Goal: Ask a question: Seek information or help from site administrators or community

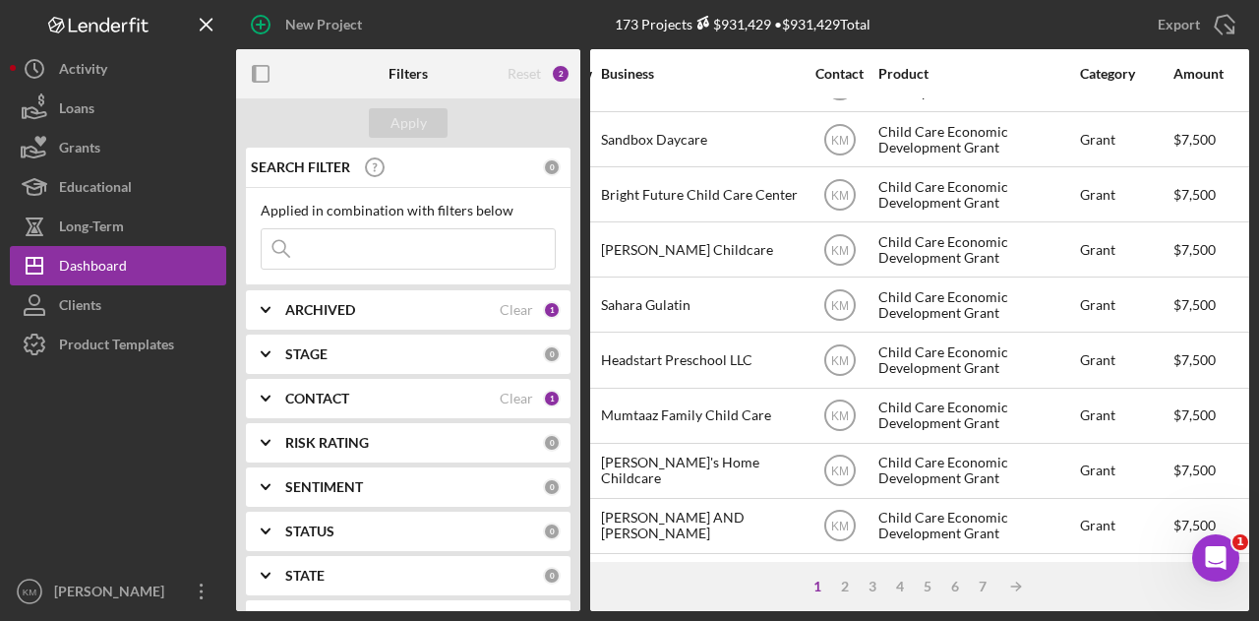
scroll to position [925, 0]
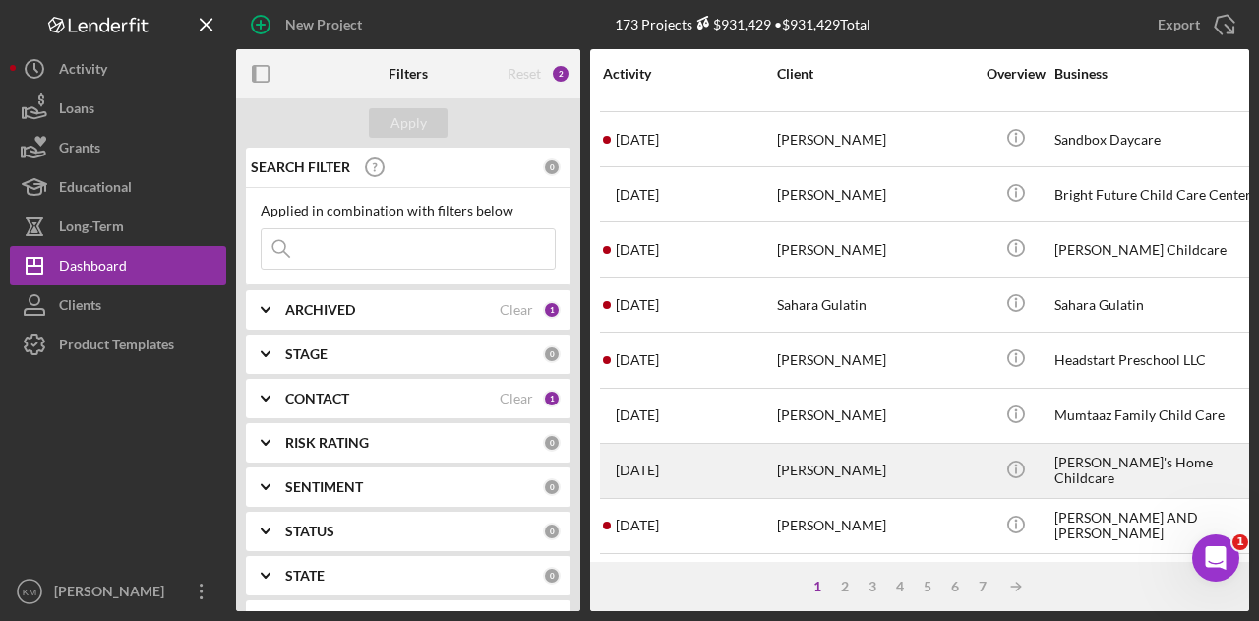
click at [723, 449] on div "2 months ago Suleka Mohamed" at bounding box center [689, 471] width 172 height 52
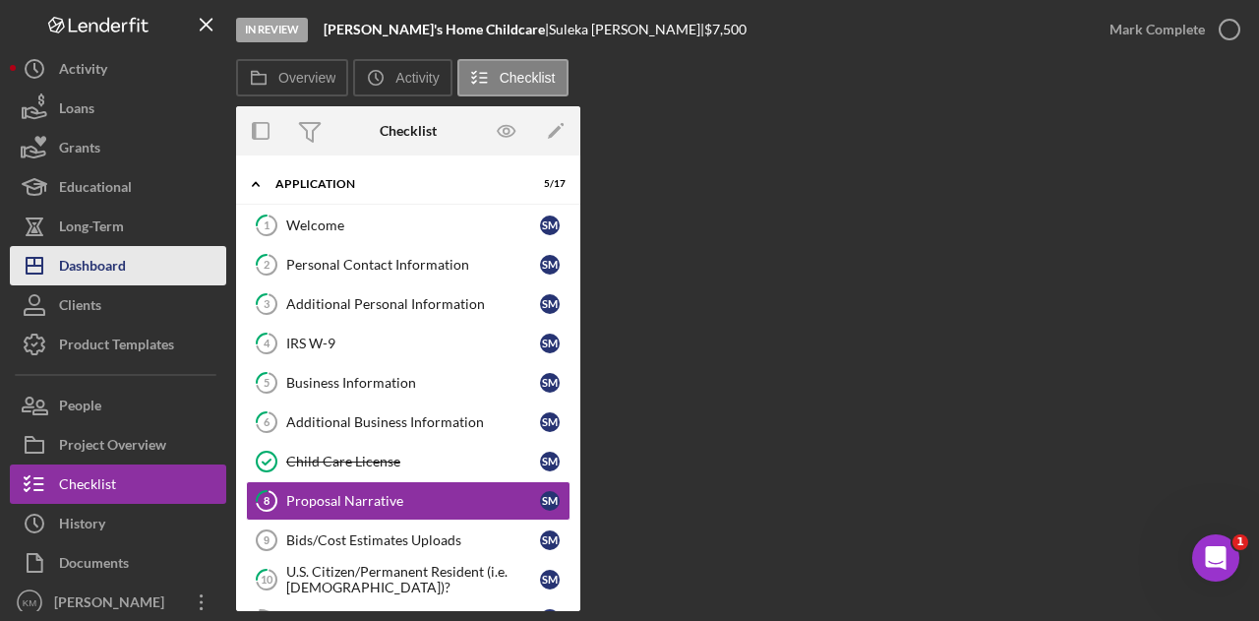
click at [92, 263] on div "Dashboard" at bounding box center [92, 268] width 67 height 44
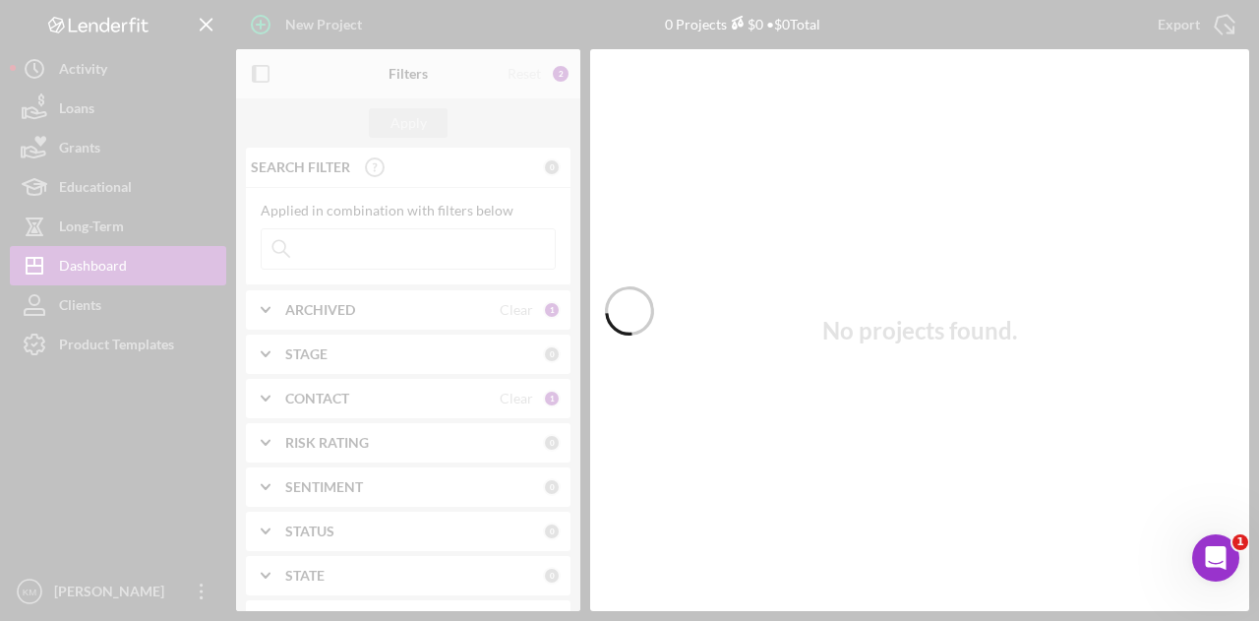
click at [1202, 15] on div at bounding box center [629, 310] width 1259 height 621
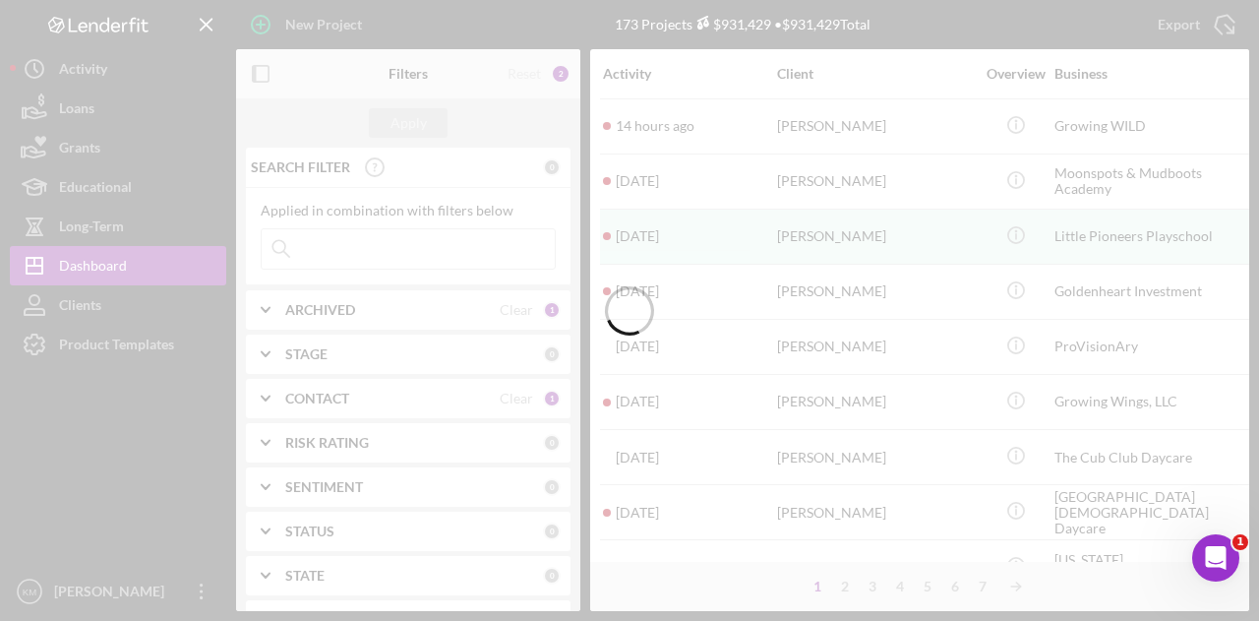
click at [1188, 21] on div at bounding box center [629, 310] width 1259 height 621
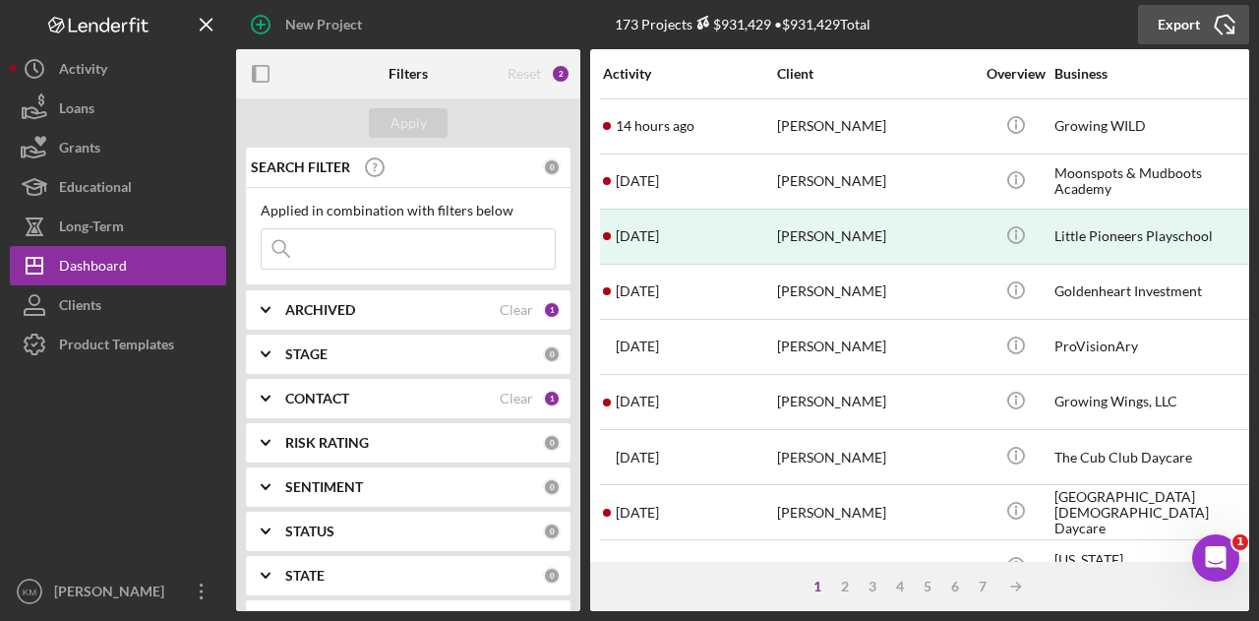
click at [1178, 26] on div "Export" at bounding box center [1179, 24] width 42 height 39
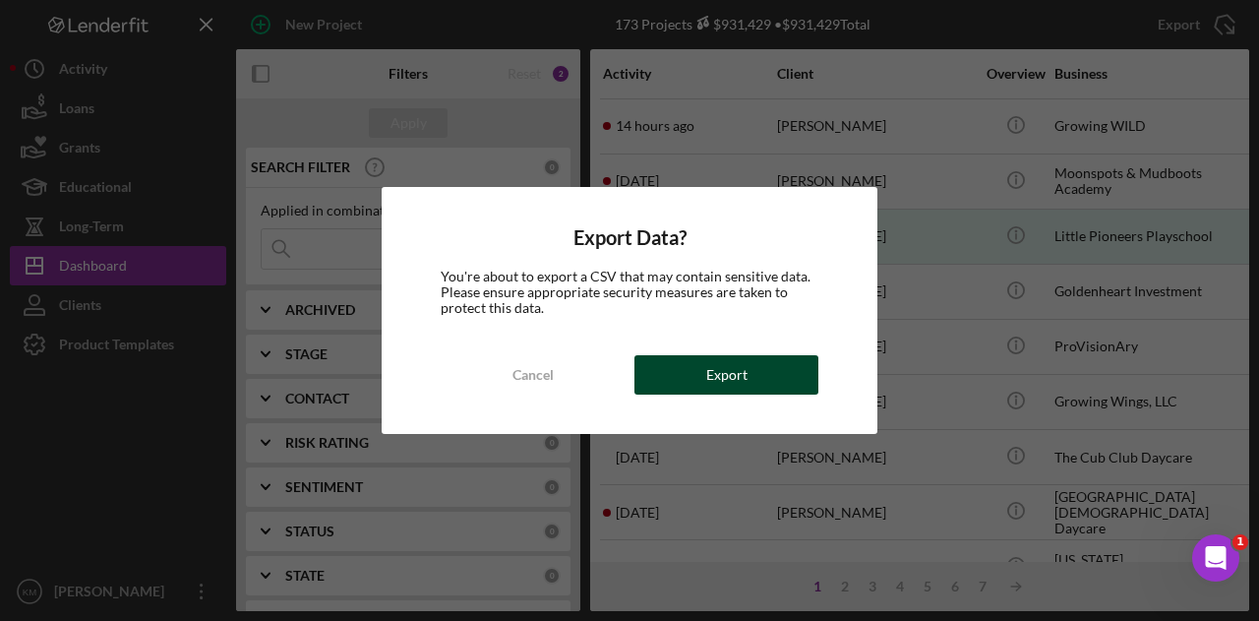
click at [708, 385] on div "Export" at bounding box center [726, 374] width 41 height 39
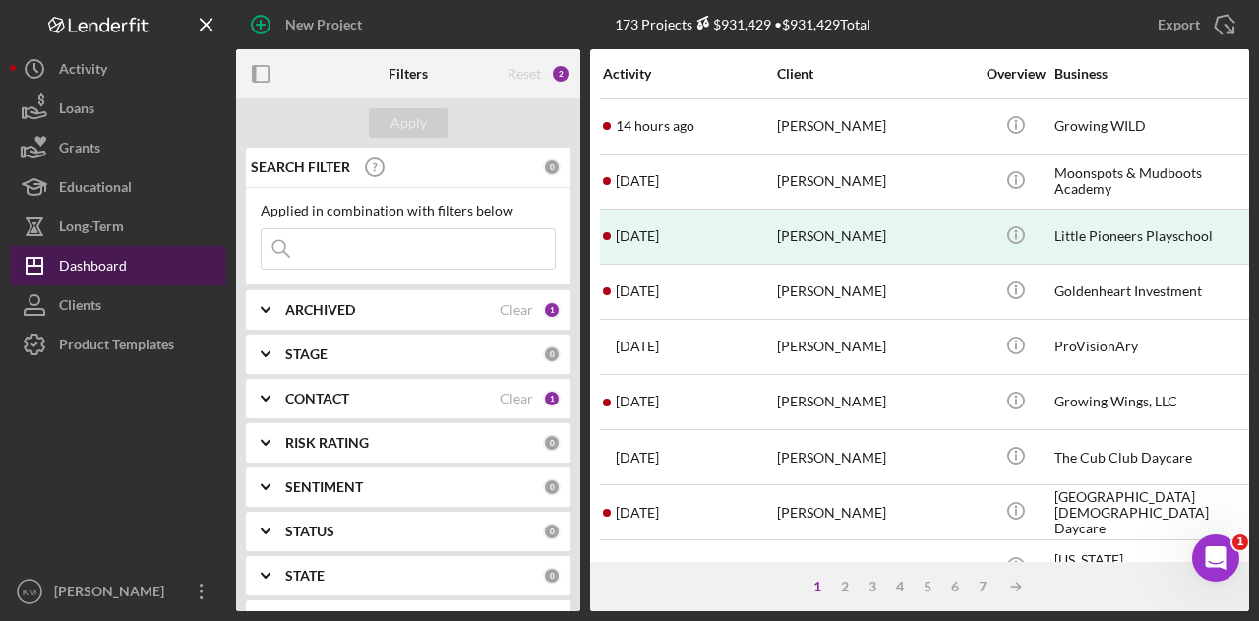
click at [65, 268] on div "Dashboard" at bounding box center [93, 268] width 68 height 44
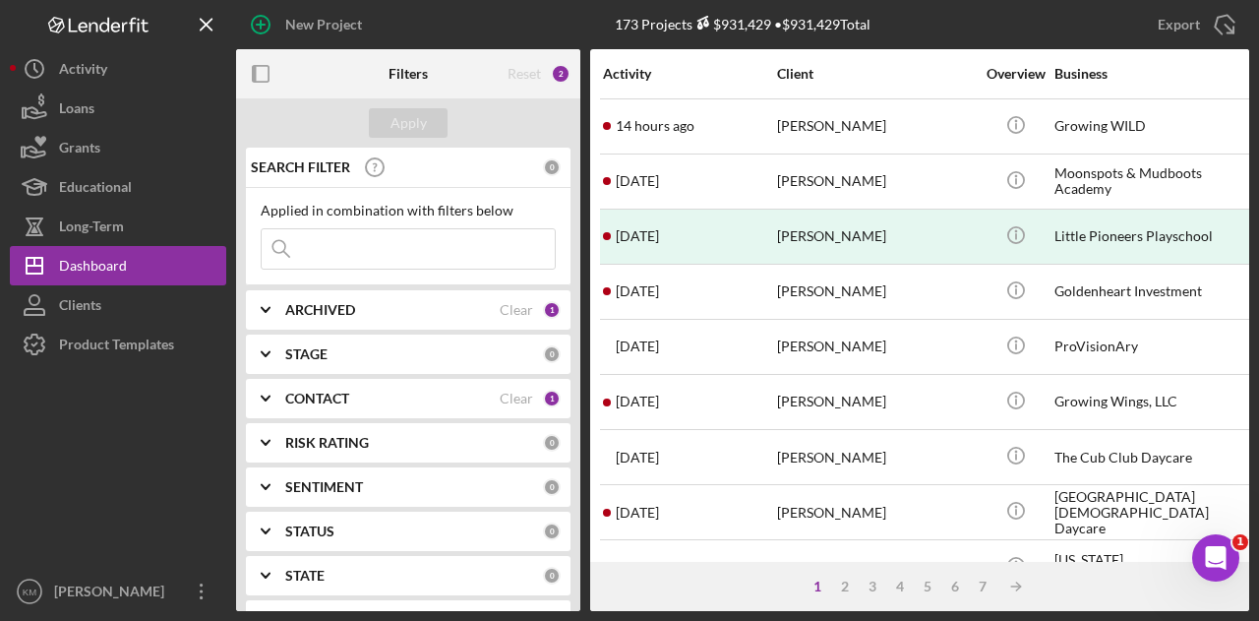
click at [370, 359] on div "STAGE" at bounding box center [414, 354] width 258 height 16
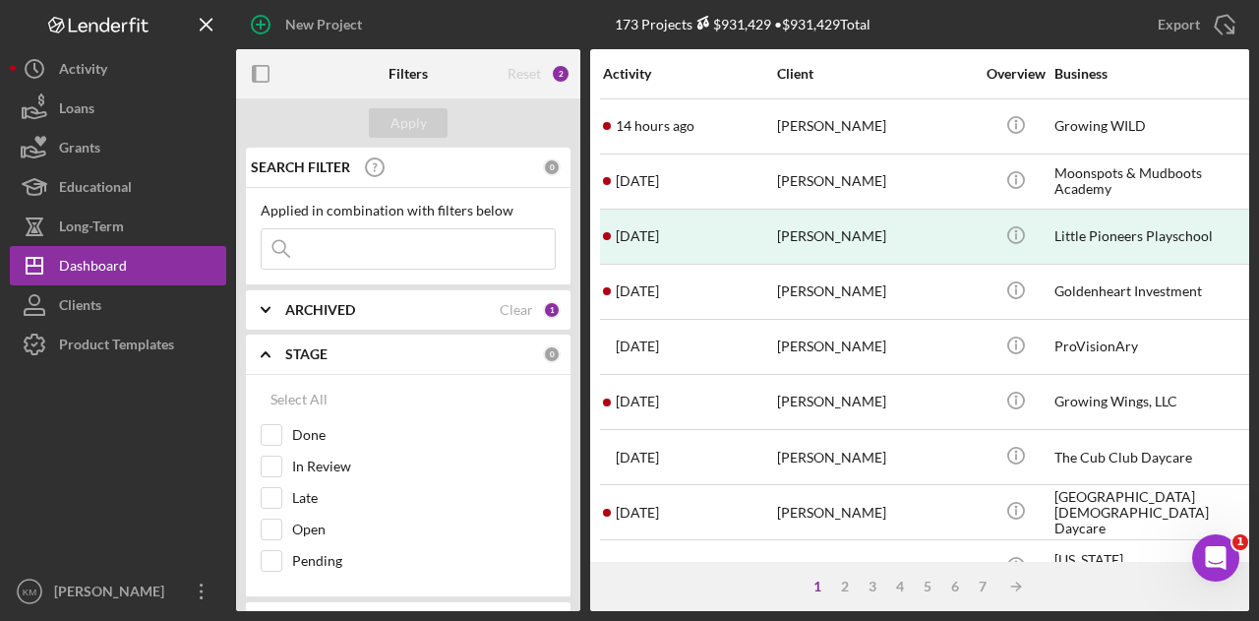
click at [370, 359] on div "STAGE" at bounding box center [414, 354] width 258 height 16
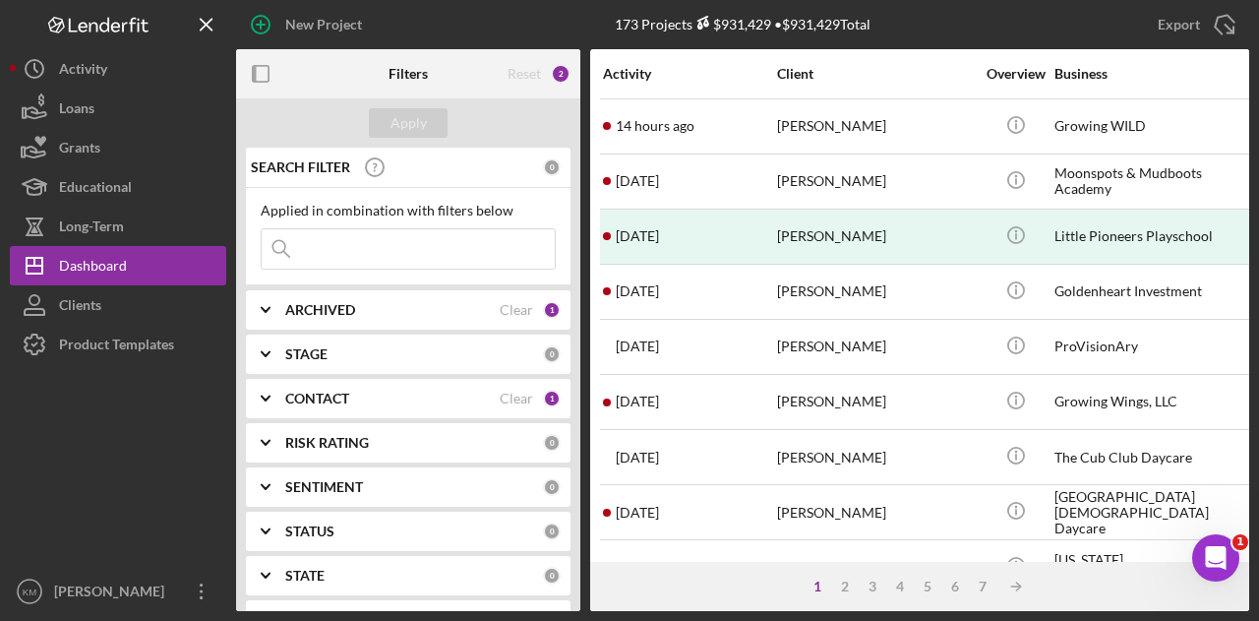
scroll to position [197, 0]
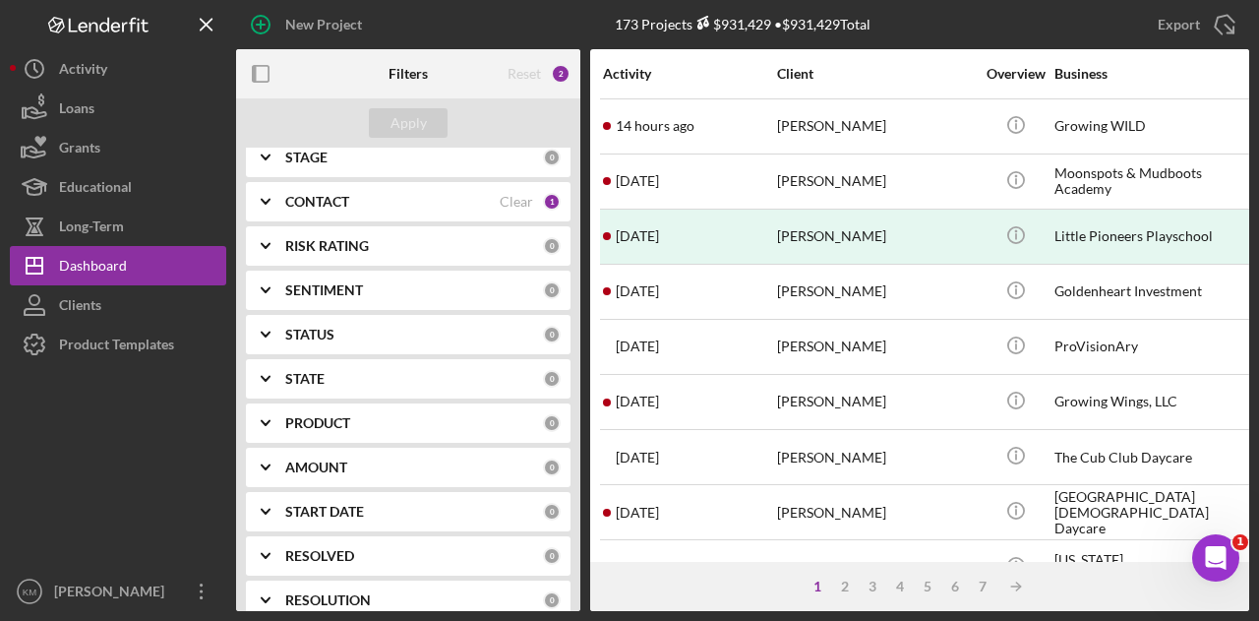
click at [362, 423] on div "PRODUCT" at bounding box center [414, 423] width 258 height 16
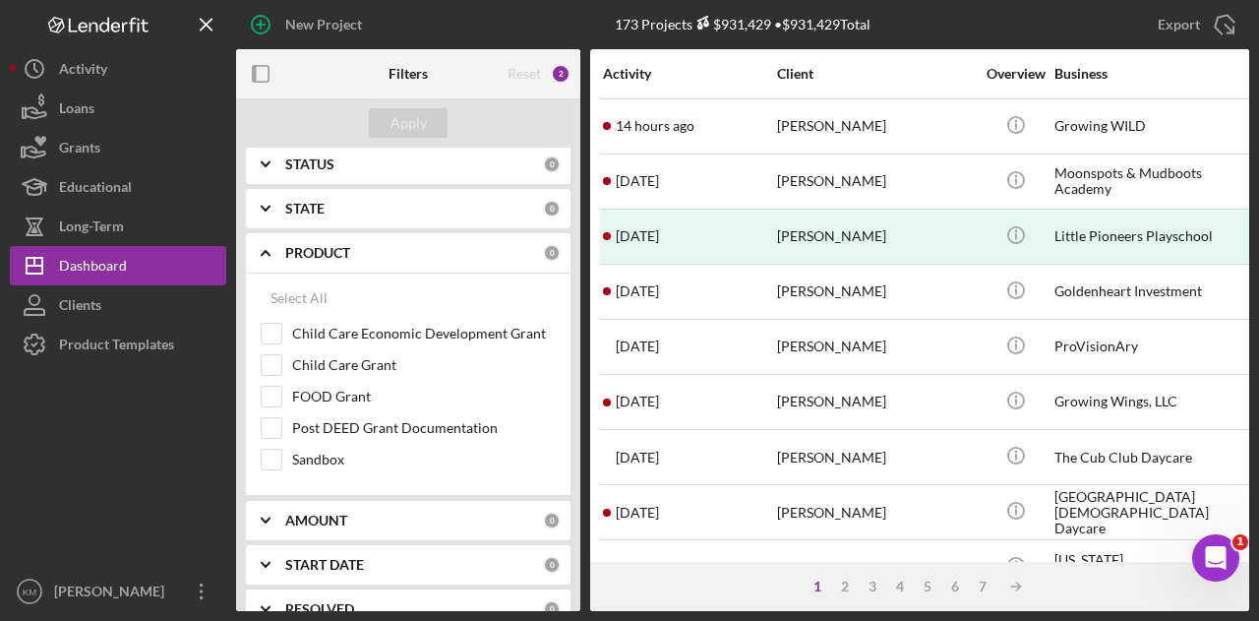
scroll to position [492, 0]
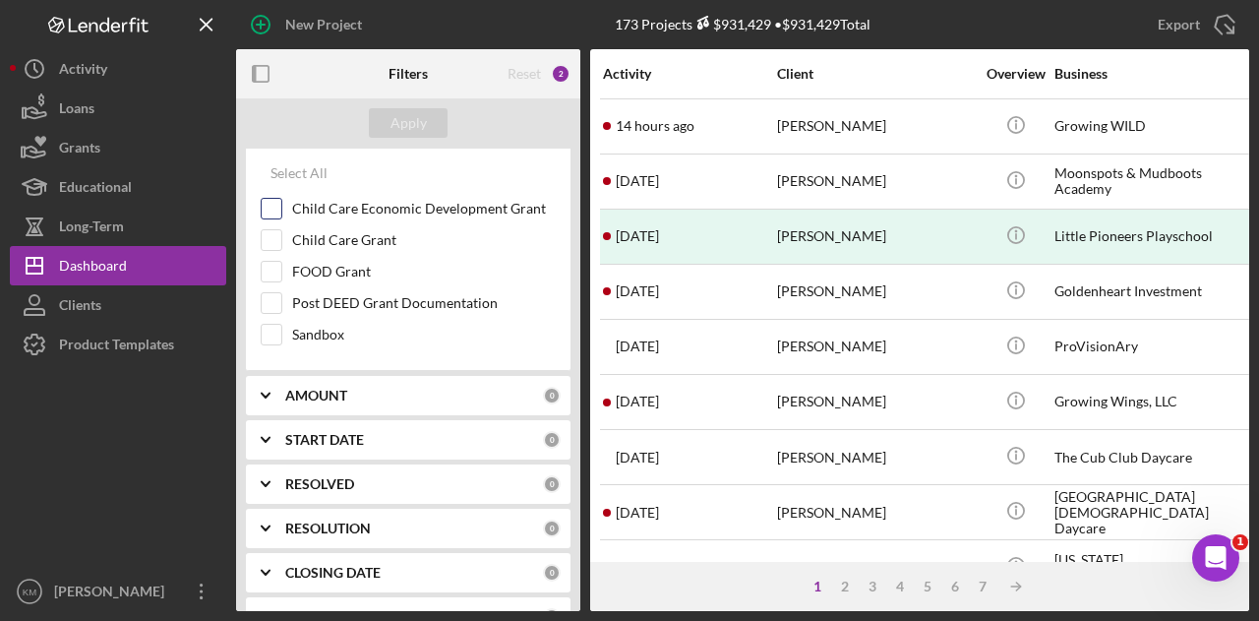
click at [315, 211] on label "Child Care Economic Development Grant" at bounding box center [424, 209] width 264 height 20
click at [281, 211] on input "Child Care Economic Development Grant" at bounding box center [272, 209] width 20 height 20
checkbox input "true"
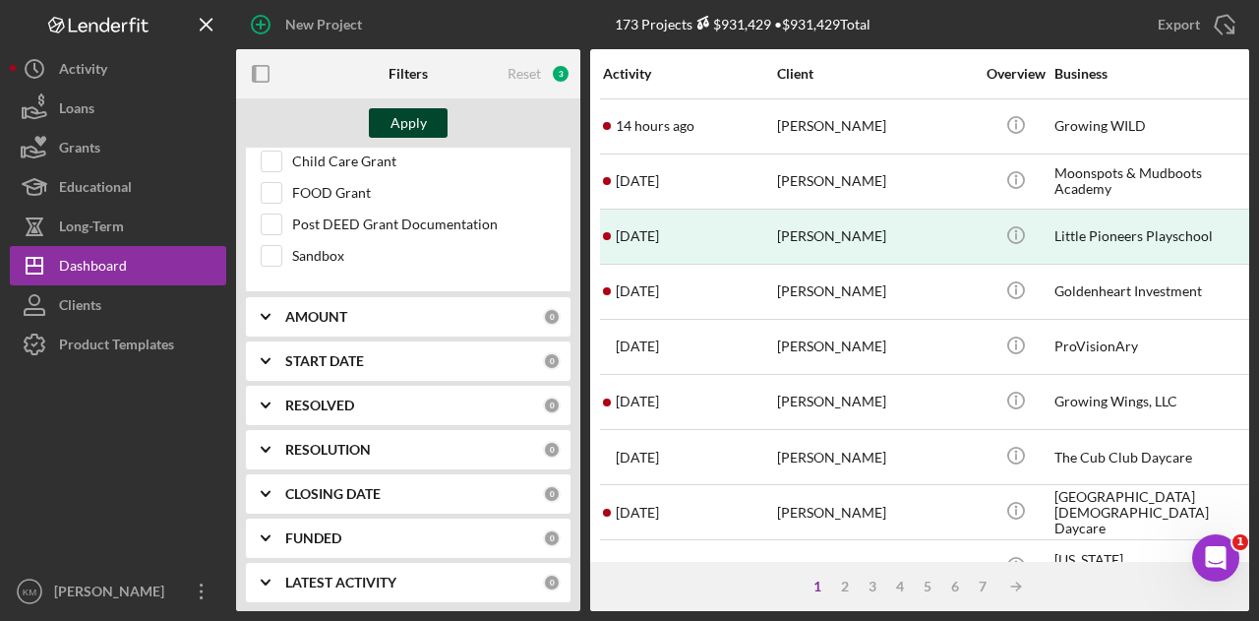
click at [419, 127] on div "Apply" at bounding box center [408, 123] width 36 height 30
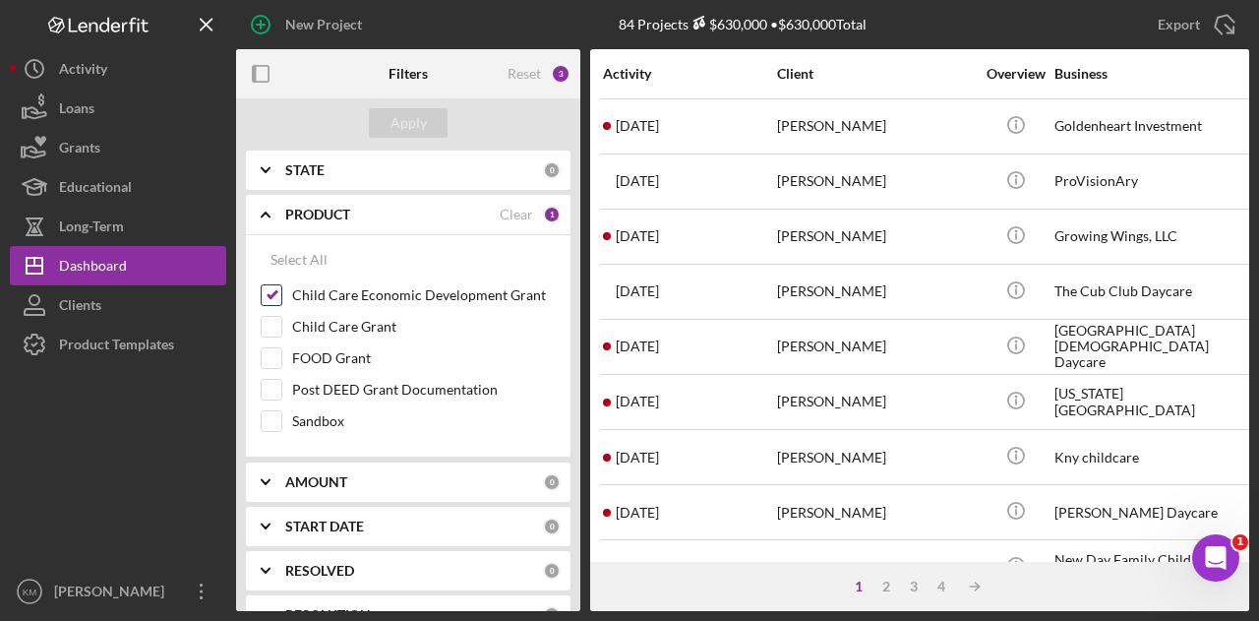
scroll to position [374, 0]
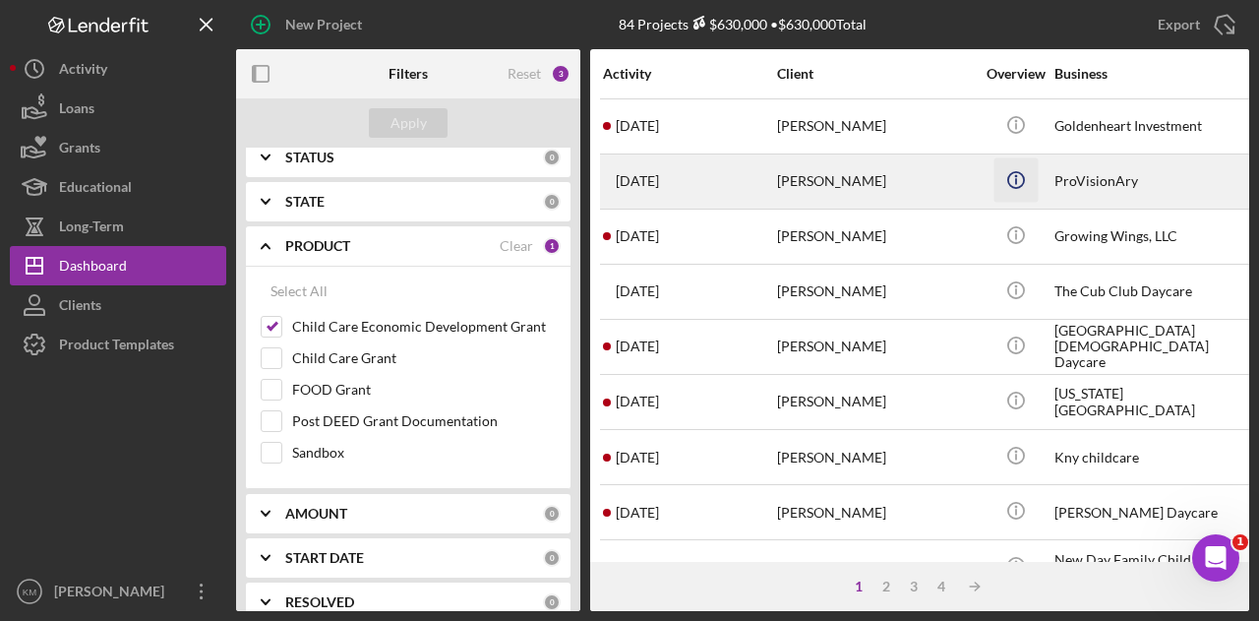
click at [1019, 178] on icon "Icon/Info" at bounding box center [1015, 179] width 44 height 44
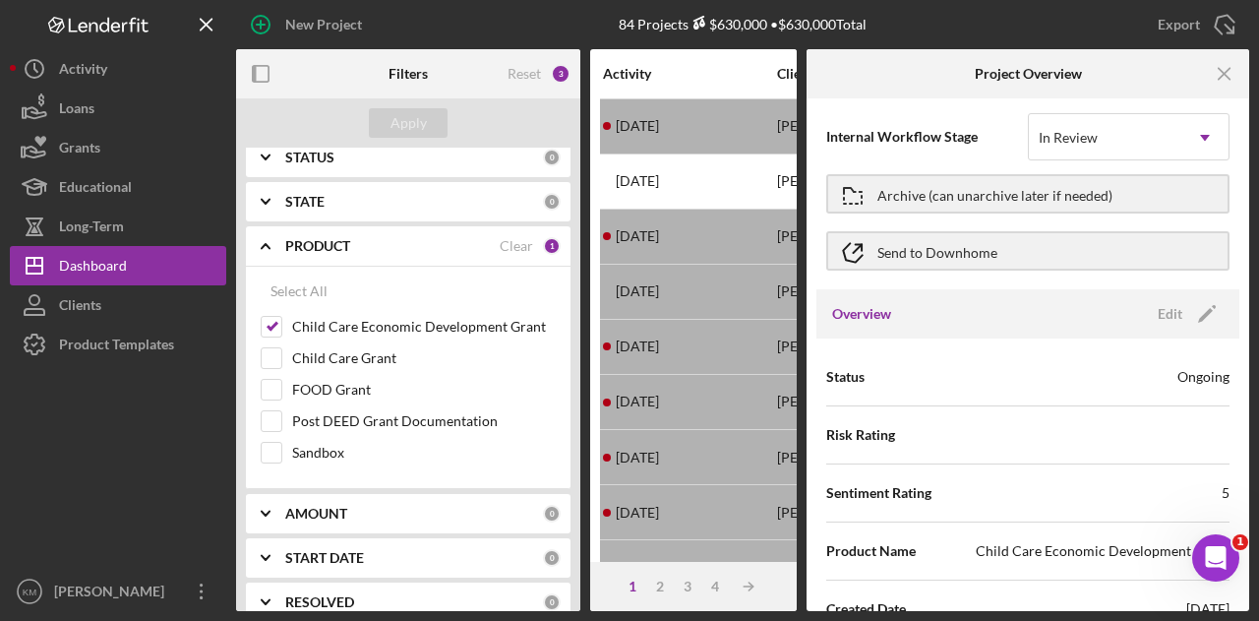
scroll to position [0, 0]
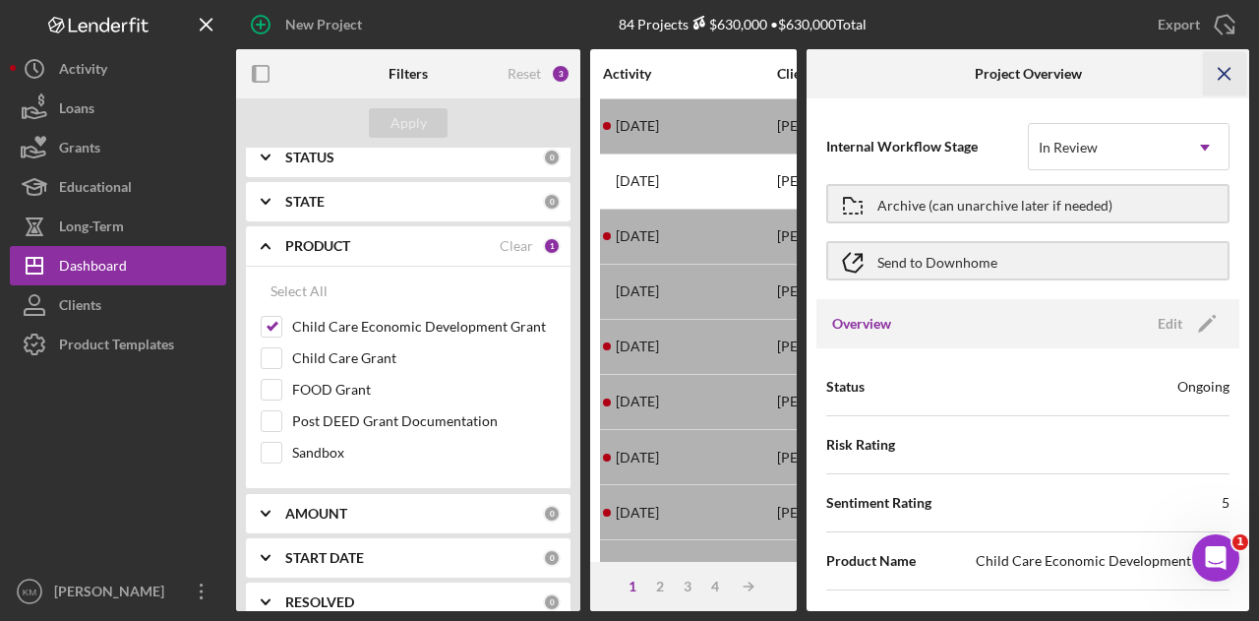
click at [1229, 81] on icon "Icon/Menu Close" at bounding box center [1225, 74] width 44 height 44
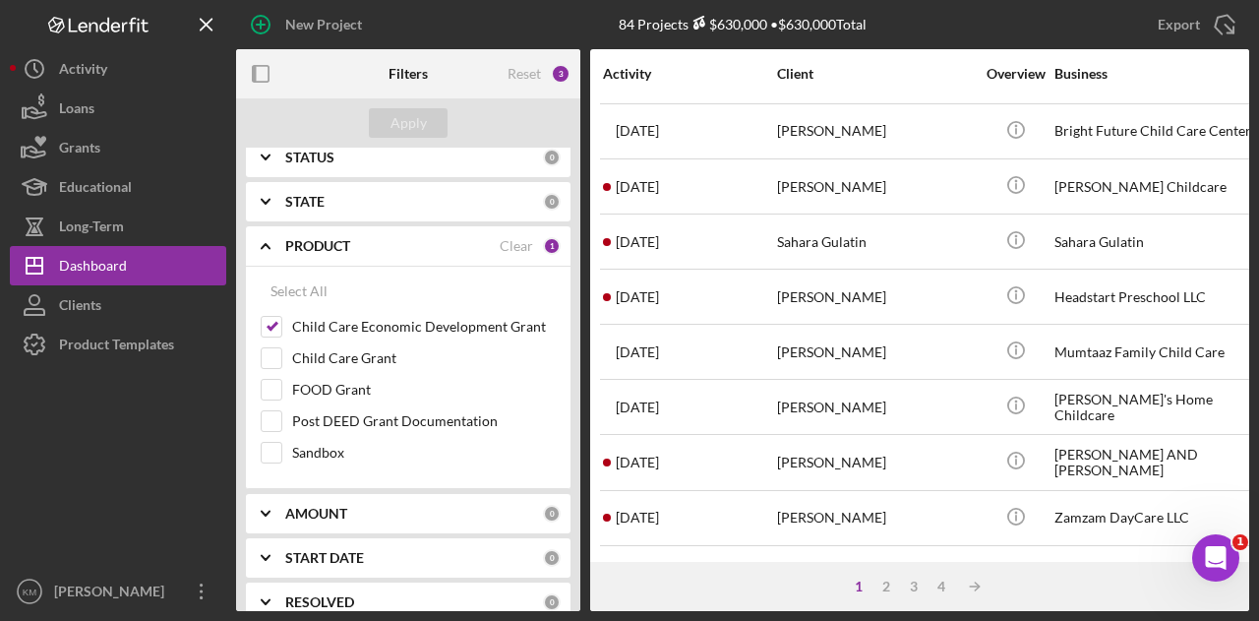
scroll to position [925, 0]
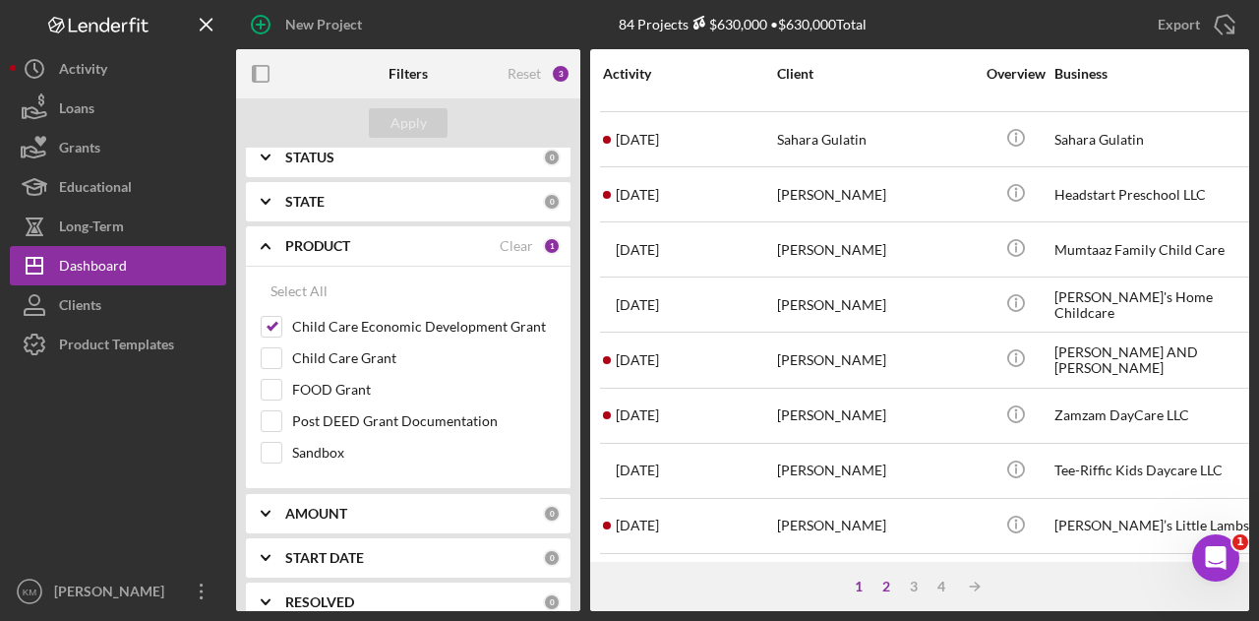
click at [891, 587] on div "2" at bounding box center [886, 586] width 28 height 16
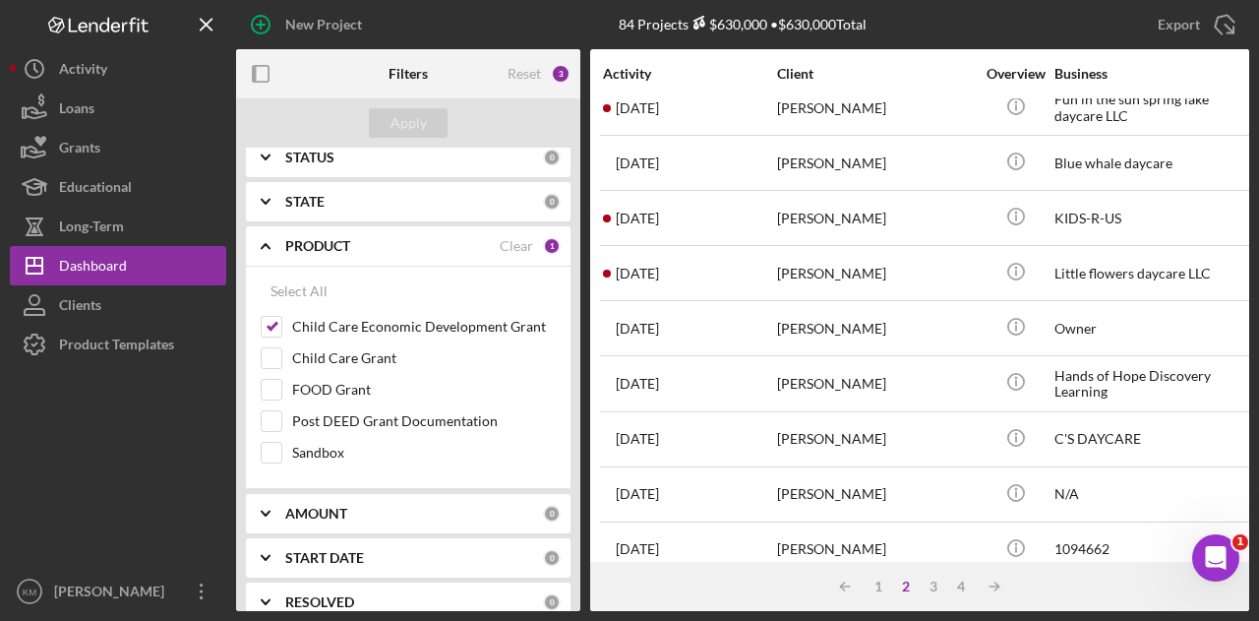
scroll to position [899, 0]
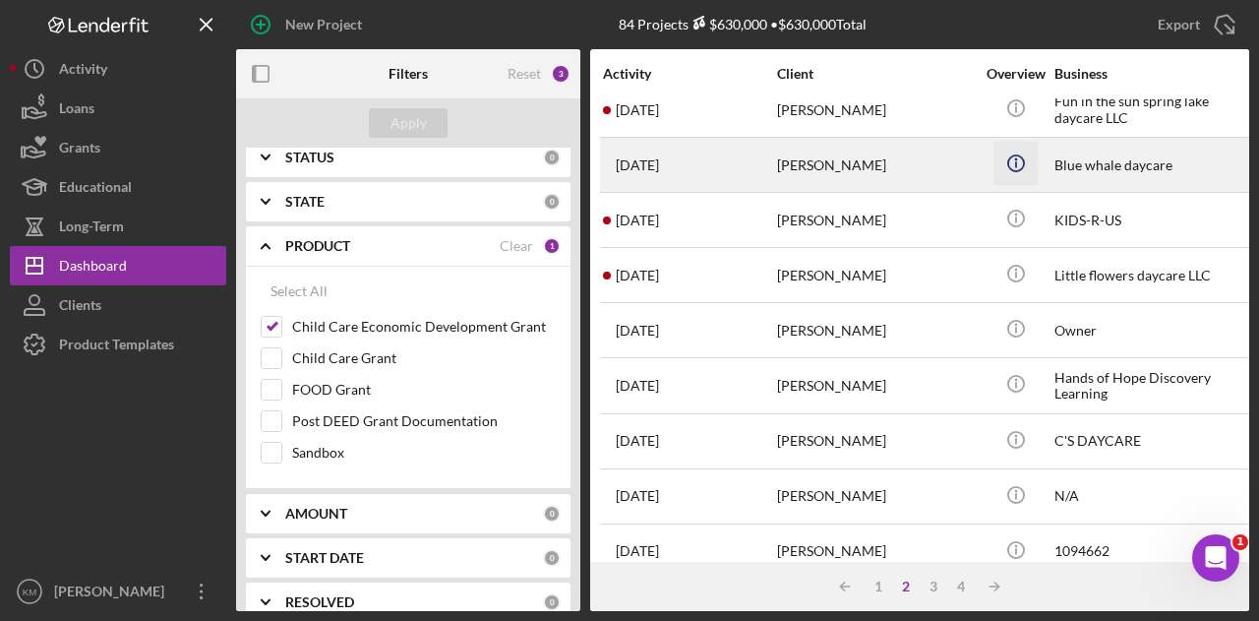
click at [1009, 152] on icon "Icon/Info" at bounding box center [1015, 164] width 44 height 44
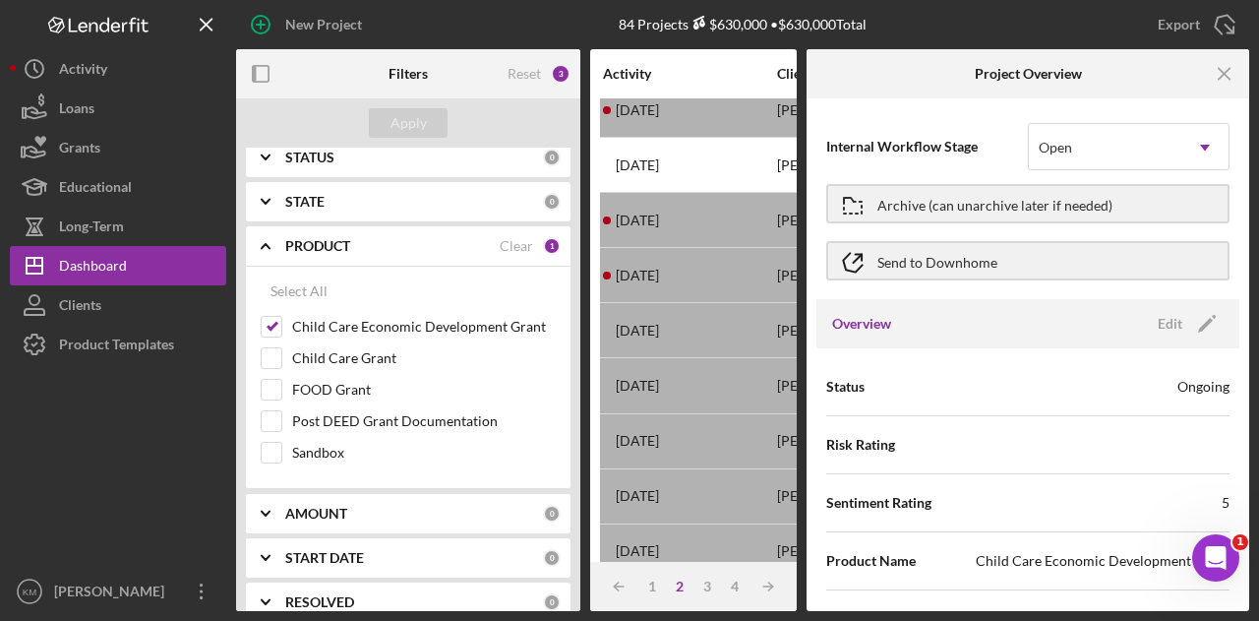
drag, startPoint x: 893, startPoint y: 265, endPoint x: 1009, endPoint y: 396, distance: 175.6
click at [1009, 396] on div "Internal Workflow Stage Open Icon/Dropdown Arrow Archive (can unarchive later i…" at bounding box center [1027, 354] width 443 height 512
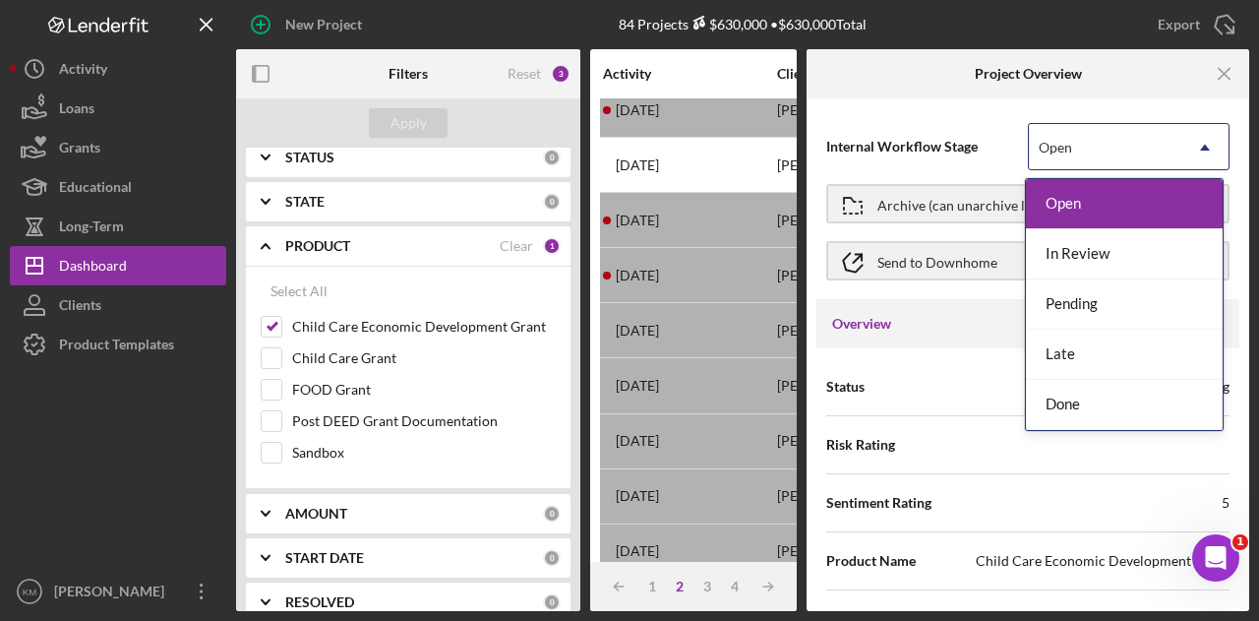
click at [1082, 149] on div "Open" at bounding box center [1105, 147] width 152 height 45
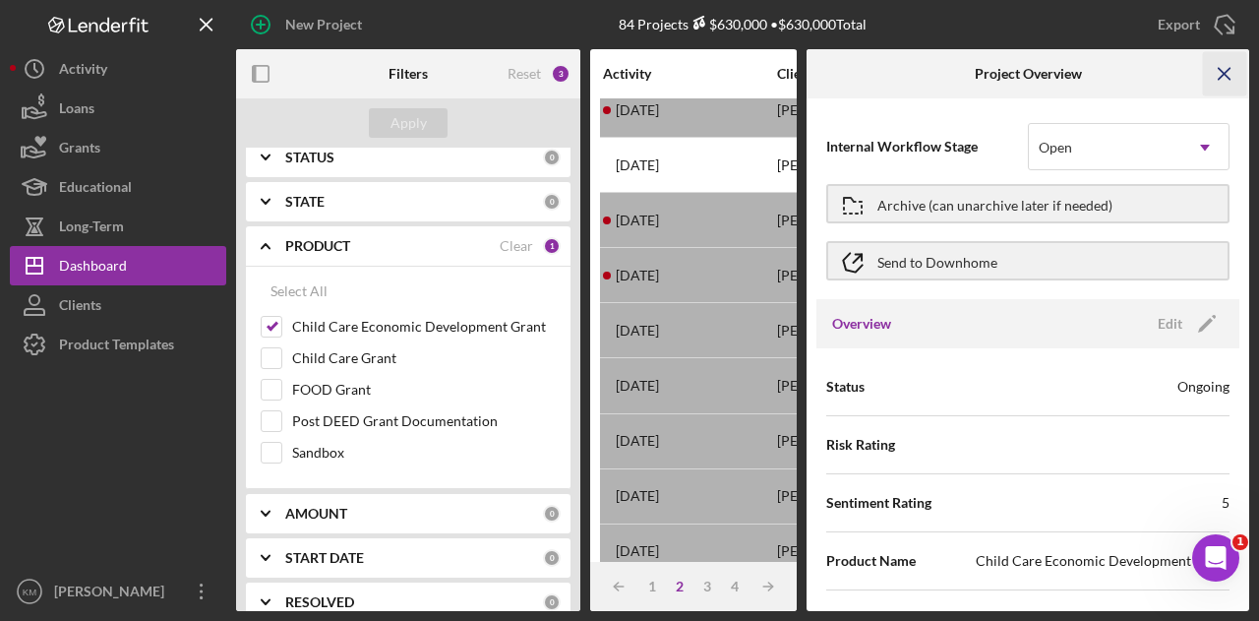
click at [1232, 74] on icon "Icon/Menu Close" at bounding box center [1225, 74] width 44 height 44
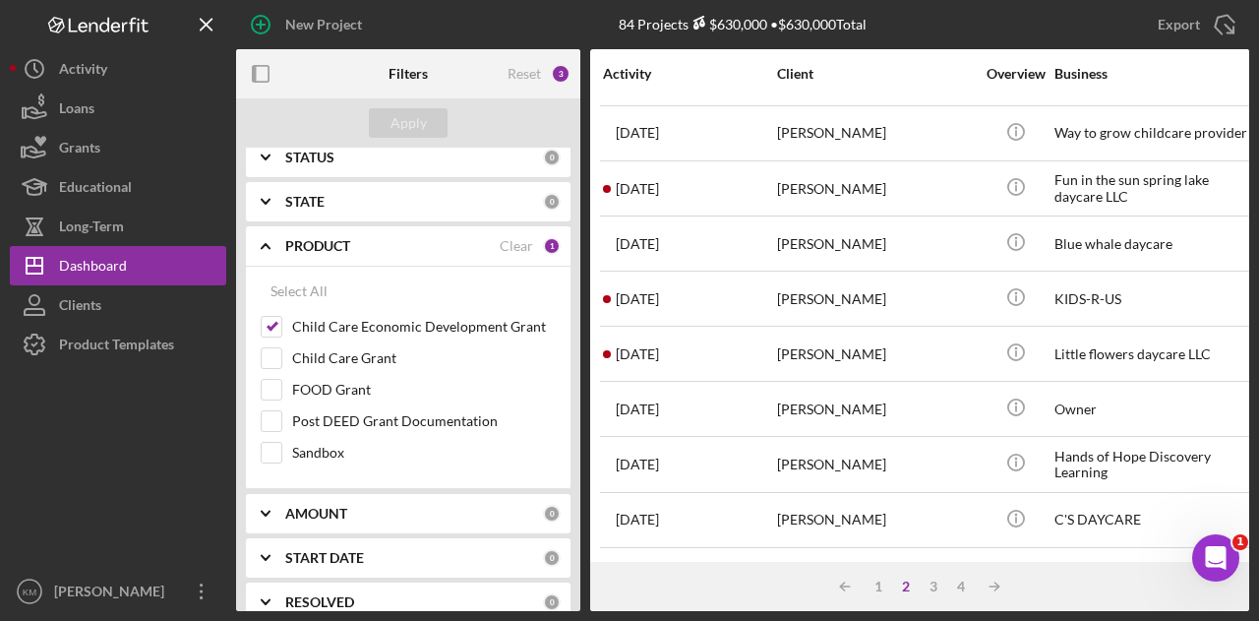
scroll to position [925, 0]
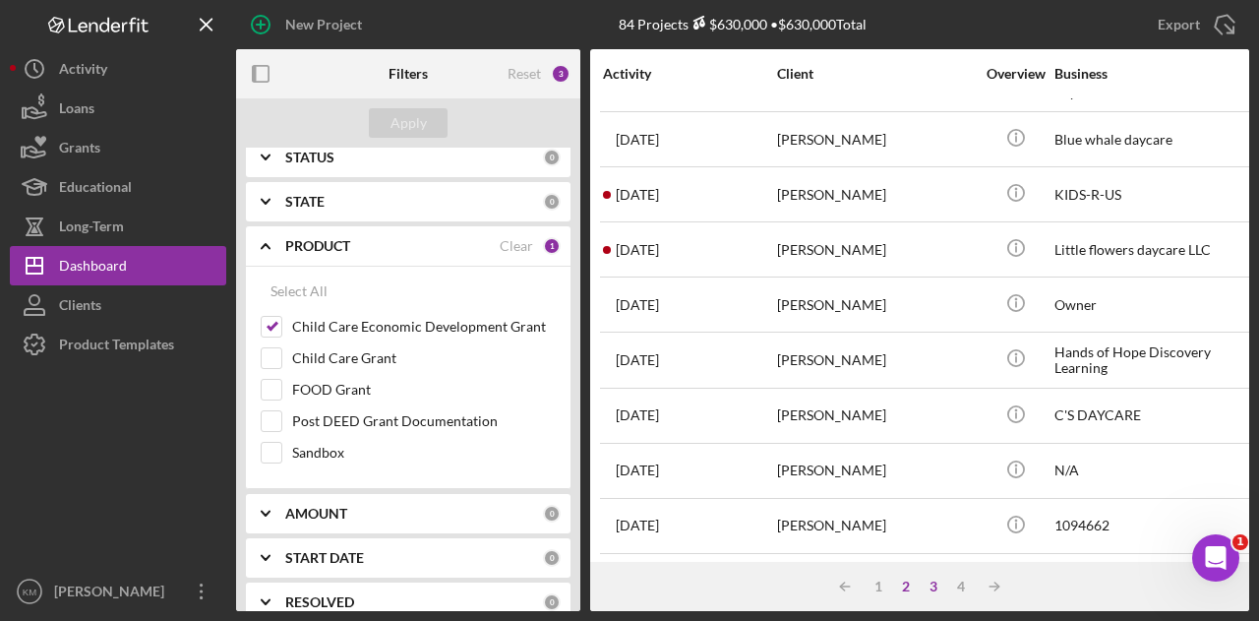
click at [931, 584] on div "3" at bounding box center [934, 586] width 28 height 16
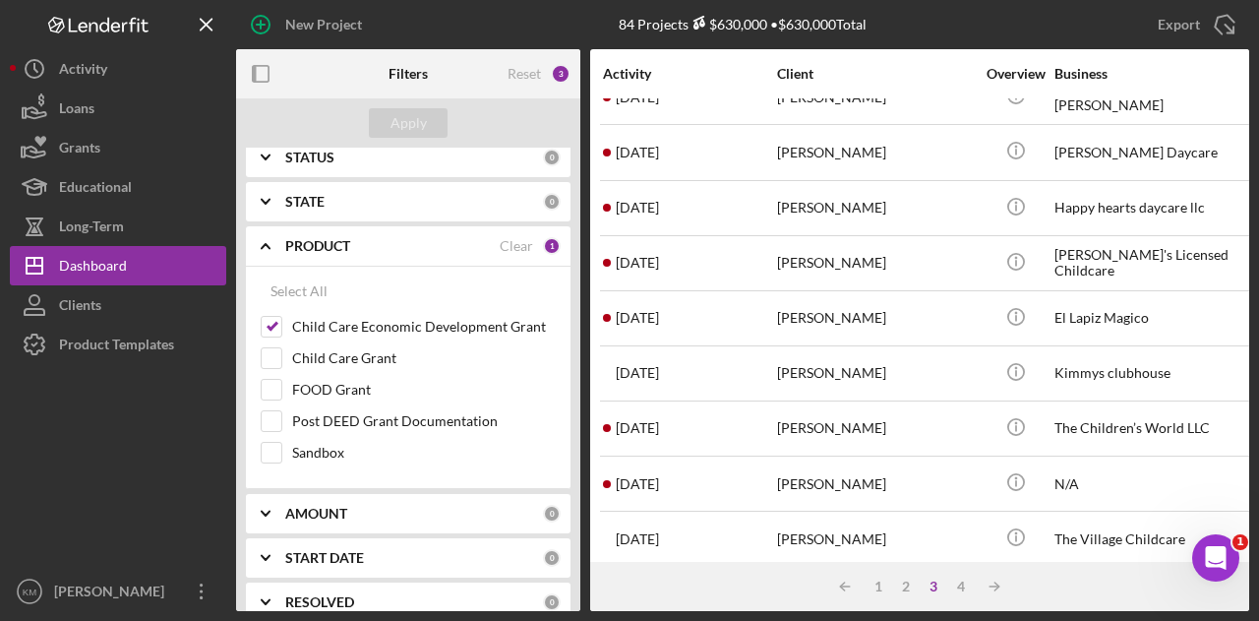
scroll to position [0, 0]
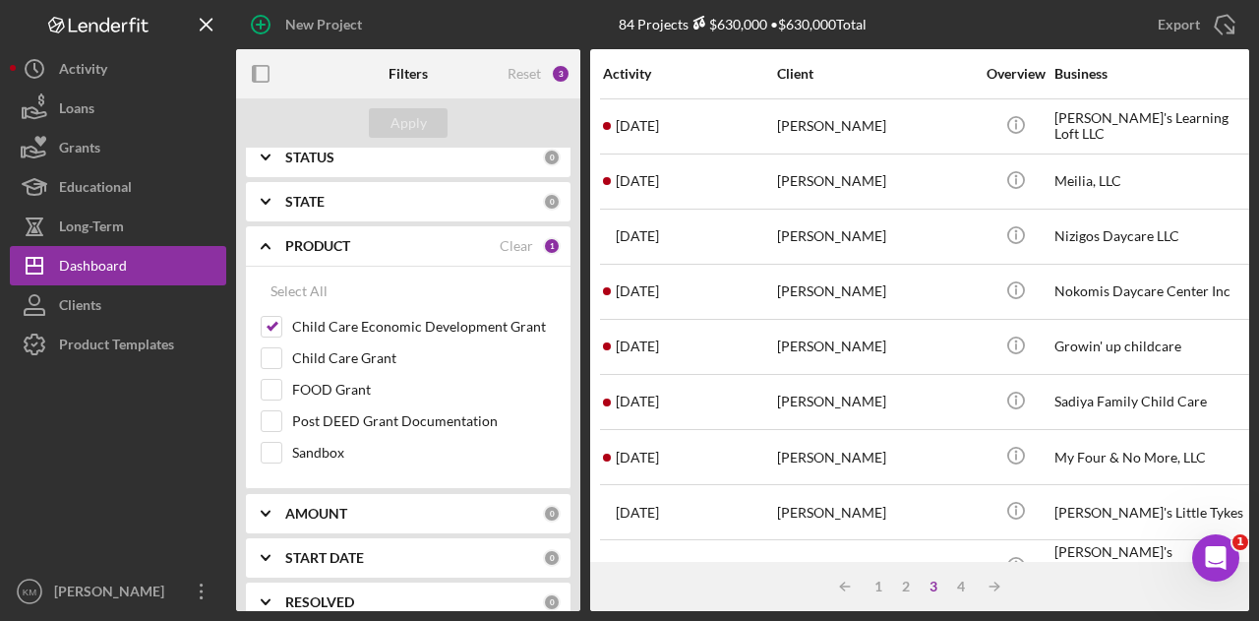
drag, startPoint x: 1186, startPoint y: 26, endPoint x: 1258, endPoint y: 27, distance: 71.8
click at [1258, 27] on div "New Project 84 Projects $630,000 • $630,000 Total Export Icon/Export Filters Re…" at bounding box center [629, 310] width 1259 height 621
click at [817, 22] on div "84 Projects $630,000 • $630,000 Total" at bounding box center [743, 24] width 248 height 17
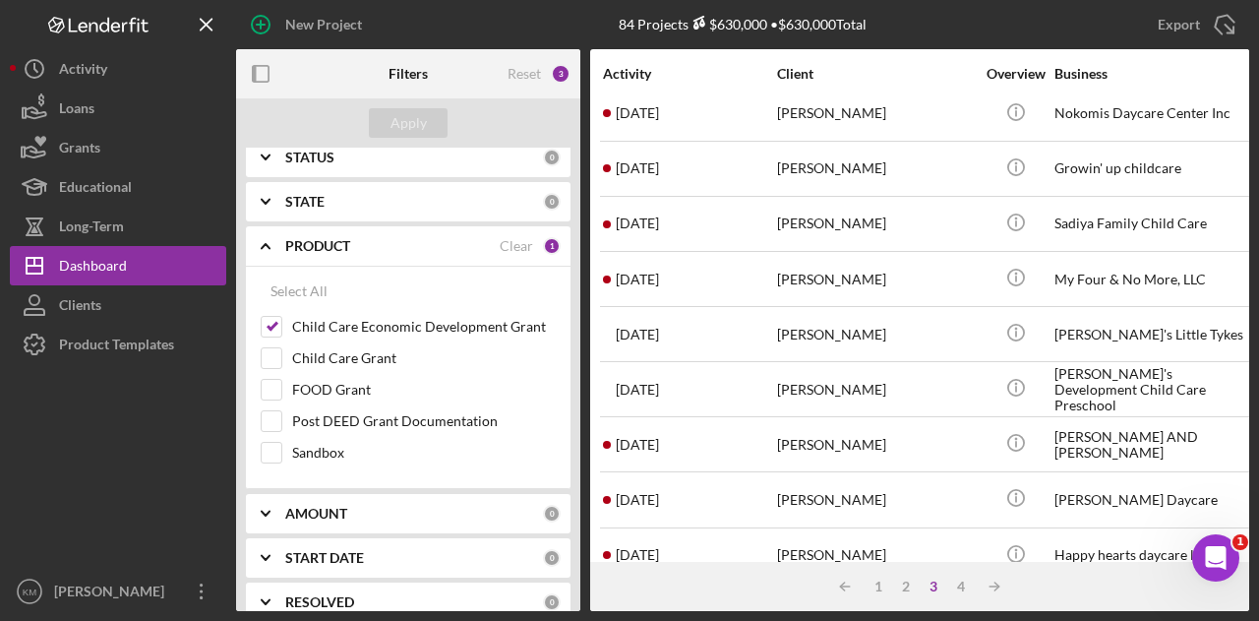
scroll to position [590, 0]
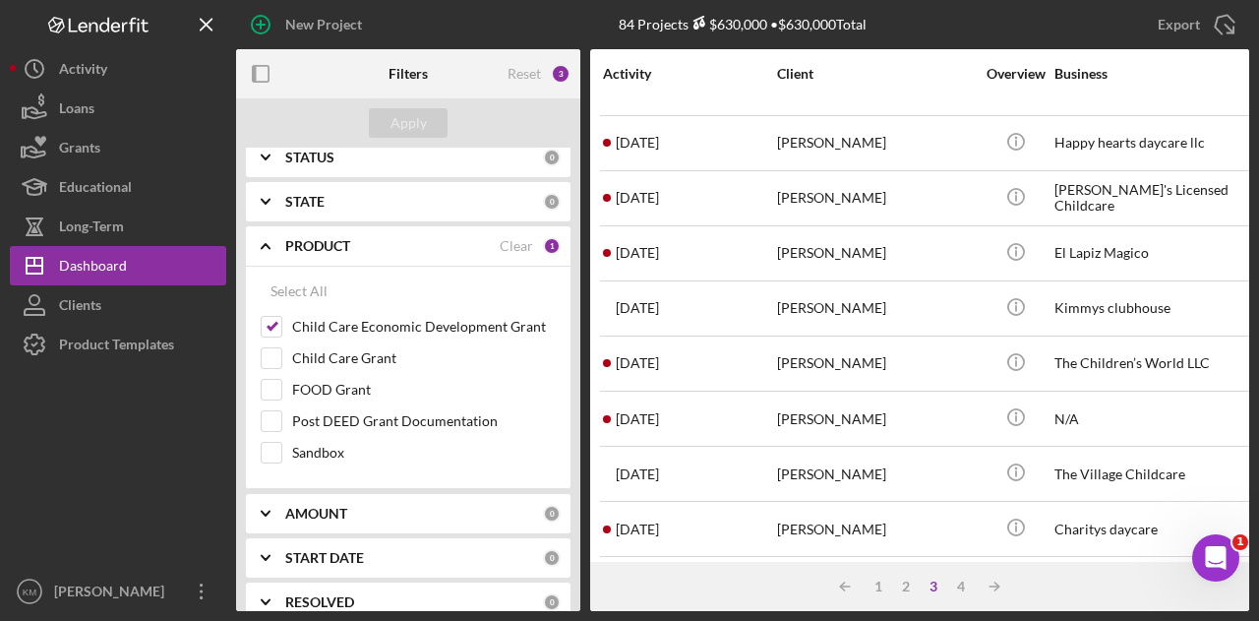
click at [858, 241] on div "Ada Rivas Perrin" at bounding box center [875, 253] width 197 height 52
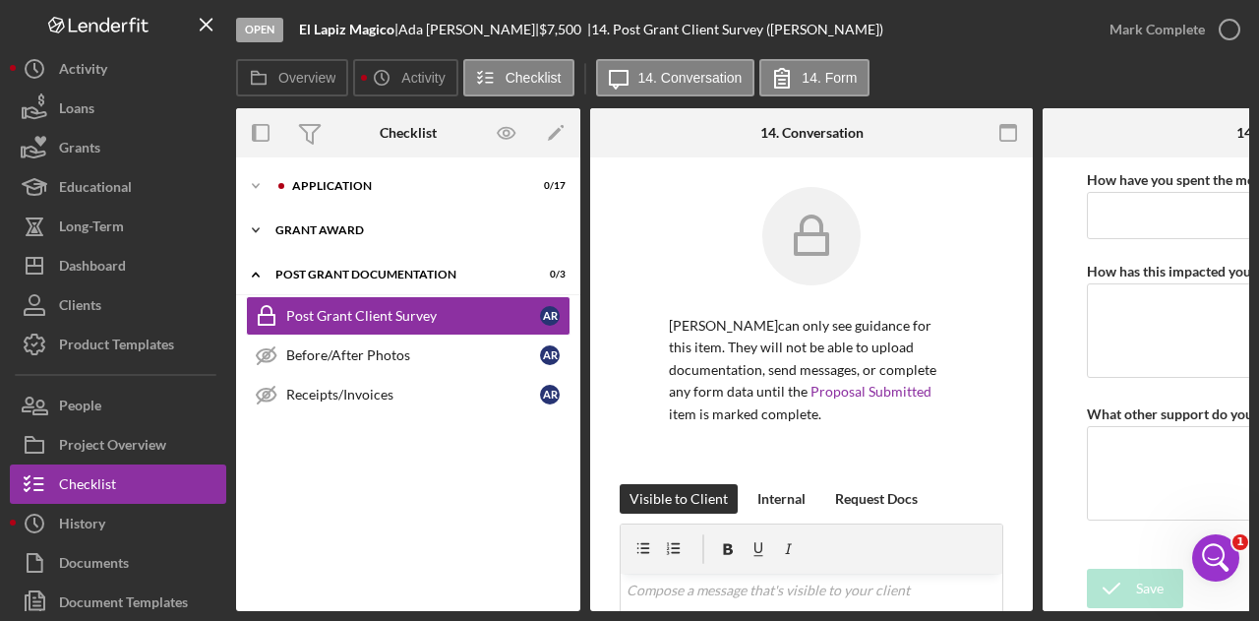
click at [361, 227] on div "Grant Award" at bounding box center [415, 230] width 280 height 12
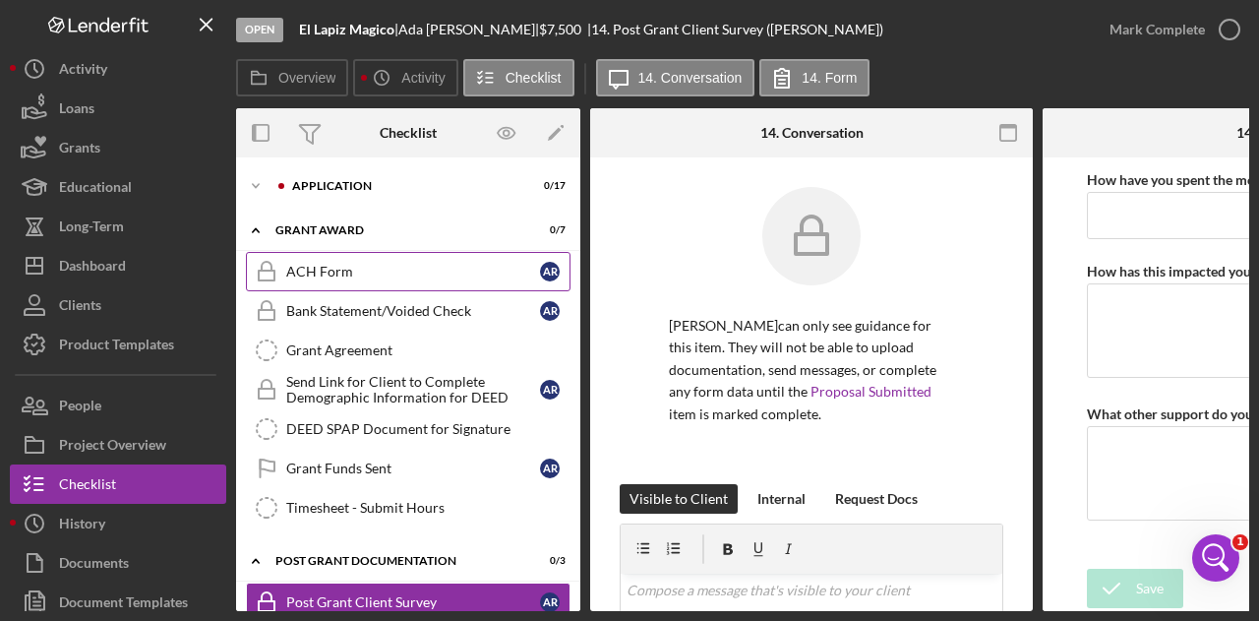
click at [378, 275] on div "ACH Form" at bounding box center [413, 272] width 254 height 16
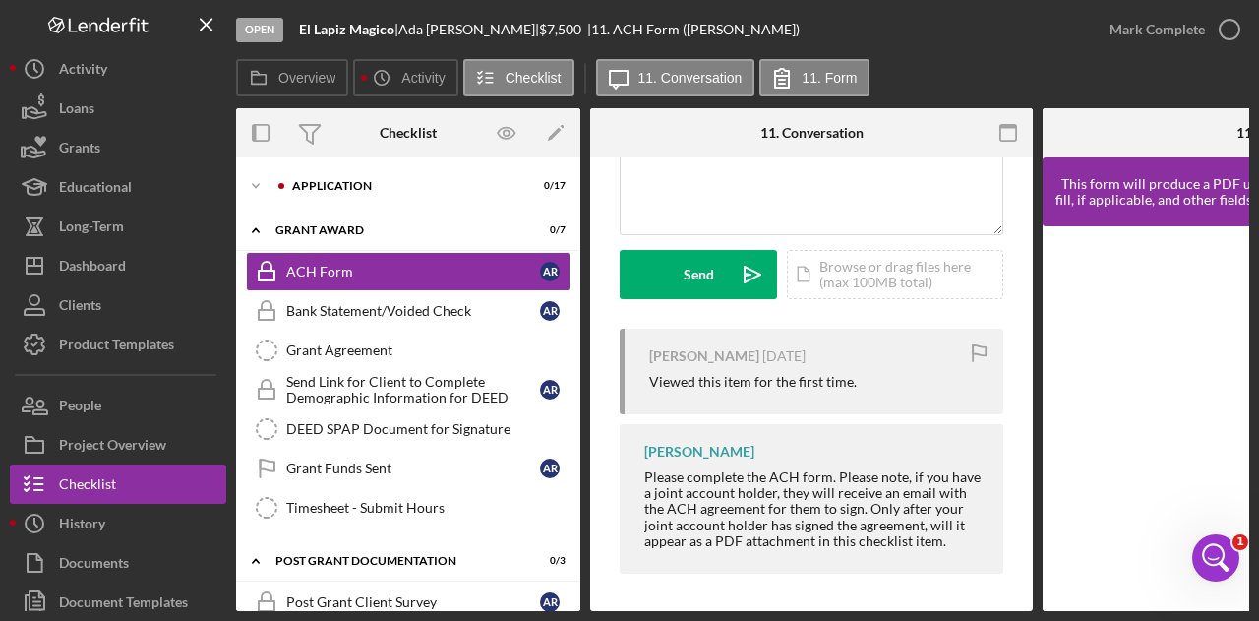
scroll to position [517, 0]
drag, startPoint x: 1055, startPoint y: 607, endPoint x: 1082, endPoint y: 599, distance: 27.7
click at [1231, 593] on div at bounding box center [1264, 418] width 443 height 385
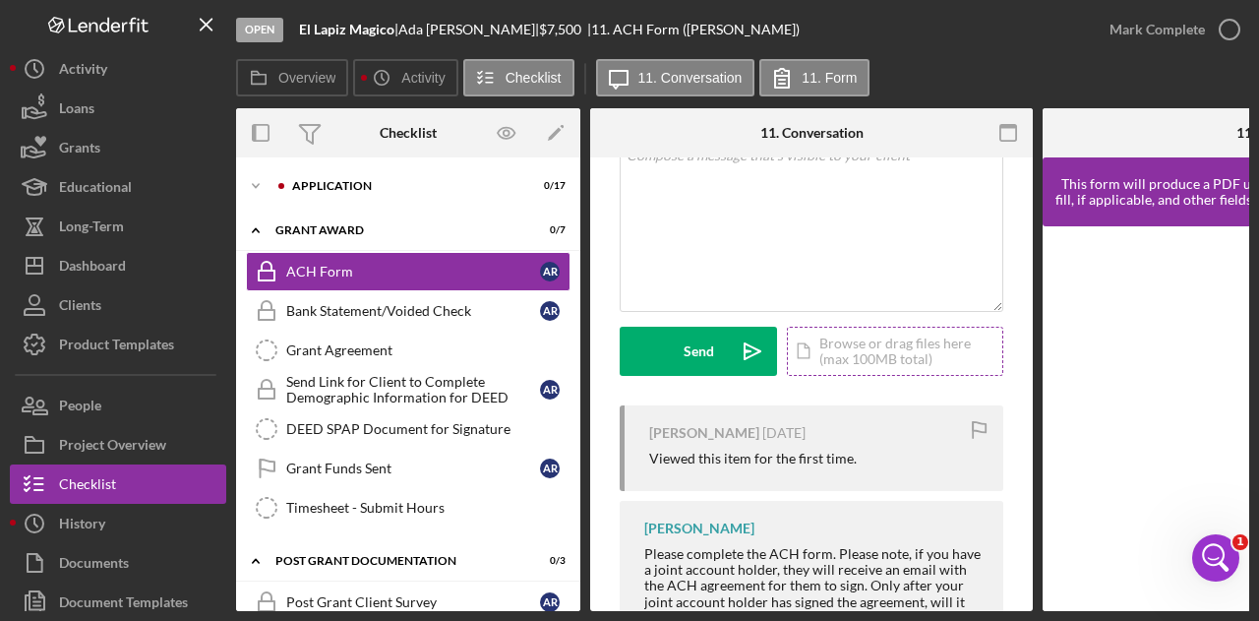
scroll to position [124, 0]
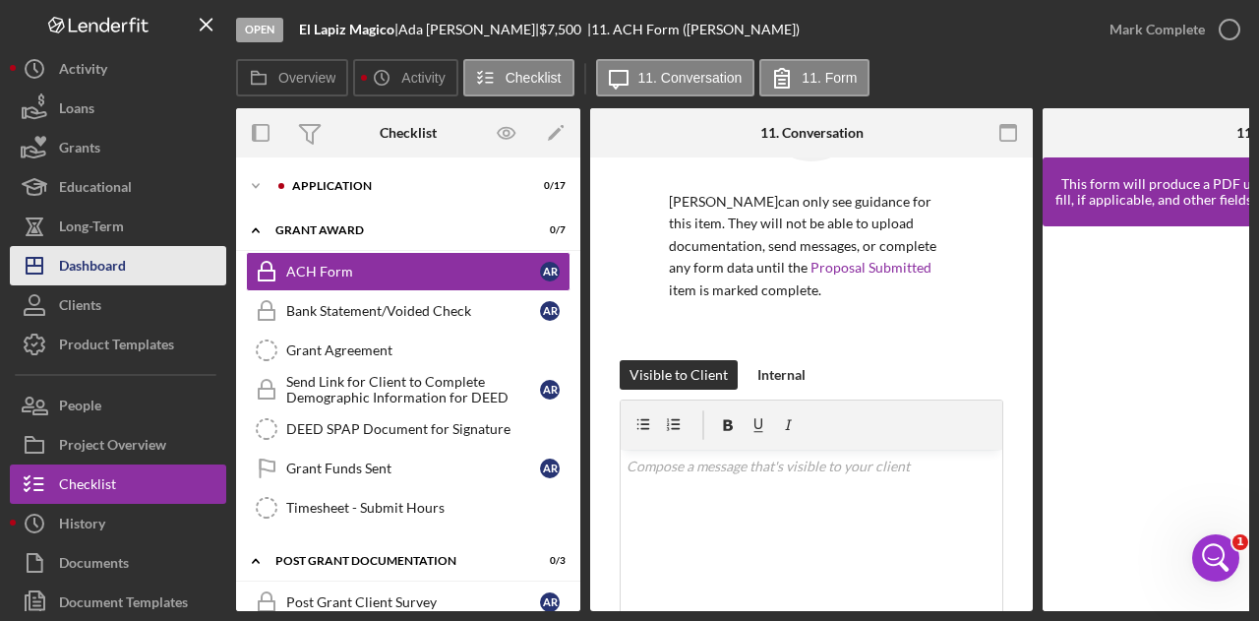
click at [133, 251] on button "Icon/Dashboard Dashboard" at bounding box center [118, 265] width 216 height 39
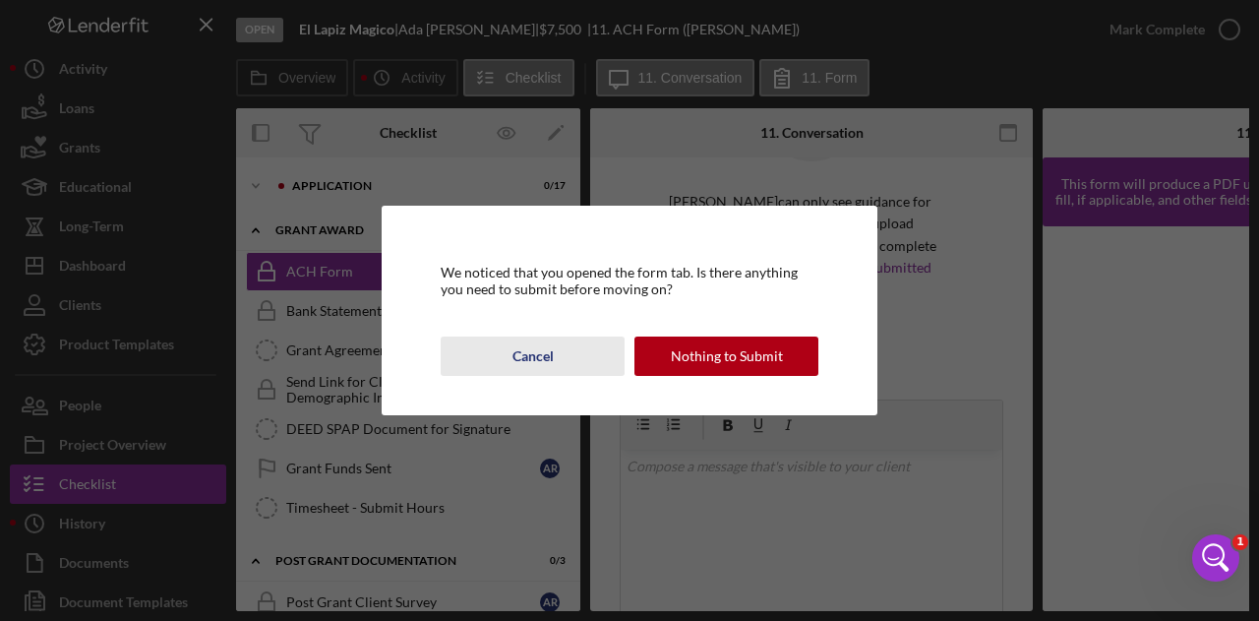
click at [517, 357] on div "Cancel" at bounding box center [532, 355] width 41 height 39
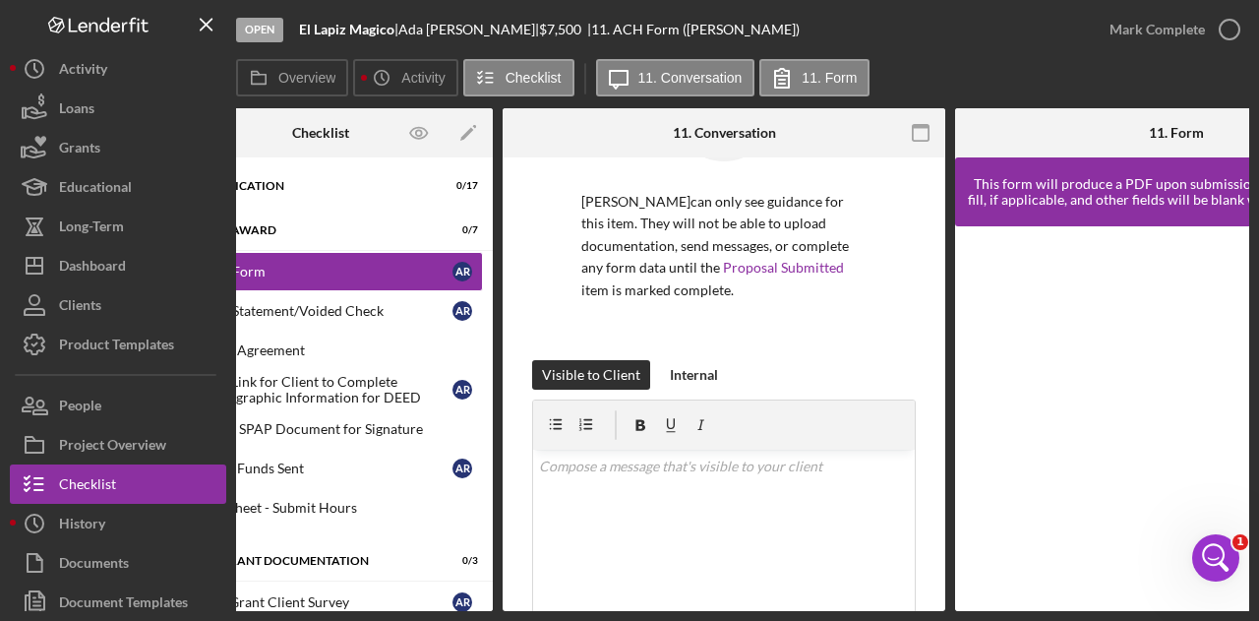
scroll to position [0, 0]
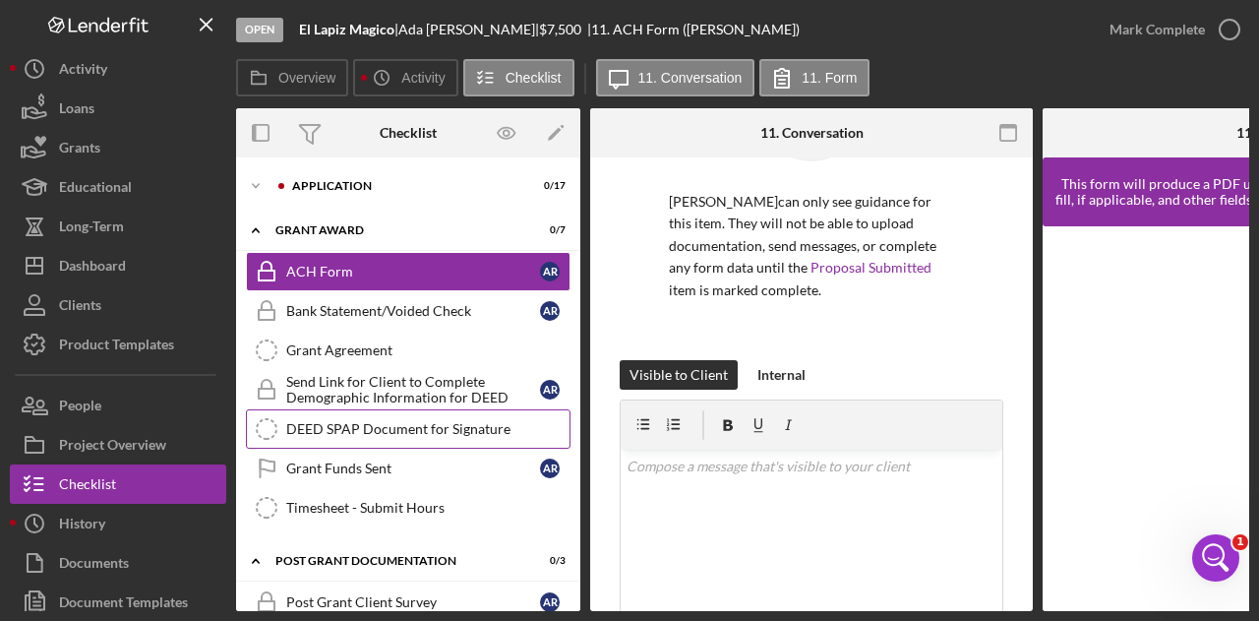
click at [409, 421] on div "DEED SPAP Document for Signature" at bounding box center [427, 429] width 283 height 16
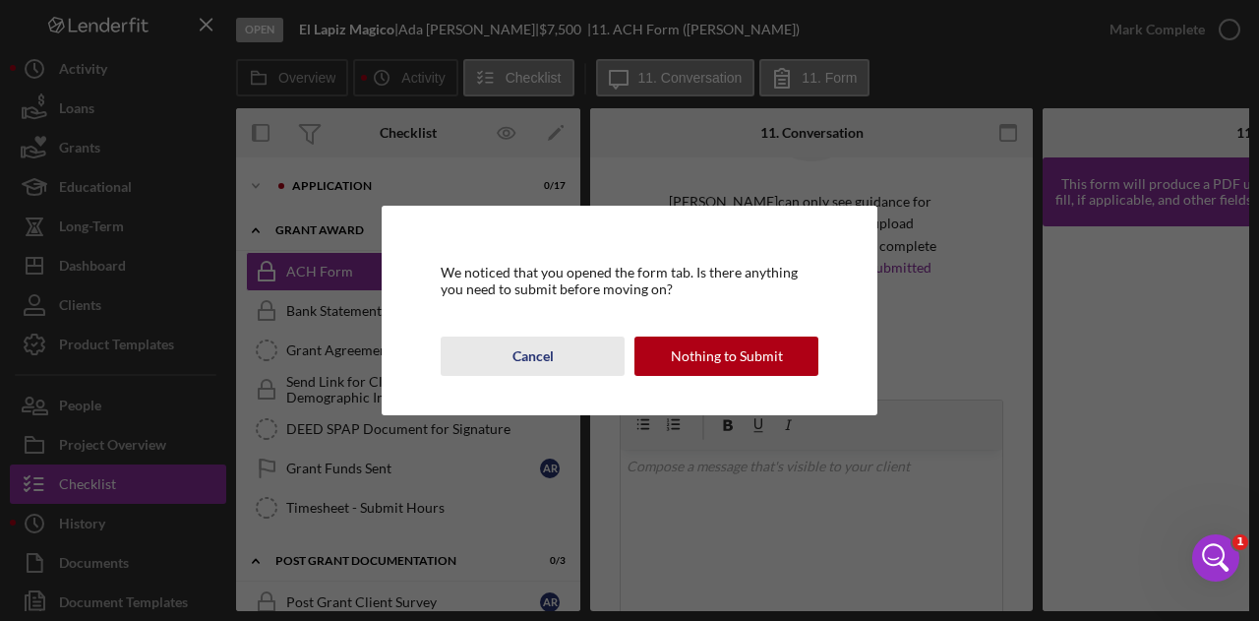
click at [511, 351] on button "Cancel" at bounding box center [533, 355] width 184 height 39
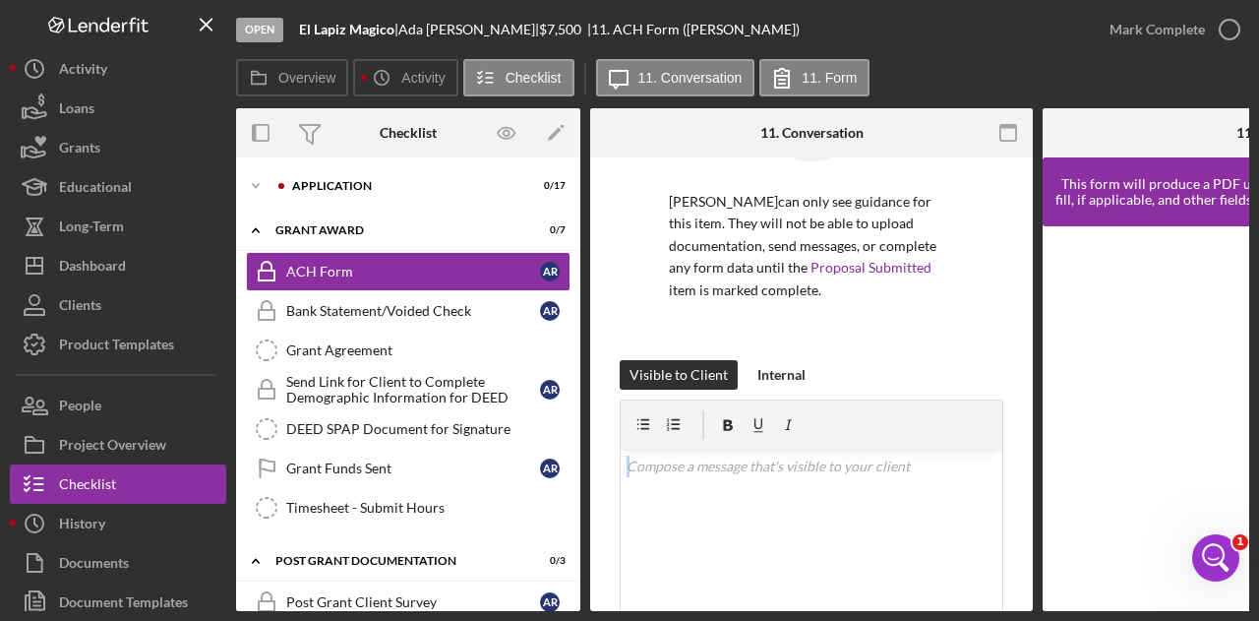
drag, startPoint x: 777, startPoint y: 614, endPoint x: 995, endPoint y: 614, distance: 218.3
click at [995, 614] on div "Open El Lapiz Magico | Ada Rivas Perrin | $7,500 $7,500 | 11. ACH Form (Ada R.)…" at bounding box center [629, 310] width 1259 height 621
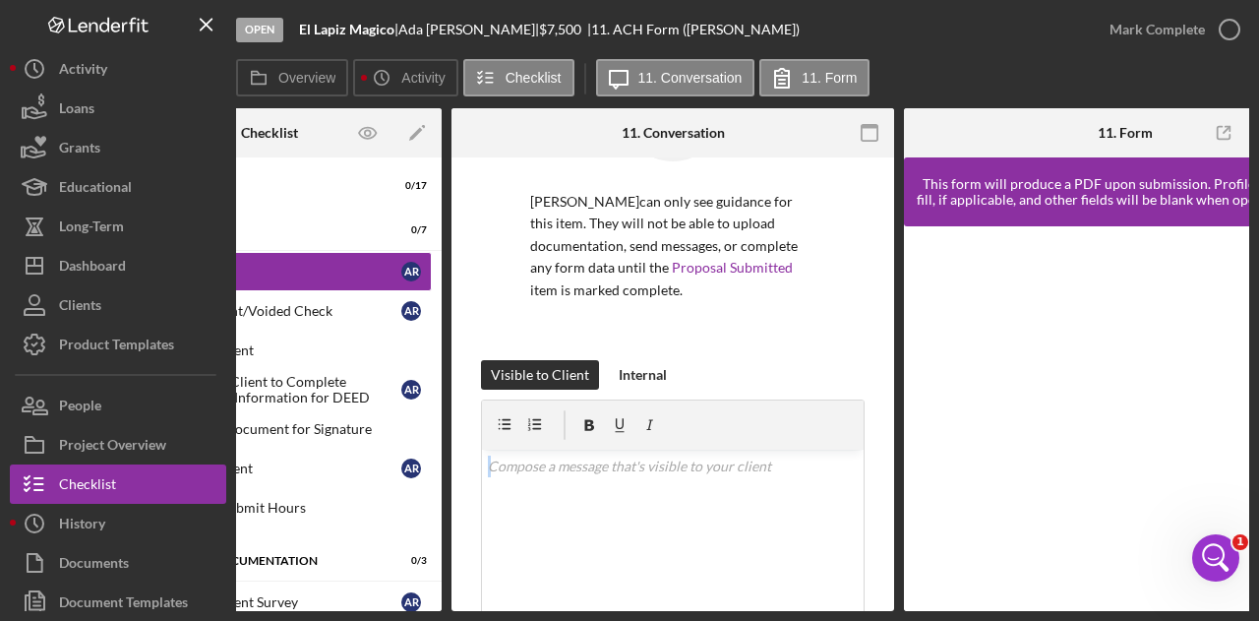
scroll to position [0, 236]
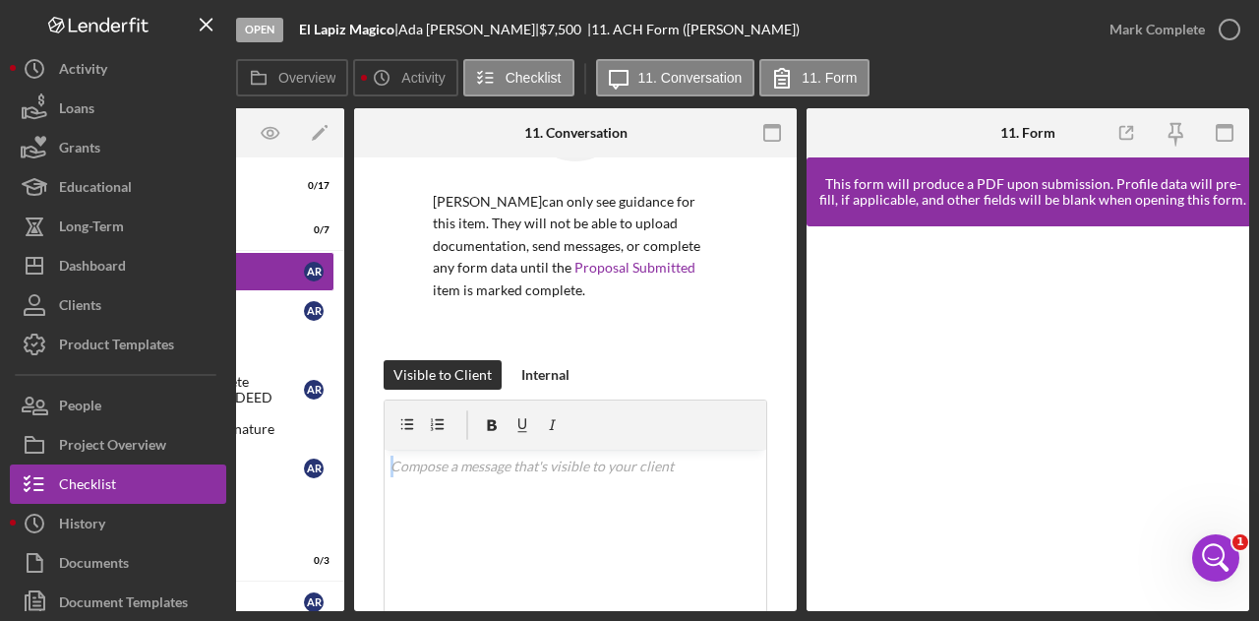
click at [421, 615] on div "Open El Lapiz Magico | Ada Rivas Perrin | $7,500 $7,500 | 11. ACH Form (Ada R.)…" at bounding box center [629, 310] width 1259 height 621
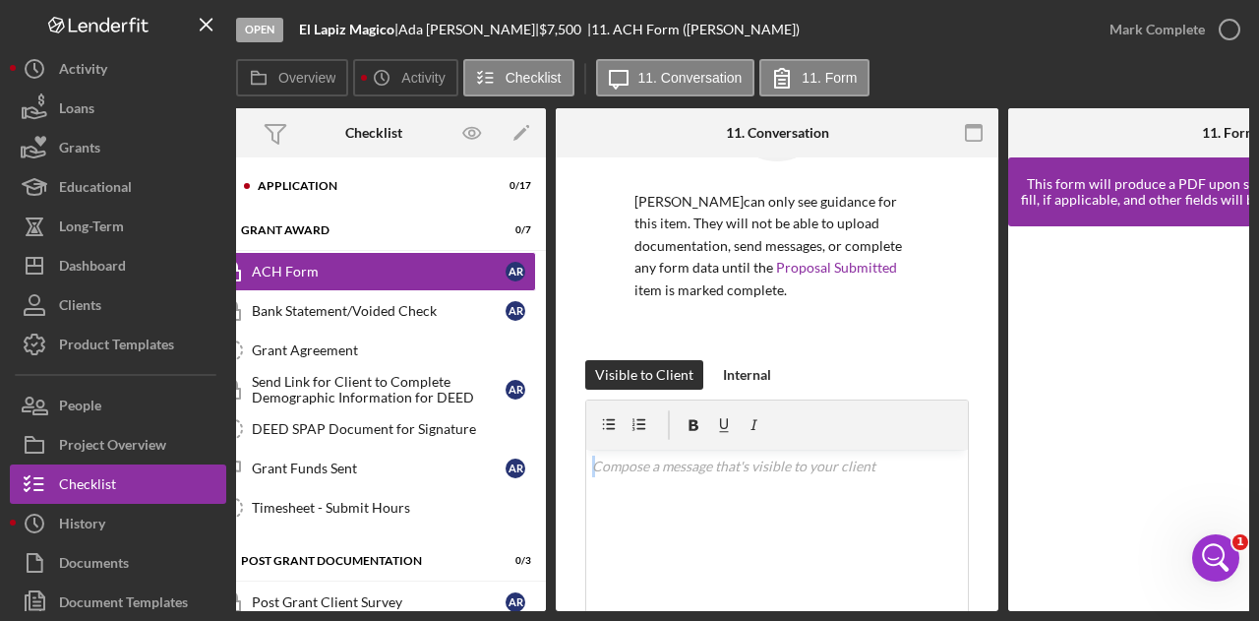
scroll to position [0, 0]
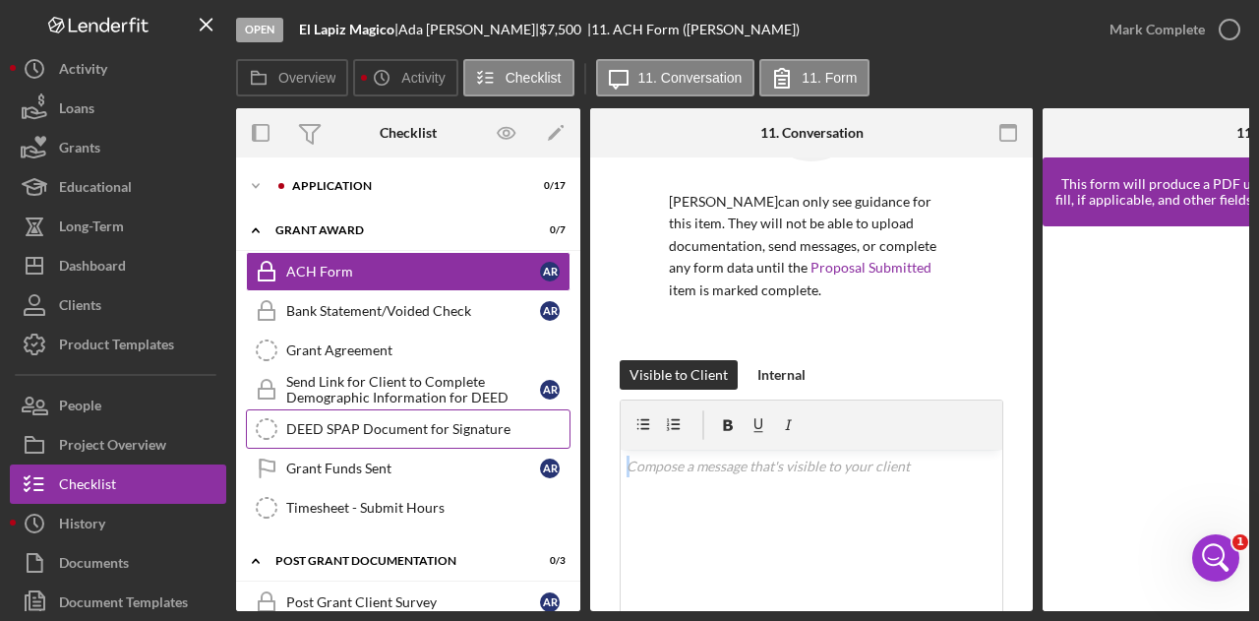
click at [314, 438] on link "DEED SPAP Document for Signature DEED SPAP Document for Signature" at bounding box center [408, 428] width 325 height 39
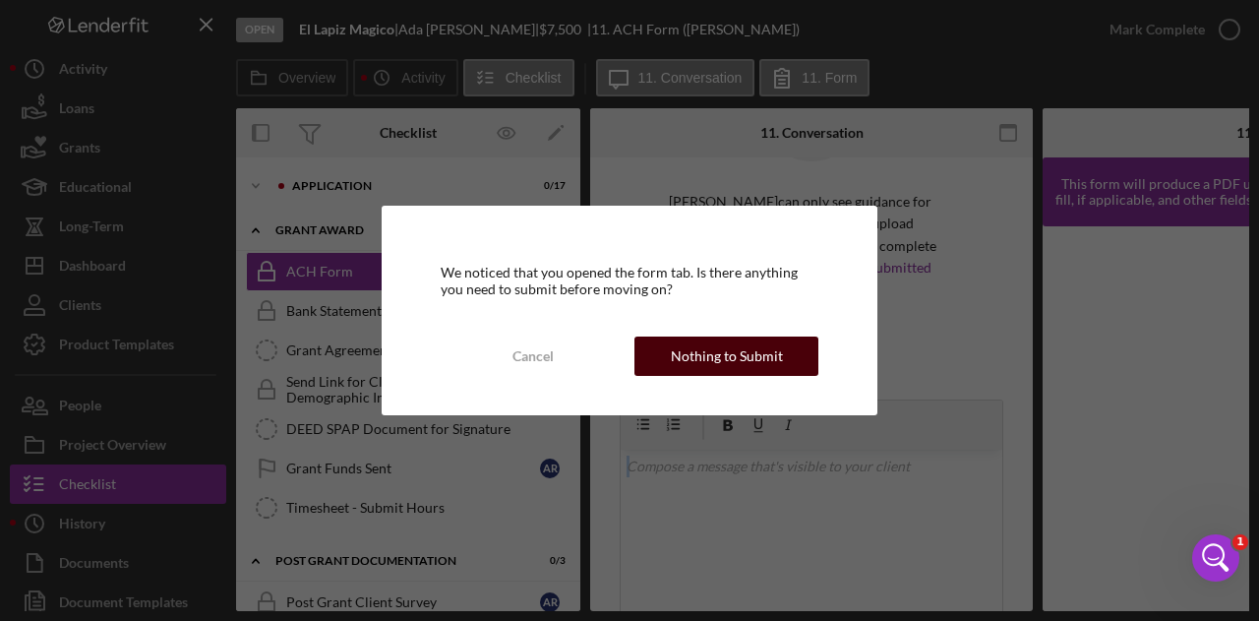
click at [688, 354] on div "Nothing to Submit" at bounding box center [727, 355] width 112 height 39
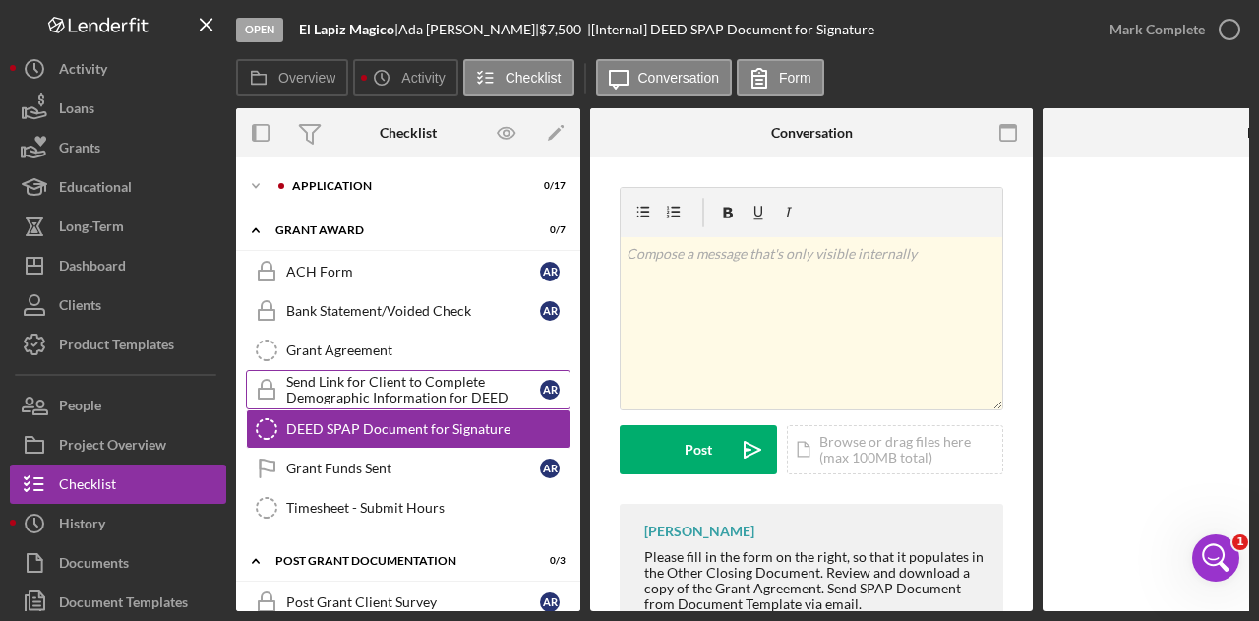
click at [386, 392] on div "Send Link for Client to Complete Demographic Information for DEED" at bounding box center [413, 389] width 254 height 31
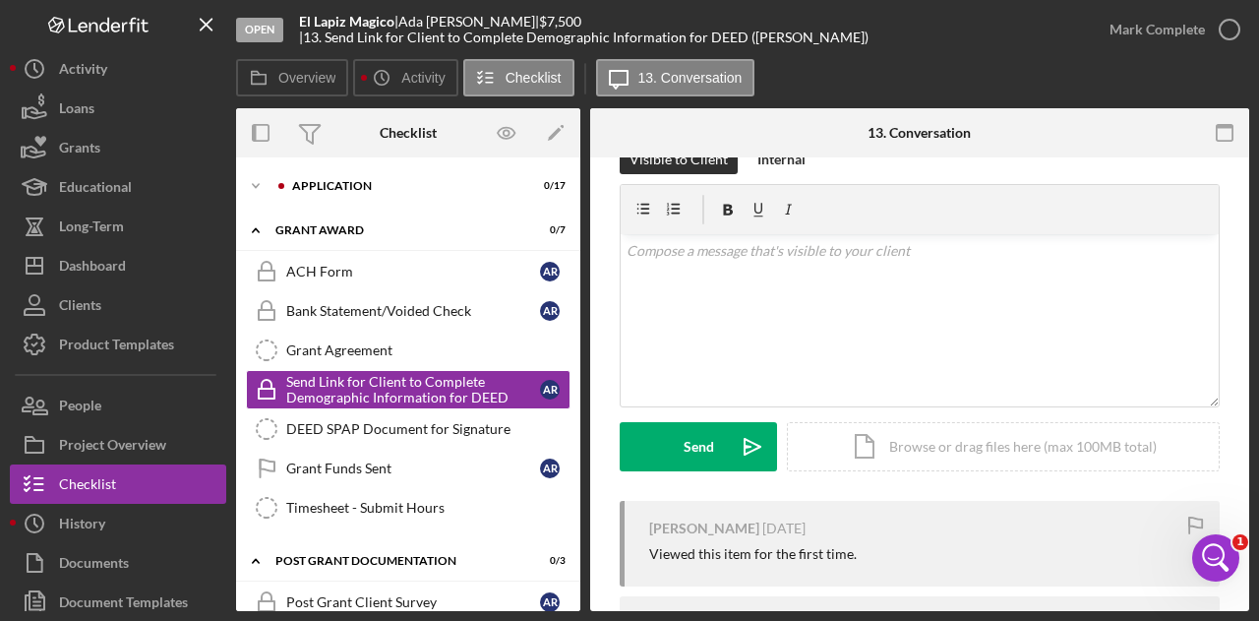
scroll to position [502, 0]
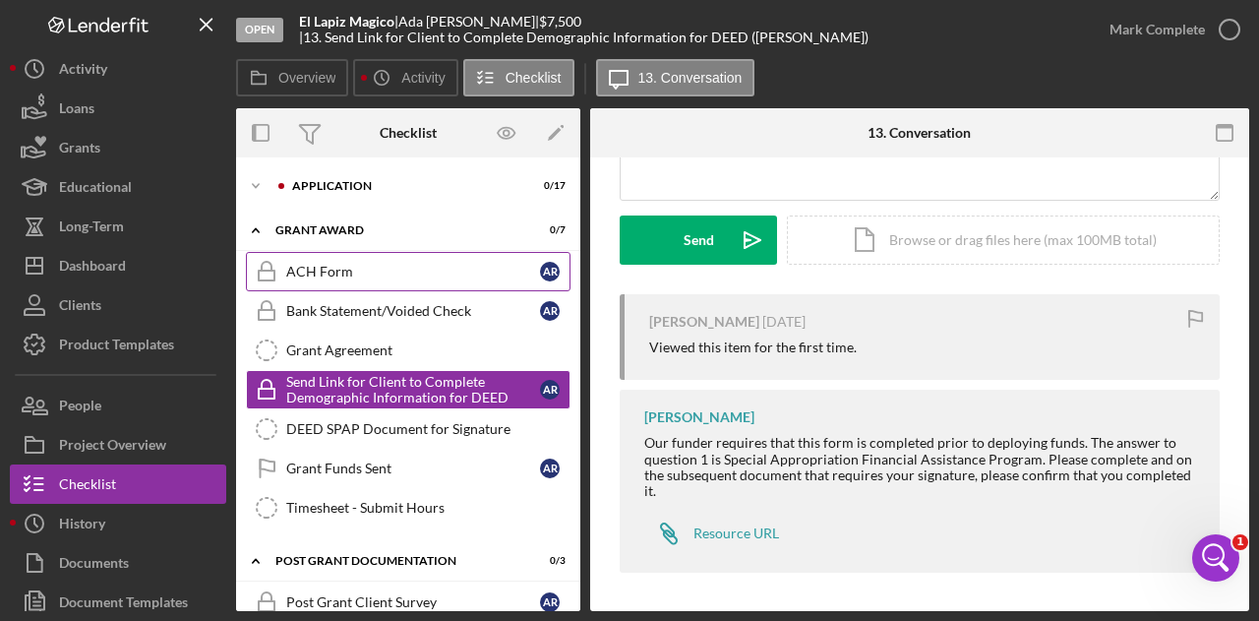
click at [373, 266] on div "ACH Form" at bounding box center [413, 272] width 254 height 16
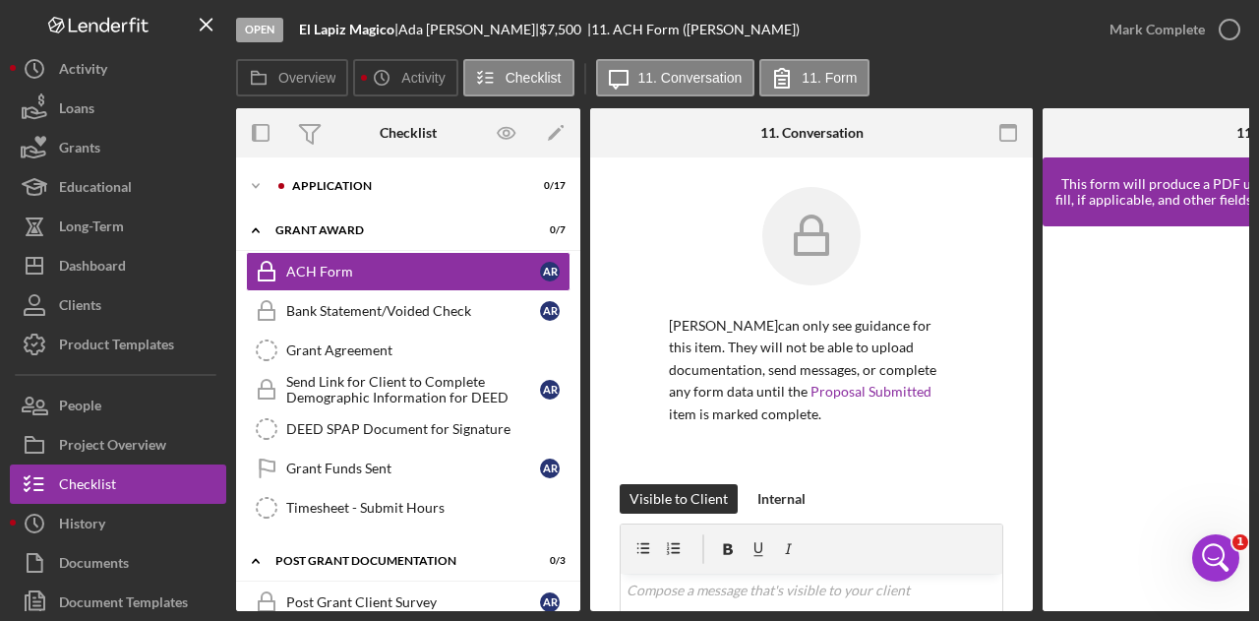
drag, startPoint x: 765, startPoint y: 611, endPoint x: 925, endPoint y: 609, distance: 159.3
click at [925, 609] on div "Overview Internal Workflow Stage Open Icon/Dropdown Arrow Archive (can unarchiv…" at bounding box center [742, 359] width 1013 height 503
drag, startPoint x: 984, startPoint y: 603, endPoint x: 1068, endPoint y: 603, distance: 84.6
click at [1072, 603] on div "Overview Internal Workflow Stage Open Icon/Dropdown Arrow Archive (can unarchiv…" at bounding box center [742, 359] width 1013 height 503
drag, startPoint x: 1049, startPoint y: 603, endPoint x: 1159, endPoint y: 605, distance: 109.2
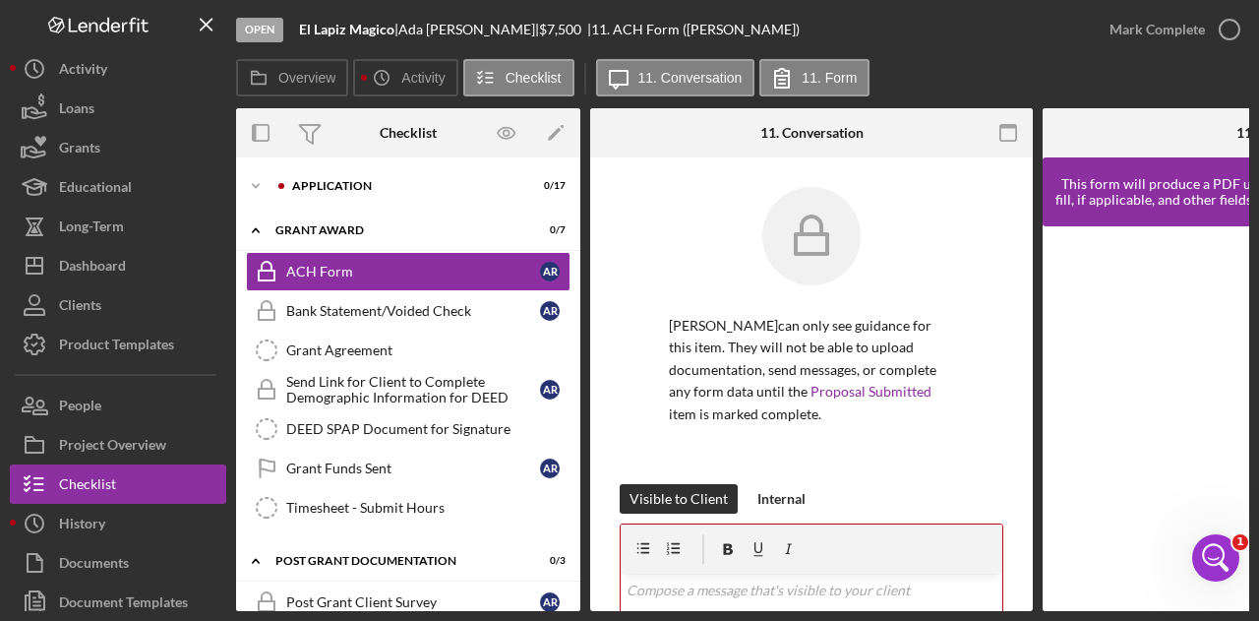
click at [1159, 605] on div "Overview Internal Workflow Stage Open Icon/Dropdown Arrow Archive (can unarchiv…" at bounding box center [742, 359] width 1013 height 503
drag, startPoint x: 1055, startPoint y: 611, endPoint x: 1135, endPoint y: 605, distance: 79.9
click at [1135, 605] on div "Open El Lapiz Magico | Ada Rivas Perrin | $7,500 $7,500 | 11. ACH Form (Ada R.)…" at bounding box center [629, 310] width 1259 height 621
drag, startPoint x: 1013, startPoint y: 616, endPoint x: 1021, endPoint y: 608, distance: 11.1
click at [1021, 608] on div "Open El Lapiz Magico | Ada Rivas Perrin | $7,500 $7,500 | 11. ACH Form (Ada R.)…" at bounding box center [629, 310] width 1259 height 621
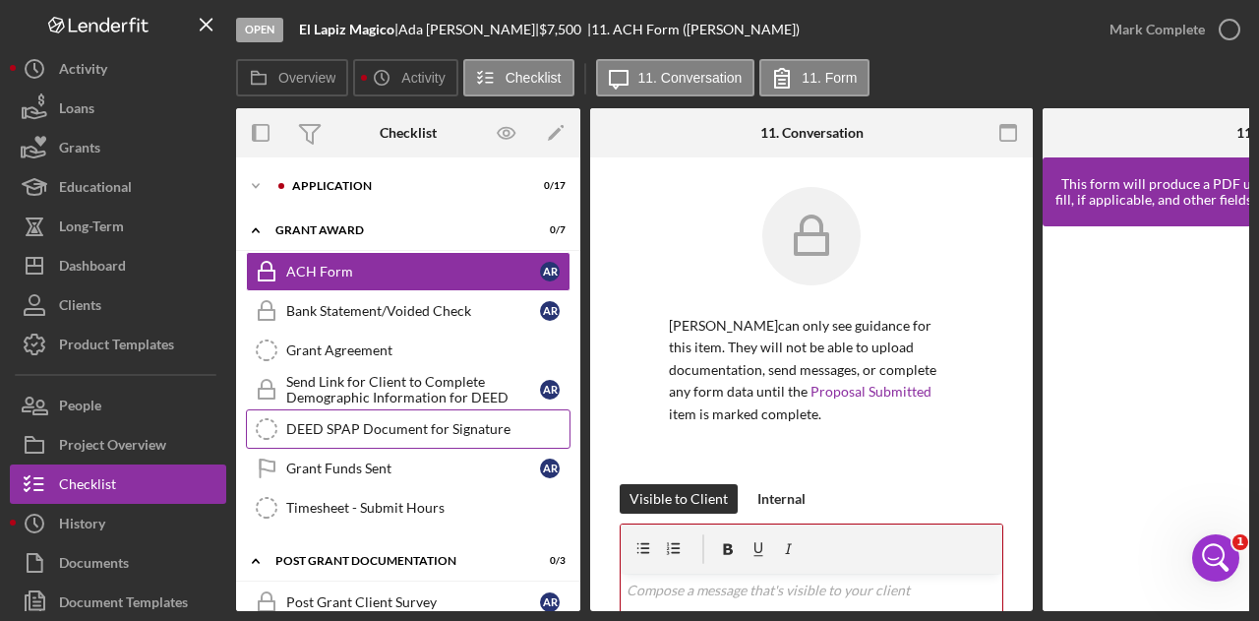
click at [369, 422] on div "DEED SPAP Document for Signature" at bounding box center [427, 429] width 283 height 16
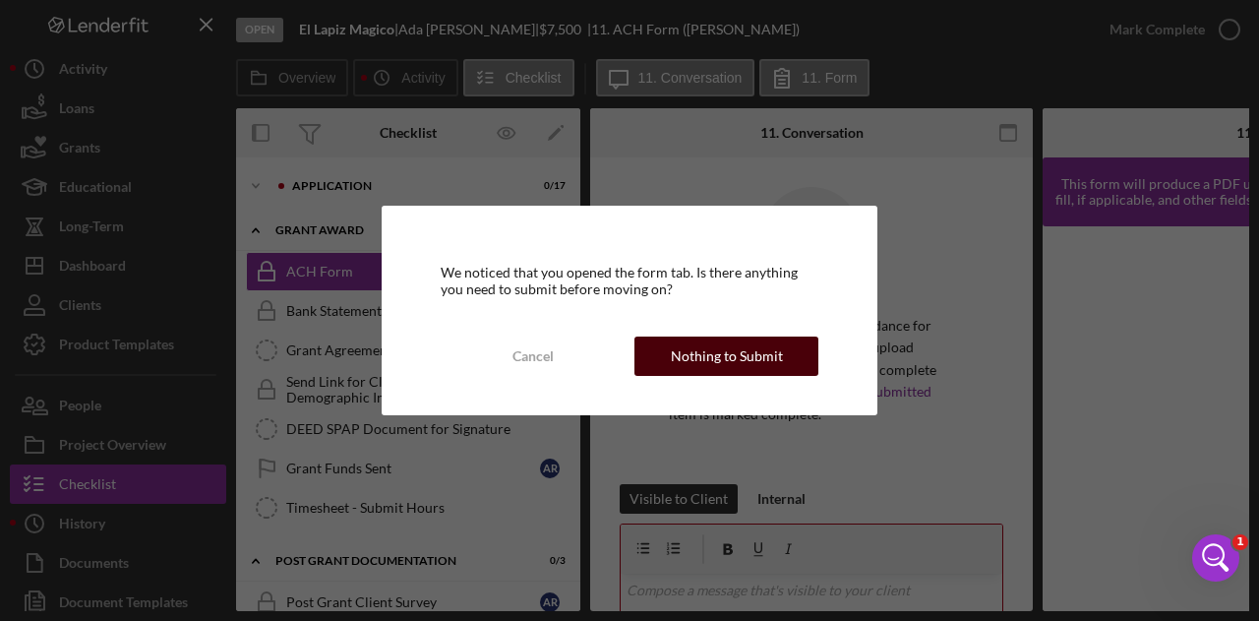
click at [755, 355] on div "Nothing to Submit" at bounding box center [727, 355] width 112 height 39
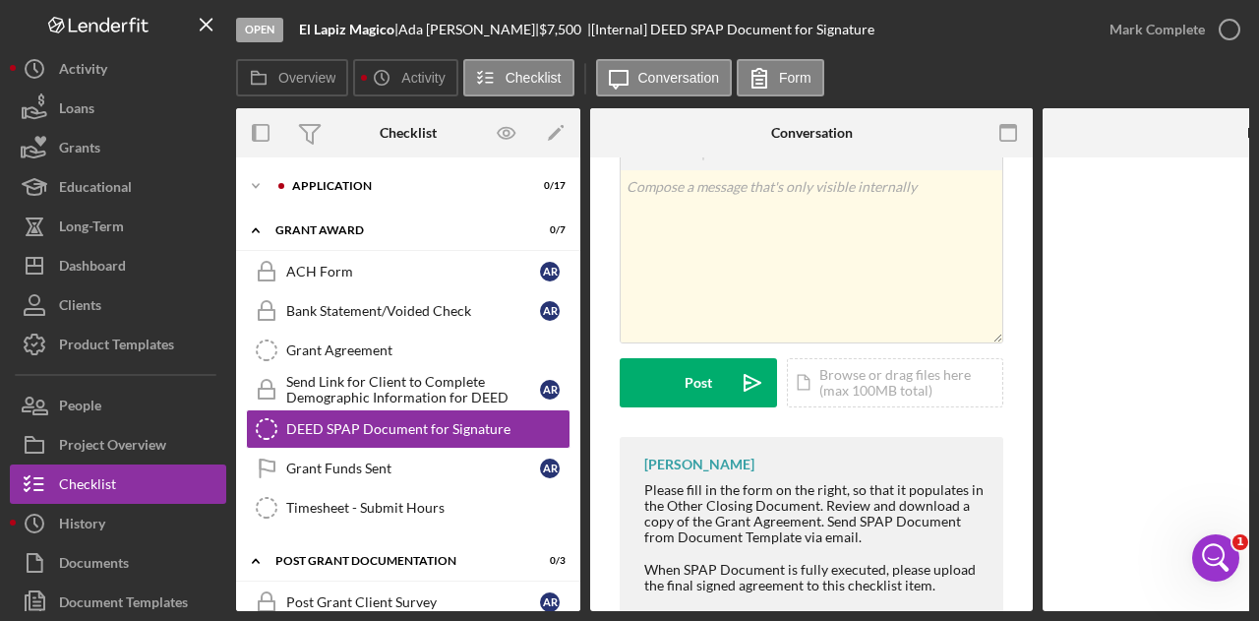
scroll to position [118, 0]
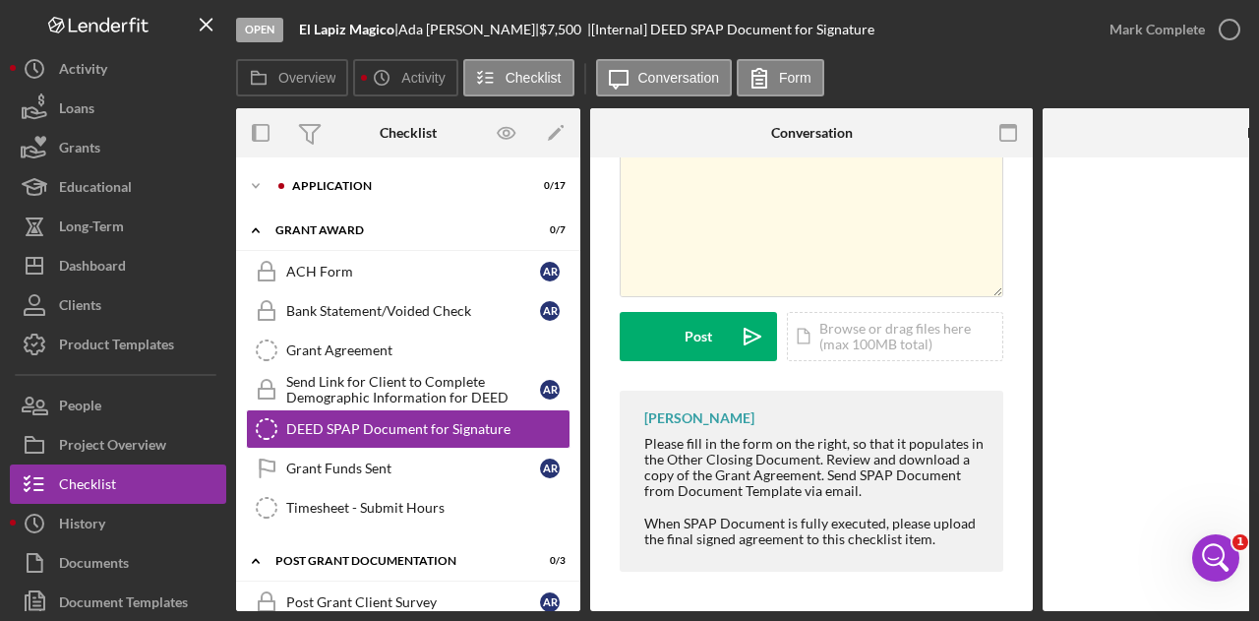
drag, startPoint x: 908, startPoint y: 614, endPoint x: 1038, endPoint y: 601, distance: 130.5
click at [1037, 609] on div "Open El Lapiz Magico | Ada Rivas Perrin | $7,500 $7,500 | [Internal] DEED SPAP …" at bounding box center [629, 310] width 1259 height 621
drag, startPoint x: 1062, startPoint y: 603, endPoint x: 1188, endPoint y: 603, distance: 125.9
click at [1188, 603] on div "Overview Internal Workflow Stage Open Icon/Dropdown Arrow Archive (can unarchiv…" at bounding box center [742, 359] width 1013 height 503
drag, startPoint x: 1054, startPoint y: 613, endPoint x: 1089, endPoint y: 612, distance: 34.4
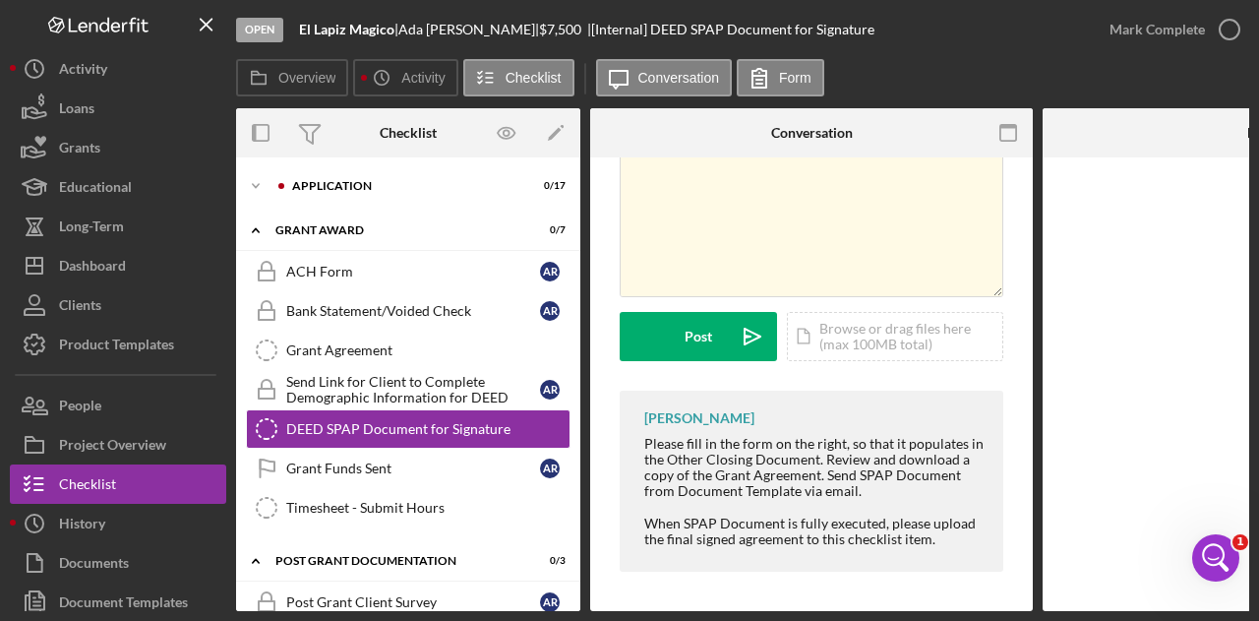
click at [1089, 612] on div "Open El Lapiz Magico | Ada Rivas Perrin | $7,500 $7,500 | [Internal] DEED SPAP …" at bounding box center [629, 310] width 1259 height 621
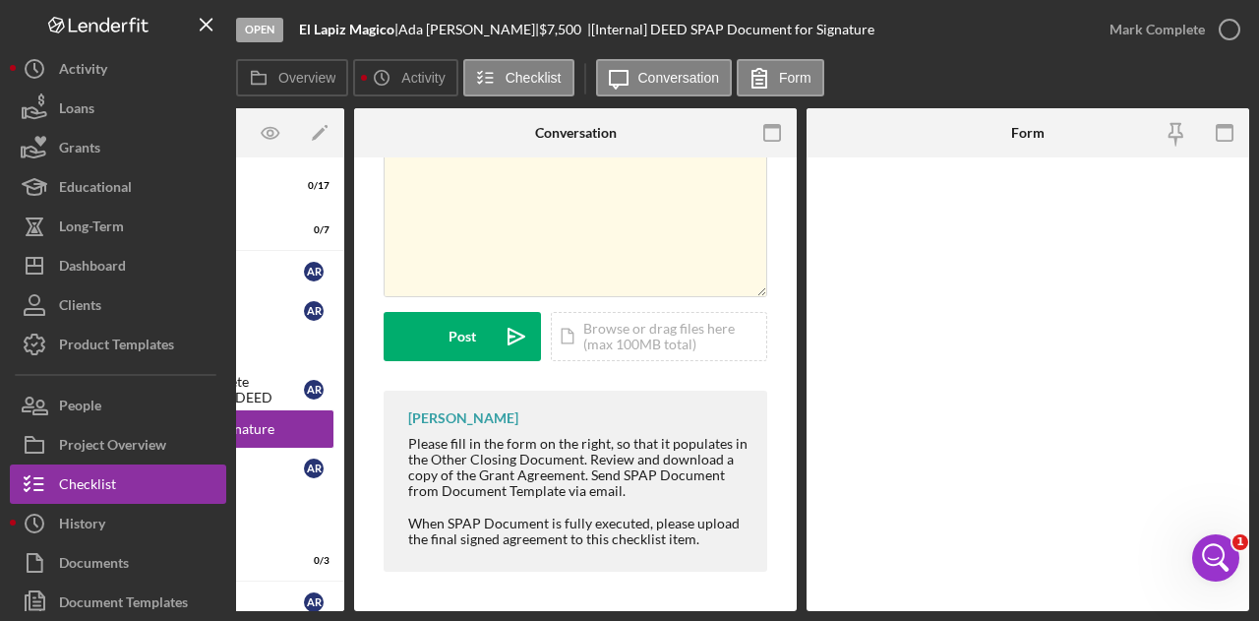
scroll to position [0, 0]
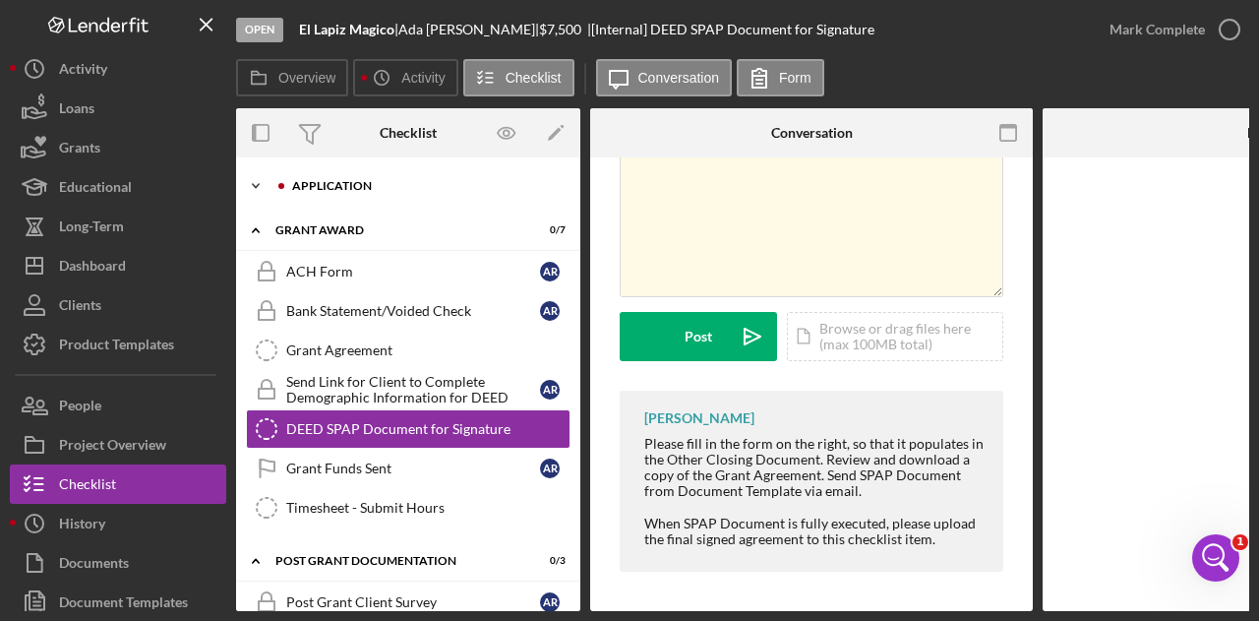
click at [354, 175] on div "Icon/Expander Application 0 / 17" at bounding box center [408, 185] width 344 height 39
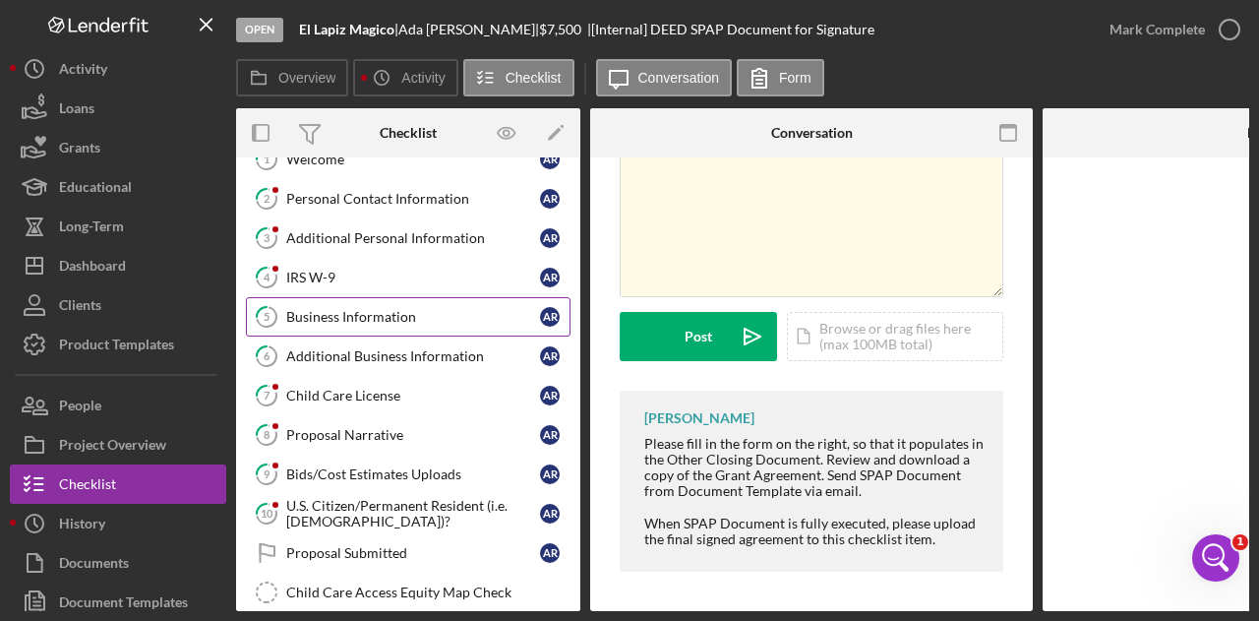
scroll to position [98, 0]
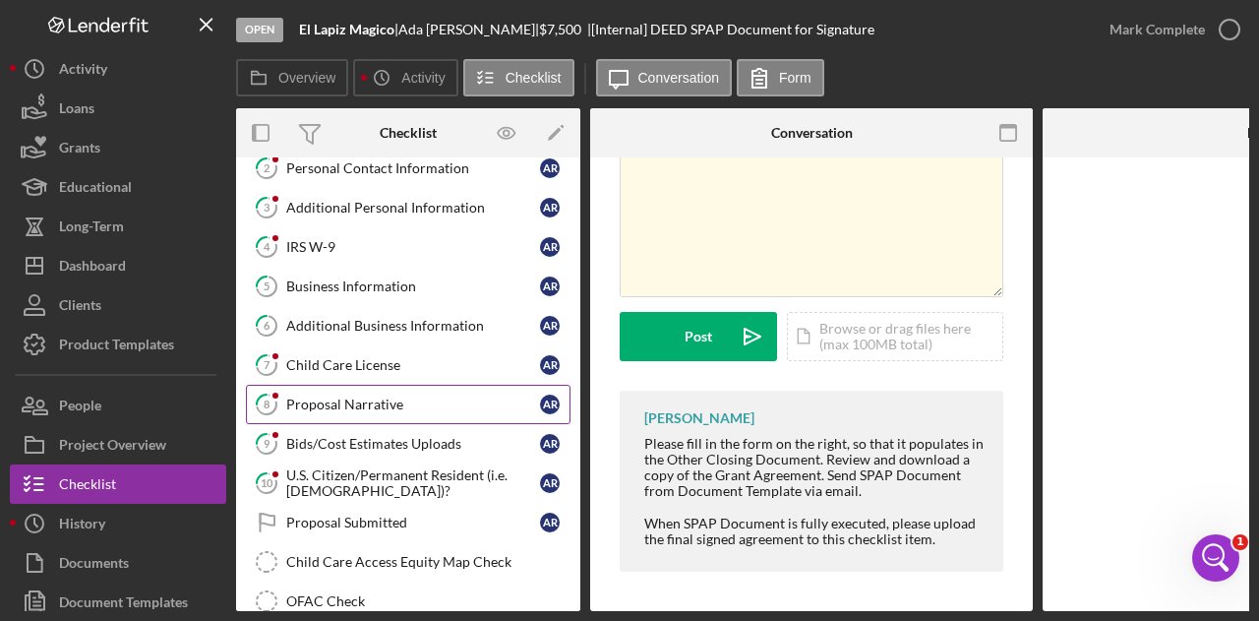
click at [347, 405] on div "Proposal Narrative" at bounding box center [413, 404] width 254 height 16
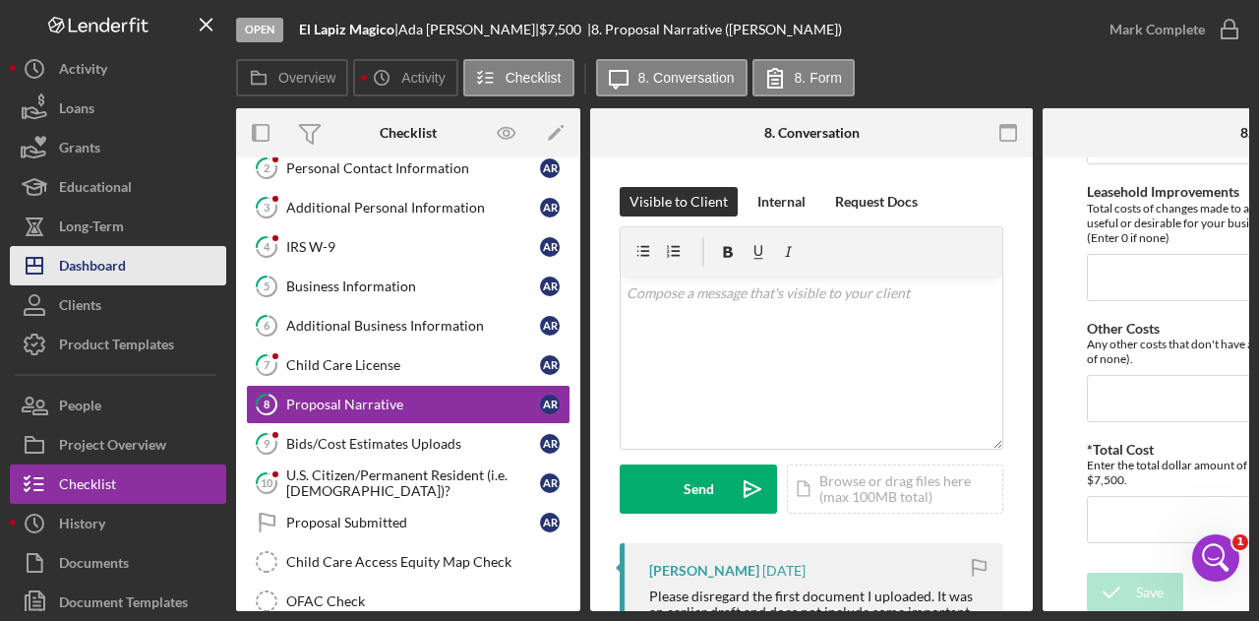
click at [146, 269] on button "Icon/Dashboard Dashboard" at bounding box center [118, 265] width 216 height 39
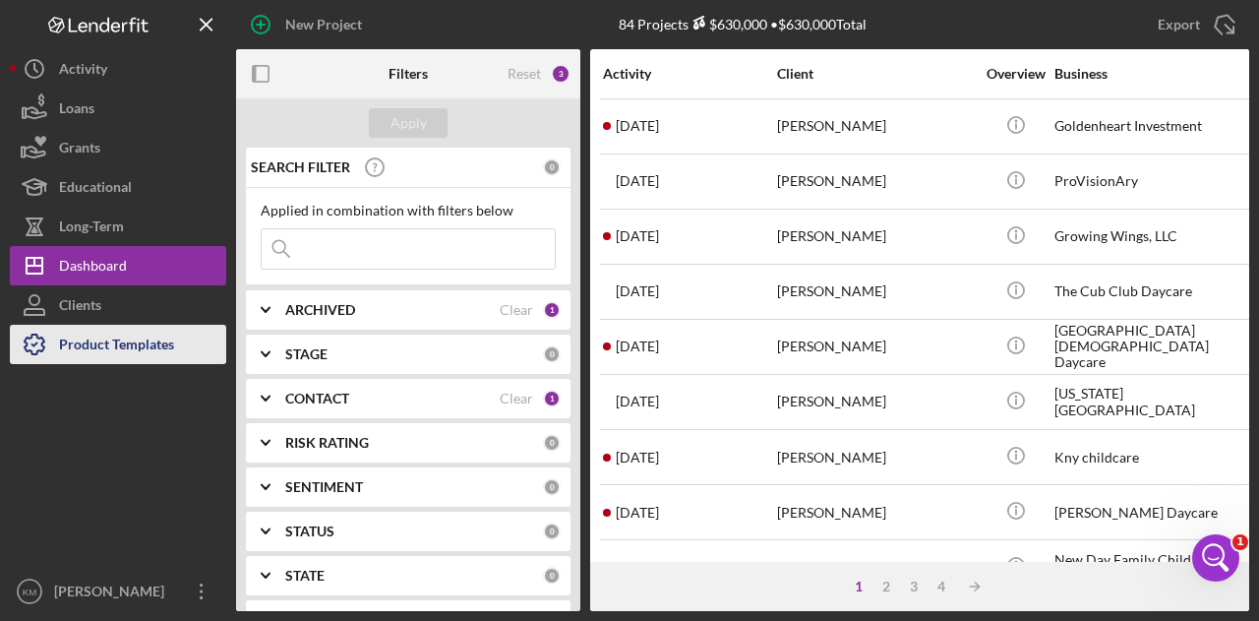
click at [147, 325] on div "Product Templates" at bounding box center [116, 347] width 115 height 44
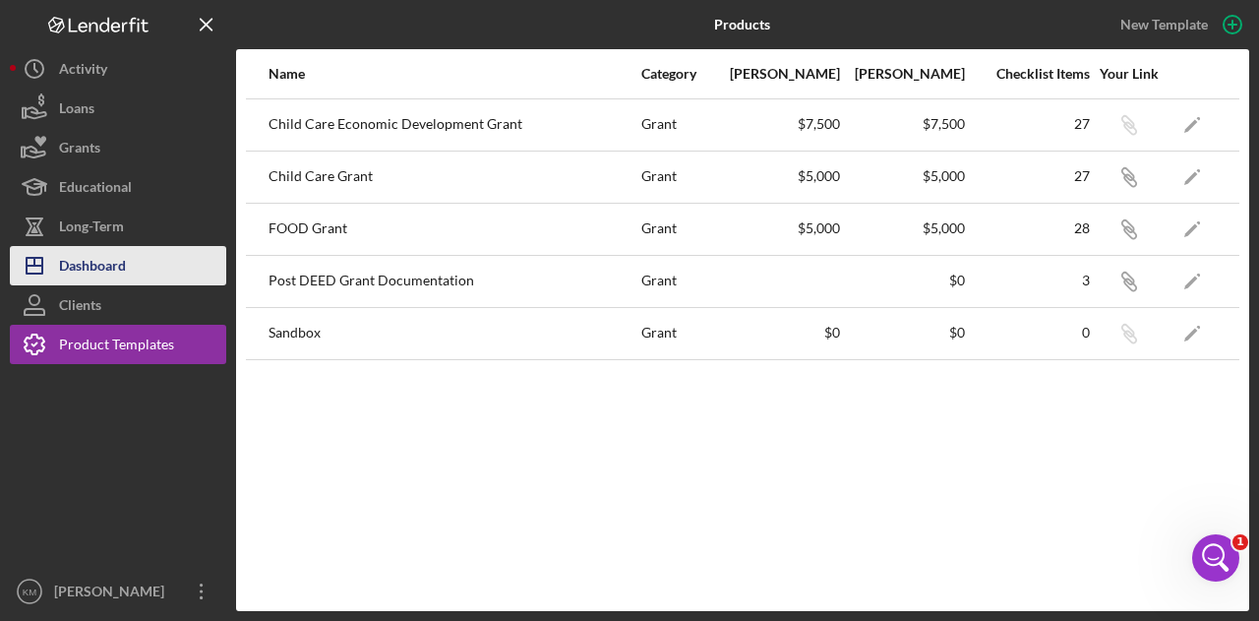
click at [136, 254] on button "Icon/Dashboard Dashboard" at bounding box center [118, 265] width 216 height 39
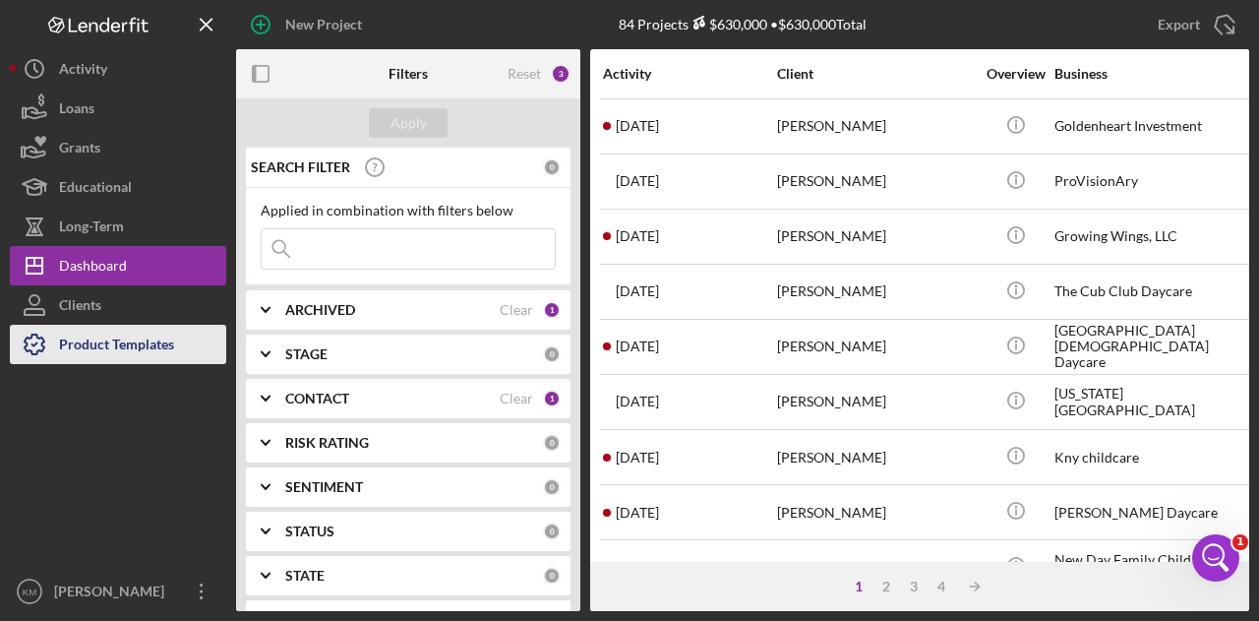
click at [117, 338] on div "Product Templates" at bounding box center [116, 347] width 115 height 44
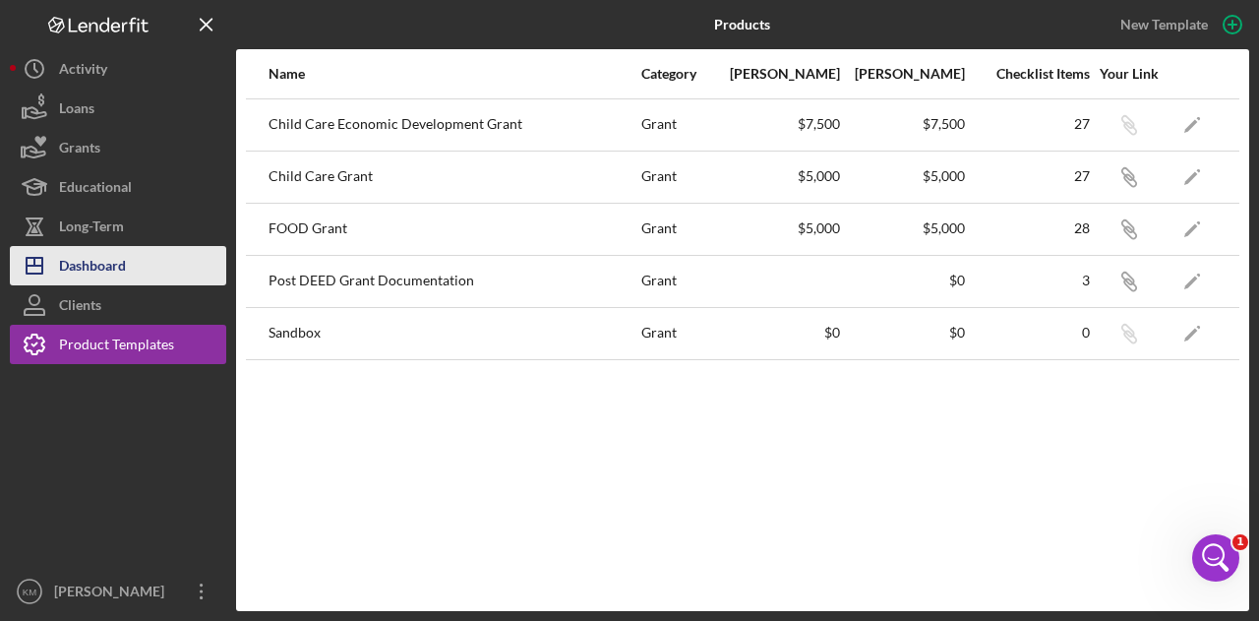
click at [138, 263] on button "Icon/Dashboard Dashboard" at bounding box center [118, 265] width 216 height 39
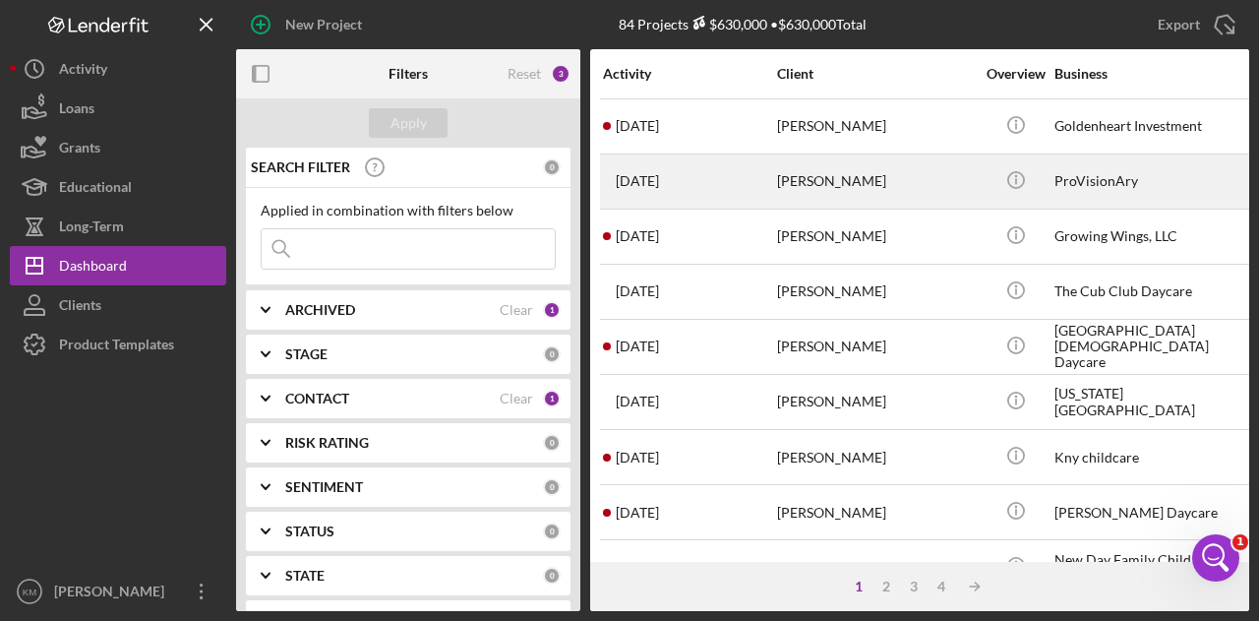
click at [781, 180] on div "[PERSON_NAME]" at bounding box center [875, 181] width 197 height 52
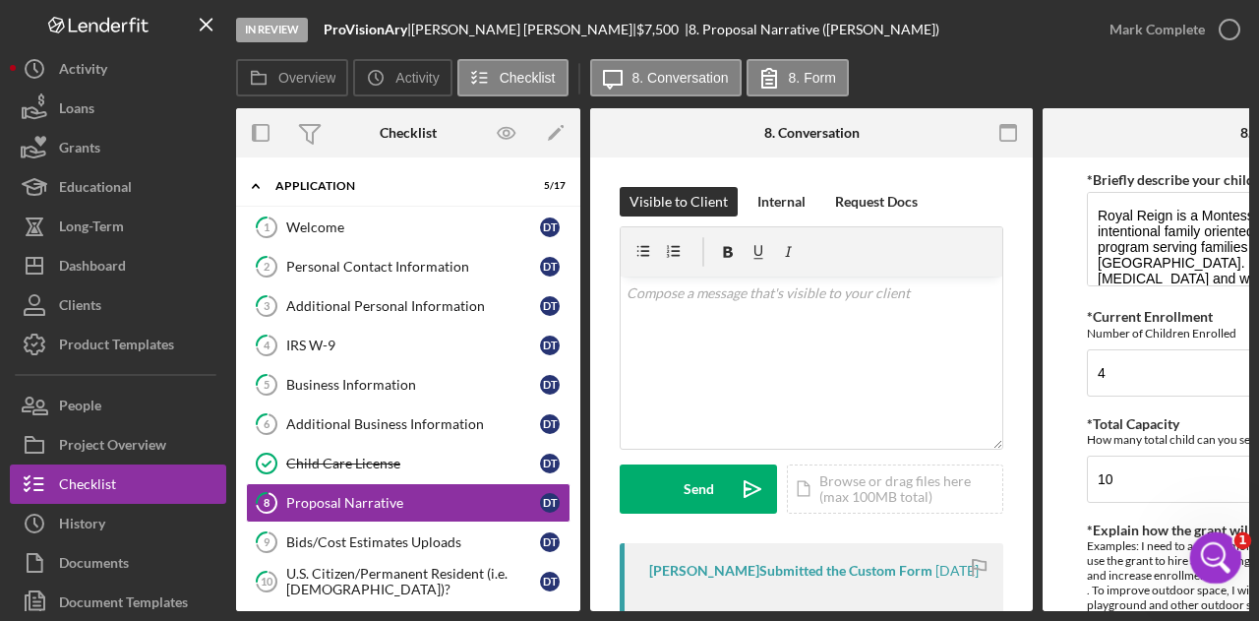
click at [1221, 549] on icon "Open Intercom Messenger" at bounding box center [1213, 555] width 32 height 32
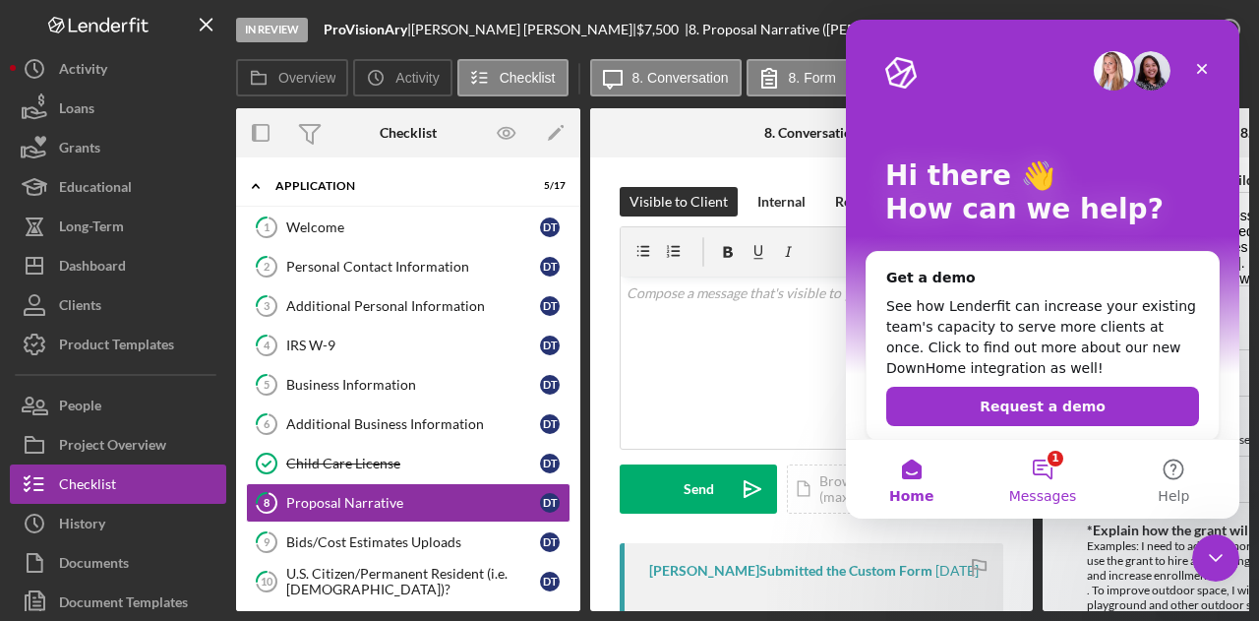
click at [1056, 503] on span "Messages" at bounding box center [1043, 496] width 68 height 14
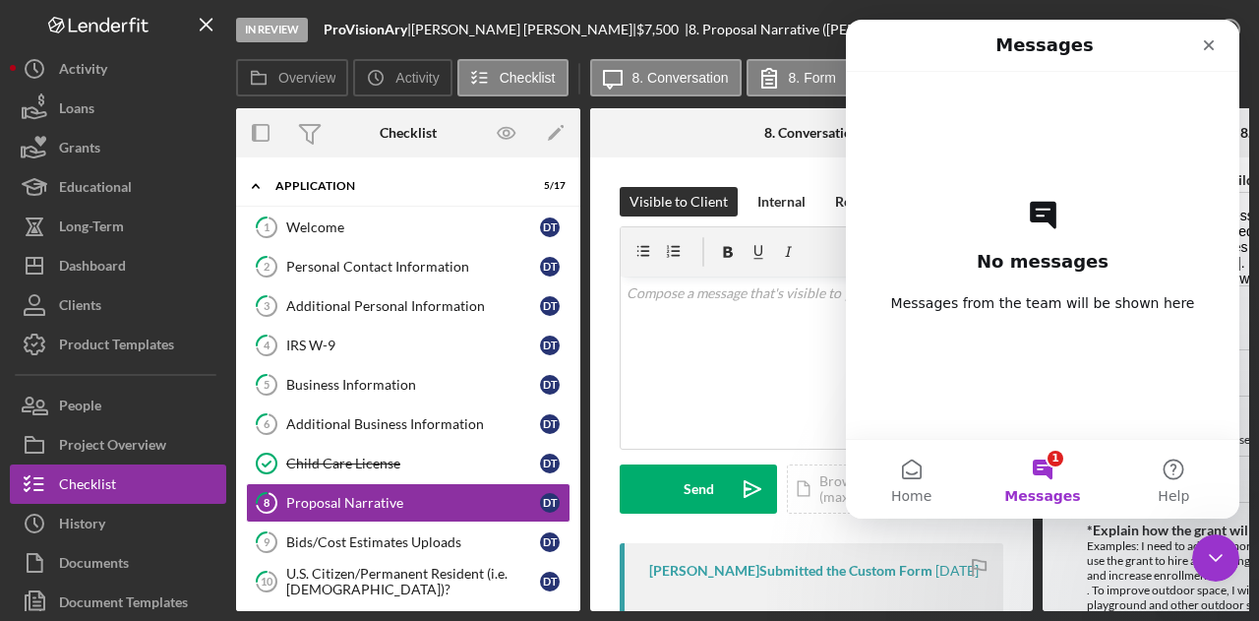
click at [1088, 320] on div "No messages Messages from the team will be shown here" at bounding box center [1042, 255] width 325 height 367
click at [1189, 463] on button "Help" at bounding box center [1173, 479] width 131 height 79
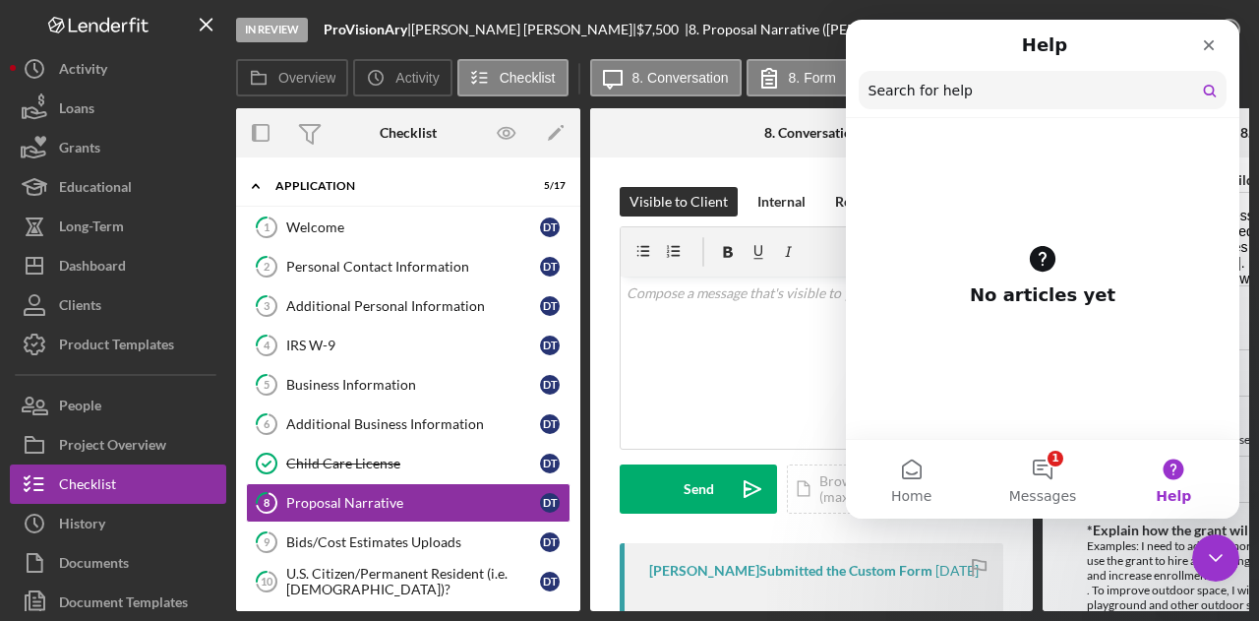
click at [1013, 64] on nav "Help Search for help" at bounding box center [1042, 69] width 393 height 98
click at [1007, 78] on input "Search for help" at bounding box center [1043, 91] width 366 height 38
click at [1049, 481] on button "1 Messages" at bounding box center [1042, 479] width 131 height 79
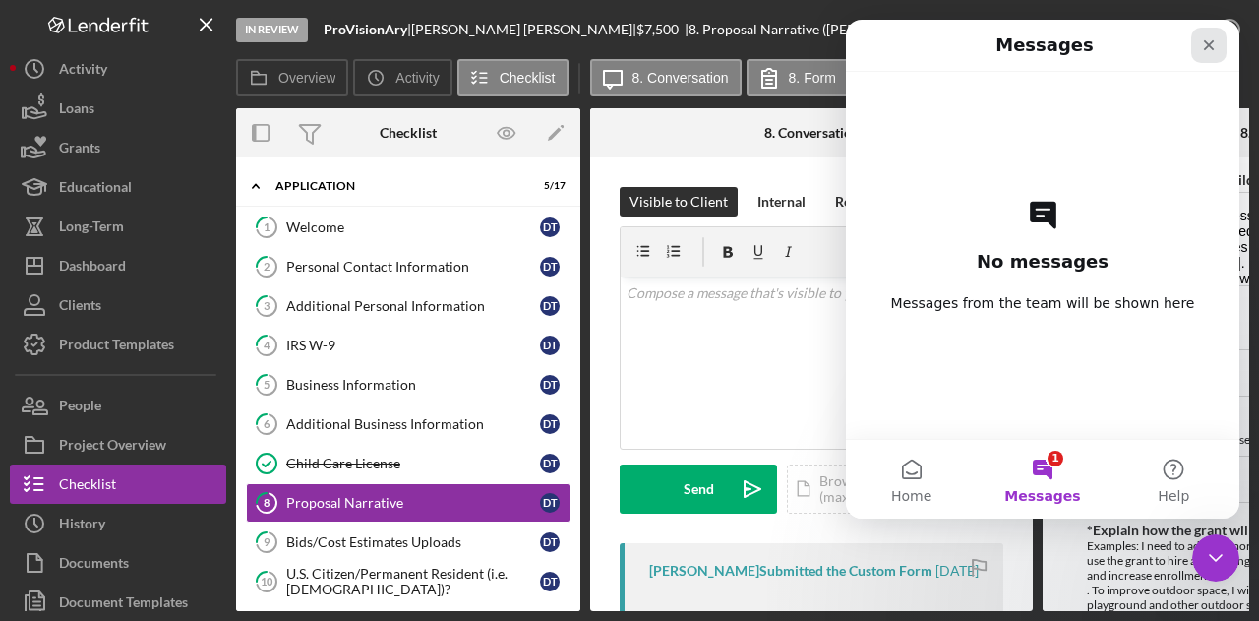
click at [1219, 38] on div "Close" at bounding box center [1208, 45] width 35 height 35
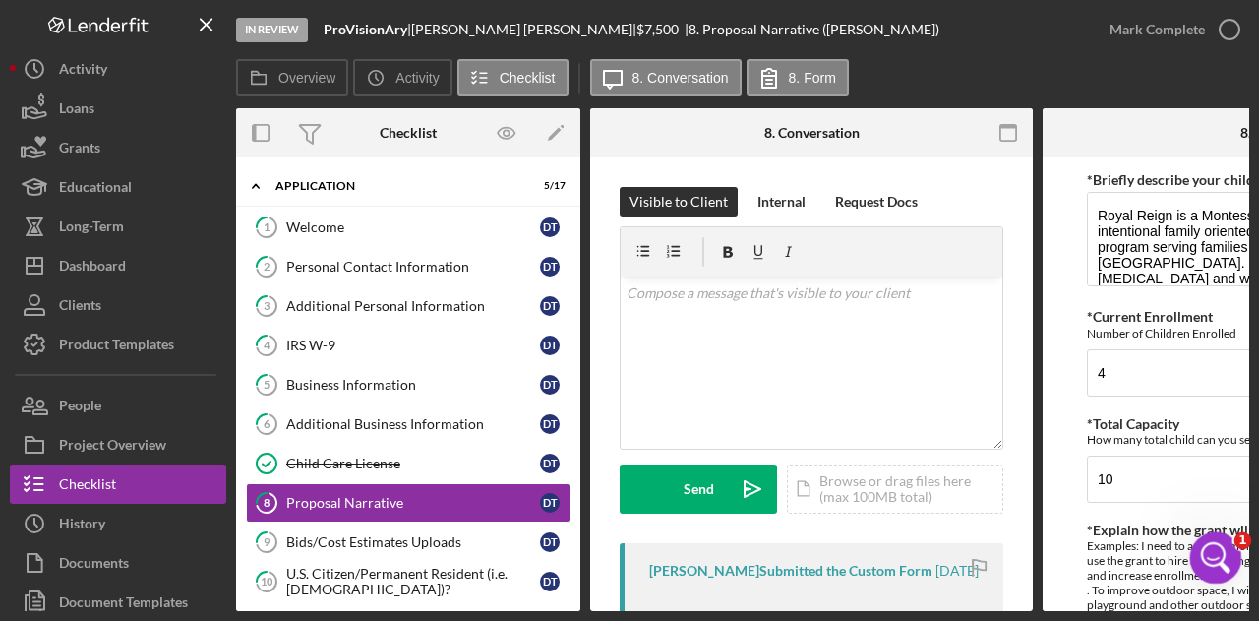
click at [1208, 567] on div "Open Intercom Messenger" at bounding box center [1212, 554] width 65 height 65
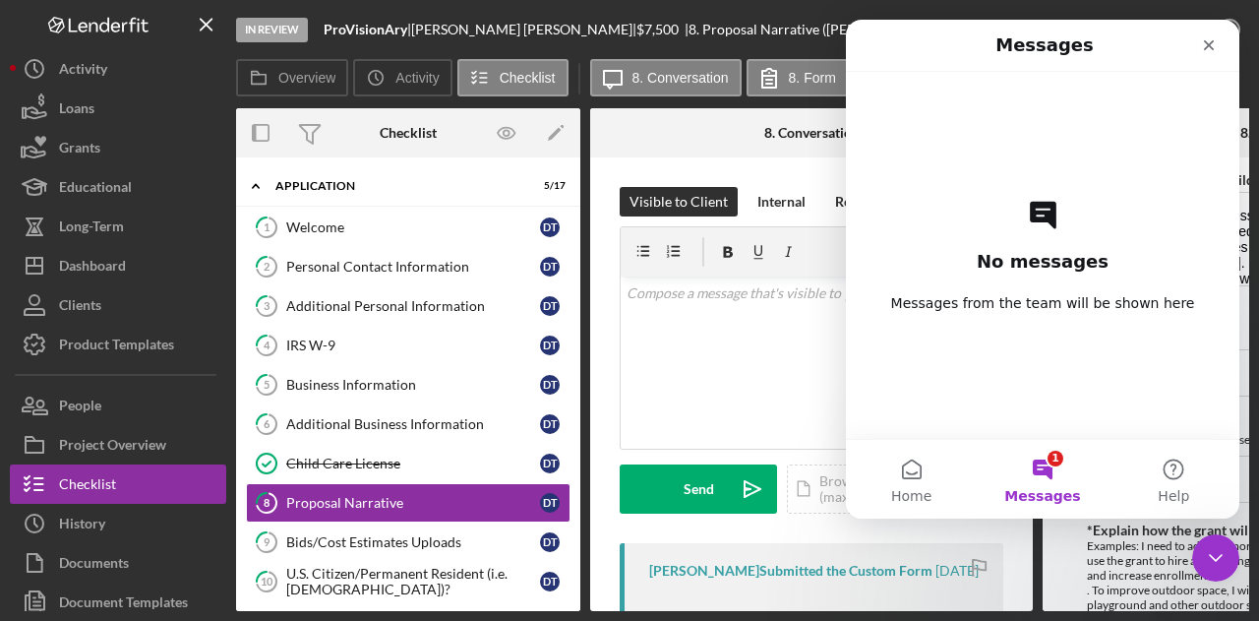
click at [1040, 477] on button "1 Messages" at bounding box center [1042, 479] width 131 height 79
click at [932, 472] on button "Home" at bounding box center [911, 479] width 131 height 79
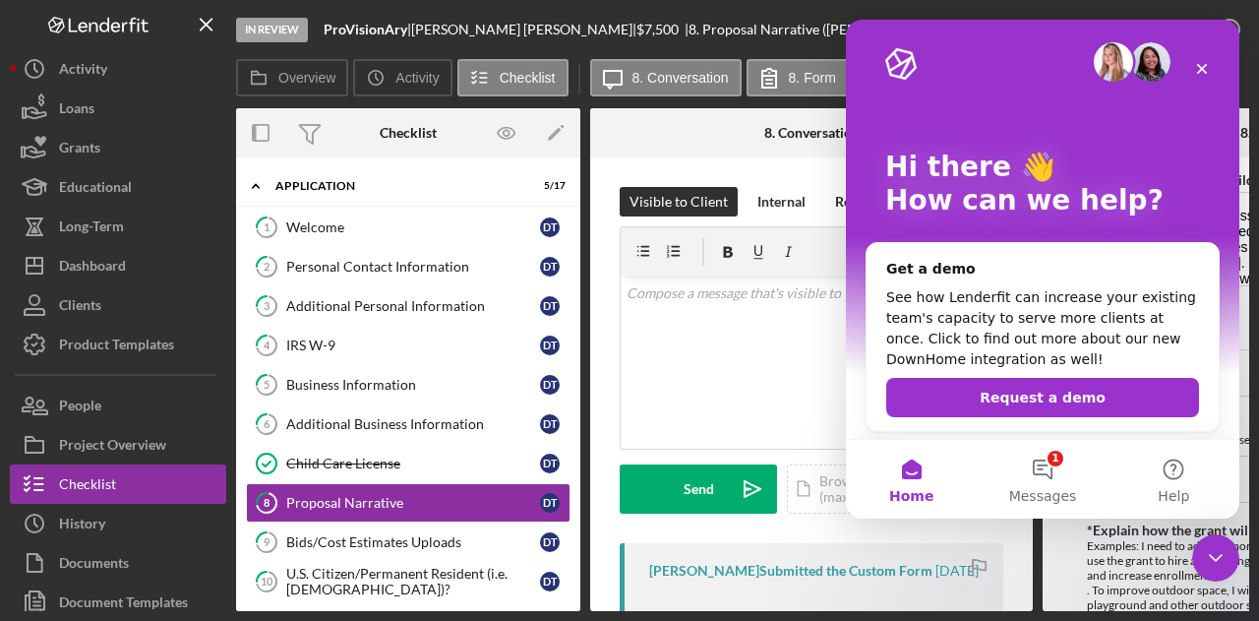
scroll to position [11, 0]
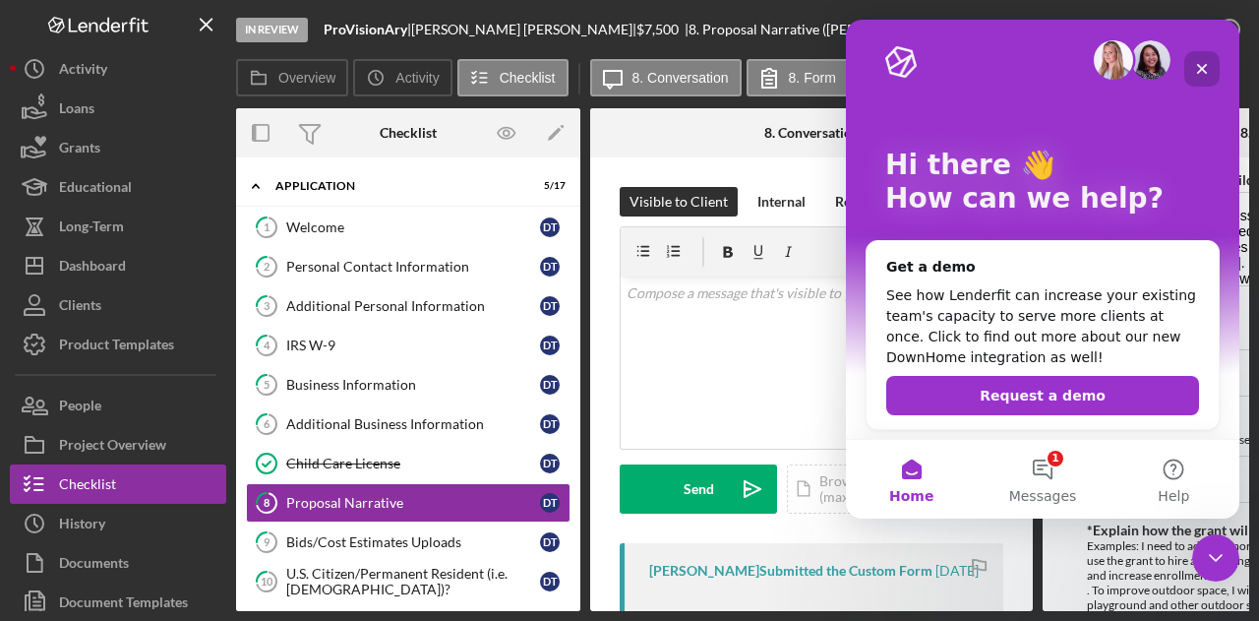
drag, startPoint x: 1197, startPoint y: 64, endPoint x: 1601, endPoint y: 170, distance: 417.9
click at [1197, 64] on icon "Close" at bounding box center [1202, 69] width 16 height 16
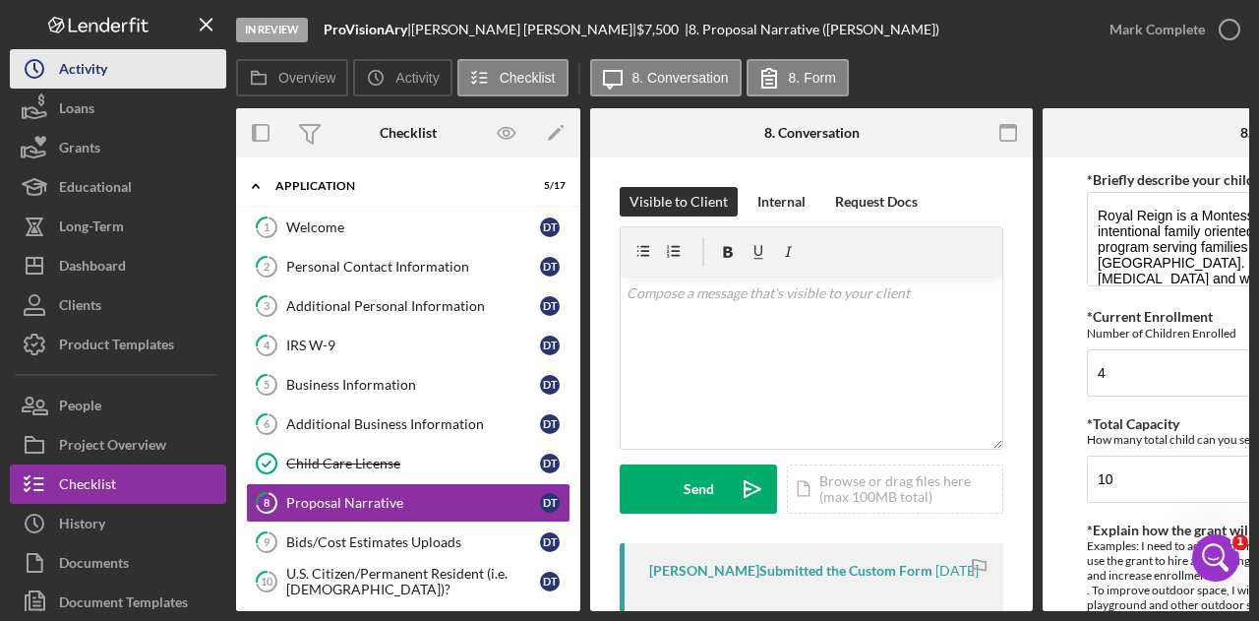
click at [102, 65] on div "Activity" at bounding box center [83, 71] width 48 height 44
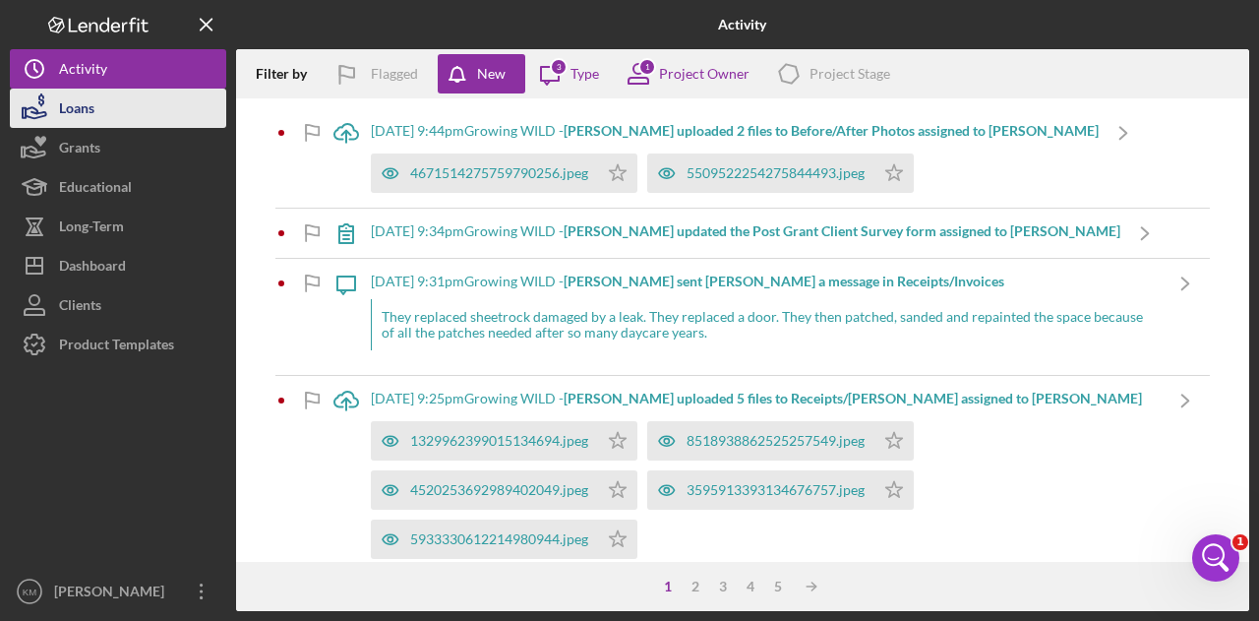
click at [92, 101] on div "Loans" at bounding box center [76, 111] width 35 height 44
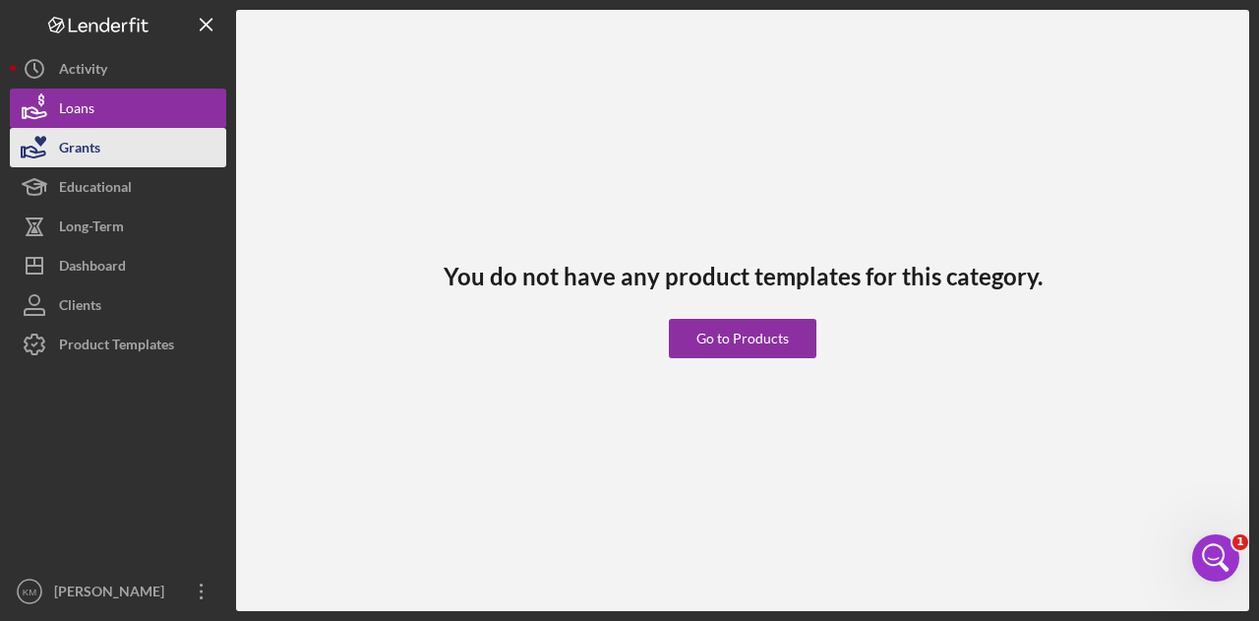
click at [91, 135] on div "Grants" at bounding box center [79, 150] width 41 height 44
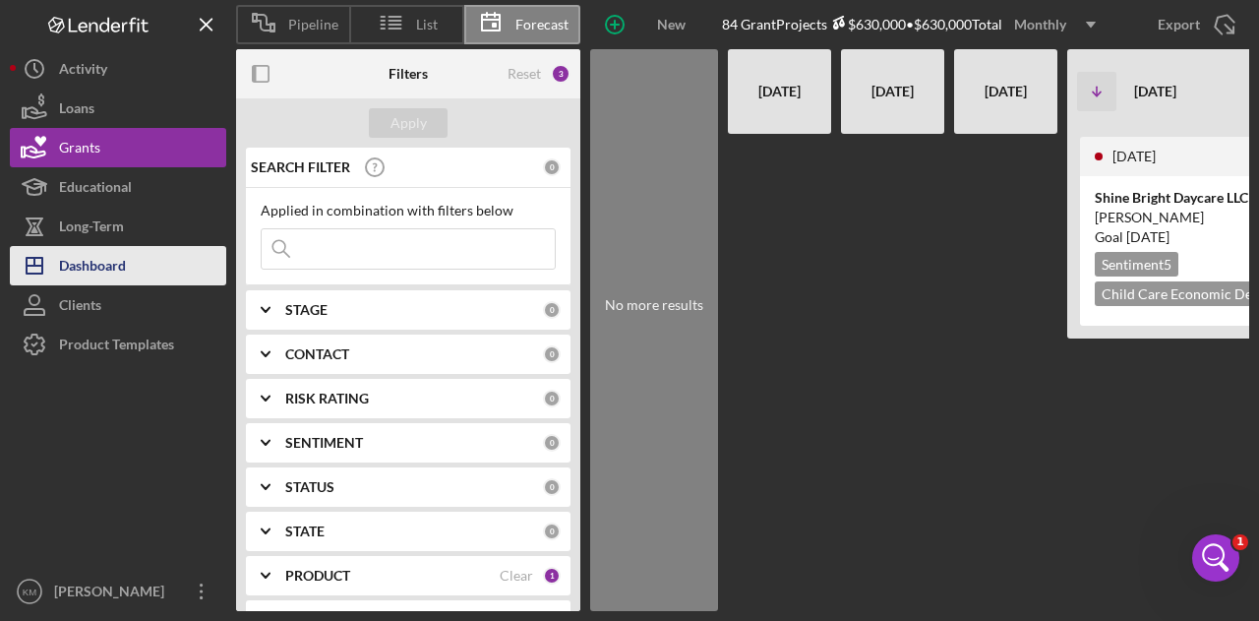
click at [143, 262] on button "Icon/Dashboard Dashboard" at bounding box center [118, 265] width 216 height 39
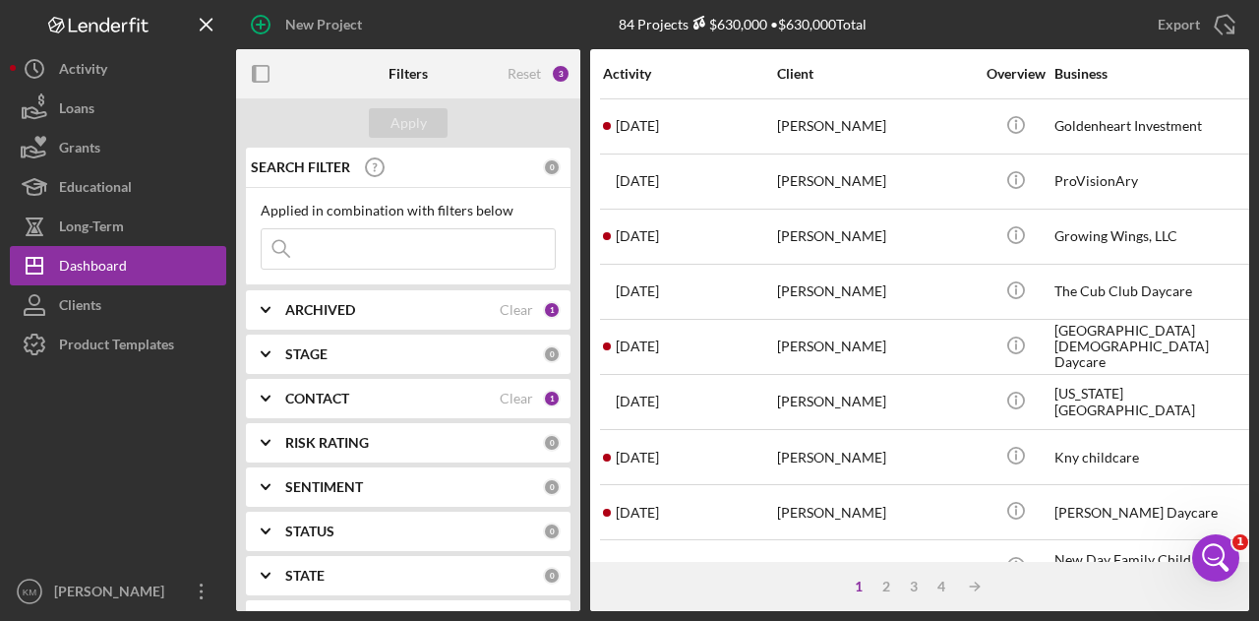
click at [1225, 585] on div "1 2 3 4 Icon/Table Sort Arrow" at bounding box center [919, 586] width 659 height 49
click at [1222, 573] on div "Open Intercom Messenger" at bounding box center [1212, 554] width 65 height 65
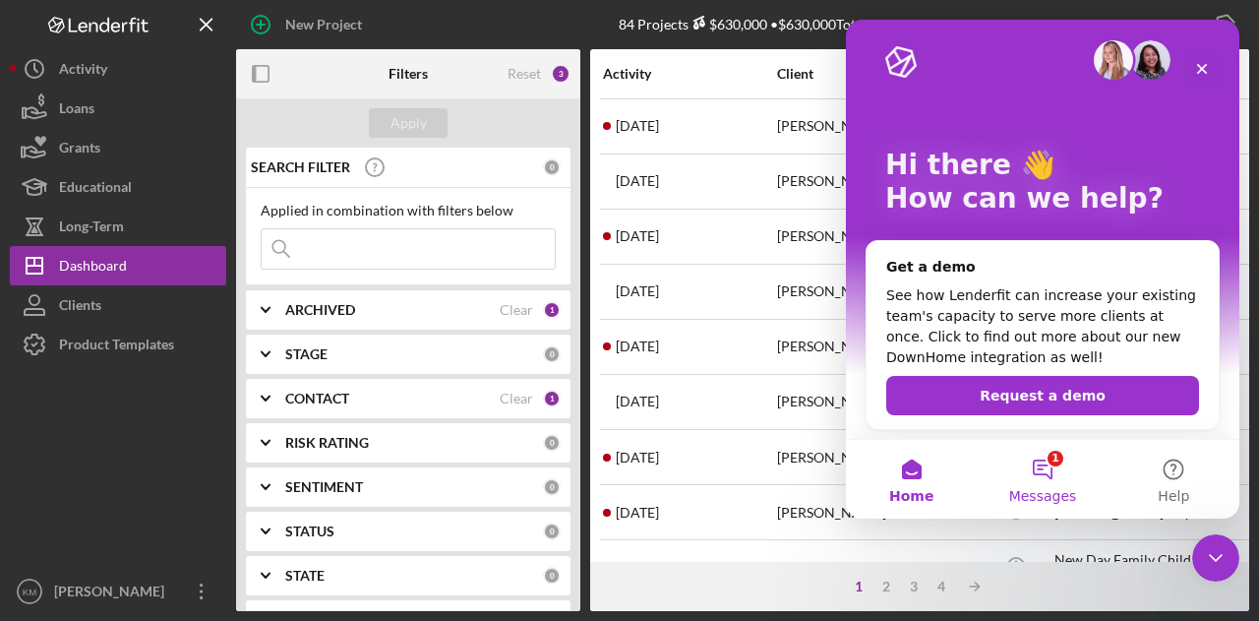
click at [1071, 466] on button "1 Messages" at bounding box center [1042, 479] width 131 height 79
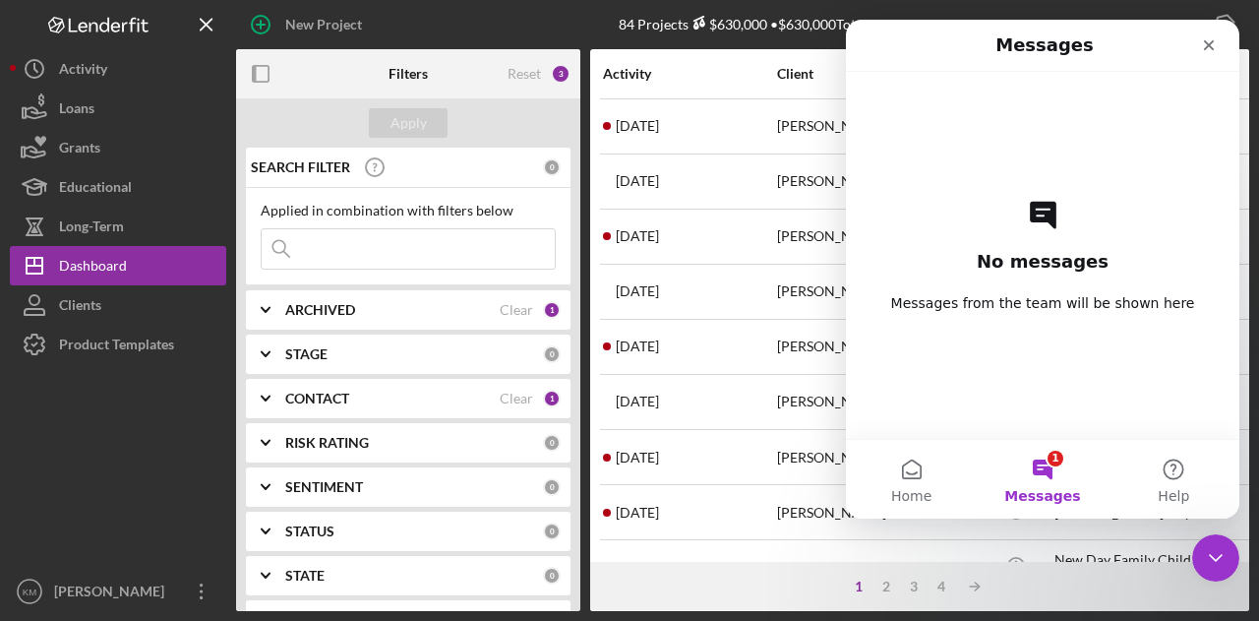
click at [1117, 361] on div "No messages Messages from the team will be shown here" at bounding box center [1042, 255] width 325 height 367
click at [1074, 286] on div "No messages Messages from the team will be shown here" at bounding box center [1042, 255] width 325 height 367
click at [1044, 473] on button "1 Messages" at bounding box center [1042, 479] width 131 height 79
click at [1045, 473] on button "1 Messages" at bounding box center [1042, 479] width 131 height 79
click at [907, 460] on button "Home" at bounding box center [911, 479] width 131 height 79
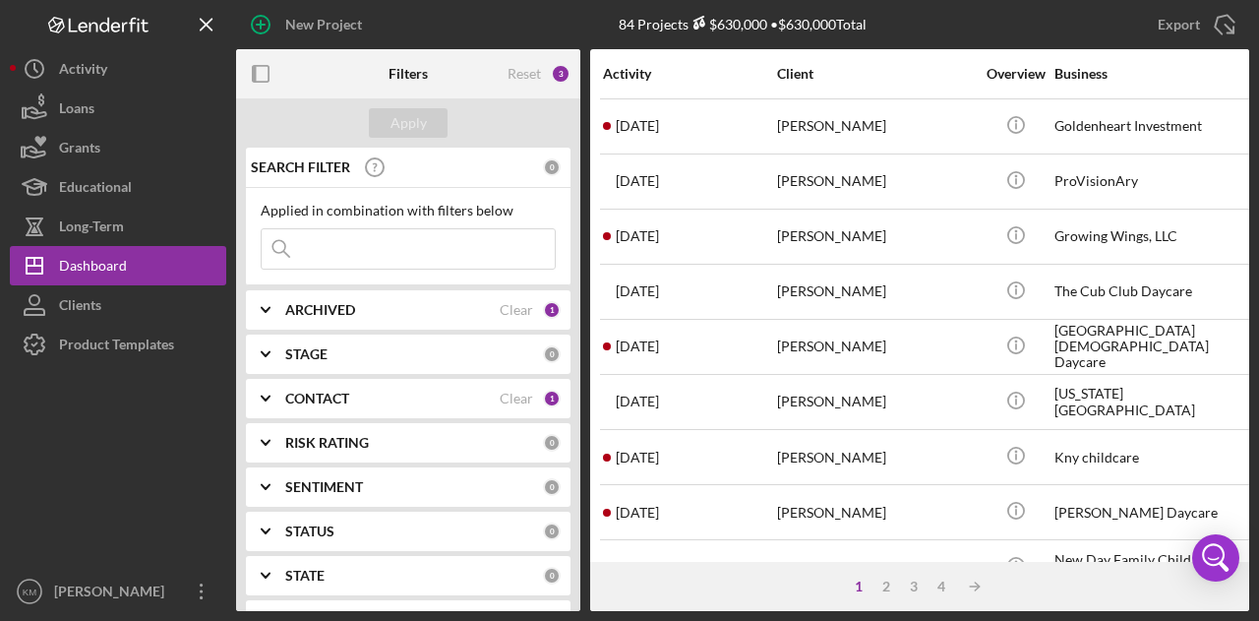
click at [1223, 585] on div "1 2 3 4 Icon/Table Sort Arrow" at bounding box center [919, 586] width 659 height 49
click at [1221, 567] on icon "Open Intercom Messenger" at bounding box center [1215, 557] width 47 height 47
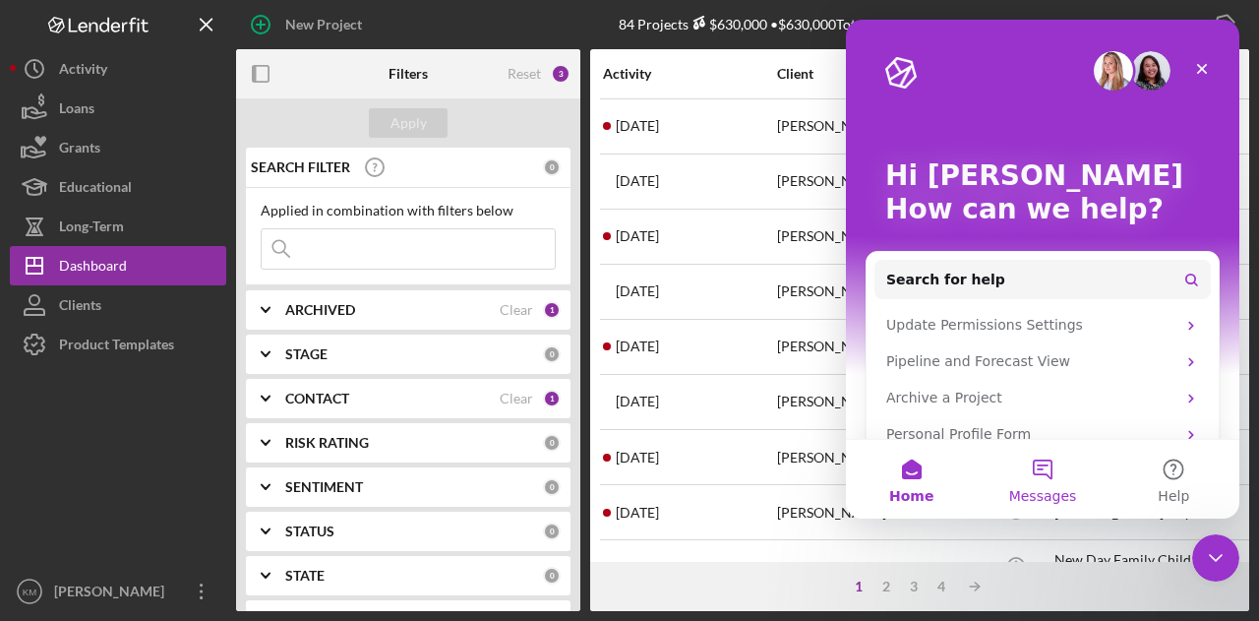
click at [1031, 499] on span "Messages" at bounding box center [1043, 496] width 68 height 14
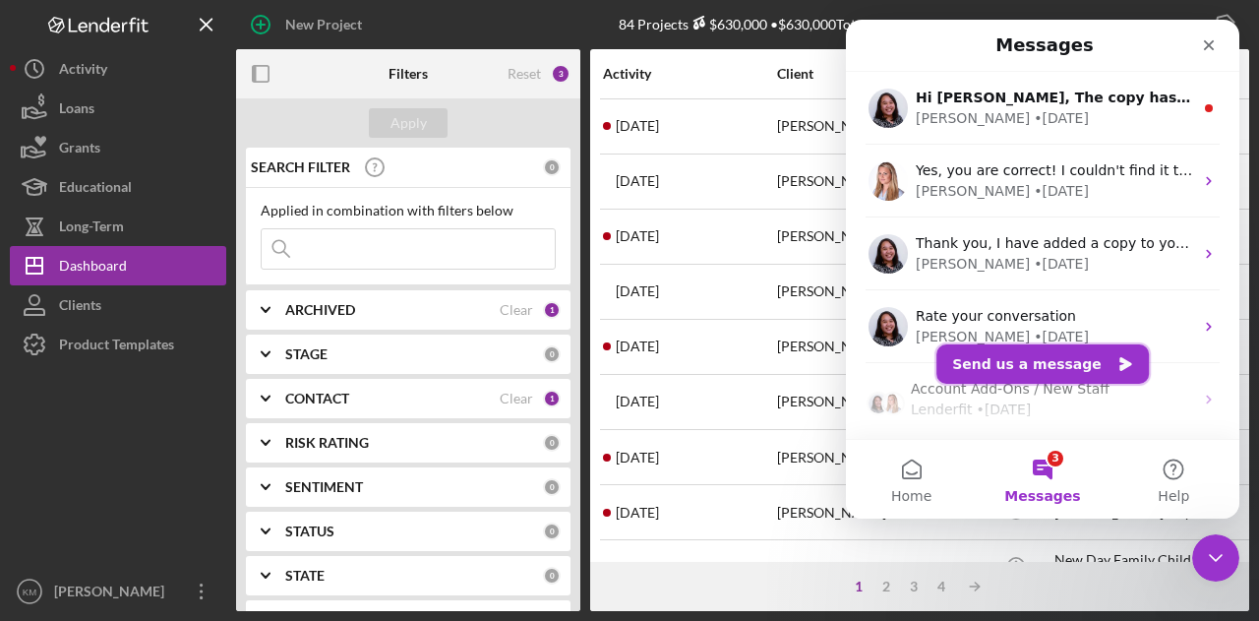
click at [1031, 355] on button "Send us a message" at bounding box center [1042, 363] width 212 height 39
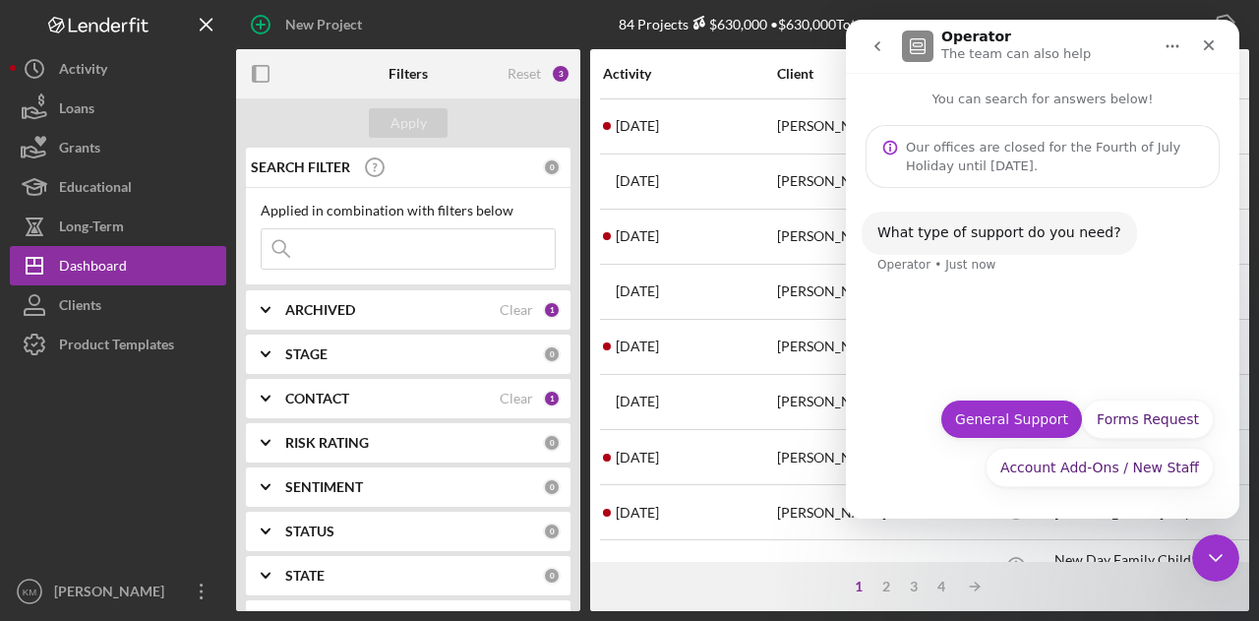
click at [1041, 413] on button "General Support" at bounding box center [1011, 418] width 143 height 39
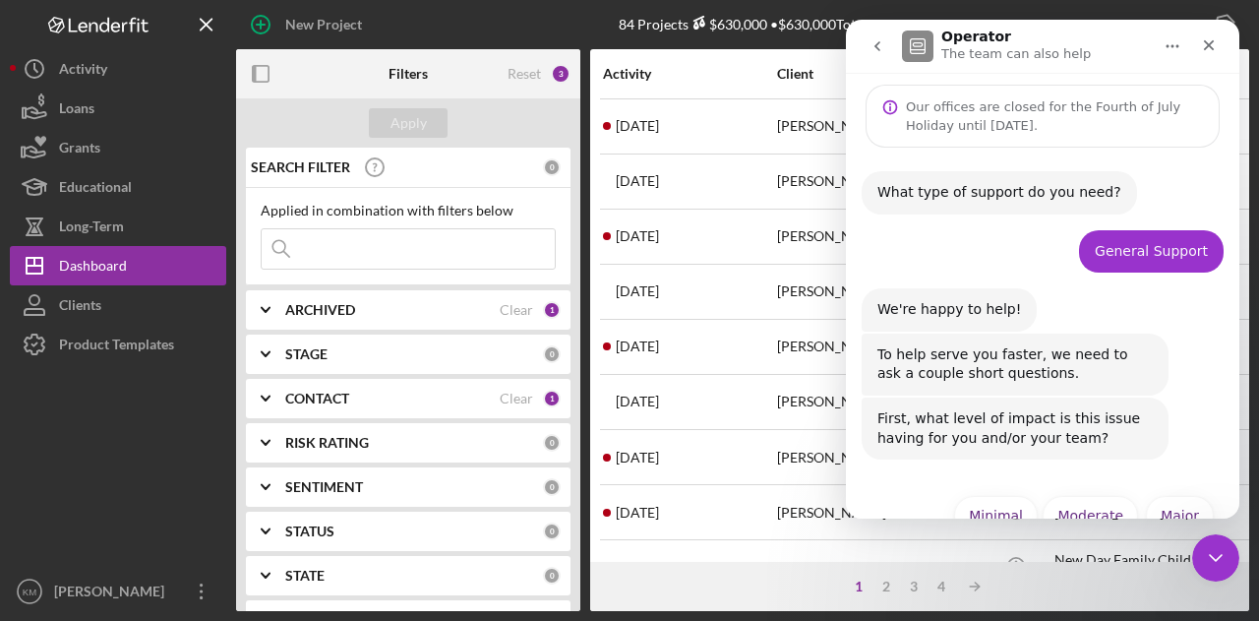
scroll to position [90, 0]
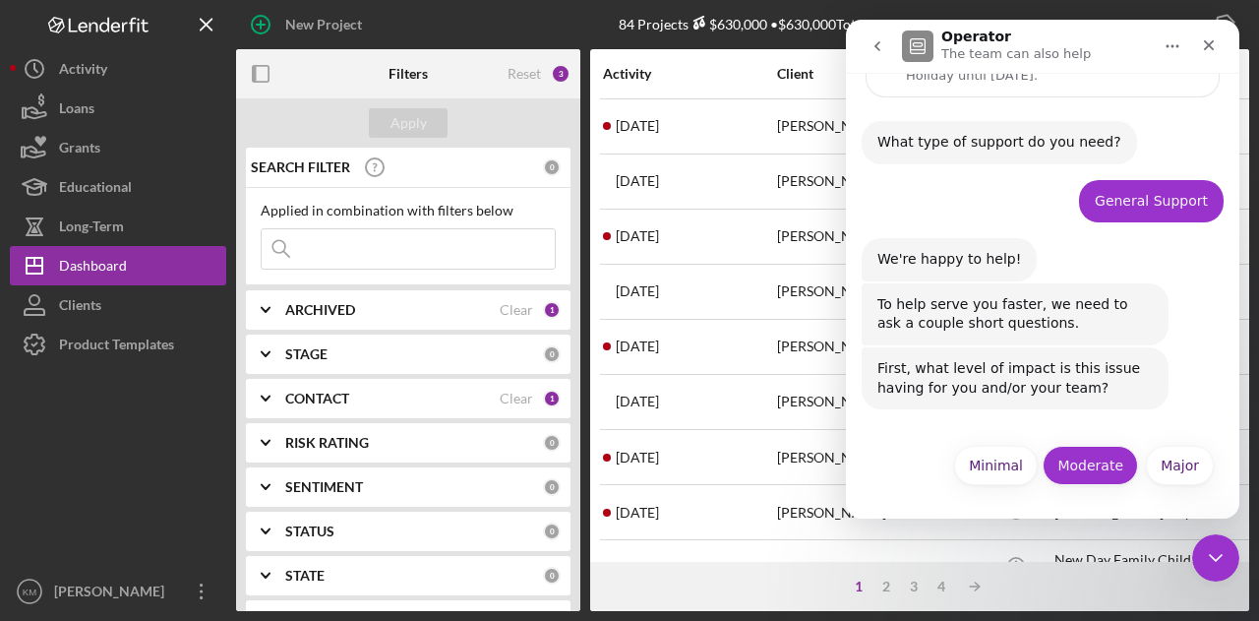
click at [1087, 453] on button "Moderate" at bounding box center [1090, 465] width 95 height 39
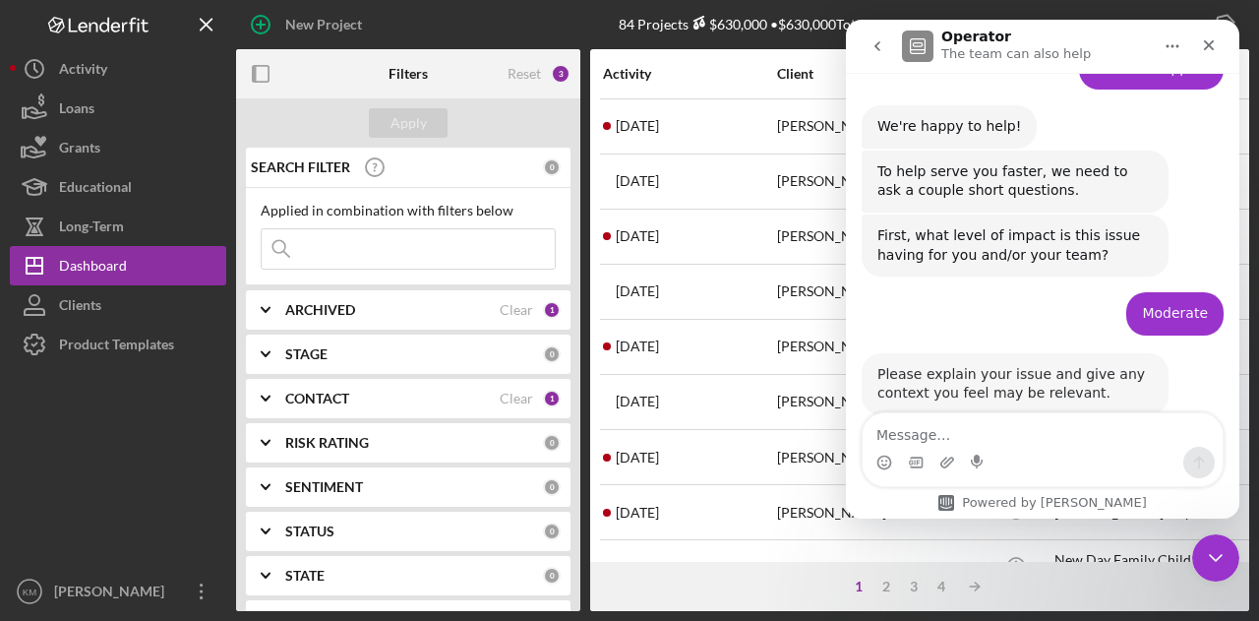
scroll to position [263, 0]
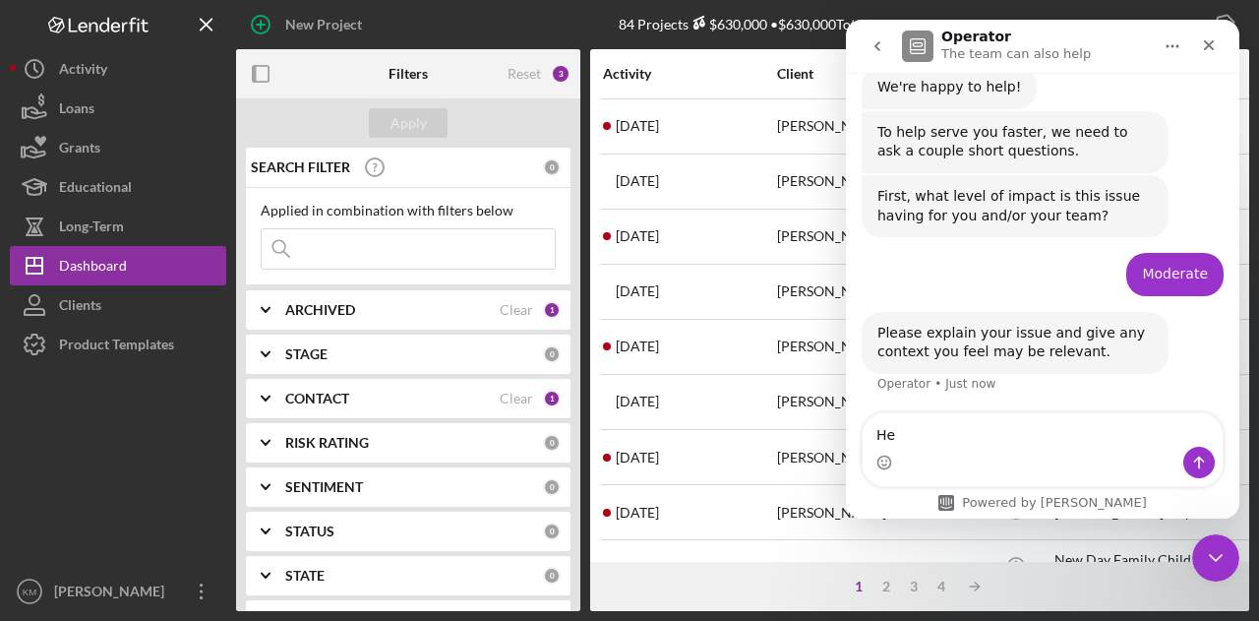
type textarea "H"
type textarea "W"
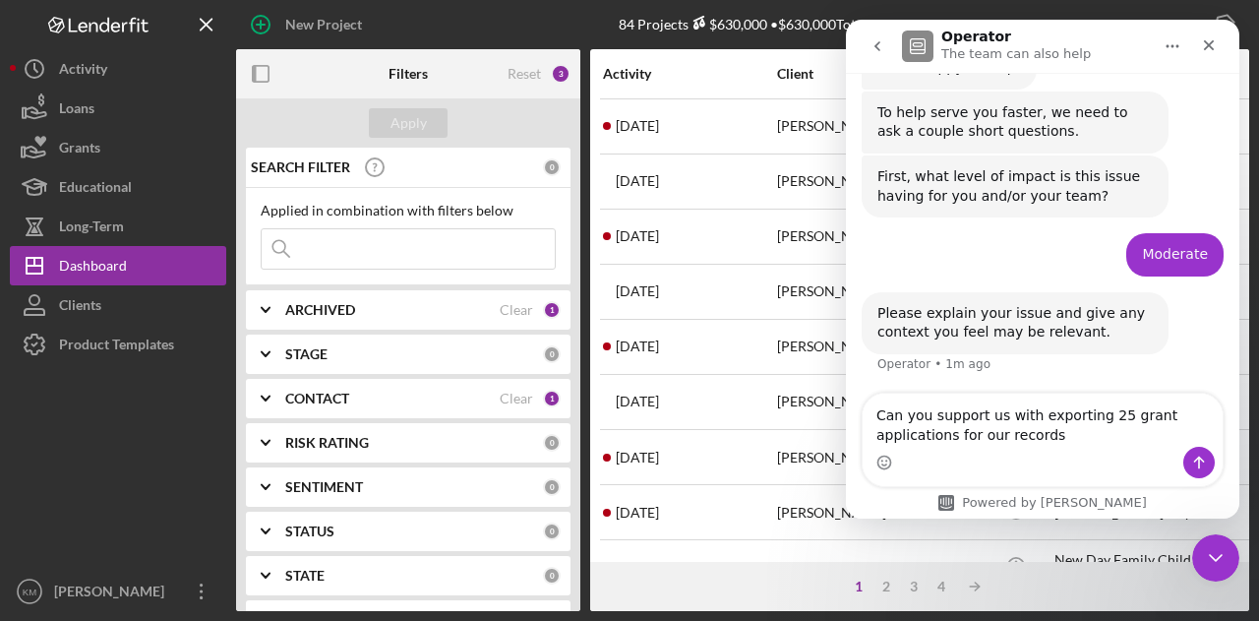
click at [984, 426] on textarea "Can you support us with exporting 25 grant applications for our records" at bounding box center [1043, 419] width 360 height 53
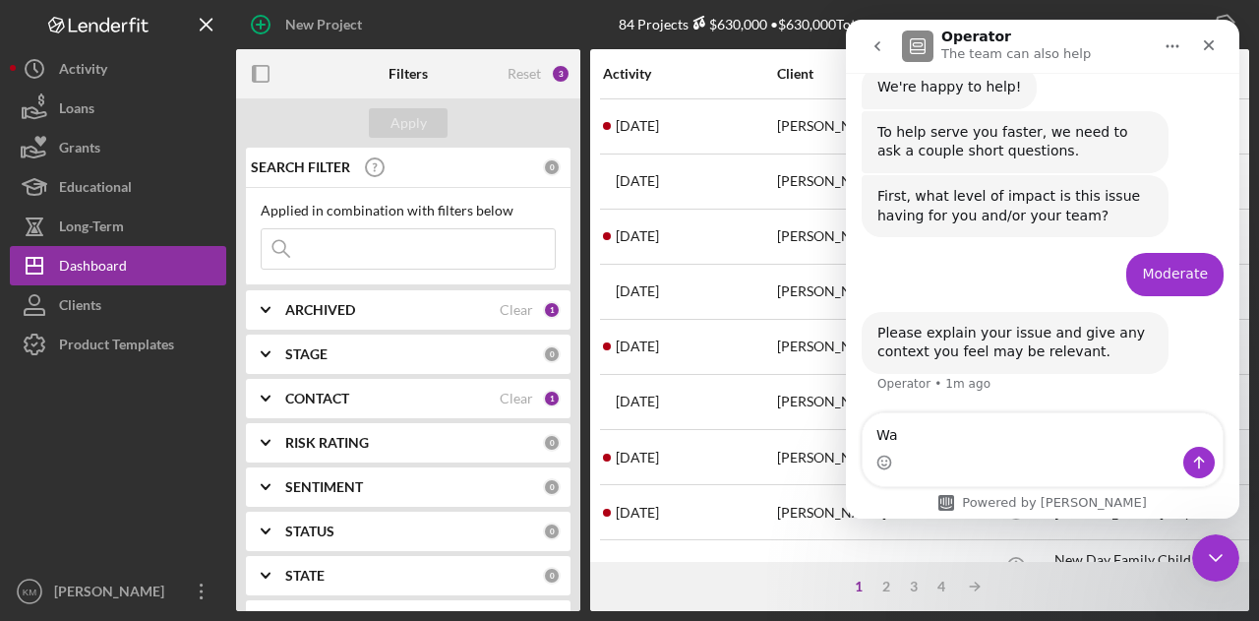
type textarea "W"
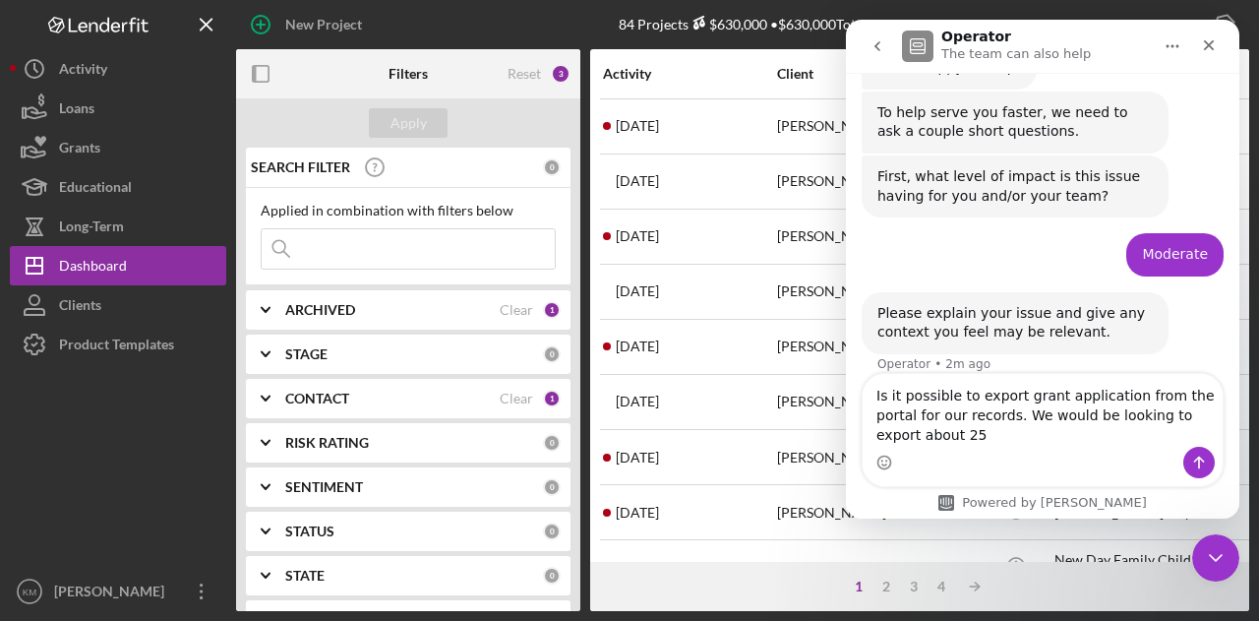
scroll to position [302, 0]
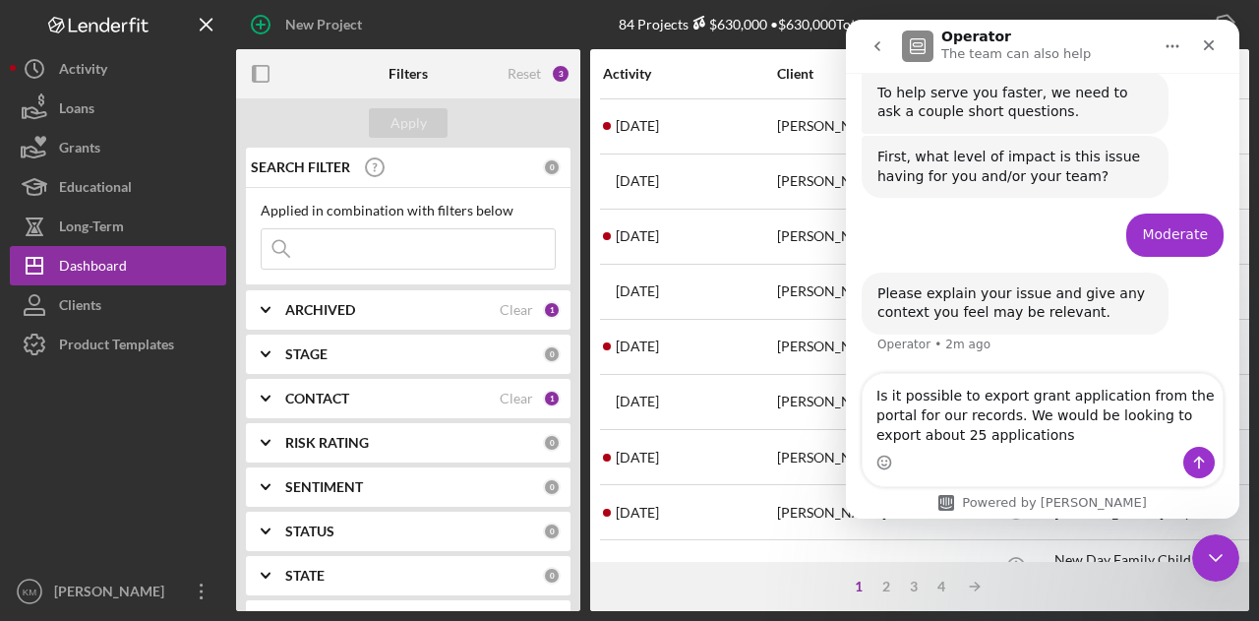
type textarea "Is it possible to export grant application from the portal for our records. We …"
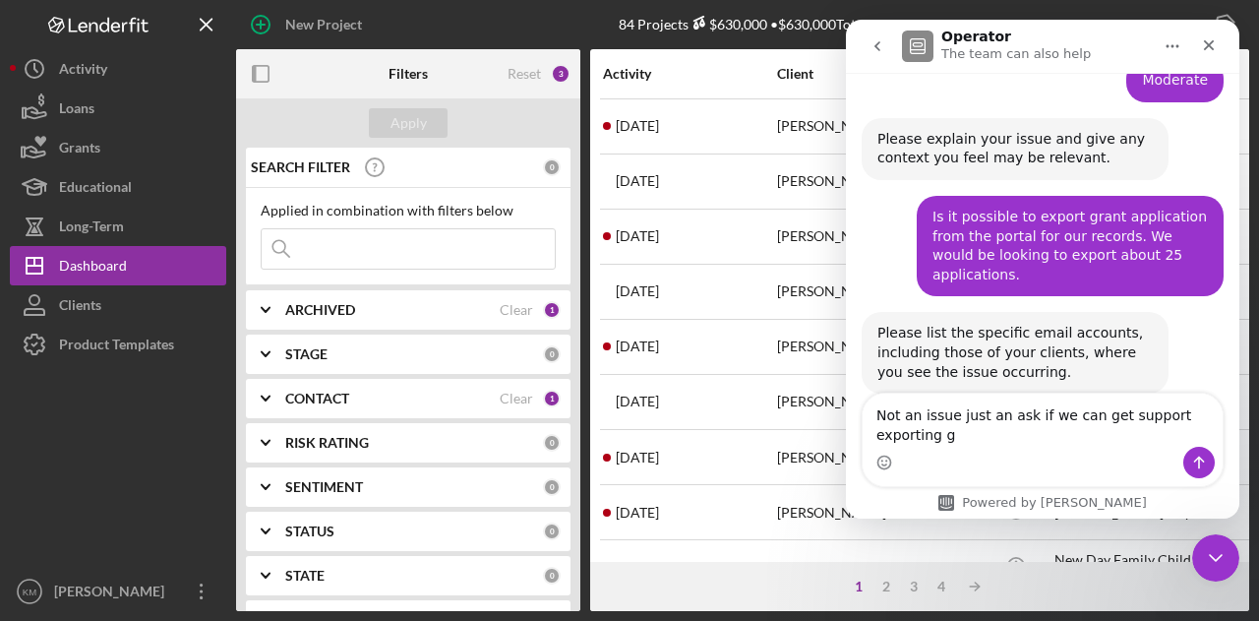
scroll to position [476, 0]
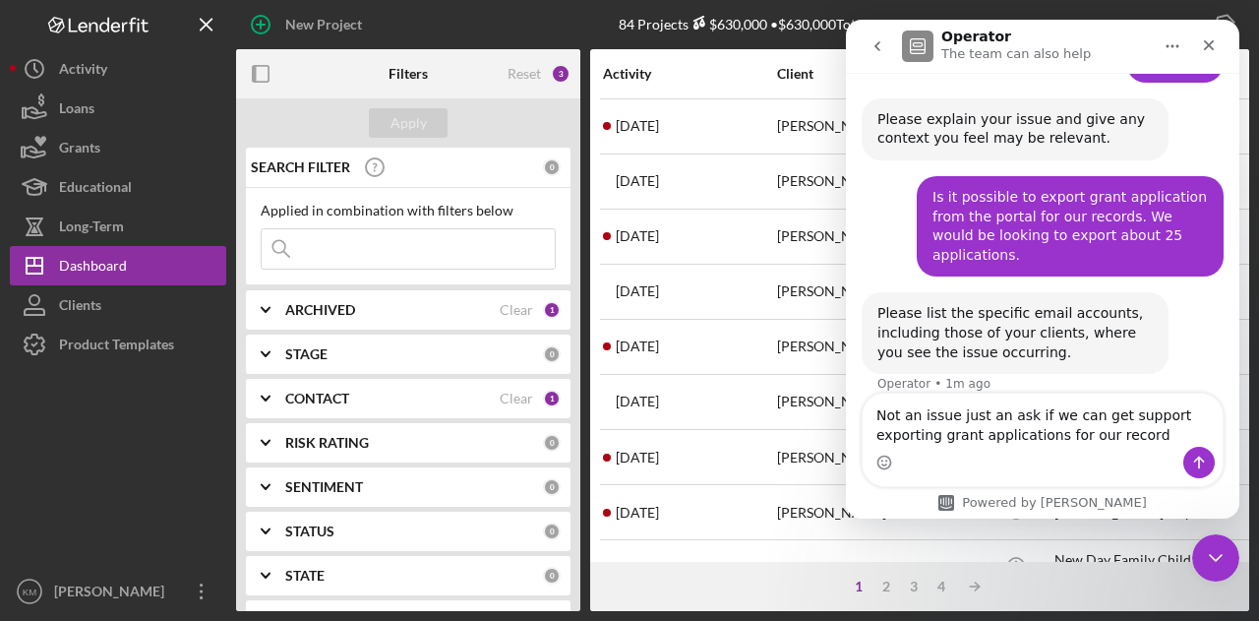
type textarea "Not an issue just an ask if we can get support exporting grant applications for…"
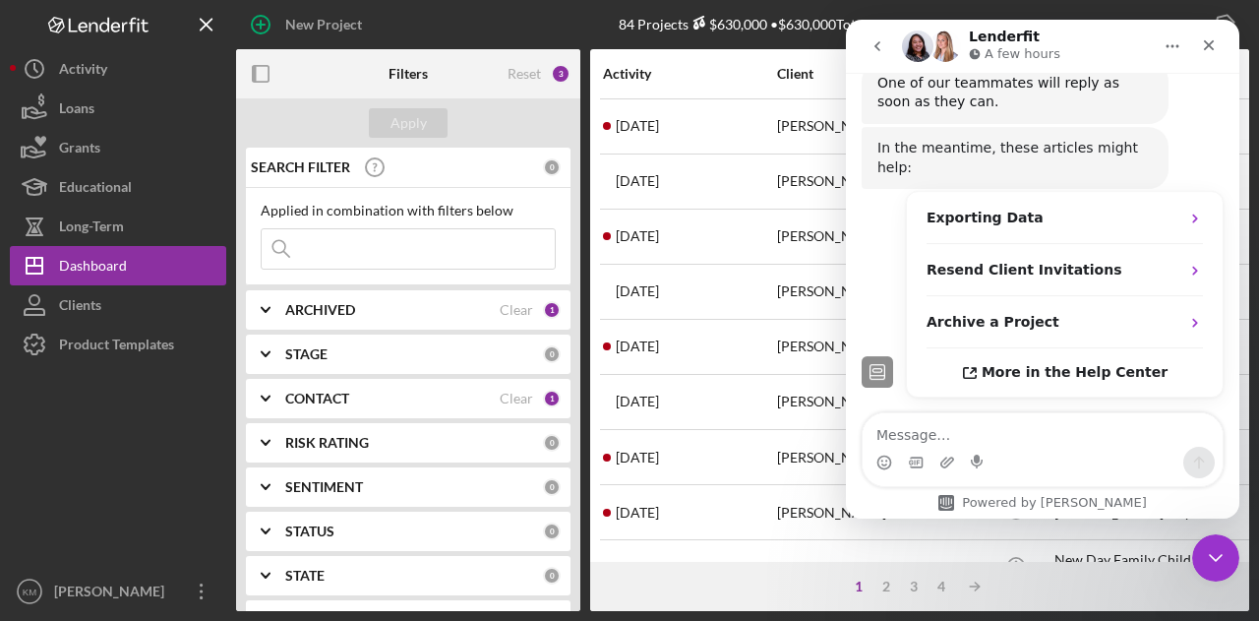
scroll to position [901, 0]
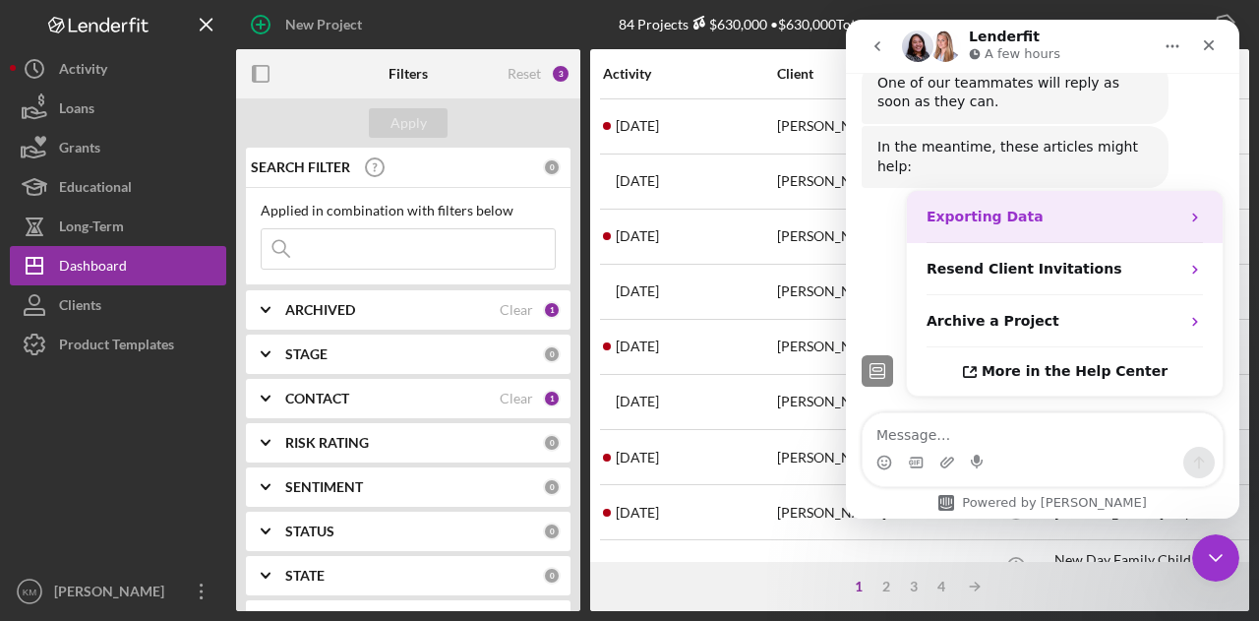
click at [1194, 191] on div "Exporting Data" at bounding box center [1065, 217] width 316 height 52
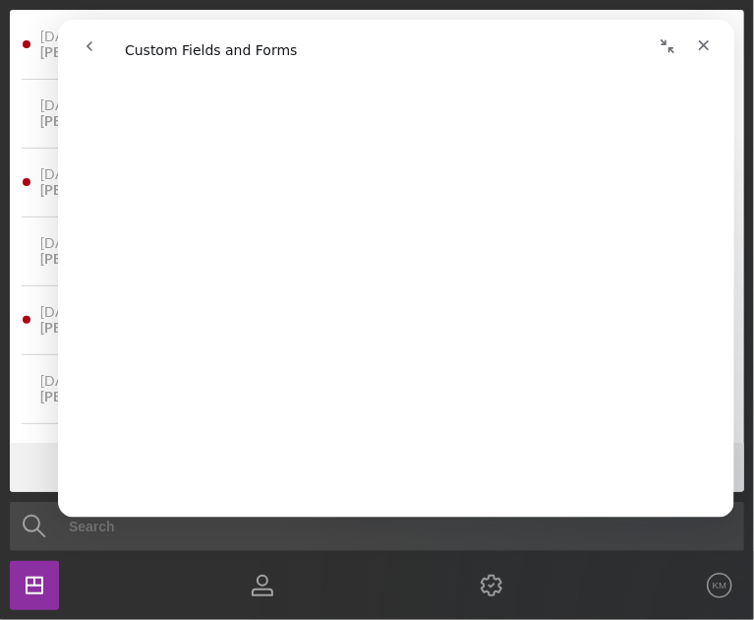
scroll to position [492, 0]
click at [85, 45] on icon "go back" at bounding box center [89, 45] width 16 height 16
click at [98, 49] on button "go back" at bounding box center [88, 45] width 37 height 37
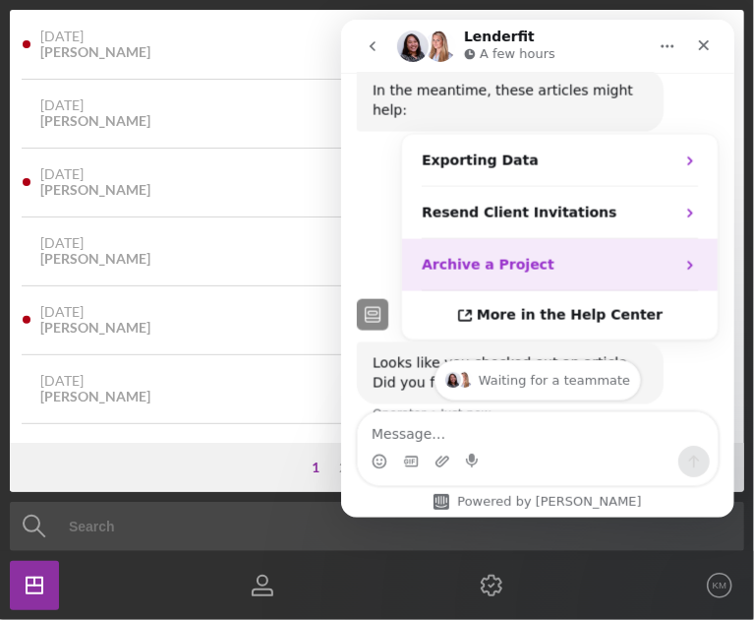
scroll to position [1055, 0]
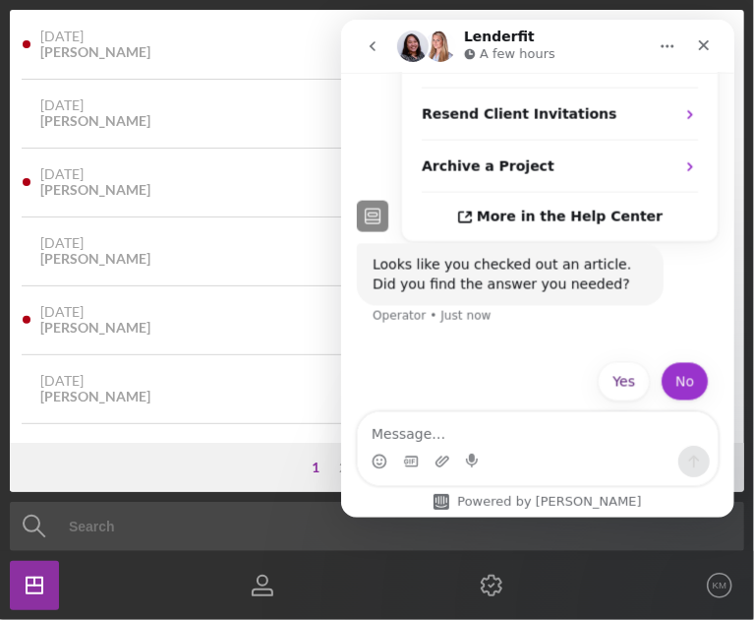
click at [667, 361] on button "No" at bounding box center [684, 380] width 48 height 39
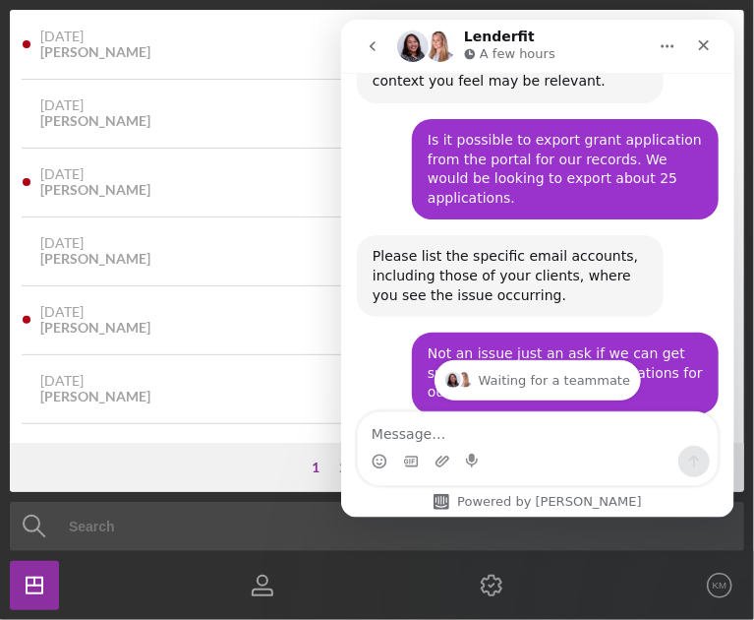
scroll to position [576, 0]
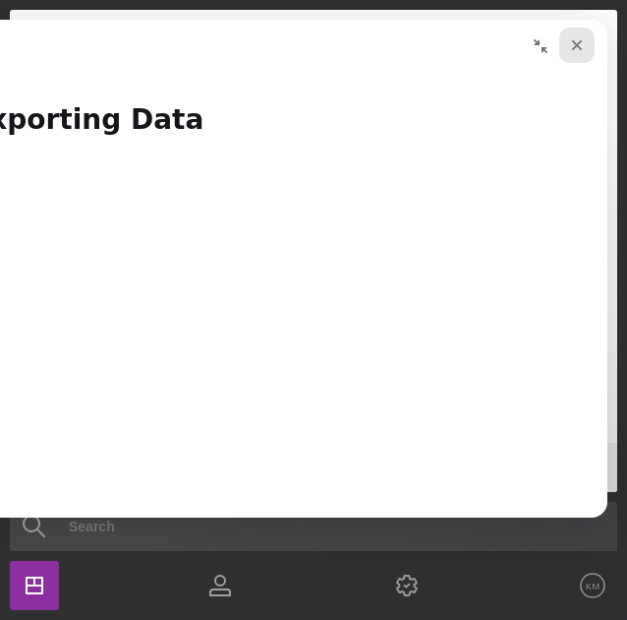
click at [576, 47] on icon "Close" at bounding box center [577, 45] width 16 height 16
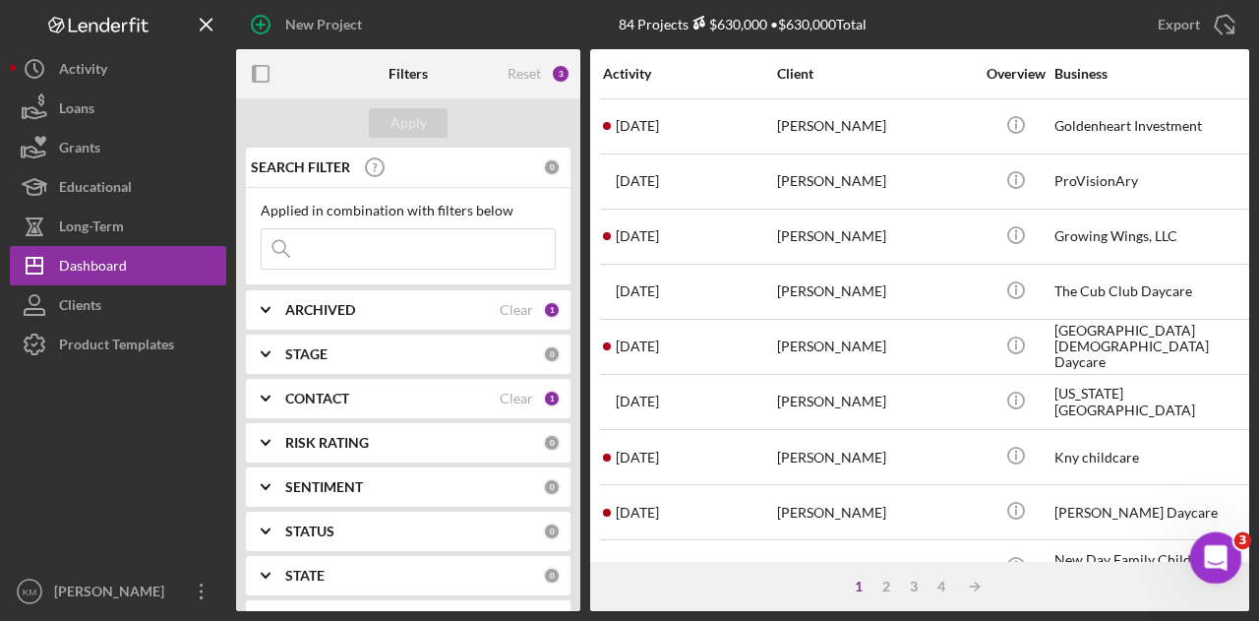
click at [1232, 545] on div "Open Intercom Messenger" at bounding box center [1212, 554] width 65 height 65
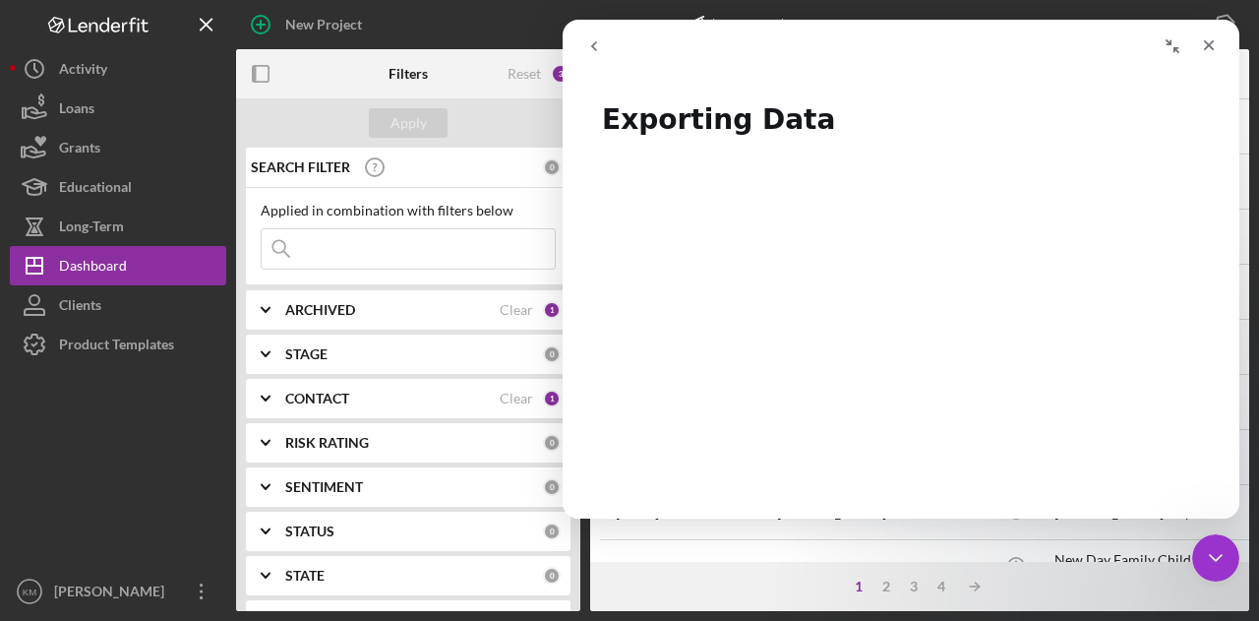
click at [597, 53] on icon "go back" at bounding box center [594, 46] width 16 height 16
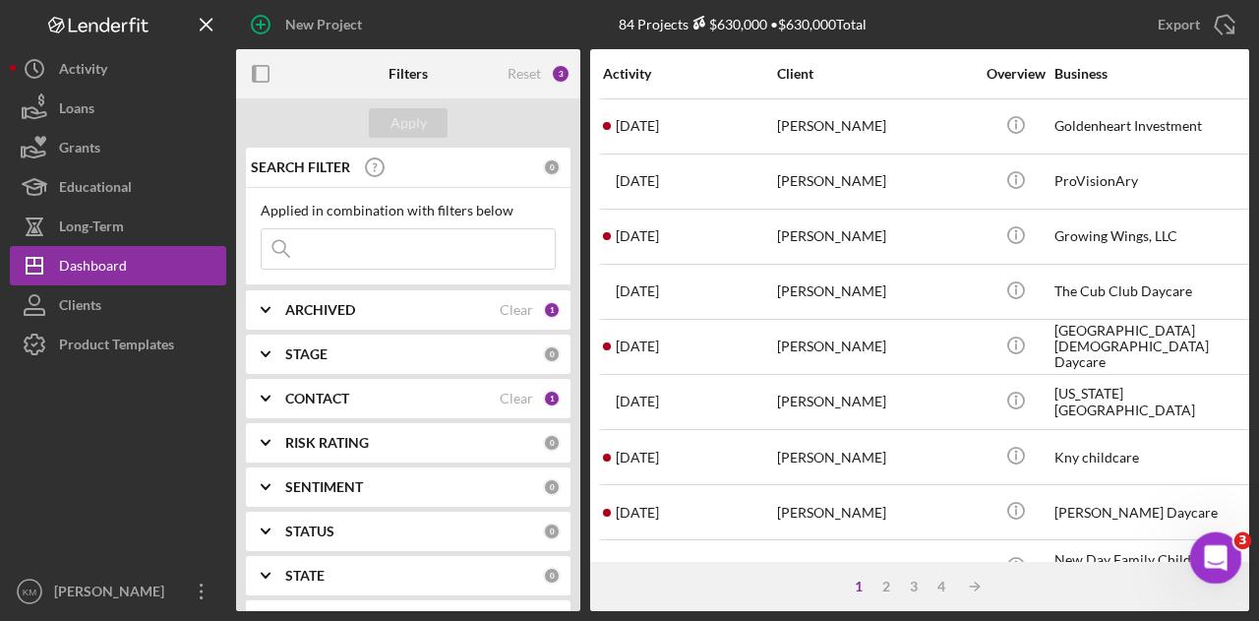
click at [1227, 565] on div "Open Intercom Messenger" at bounding box center [1212, 554] width 65 height 65
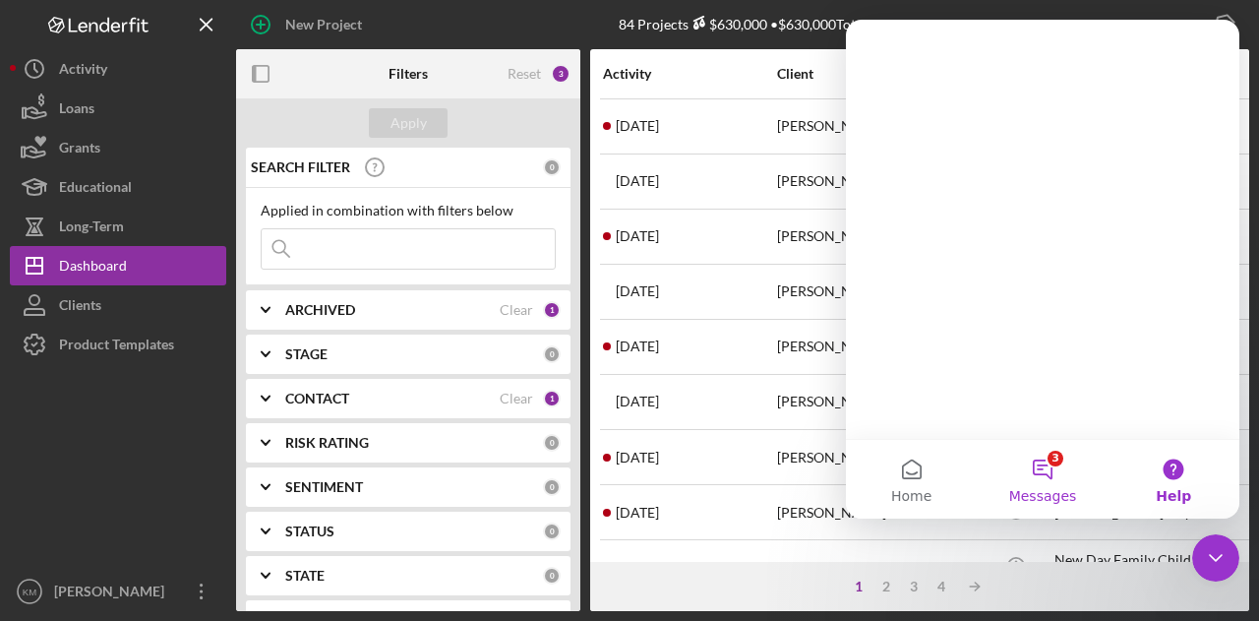
click at [1064, 463] on button "3 Messages" at bounding box center [1042, 479] width 131 height 79
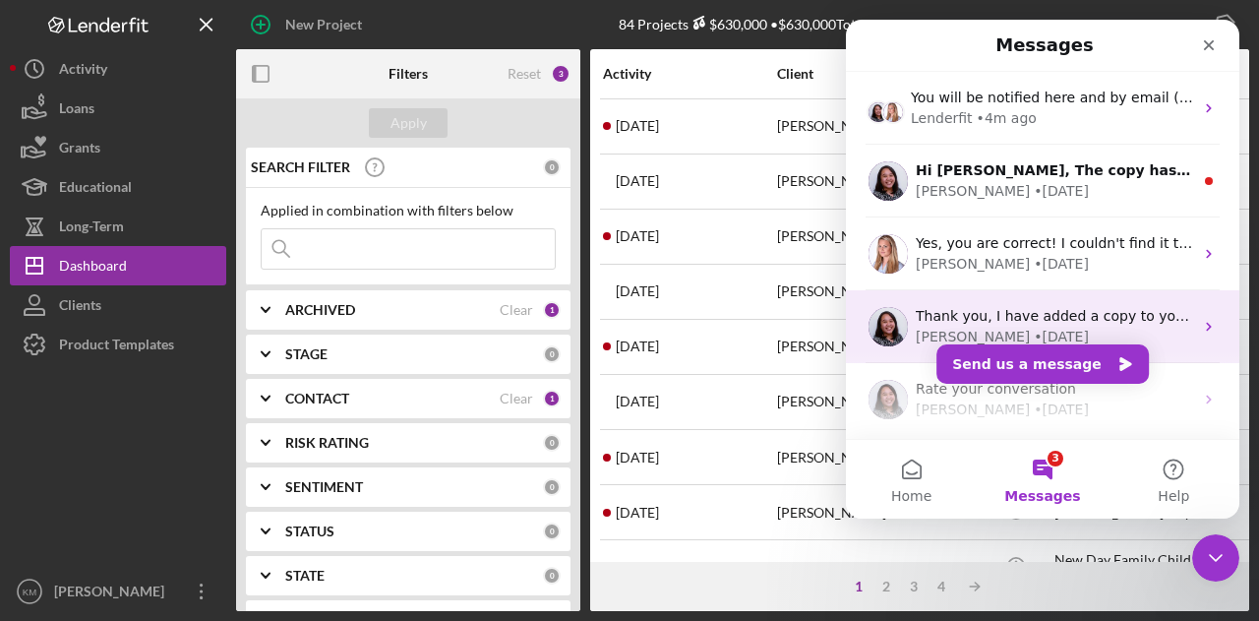
scroll to position [98, 0]
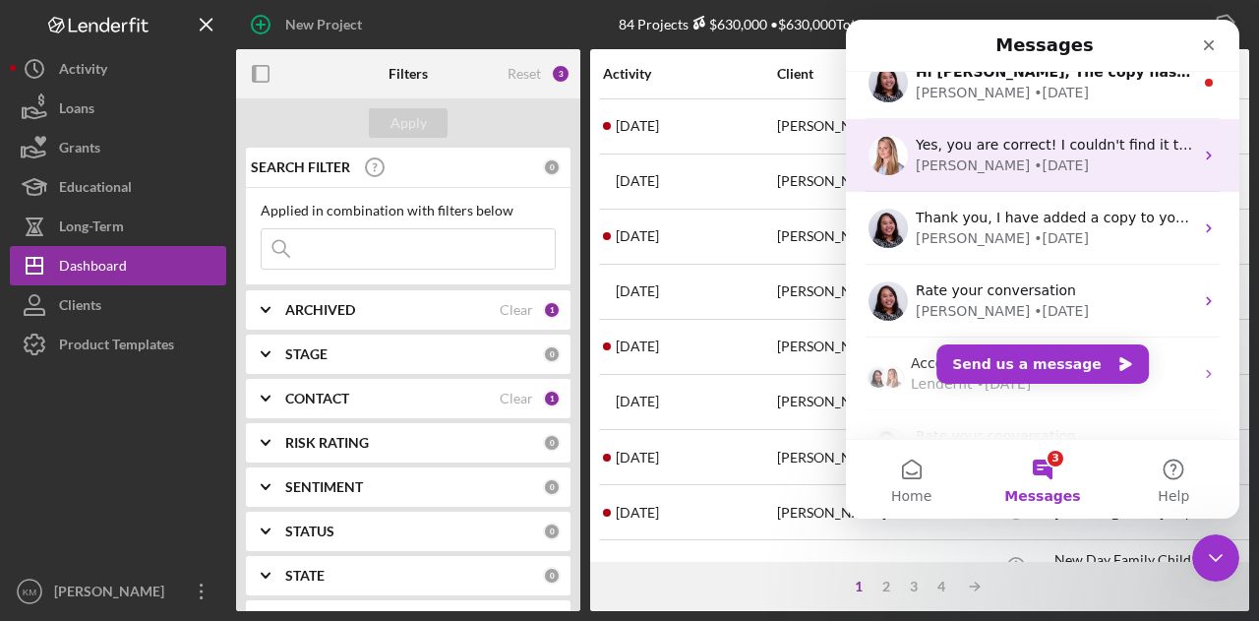
click at [1106, 155] on div "[PERSON_NAME] • [DATE]" at bounding box center [1054, 165] width 277 height 21
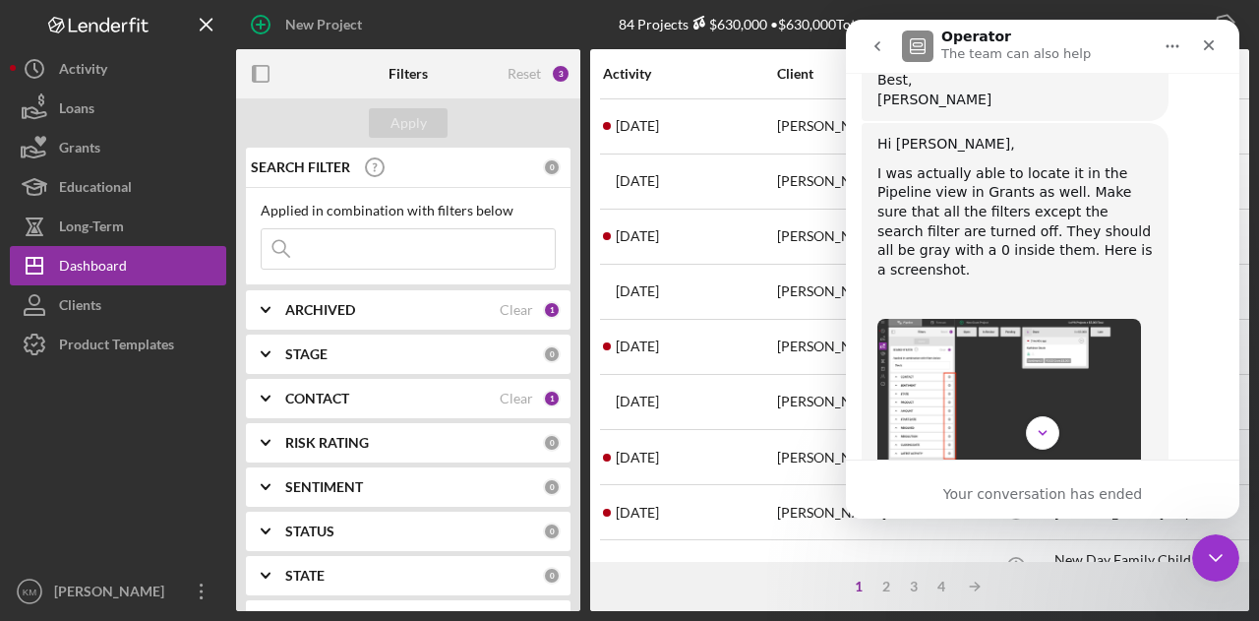
scroll to position [1863, 0]
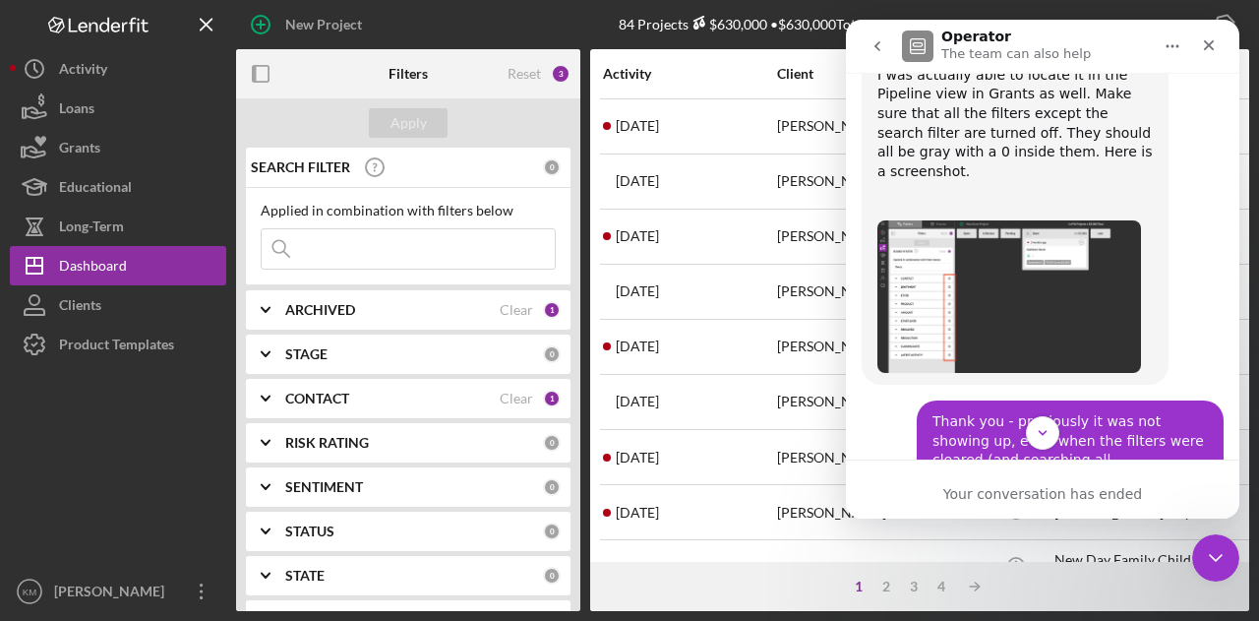
click at [873, 41] on icon "go back" at bounding box center [877, 46] width 16 height 16
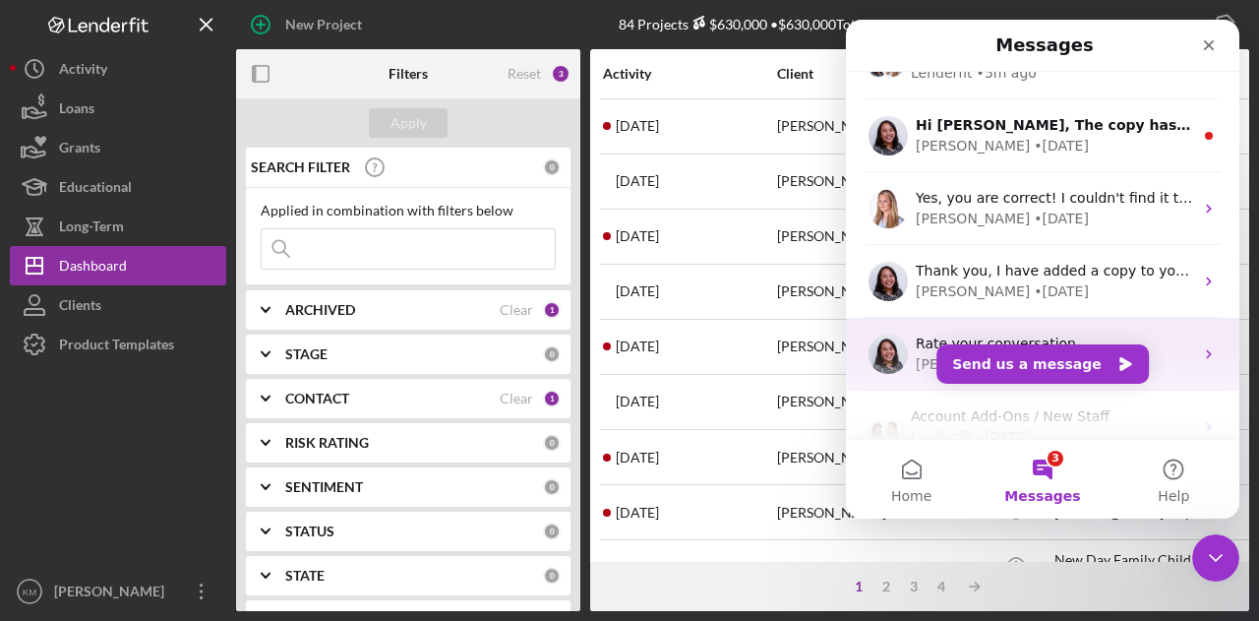
scroll to position [0, 0]
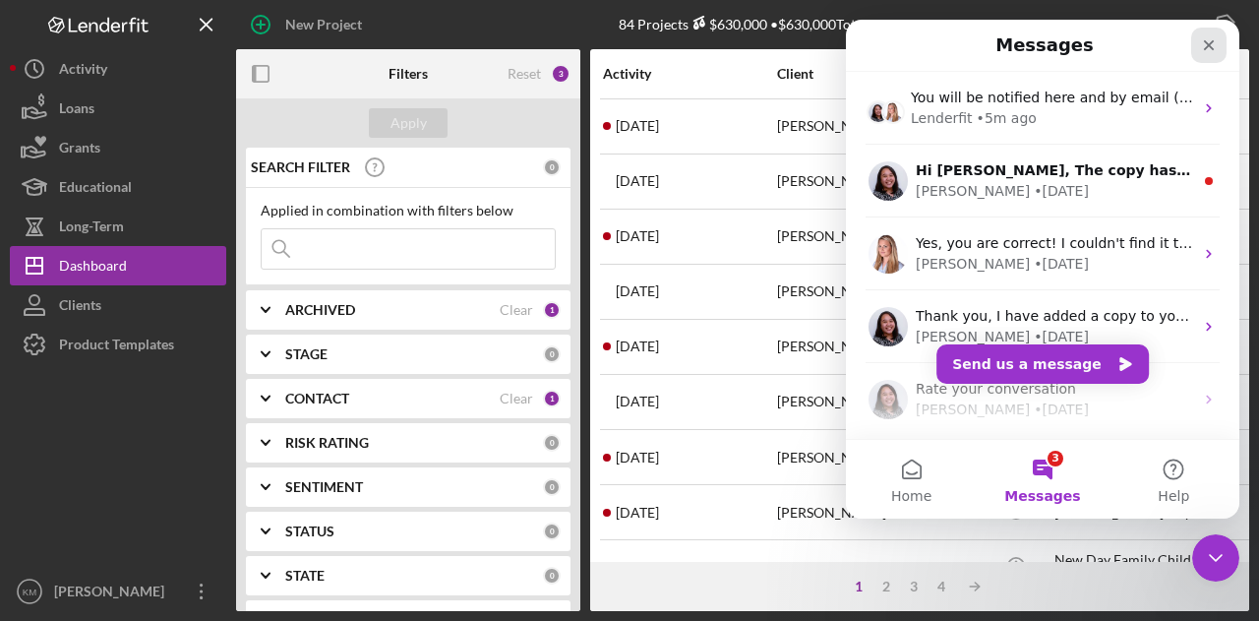
click at [1217, 34] on div "Close" at bounding box center [1208, 45] width 35 height 35
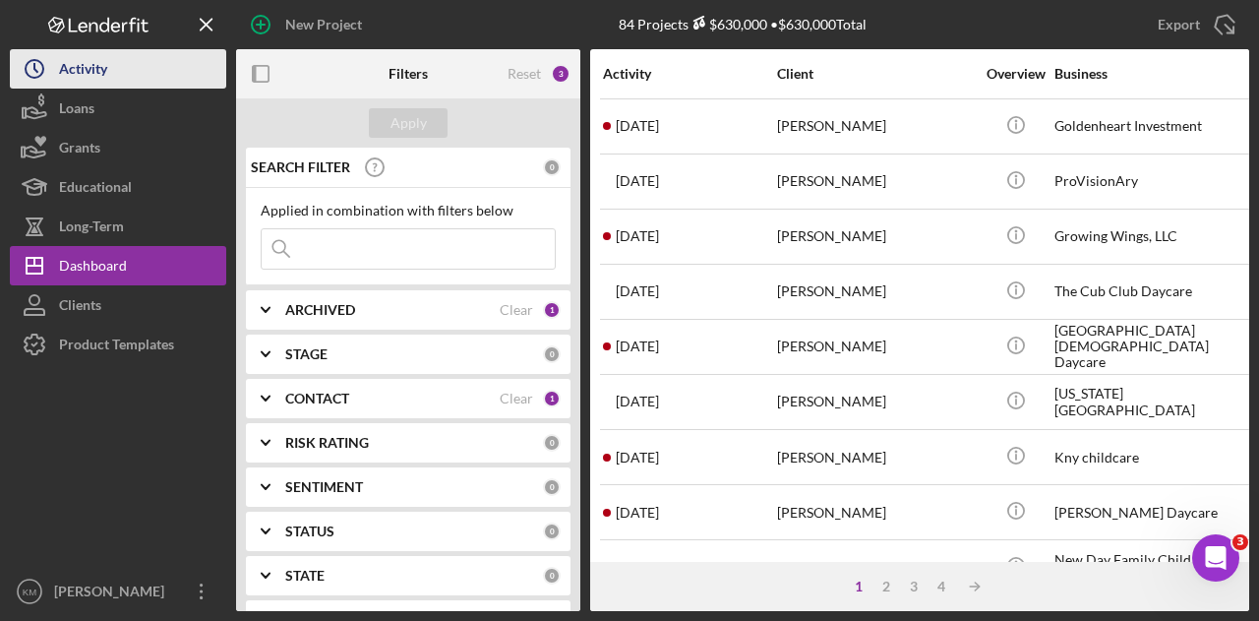
click at [125, 80] on button "Icon/History Activity" at bounding box center [118, 68] width 216 height 39
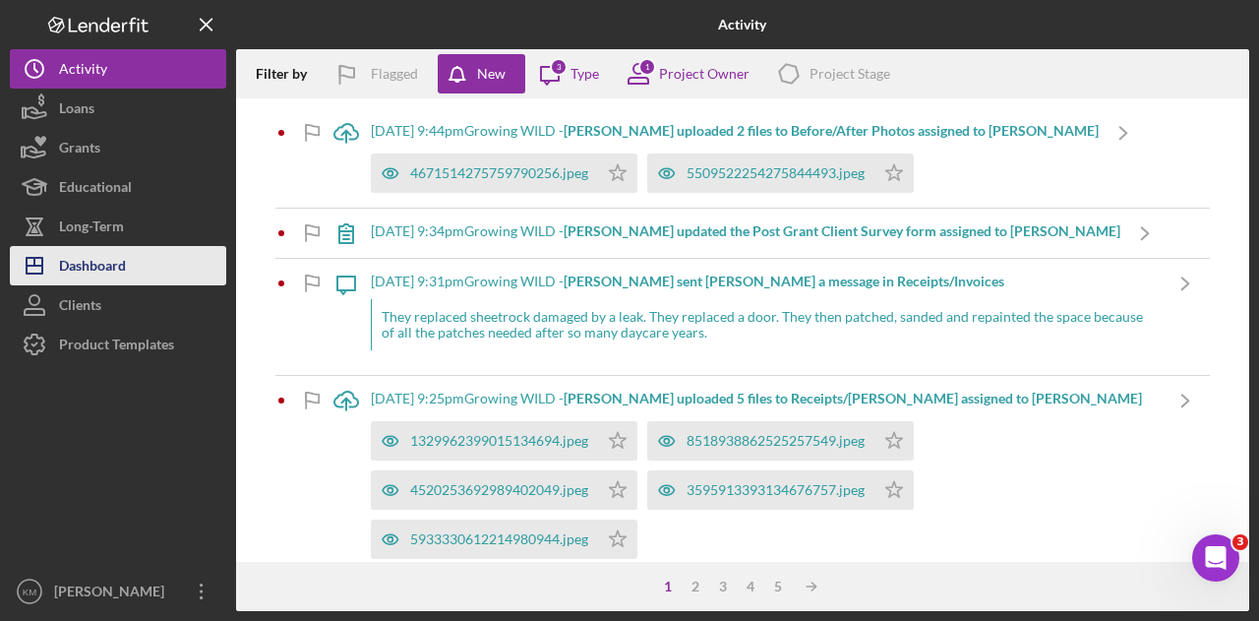
click at [103, 254] on div "Dashboard" at bounding box center [92, 268] width 67 height 44
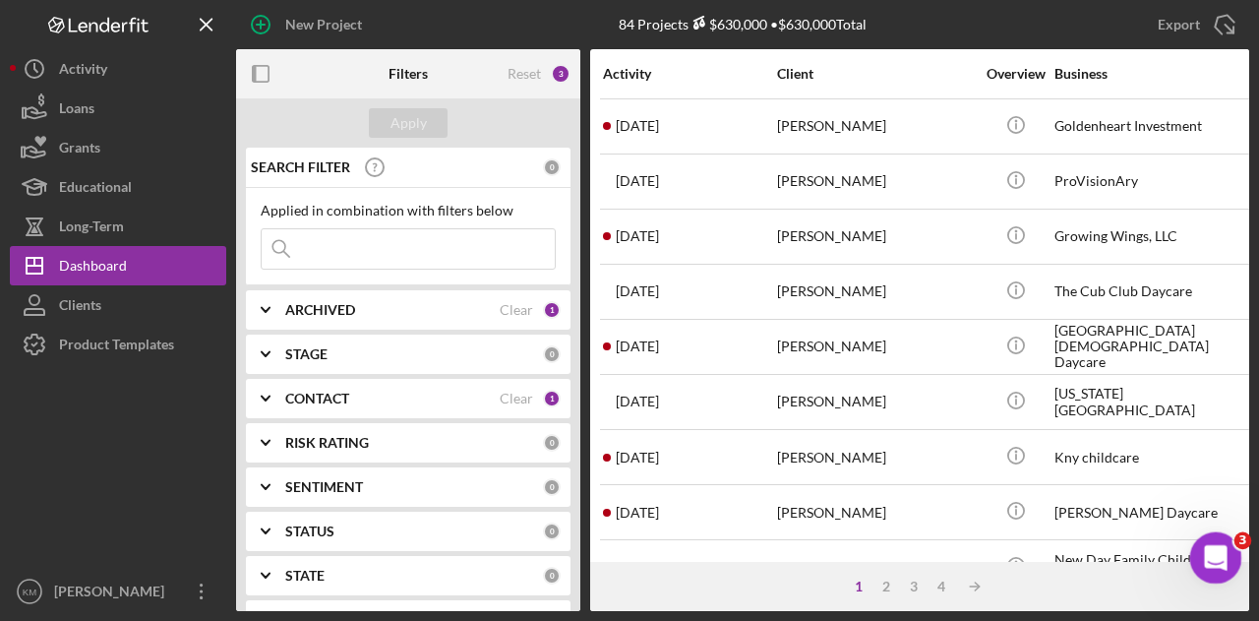
click at [1225, 549] on icon "Open Intercom Messenger" at bounding box center [1213, 555] width 32 height 32
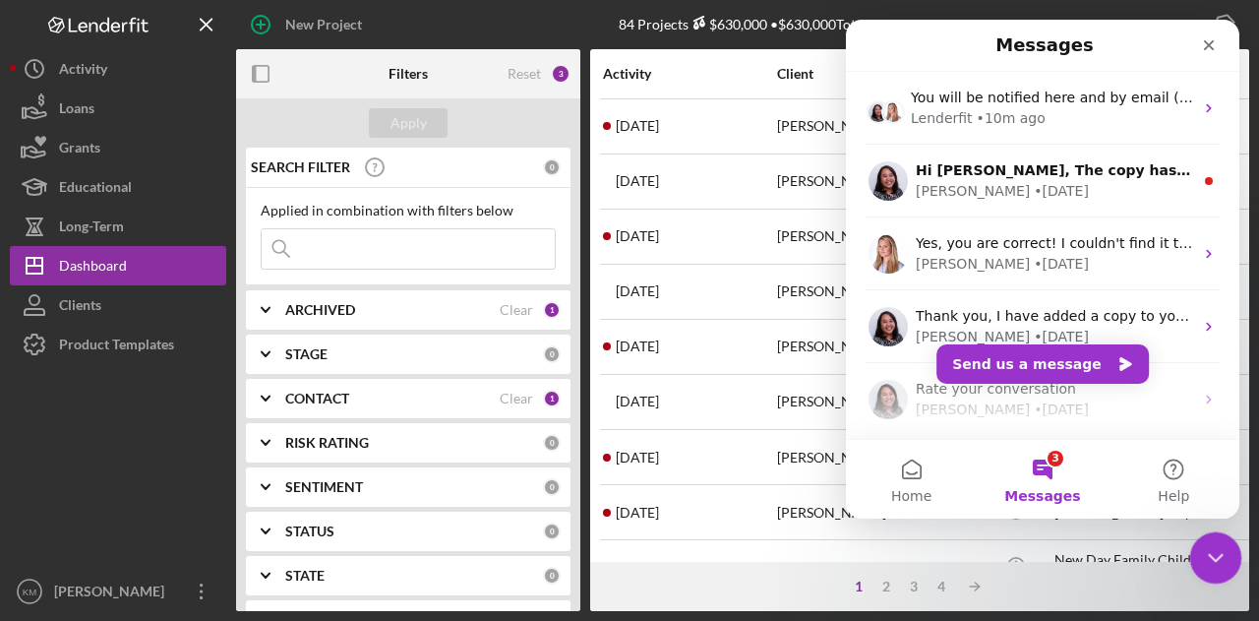
click at [1206, 556] on icon "Close Intercom Messenger" at bounding box center [1213, 555] width 24 height 24
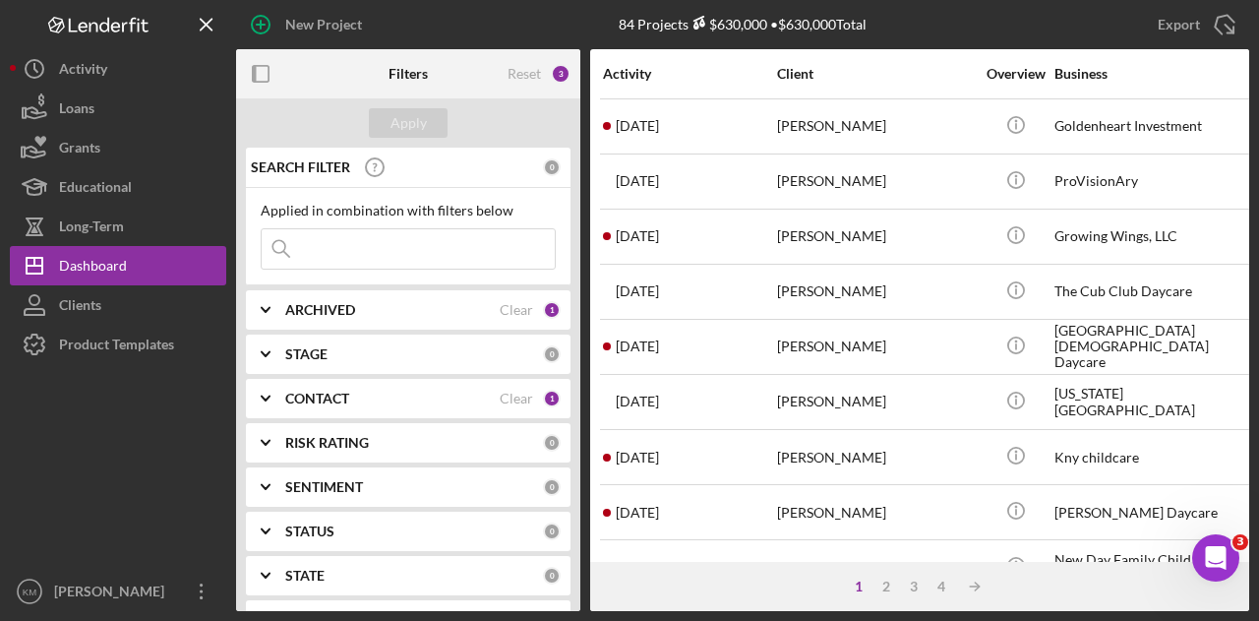
click at [462, 245] on input at bounding box center [408, 248] width 293 height 39
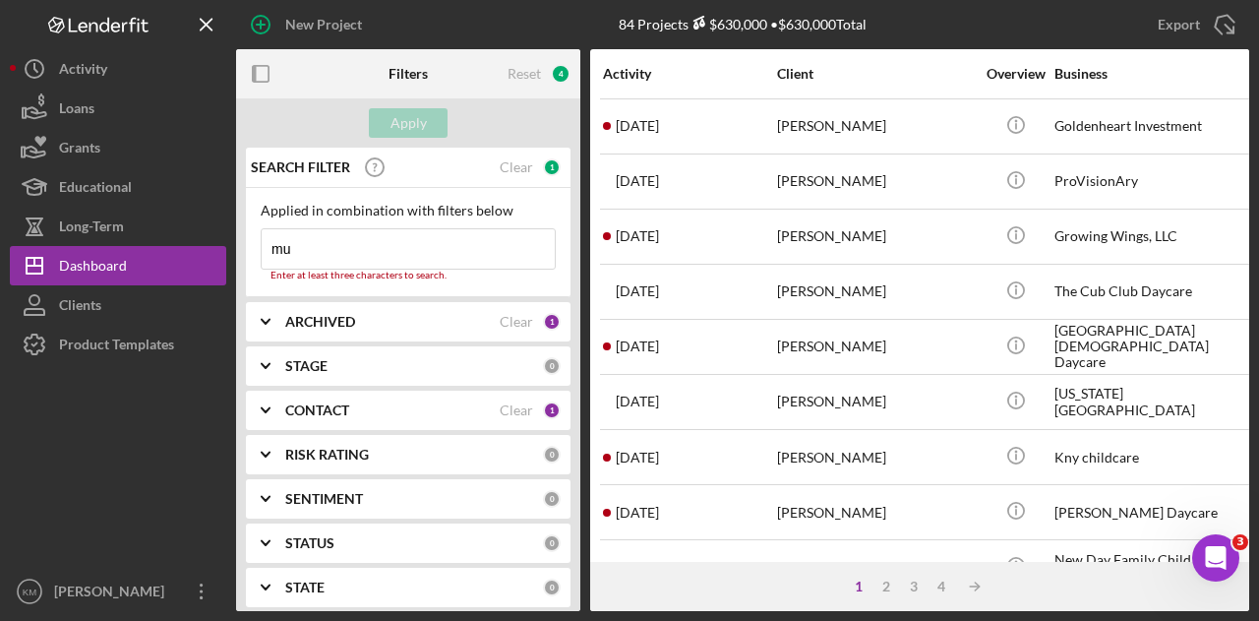
type input "mum"
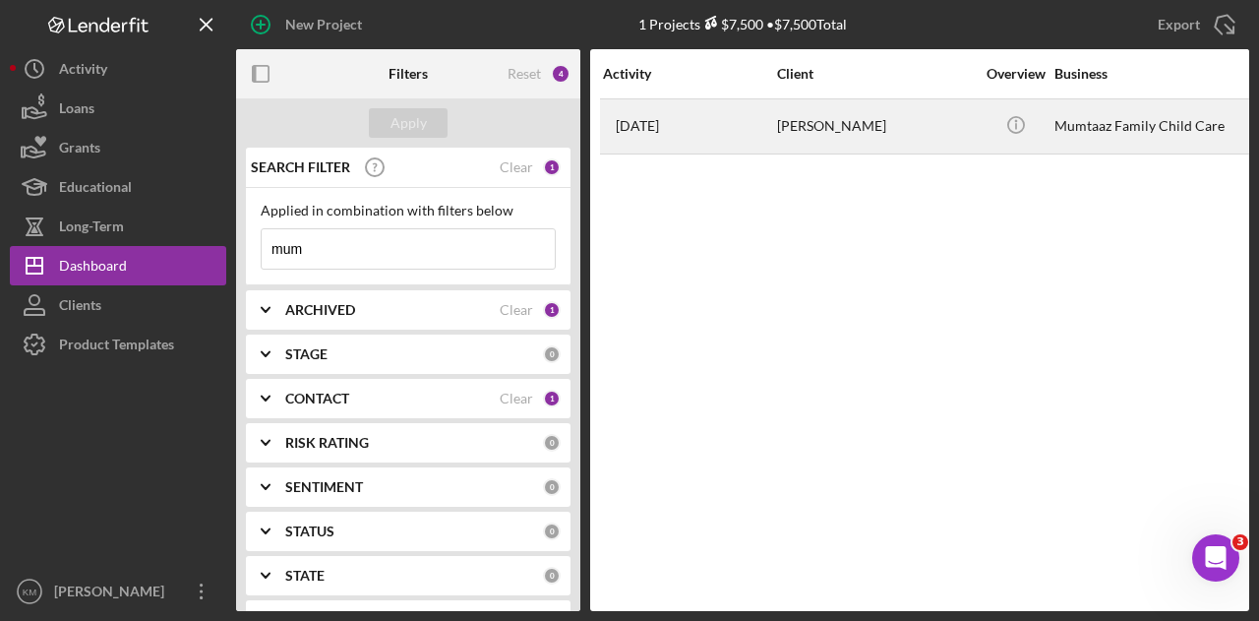
click at [755, 128] on div "[DATE] [PERSON_NAME]" at bounding box center [689, 126] width 172 height 52
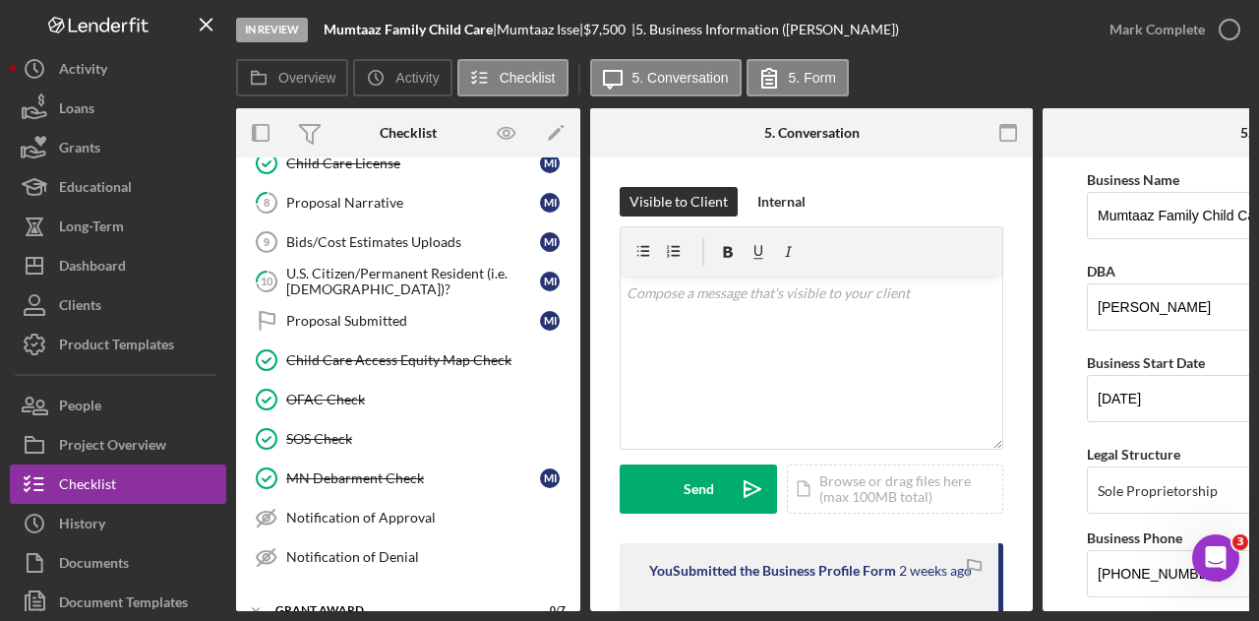
scroll to position [269, 0]
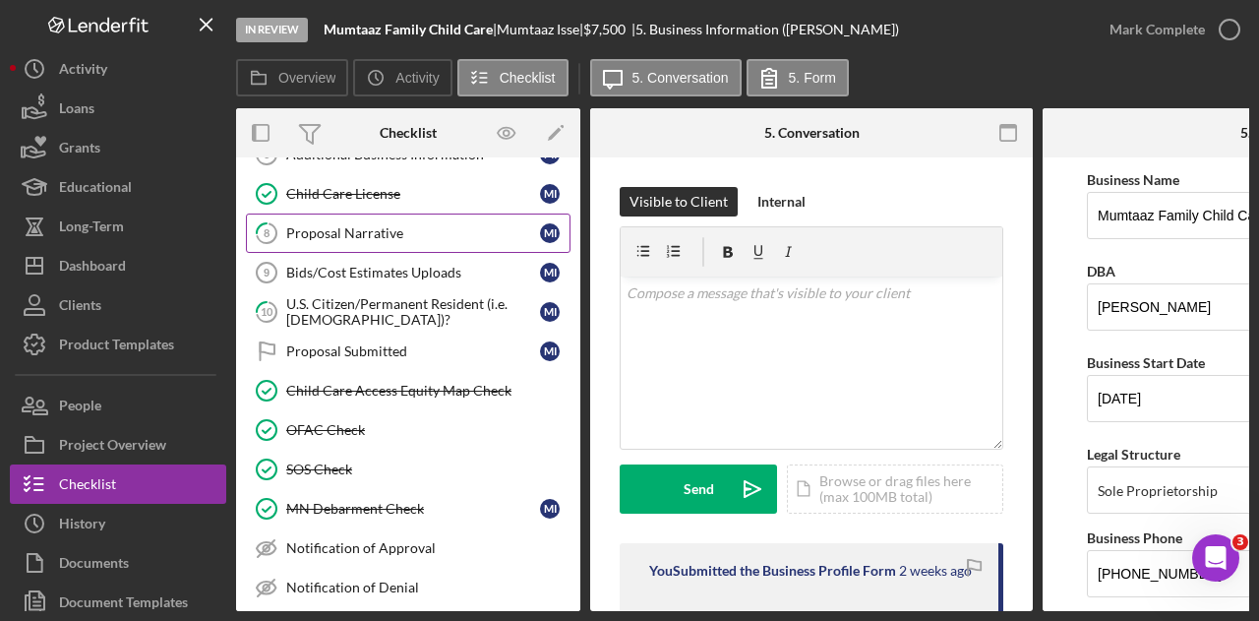
click at [405, 226] on div "Proposal Narrative" at bounding box center [413, 233] width 254 height 16
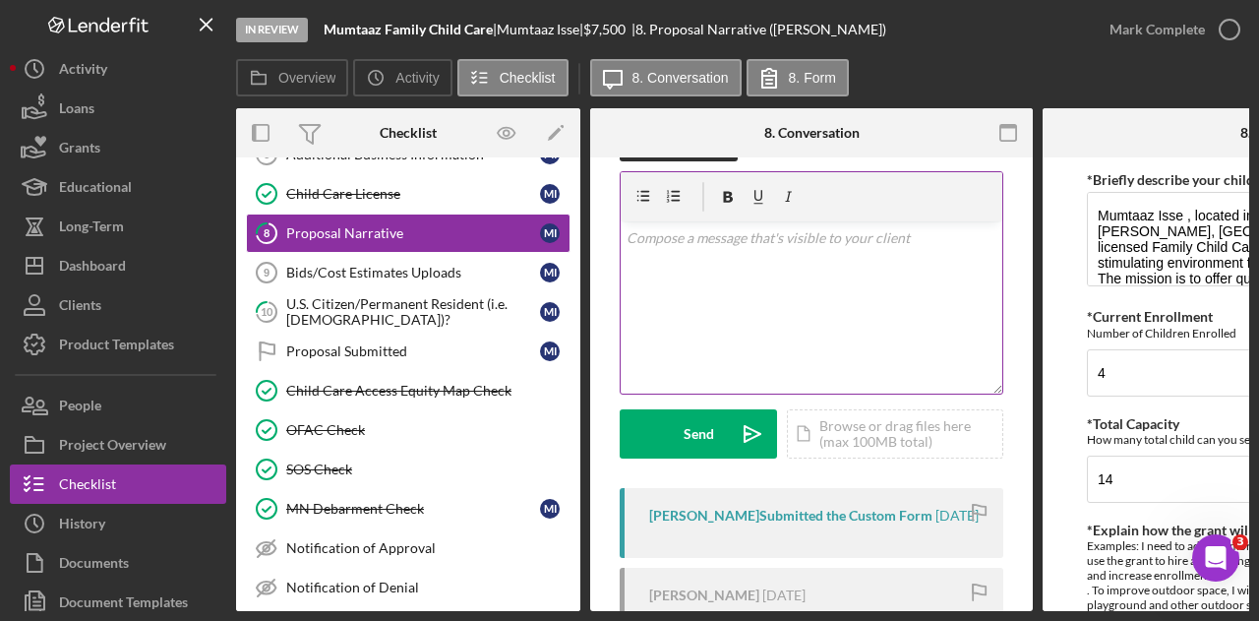
scroll to position [98, 0]
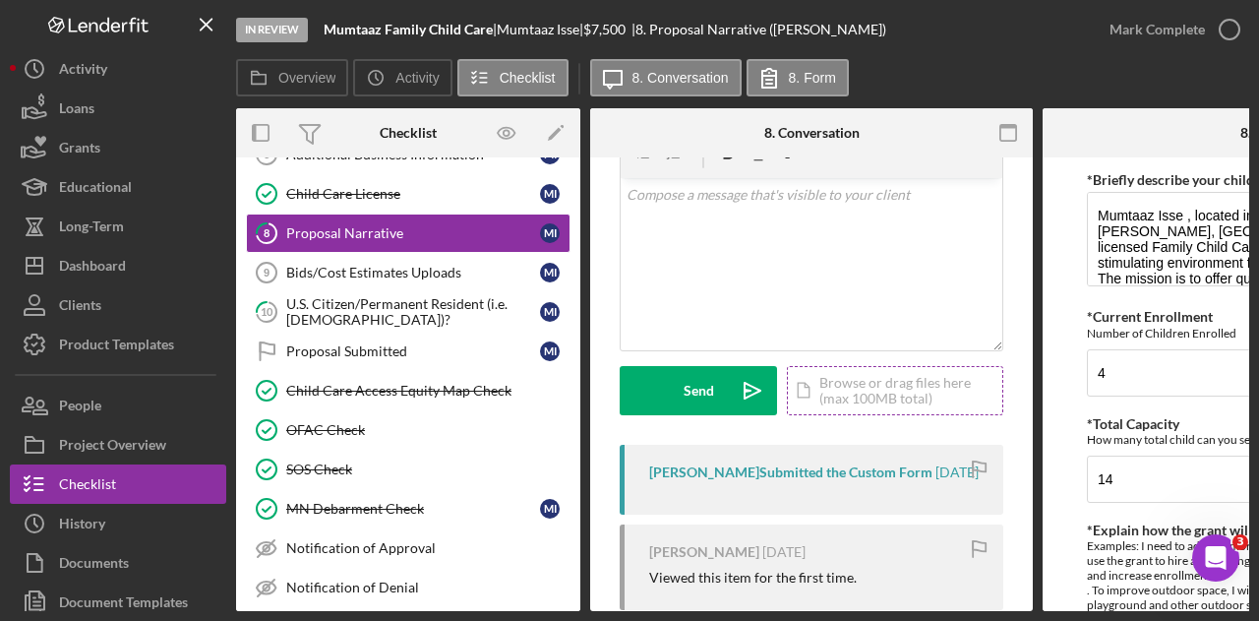
click at [853, 383] on div "Icon/Document Browse or drag files here (max 100MB total) Tap to choose files o…" at bounding box center [895, 390] width 216 height 49
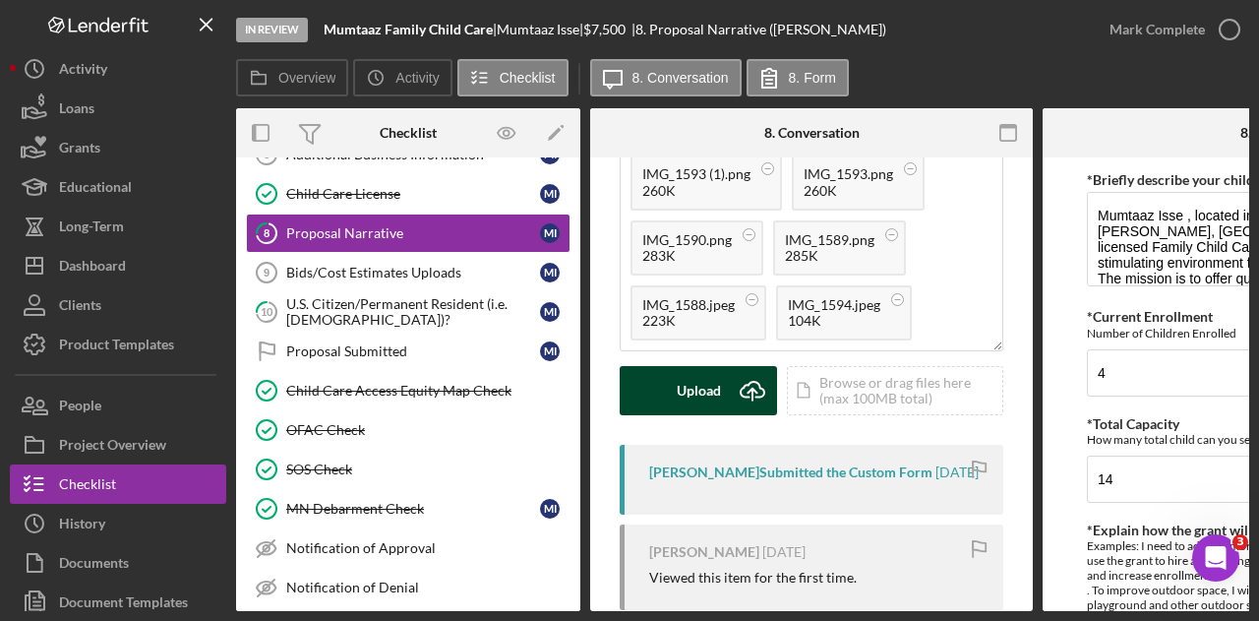
click at [700, 381] on div "Upload" at bounding box center [699, 390] width 44 height 49
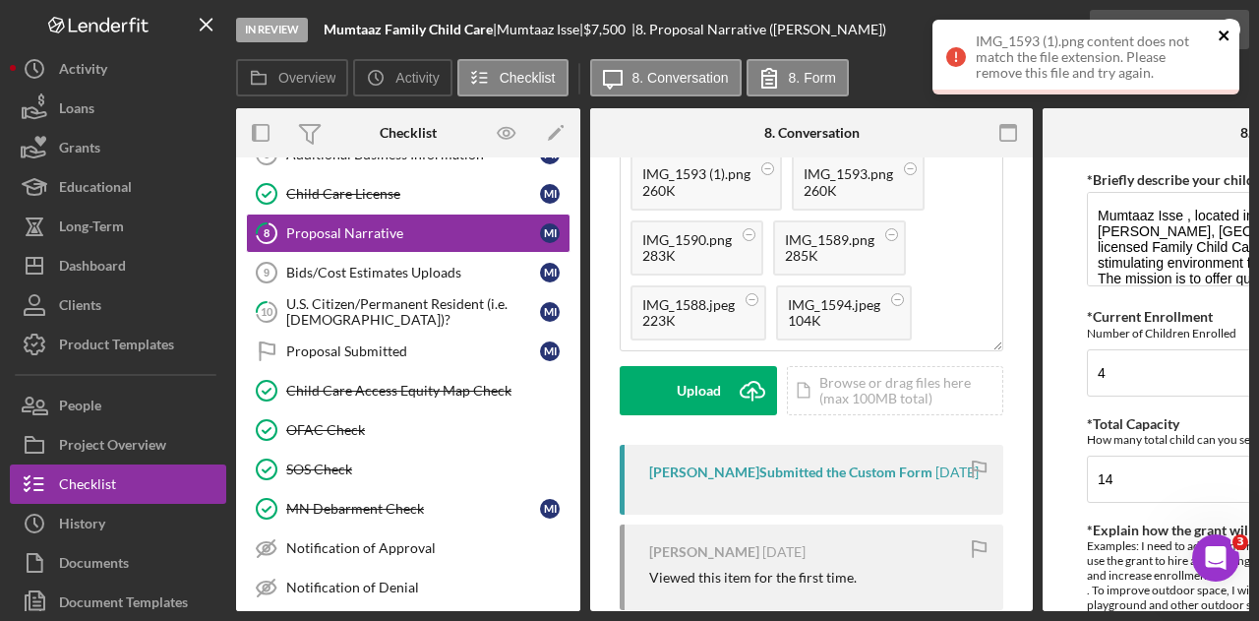
drag, startPoint x: 1225, startPoint y: 32, endPoint x: 1215, endPoint y: 13, distance: 22.4
click at [1226, 31] on icon "close" at bounding box center [1224, 35] width 10 height 10
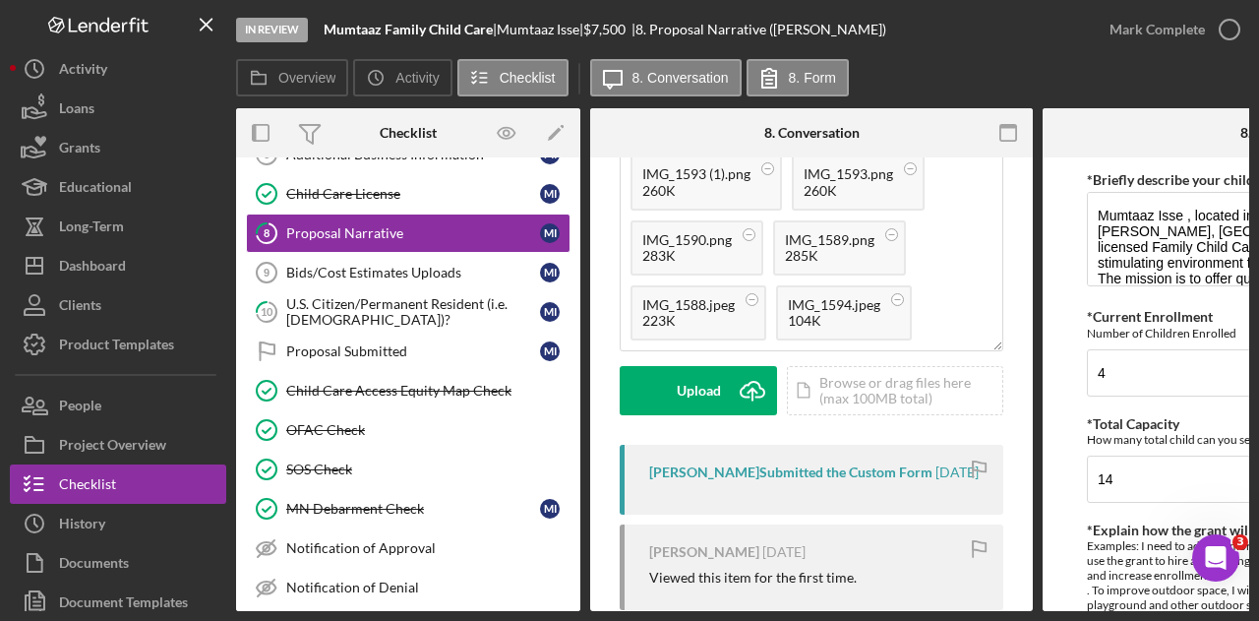
scroll to position [0, 0]
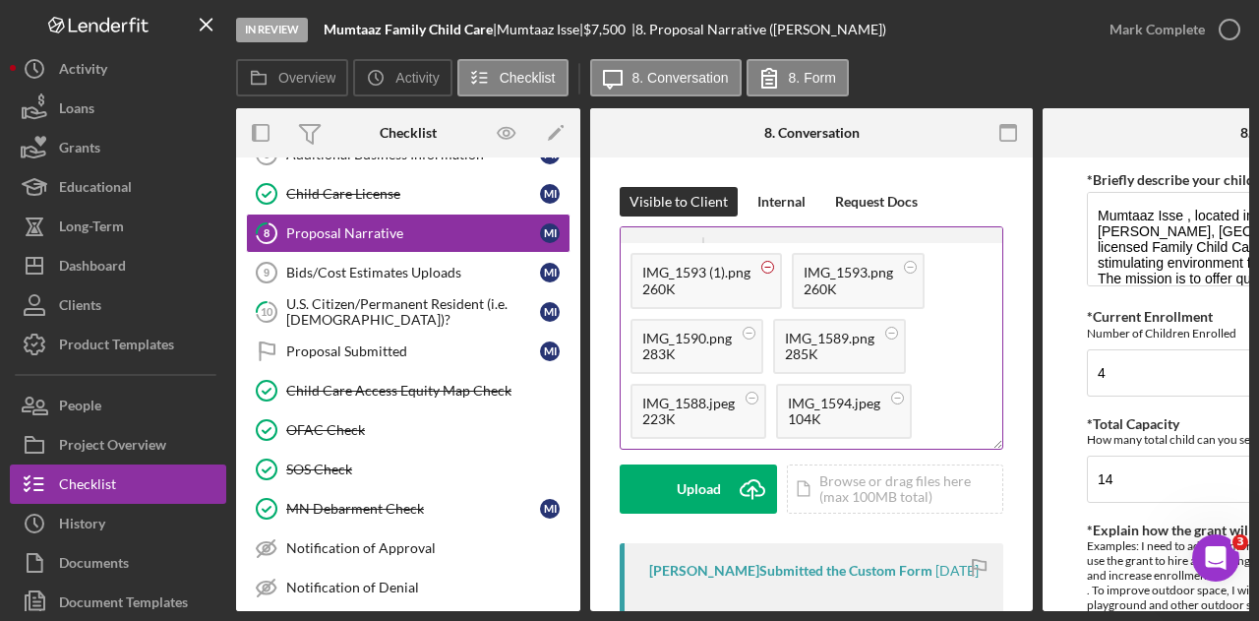
click at [771, 263] on circle at bounding box center [768, 268] width 12 height 12
click at [753, 268] on circle at bounding box center [750, 268] width 12 height 12
click at [747, 333] on circle at bounding box center [750, 333] width 12 height 12
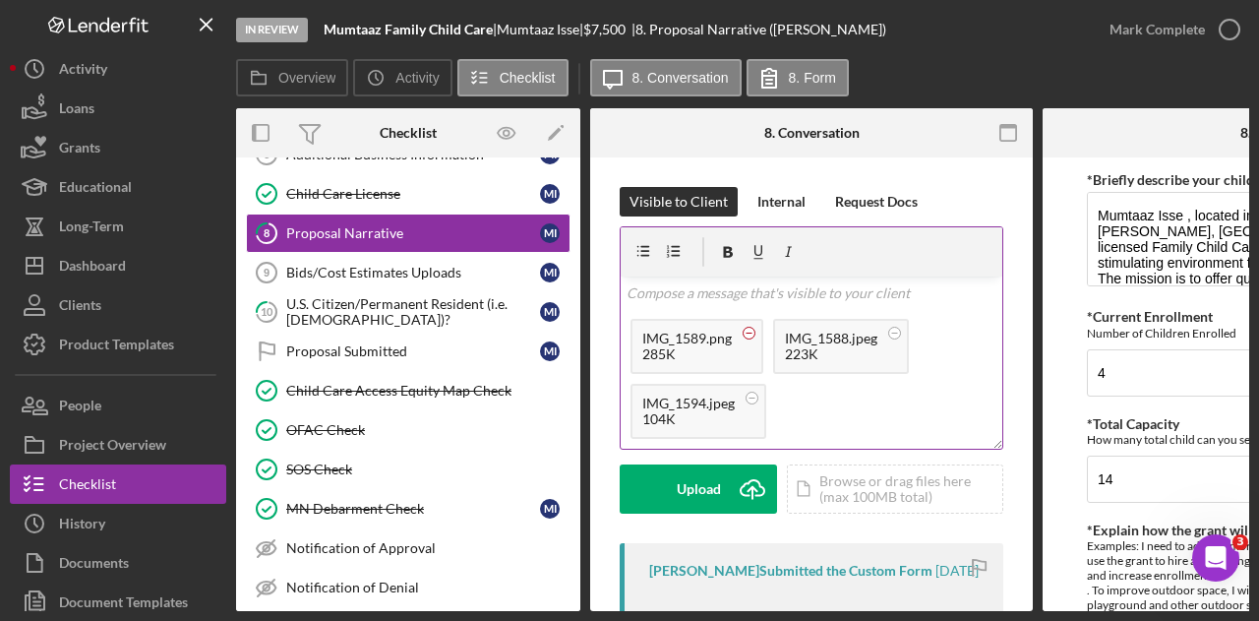
click at [748, 333] on circle at bounding box center [750, 333] width 12 height 12
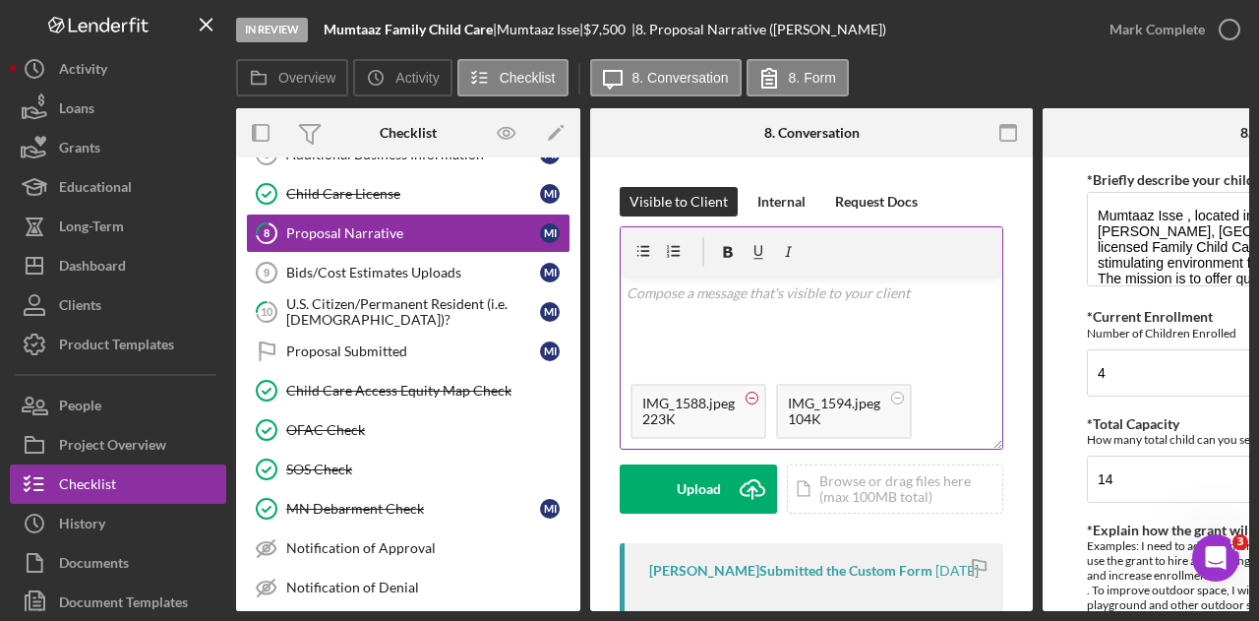
click at [754, 391] on circle at bounding box center [752, 397] width 12 height 12
click at [757, 397] on circle at bounding box center [752, 397] width 12 height 12
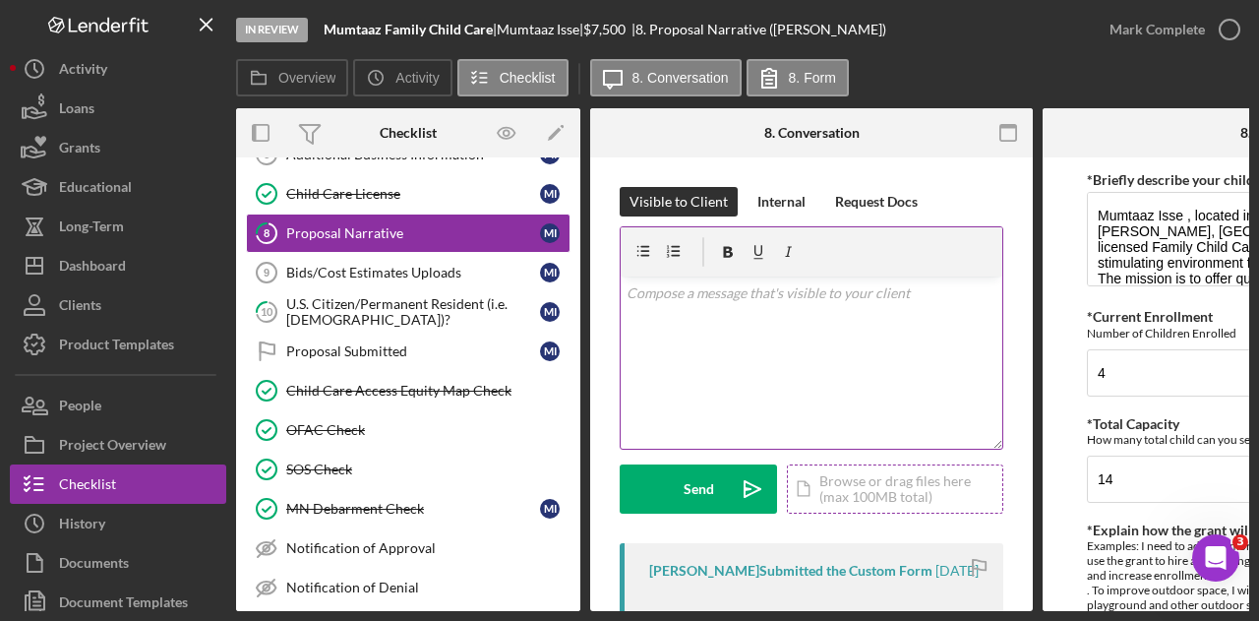
click at [893, 491] on div "Icon/Document Browse or drag files here (max 100MB total) Tap to choose files o…" at bounding box center [895, 488] width 216 height 49
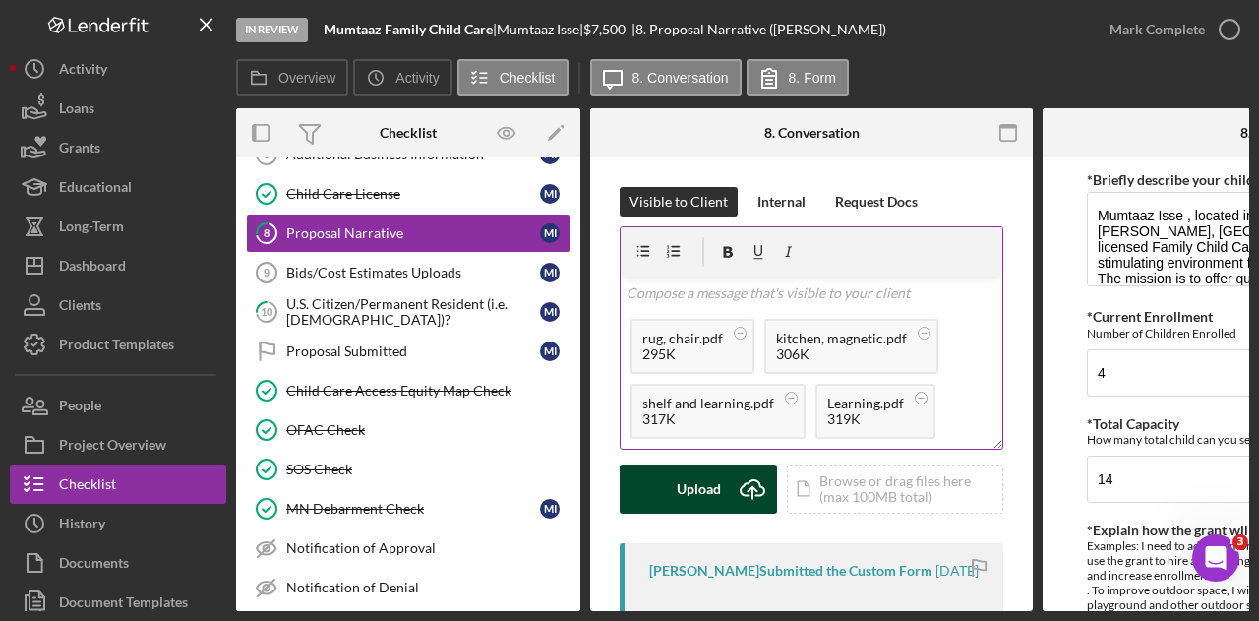
click at [712, 493] on div "Upload" at bounding box center [699, 488] width 44 height 49
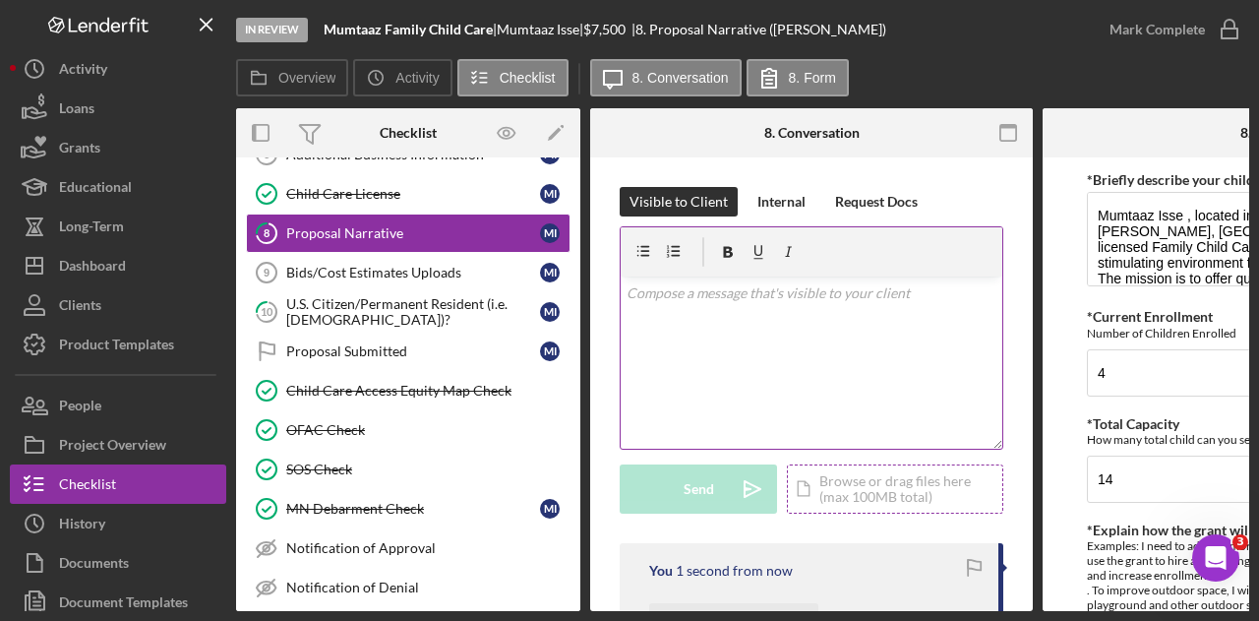
click at [859, 486] on div "Icon/Document Browse or drag files here (max 100MB total) Tap to choose files o…" at bounding box center [895, 488] width 216 height 49
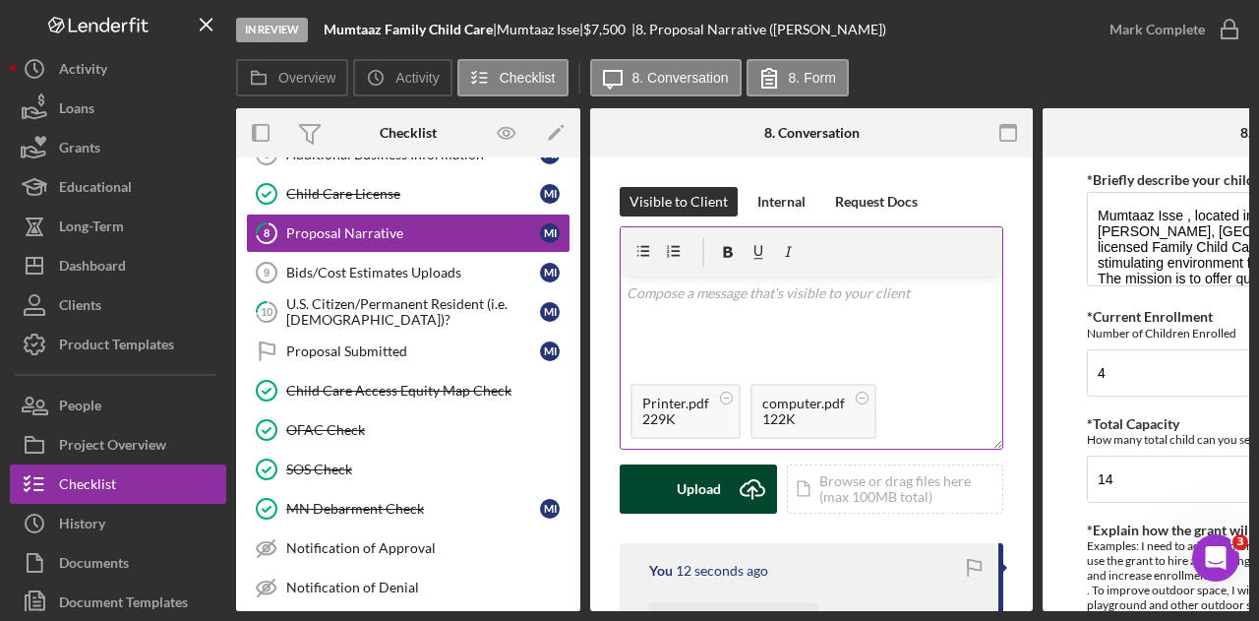
click at [716, 492] on div "Upload" at bounding box center [699, 488] width 44 height 49
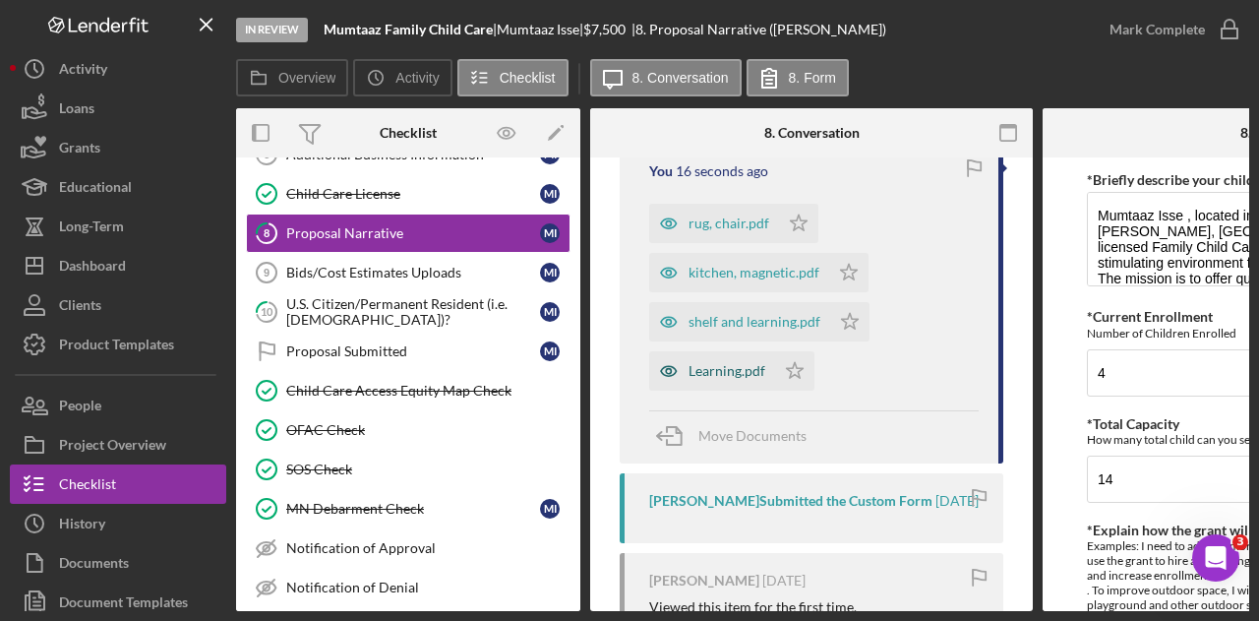
scroll to position [787, 0]
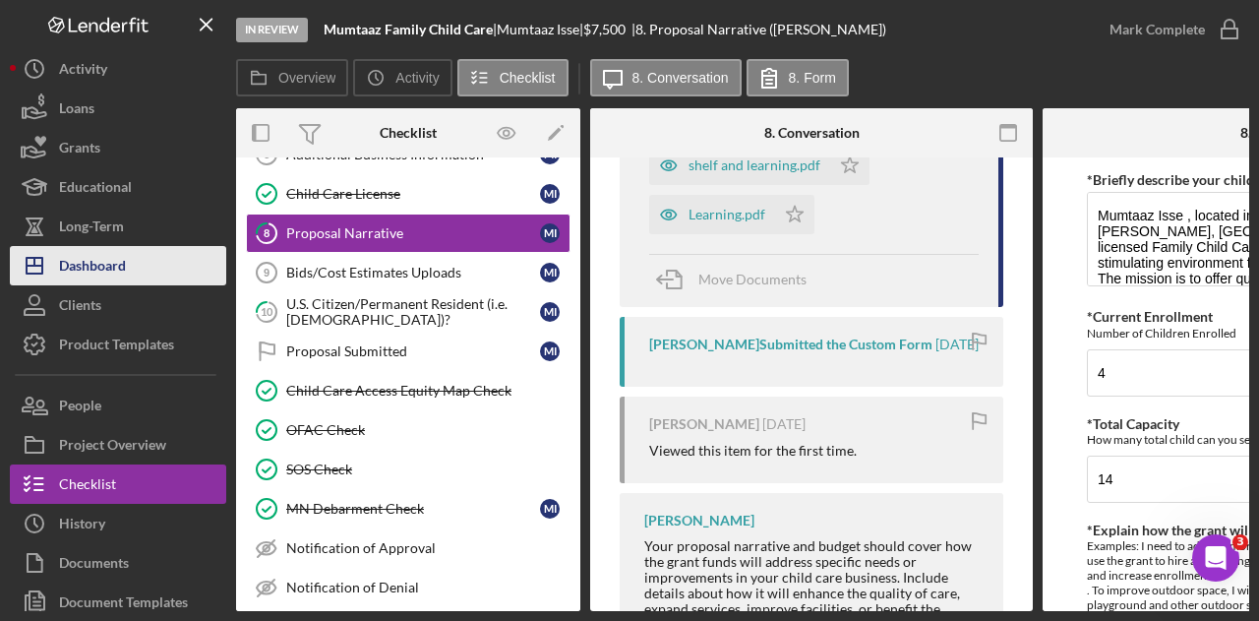
click at [76, 268] on div "Dashboard" at bounding box center [92, 268] width 67 height 44
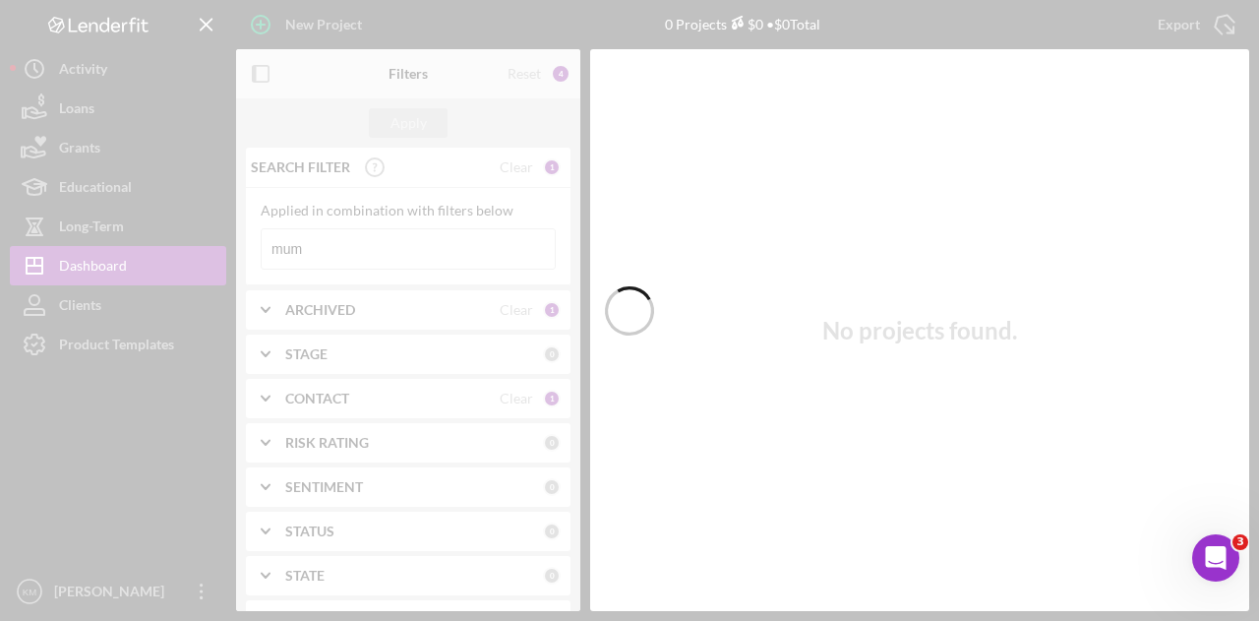
click at [350, 250] on div at bounding box center [629, 310] width 1259 height 621
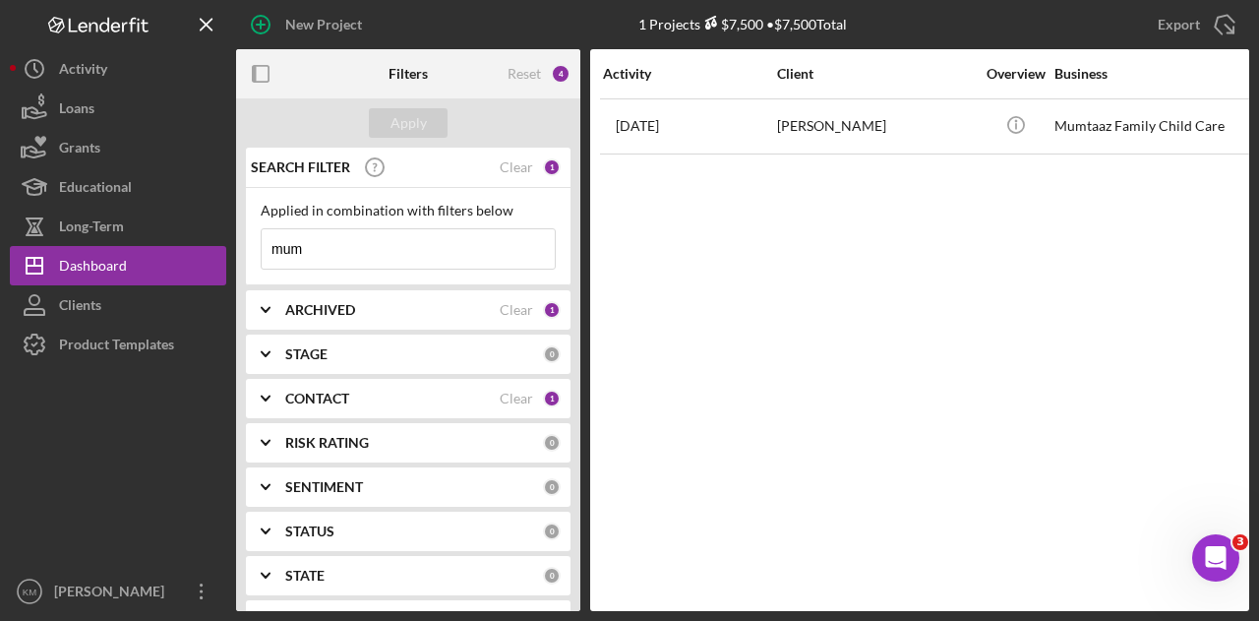
click at [350, 249] on input "mum" at bounding box center [408, 248] width 293 height 39
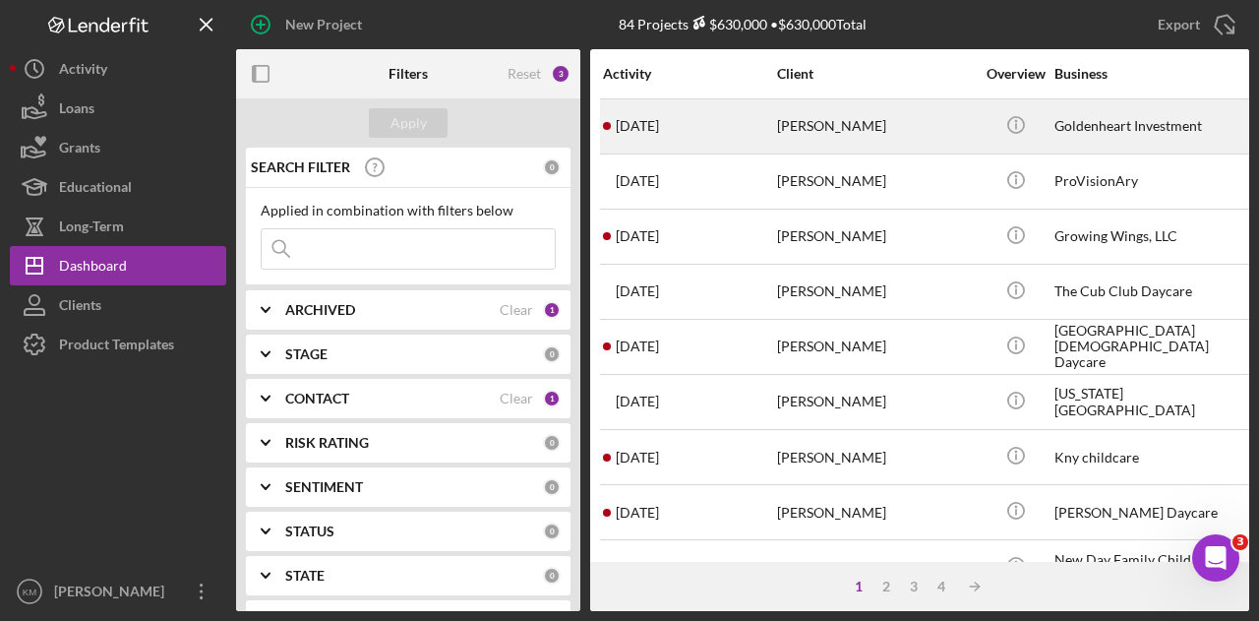
click at [749, 127] on div "[DATE] [PERSON_NAME]" at bounding box center [689, 126] width 172 height 52
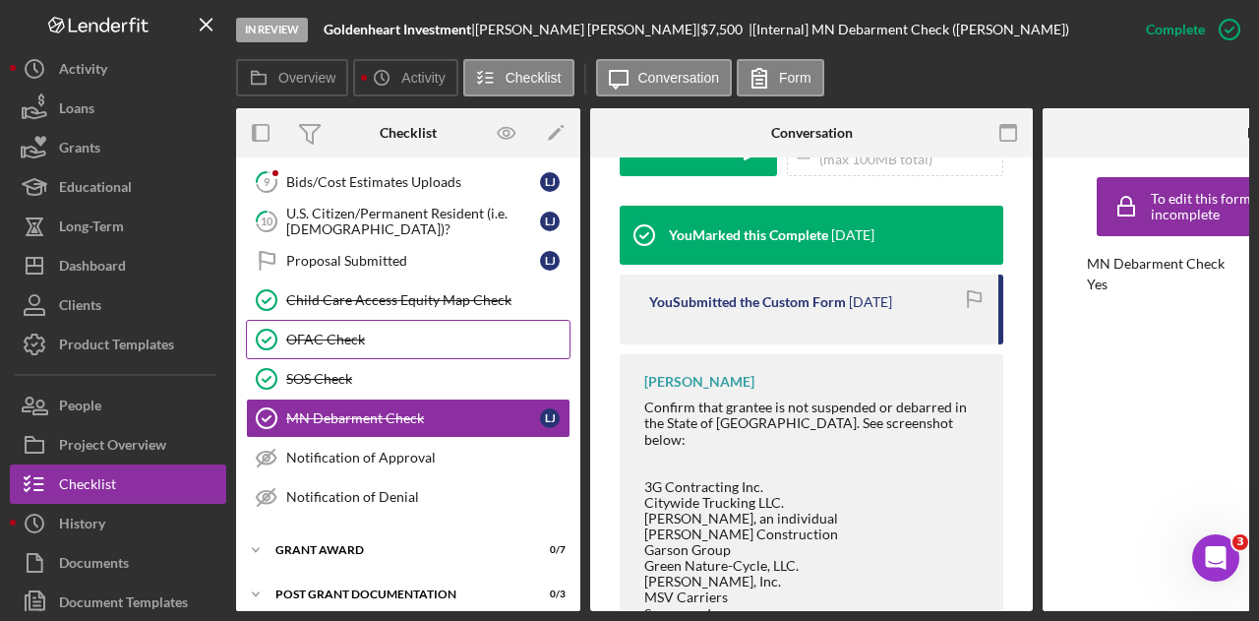
scroll to position [262, 0]
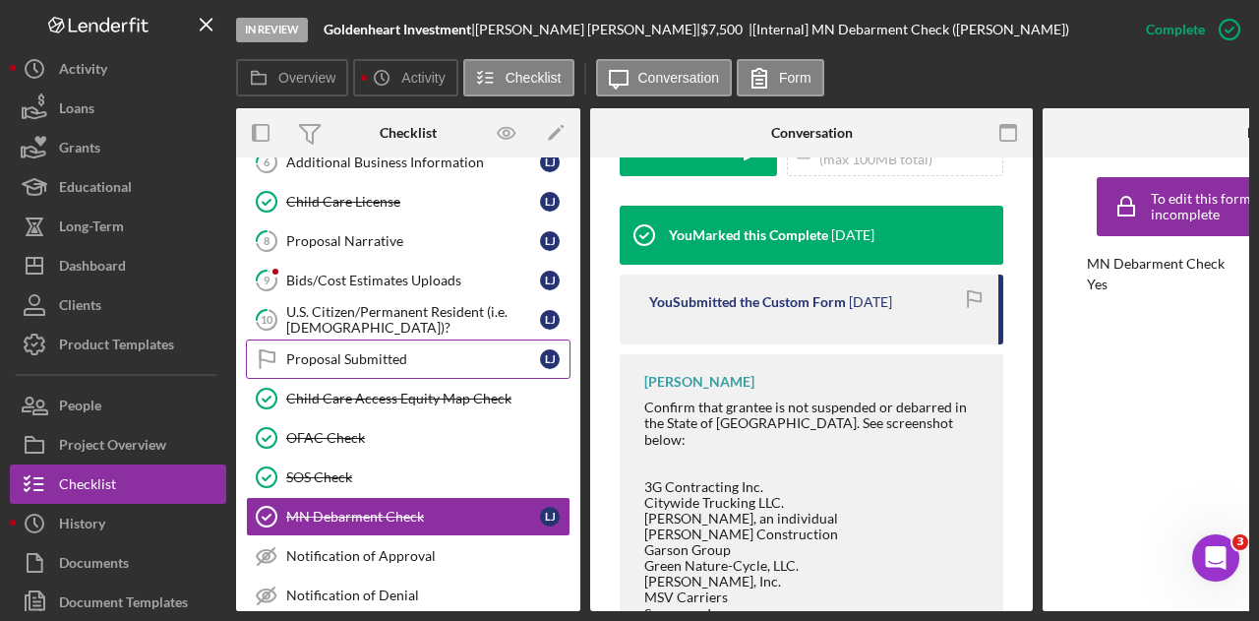
click at [389, 351] on div "Proposal Submitted" at bounding box center [413, 359] width 254 height 16
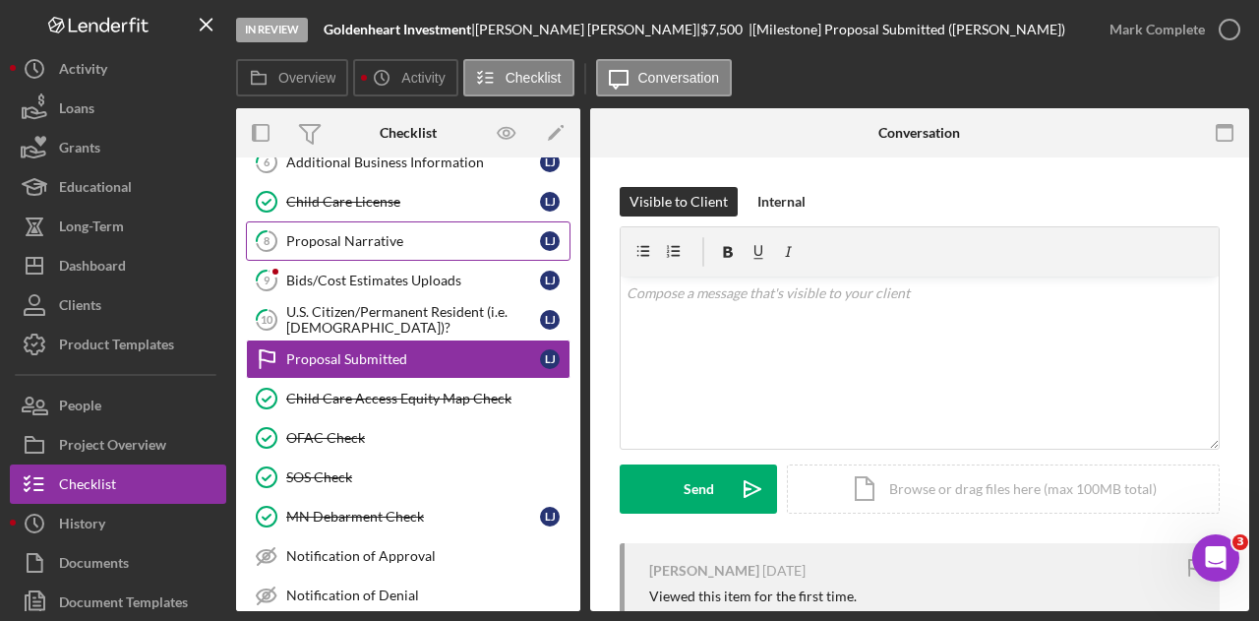
click at [332, 244] on link "8 Proposal Narrative [PERSON_NAME]" at bounding box center [408, 240] width 325 height 39
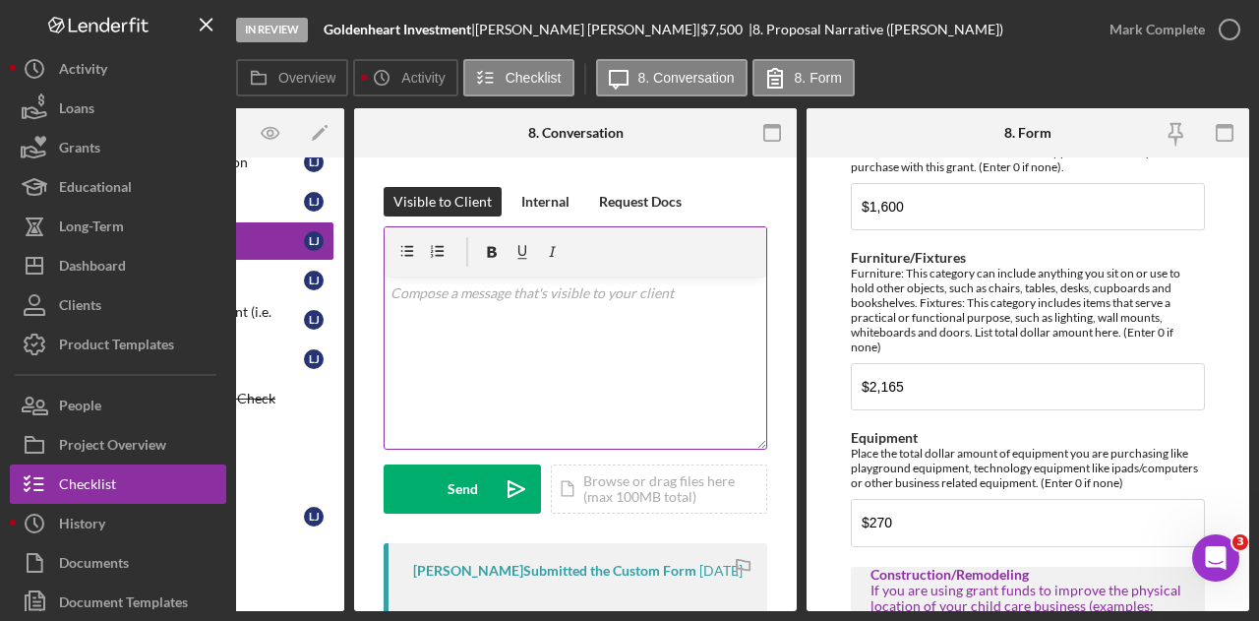
scroll to position [885, 0]
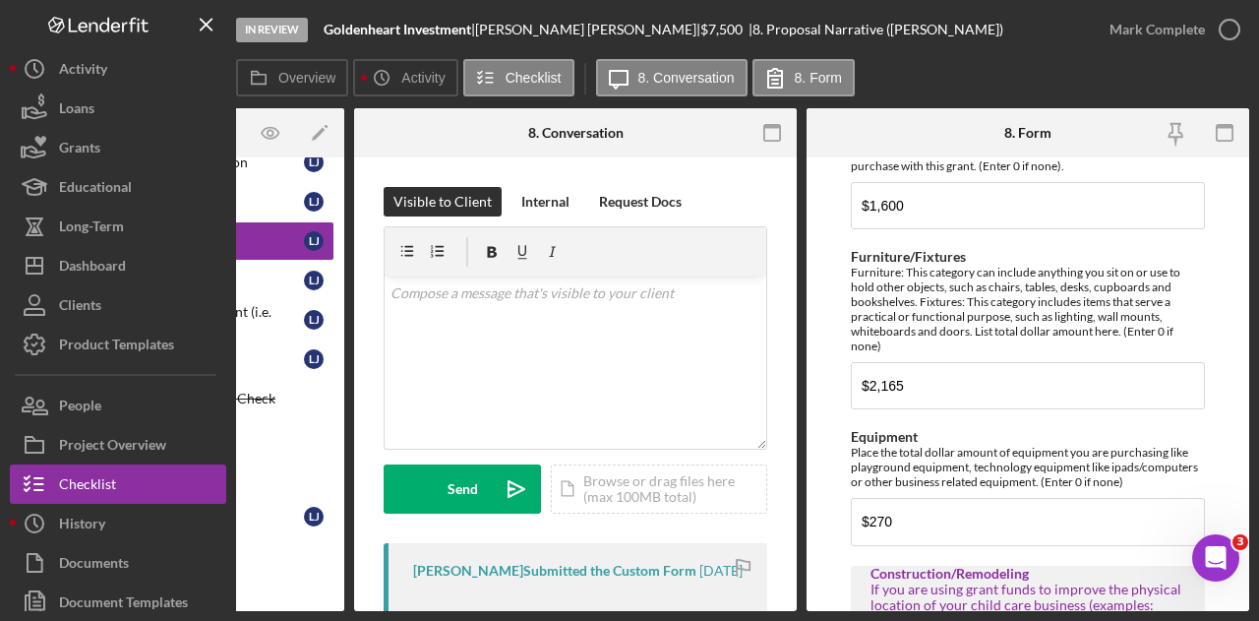
drag, startPoint x: 441, startPoint y: 611, endPoint x: 378, endPoint y: 612, distance: 63.0
click at [315, 608] on div "Overview Internal Workflow Stage In Review Icon/Dropdown Arrow Archive (can una…" at bounding box center [742, 359] width 1013 height 503
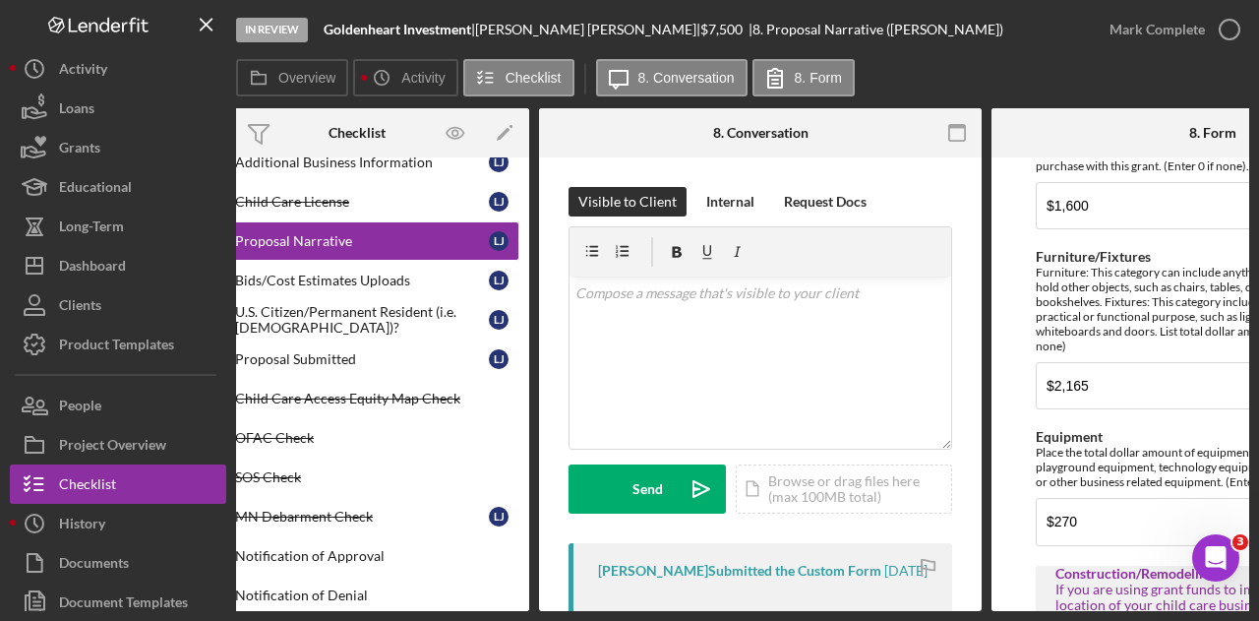
scroll to position [0, 29]
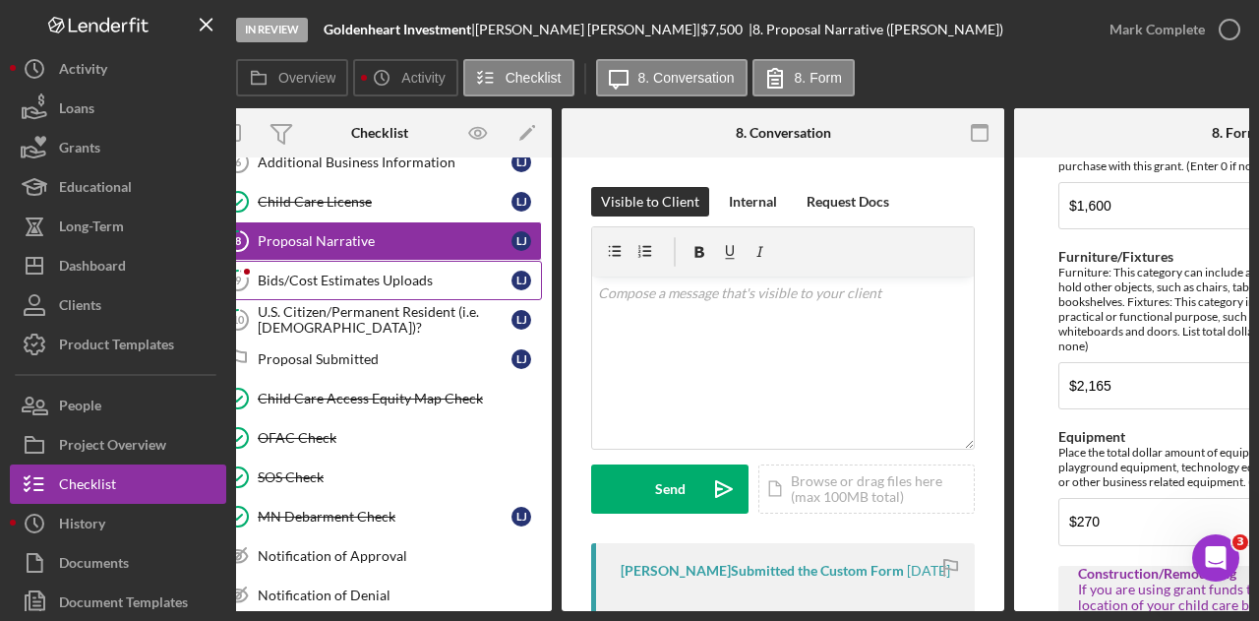
click at [325, 276] on div "Bids/Cost Estimates Uploads" at bounding box center [385, 280] width 254 height 16
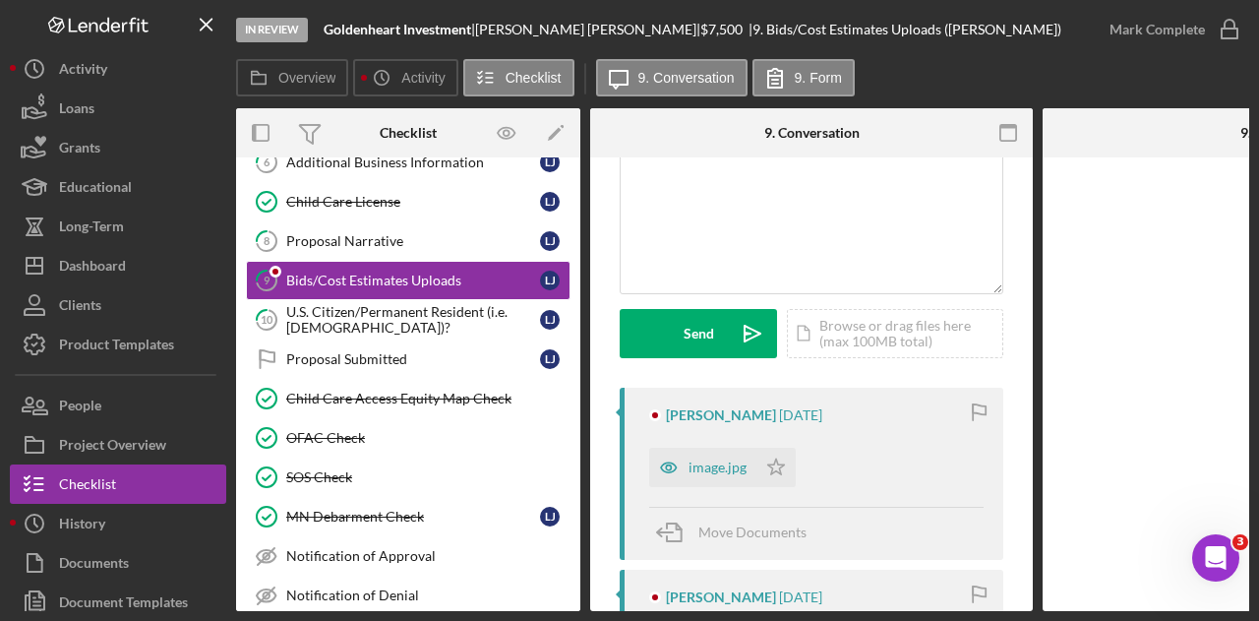
scroll to position [295, 0]
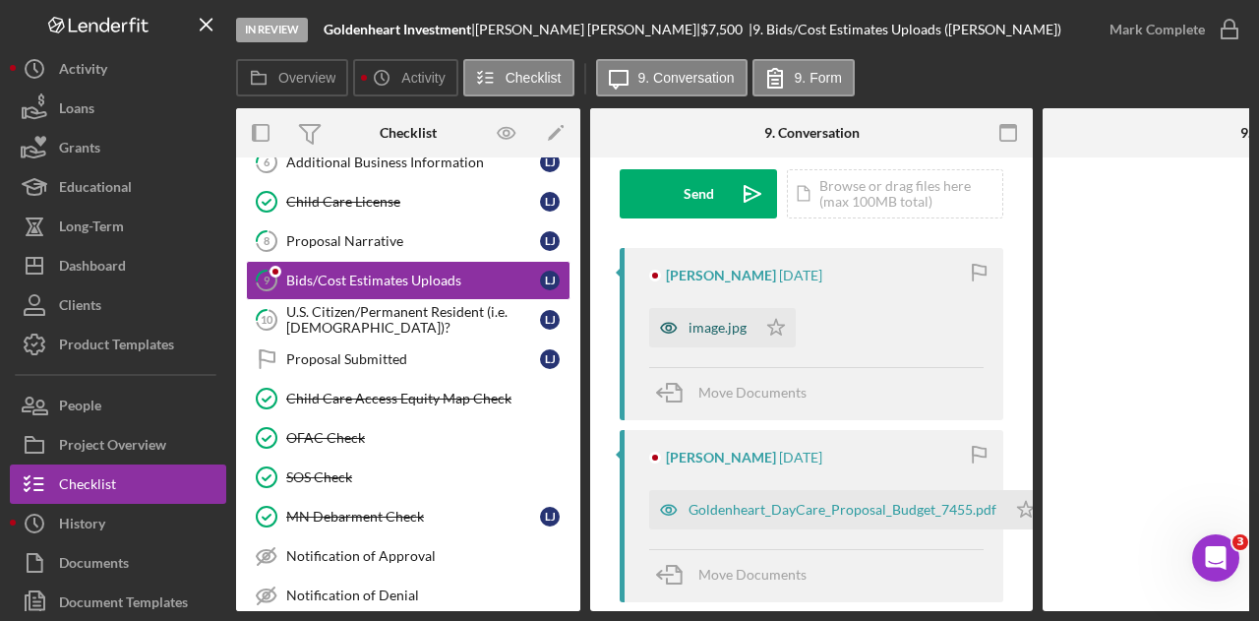
click at [706, 317] on div "image.jpg" at bounding box center [702, 327] width 107 height 39
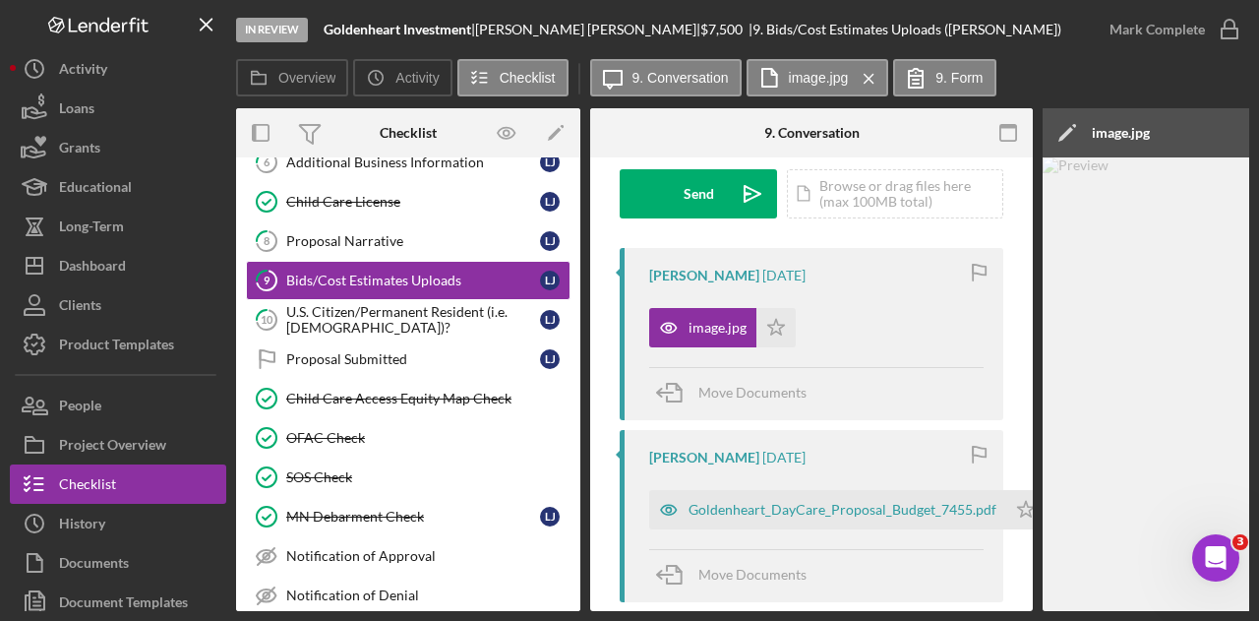
drag, startPoint x: 746, startPoint y: 613, endPoint x: 888, endPoint y: 602, distance: 143.0
click at [888, 602] on div "In Review Goldenheart Investment | [PERSON_NAME] | $7,500 $7,500 | 9. Bids/Cost…" at bounding box center [629, 310] width 1259 height 621
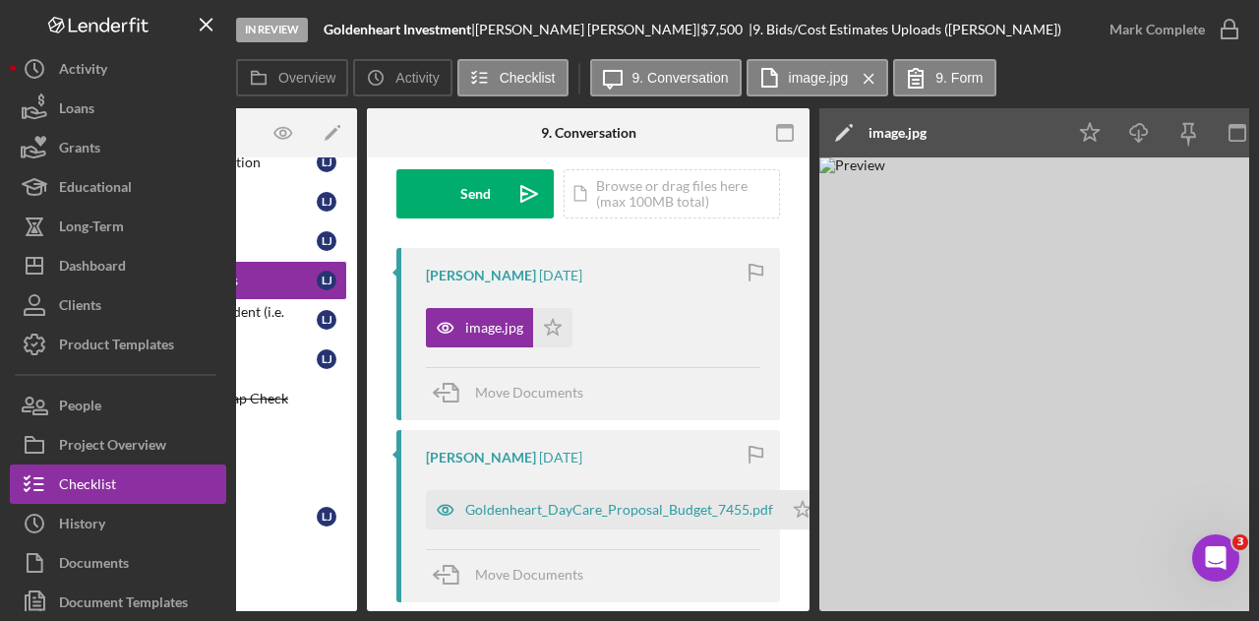
scroll to position [0, 236]
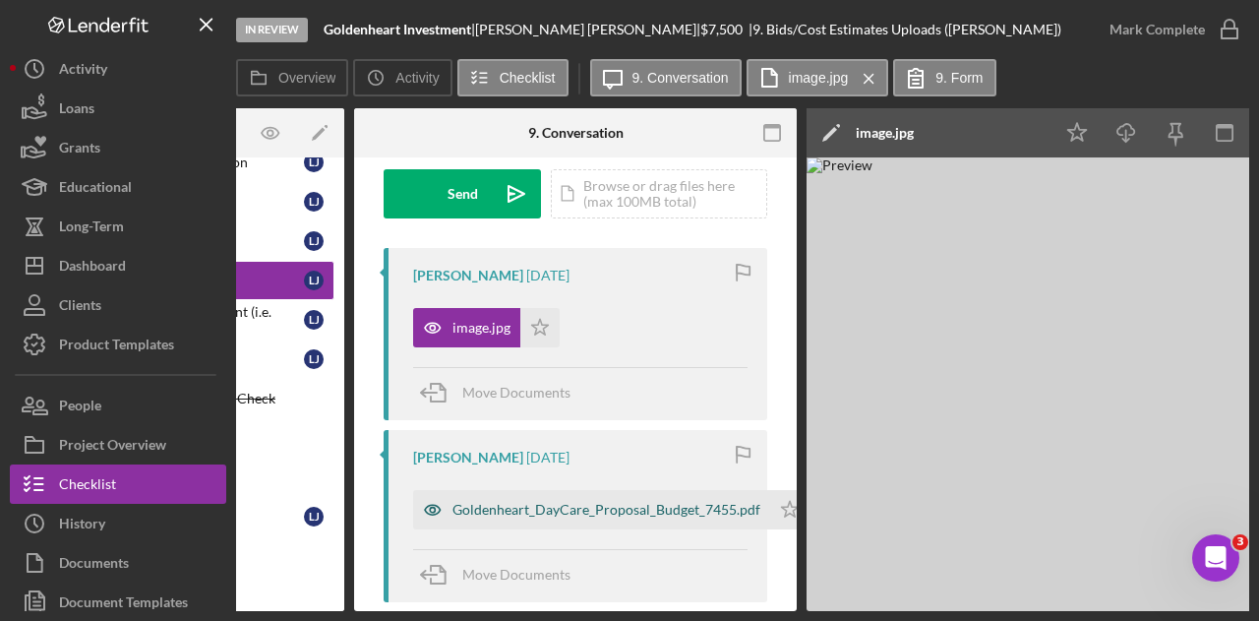
click at [476, 510] on div "Goldenheart_DayCare_Proposal_Budget_7455.pdf" at bounding box center [606, 510] width 308 height 16
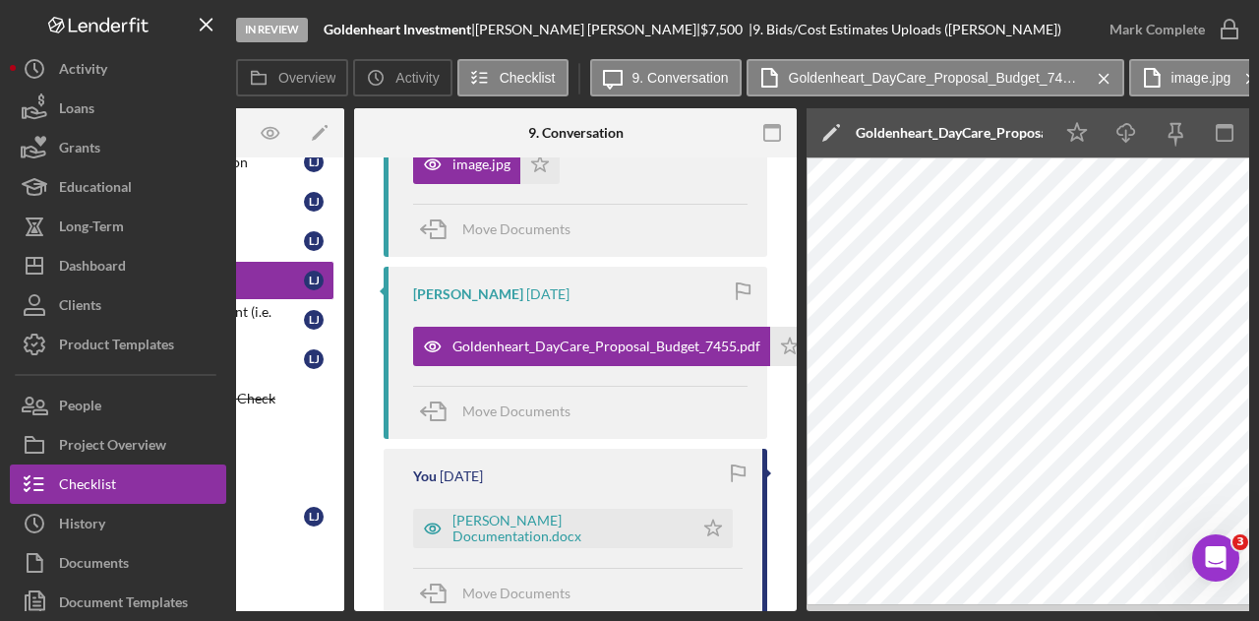
scroll to position [590, 0]
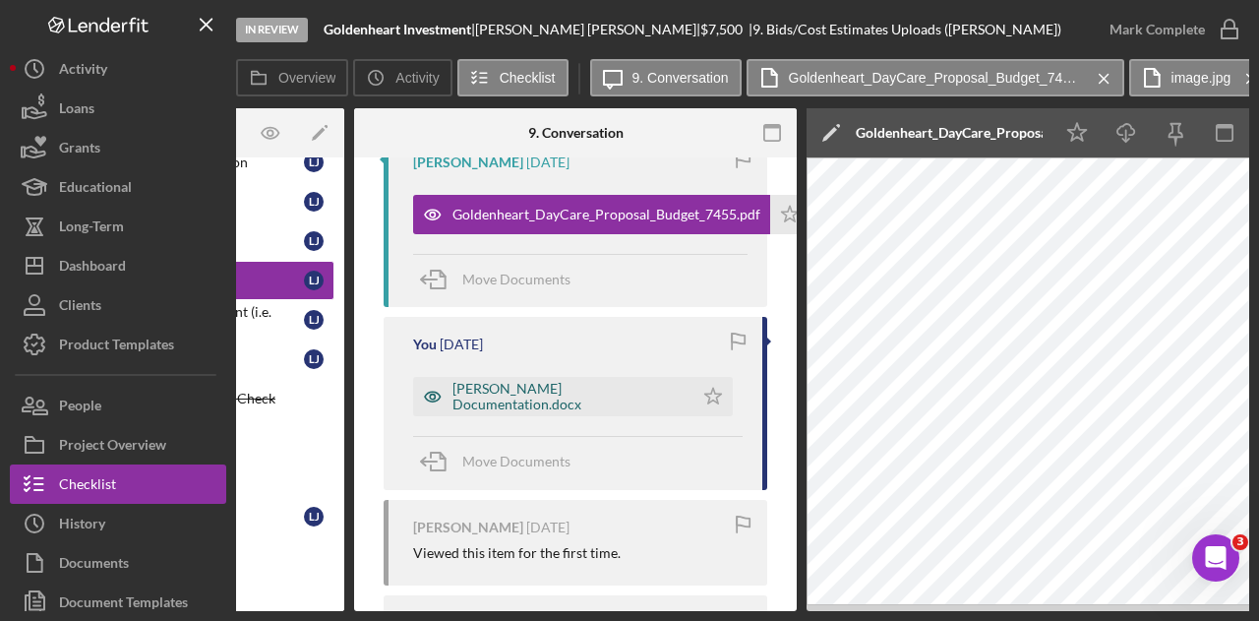
click at [554, 393] on div "[PERSON_NAME] Documentation.docx" at bounding box center [567, 396] width 231 height 31
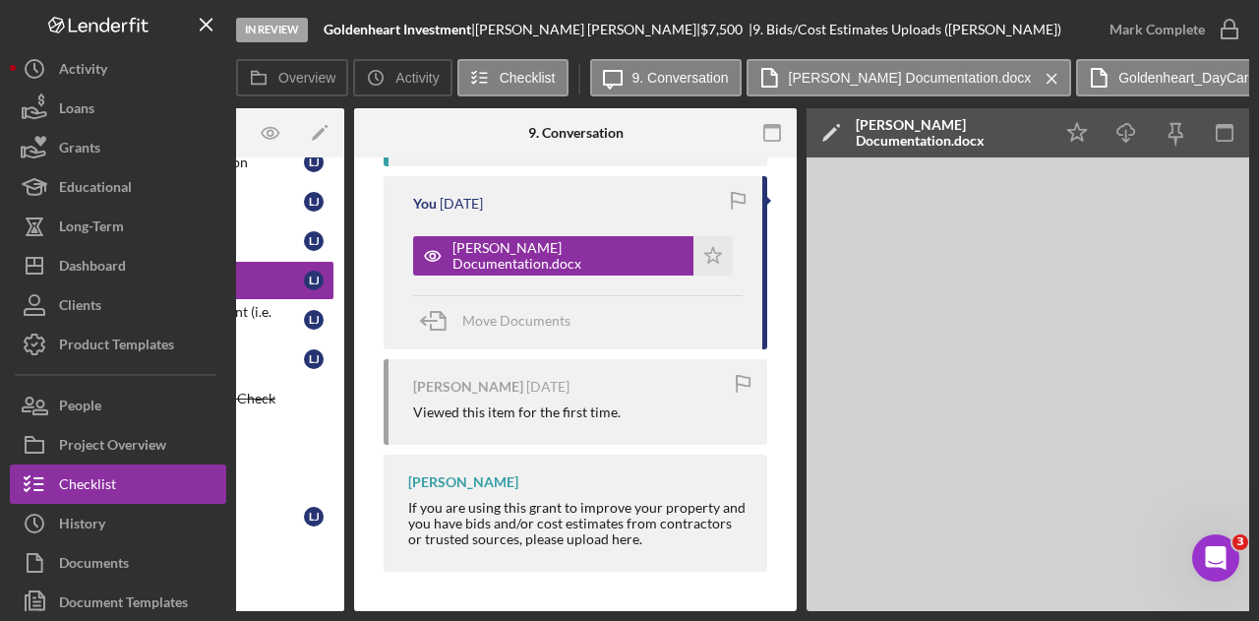
scroll to position [0, 0]
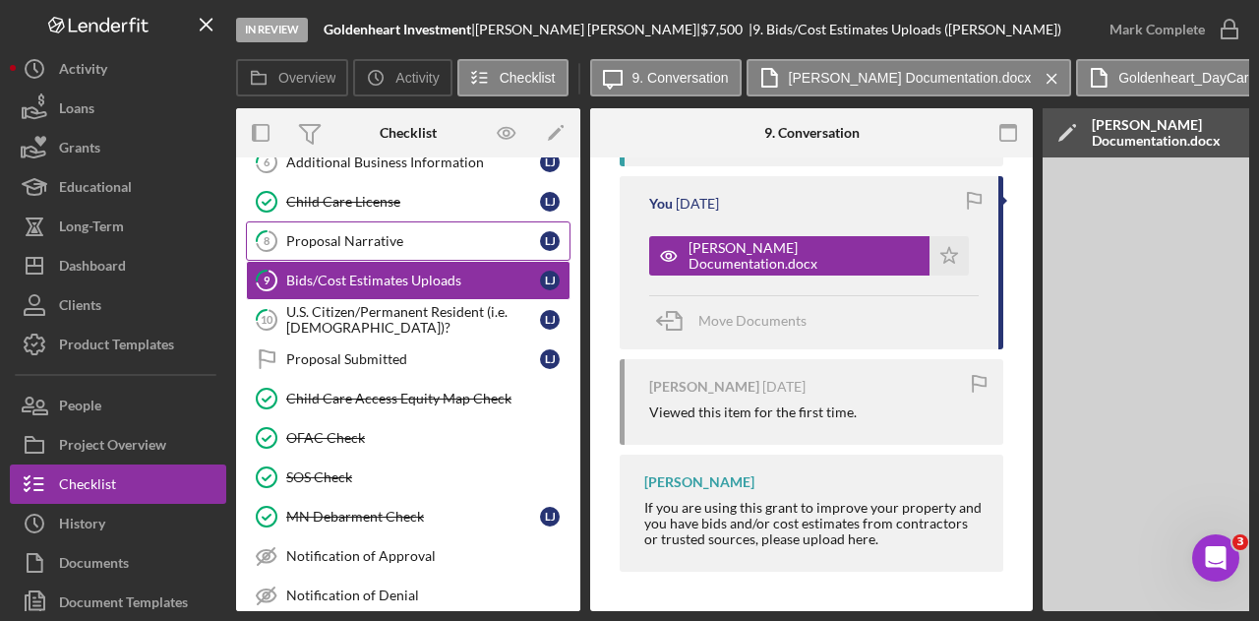
click at [423, 233] on div "Proposal Narrative" at bounding box center [413, 241] width 254 height 16
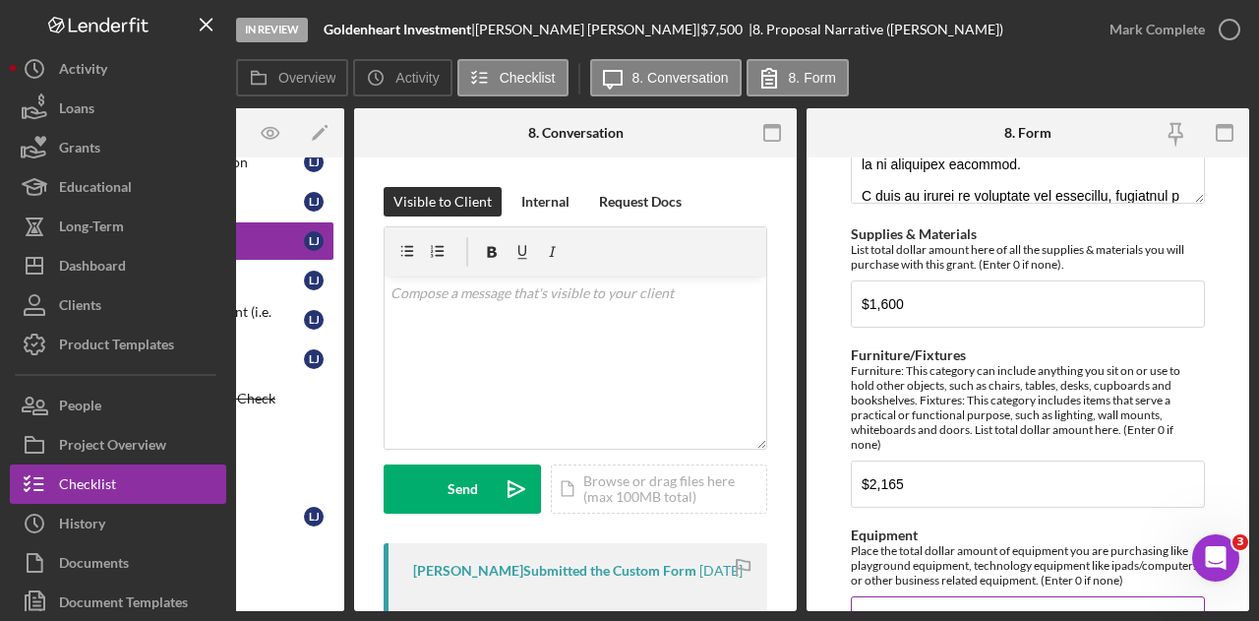
scroll to position [688, 0]
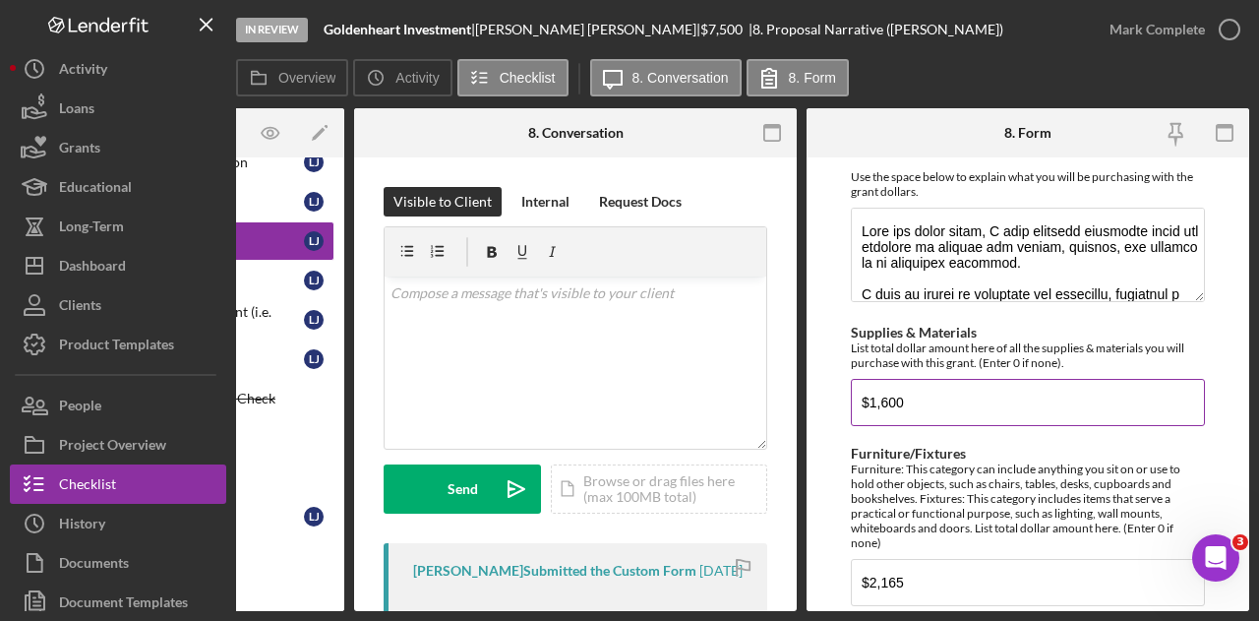
click at [880, 401] on input "$1,600" at bounding box center [1028, 402] width 354 height 47
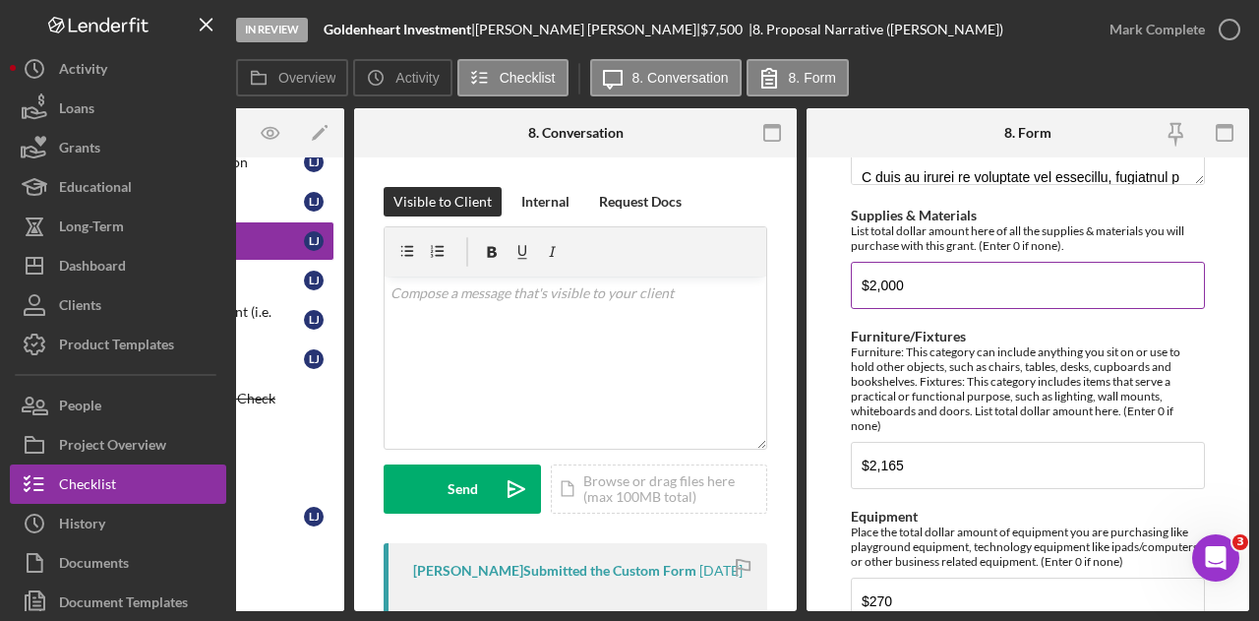
scroll to position [970, 0]
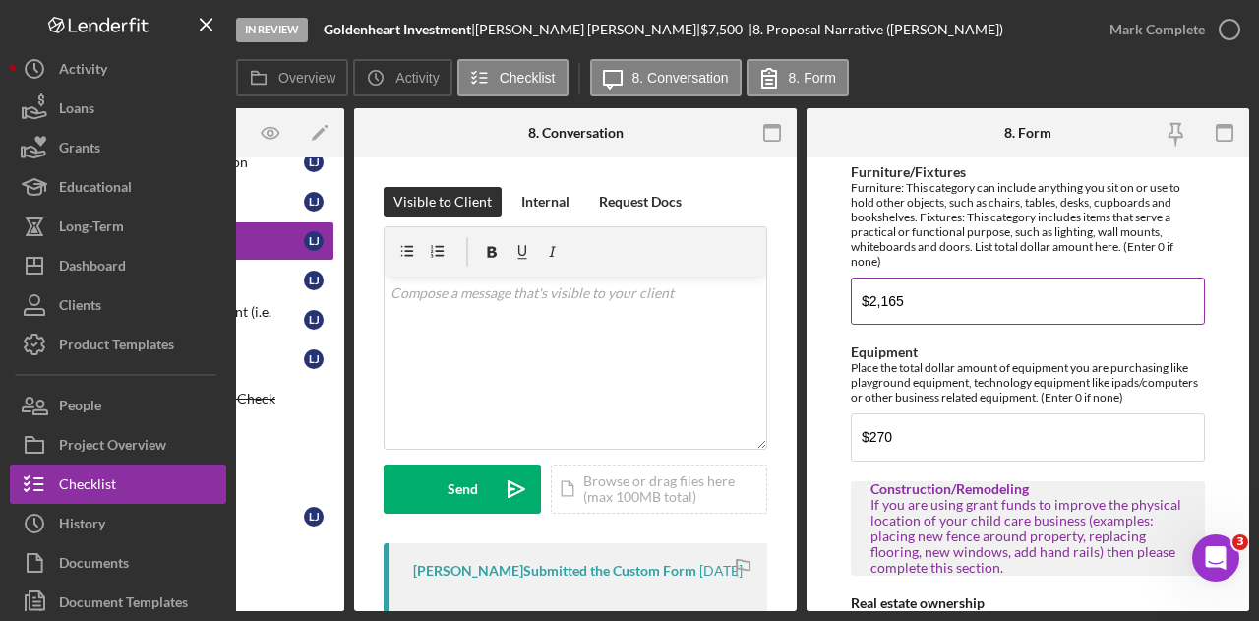
type input "$2,000"
click at [959, 301] on input "$2,165" at bounding box center [1028, 300] width 354 height 47
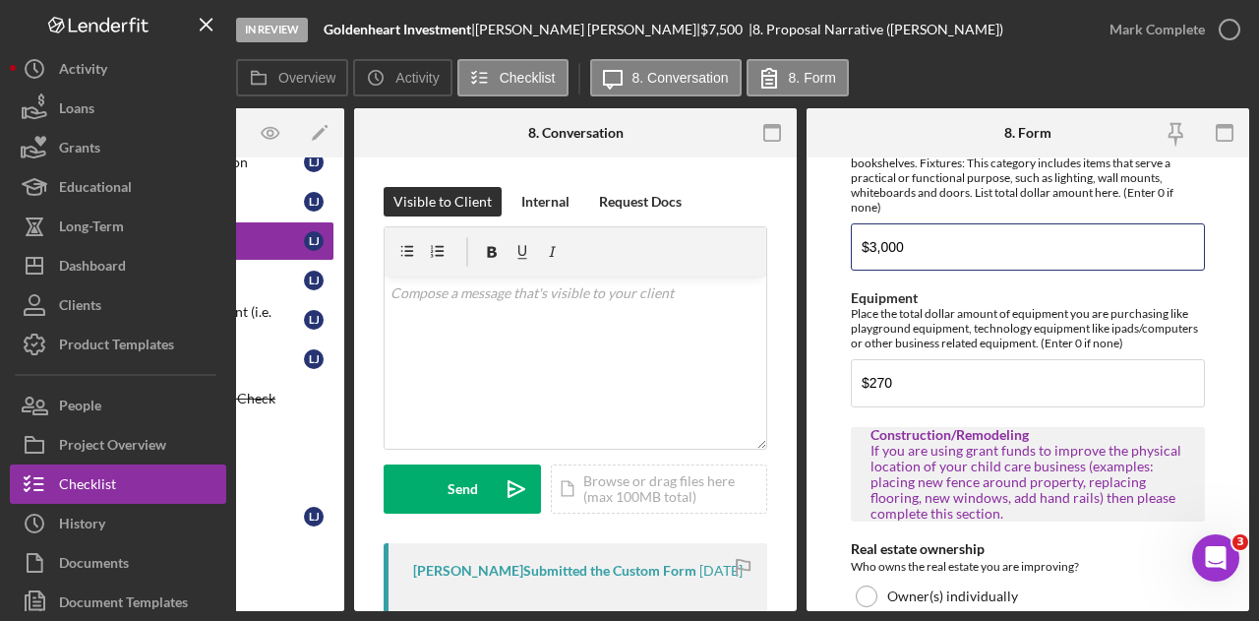
scroll to position [929, 0]
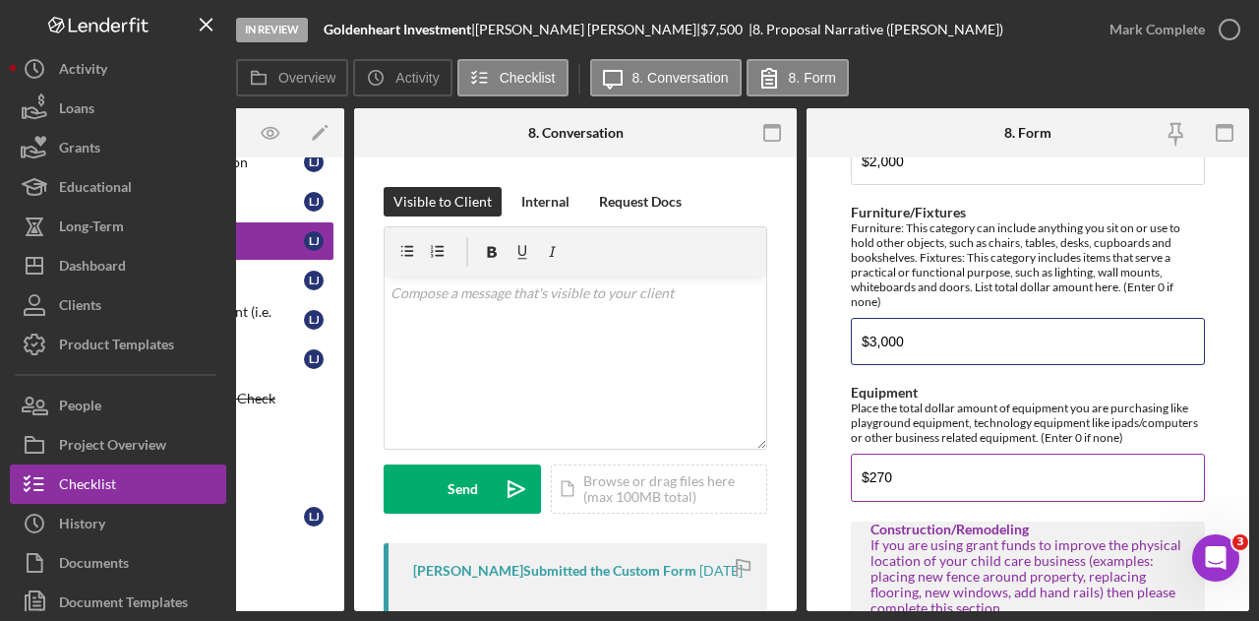
type input "$3,000"
click at [867, 474] on input "$270" at bounding box center [1028, 476] width 354 height 47
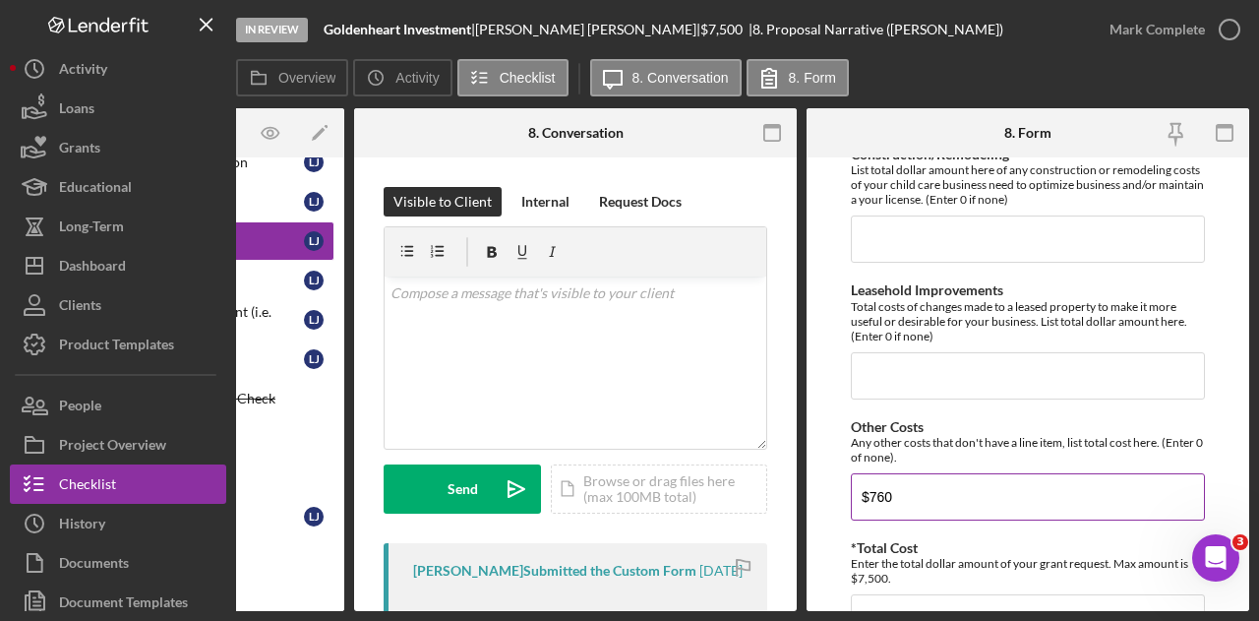
scroll to position [1757, 0]
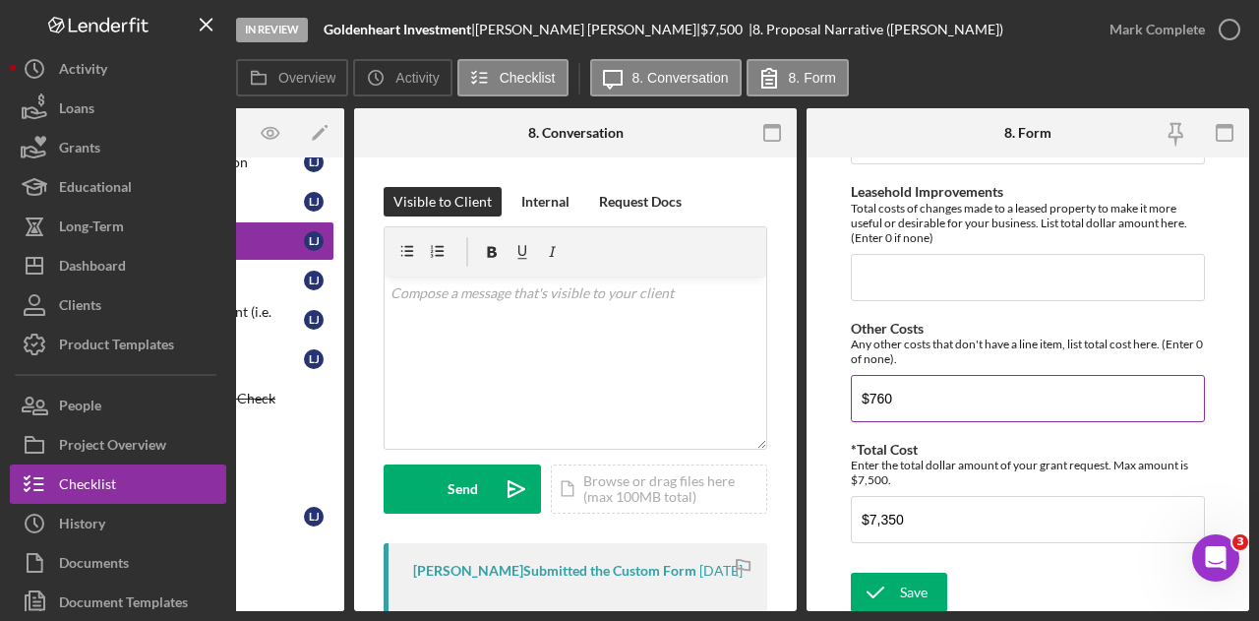
type input "$1,270"
click at [899, 400] on input "$760" at bounding box center [1028, 398] width 354 height 47
type input "$1,230"
click at [895, 572] on icon "submit" at bounding box center [875, 591] width 49 height 49
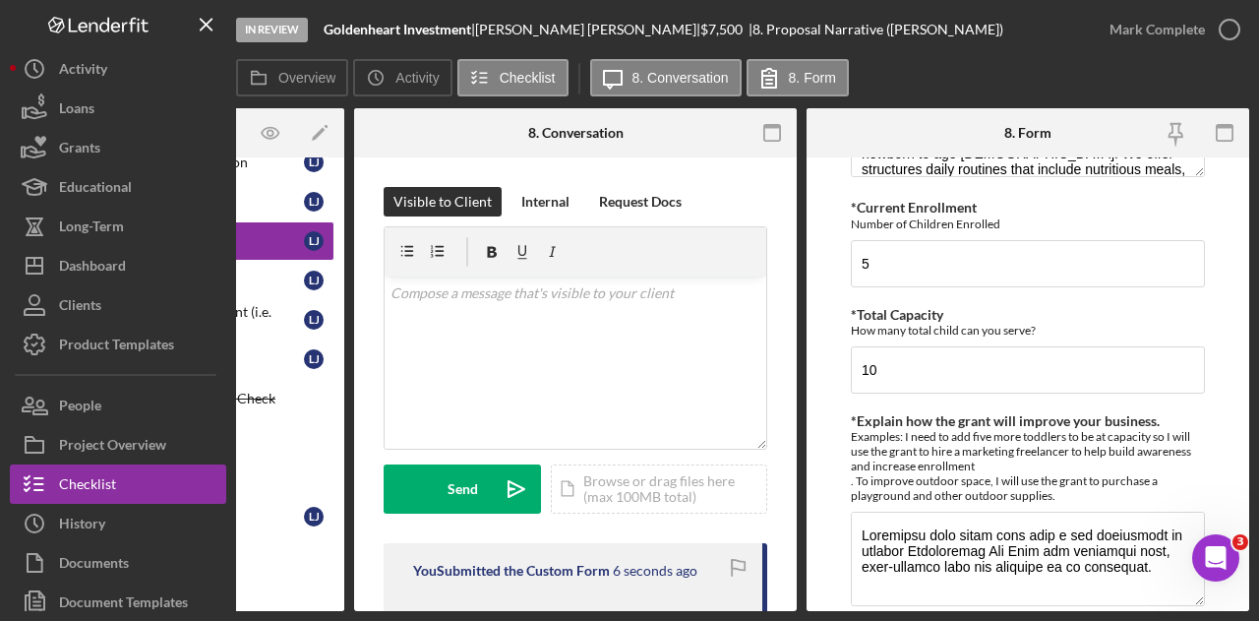
scroll to position [0, 0]
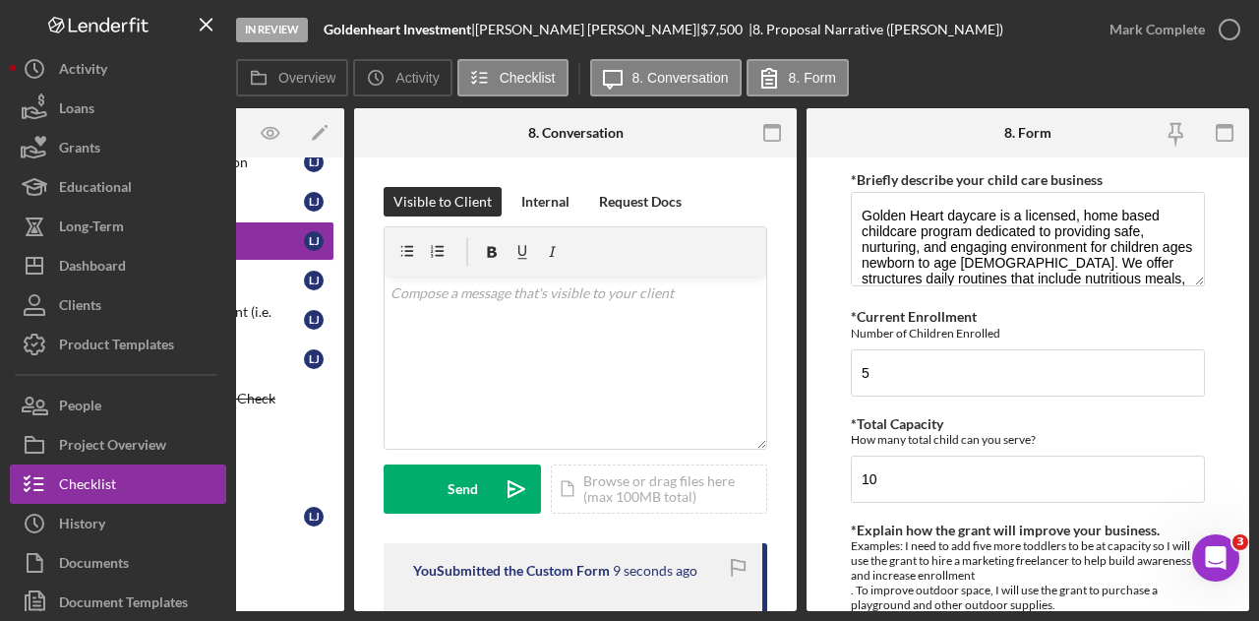
click at [938, 38] on div "In Review Goldenheart Investment | [PERSON_NAME] | $7,500 $7,500 | 8. Proposal …" at bounding box center [663, 29] width 854 height 59
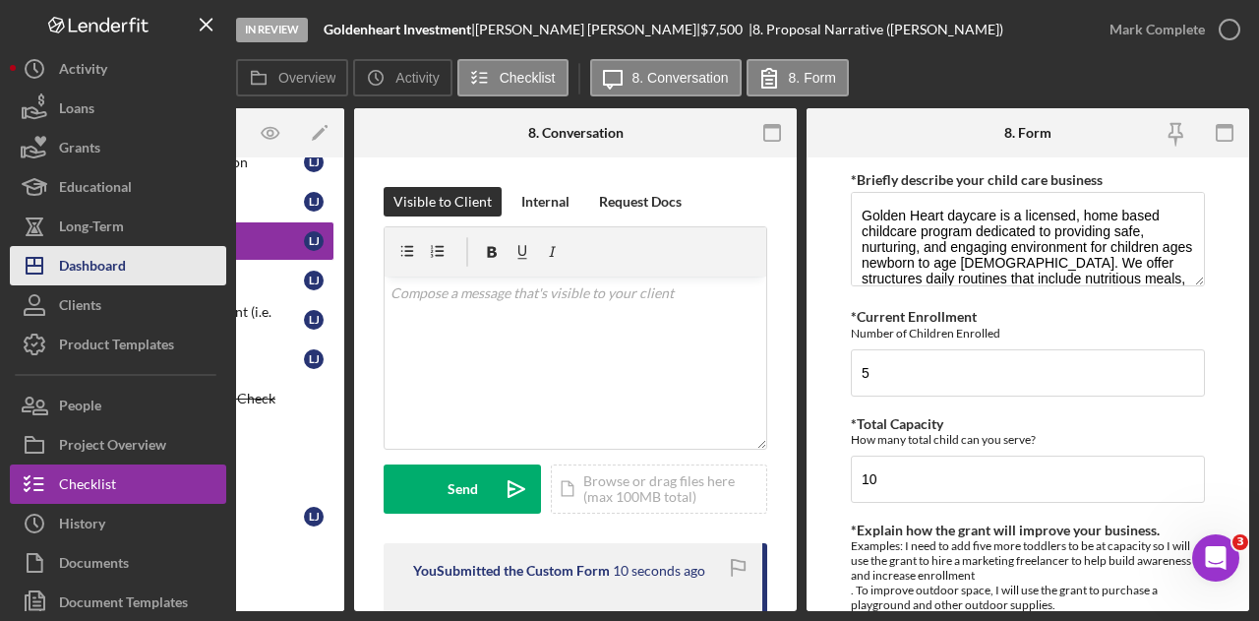
click at [122, 255] on div "Dashboard" at bounding box center [92, 268] width 67 height 44
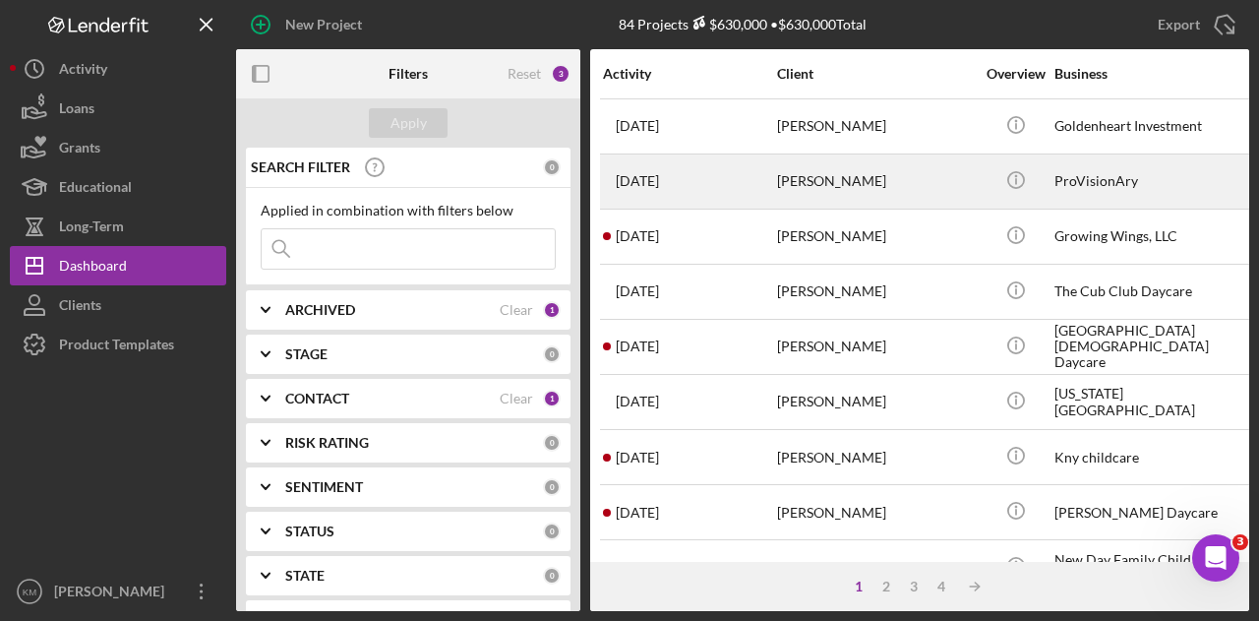
click at [687, 191] on div "[DATE] [PERSON_NAME]" at bounding box center [689, 181] width 172 height 52
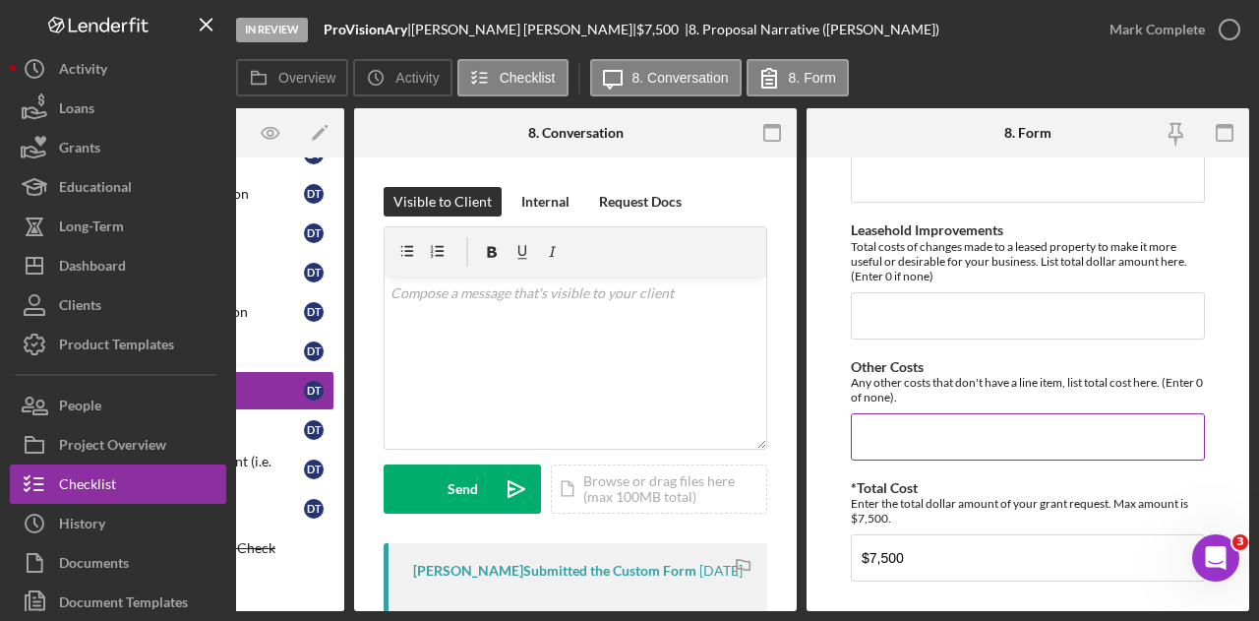
scroll to position [1757, 0]
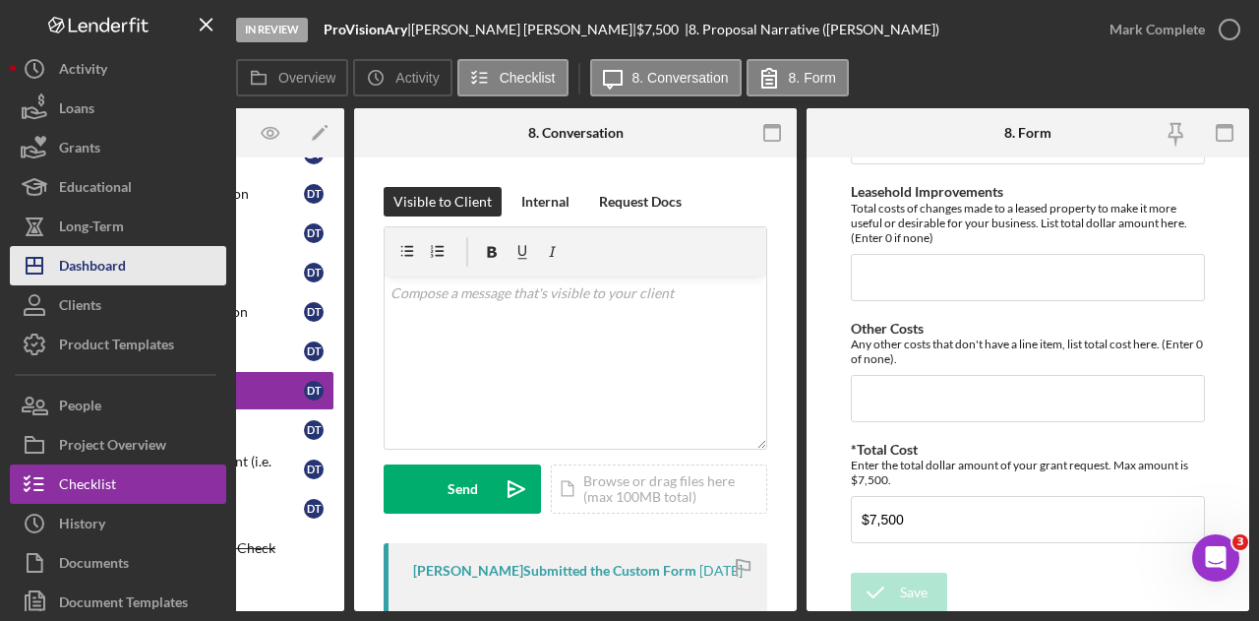
click at [90, 279] on div "Dashboard" at bounding box center [92, 268] width 67 height 44
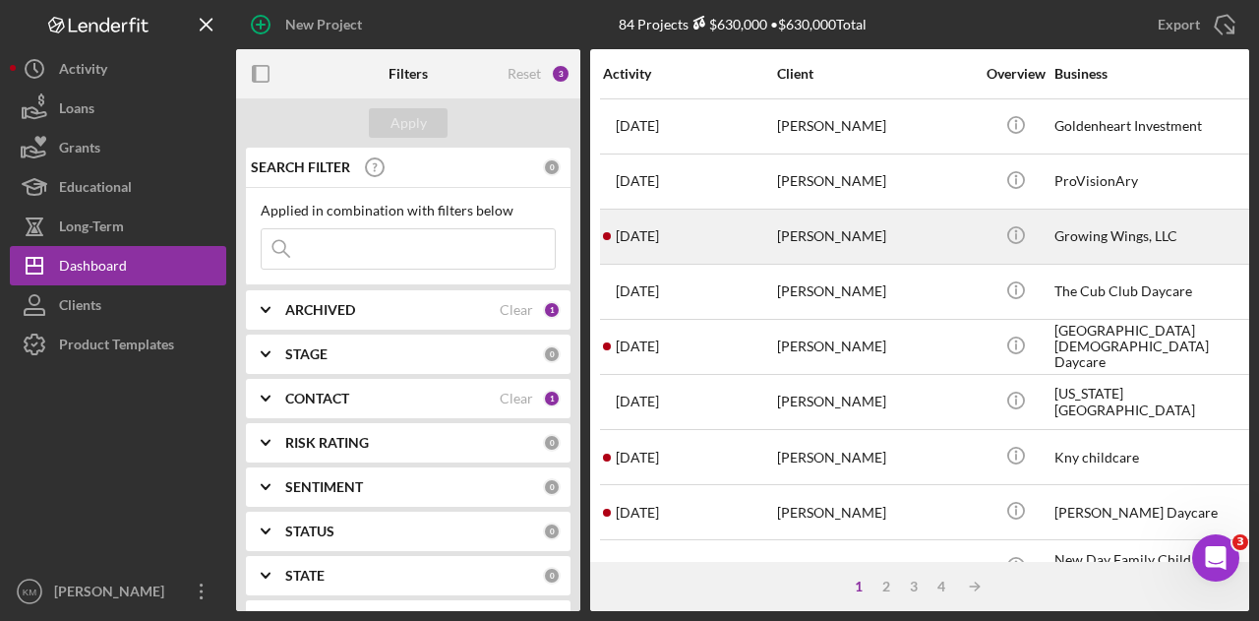
click at [885, 255] on div "[PERSON_NAME]" at bounding box center [875, 236] width 197 height 52
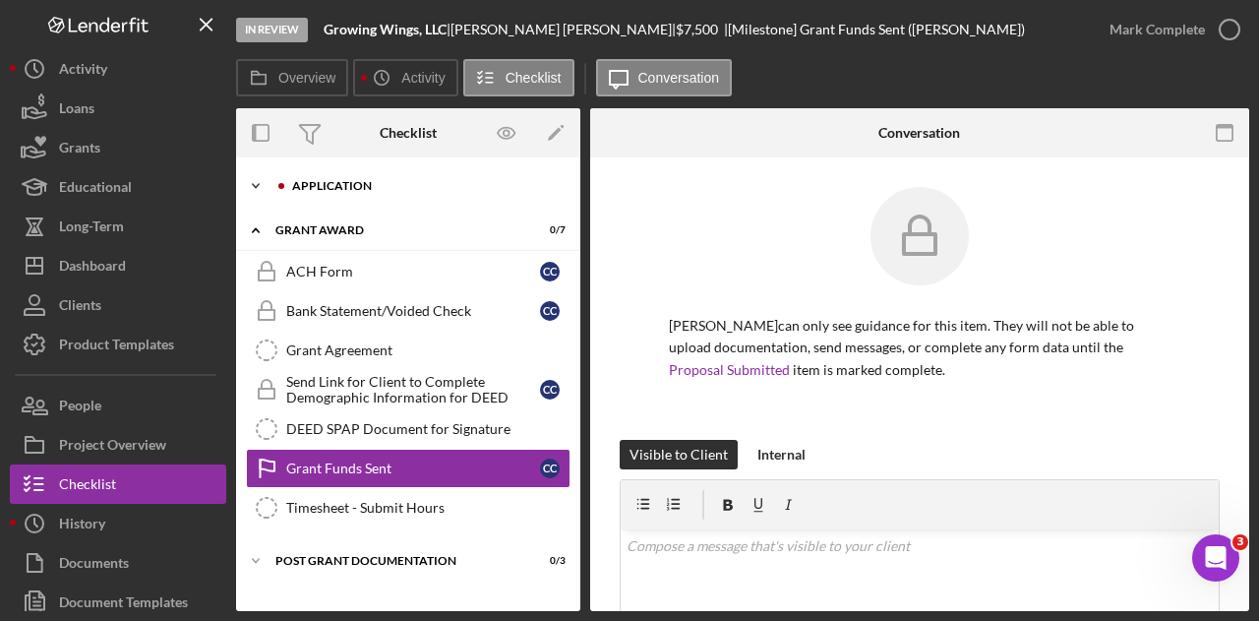
click at [388, 193] on div "Icon/Expander Application 5 / 17" at bounding box center [408, 185] width 344 height 39
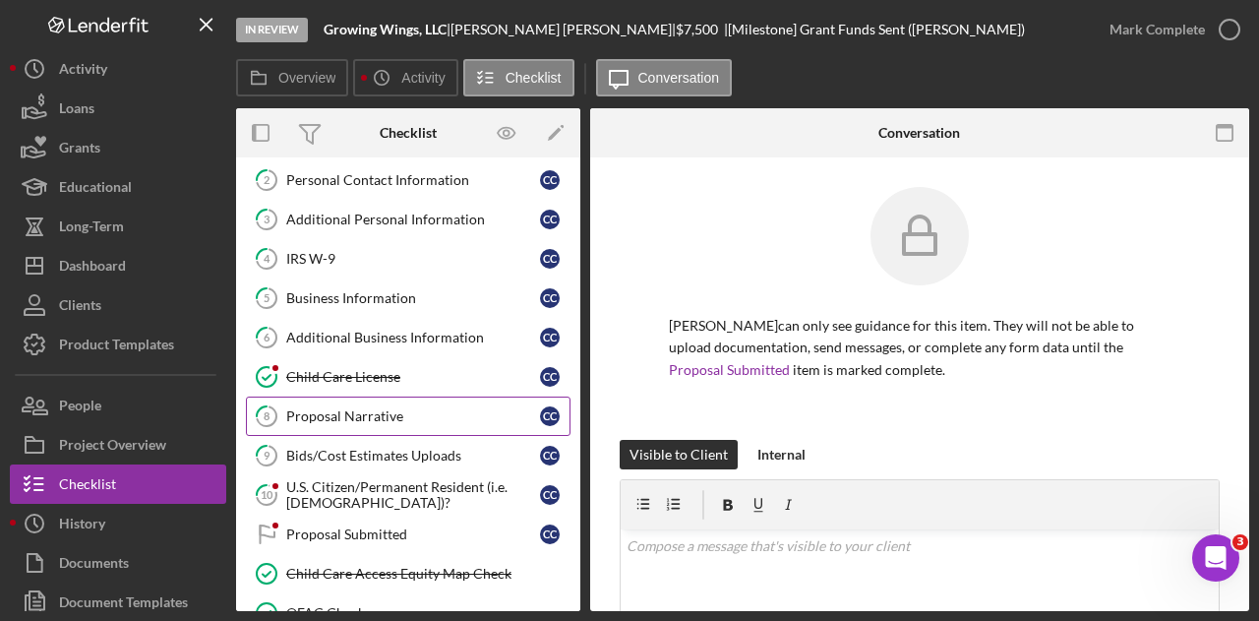
scroll to position [197, 0]
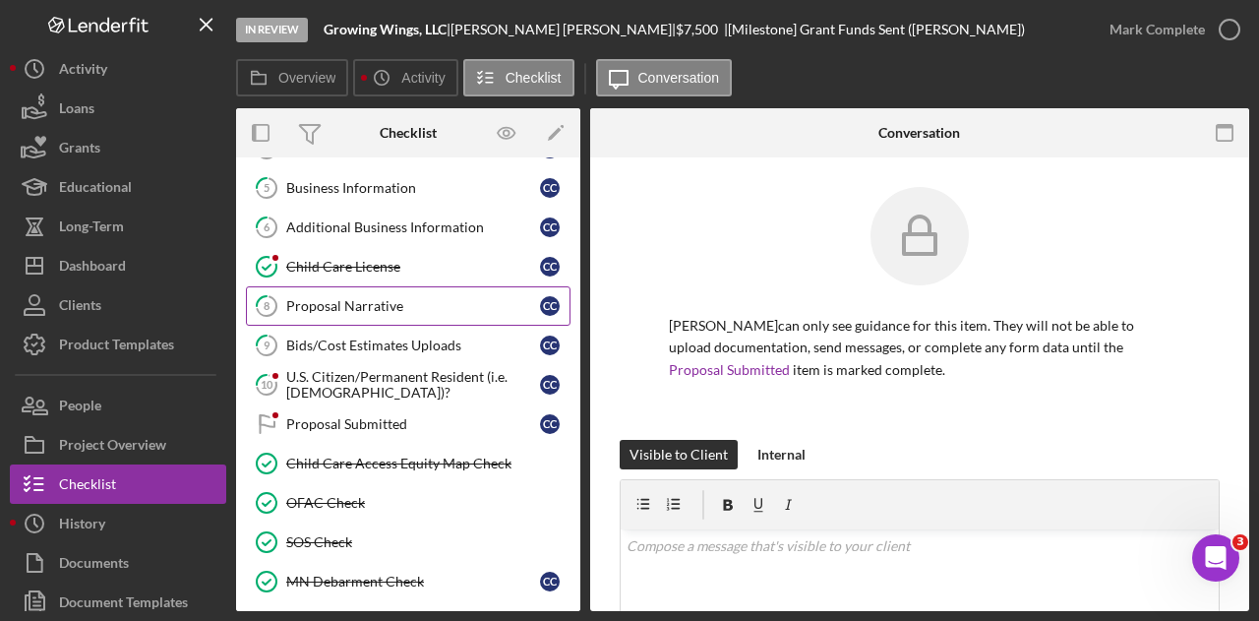
click at [389, 303] on div "Proposal Narrative" at bounding box center [413, 306] width 254 height 16
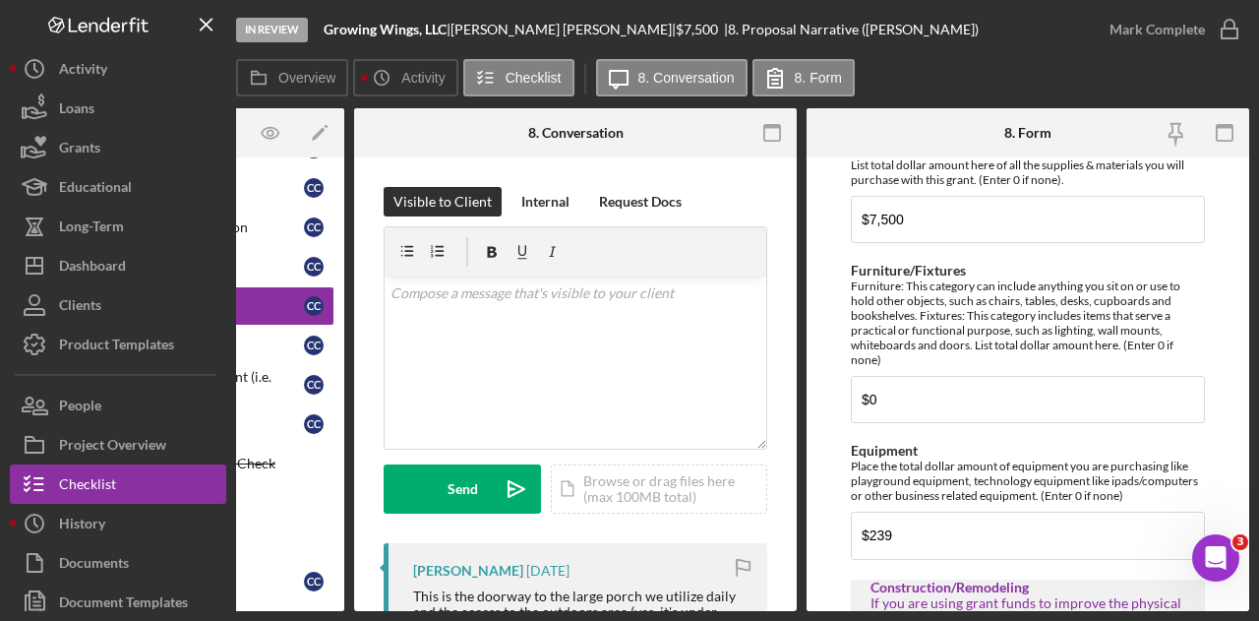
scroll to position [970, 0]
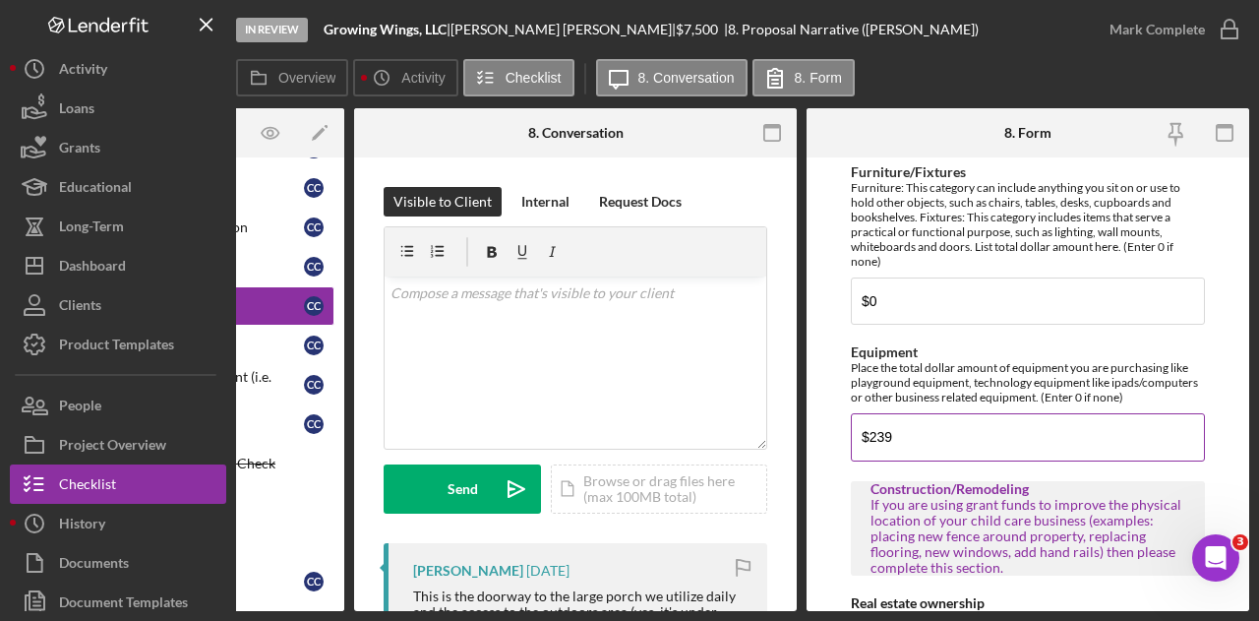
click at [1011, 442] on input "$239" at bounding box center [1028, 436] width 354 height 47
type input "$0"
click at [1220, 291] on form "*Briefly describe your child care business Growing Wings, LLC is a Licensed Fam…" at bounding box center [1027, 383] width 443 height 453
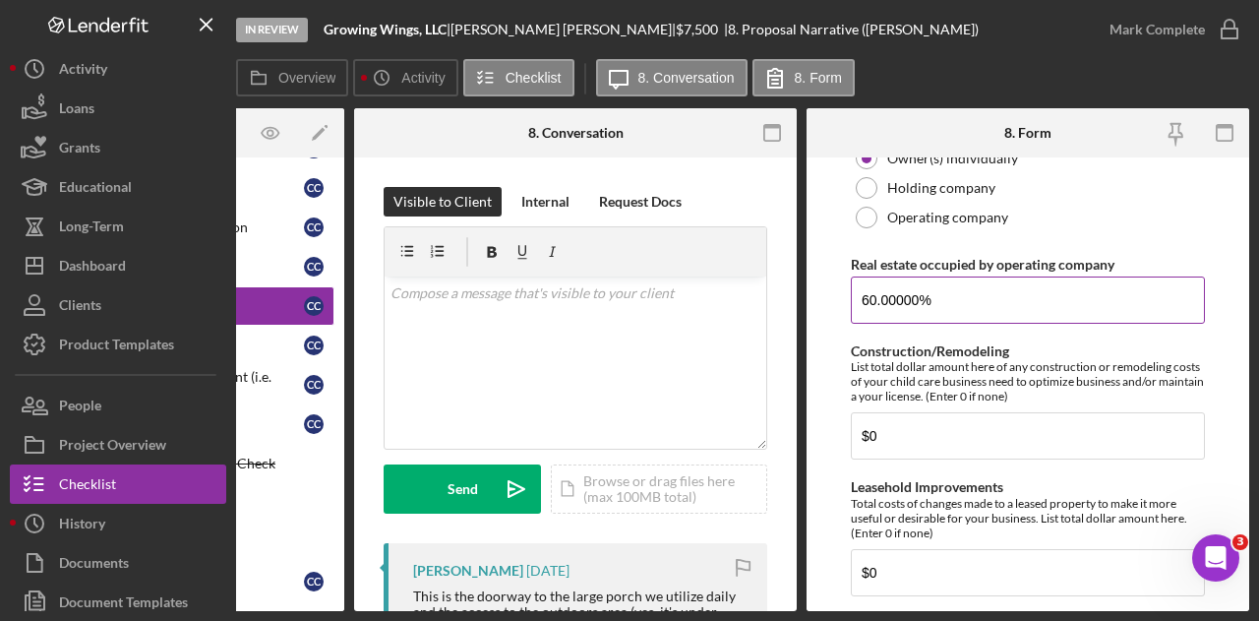
scroll to position [1757, 0]
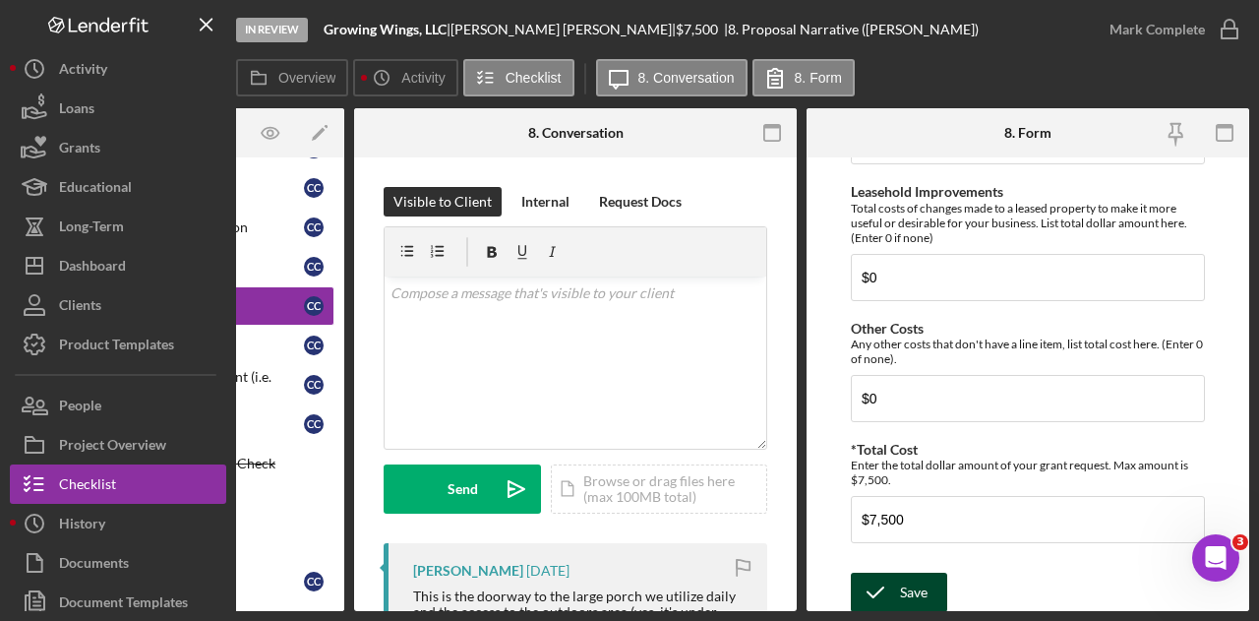
click at [928, 578] on button "Save" at bounding box center [899, 591] width 96 height 39
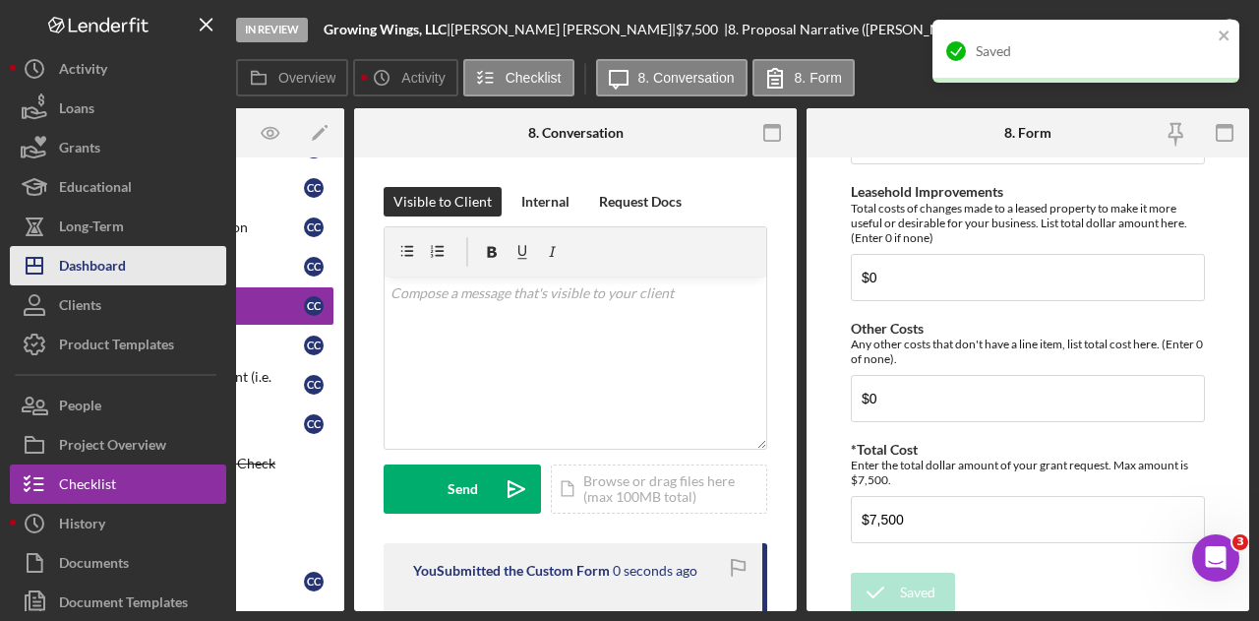
click at [119, 263] on div "Dashboard" at bounding box center [92, 268] width 67 height 44
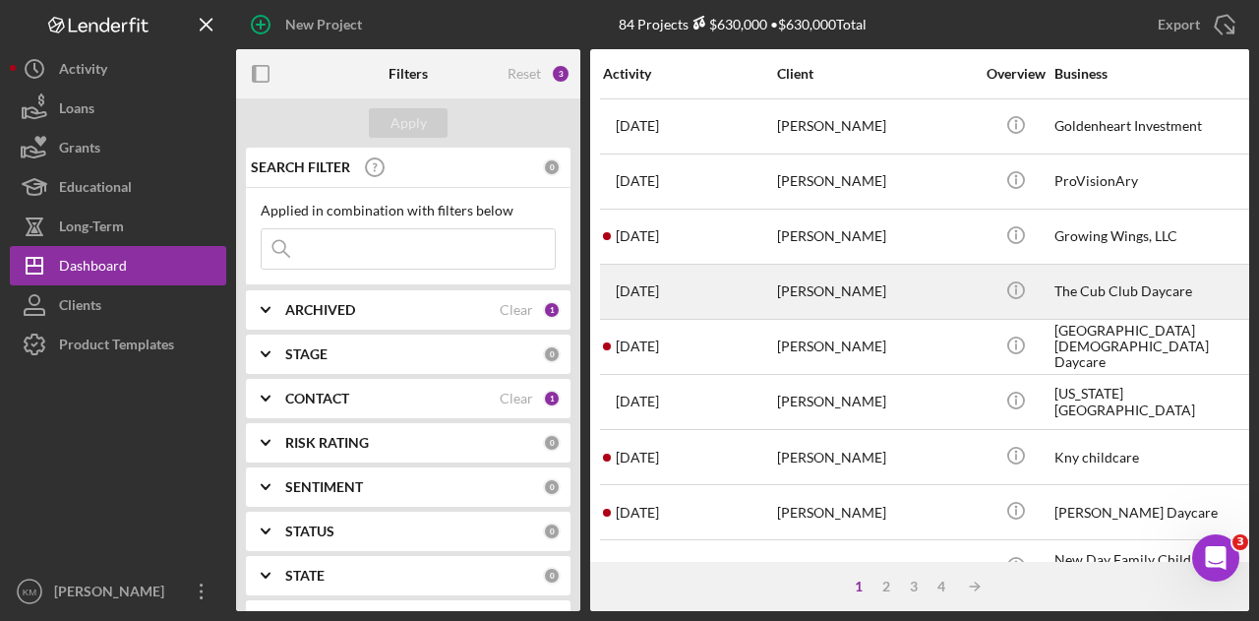
click at [746, 280] on div "[DATE] [PERSON_NAME]" at bounding box center [689, 292] width 172 height 52
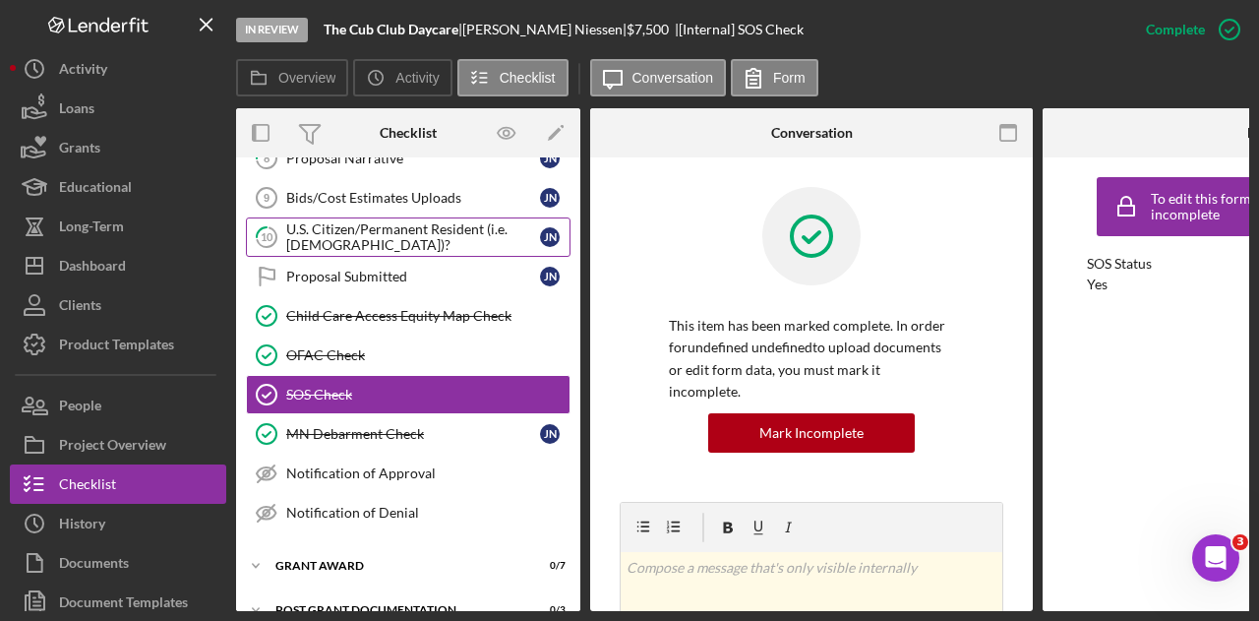
scroll to position [148, 0]
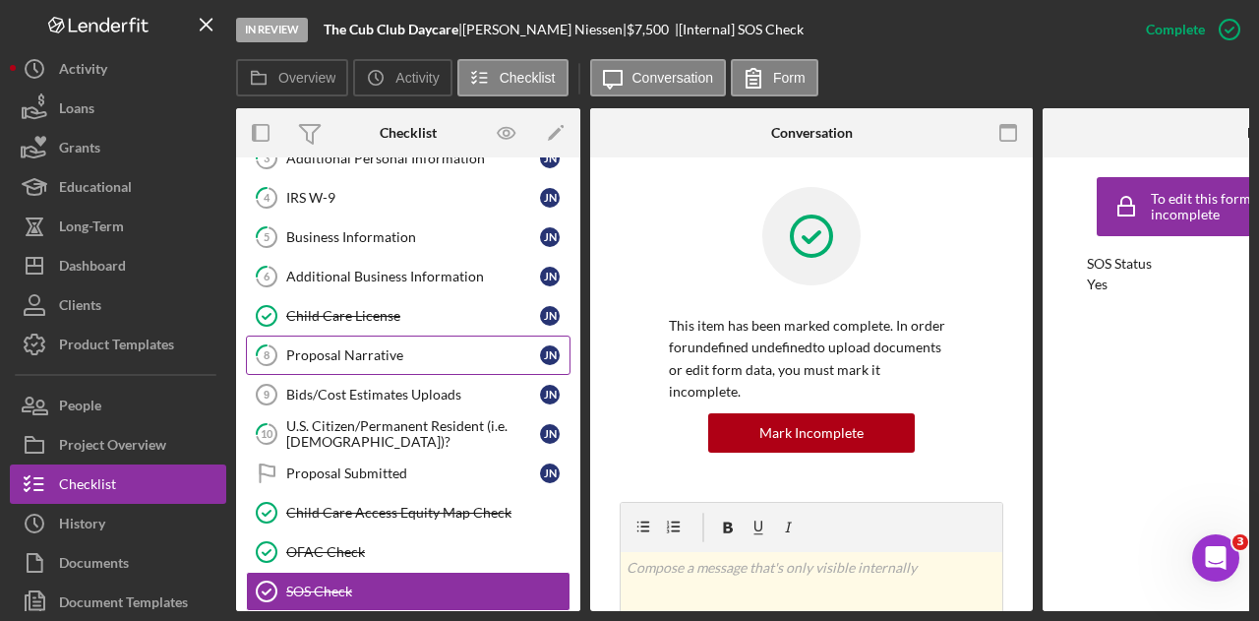
click at [378, 347] on div "Proposal Narrative" at bounding box center [413, 355] width 254 height 16
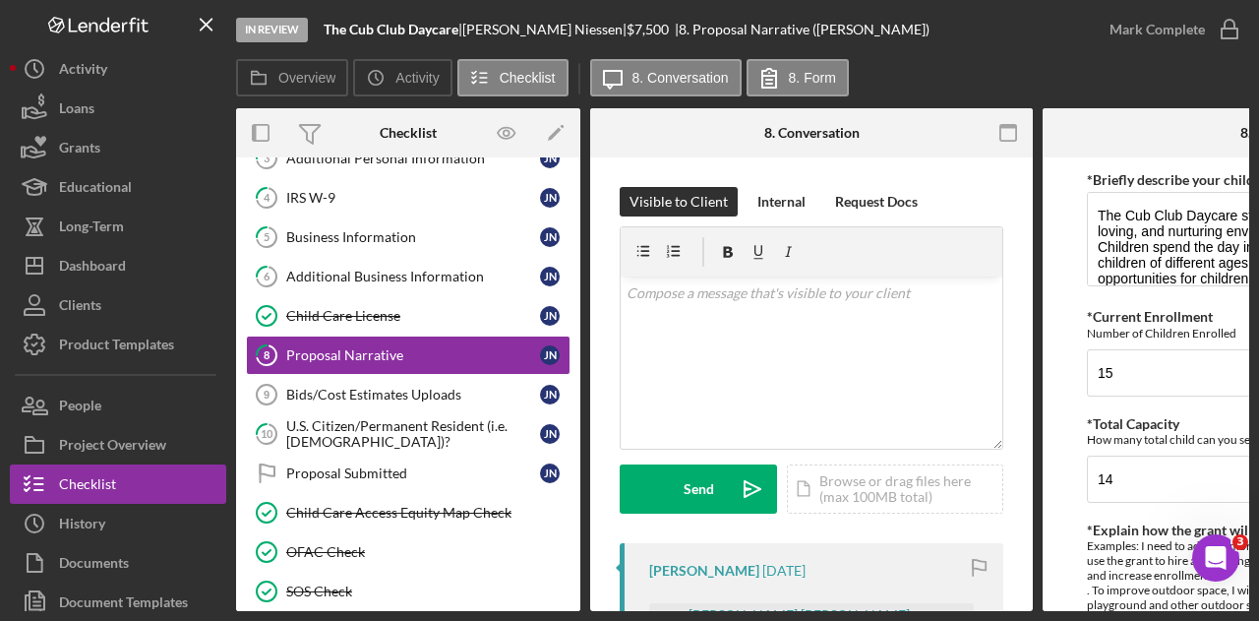
drag, startPoint x: 788, startPoint y: 611, endPoint x: 1014, endPoint y: 607, distance: 226.2
click at [1014, 607] on div "Overview Internal Workflow Stage In Review Icon/Dropdown Arrow Archive (can una…" at bounding box center [742, 359] width 1013 height 503
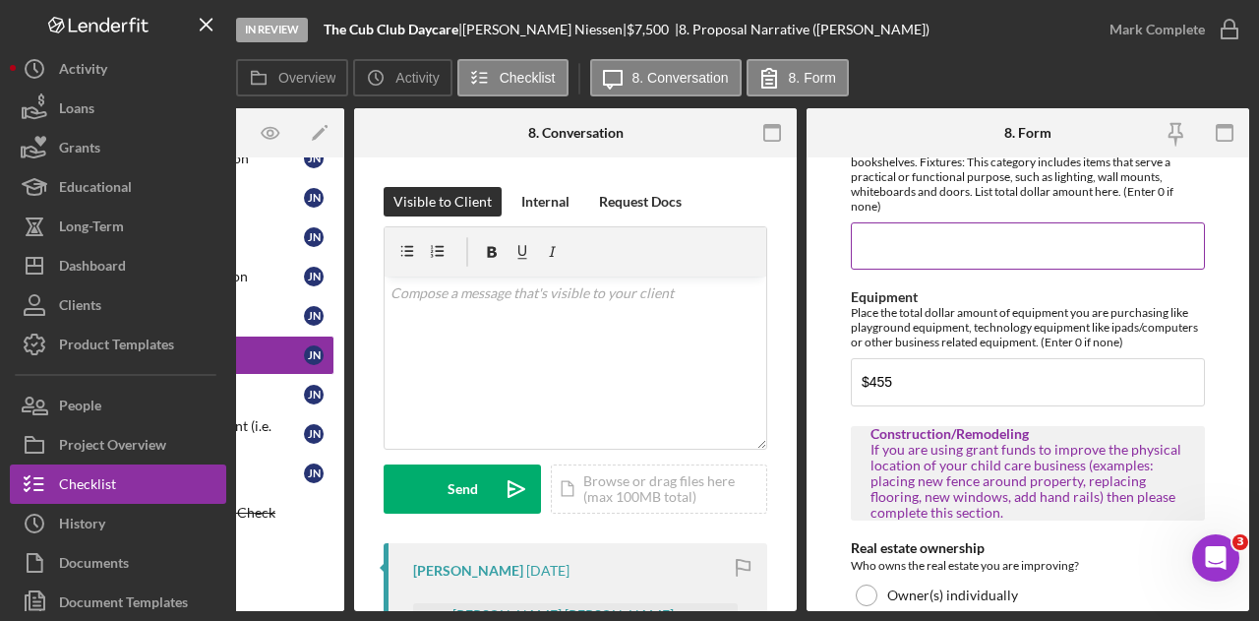
scroll to position [1039, 0]
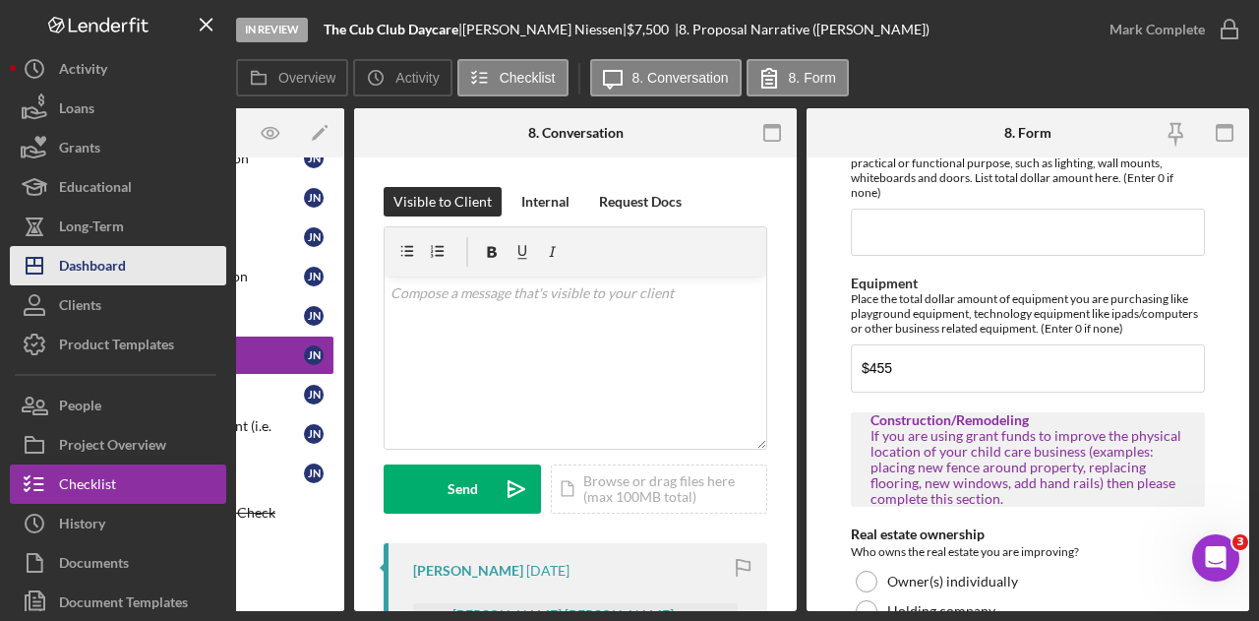
click at [90, 259] on div "Dashboard" at bounding box center [92, 268] width 67 height 44
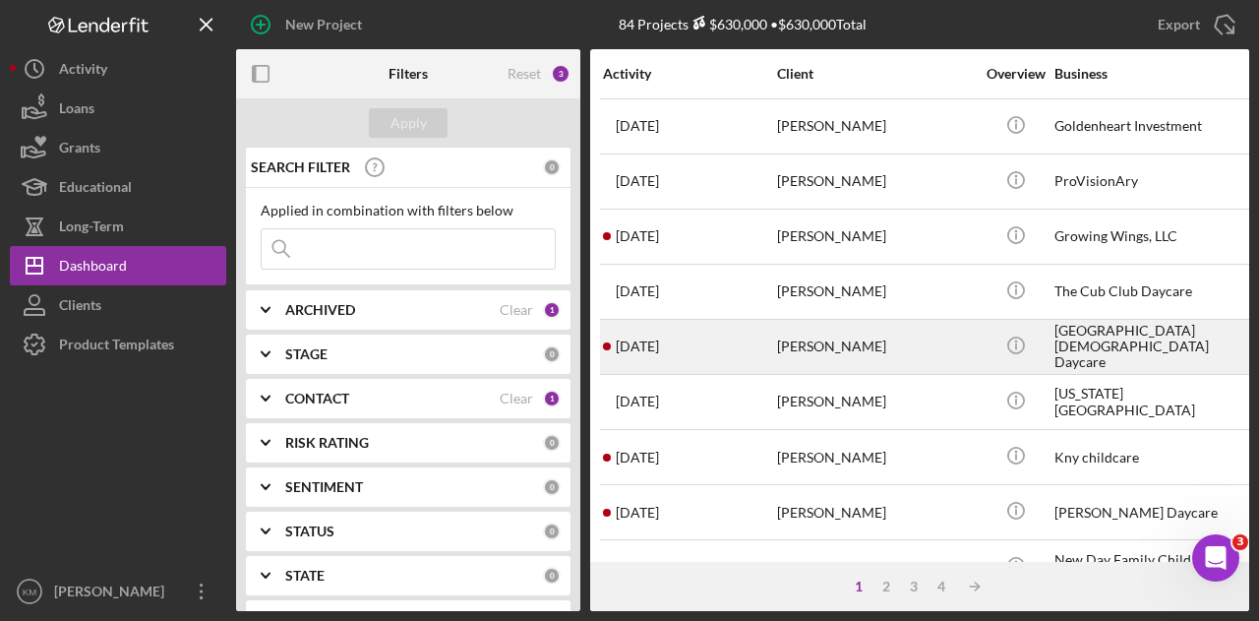
scroll to position [98, 0]
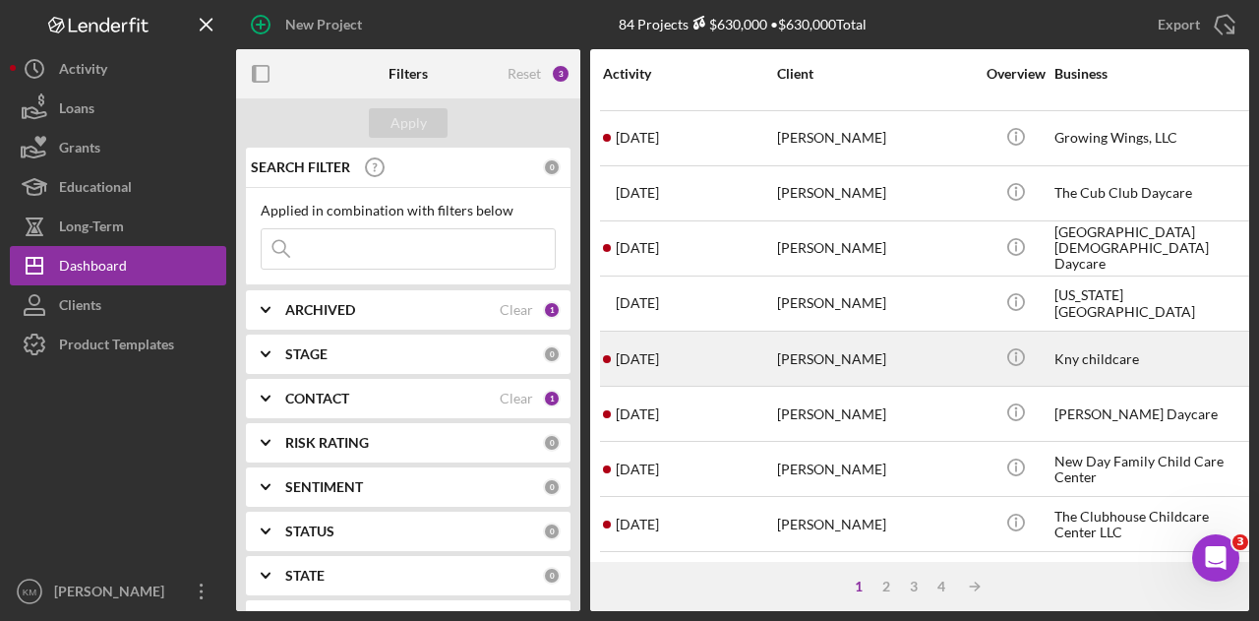
click at [792, 343] on div "[PERSON_NAME]" at bounding box center [875, 358] width 197 height 52
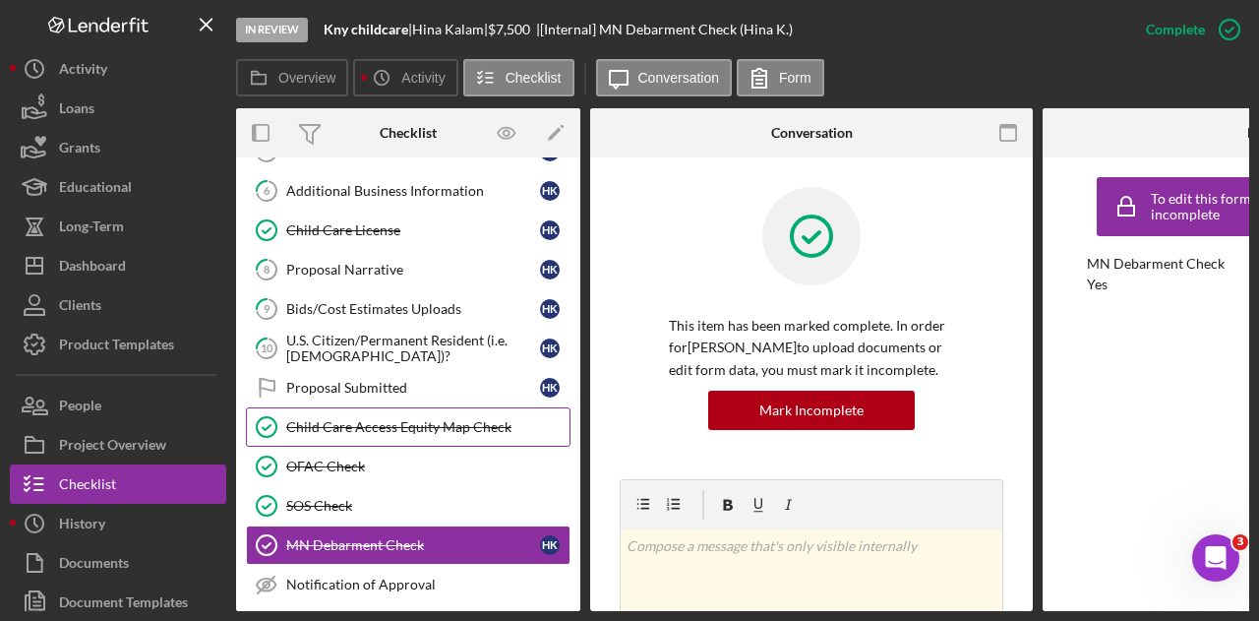
scroll to position [163, 0]
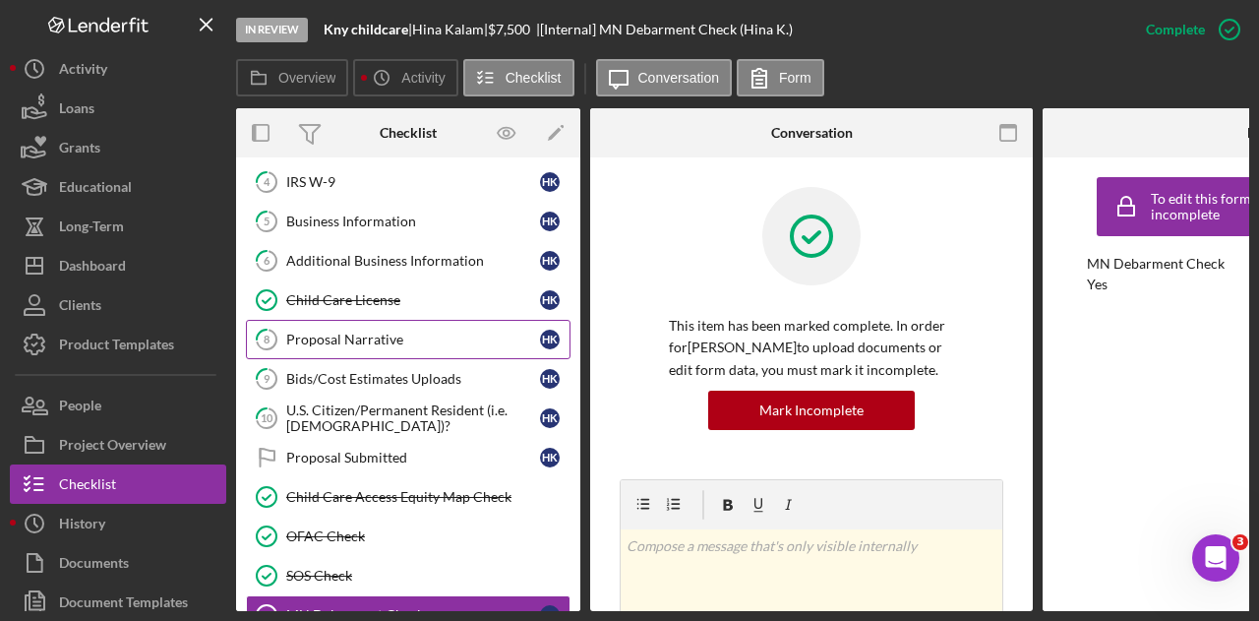
click at [421, 331] on div "Proposal Narrative" at bounding box center [413, 339] width 254 height 16
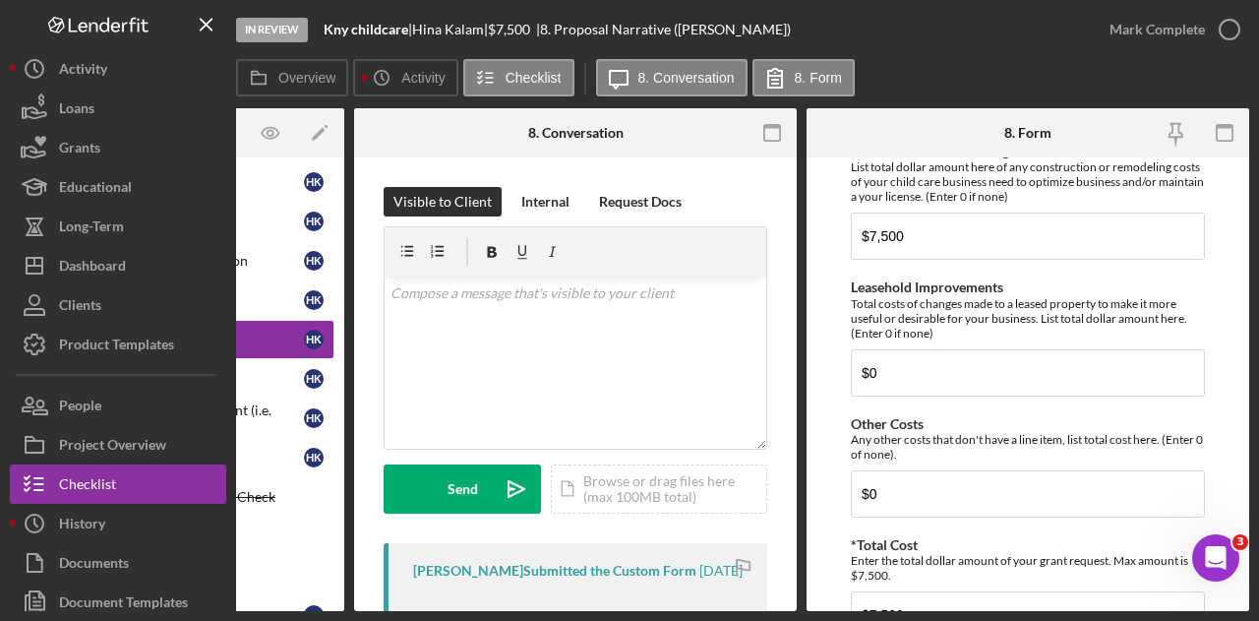
scroll to position [1757, 0]
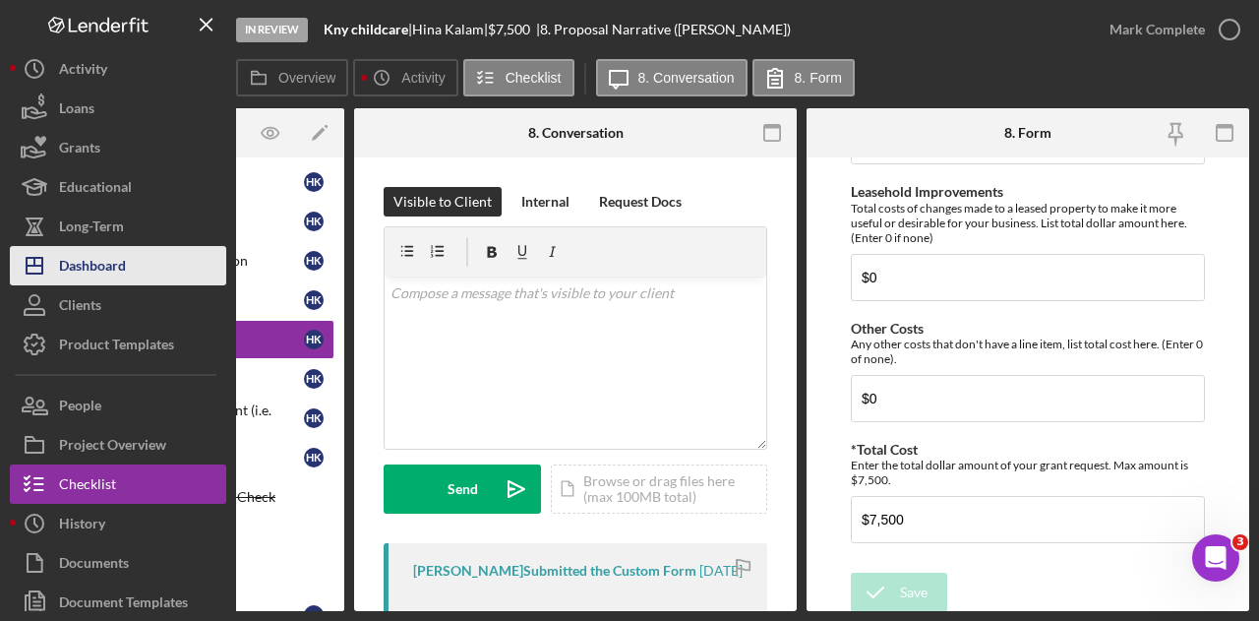
click at [146, 272] on button "Icon/Dashboard Dashboard" at bounding box center [118, 265] width 216 height 39
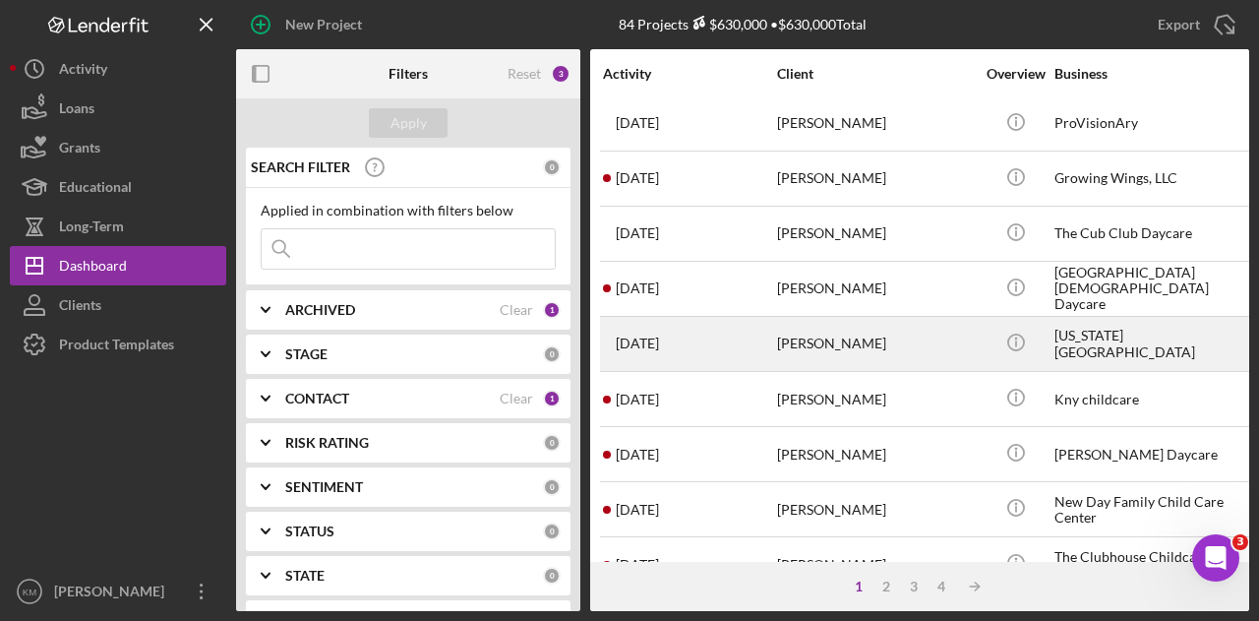
scroll to position [98, 0]
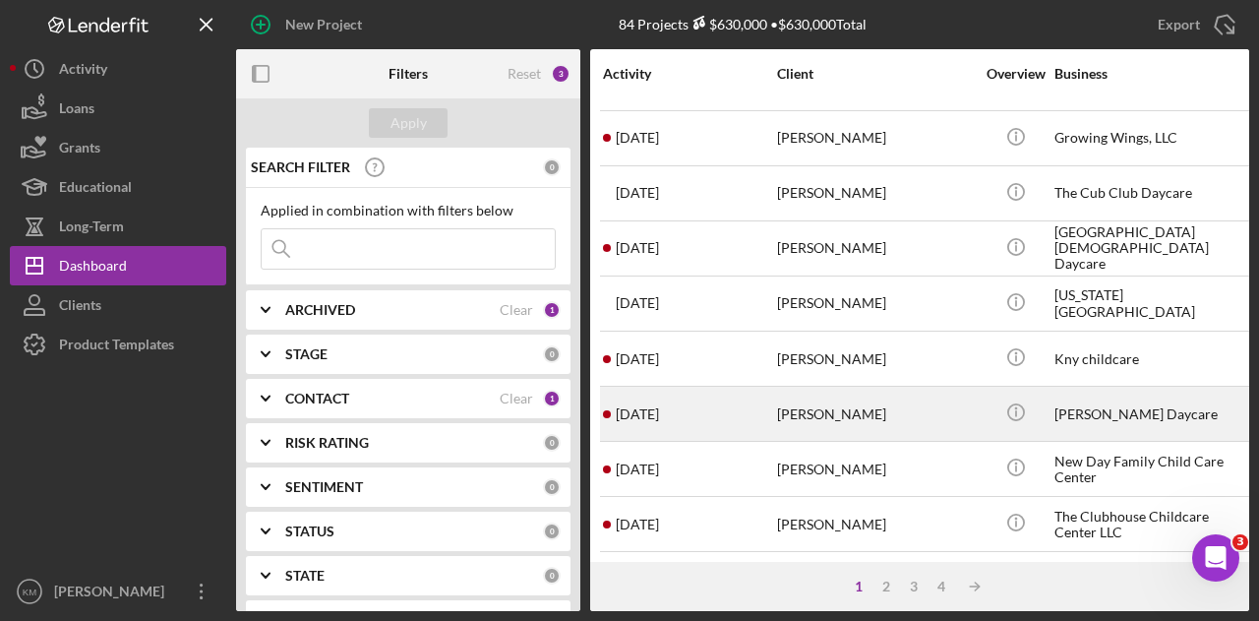
click at [833, 403] on div "[PERSON_NAME]" at bounding box center [875, 414] width 197 height 52
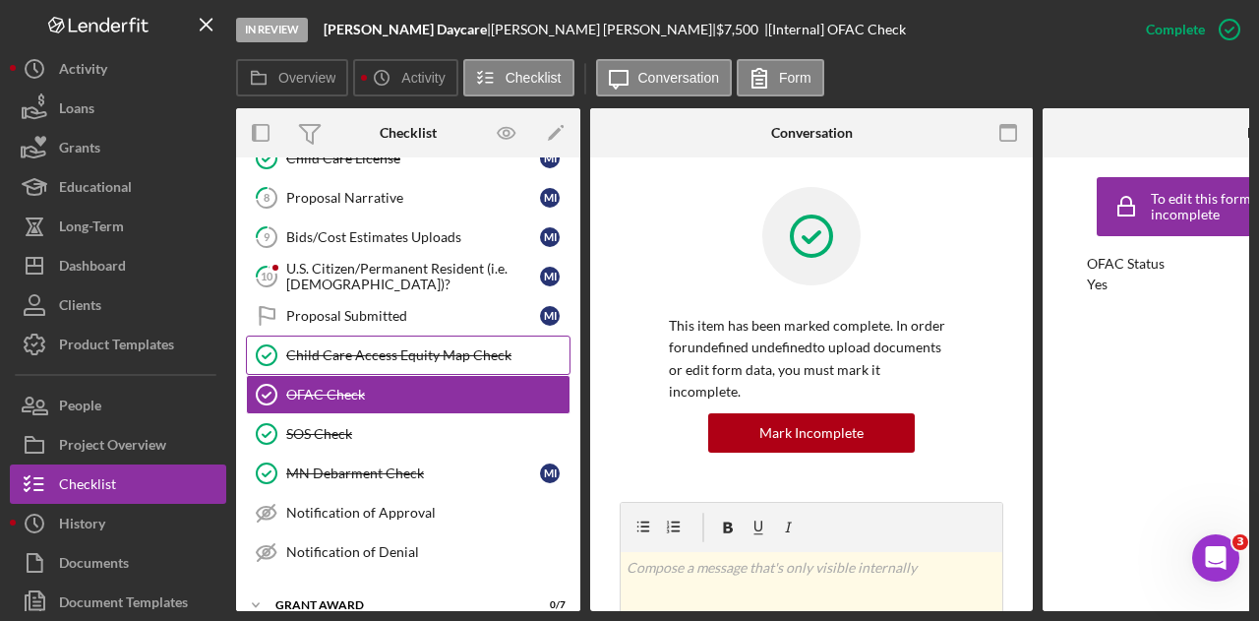
scroll to position [207, 0]
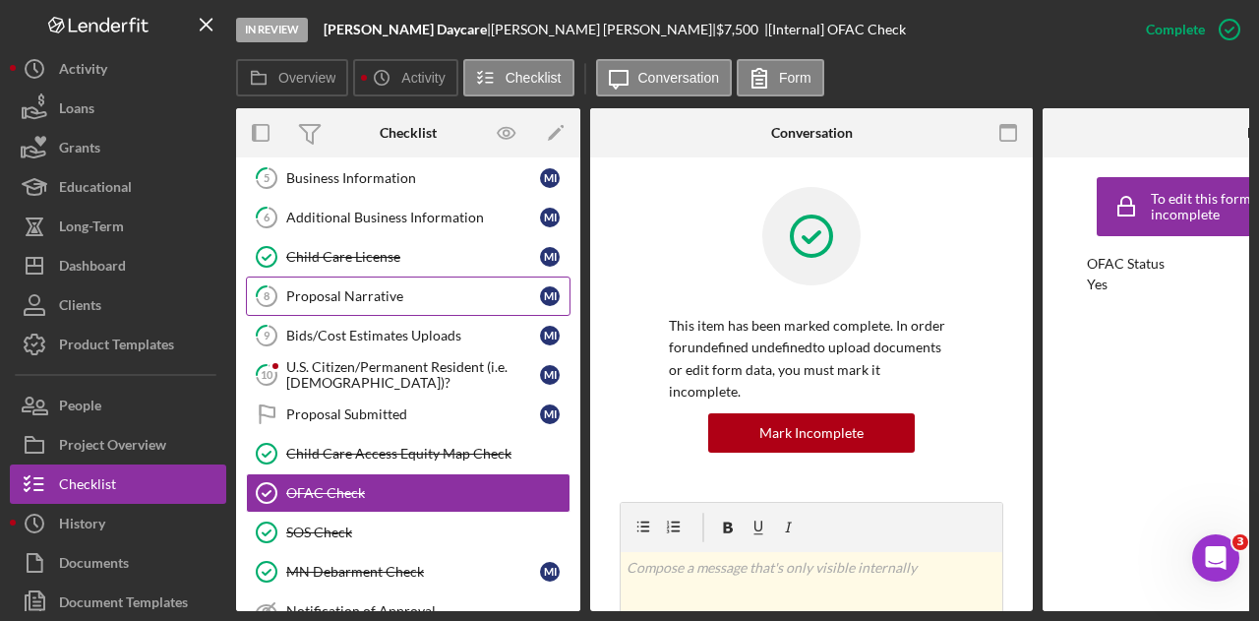
click at [424, 296] on div "Proposal Narrative" at bounding box center [413, 296] width 254 height 16
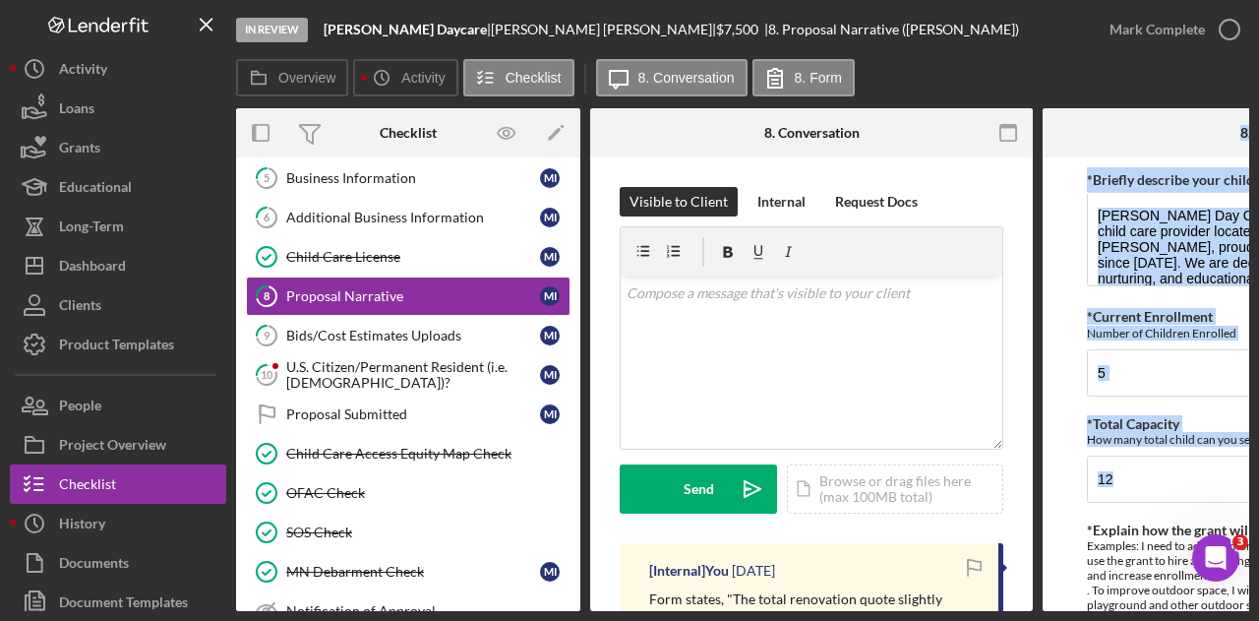
drag, startPoint x: 979, startPoint y: 611, endPoint x: 1047, endPoint y: 606, distance: 69.0
click at [1055, 613] on div "In Review [PERSON_NAME] Daycare | [PERSON_NAME] | $7,500 $7,500 | 8. Proposal N…" at bounding box center [629, 310] width 1259 height 621
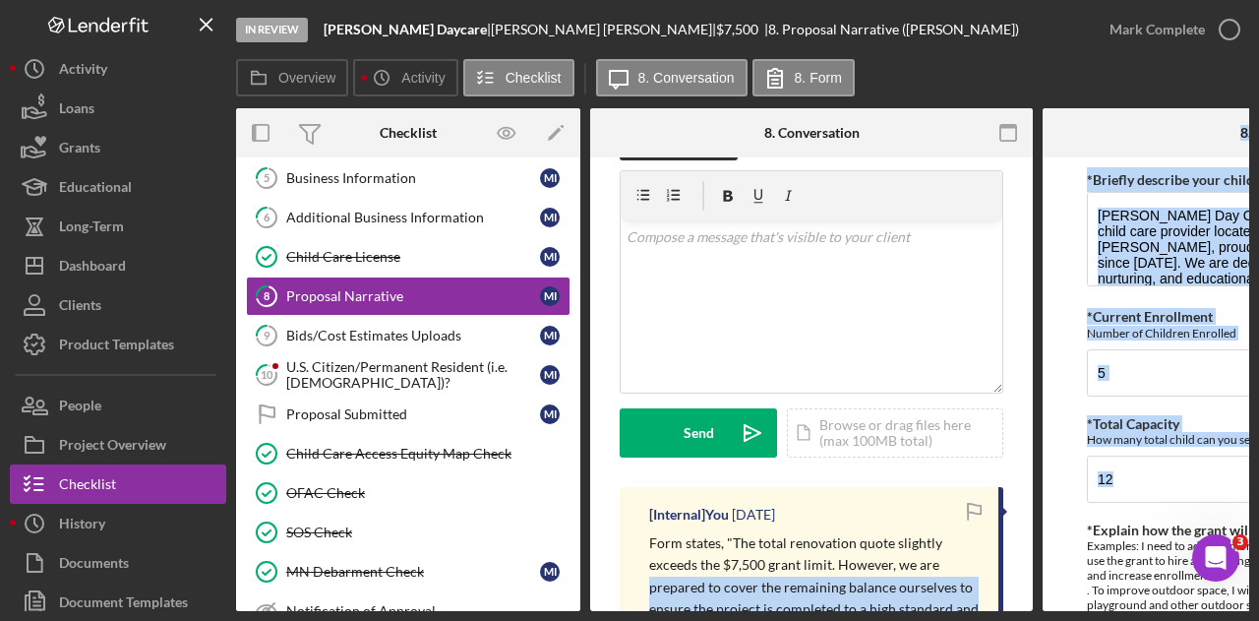
scroll to position [98, 0]
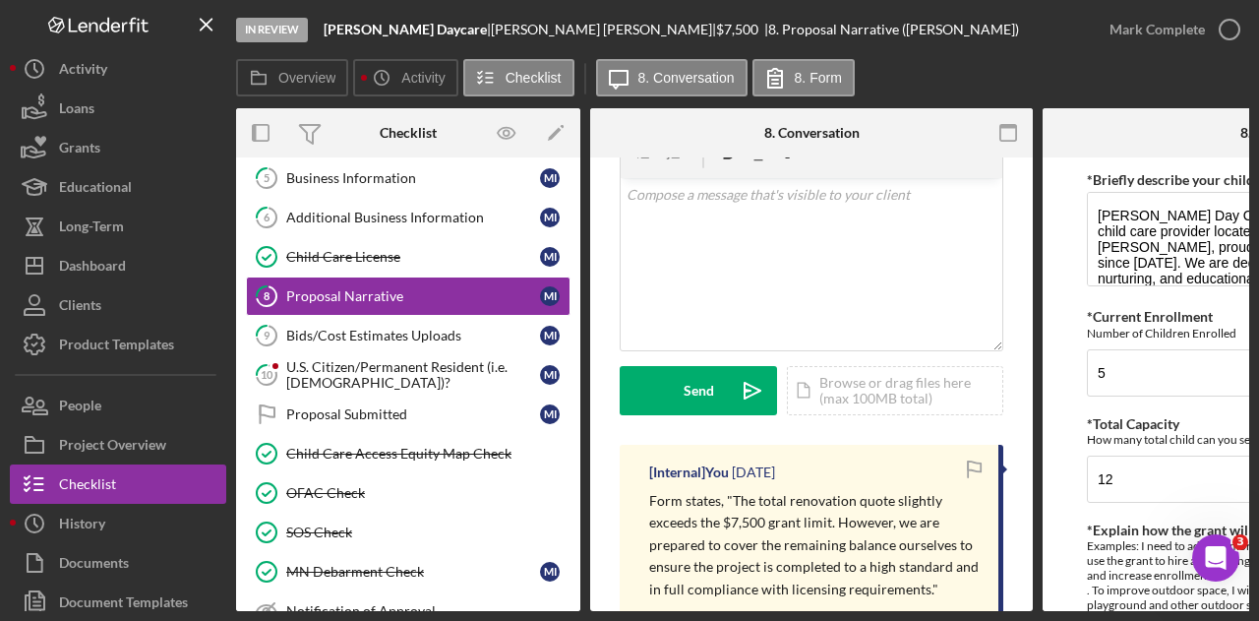
click at [914, 462] on div "[Internal] You [DATE] Form states, "The total renovation quote slightly exceeds…" at bounding box center [812, 535] width 384 height 180
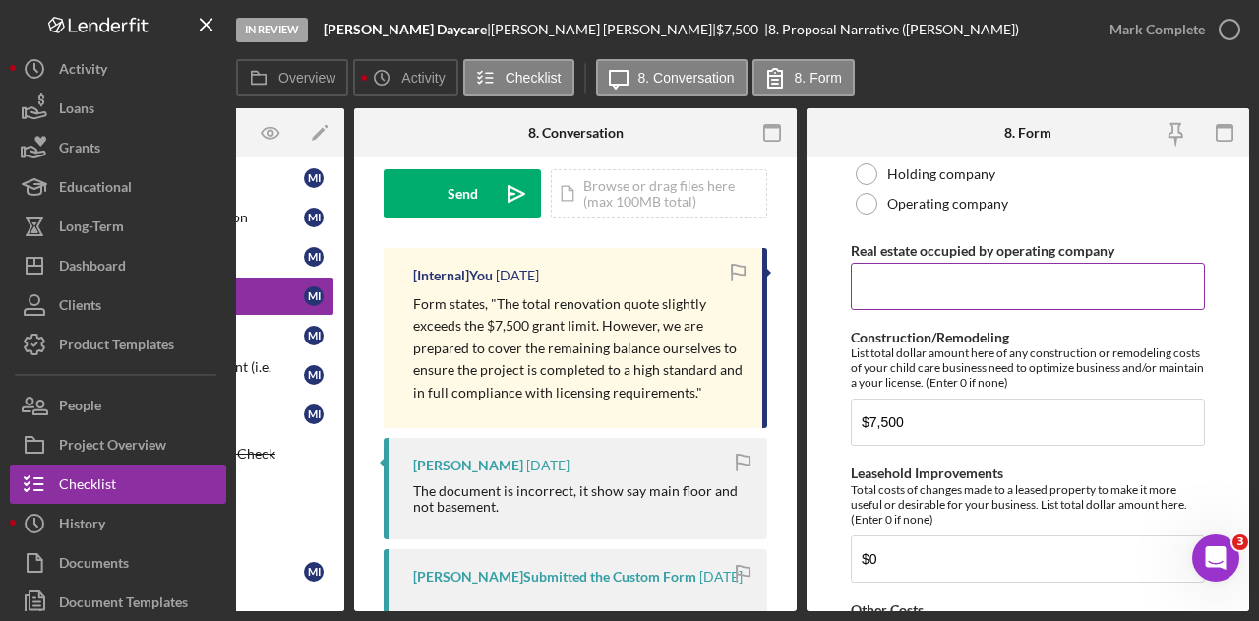
scroll to position [1757, 0]
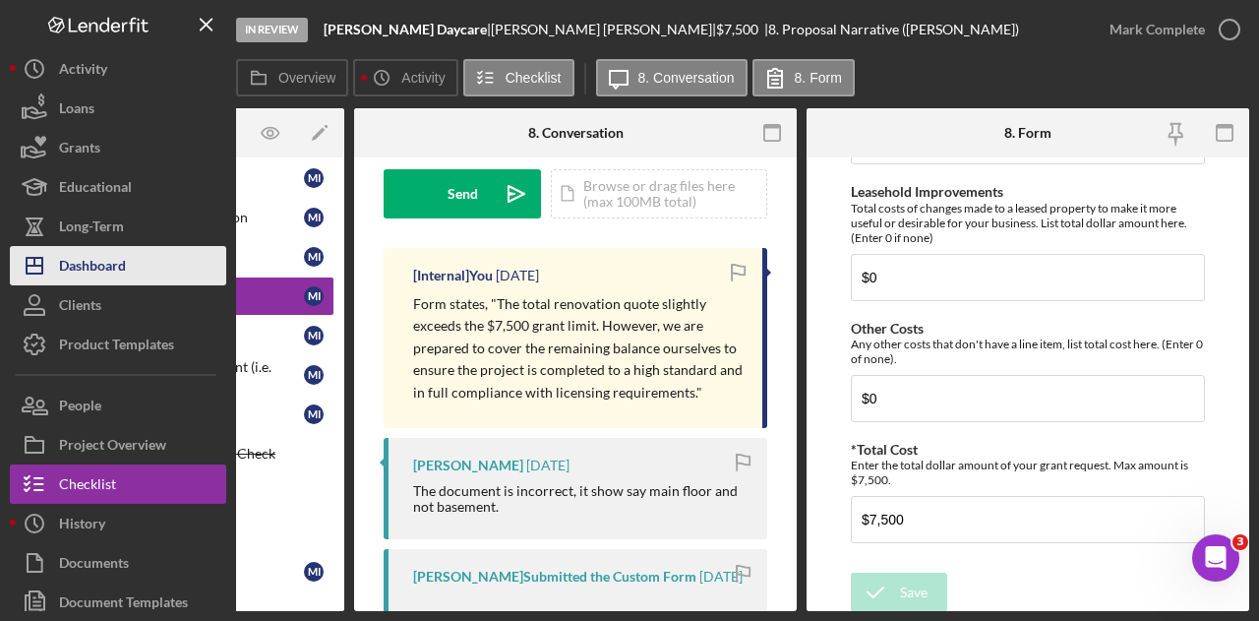
click at [94, 271] on div "Dashboard" at bounding box center [92, 268] width 67 height 44
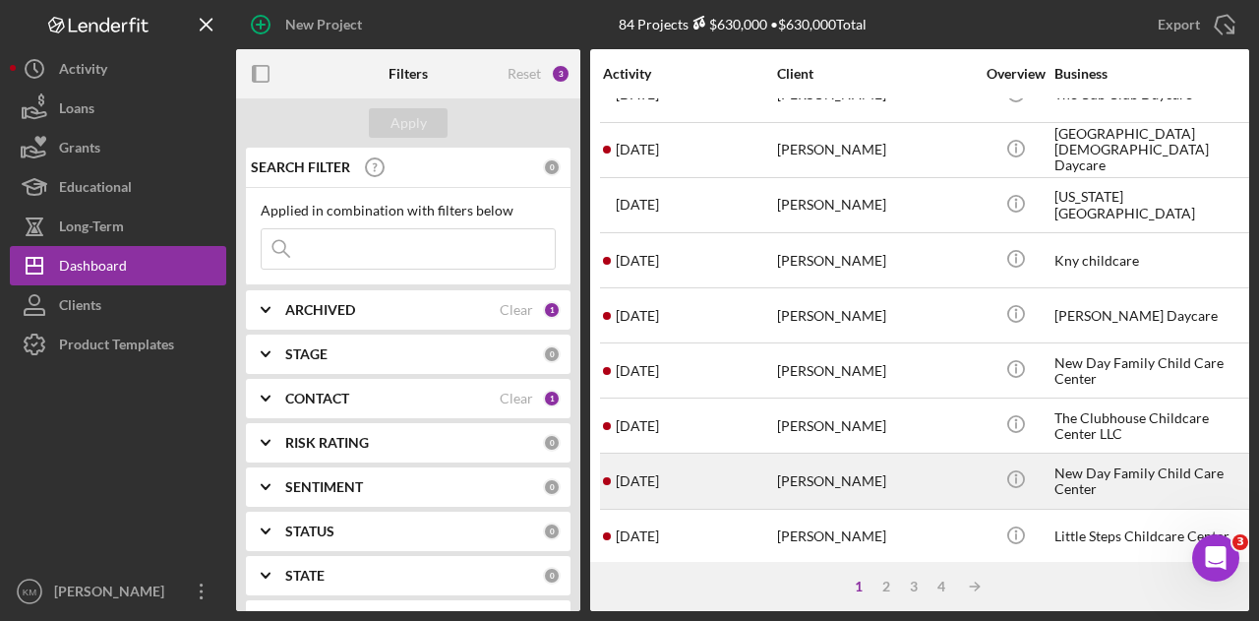
scroll to position [393, 0]
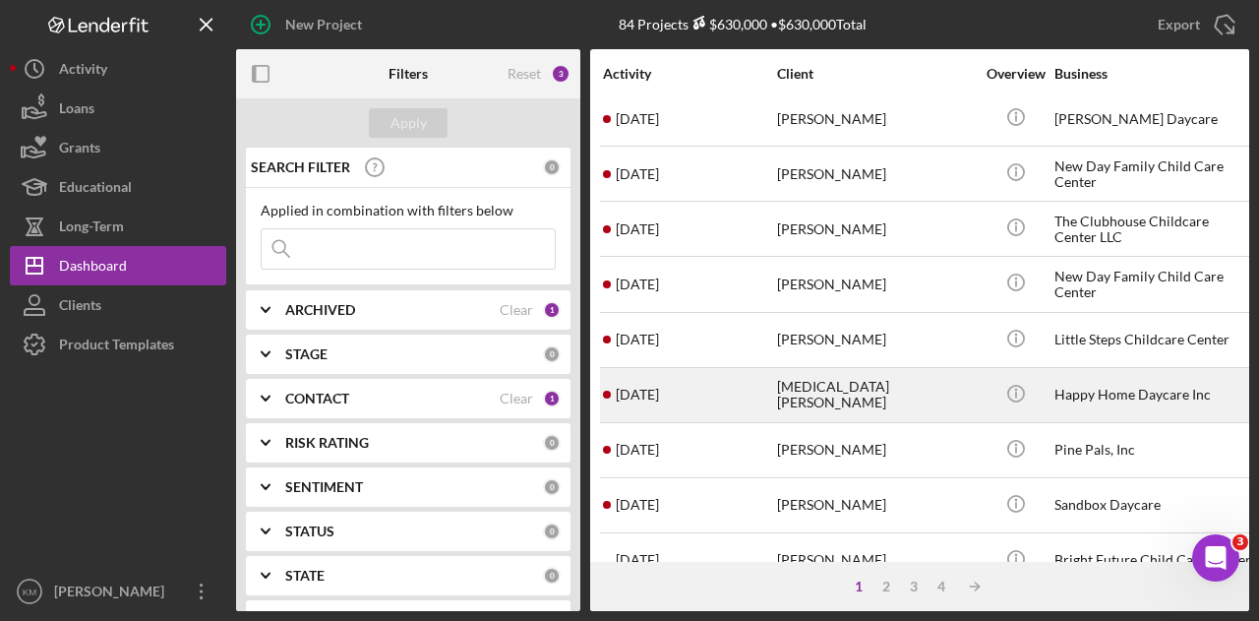
click at [789, 402] on div "[MEDICAL_DATA][PERSON_NAME]" at bounding box center [875, 395] width 197 height 52
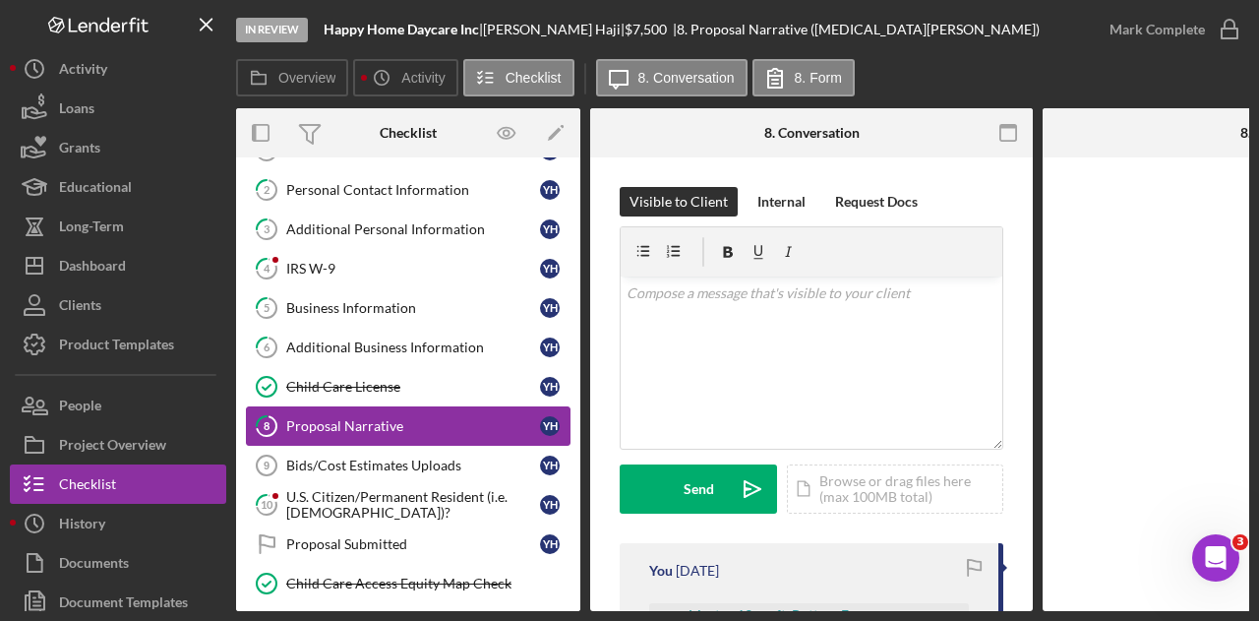
scroll to position [112, 0]
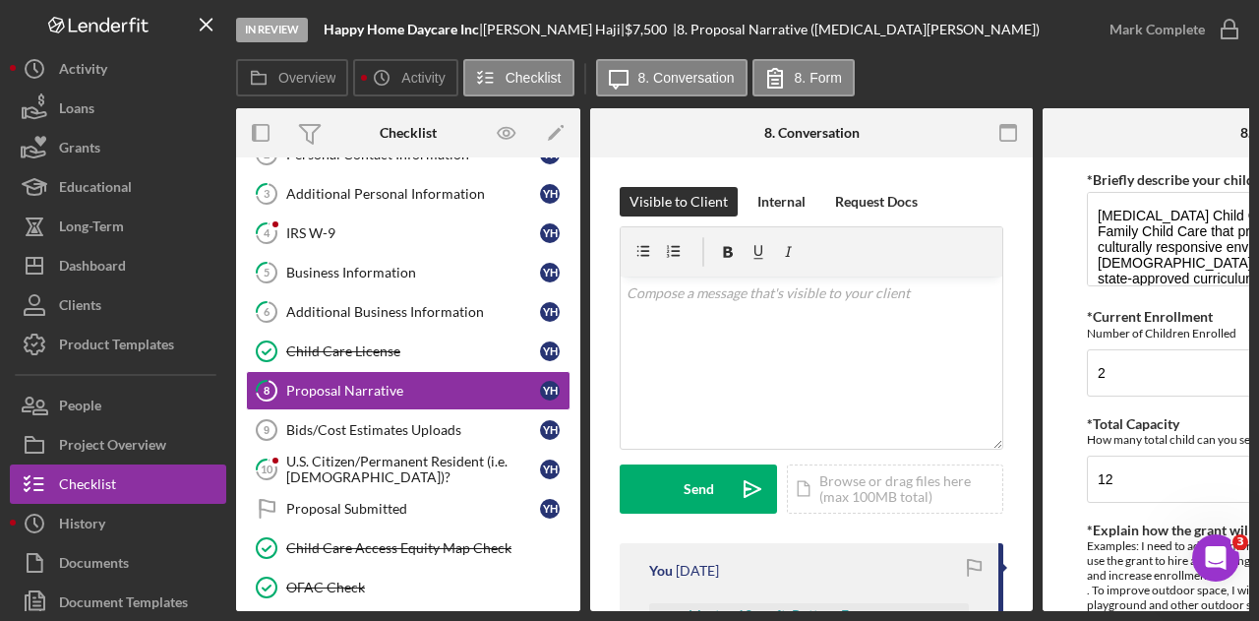
drag, startPoint x: 719, startPoint y: 611, endPoint x: 1010, endPoint y: 613, distance: 291.1
click at [1010, 613] on div "In Review Happy Home Daycare Inc | [MEDICAL_DATA][PERSON_NAME] | $7,500 $7,500 …" at bounding box center [629, 310] width 1259 height 621
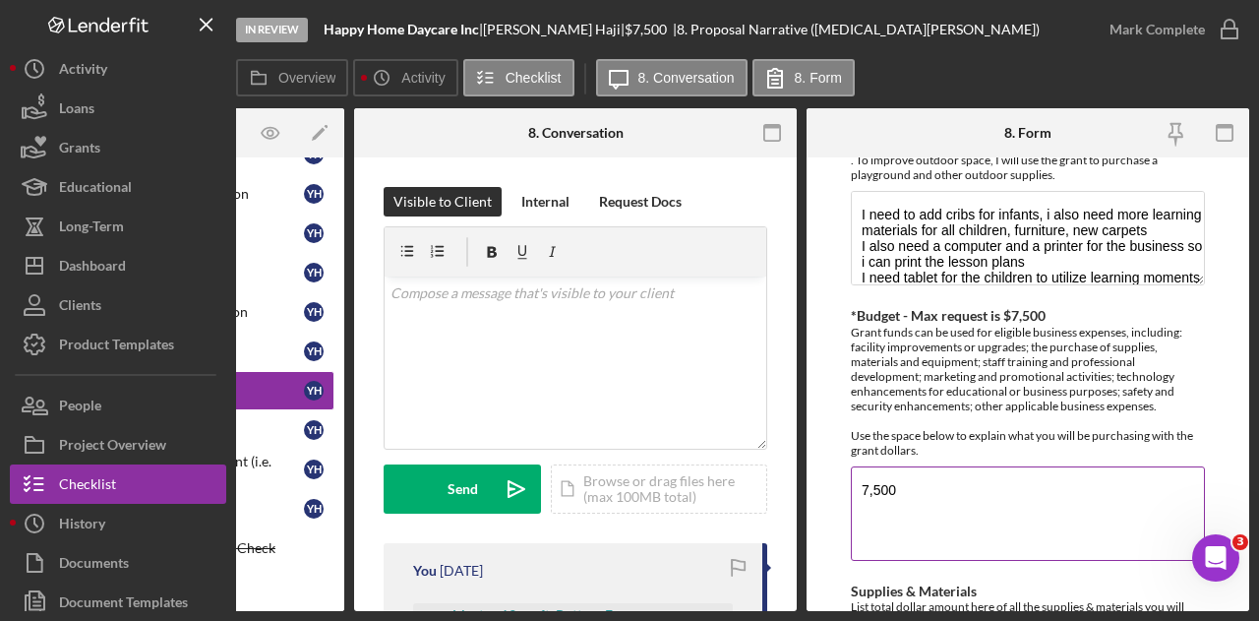
scroll to position [492, 0]
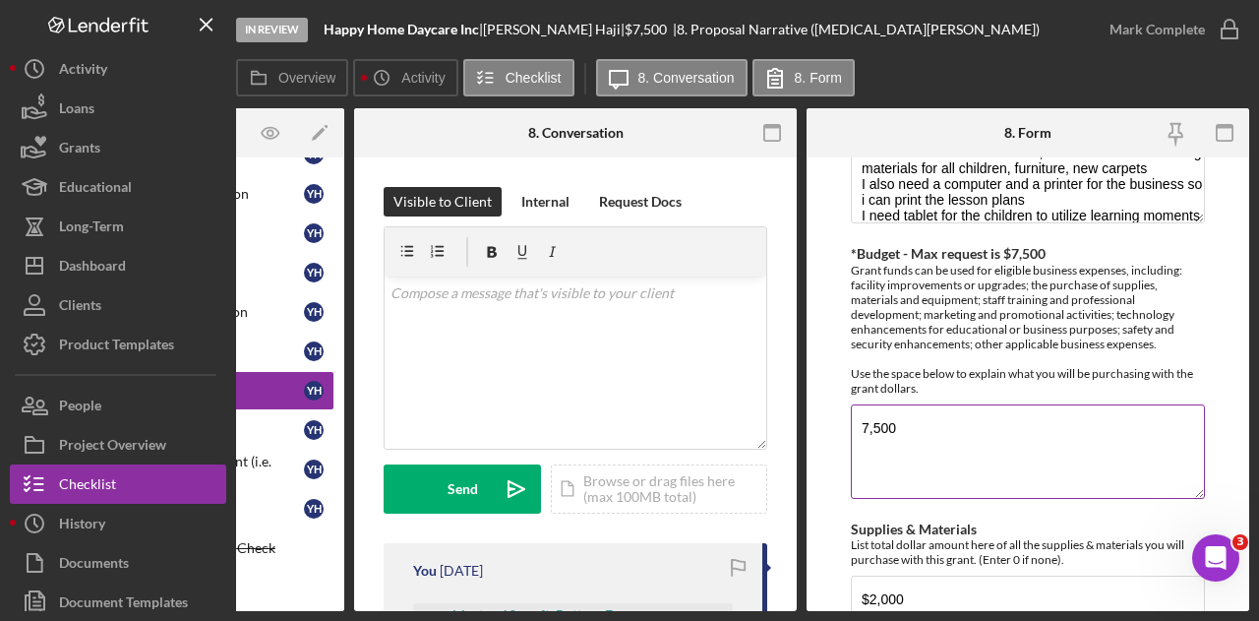
click at [1100, 479] on textarea "7,500" at bounding box center [1028, 451] width 354 height 94
click at [1099, 479] on textarea "7,500" at bounding box center [1028, 451] width 354 height 94
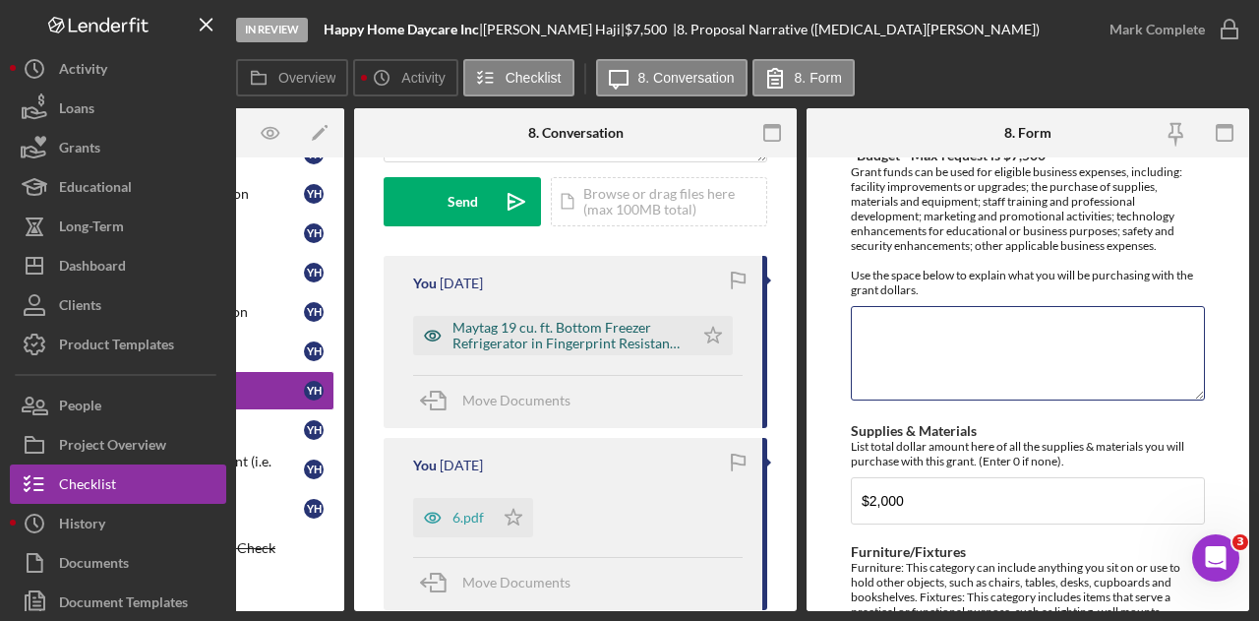
scroll to position [295, 0]
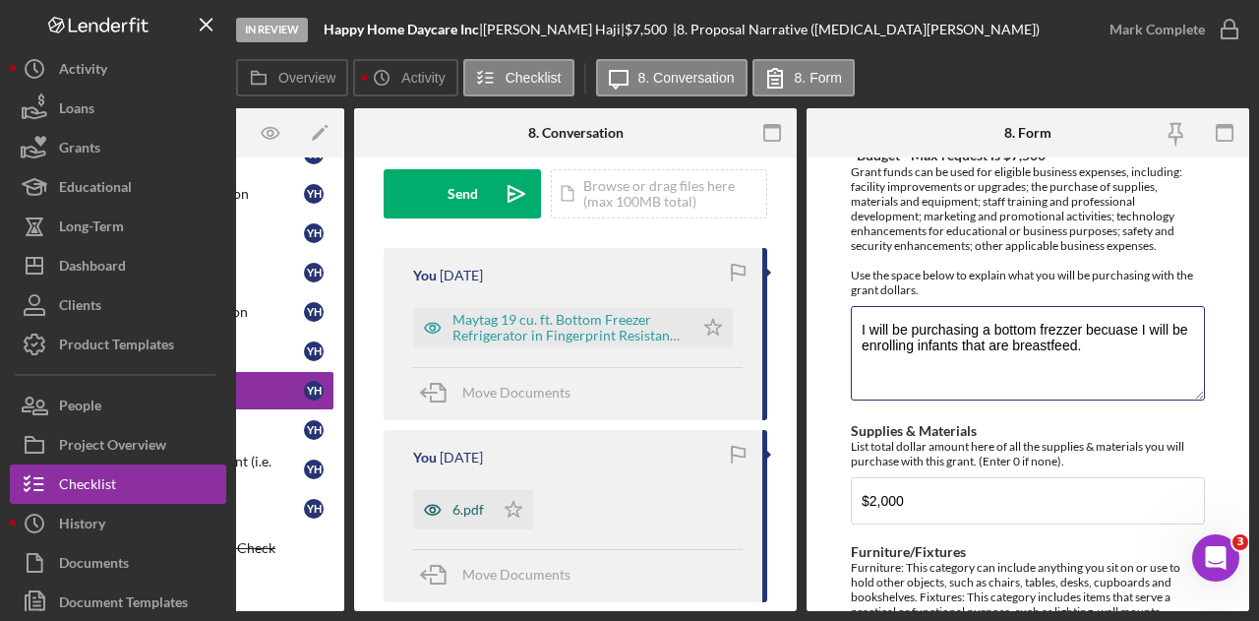
type textarea "I will be purchasing a bottom frezzer becuase I will be enrolling infants that …"
click at [490, 498] on div "6.pdf" at bounding box center [453, 509] width 81 height 39
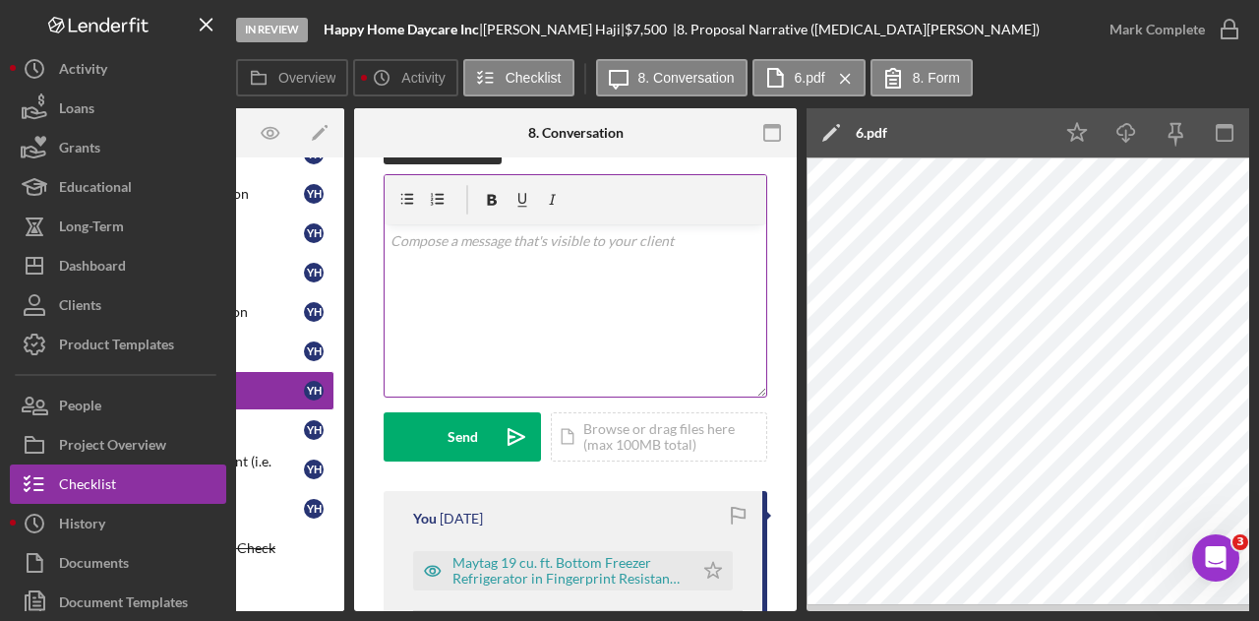
scroll to position [0, 0]
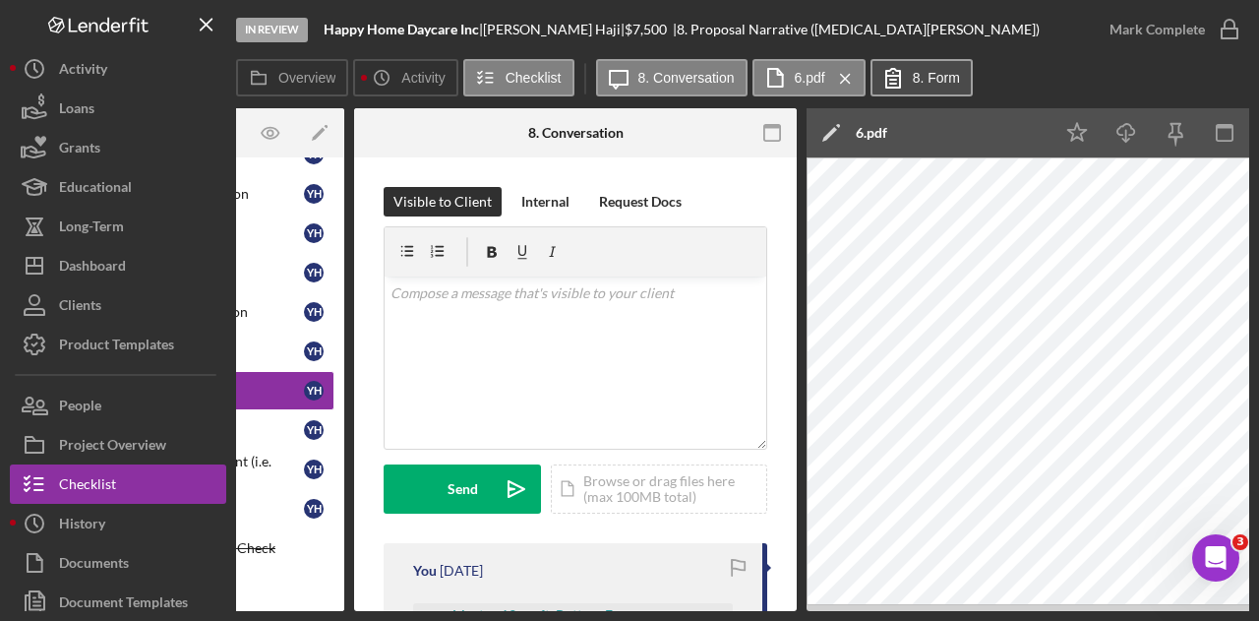
click at [923, 73] on label "8. Form" at bounding box center [936, 78] width 47 height 16
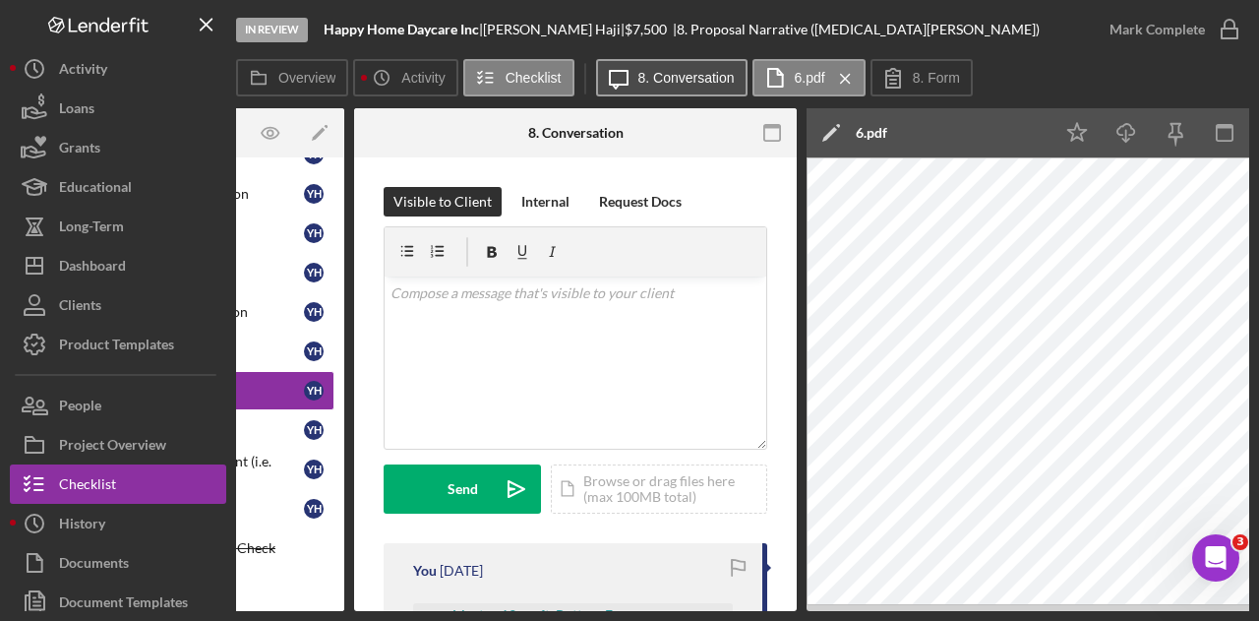
click at [697, 74] on label "8. Conversation" at bounding box center [686, 78] width 96 height 16
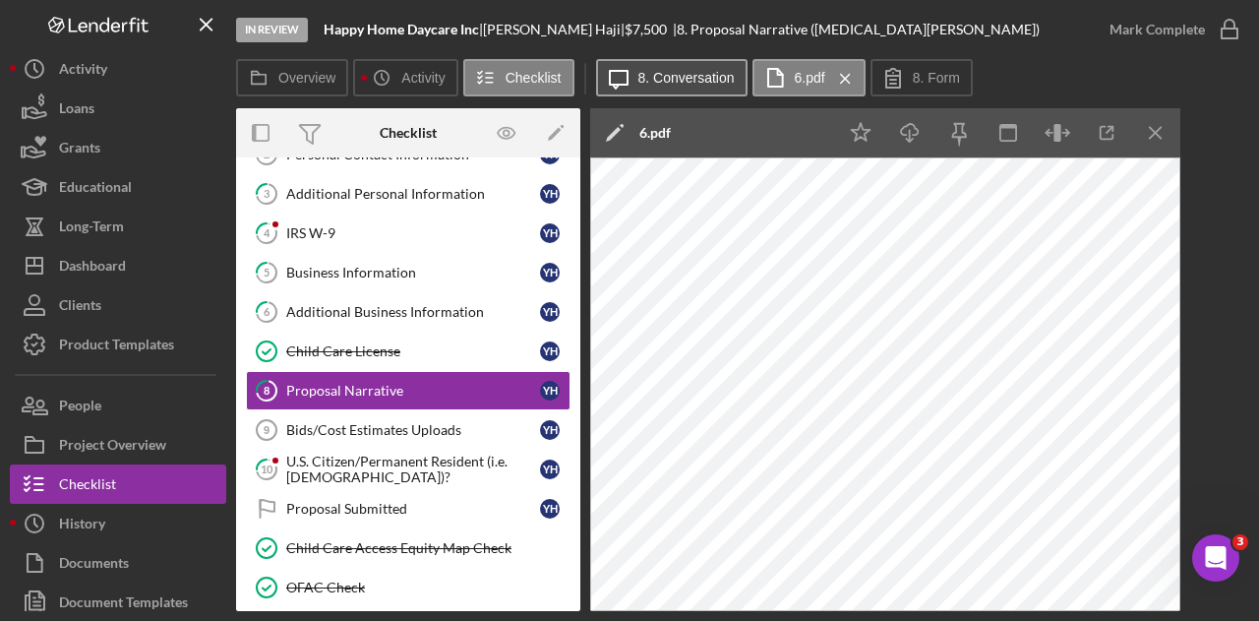
click at [697, 74] on label "8. Conversation" at bounding box center [686, 78] width 96 height 16
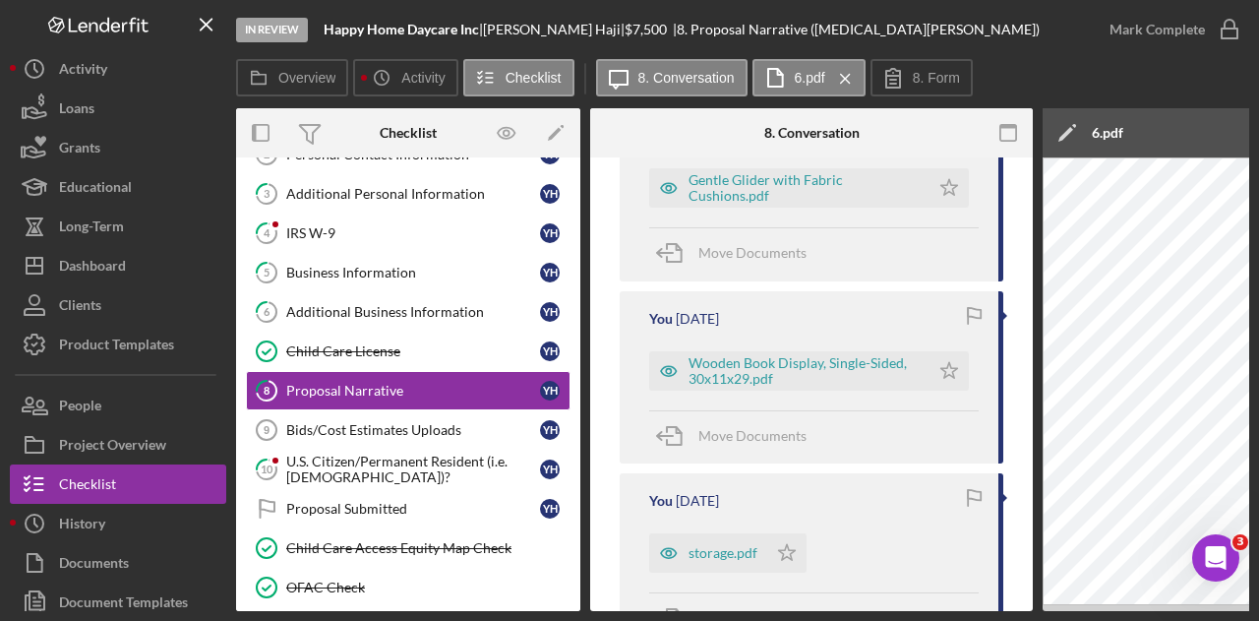
scroll to position [984, 0]
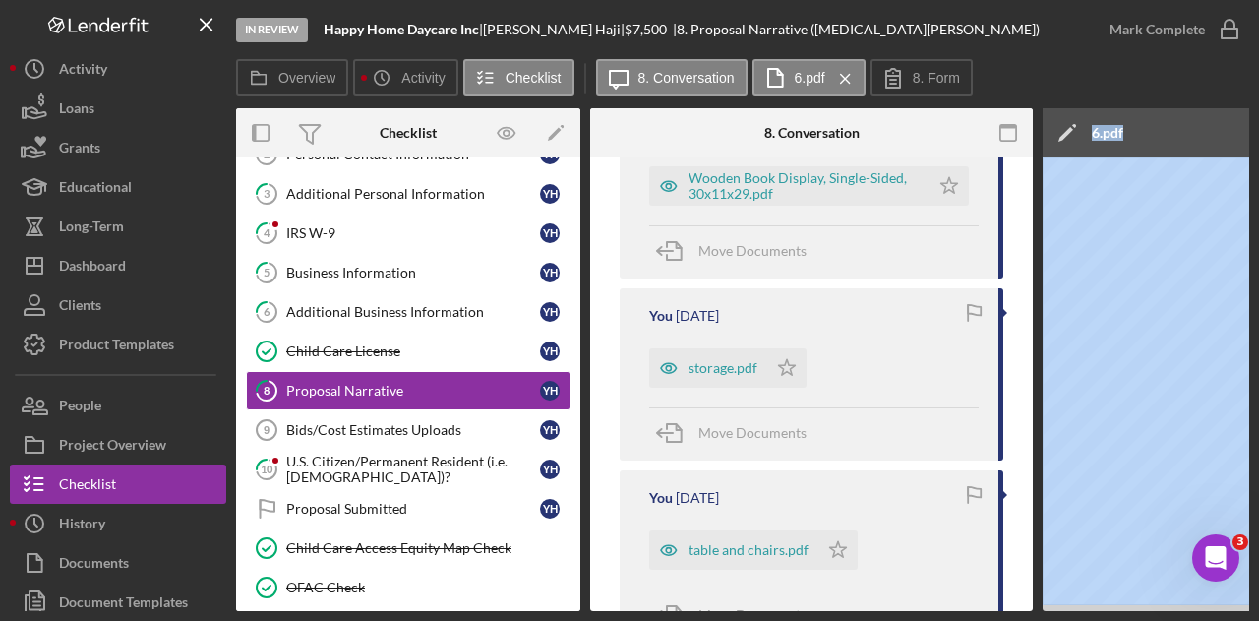
drag, startPoint x: 954, startPoint y: 603, endPoint x: 1036, endPoint y: 598, distance: 81.8
click at [83, 379] on div "In Review Happy Home Daycare Inc | [MEDICAL_DATA][PERSON_NAME] | $7,500 $7,500 …" at bounding box center [629, 305] width 1239 height 611
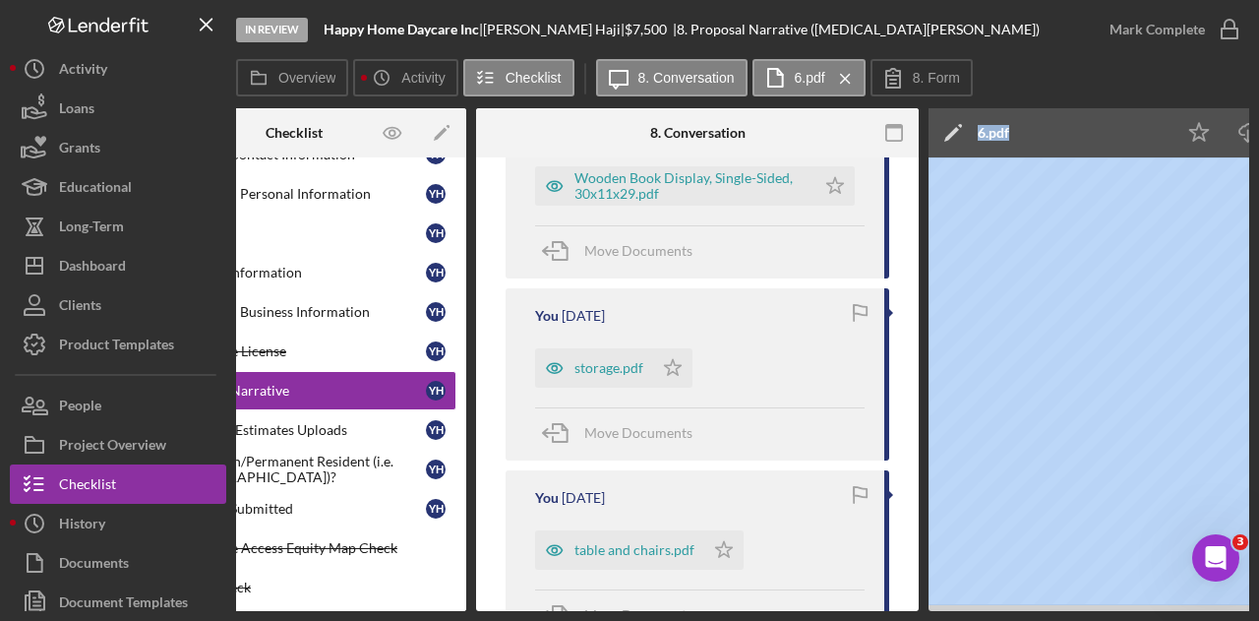
scroll to position [0, 393]
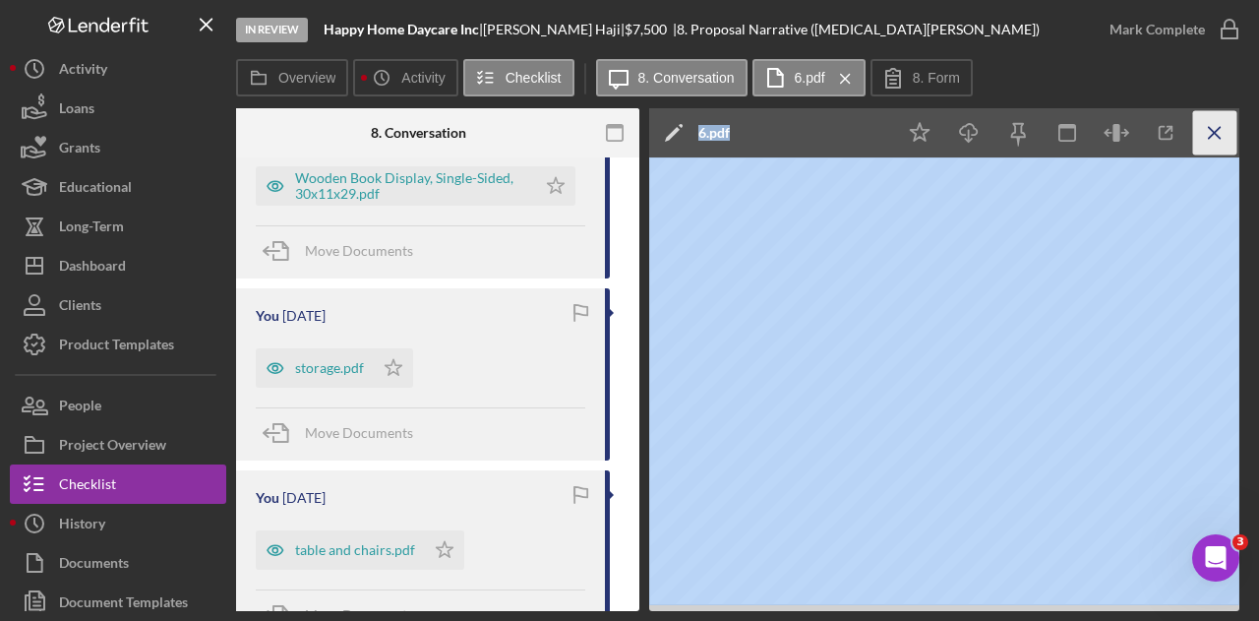
click at [1218, 139] on icon "Icon/Menu Close" at bounding box center [1215, 133] width 44 height 44
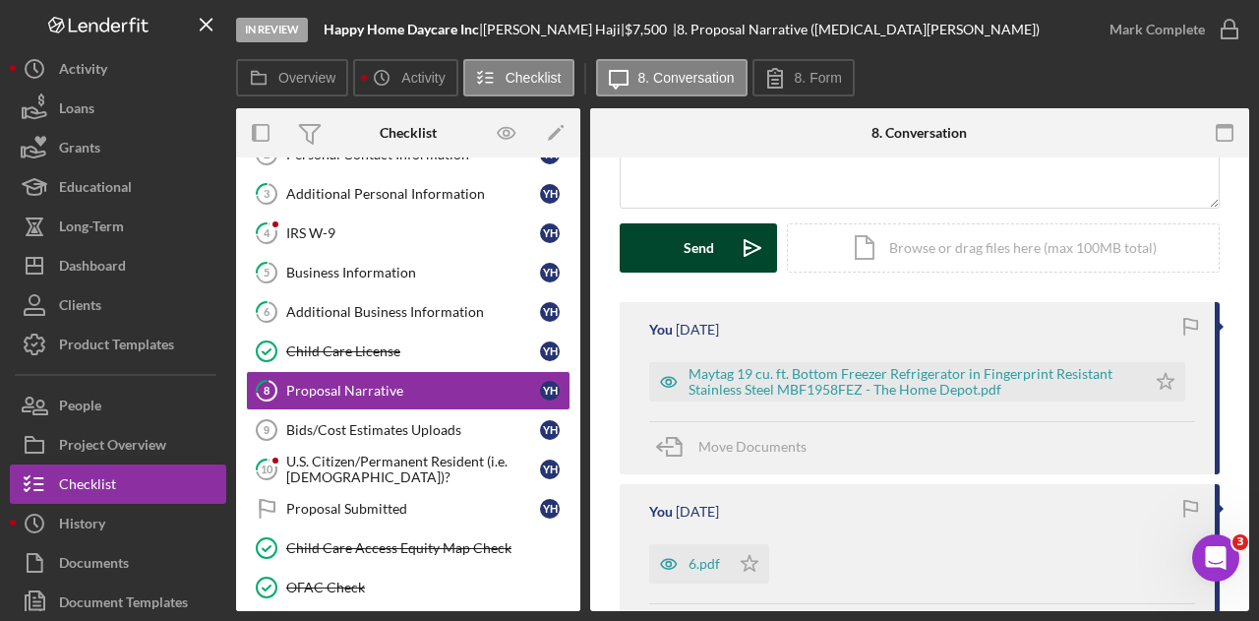
scroll to position [0, 0]
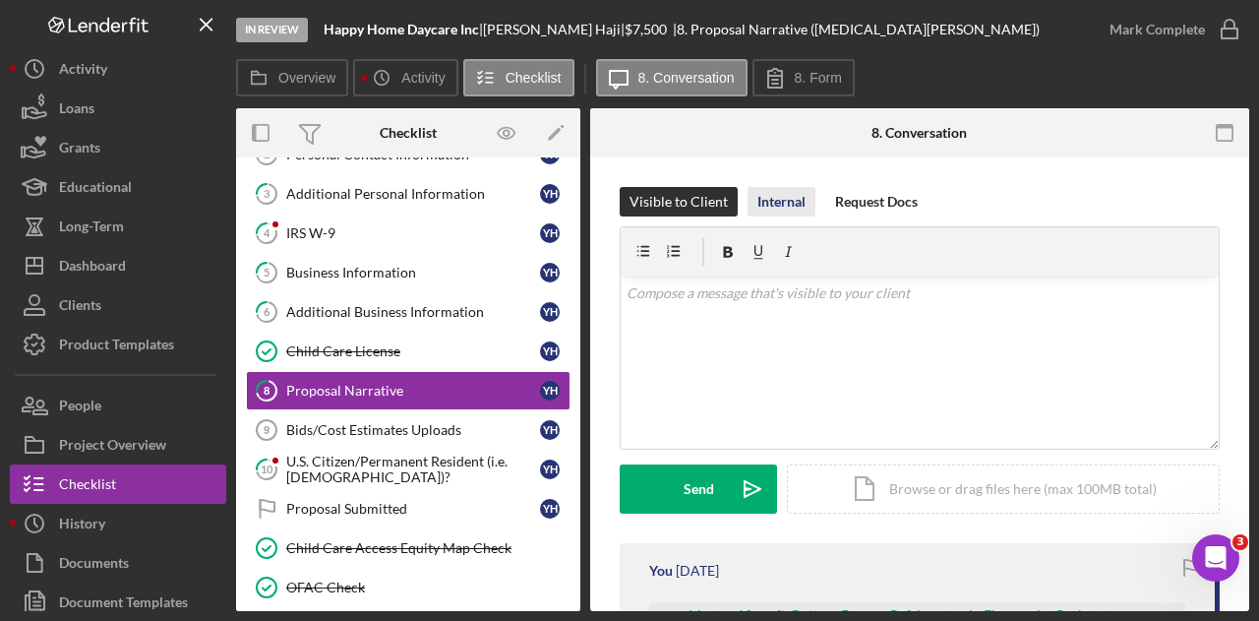
click at [780, 196] on div "Internal" at bounding box center [781, 202] width 48 height 30
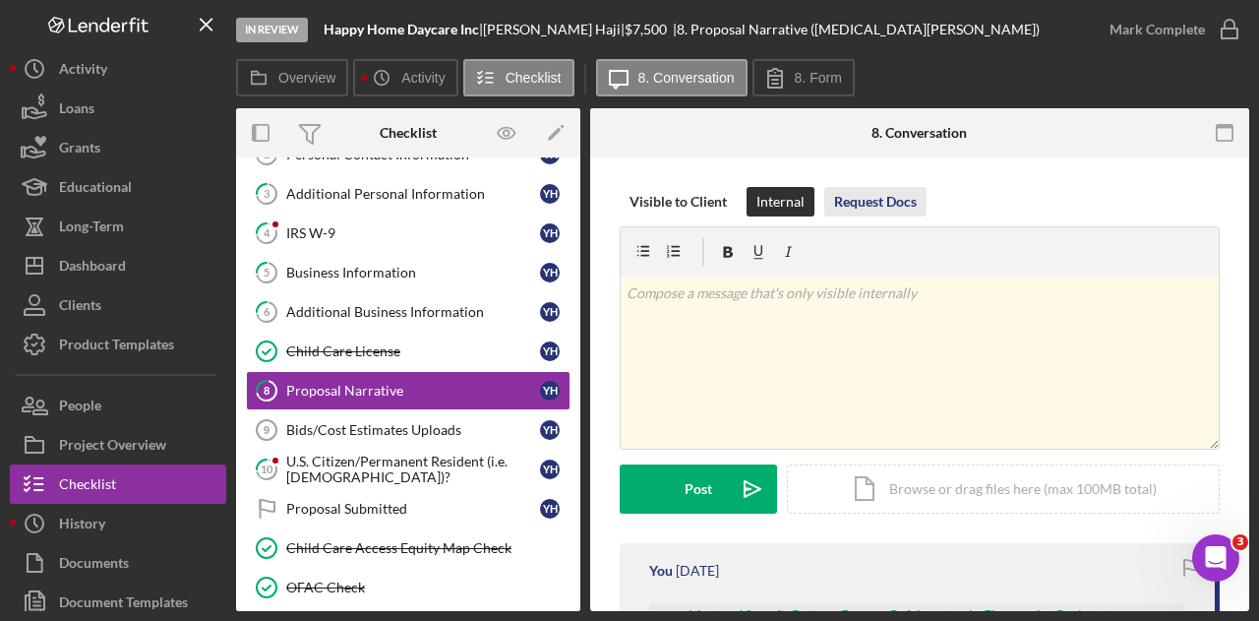
click at [885, 191] on div "Request Docs" at bounding box center [875, 202] width 83 height 30
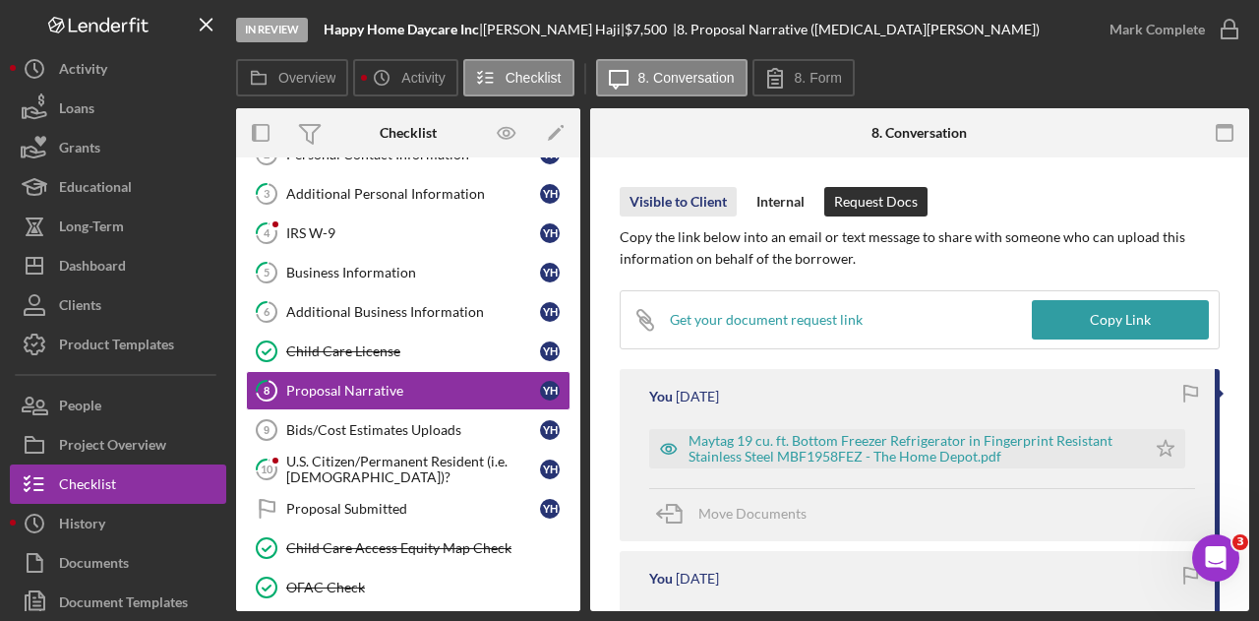
click at [706, 188] on div "Visible to Client" at bounding box center [677, 202] width 97 height 30
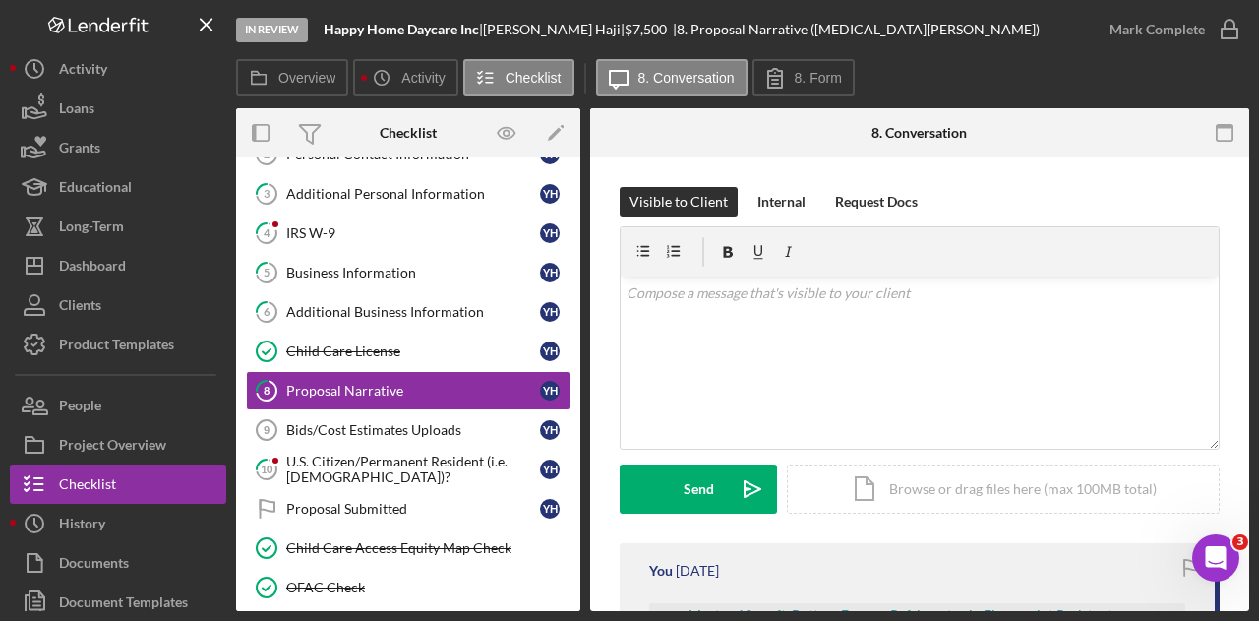
drag, startPoint x: 558, startPoint y: 599, endPoint x: 641, endPoint y: 569, distance: 88.7
click at [641, 569] on div "Overview Internal Workflow Stage In Review Icon/Dropdown Arrow Archive (can una…" at bounding box center [742, 359] width 1013 height 503
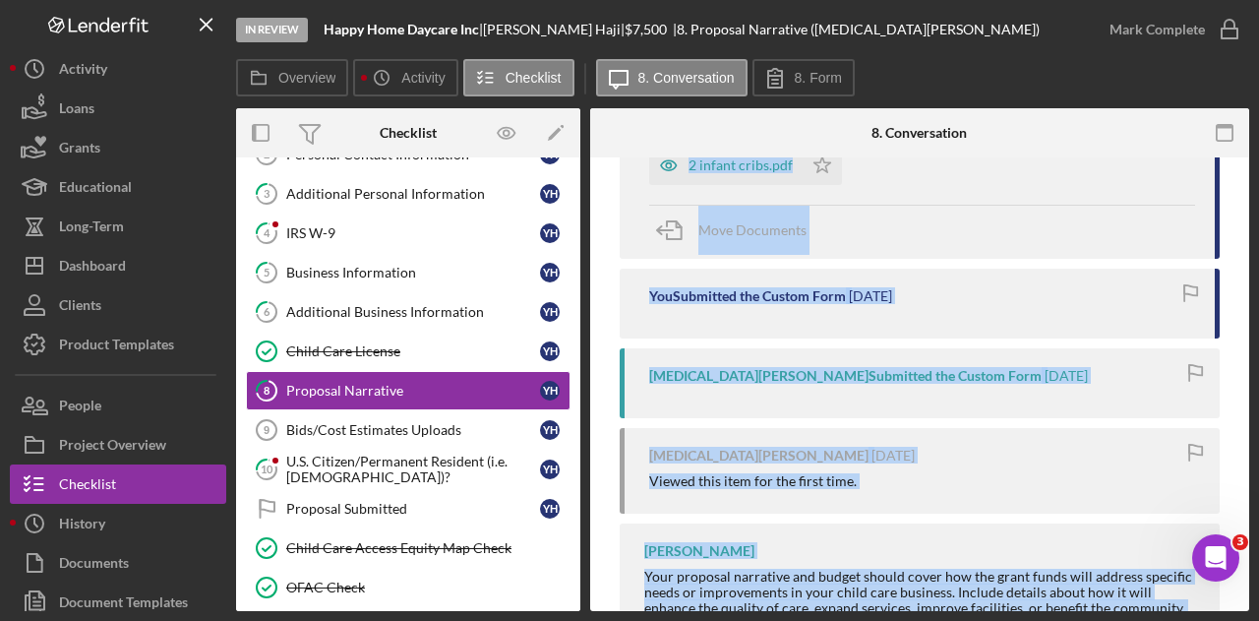
scroll to position [1869, 0]
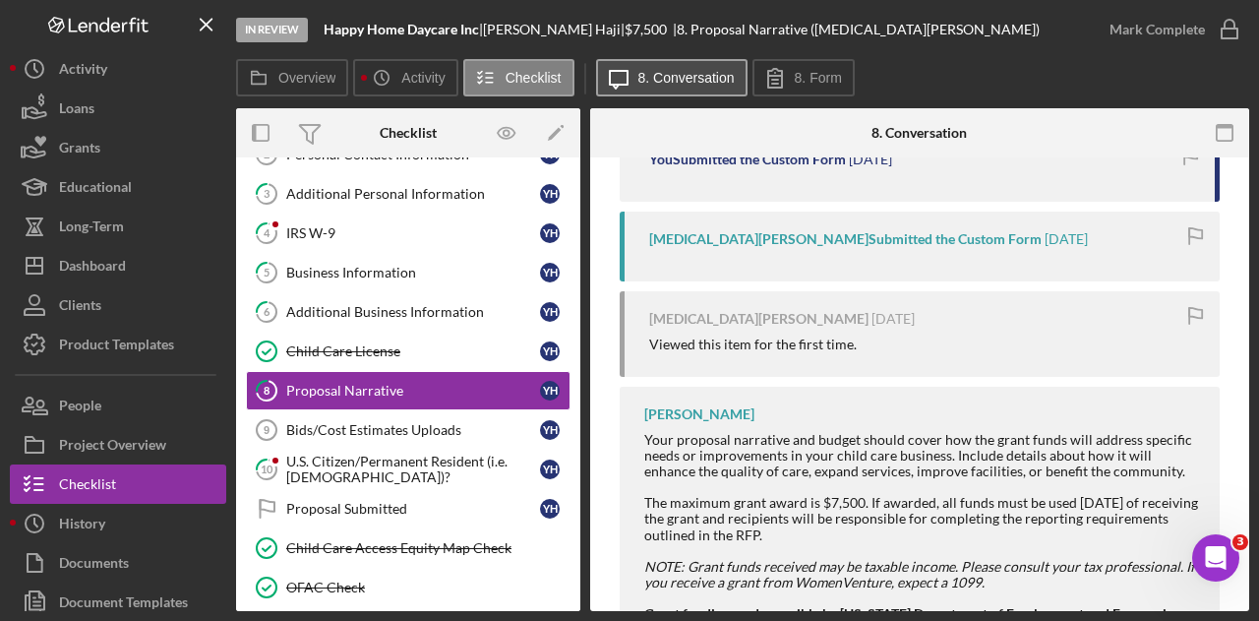
click at [651, 73] on label "8. Conversation" at bounding box center [686, 78] width 96 height 16
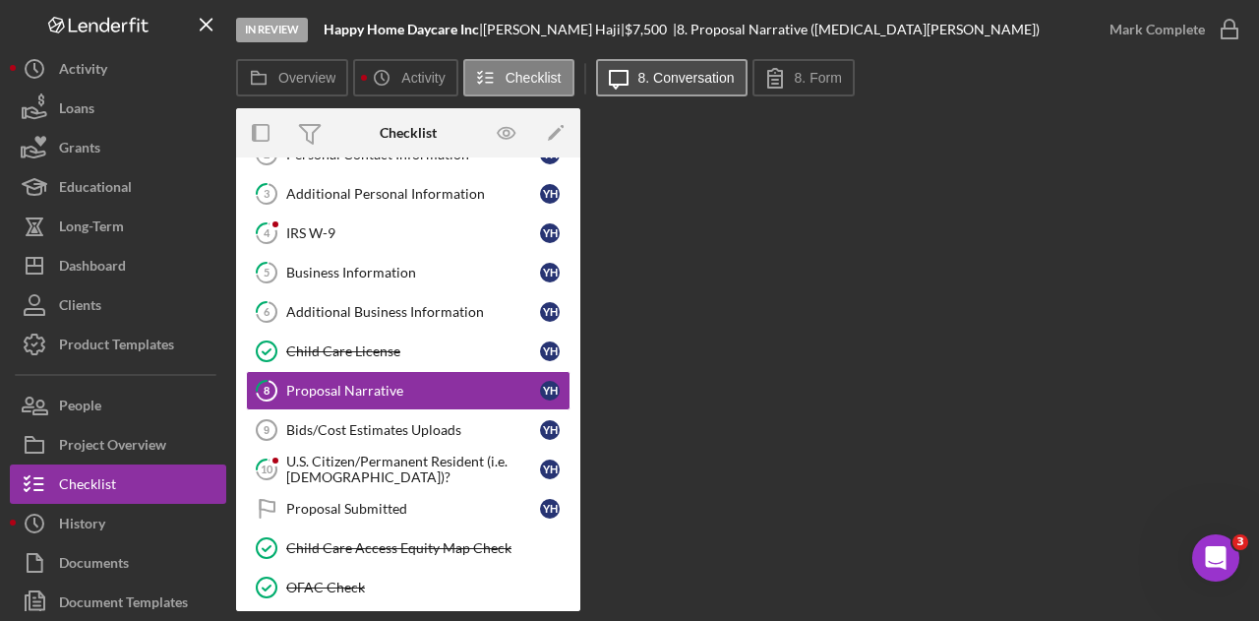
click at [687, 79] on label "8. Conversation" at bounding box center [686, 78] width 96 height 16
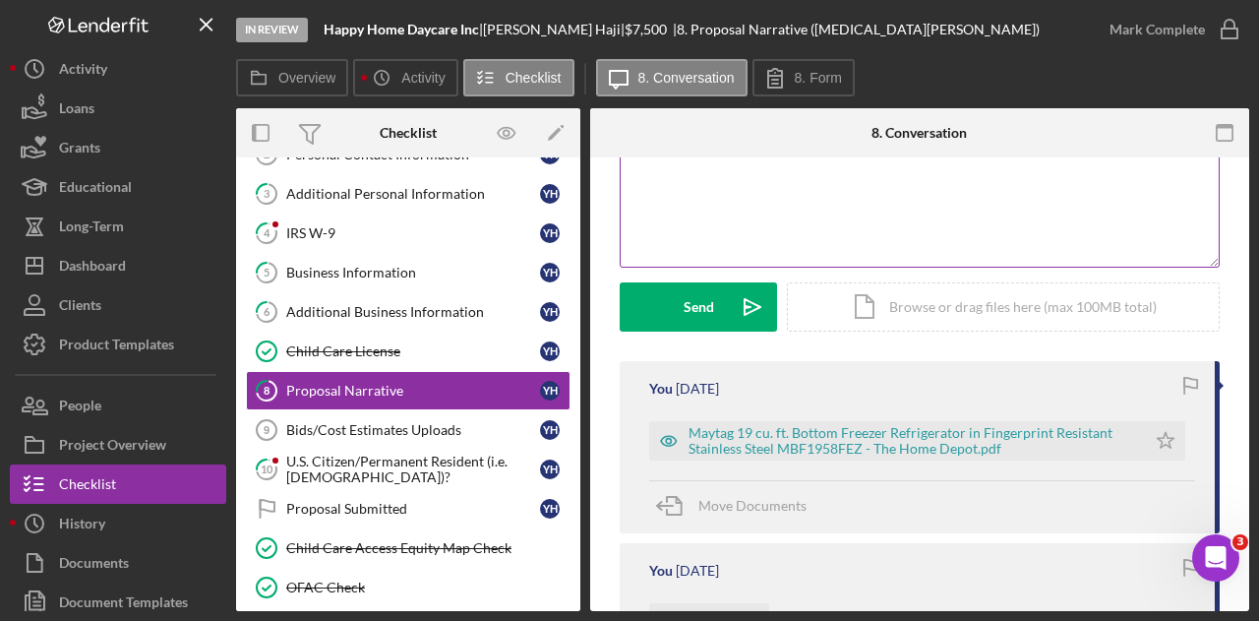
scroll to position [0, 0]
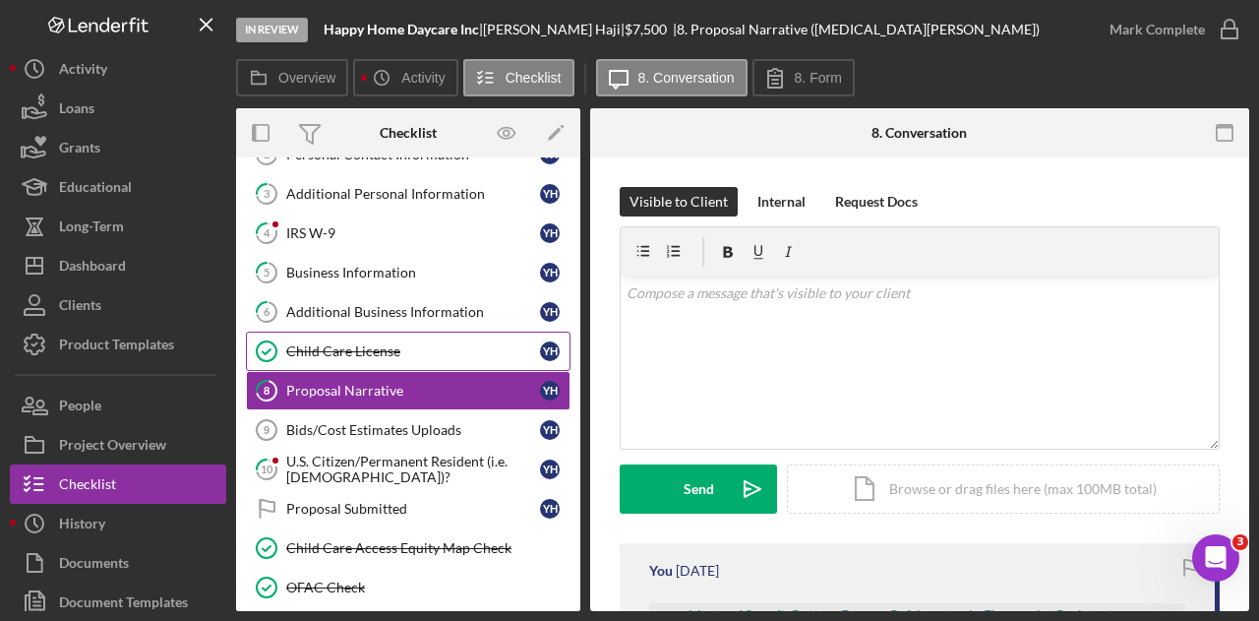
click at [393, 337] on link "Child Care License Child Care License Y H" at bounding box center [408, 350] width 325 height 39
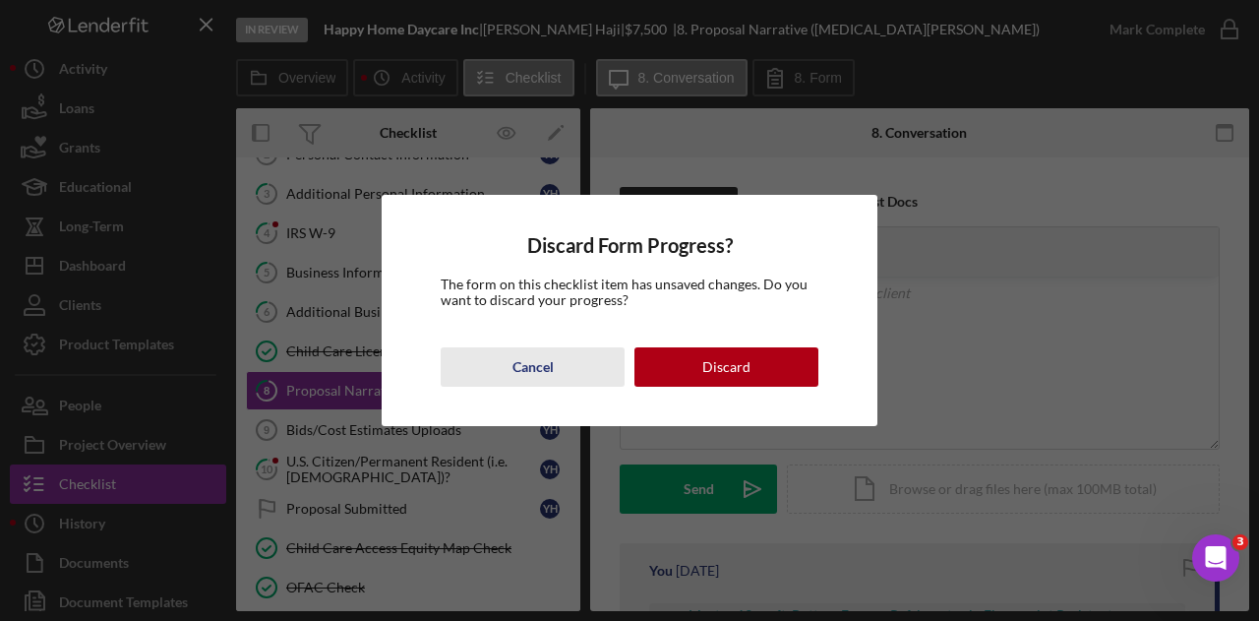
click at [563, 363] on button "Cancel" at bounding box center [533, 366] width 184 height 39
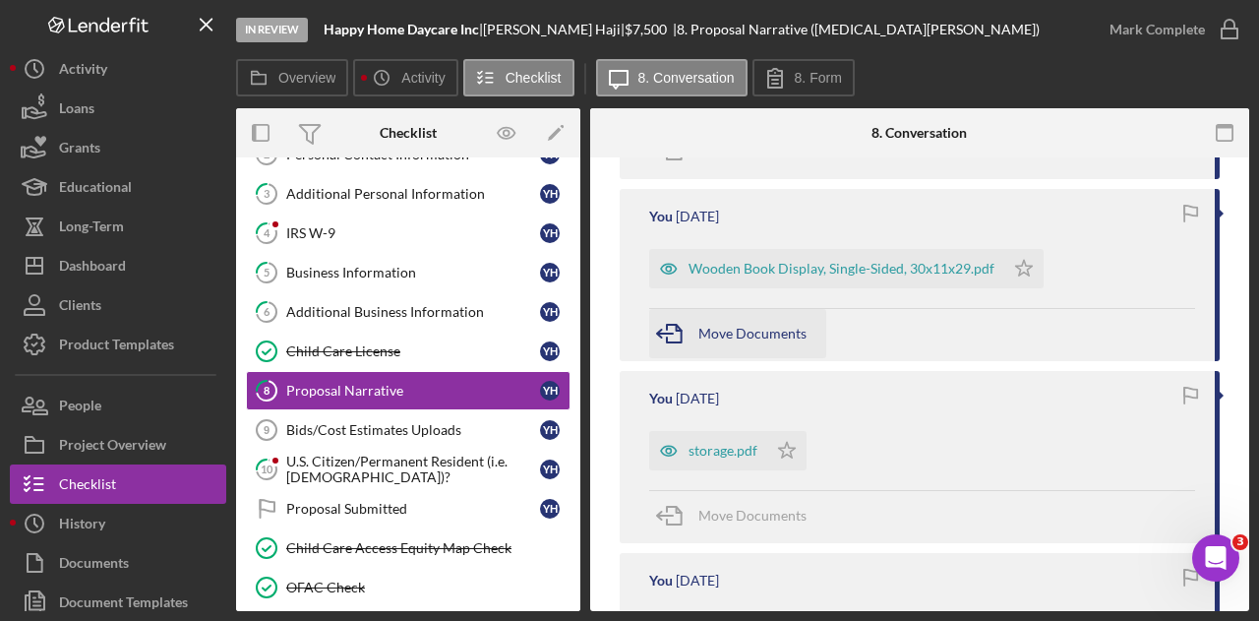
scroll to position [885, 0]
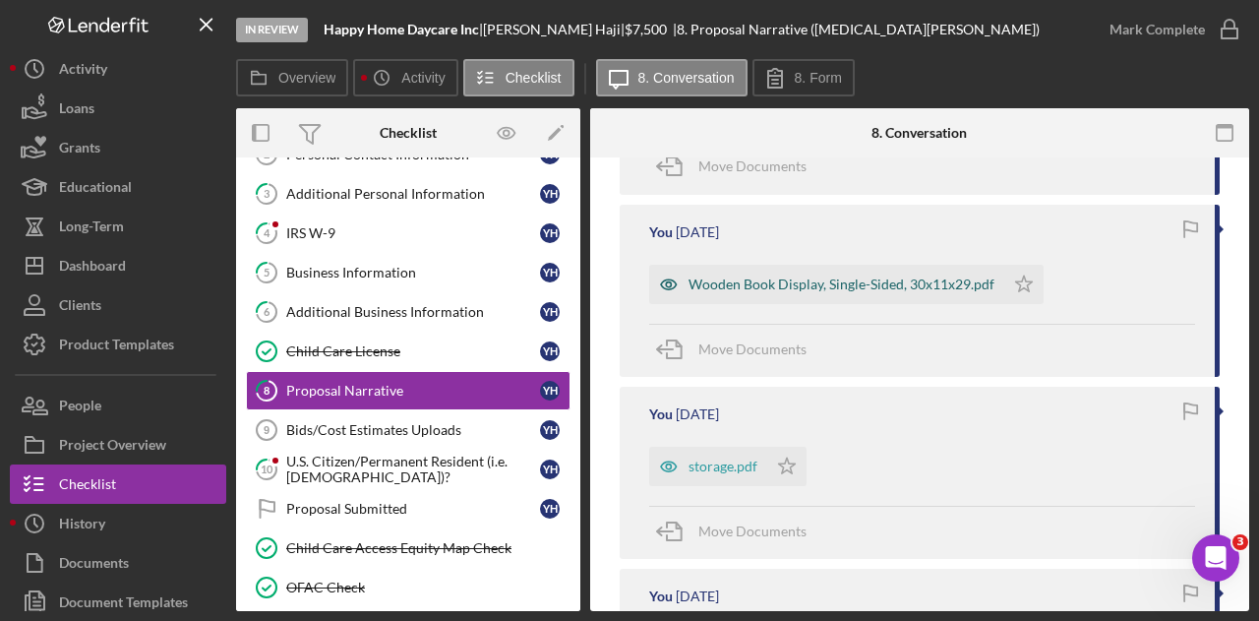
click at [764, 284] on div "Wooden Book Display, Single-Sided, 30x11x29.pdf" at bounding box center [841, 284] width 306 height 16
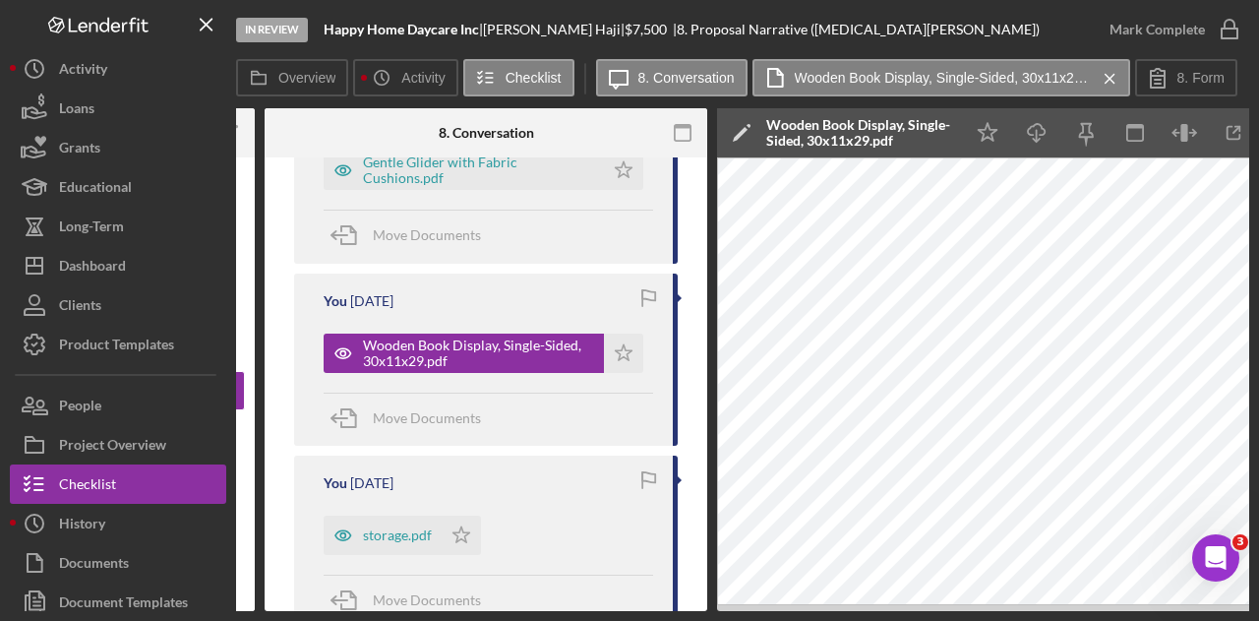
scroll to position [787, 0]
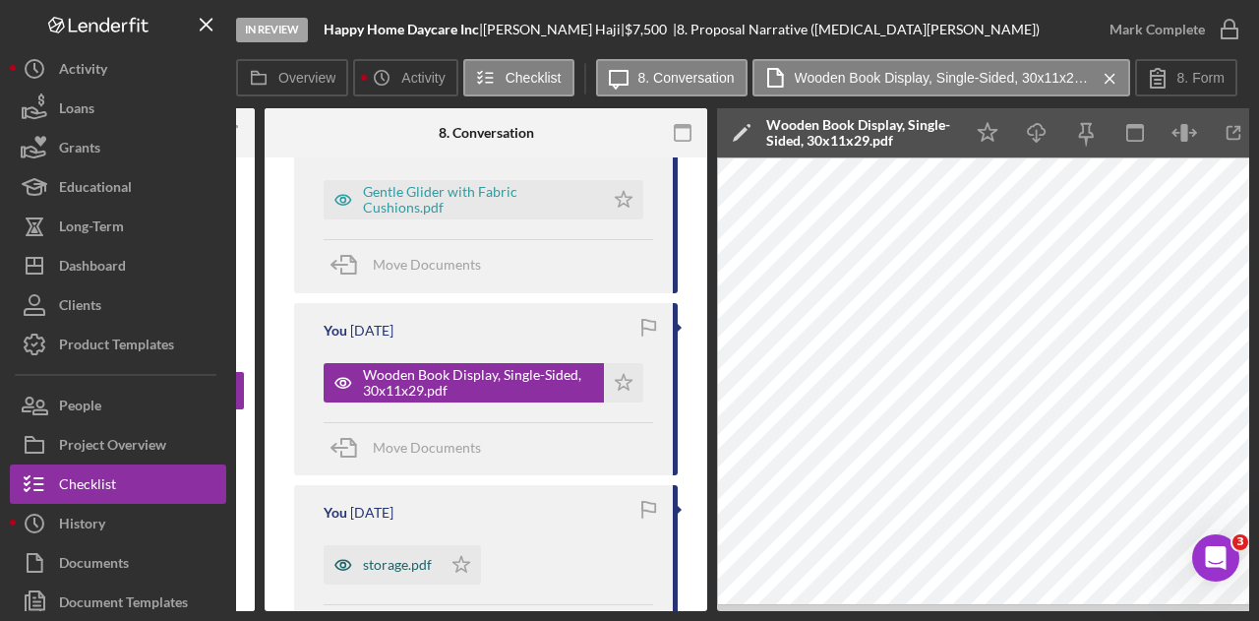
click at [404, 562] on div "storage.pdf" at bounding box center [397, 565] width 69 height 16
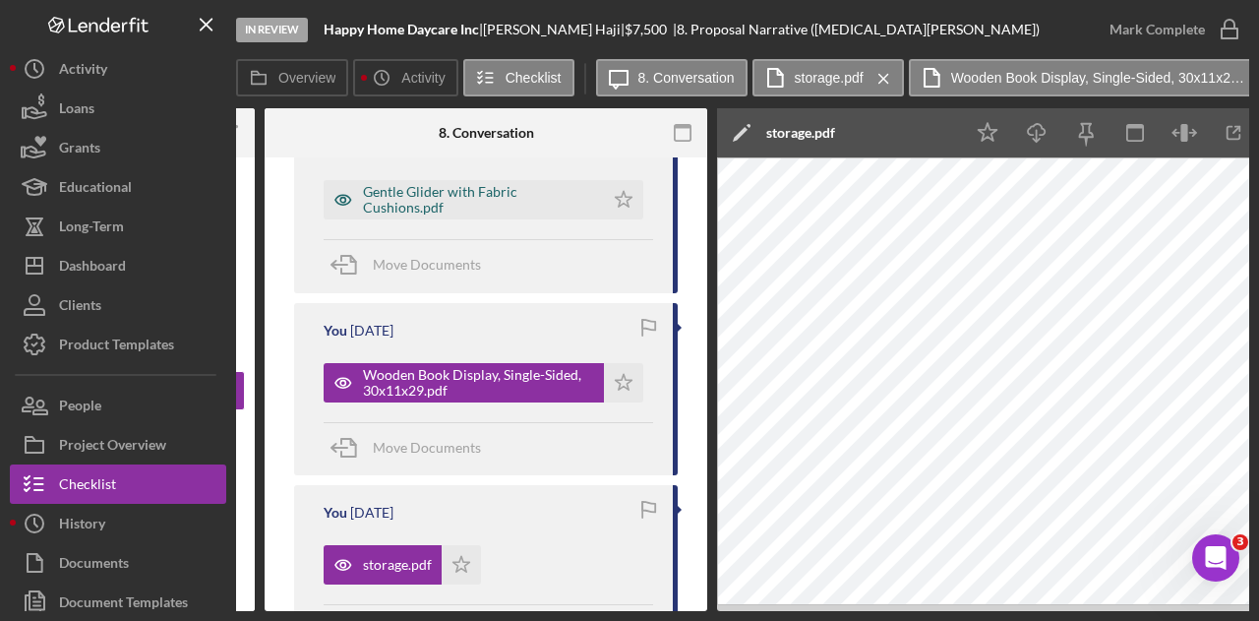
click at [443, 194] on div "Gentle Glider with Fabric Cushions.pdf" at bounding box center [478, 199] width 231 height 31
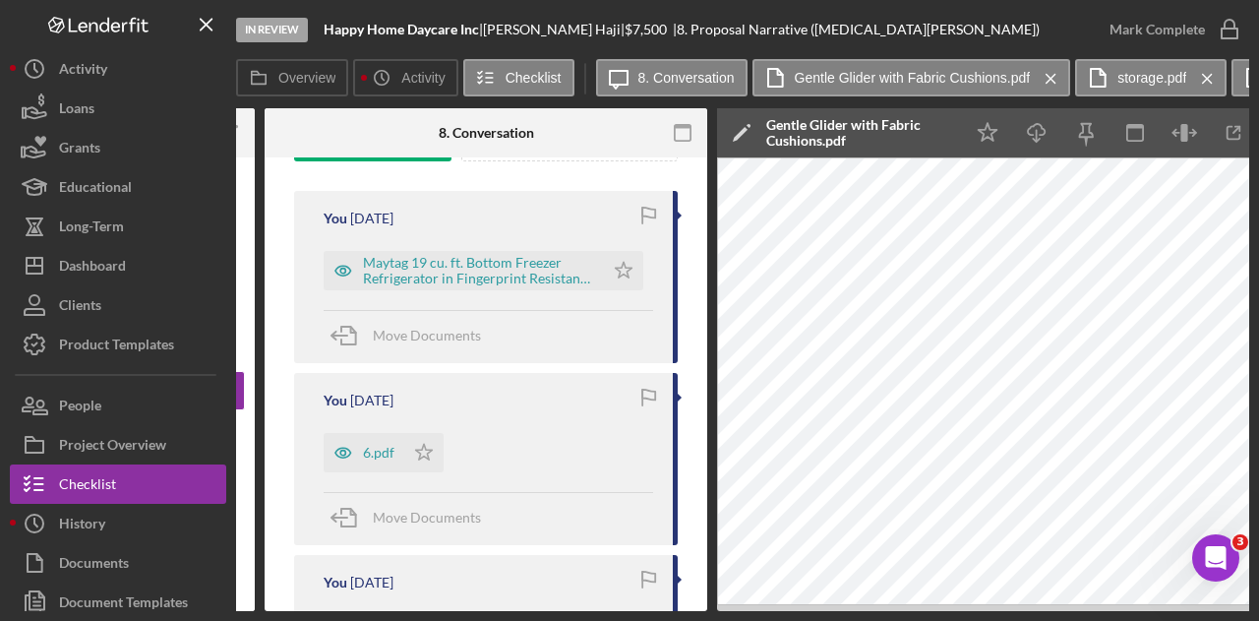
scroll to position [492, 0]
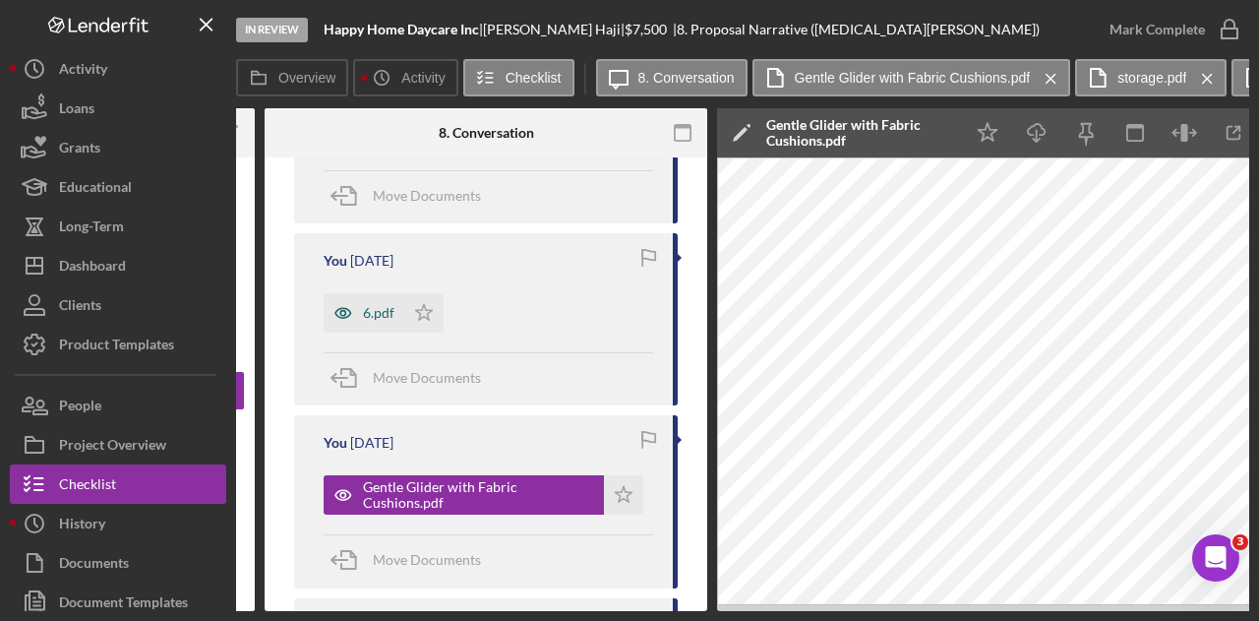
click at [363, 318] on div "6.pdf" at bounding box center [378, 313] width 31 height 16
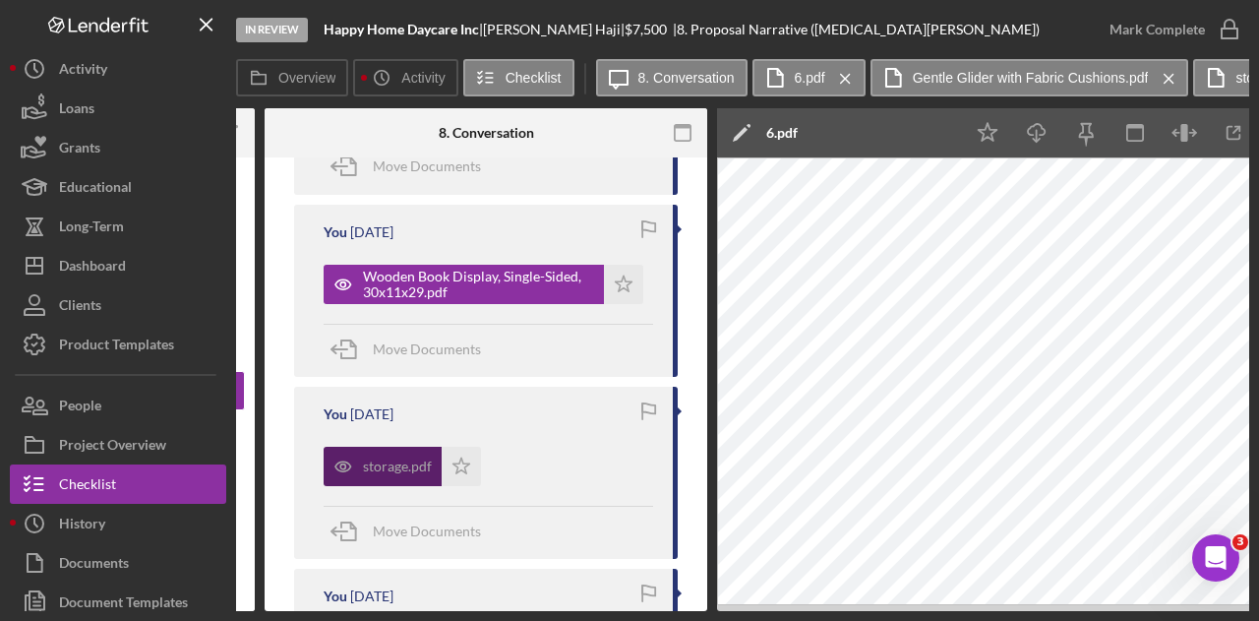
scroll to position [1180, 0]
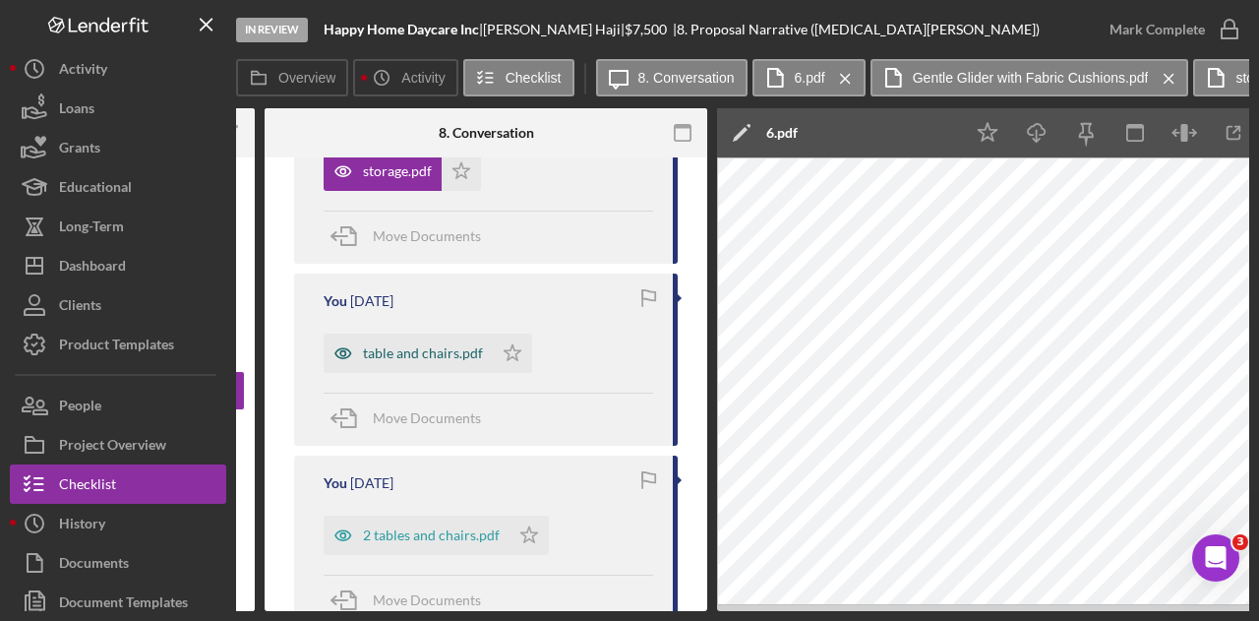
click at [399, 348] on div "table and chairs.pdf" at bounding box center [423, 353] width 120 height 16
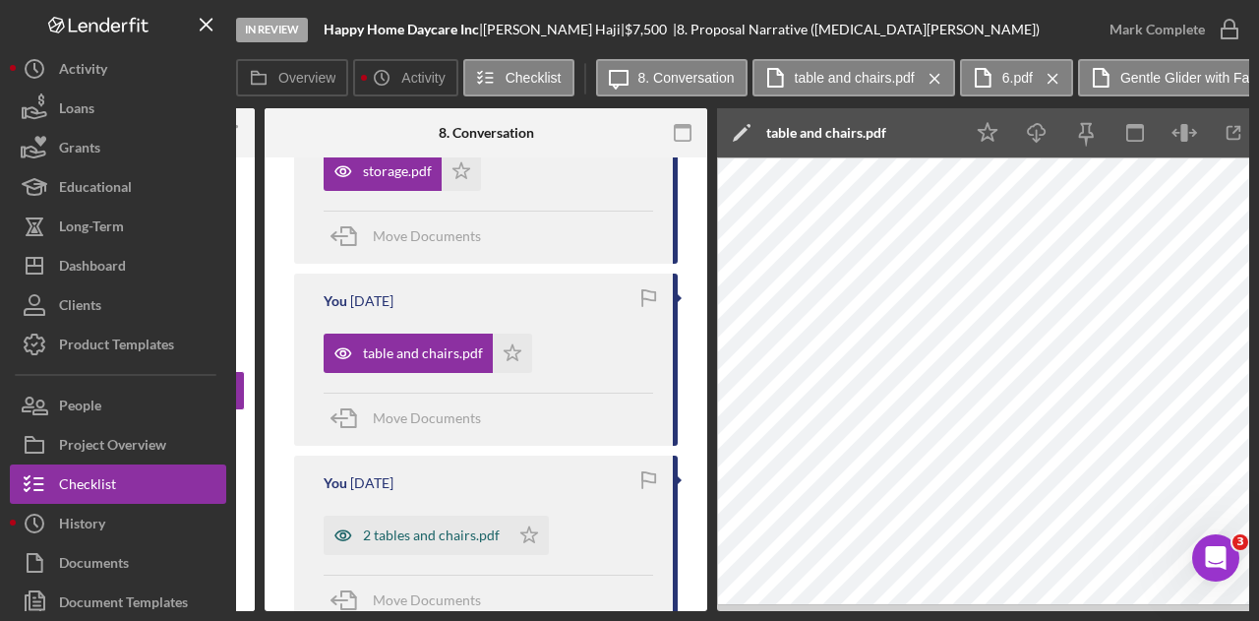
click at [423, 527] on div "2 tables and chairs.pdf" at bounding box center [431, 535] width 137 height 16
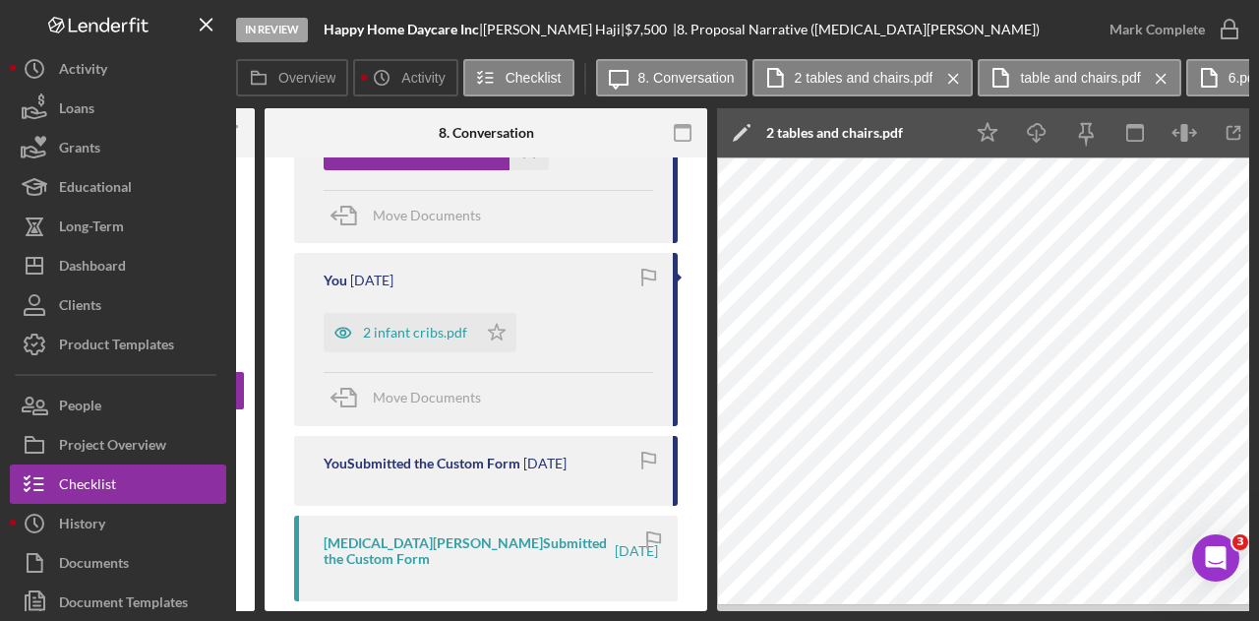
scroll to position [1574, 0]
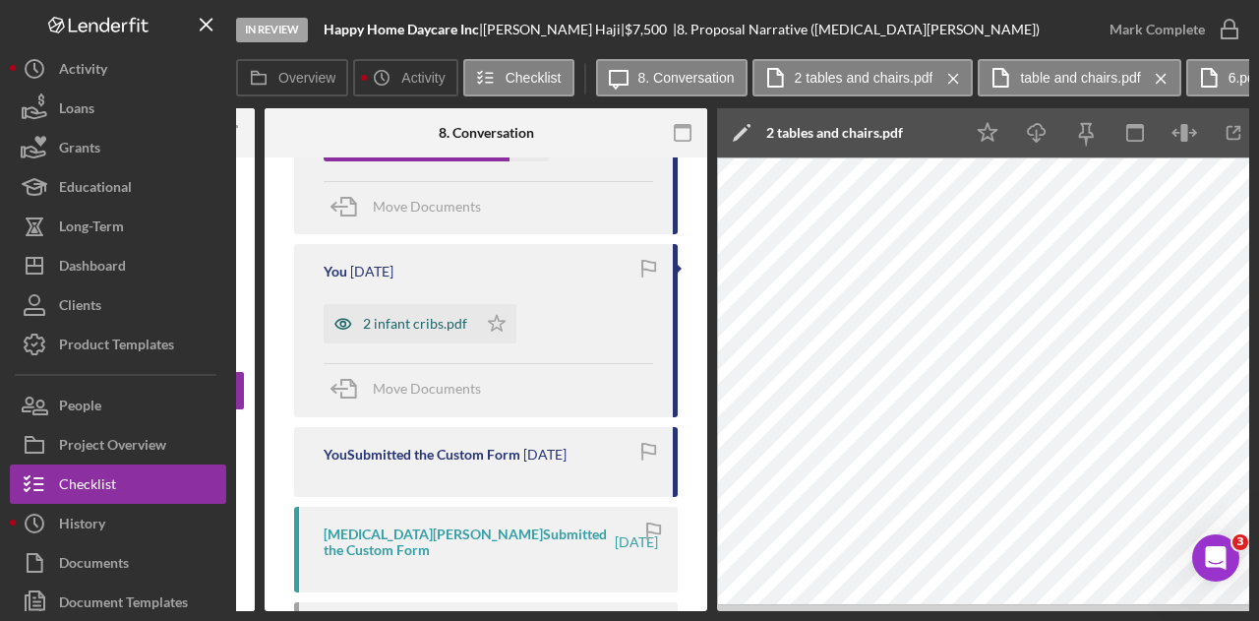
click at [411, 318] on div "2 infant cribs.pdf" at bounding box center [415, 324] width 104 height 16
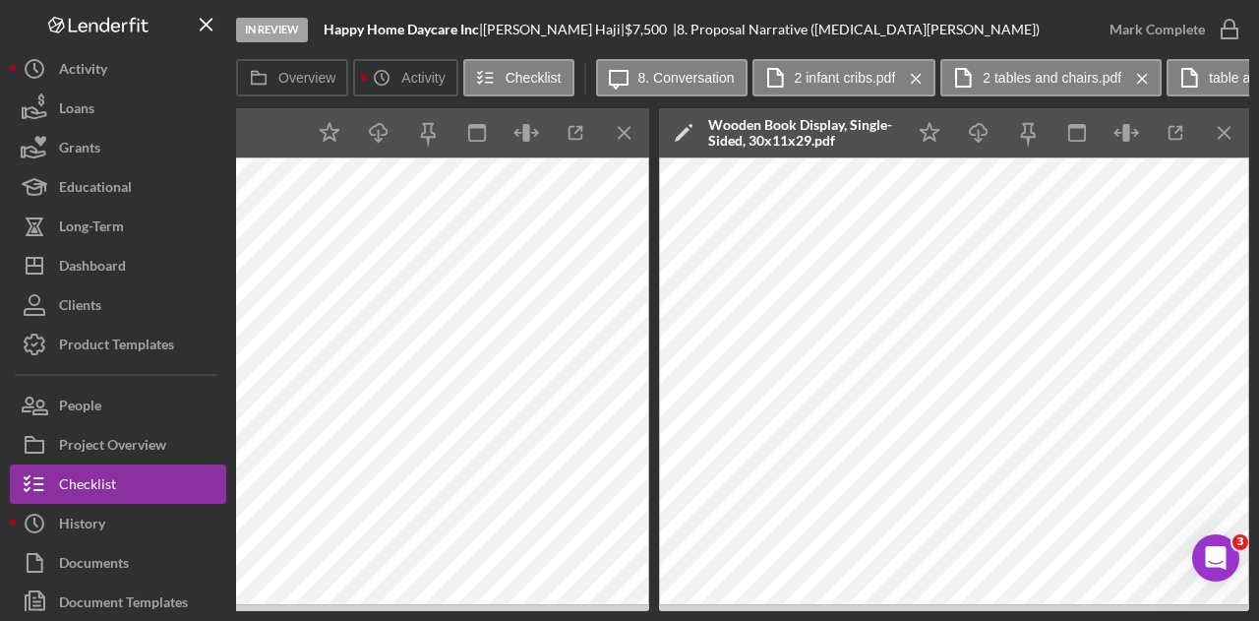
scroll to position [0, 3993]
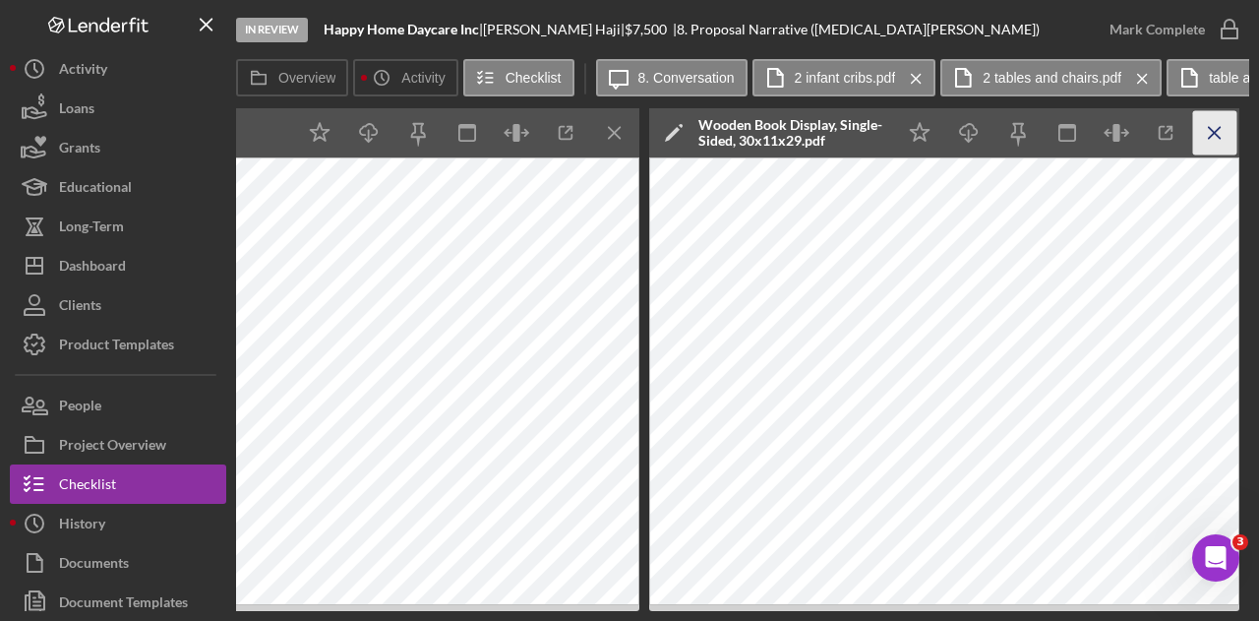
click at [1220, 135] on icon "Icon/Menu Close" at bounding box center [1215, 133] width 44 height 44
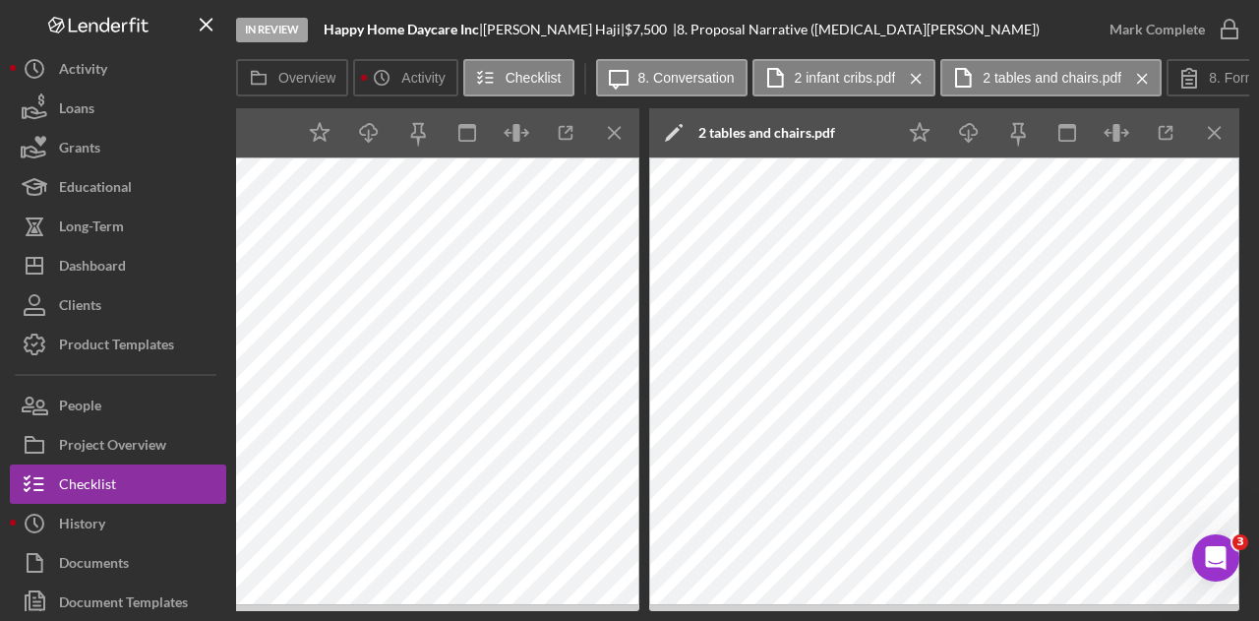
click at [1220, 135] on icon "Icon/Menu Close" at bounding box center [1215, 133] width 44 height 44
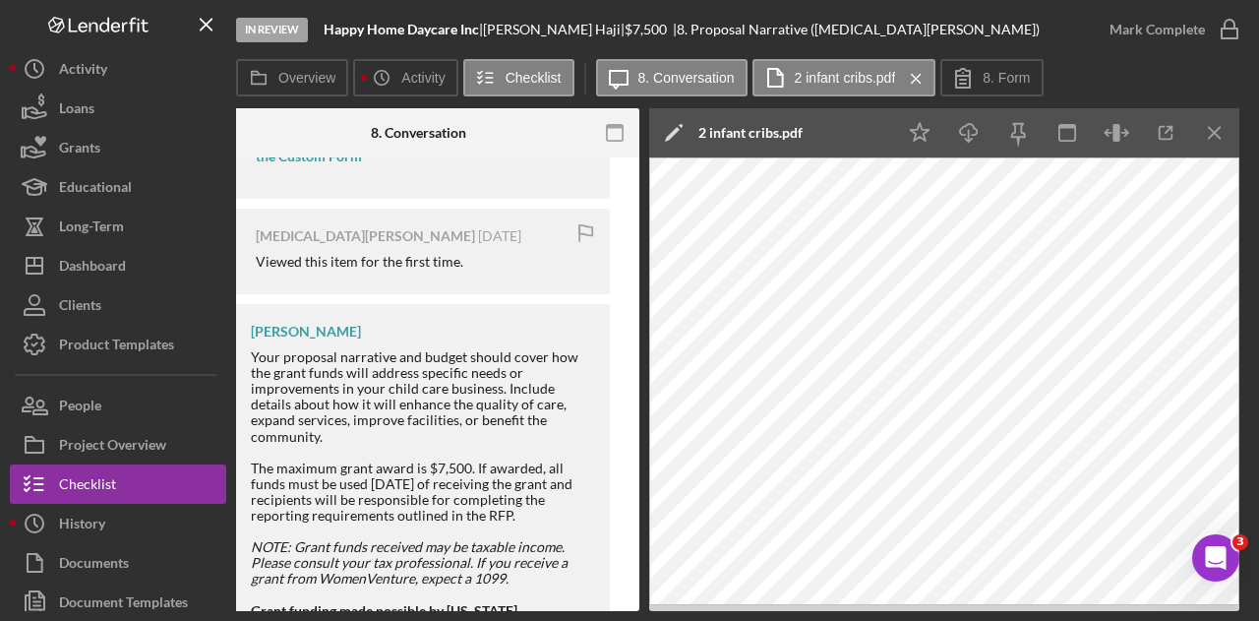
scroll to position [0, 393]
click at [1220, 135] on icon "Icon/Menu Close" at bounding box center [1215, 133] width 44 height 44
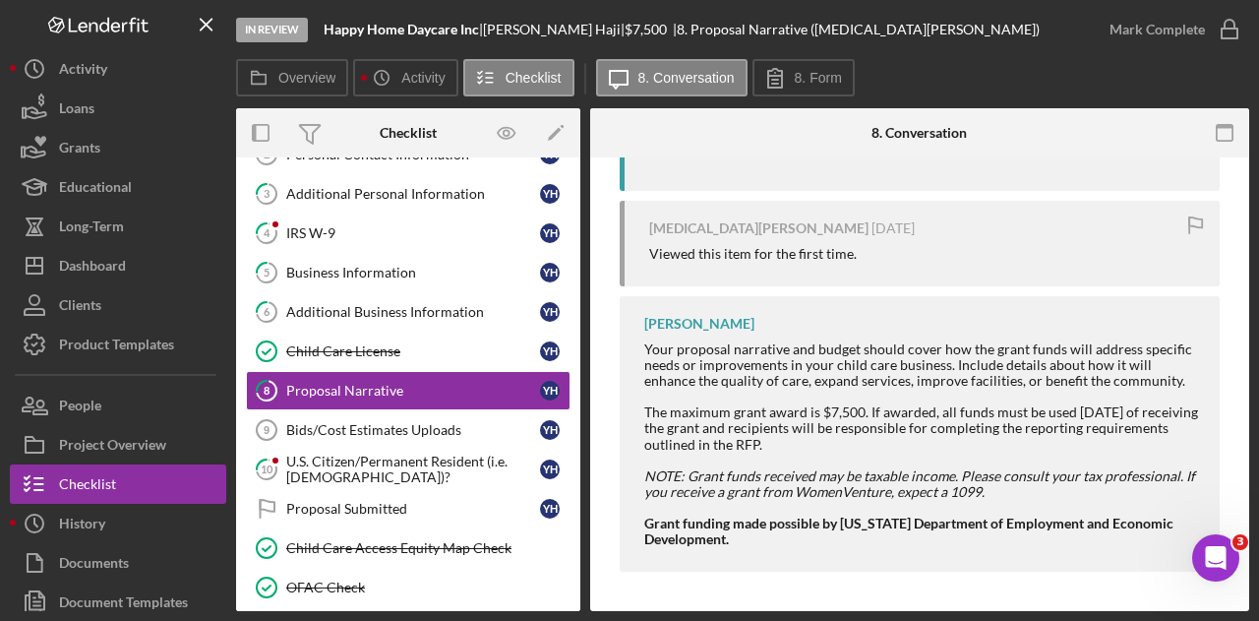
scroll to position [0, 0]
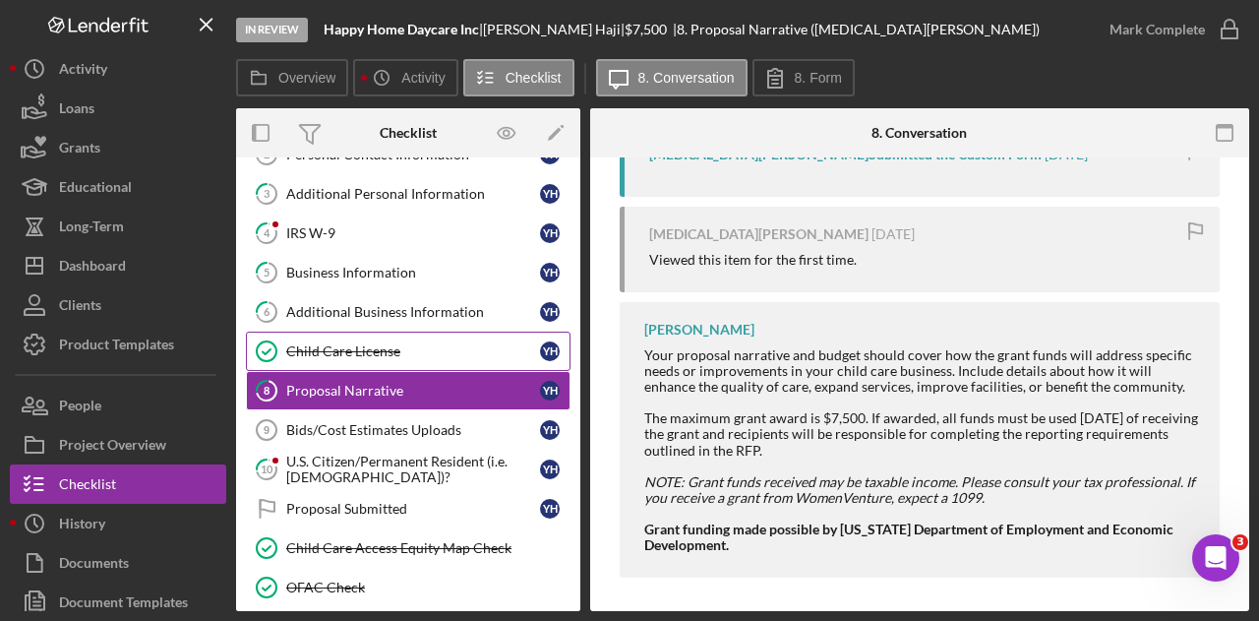
click at [384, 358] on link "Child Care License Child Care License Y H" at bounding box center [408, 350] width 325 height 39
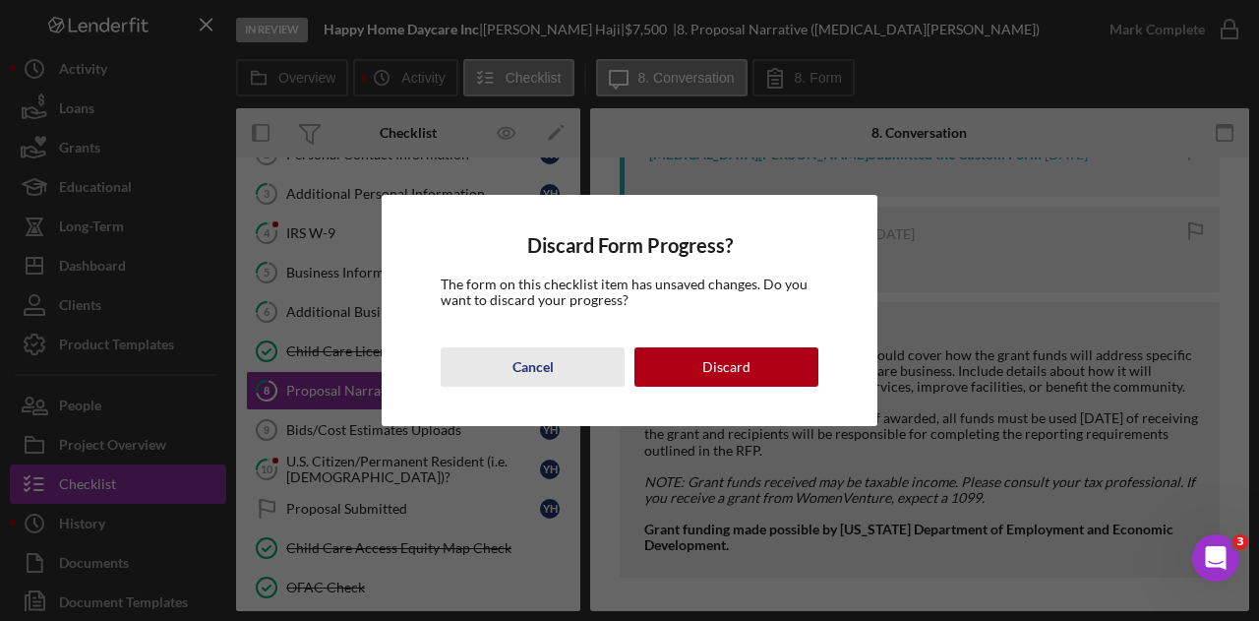
click at [545, 373] on div "Cancel" at bounding box center [532, 366] width 41 height 39
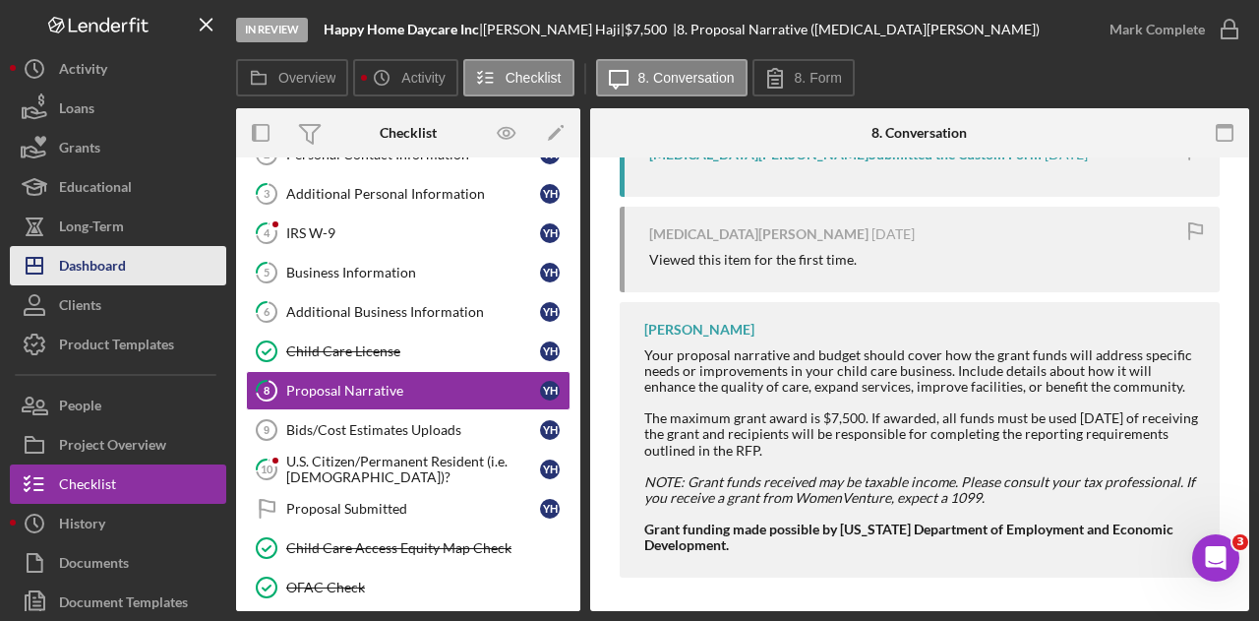
click at [144, 261] on button "Icon/Dashboard Dashboard" at bounding box center [118, 265] width 216 height 39
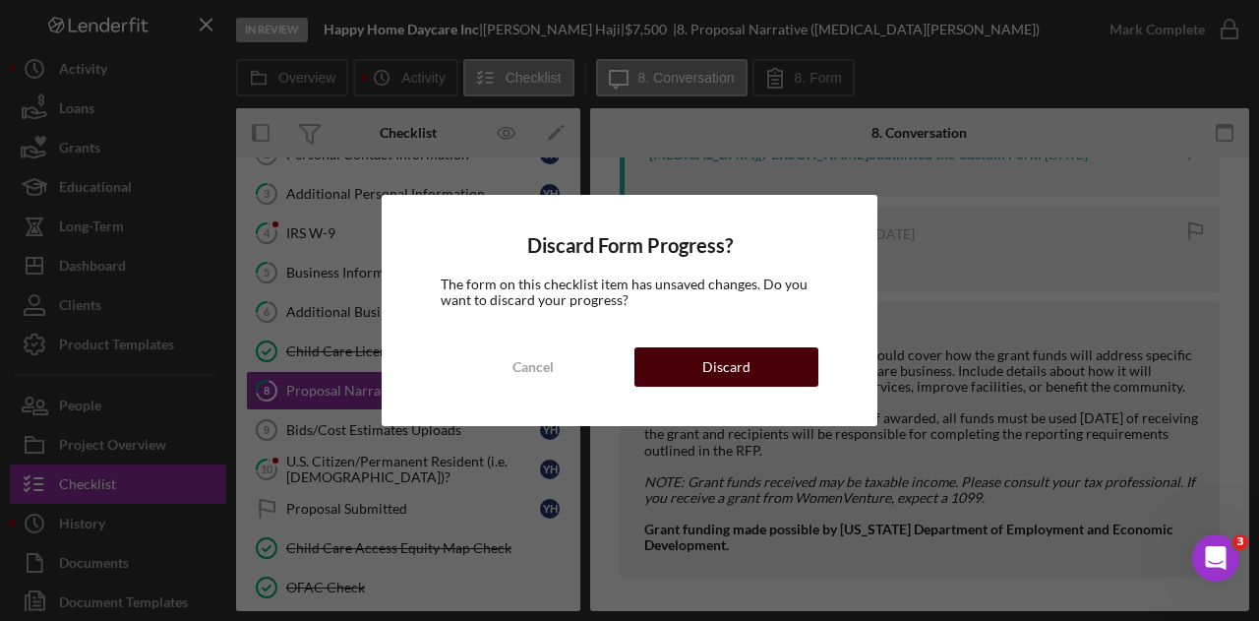
click at [673, 359] on button "Discard" at bounding box center [726, 366] width 184 height 39
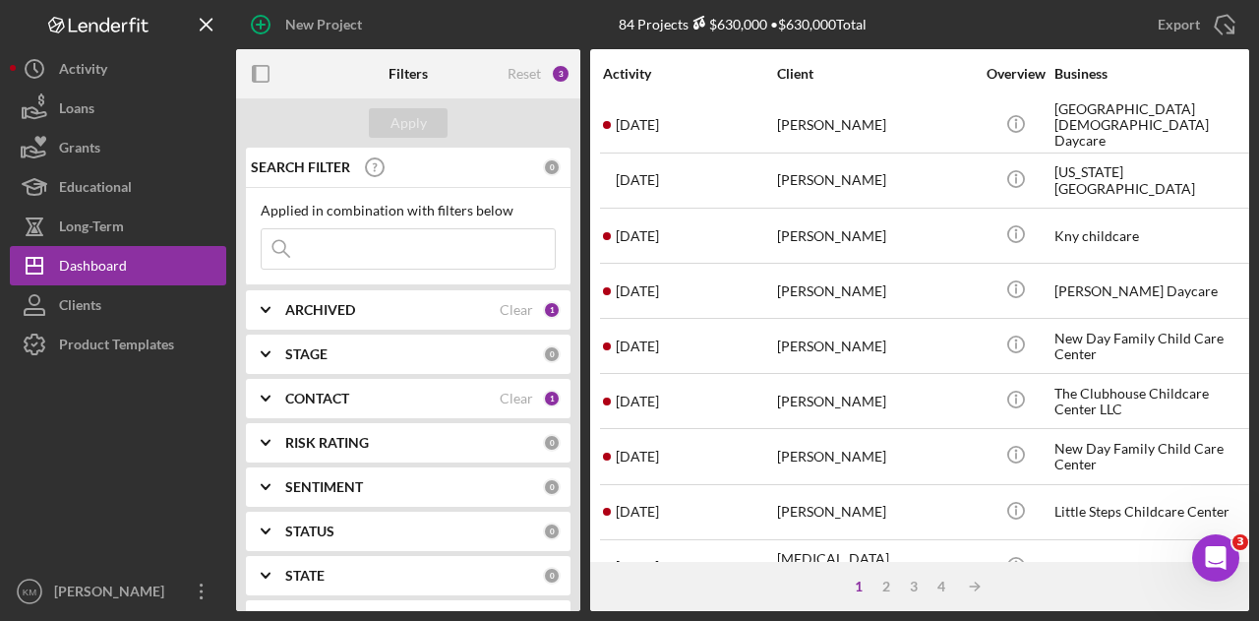
scroll to position [295, 0]
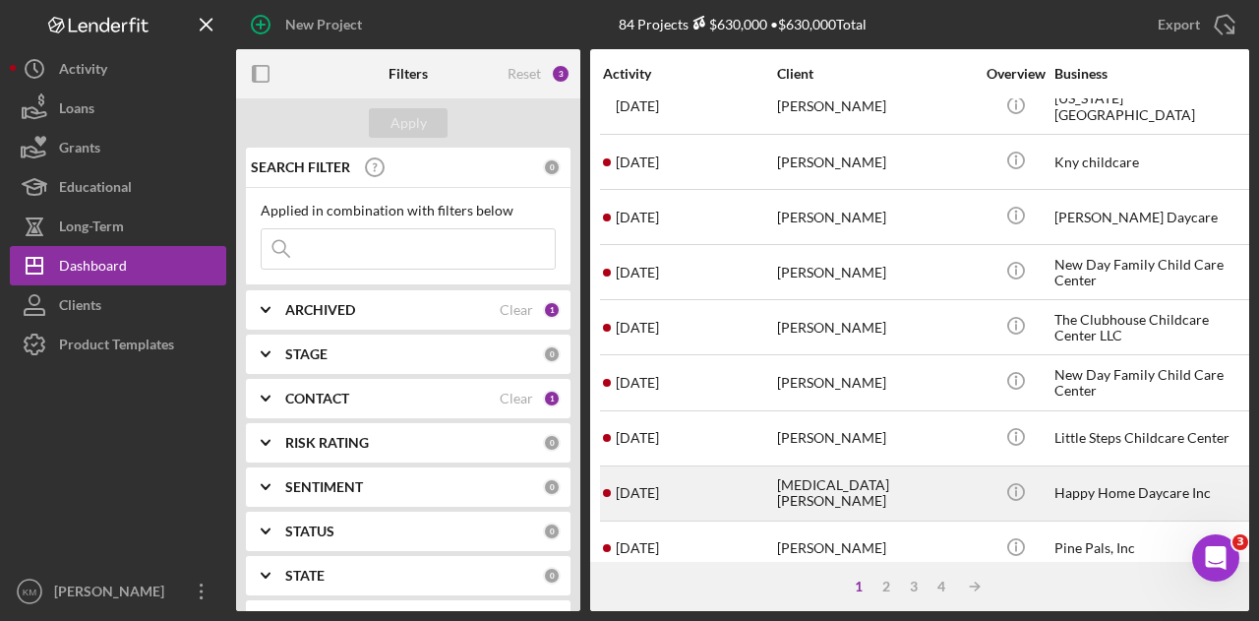
click at [838, 487] on div "[MEDICAL_DATA][PERSON_NAME]" at bounding box center [875, 493] width 197 height 52
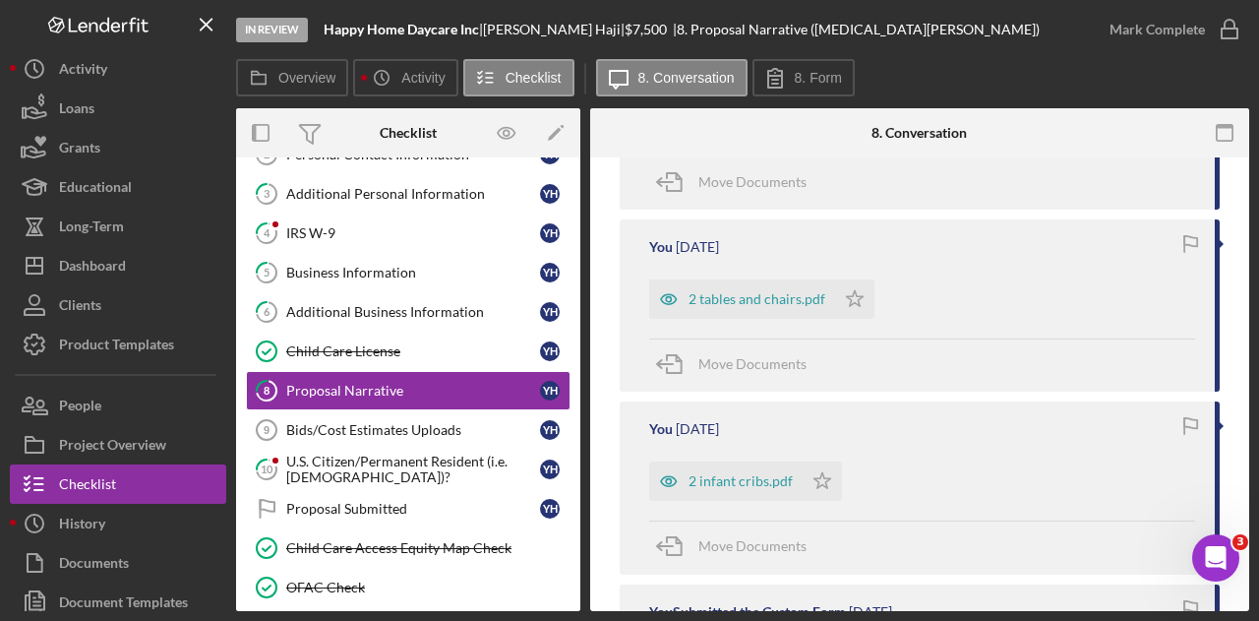
scroll to position [1574, 0]
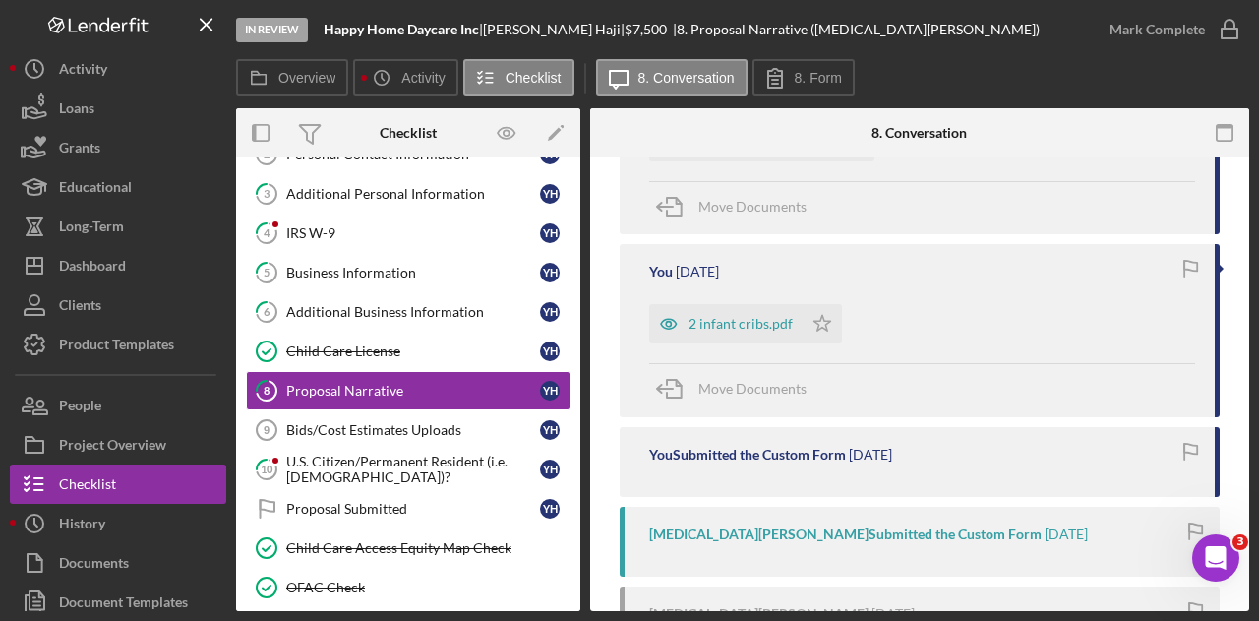
click at [1235, 103] on div "Overview Icon/History Activity Checklist Icon/Message 8. Conversation 8. Form O…" at bounding box center [742, 335] width 1013 height 552
click at [1229, 131] on icon "button" at bounding box center [1224, 133] width 44 height 44
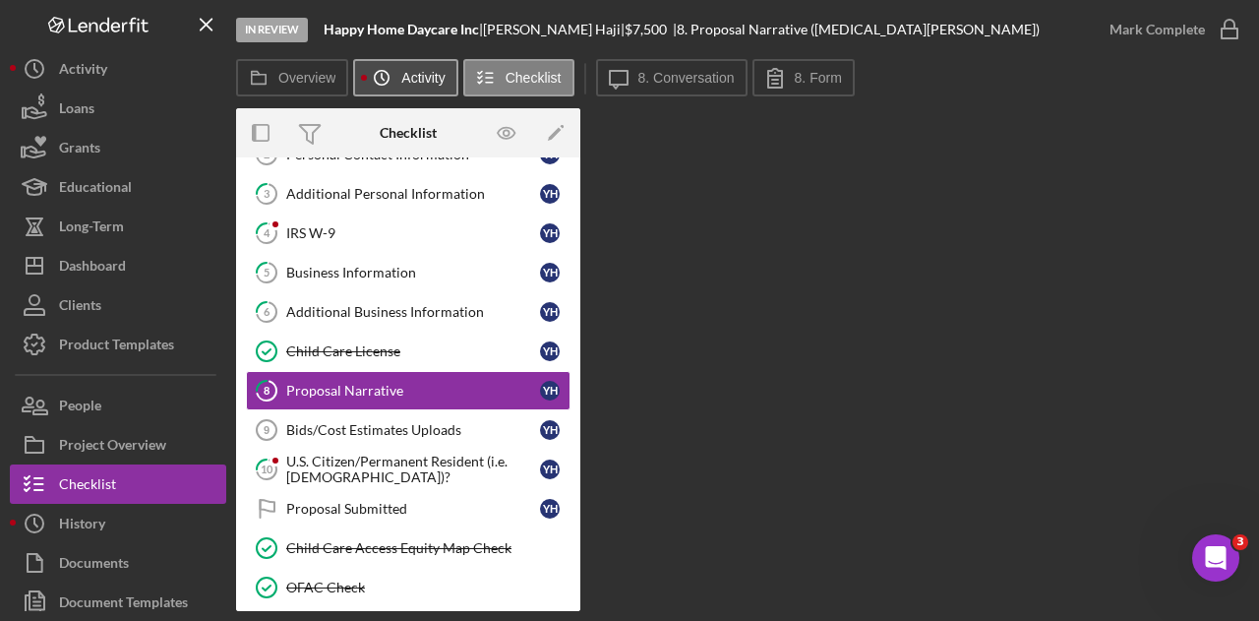
click at [411, 74] on label "Activity" at bounding box center [422, 78] width 43 height 16
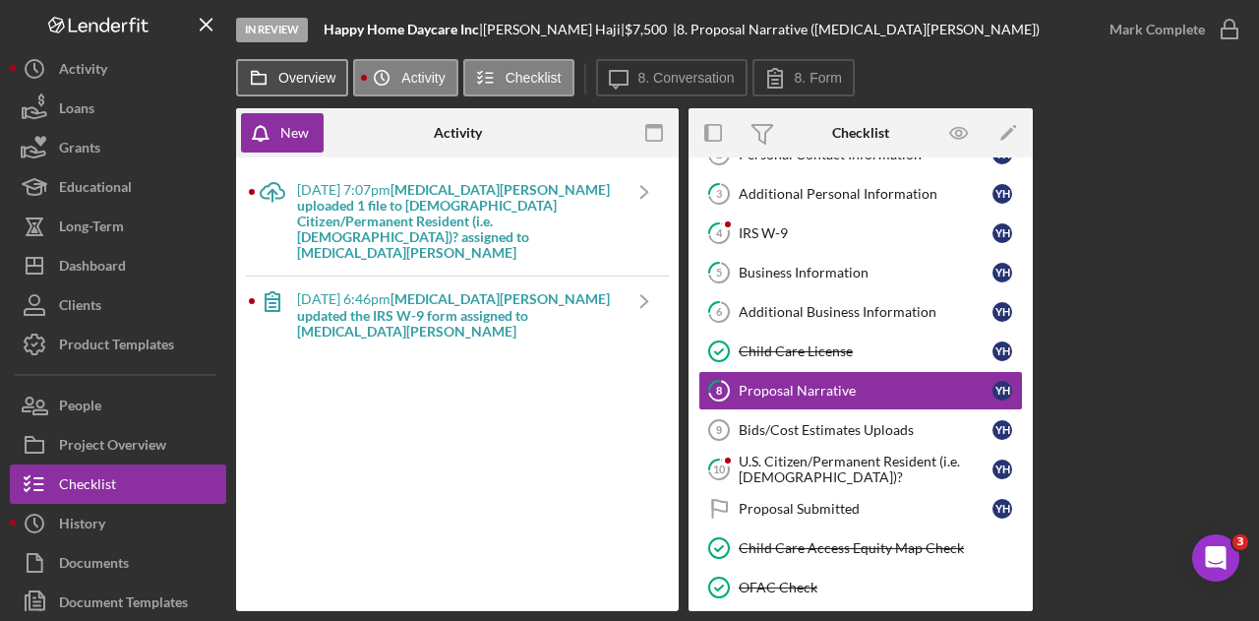
click at [280, 74] on label "Overview" at bounding box center [306, 78] width 57 height 16
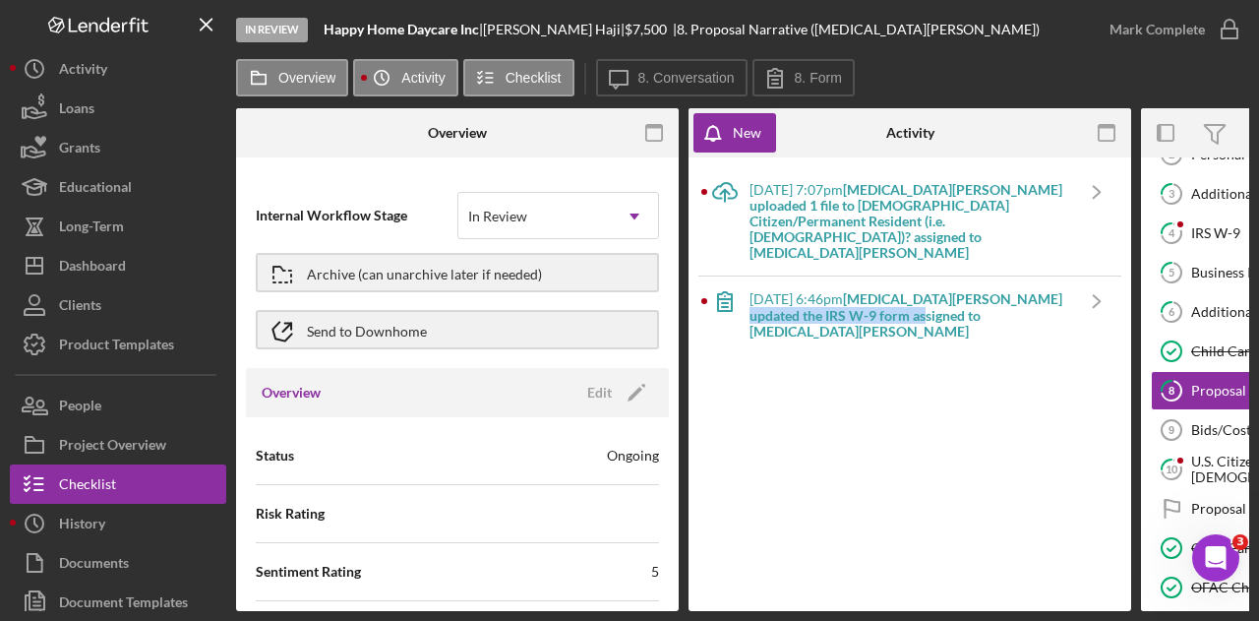
drag, startPoint x: 729, startPoint y: 612, endPoint x: 918, endPoint y: 602, distance: 189.1
click at [918, 602] on div "In Review Happy Home Daycare Inc | [MEDICAL_DATA][PERSON_NAME] | $7,500 $7,500 …" at bounding box center [629, 310] width 1259 height 621
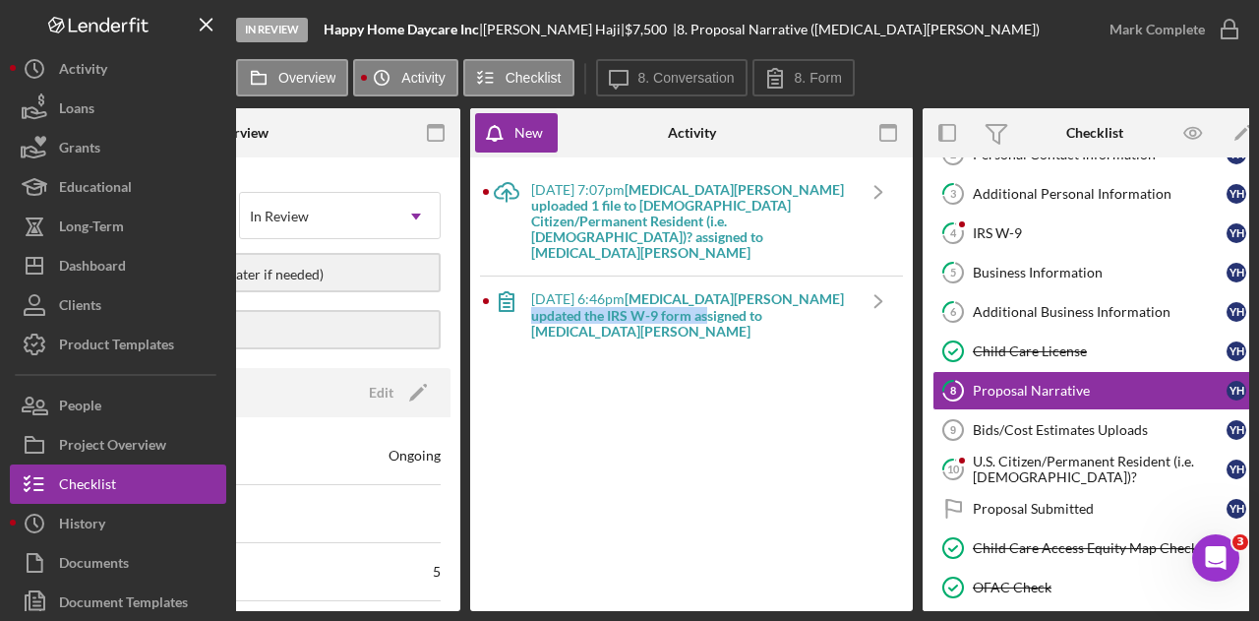
scroll to position [0, 236]
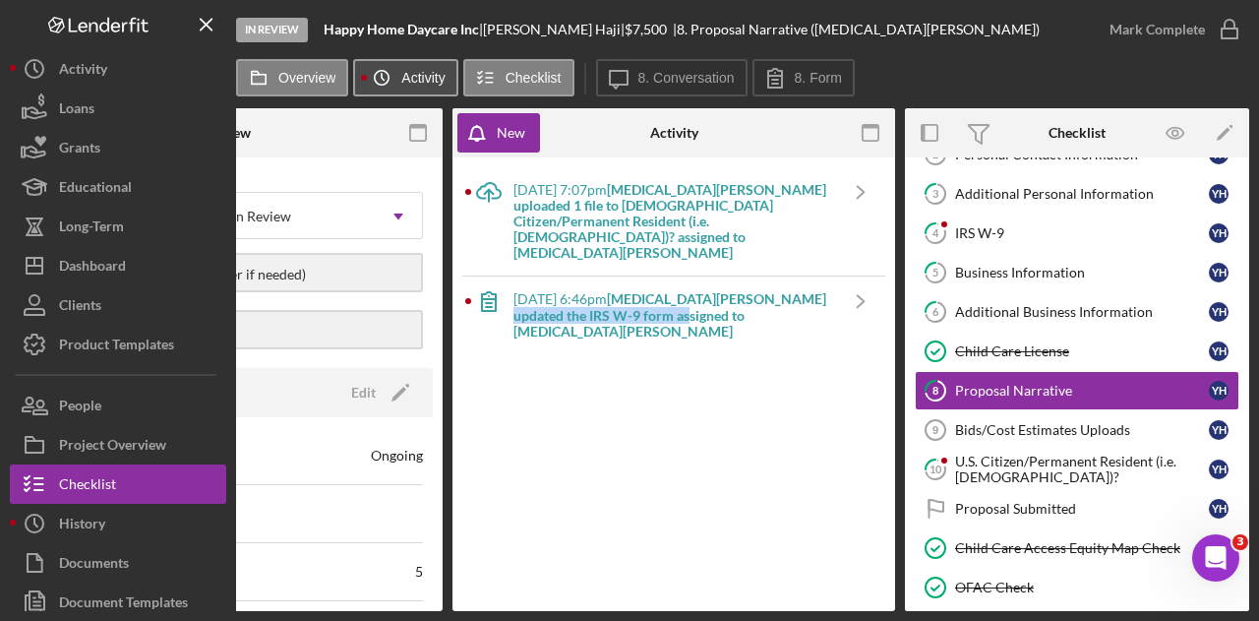
click at [382, 78] on icon "Icon/History" at bounding box center [381, 77] width 39 height 39
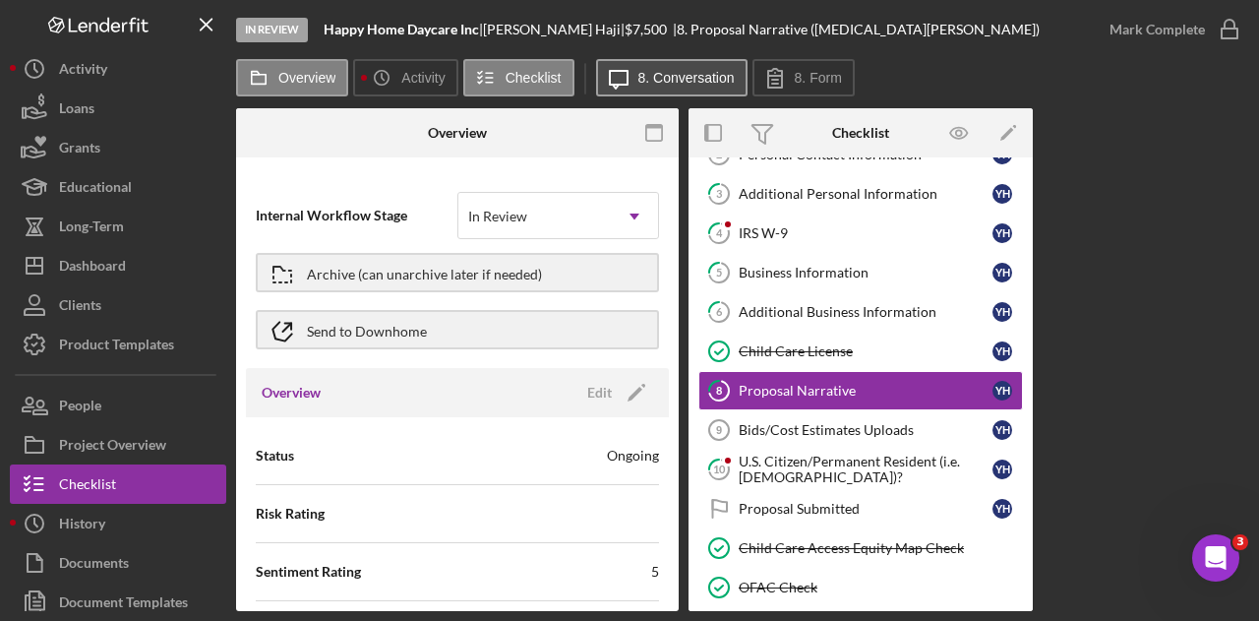
click at [728, 80] on label "8. Conversation" at bounding box center [686, 78] width 96 height 16
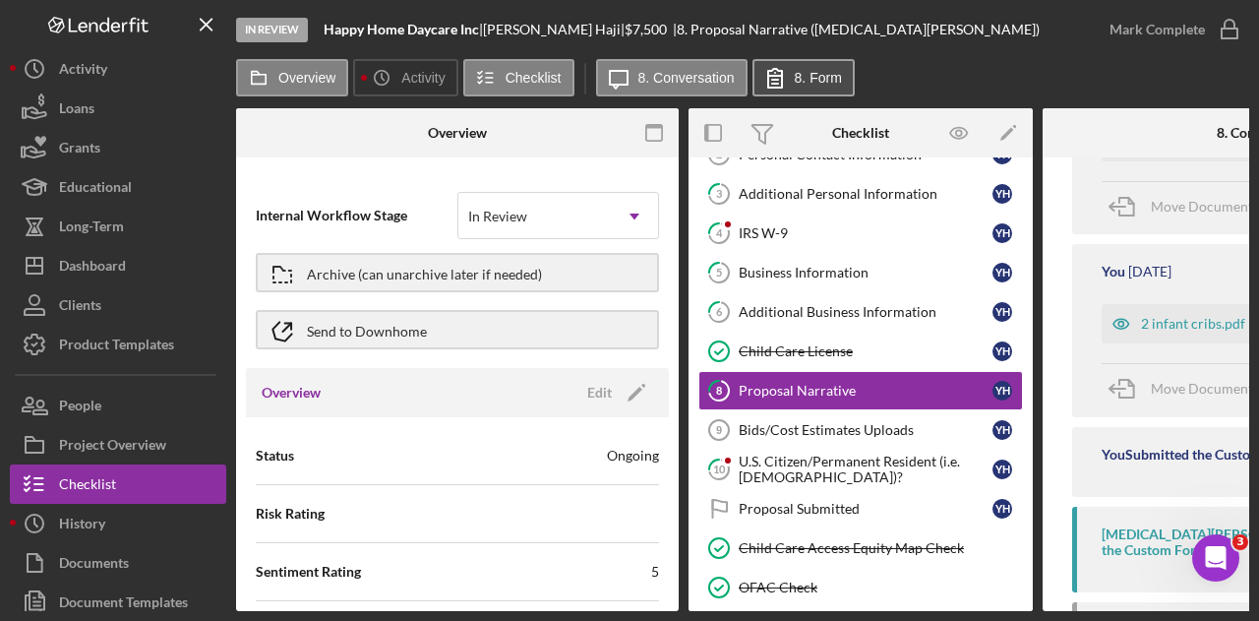
click at [809, 80] on label "8. Form" at bounding box center [818, 78] width 47 height 16
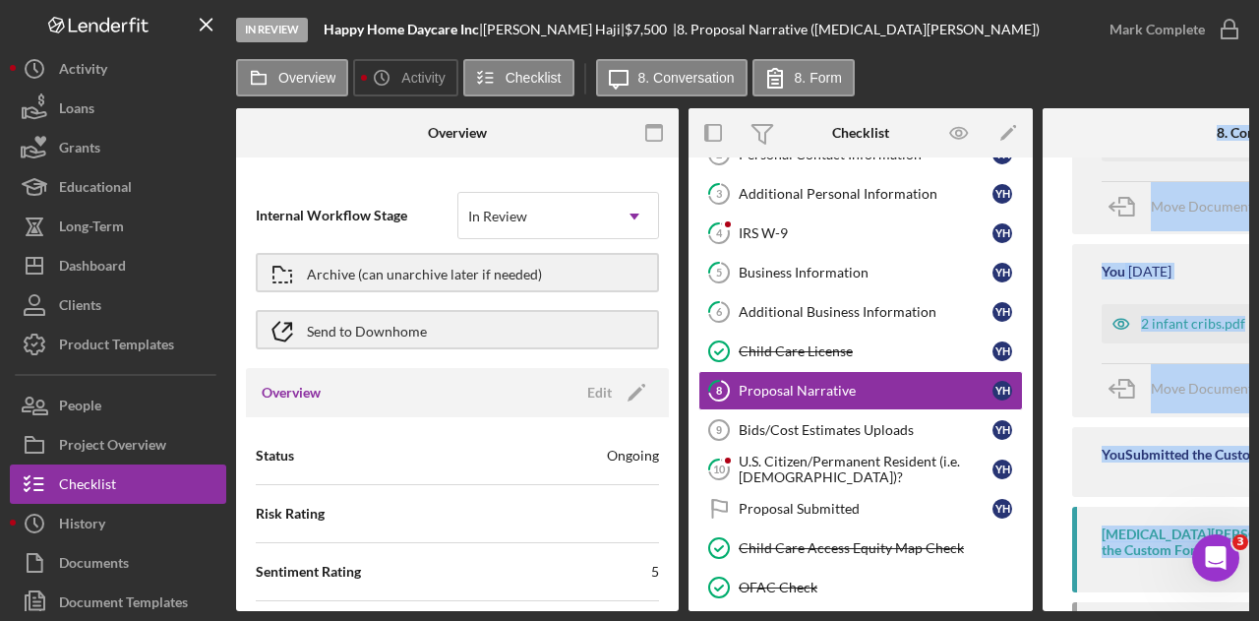
drag, startPoint x: 830, startPoint y: 613, endPoint x: 930, endPoint y: 603, distance: 100.8
click at [1072, 605] on div "In Review Happy Home Daycare Inc | [MEDICAL_DATA][PERSON_NAME] | $7,500 $7,500 …" at bounding box center [629, 310] width 1259 height 621
drag, startPoint x: 832, startPoint y: 611, endPoint x: 1070, endPoint y: 597, distance: 238.4
click at [1074, 597] on div "Overview Internal Workflow Stage In Review Icon/Dropdown Arrow Archive (can una…" at bounding box center [742, 359] width 1013 height 503
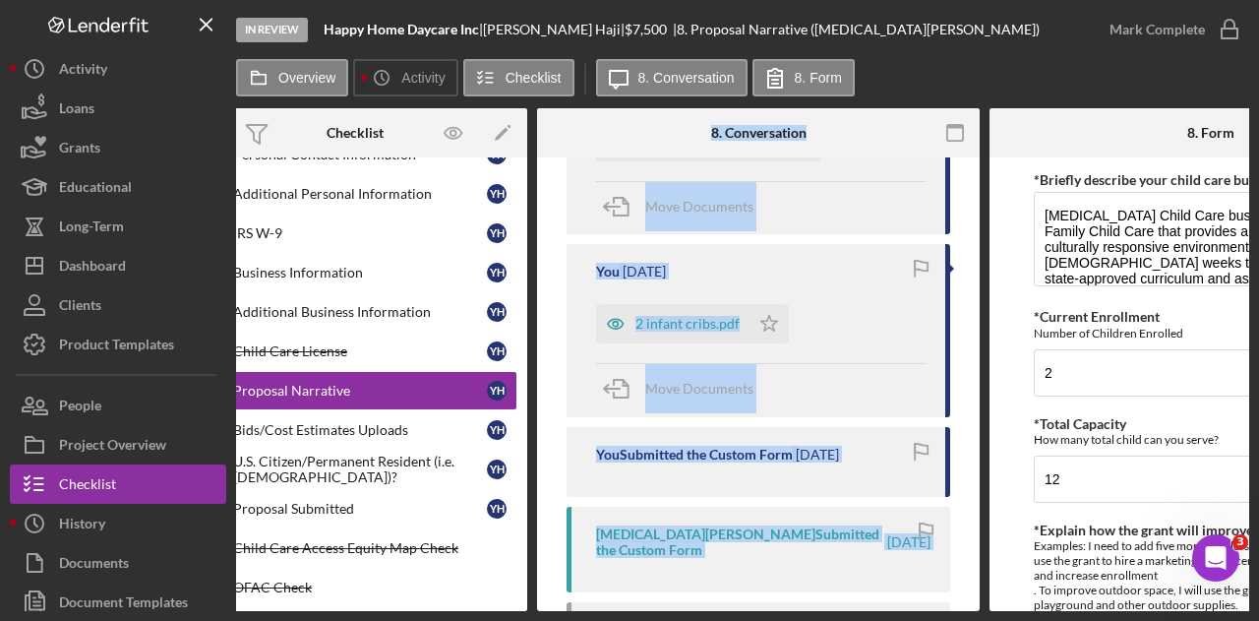
scroll to position [0, 688]
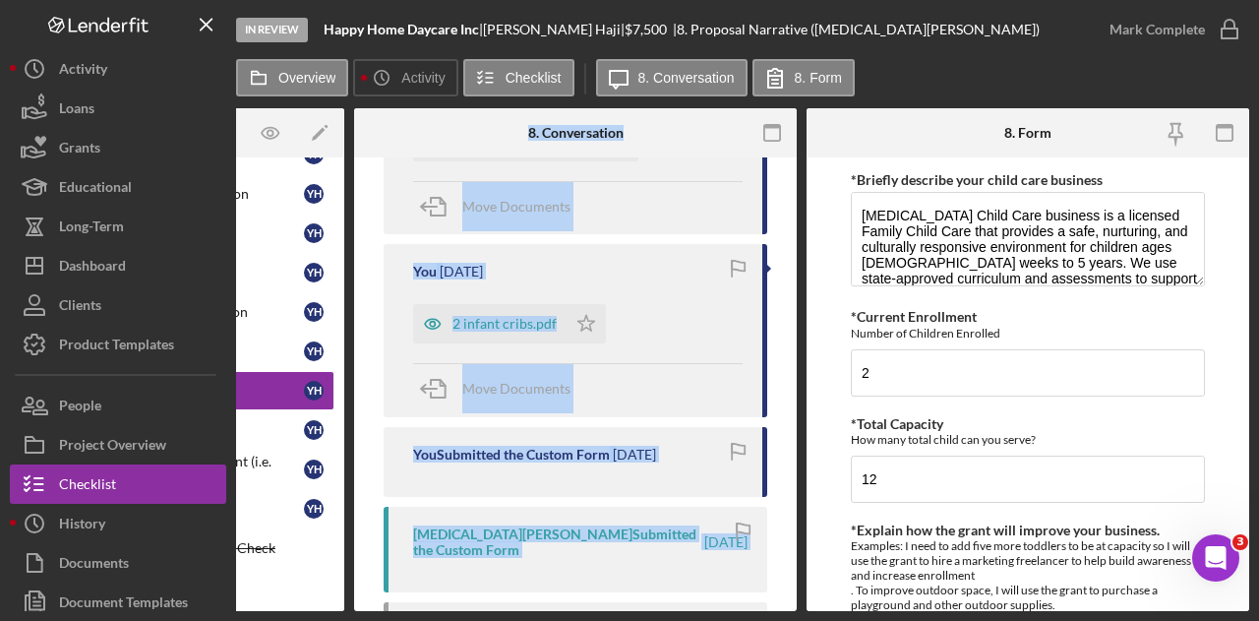
drag, startPoint x: 746, startPoint y: 610, endPoint x: 31, endPoint y: 11, distance: 932.7
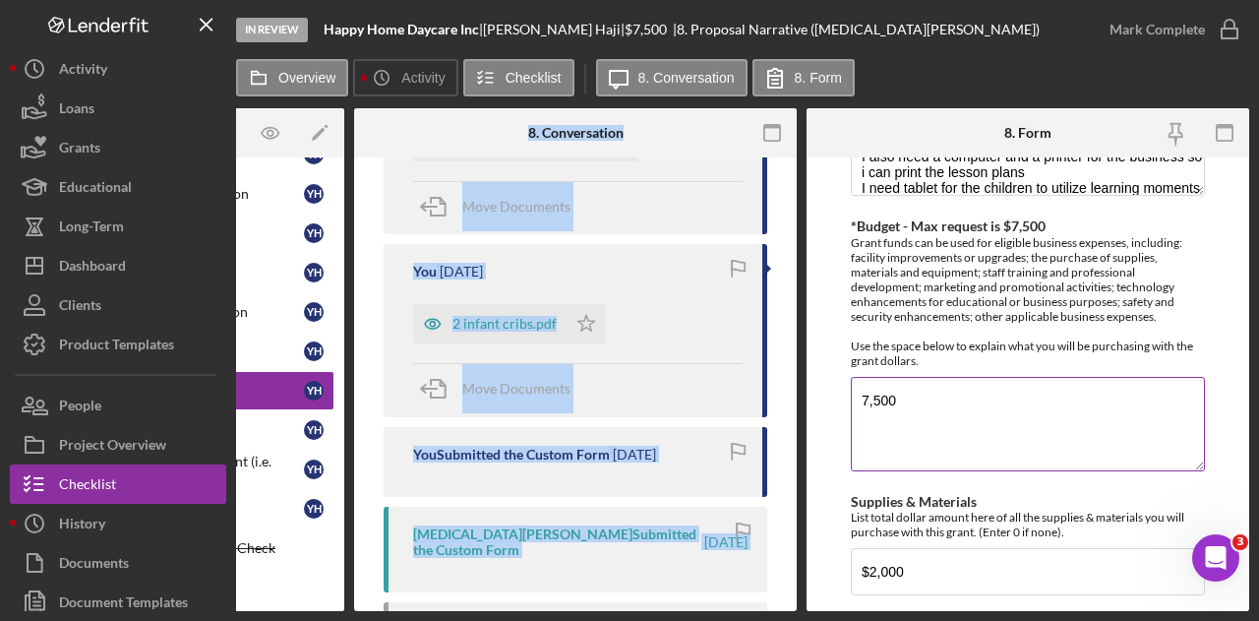
scroll to position [590, 0]
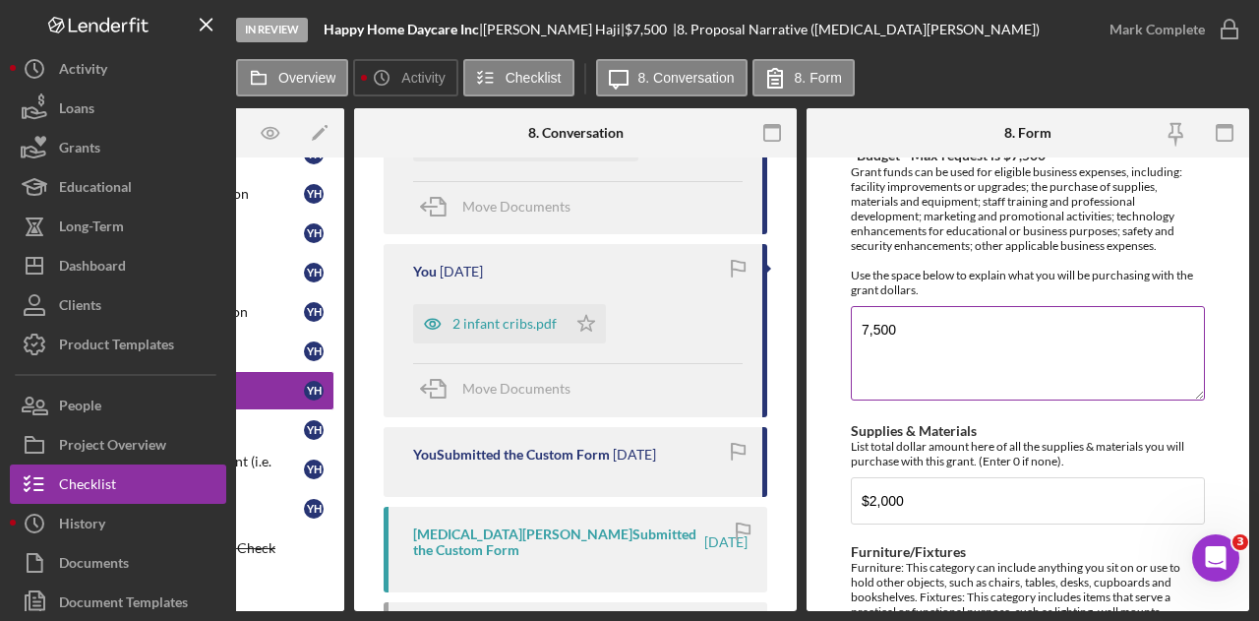
click at [988, 314] on textarea "7,500" at bounding box center [1028, 353] width 354 height 94
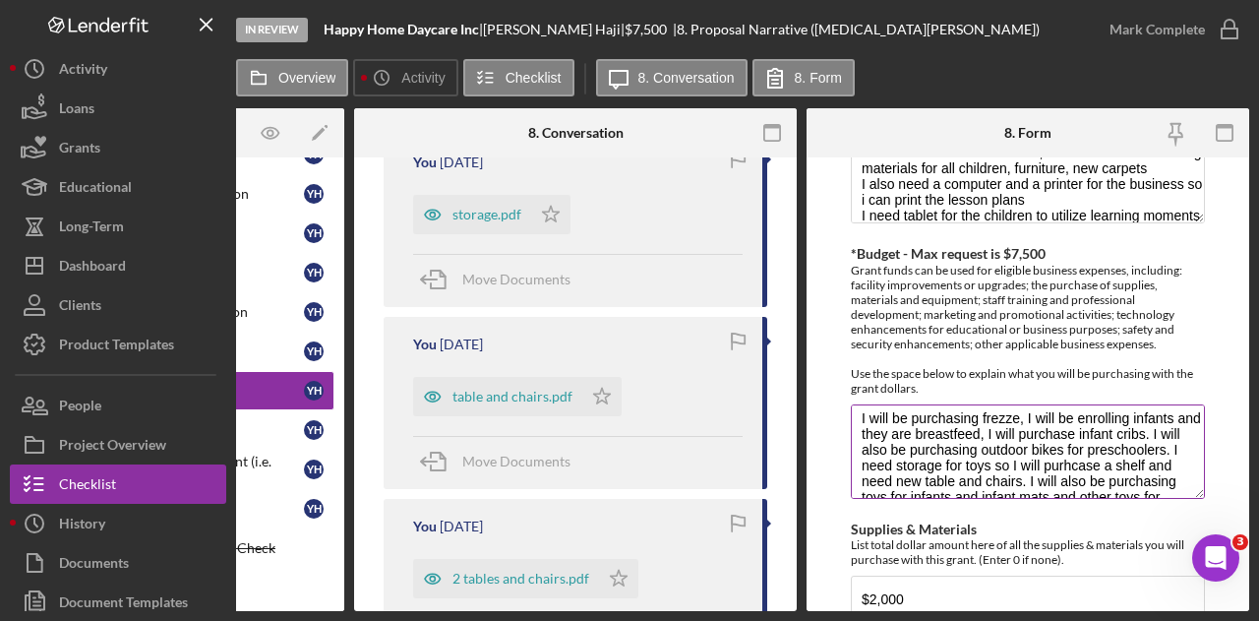
scroll to position [0, 0]
click at [1006, 428] on textarea "I will be purchasing frezze, I will be enrolling infants and they are breastfee…" at bounding box center [1028, 451] width 354 height 94
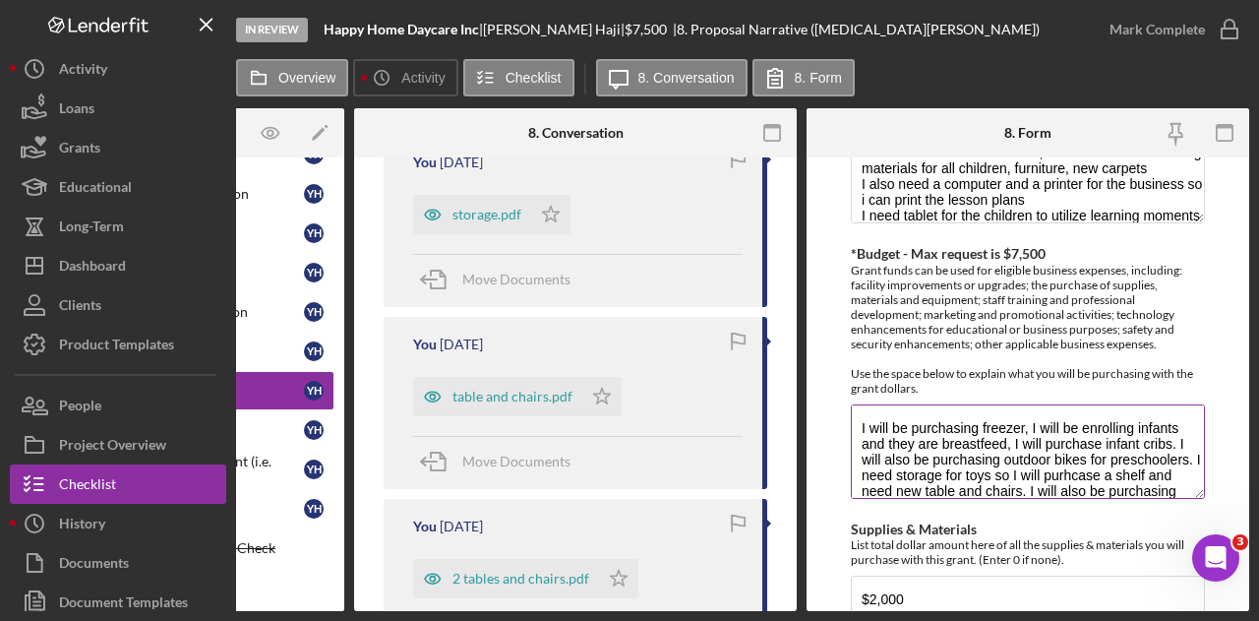
click at [997, 455] on textarea "I will be purchasing freezer, I will be enrolling infants and they are breastfe…" at bounding box center [1028, 451] width 354 height 94
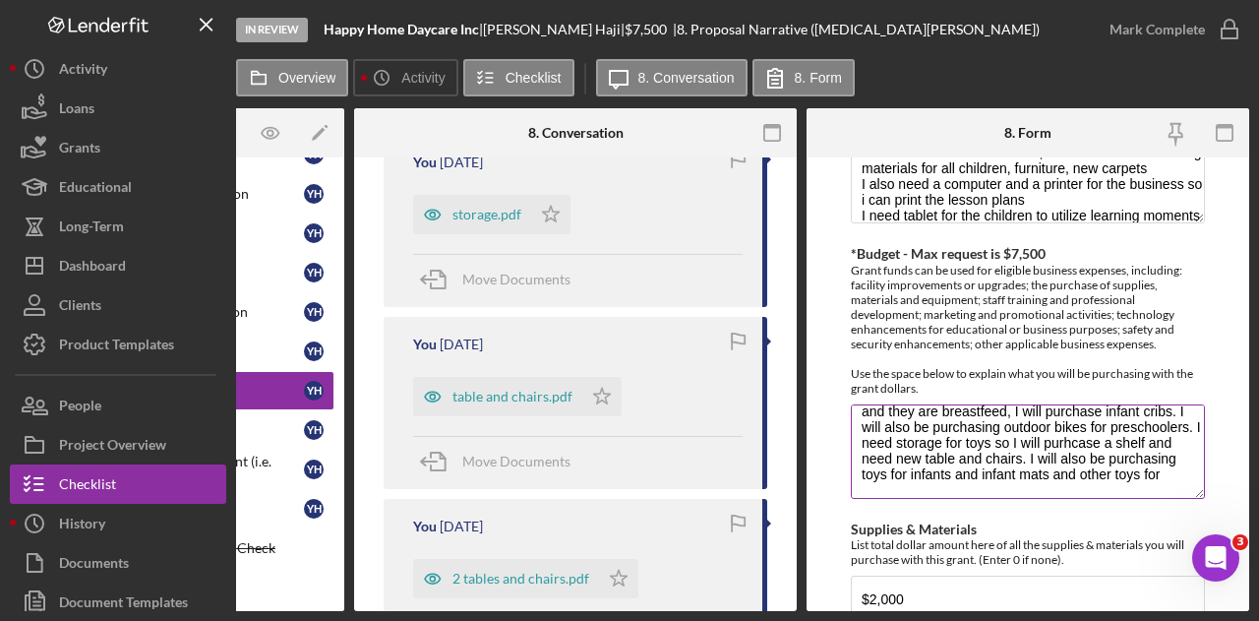
click at [894, 436] on textarea "I will be purchasing freezer, I will be enrolling infants and they are breastfe…" at bounding box center [1028, 451] width 354 height 94
click at [1009, 467] on textarea "I will be purchasing freezer, I will be enrolling infants and they are breastfe…" at bounding box center [1028, 451] width 354 height 94
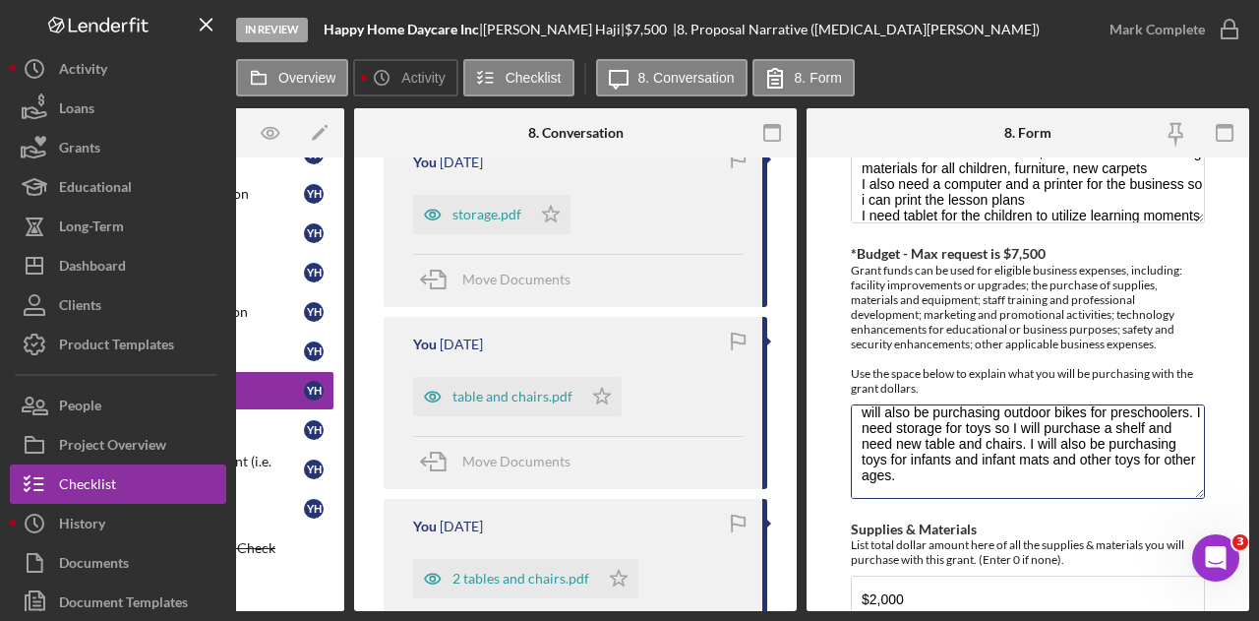
type textarea "I will be purchasing freezer, I will be enrolling infants and they are breastfe…"
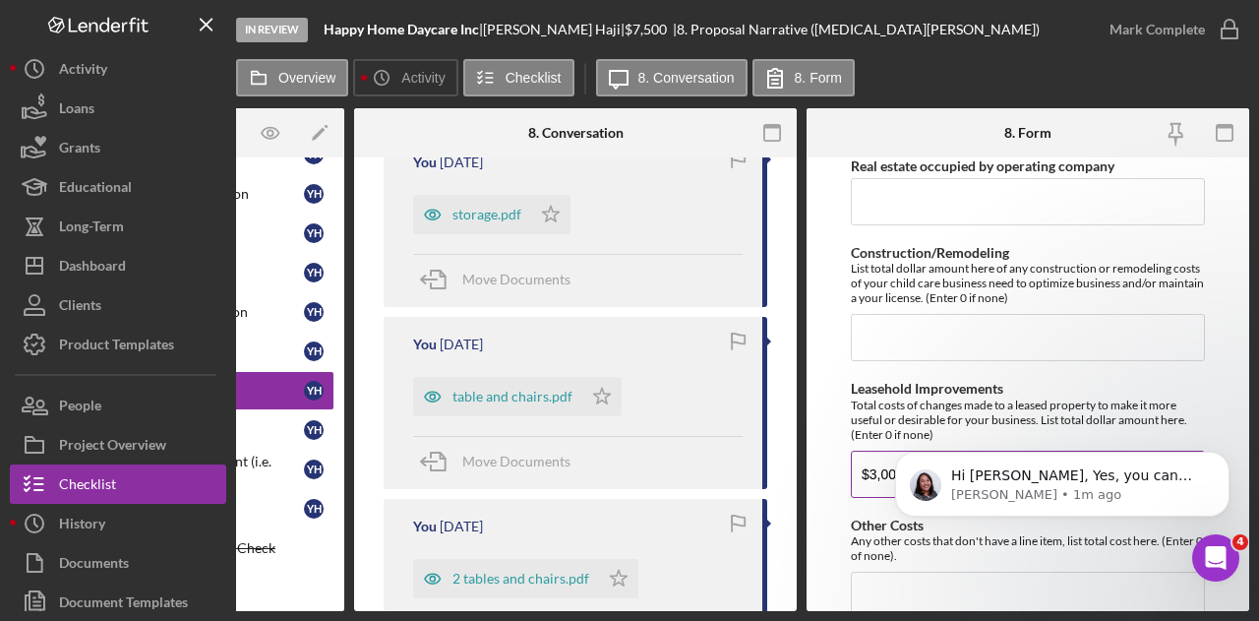
scroll to position [1658, 0]
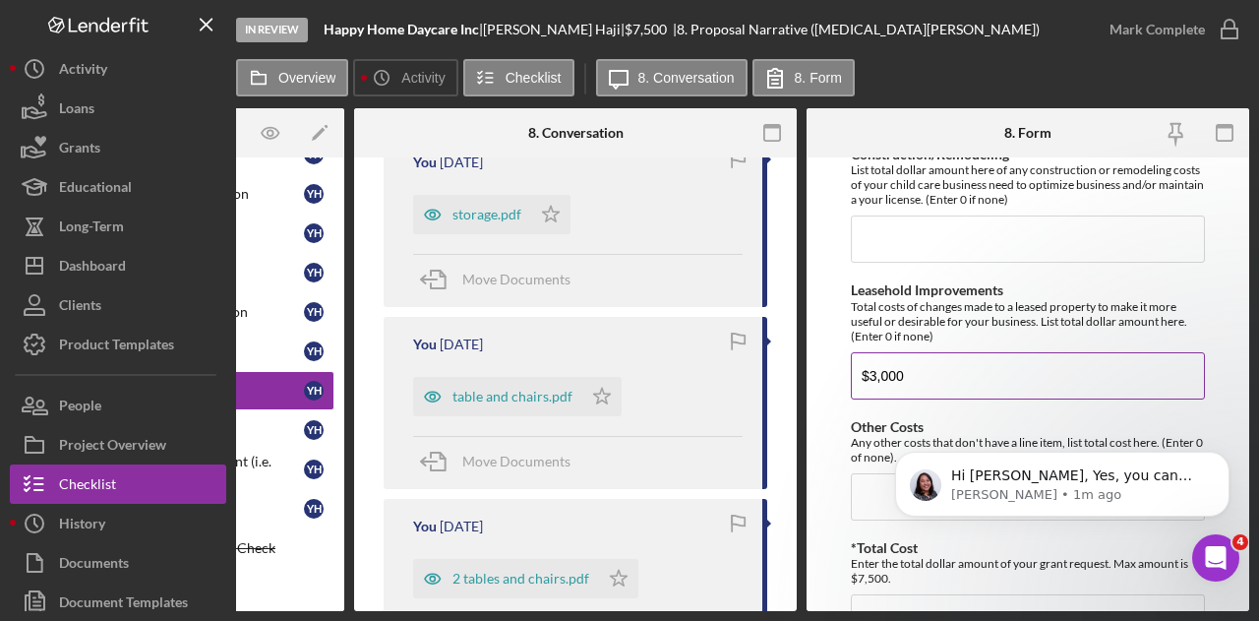
click at [982, 355] on input "$3,000" at bounding box center [1028, 375] width 354 height 47
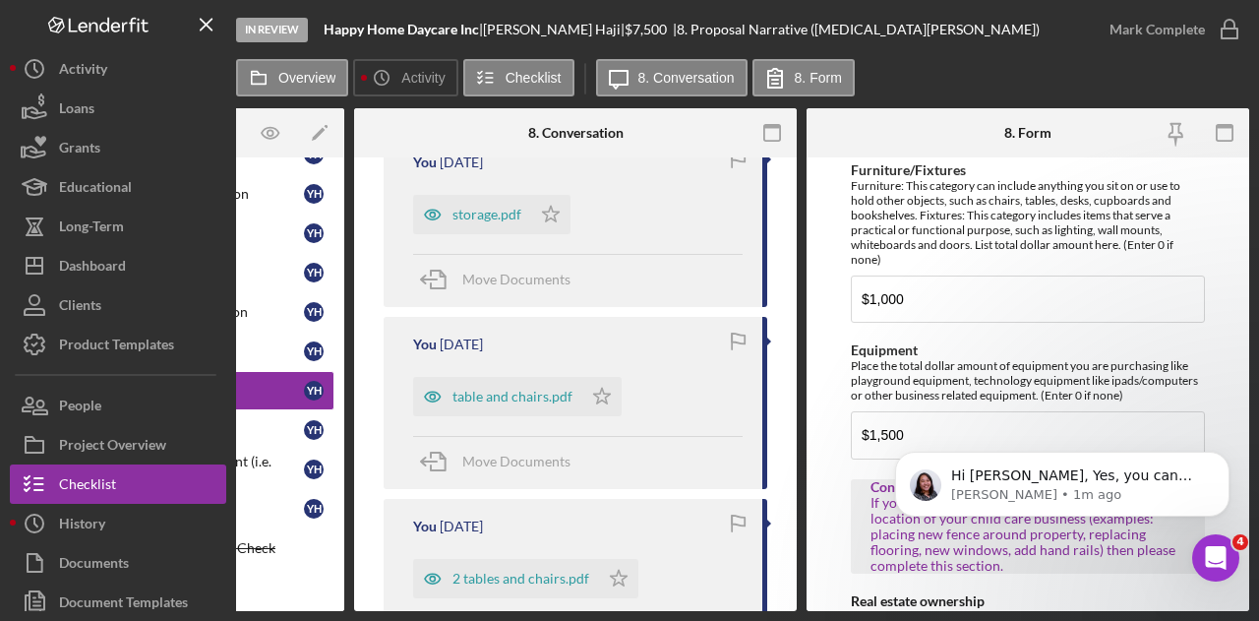
scroll to position [970, 0]
type input "$0"
click at [1033, 298] on input "$1,000" at bounding box center [1028, 300] width 354 height 47
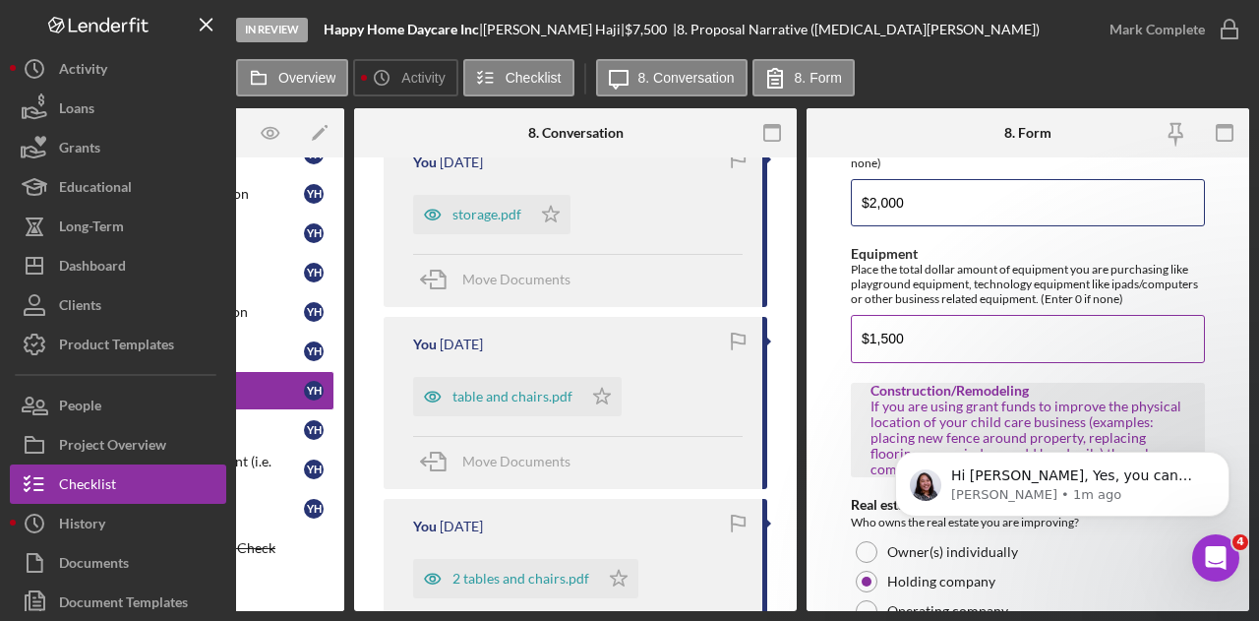
type input "$2,000"
click at [1005, 322] on input "$1,500" at bounding box center [1028, 338] width 354 height 47
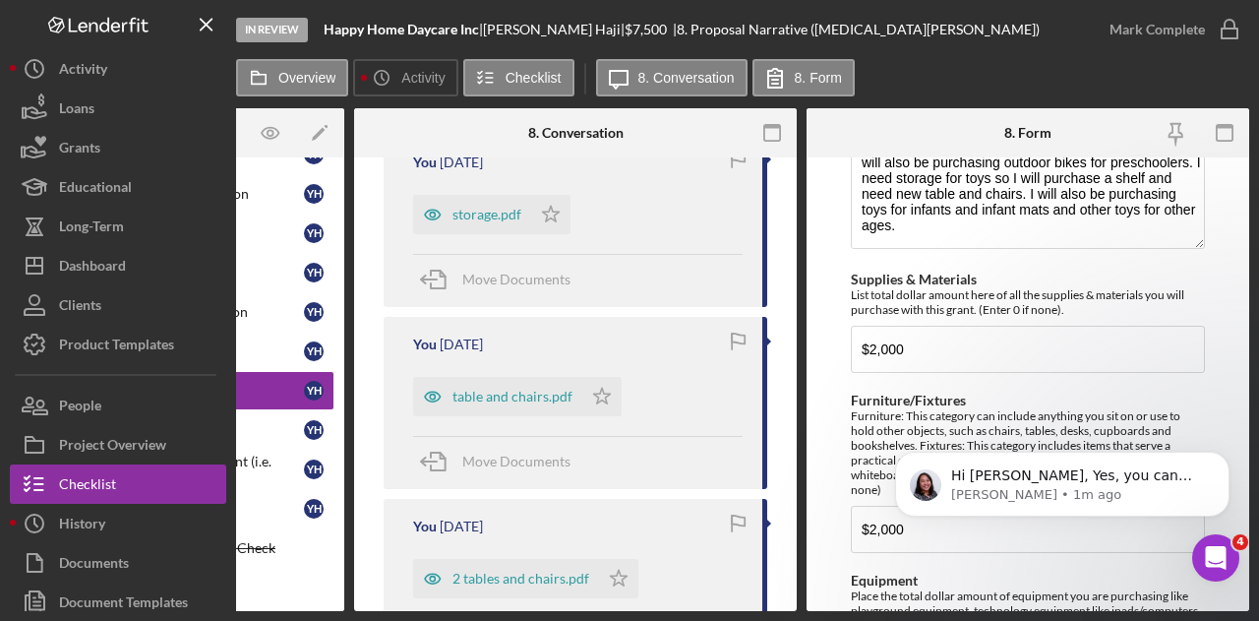
scroll to position [773, 0]
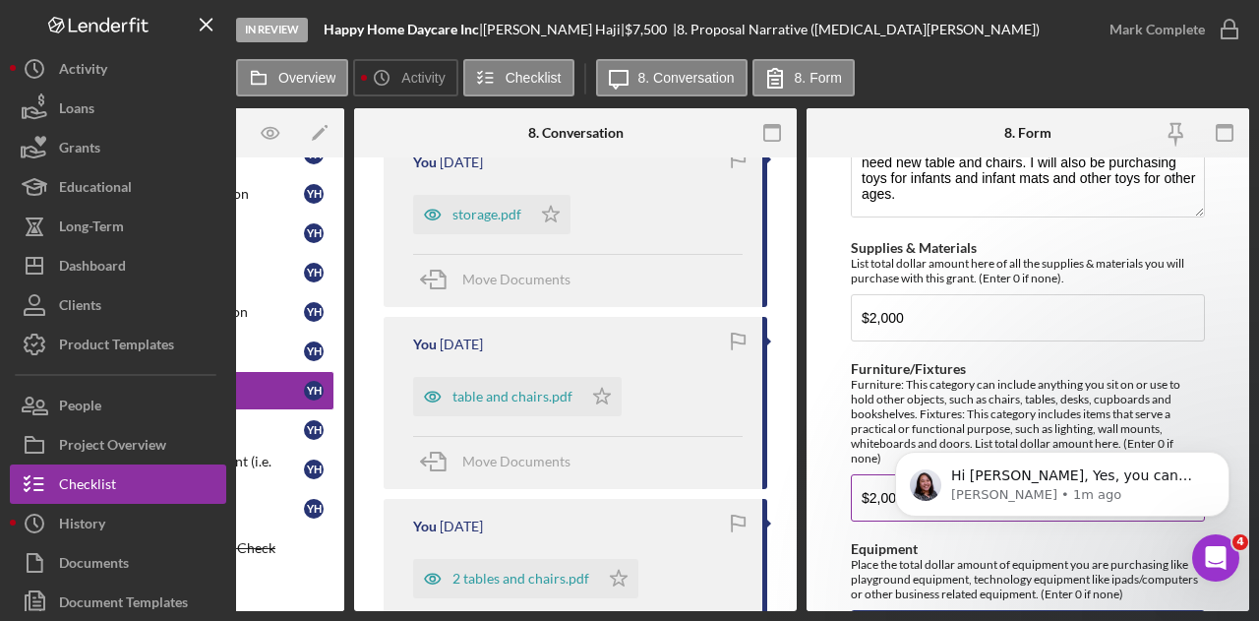
type input "$0"
click at [873, 493] on input "$2,000" at bounding box center [1028, 497] width 354 height 47
type input "$1,500"
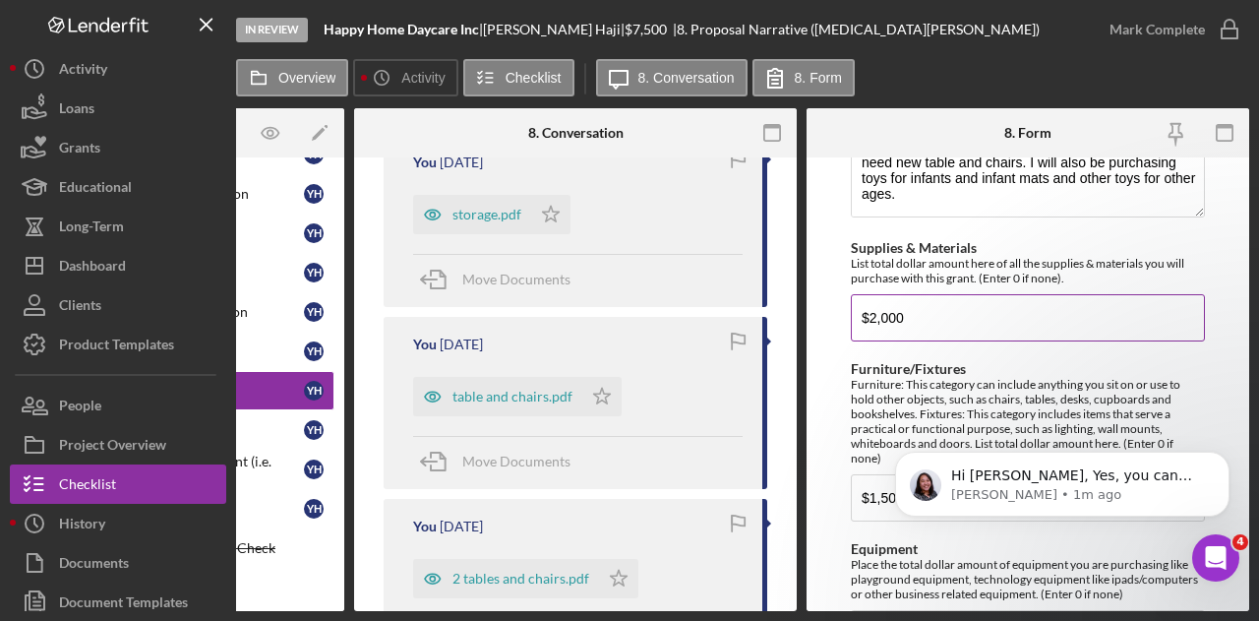
click at [872, 319] on input "$2,000" at bounding box center [1028, 317] width 354 height 47
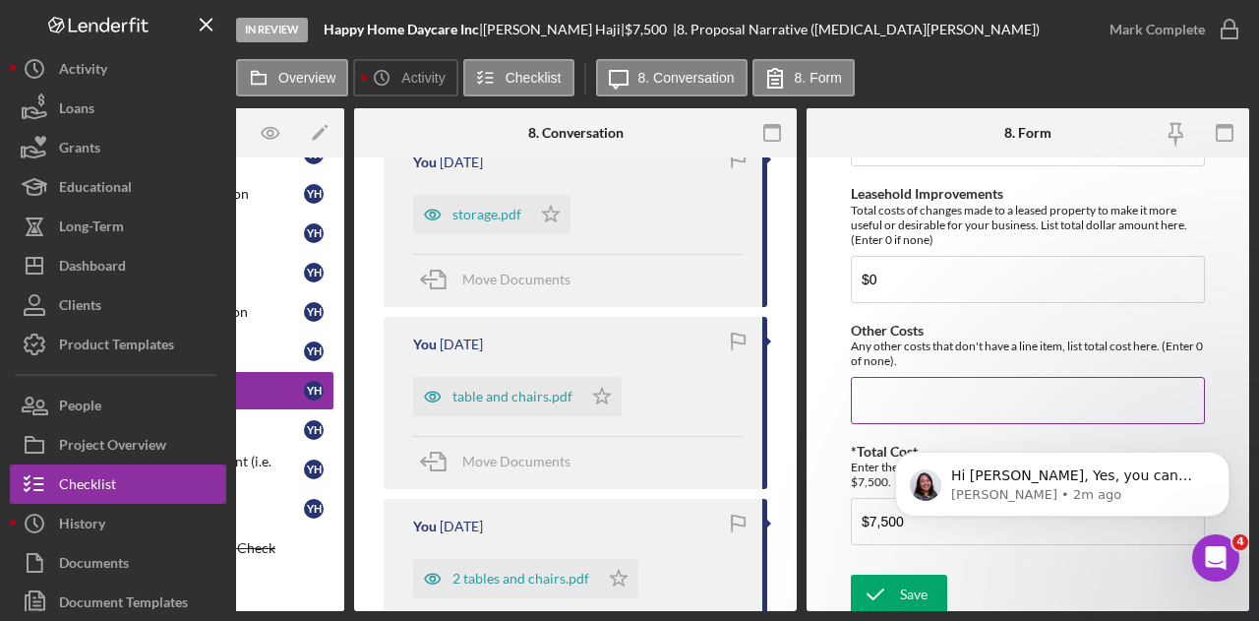
scroll to position [1757, 0]
type input "$3,000"
click at [877, 385] on input "Other Costs" at bounding box center [1028, 398] width 354 height 47
type input "$1,000"
drag, startPoint x: 1211, startPoint y: 557, endPoint x: 2189, endPoint y: 1103, distance: 1120.5
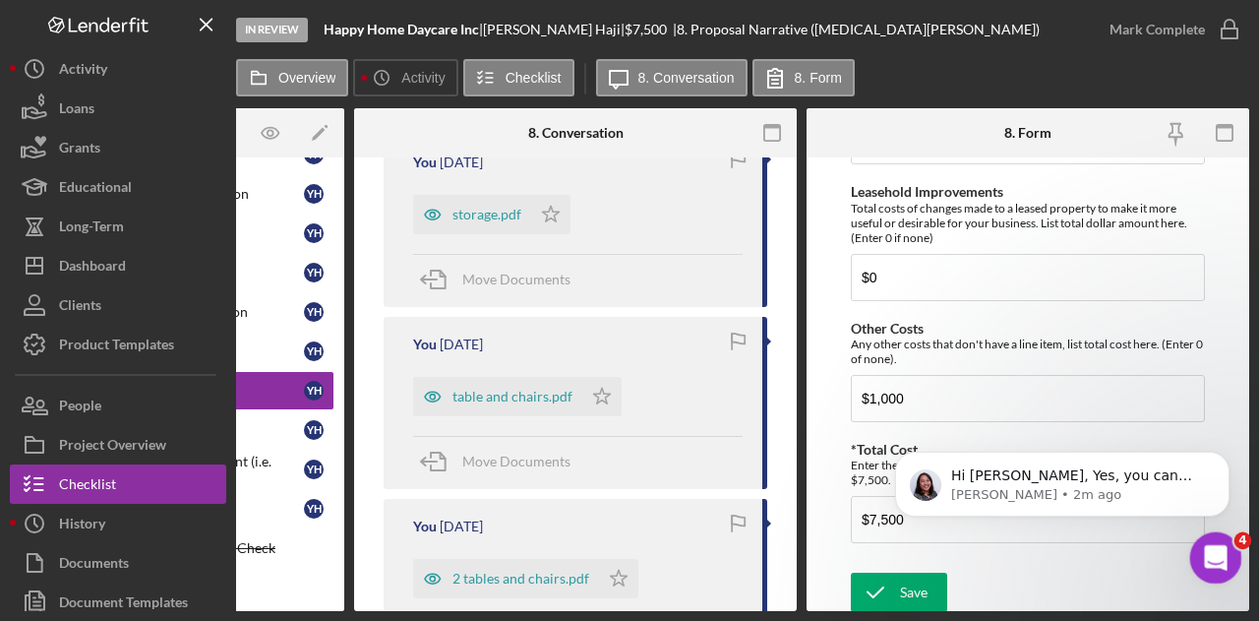
click at [1211, 558] on icon "Open Intercom Messenger" at bounding box center [1213, 555] width 32 height 32
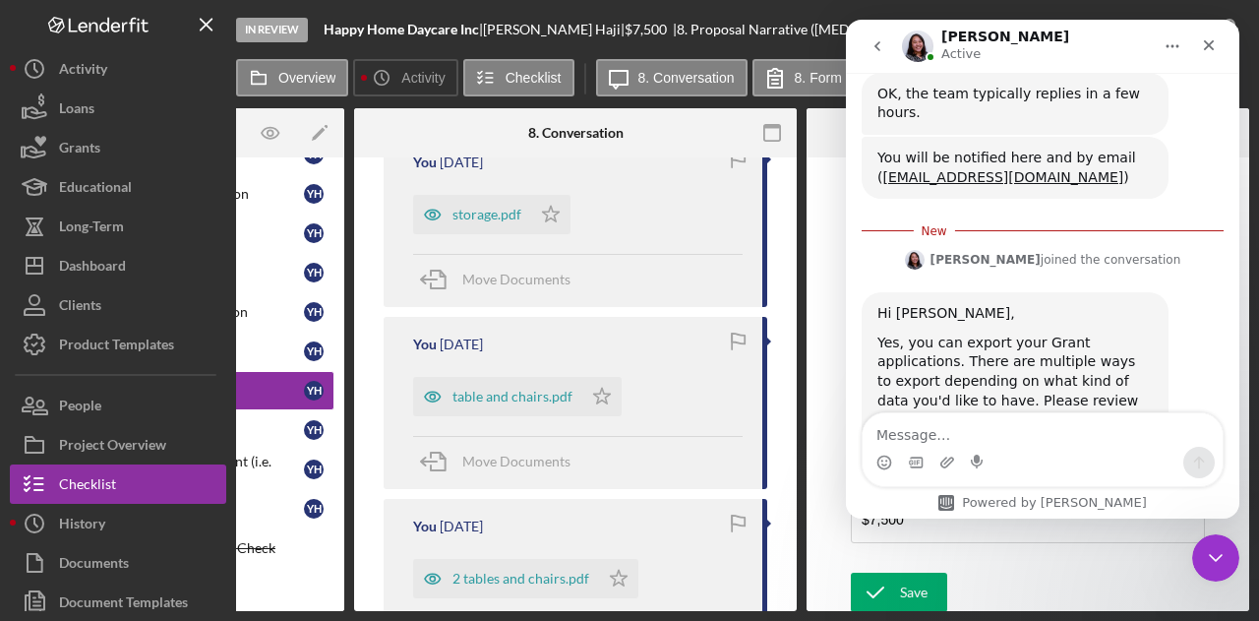
scroll to position [1434, 0]
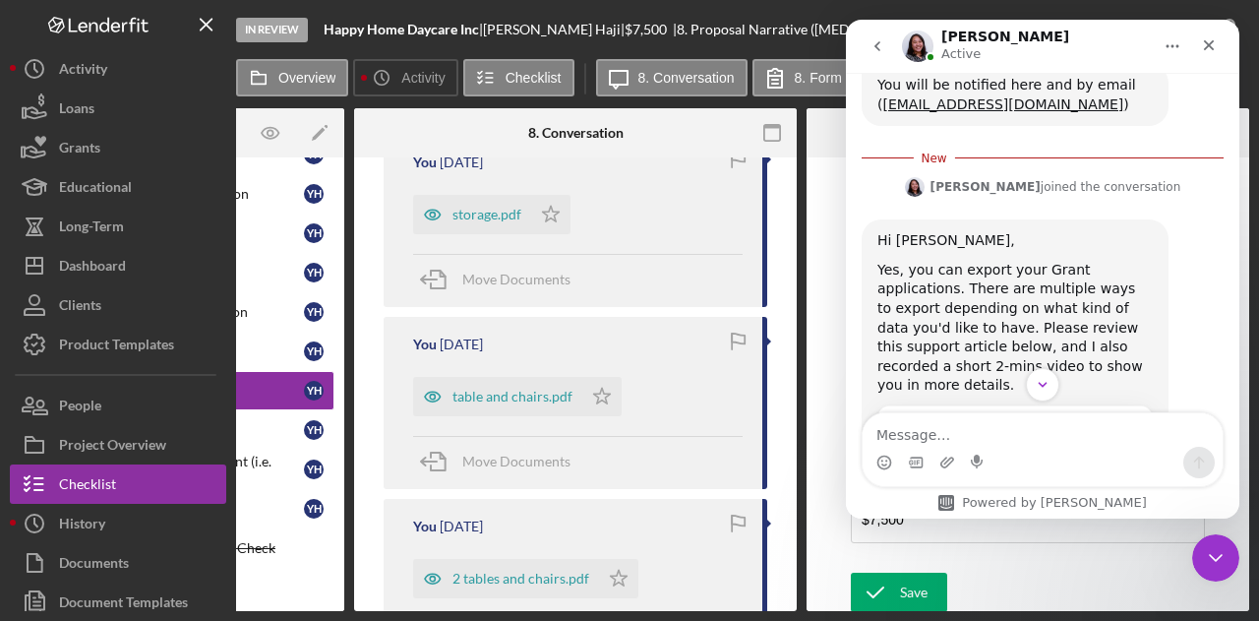
click at [968, 435] on textarea "Message…" at bounding box center [1043, 429] width 360 height 33
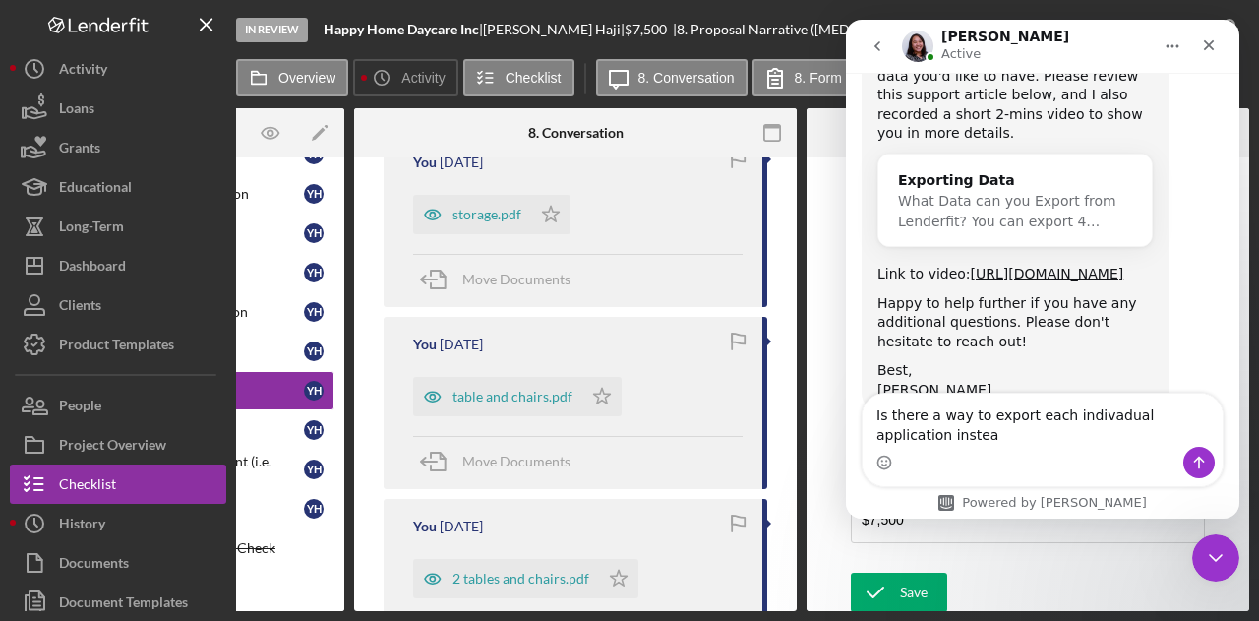
scroll to position [1705, 0]
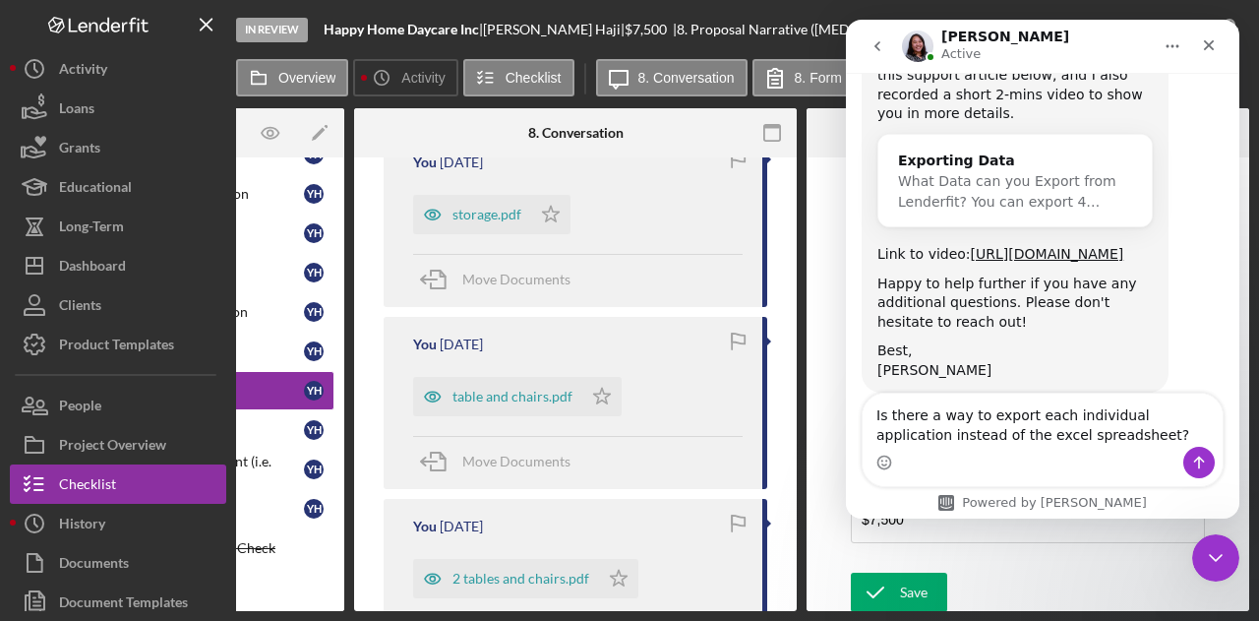
click at [1192, 413] on textarea "Is there a way to export each individual application instead of the excel sprea…" at bounding box center [1043, 419] width 360 height 53
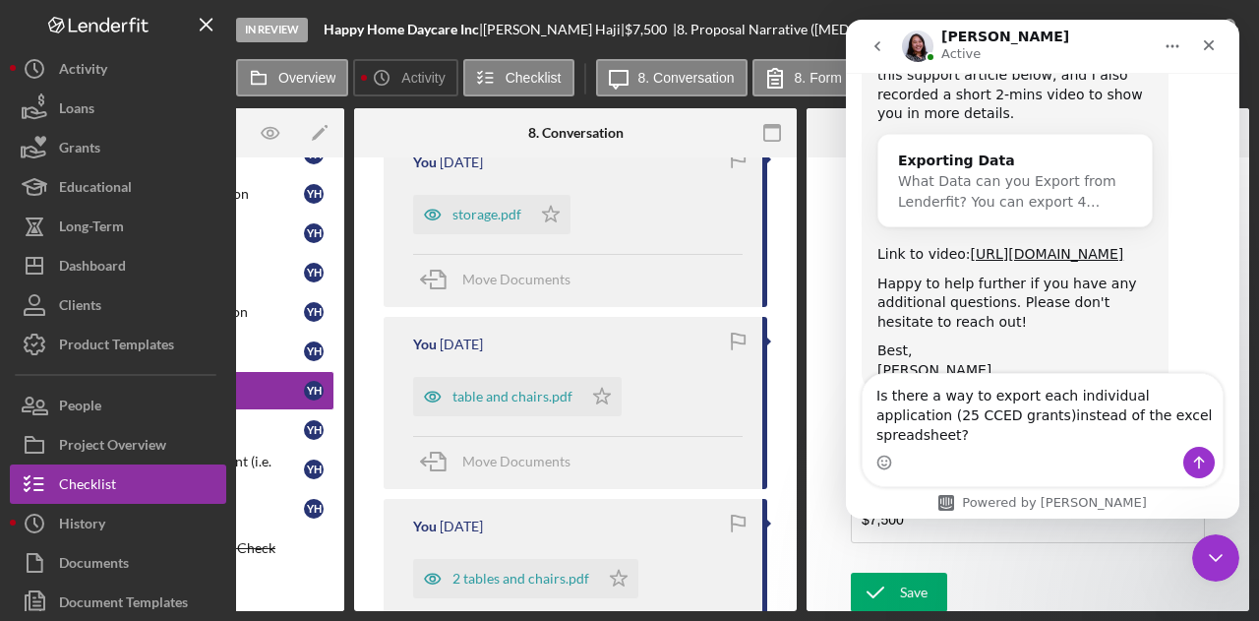
type textarea "Is there a way to export each individual application (25 CCED grants) instead o…"
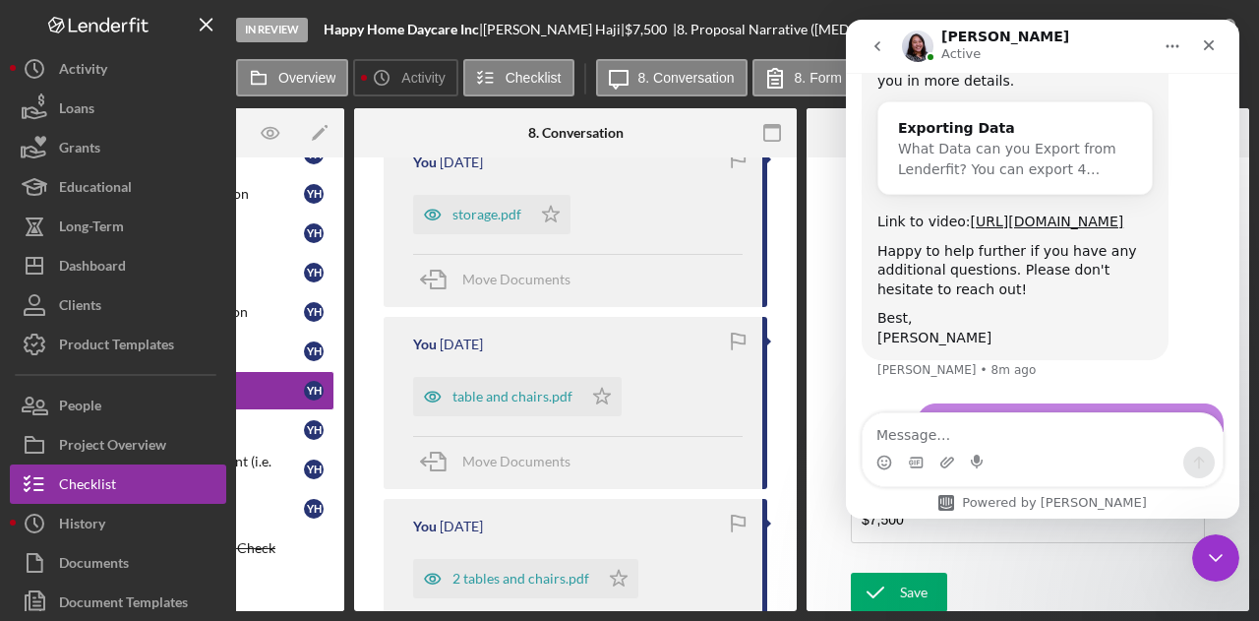
scroll to position [1751, 0]
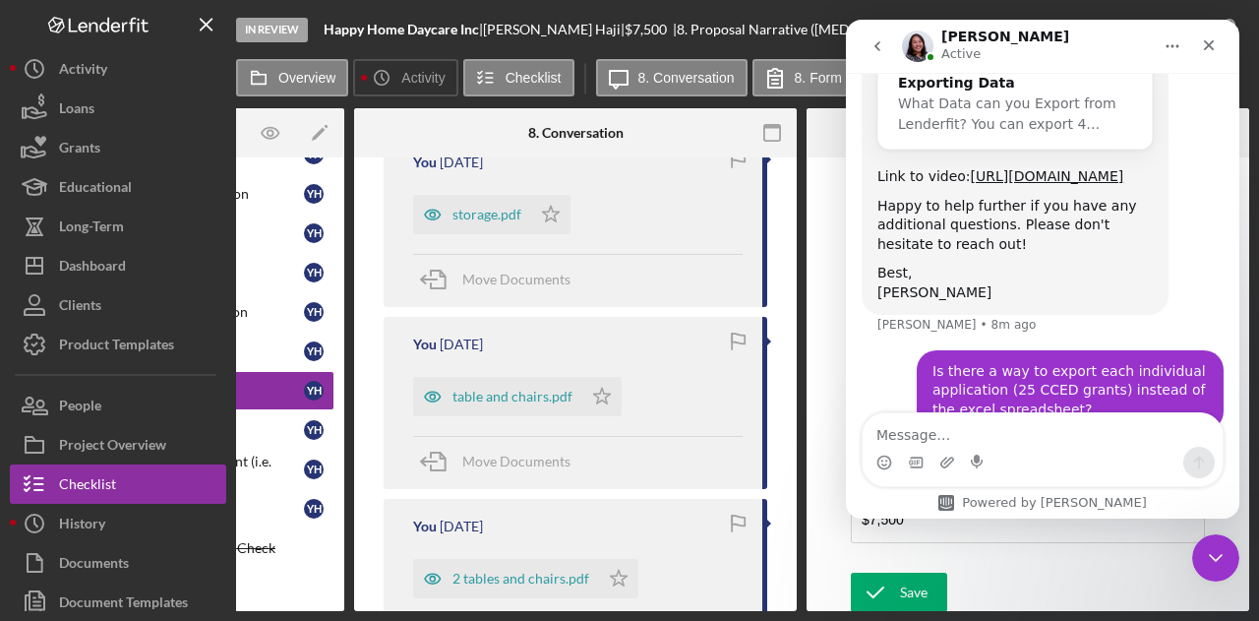
click at [832, 180] on form "*Briefly describe your child care business [MEDICAL_DATA] Child Care business i…" at bounding box center [1027, 383] width 443 height 453
click at [885, 44] on button "go back" at bounding box center [877, 46] width 37 height 37
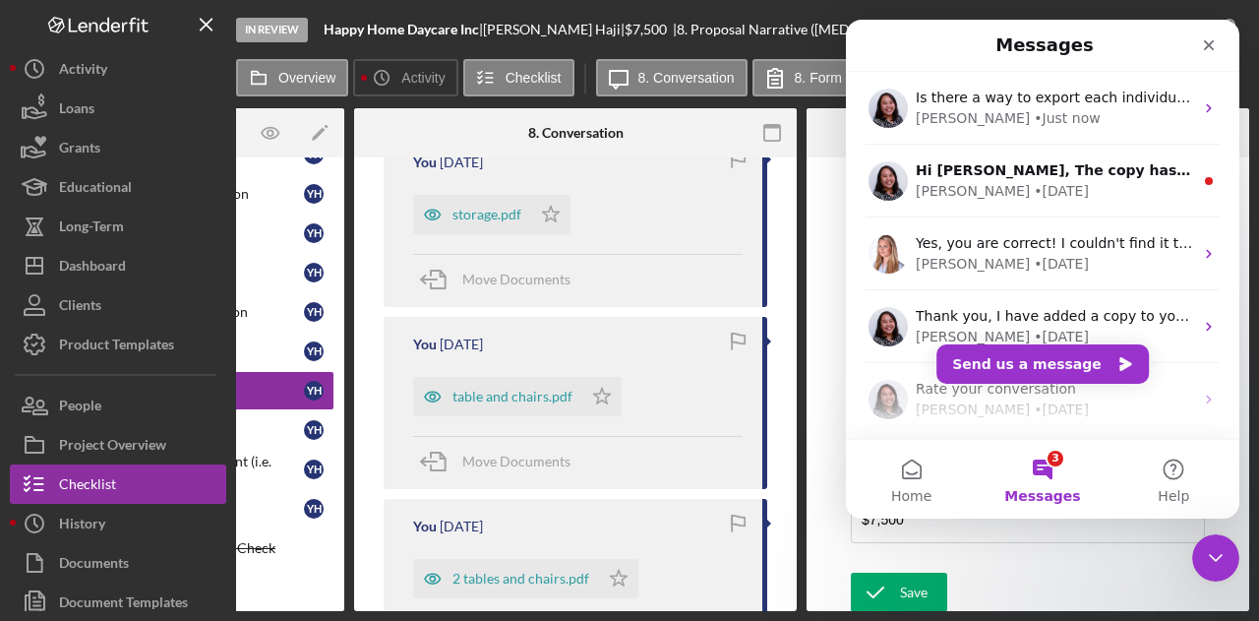
scroll to position [0, 0]
click at [1225, 552] on div "Close Intercom Messenger" at bounding box center [1212, 554] width 47 height 47
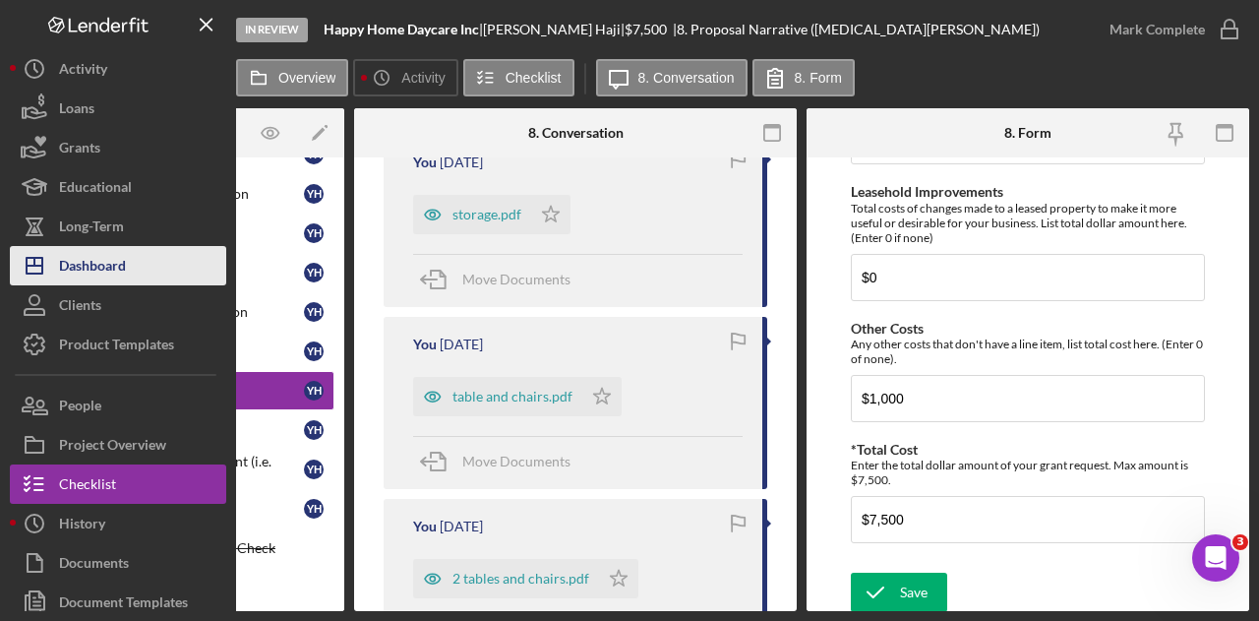
click at [119, 259] on div "Dashboard" at bounding box center [92, 268] width 67 height 44
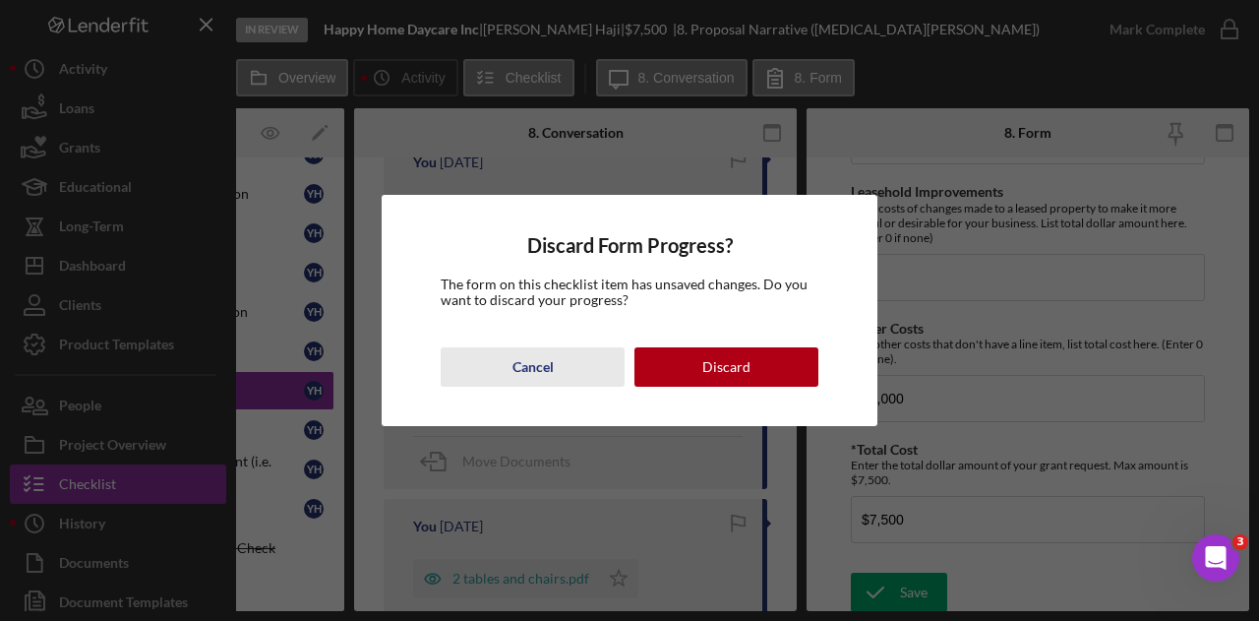
click at [535, 363] on div "Cancel" at bounding box center [532, 366] width 41 height 39
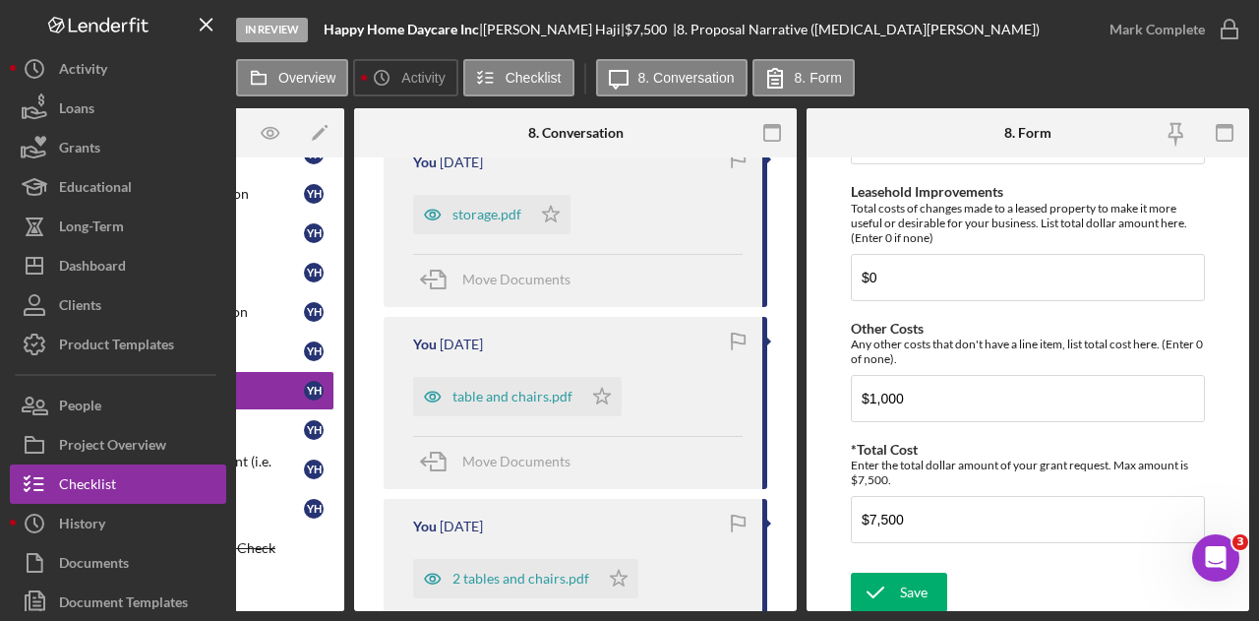
drag, startPoint x: 869, startPoint y: 611, endPoint x: 967, endPoint y: 605, distance: 97.5
click at [966, 606] on div "Overview Internal Workflow Stage In Review Icon/Dropdown Arrow Archive (can una…" at bounding box center [742, 359] width 1013 height 503
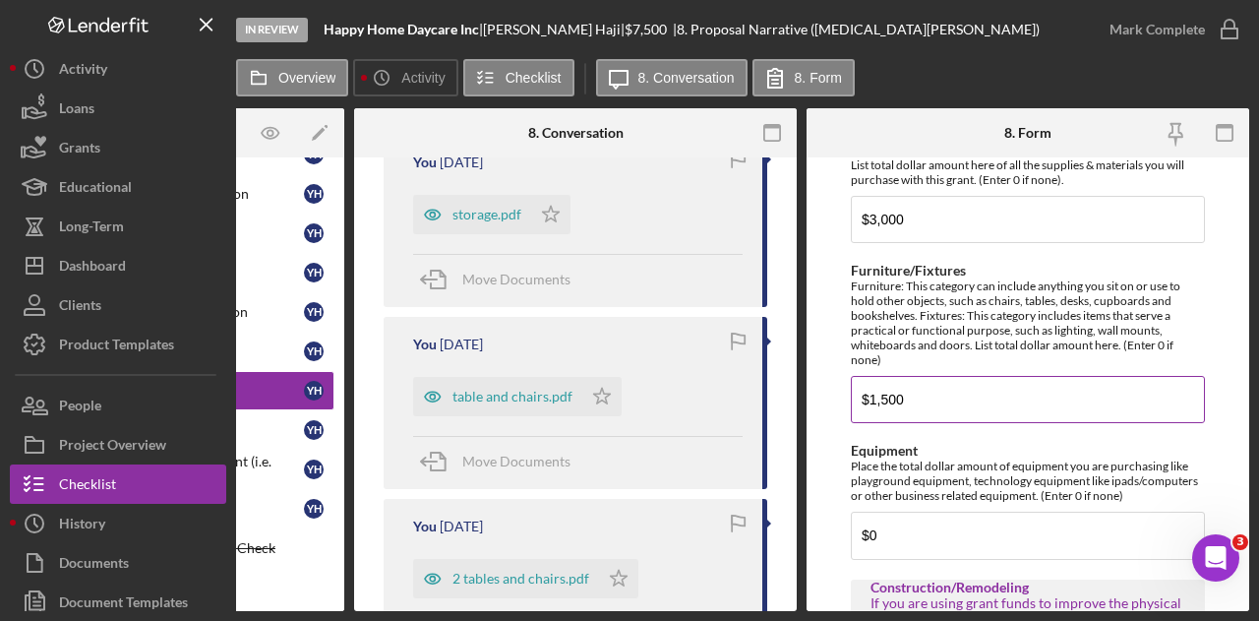
scroll to position [970, 0]
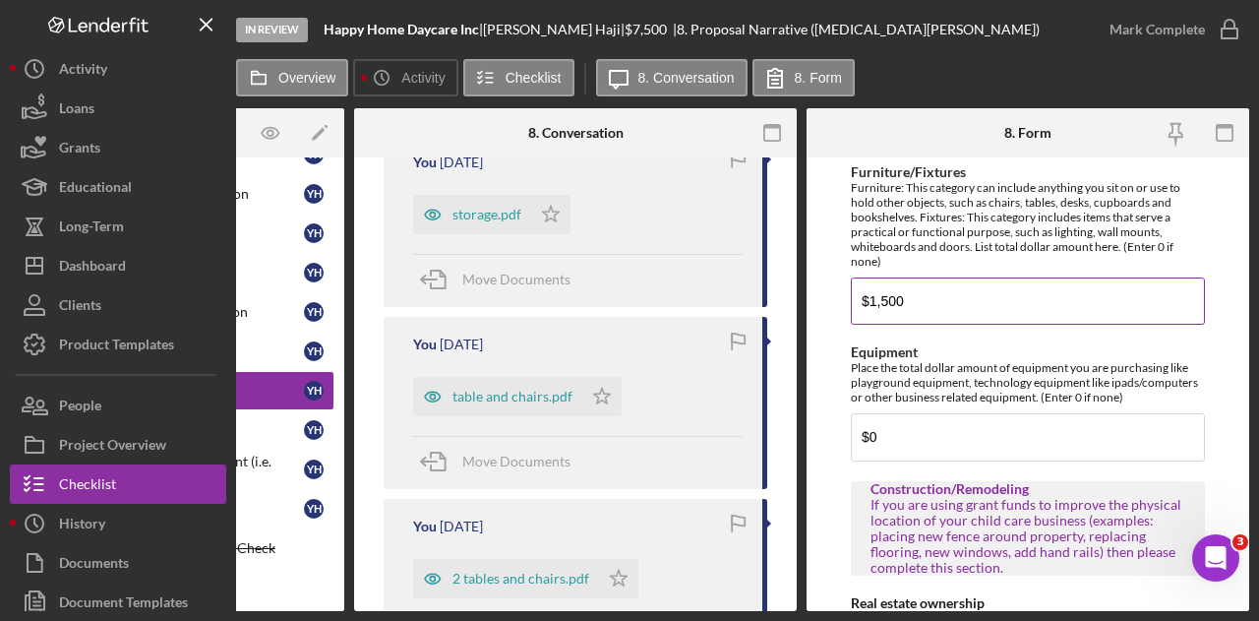
click at [872, 298] on input "$1,500" at bounding box center [1028, 300] width 354 height 47
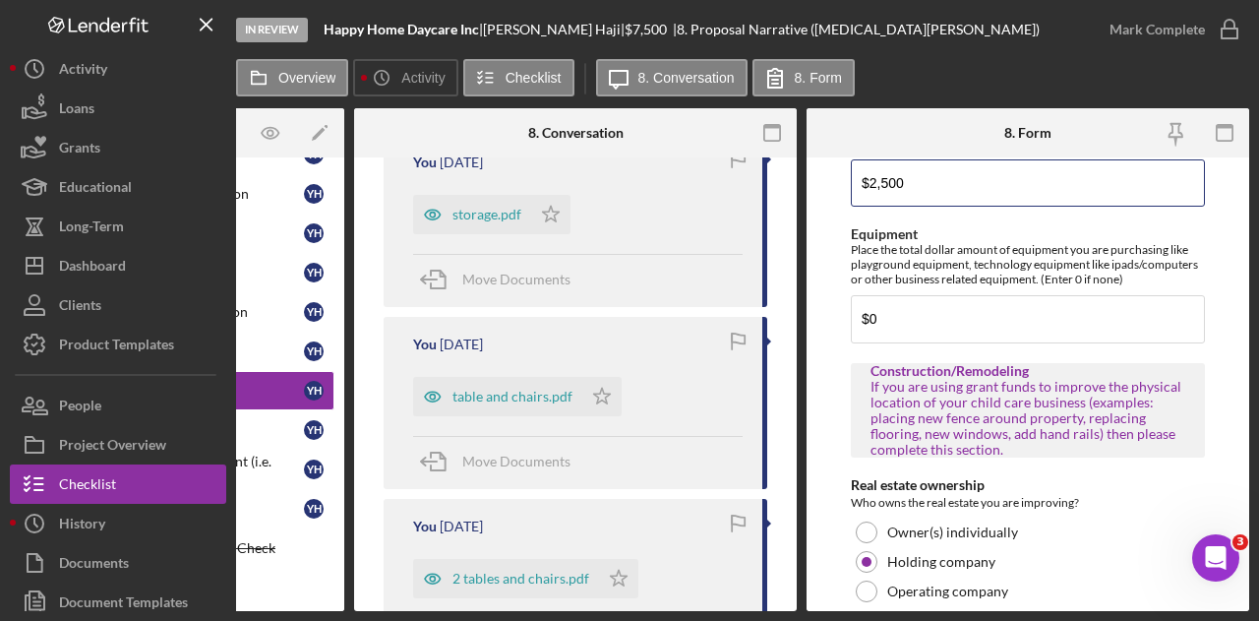
scroll to position [871, 0]
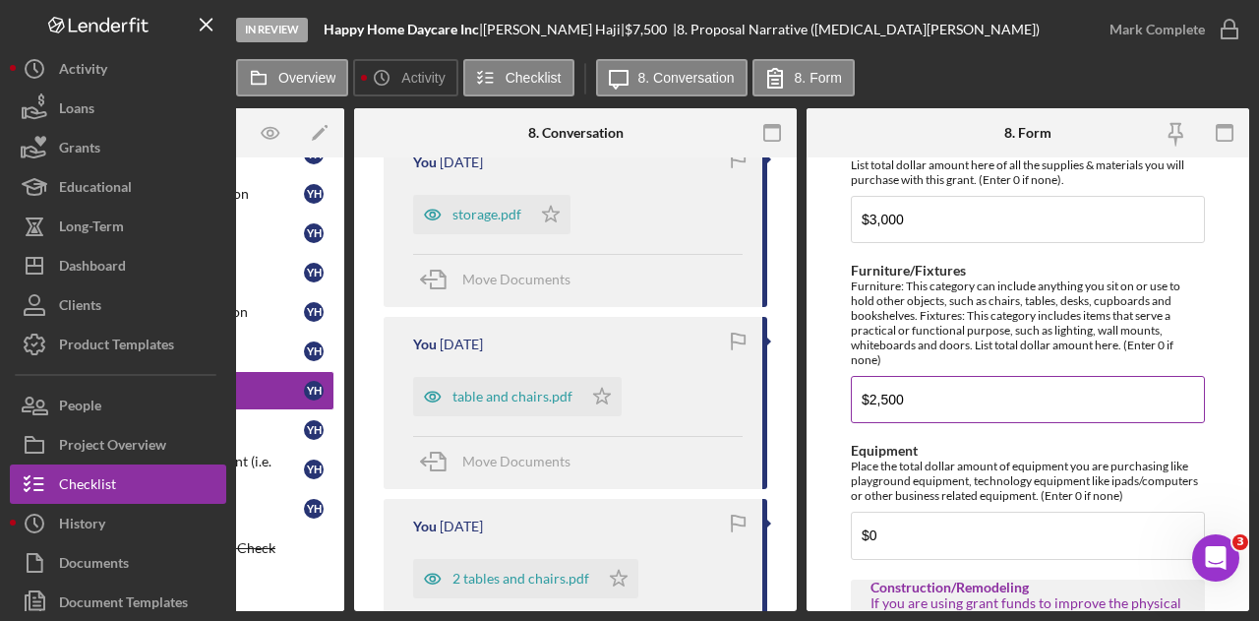
click at [909, 398] on input "$2,500" at bounding box center [1028, 399] width 354 height 47
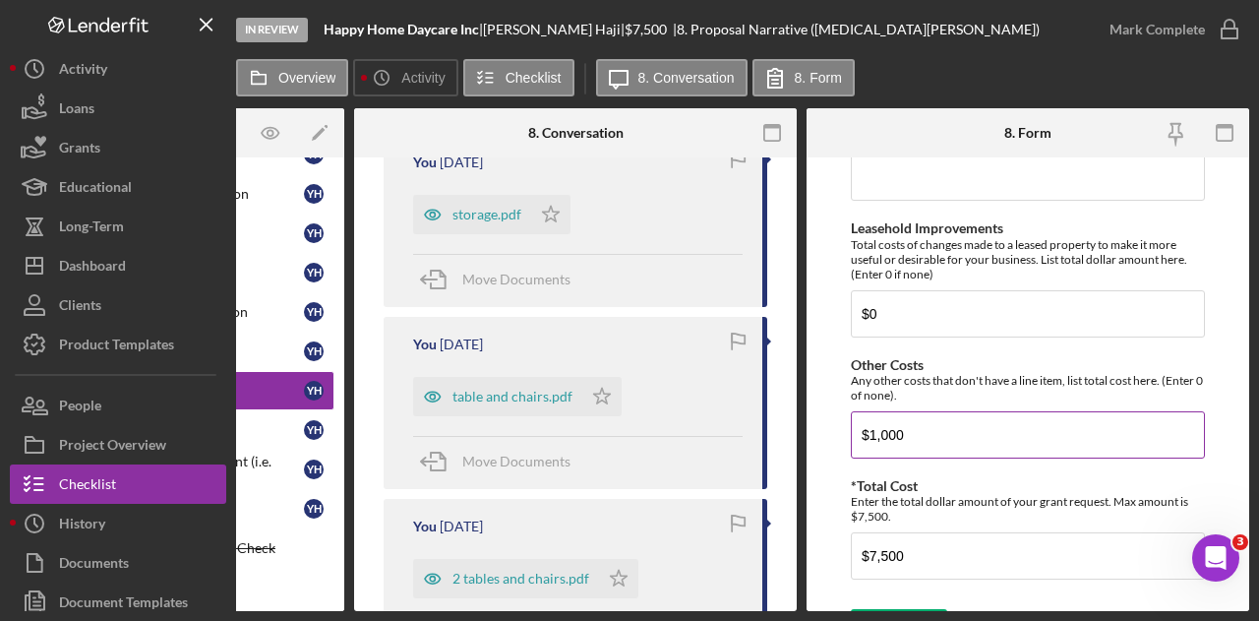
scroll to position [1757, 0]
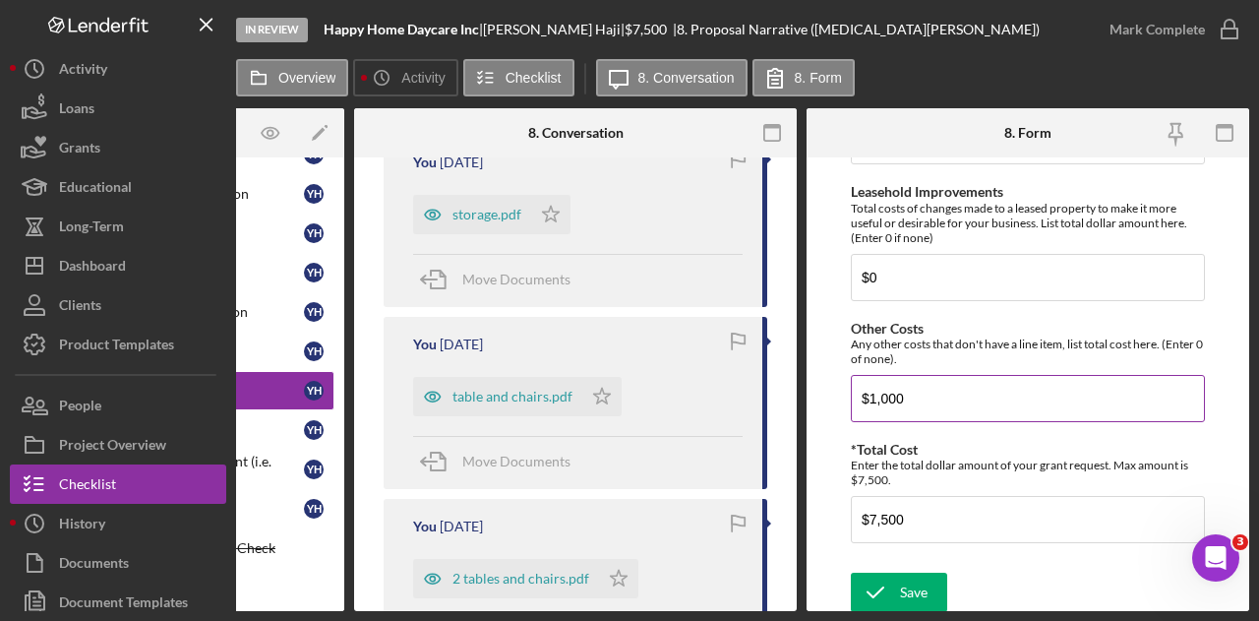
type input "$2,000"
click at [936, 388] on input "$1,000" at bounding box center [1028, 398] width 354 height 47
type input "$2,500"
click at [900, 572] on div "Save" at bounding box center [914, 591] width 28 height 39
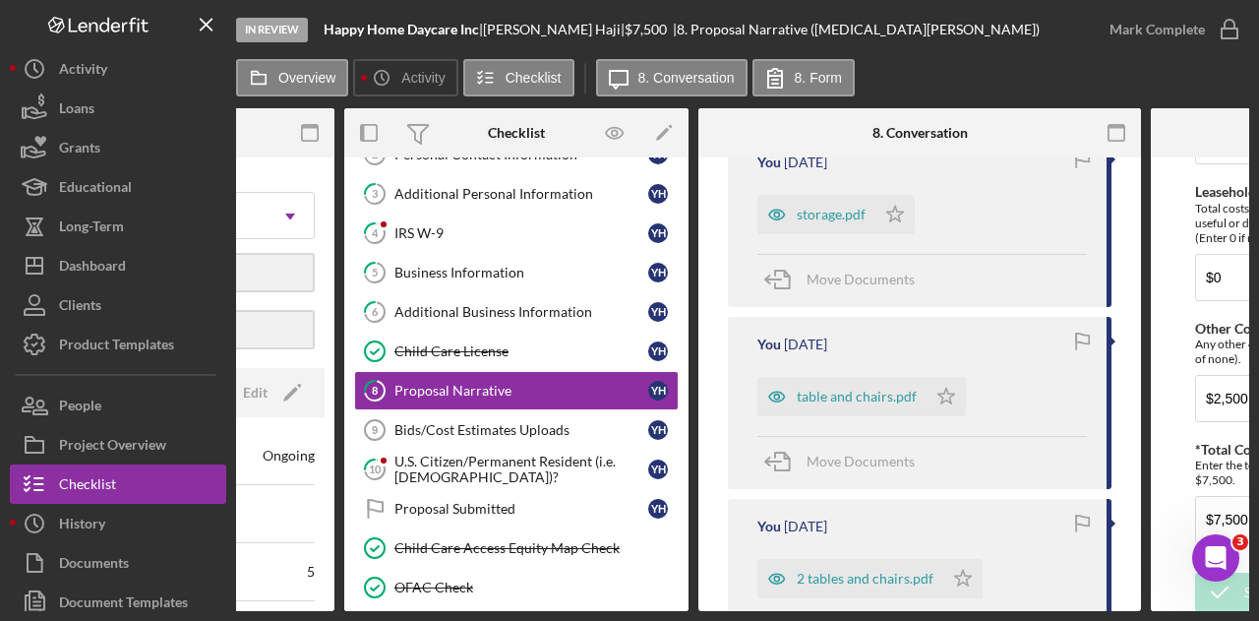
scroll to position [0, 0]
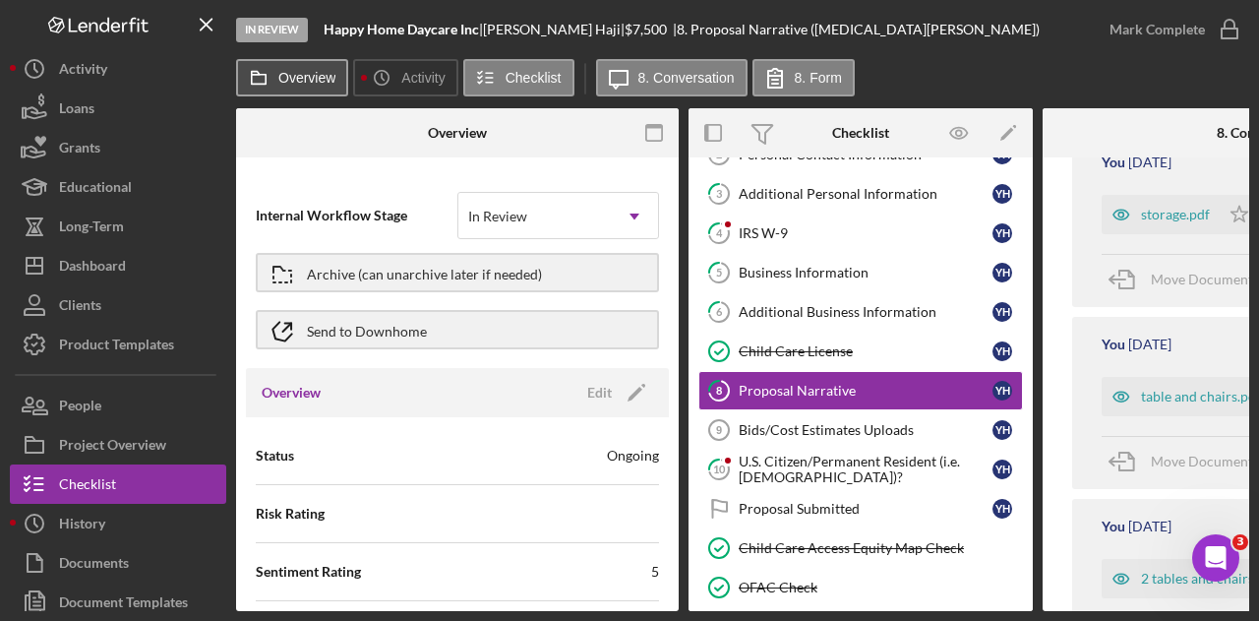
click at [333, 86] on button "Overview" at bounding box center [292, 77] width 112 height 37
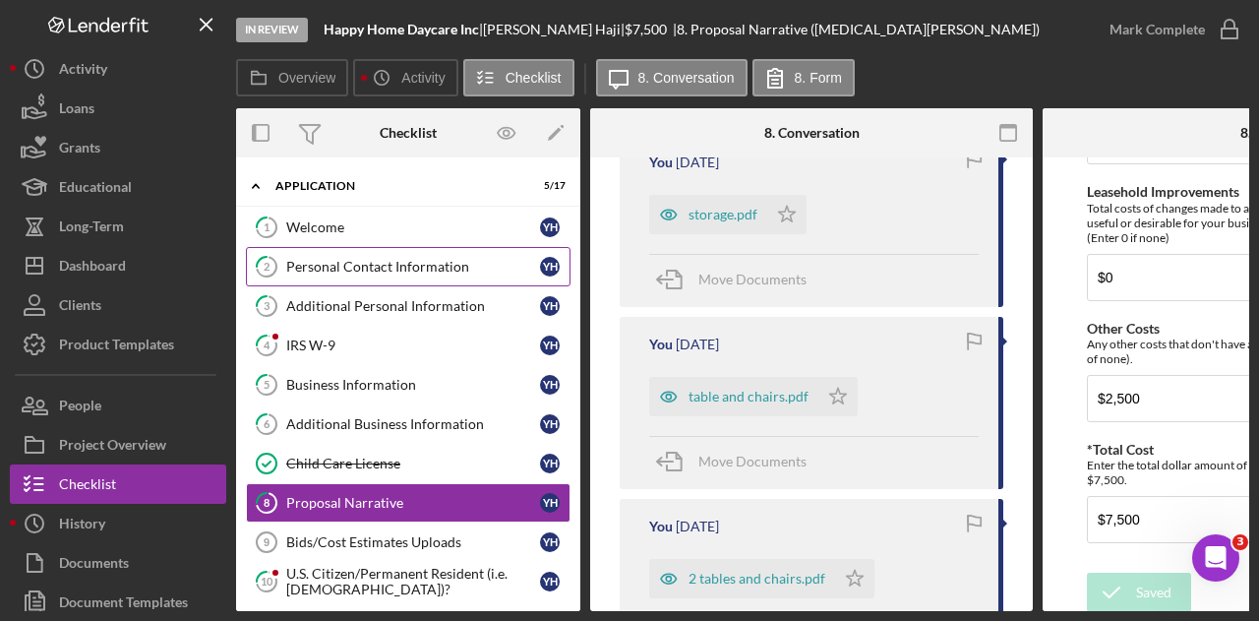
click at [382, 259] on div "Personal Contact Information" at bounding box center [413, 267] width 254 height 16
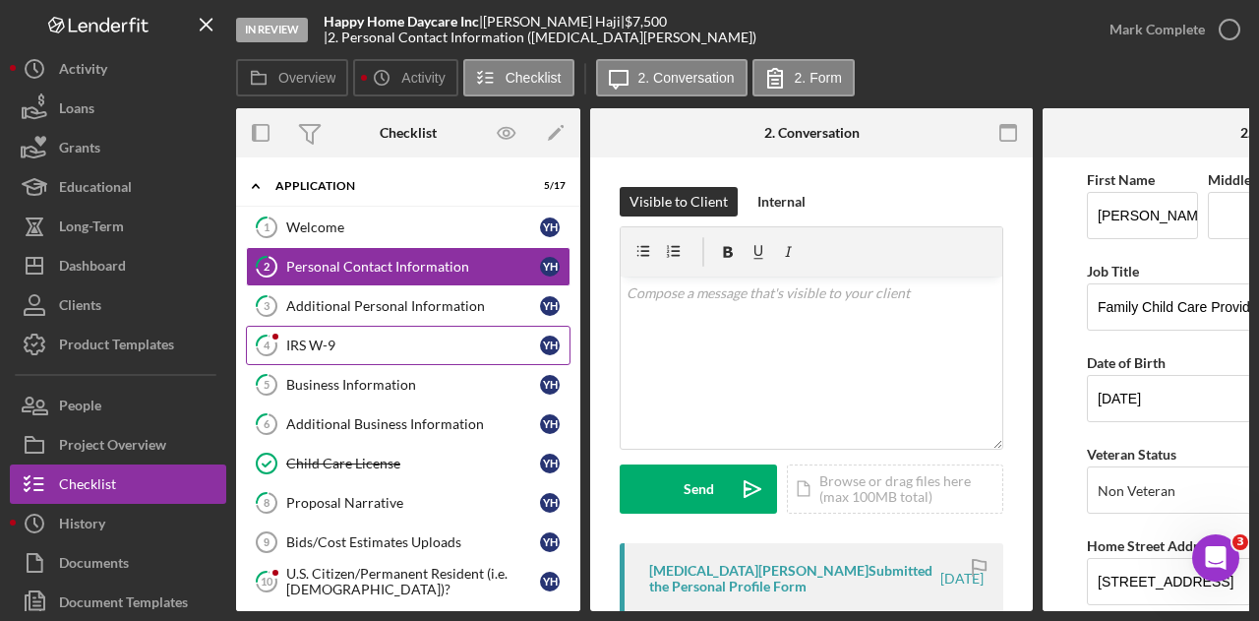
click at [361, 355] on link "4 IRS W-9 Y H" at bounding box center [408, 345] width 325 height 39
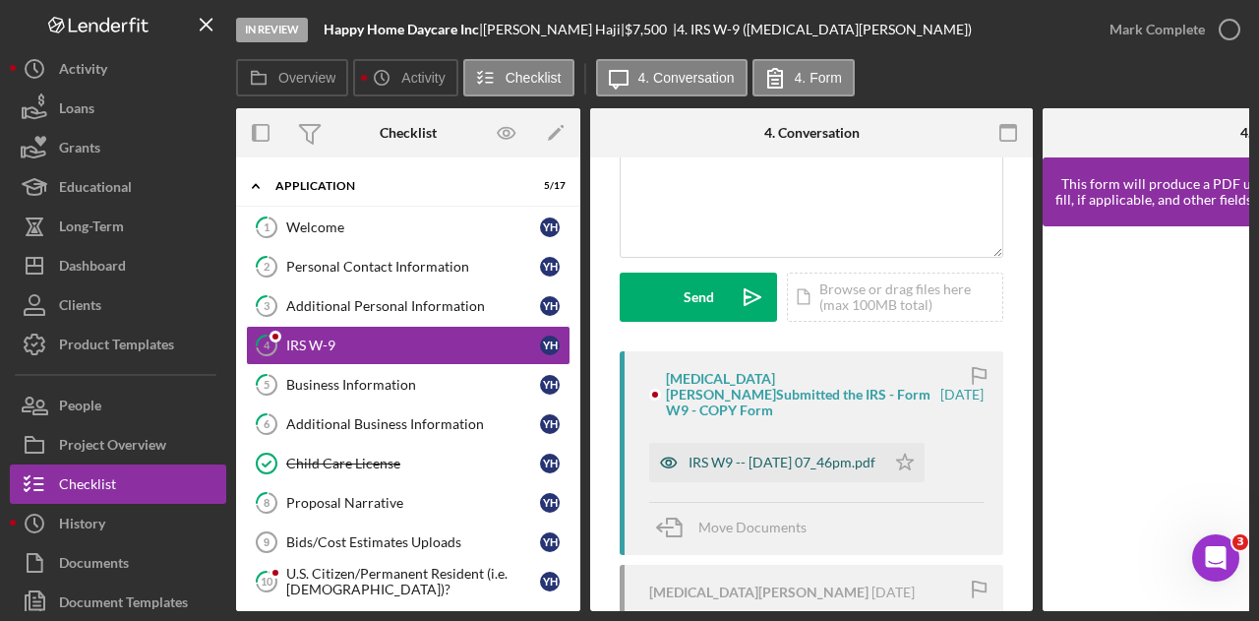
scroll to position [197, 0]
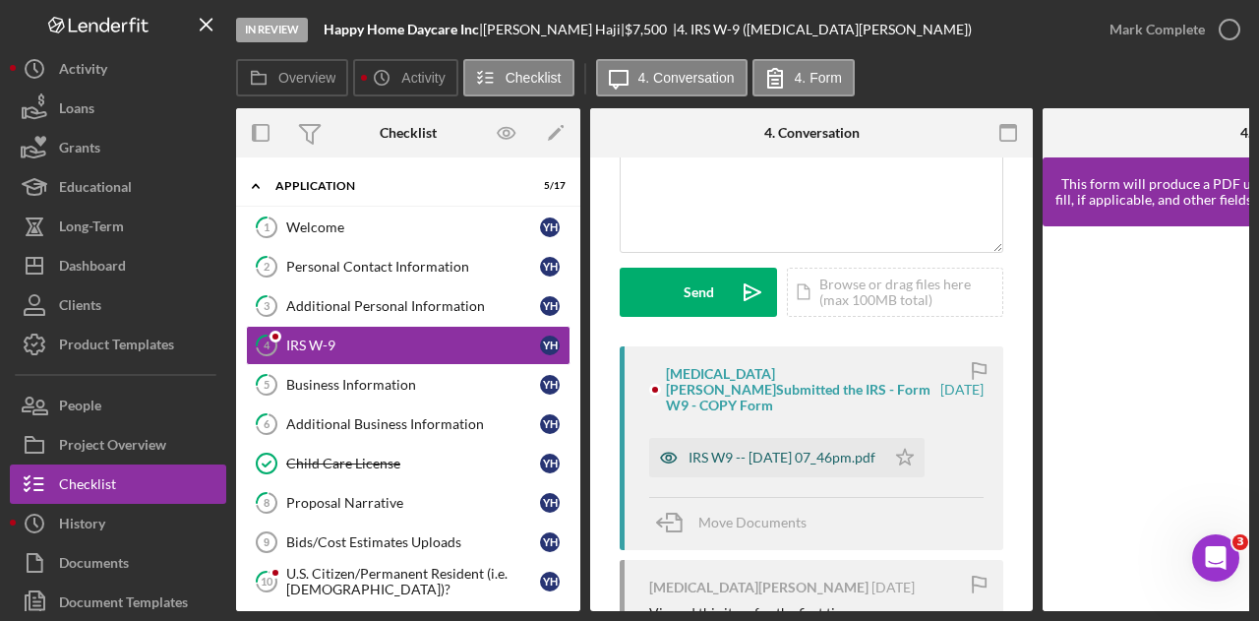
click at [746, 451] on div "IRS W9 -- [DATE] 07_46pm.pdf" at bounding box center [767, 457] width 236 height 39
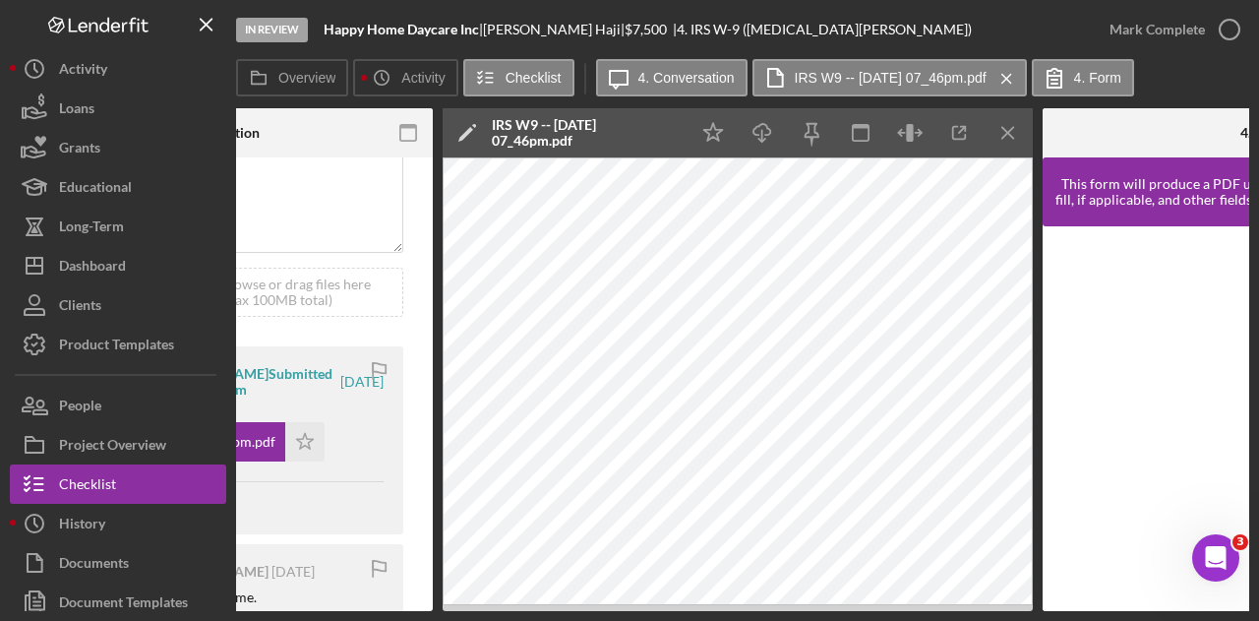
scroll to position [0, 836]
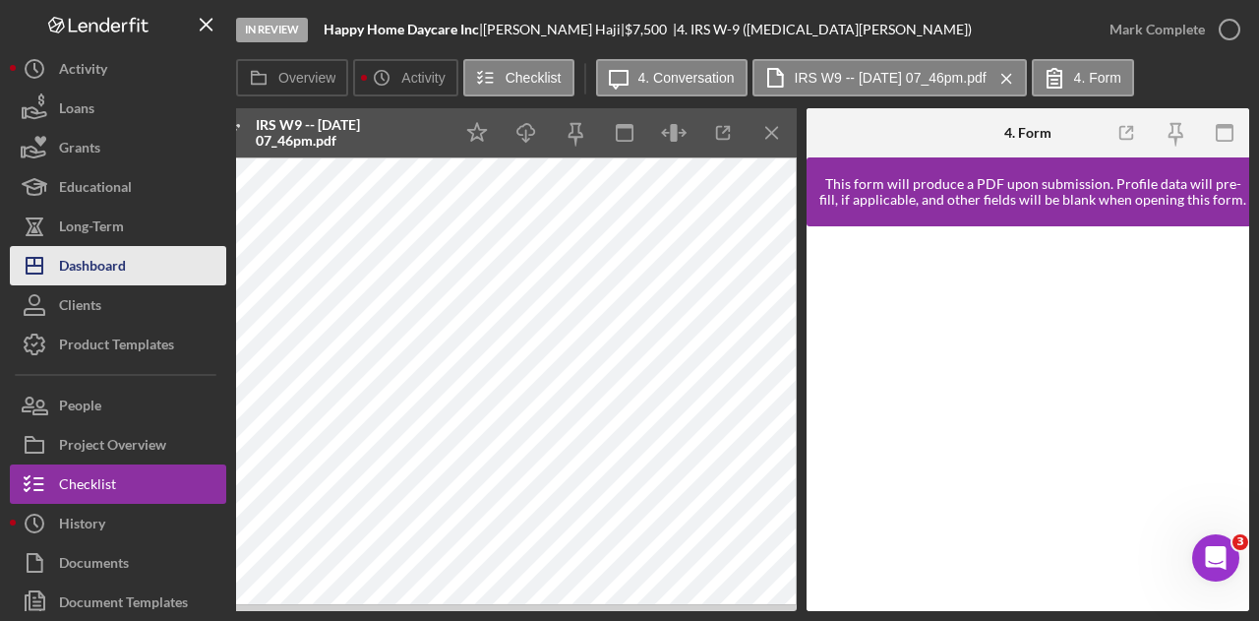
click at [73, 257] on div "Dashboard" at bounding box center [92, 268] width 67 height 44
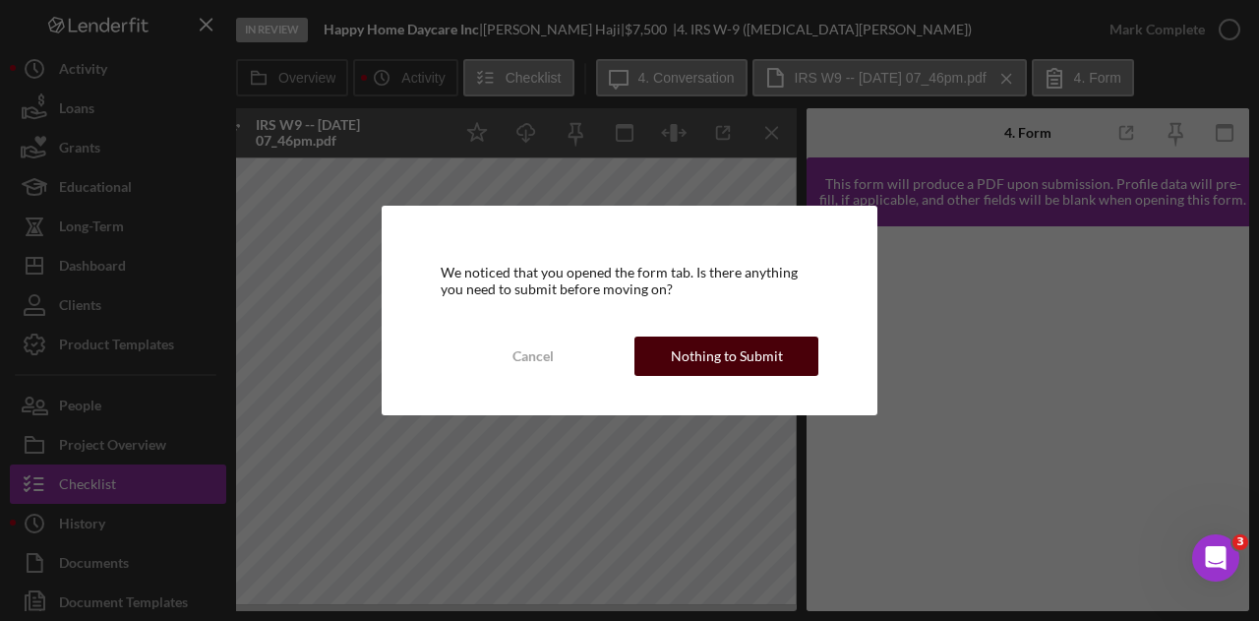
click at [666, 361] on button "Nothing to Submit" at bounding box center [726, 355] width 184 height 39
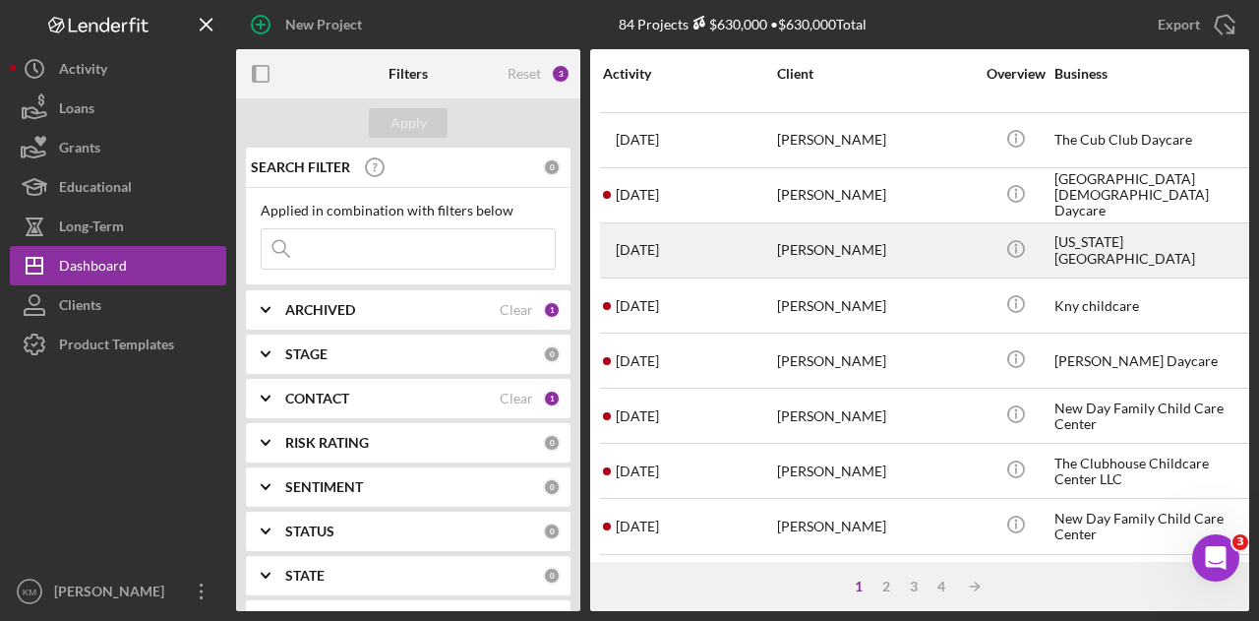
scroll to position [197, 0]
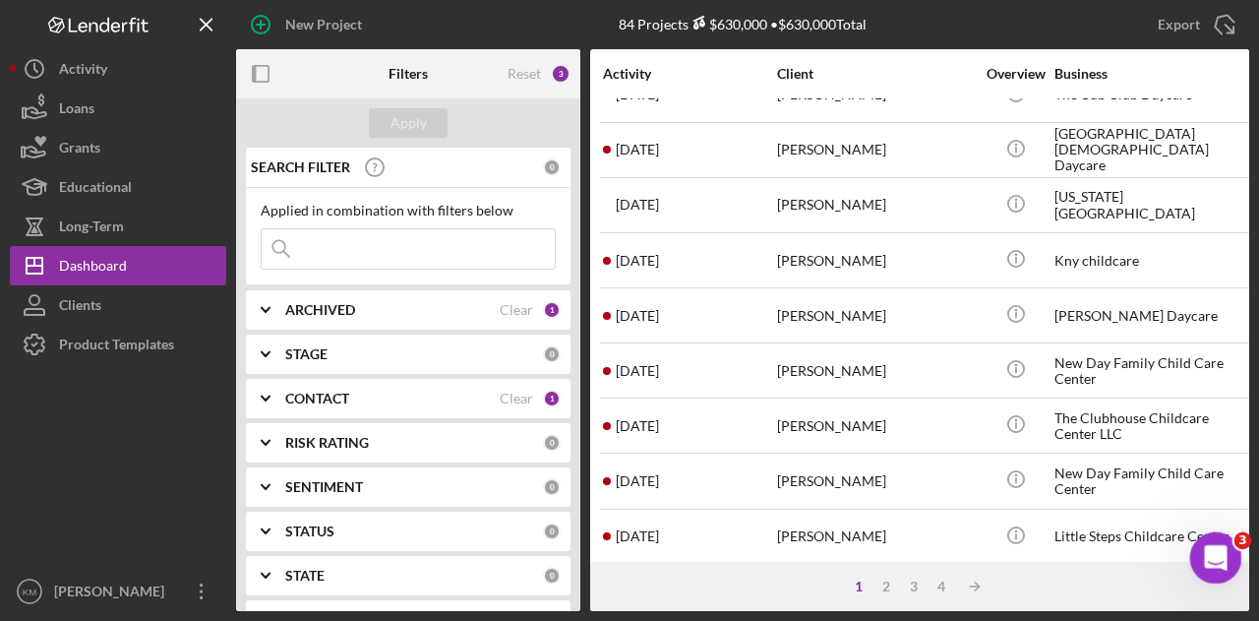
click at [1234, 550] on div "Open Intercom Messenger" at bounding box center [1212, 554] width 65 height 65
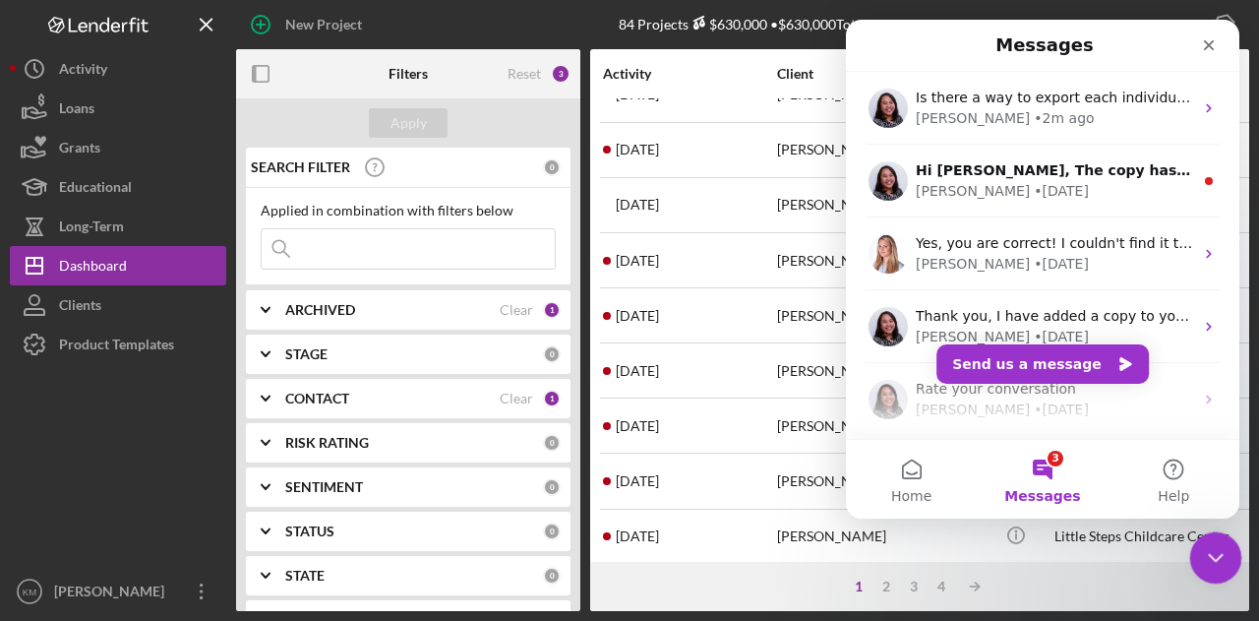
click at [1222, 553] on icon "Close Intercom Messenger" at bounding box center [1213, 555] width 24 height 24
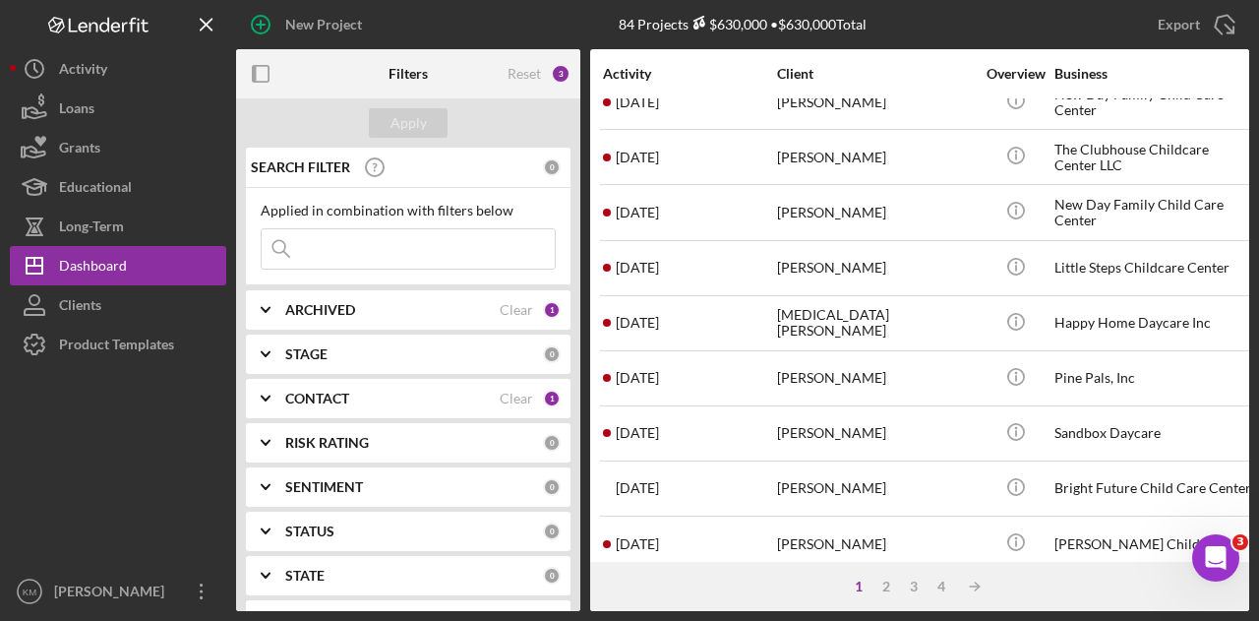
scroll to position [492, 0]
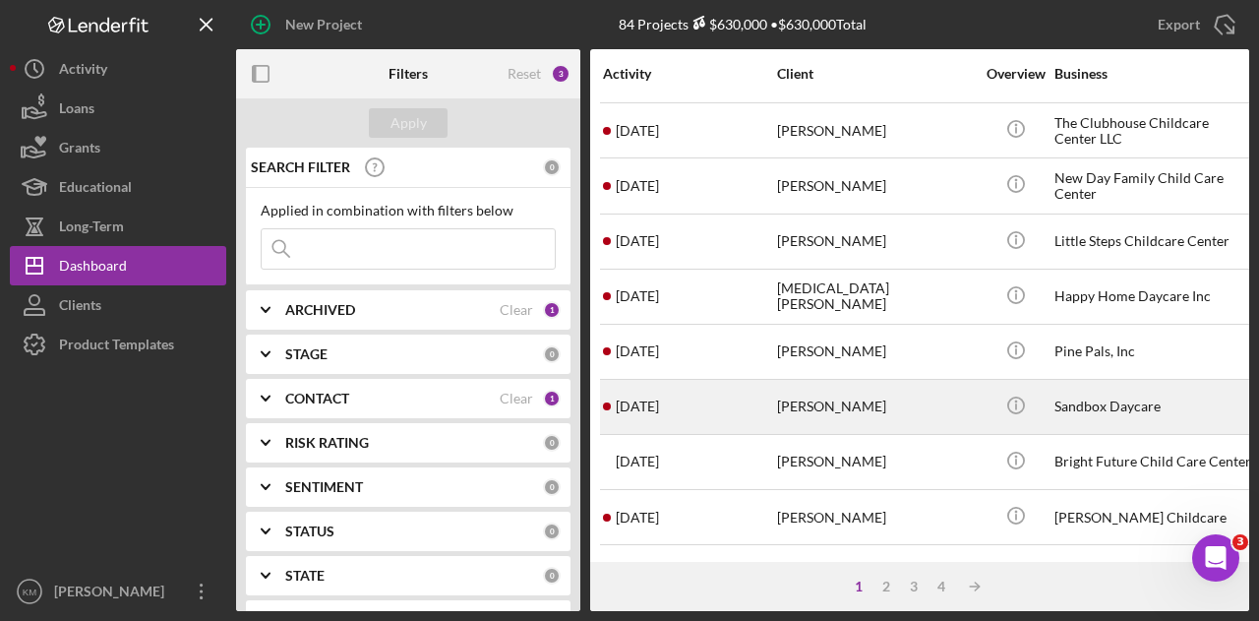
click at [813, 388] on div "[PERSON_NAME]" at bounding box center [875, 407] width 197 height 52
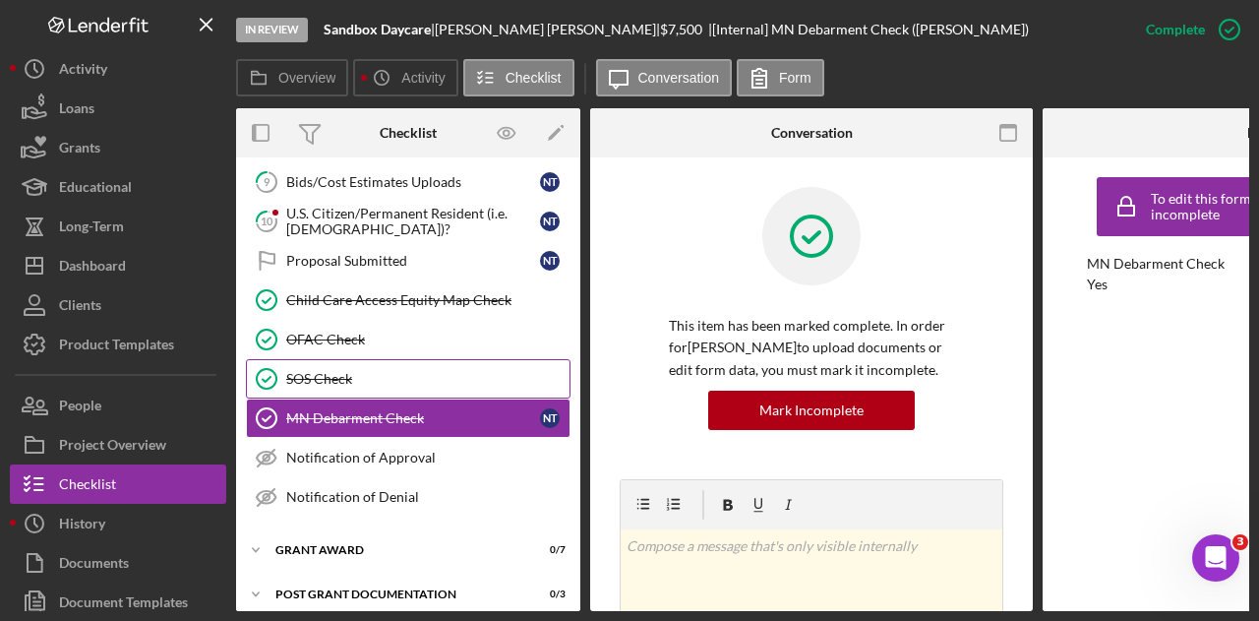
scroll to position [262, 0]
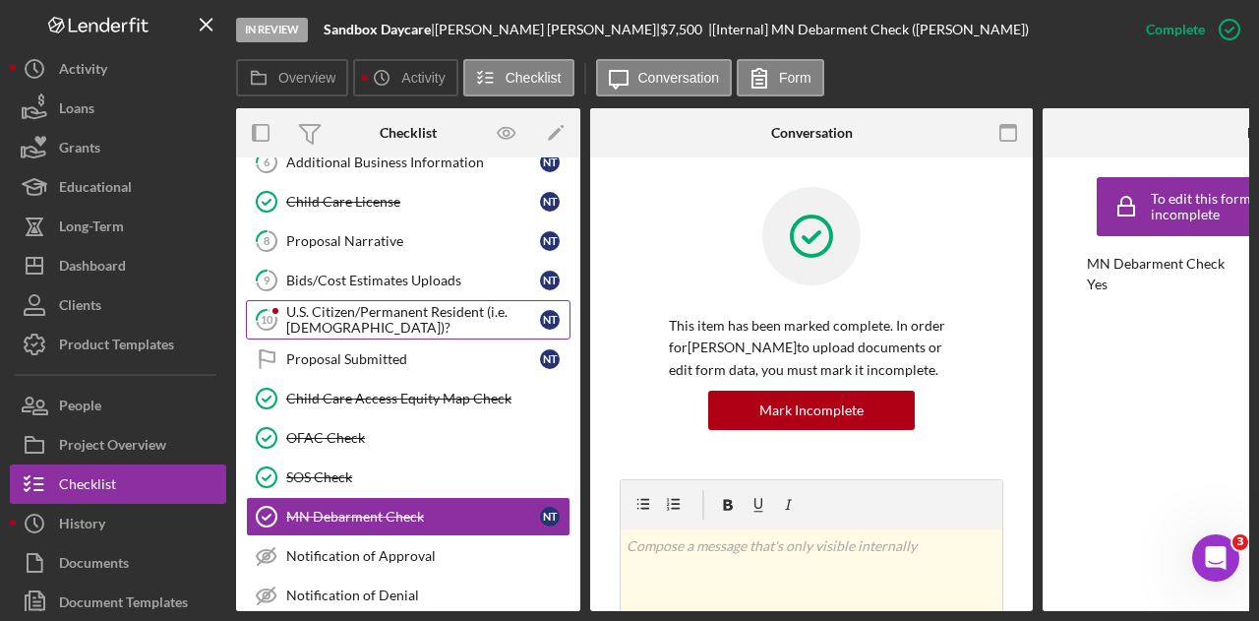
click at [397, 304] on div "U.S. Citizen/Permanent Resident (i.e. [DEMOGRAPHIC_DATA])?" at bounding box center [413, 319] width 254 height 31
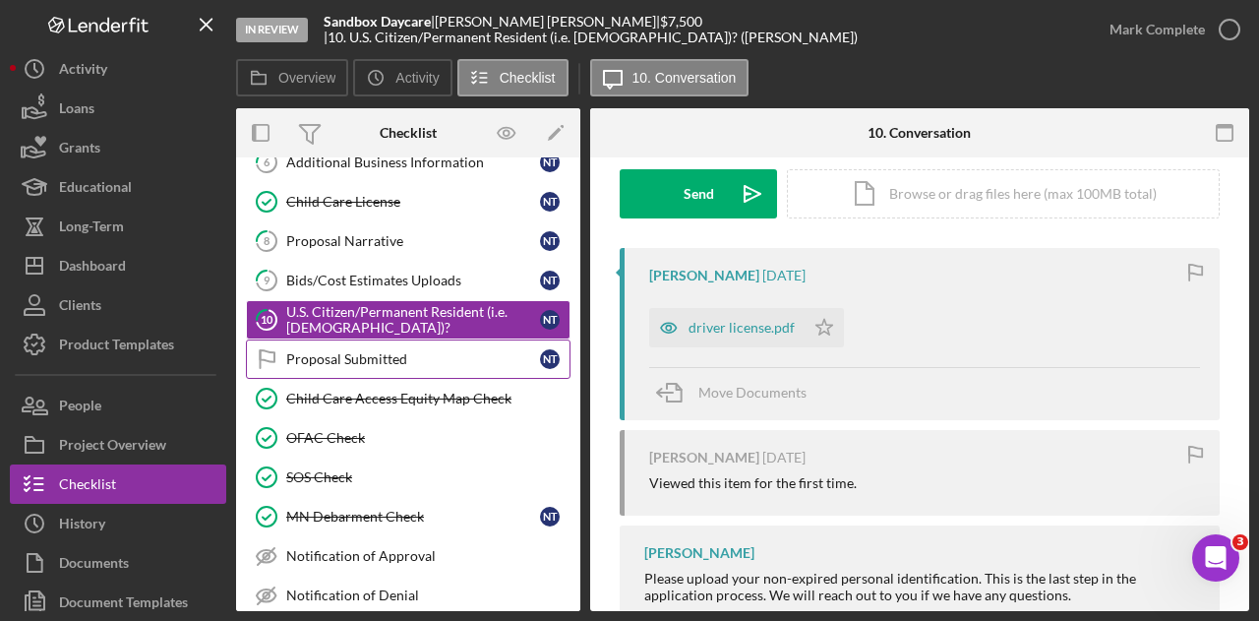
scroll to position [163, 0]
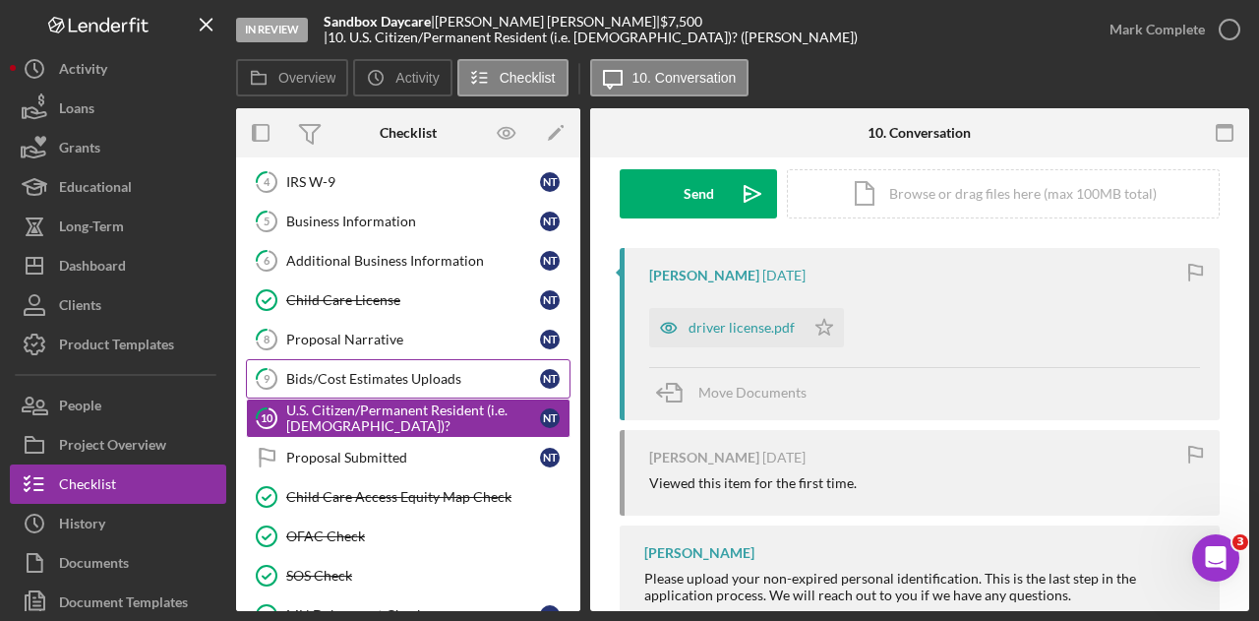
click at [449, 376] on div "Bids/Cost Estimates Uploads" at bounding box center [413, 379] width 254 height 16
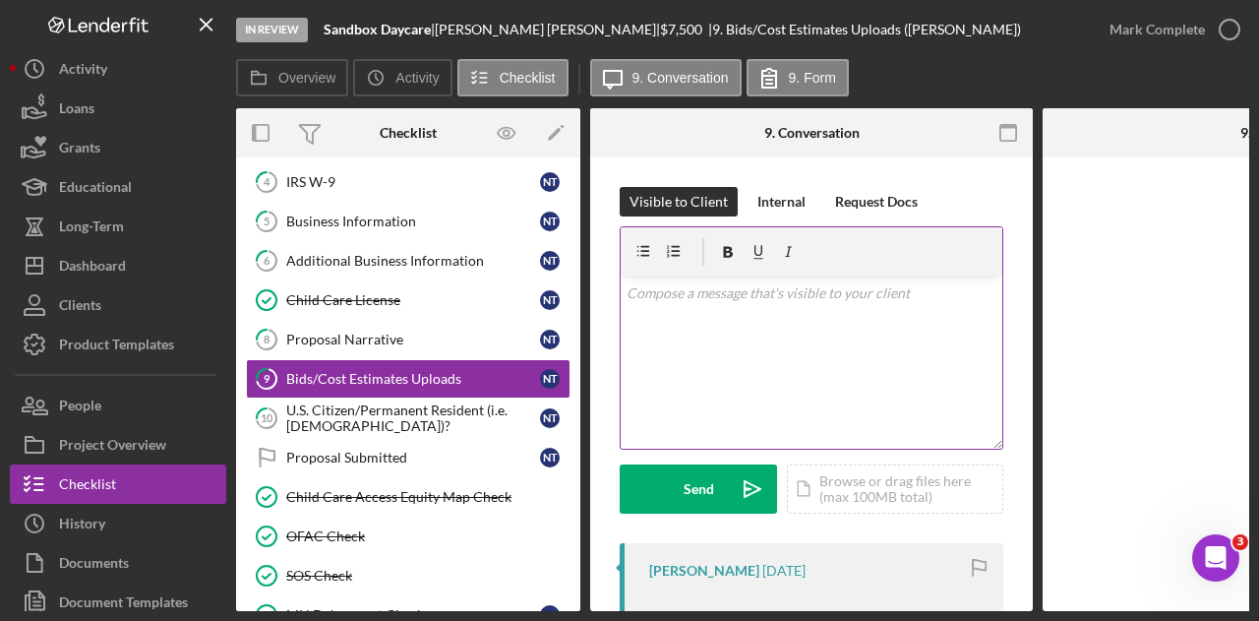
scroll to position [268, 0]
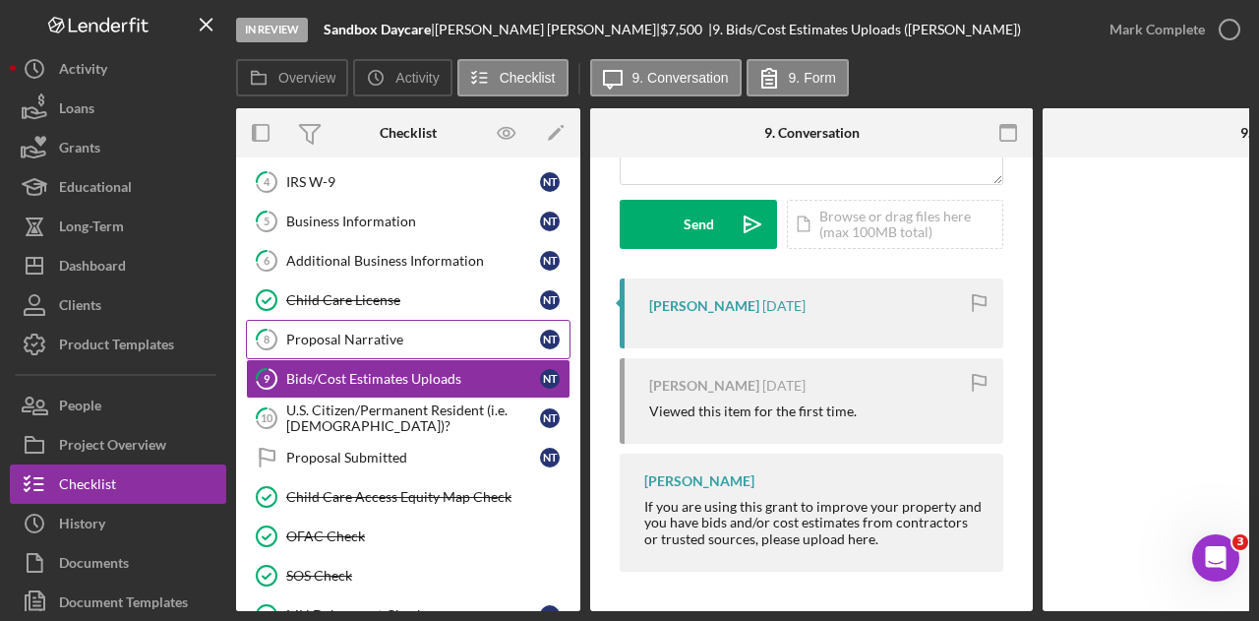
click at [431, 331] on div "Proposal Narrative" at bounding box center [413, 339] width 254 height 16
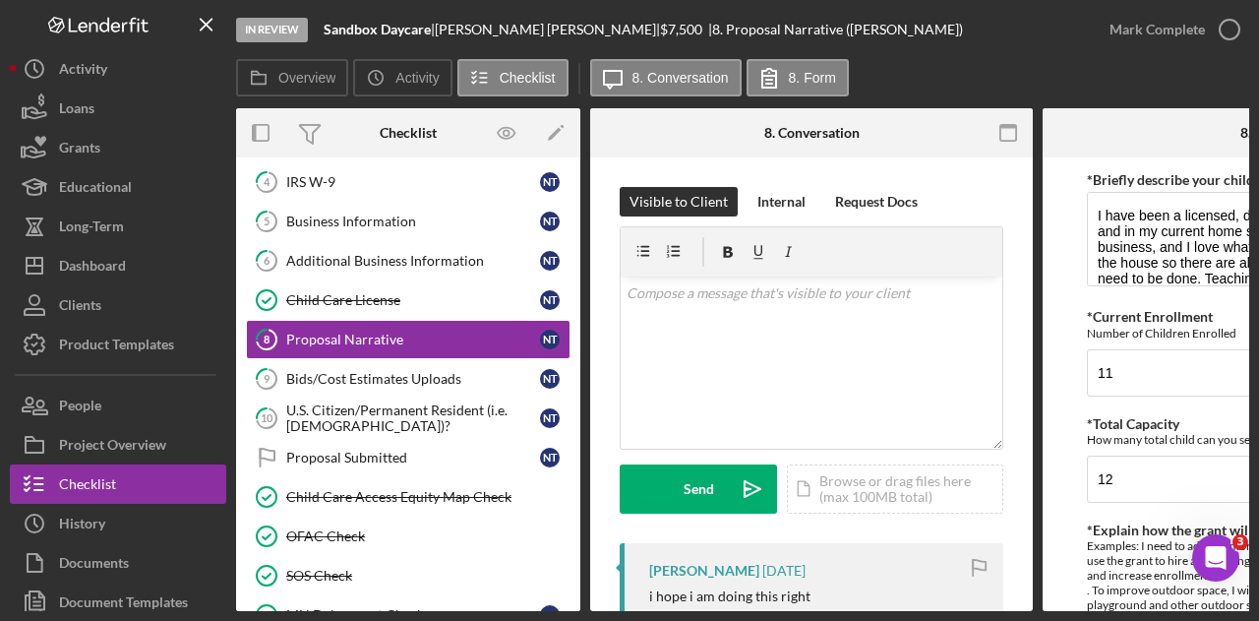
drag, startPoint x: 596, startPoint y: 612, endPoint x: 810, endPoint y: 607, distance: 214.5
click at [804, 609] on div "In Review Sandbox Daycare | [PERSON_NAME] | $7,500 $7,500 | 8. Proposal Narrati…" at bounding box center [629, 310] width 1259 height 621
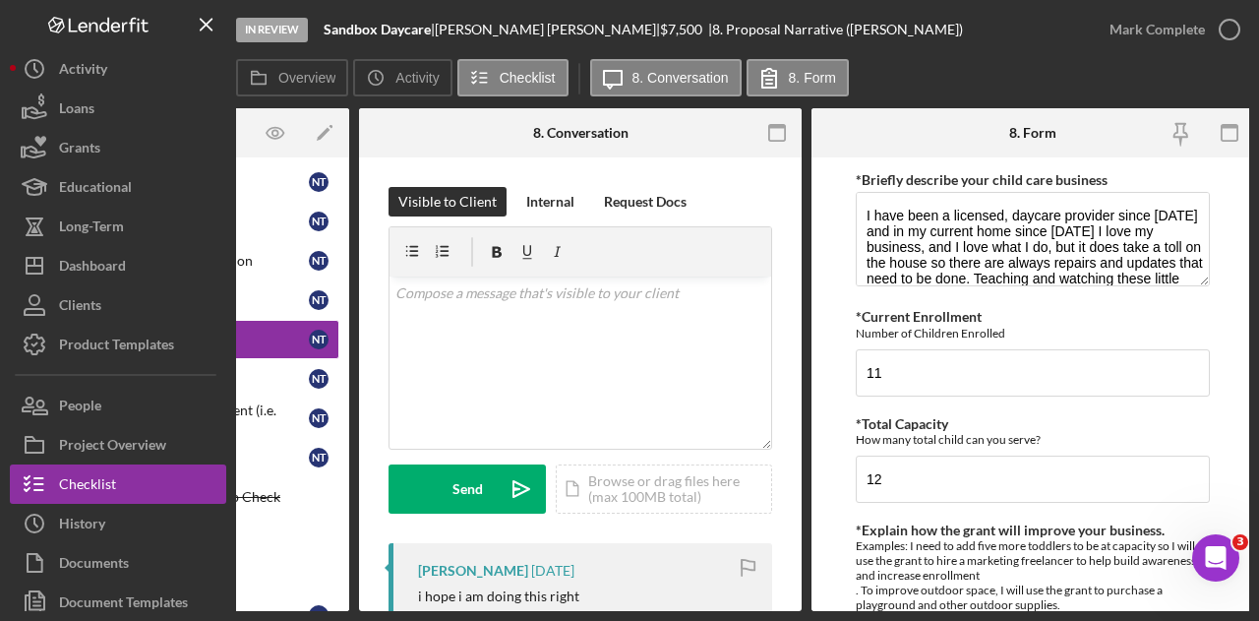
scroll to position [0, 236]
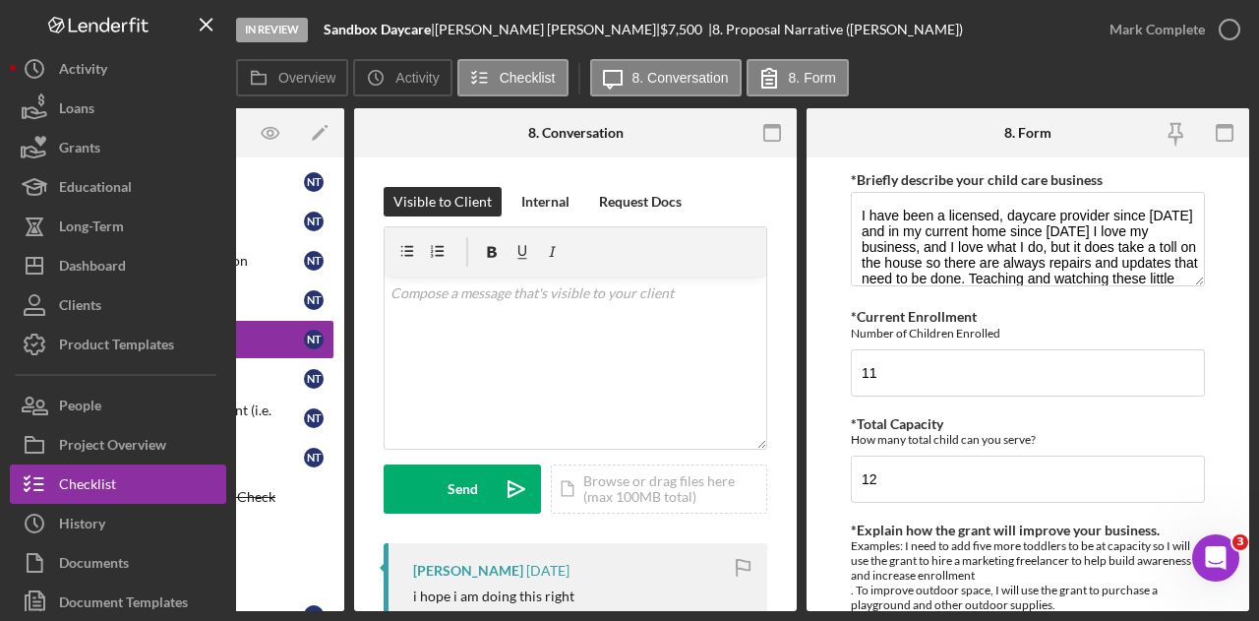
drag, startPoint x: 824, startPoint y: 607, endPoint x: 23, endPoint y: 21, distance: 993.0
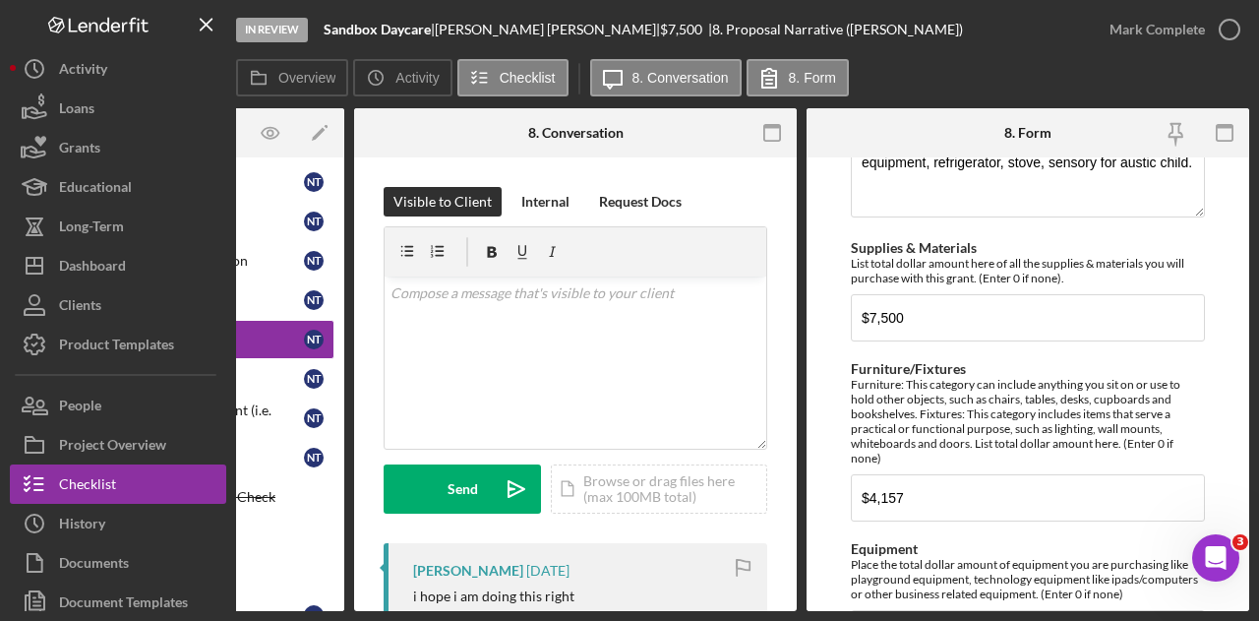
scroll to position [773, 0]
click at [897, 312] on input "$7,500" at bounding box center [1028, 317] width 354 height 47
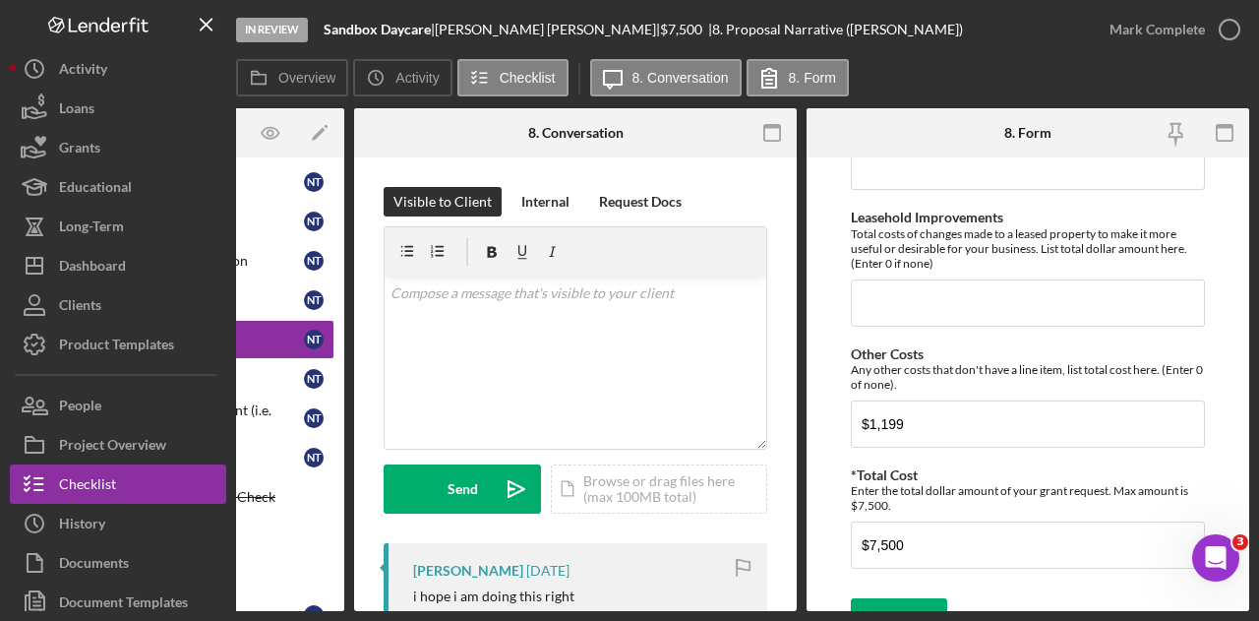
scroll to position [1757, 0]
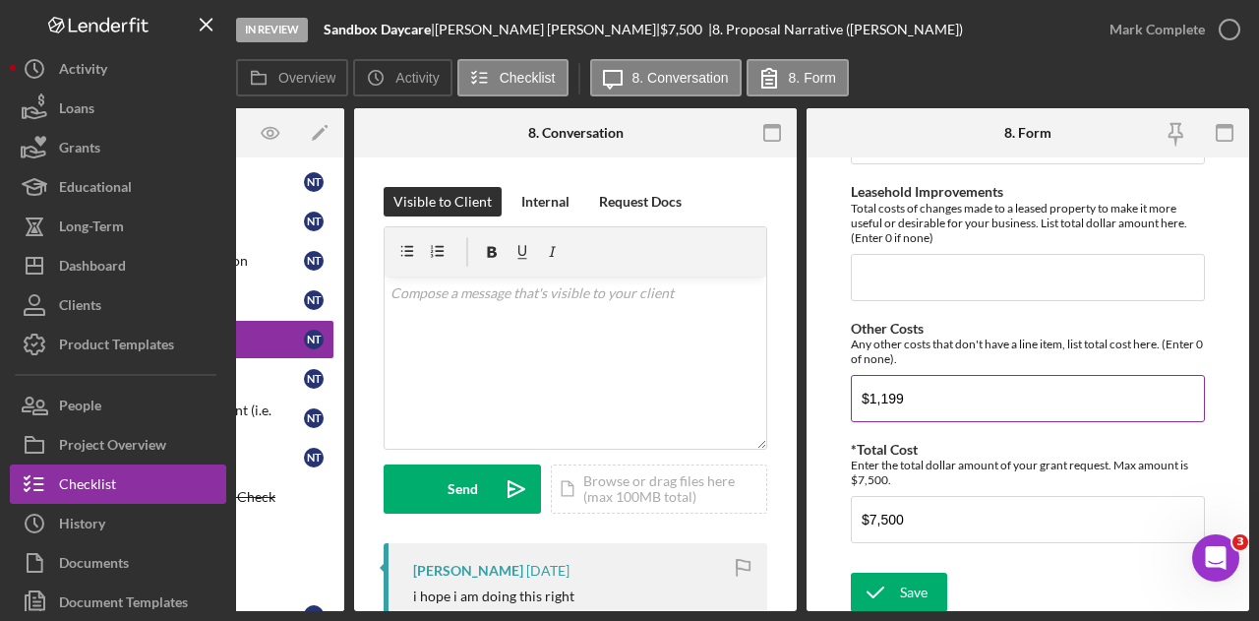
type input "$0"
click at [913, 400] on input "$1,199" at bounding box center [1028, 398] width 354 height 47
click at [887, 390] on input "$1,199" at bounding box center [1028, 398] width 354 height 47
type input "$1,229"
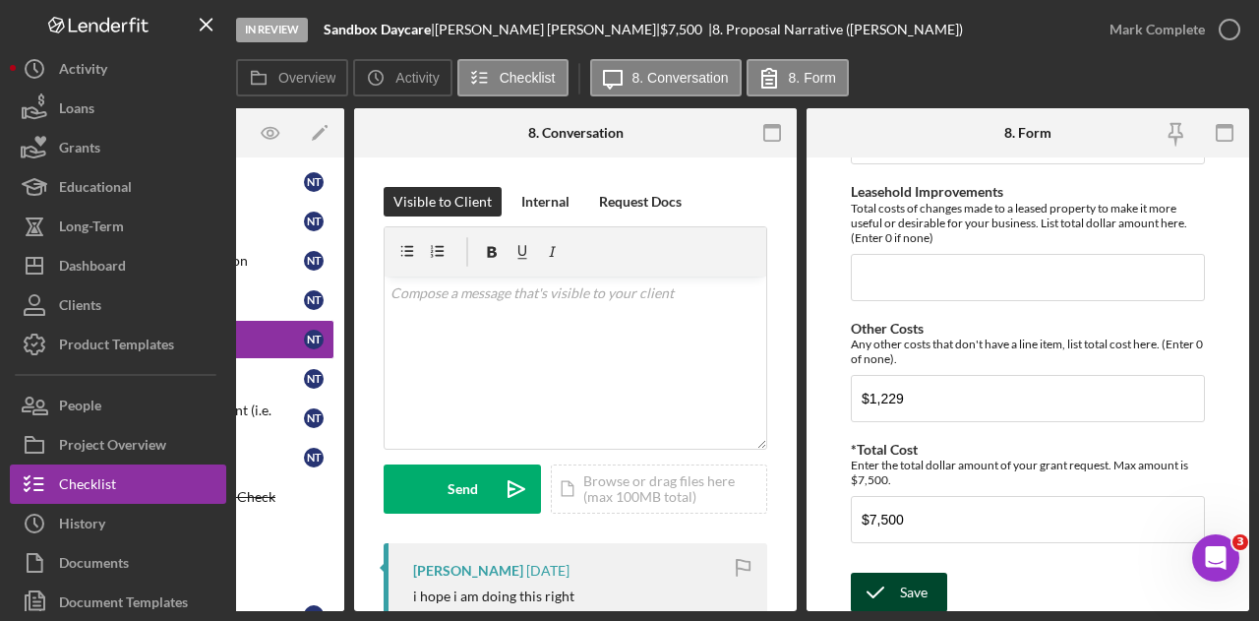
click at [906, 589] on div "Save" at bounding box center [914, 591] width 28 height 39
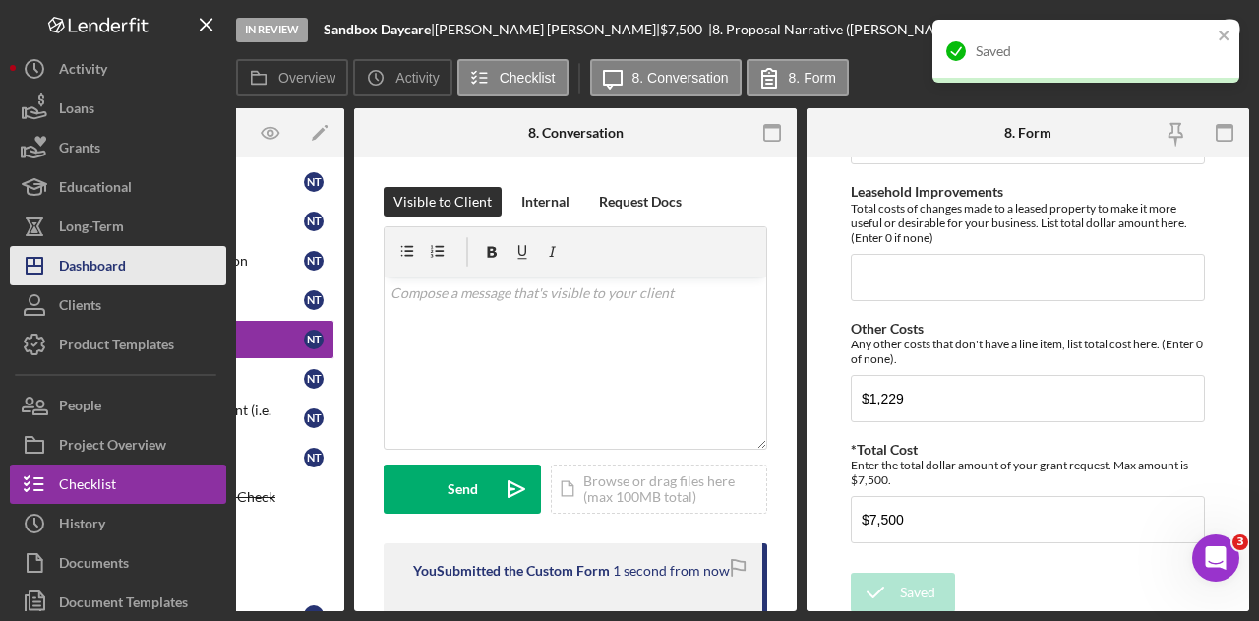
click at [78, 266] on div "Dashboard" at bounding box center [92, 268] width 67 height 44
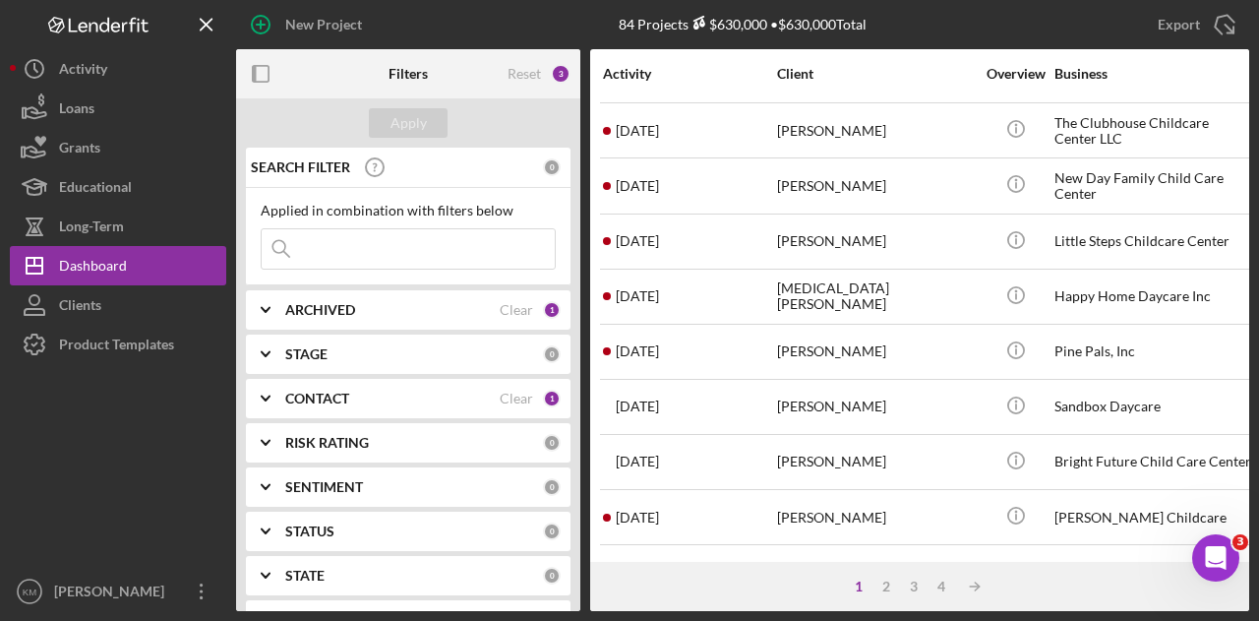
scroll to position [590, 0]
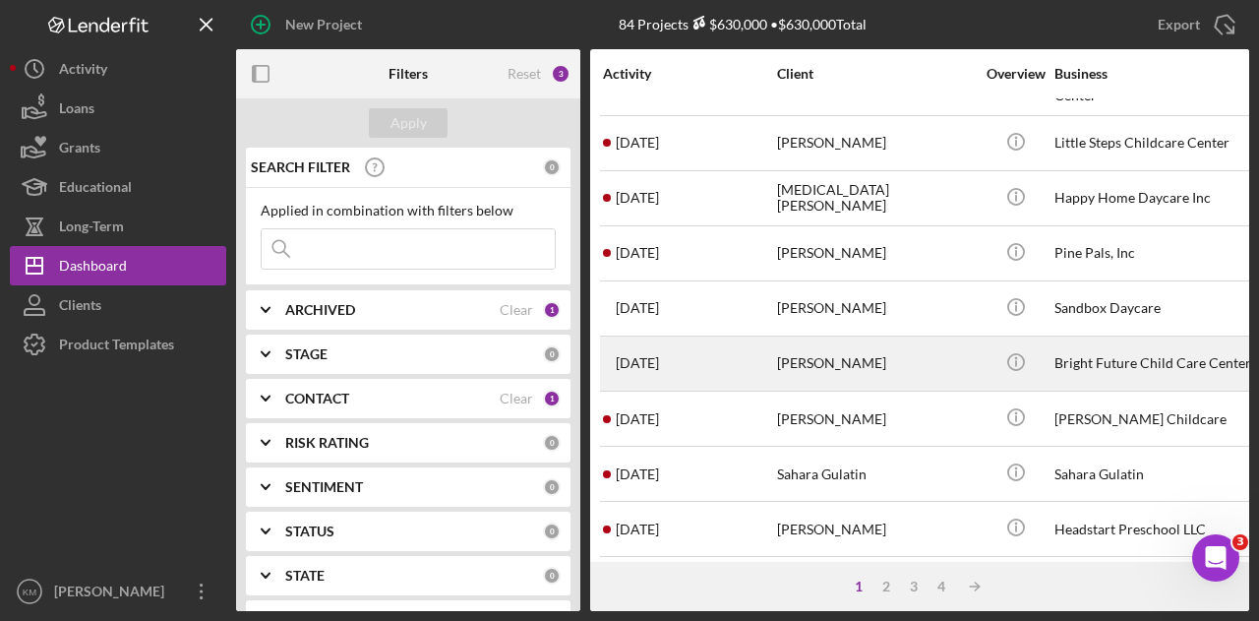
click at [885, 339] on div "[PERSON_NAME]" at bounding box center [875, 363] width 197 height 52
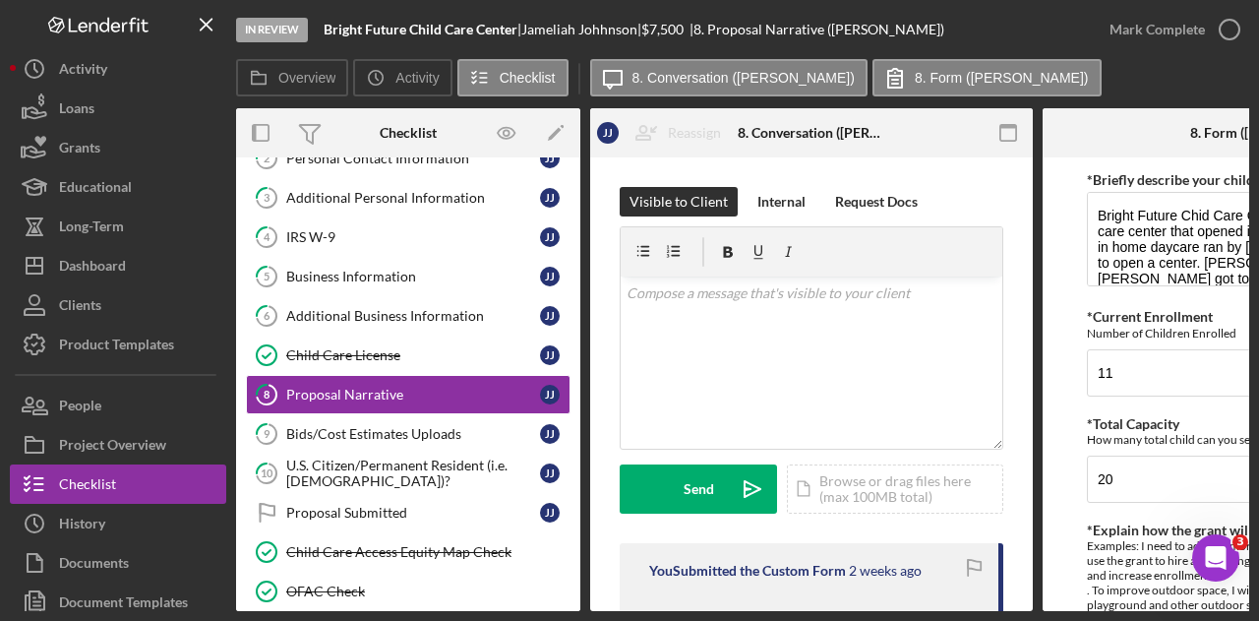
scroll to position [154, 0]
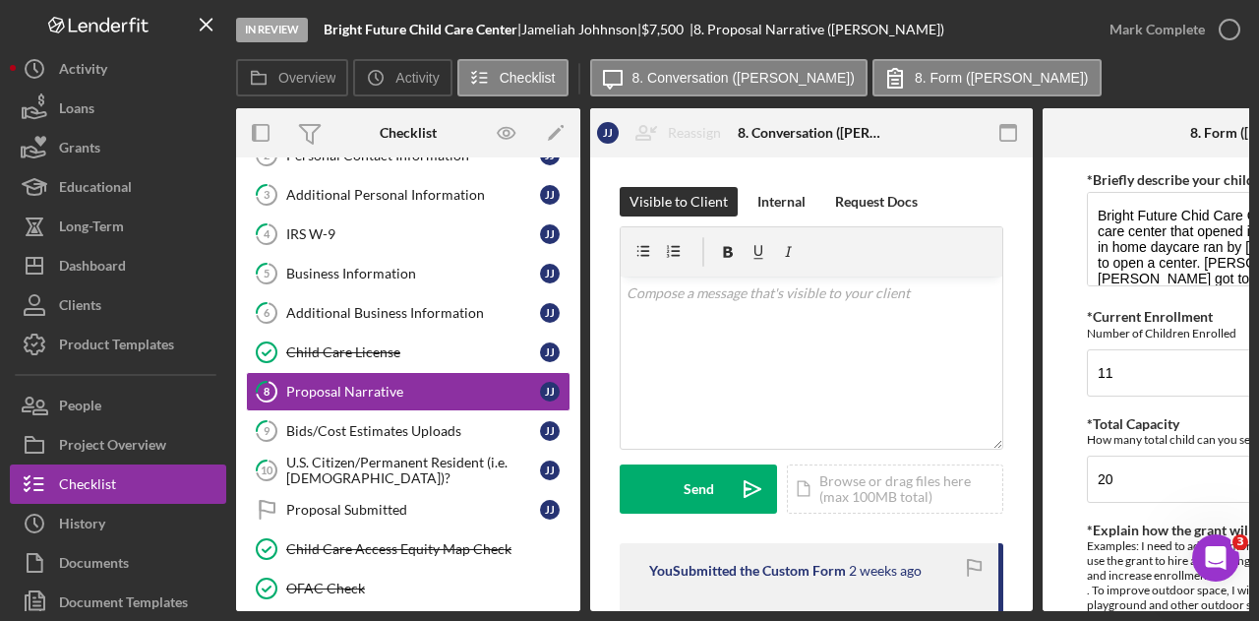
drag, startPoint x: 958, startPoint y: 611, endPoint x: 1037, endPoint y: 607, distance: 78.8
click at [1037, 607] on div "Overview Internal Workflow Stage In Review Icon/Dropdown Arrow Archive (can una…" at bounding box center [742, 359] width 1013 height 503
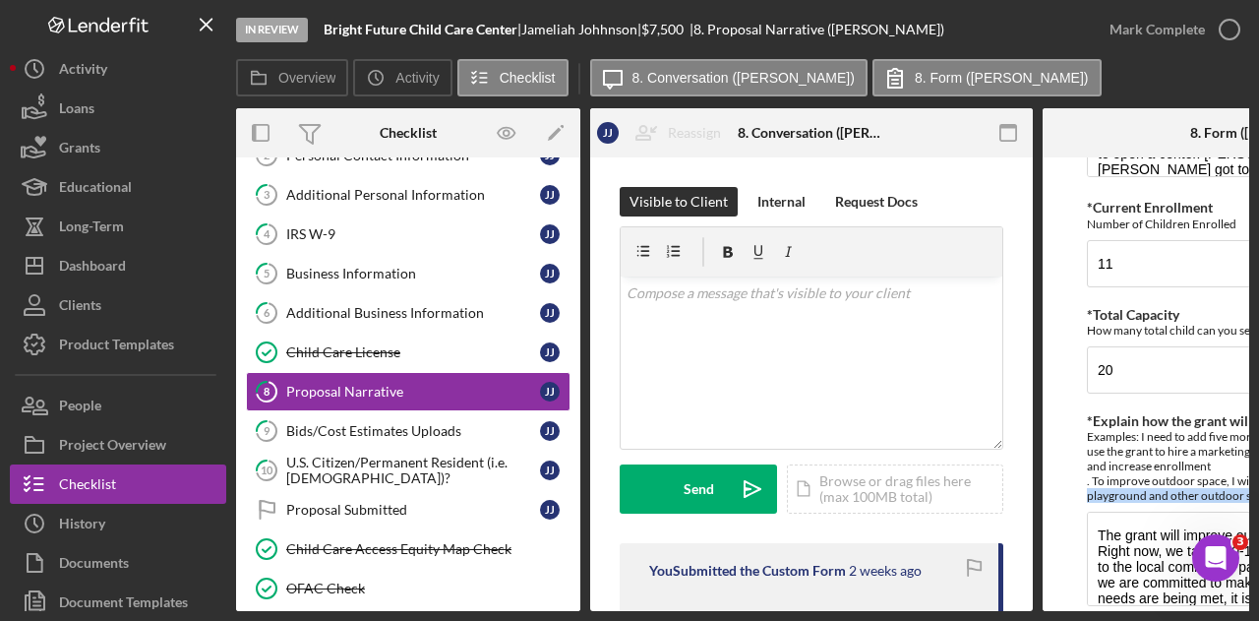
scroll to position [0, 64]
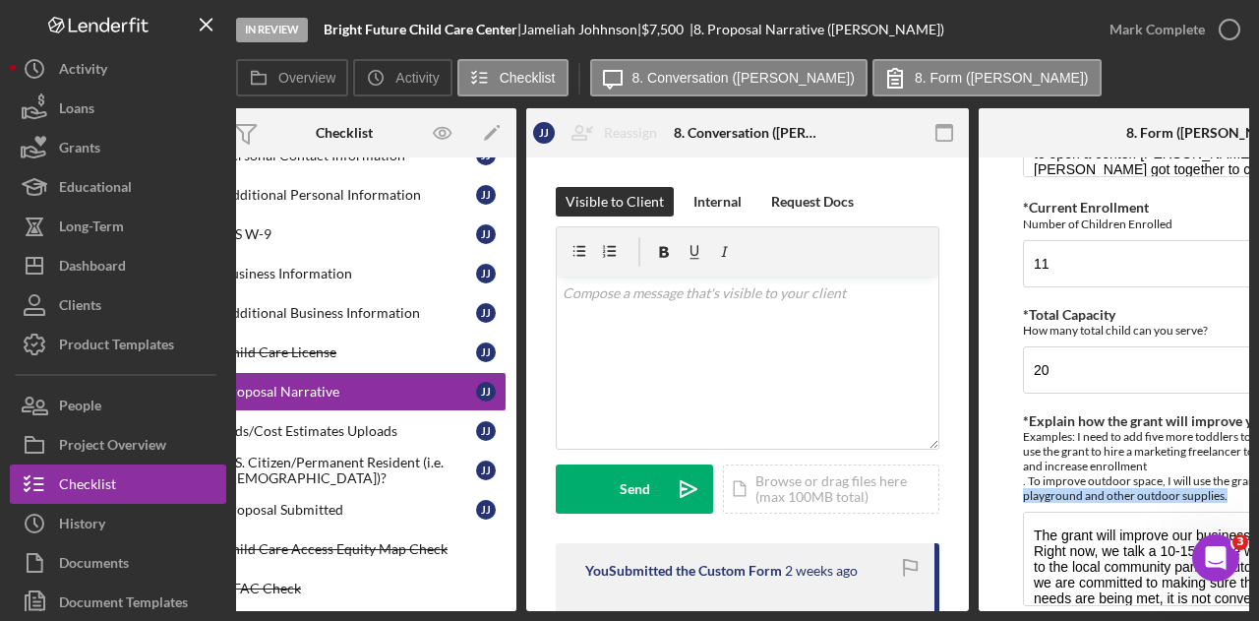
drag, startPoint x: 1039, startPoint y: 603, endPoint x: 1258, endPoint y: 593, distance: 219.5
click at [1258, 593] on div "In Review Bright Future Child Care Center | [PERSON_NAME] | $7,500 $7,500 | 8. …" at bounding box center [629, 310] width 1259 height 621
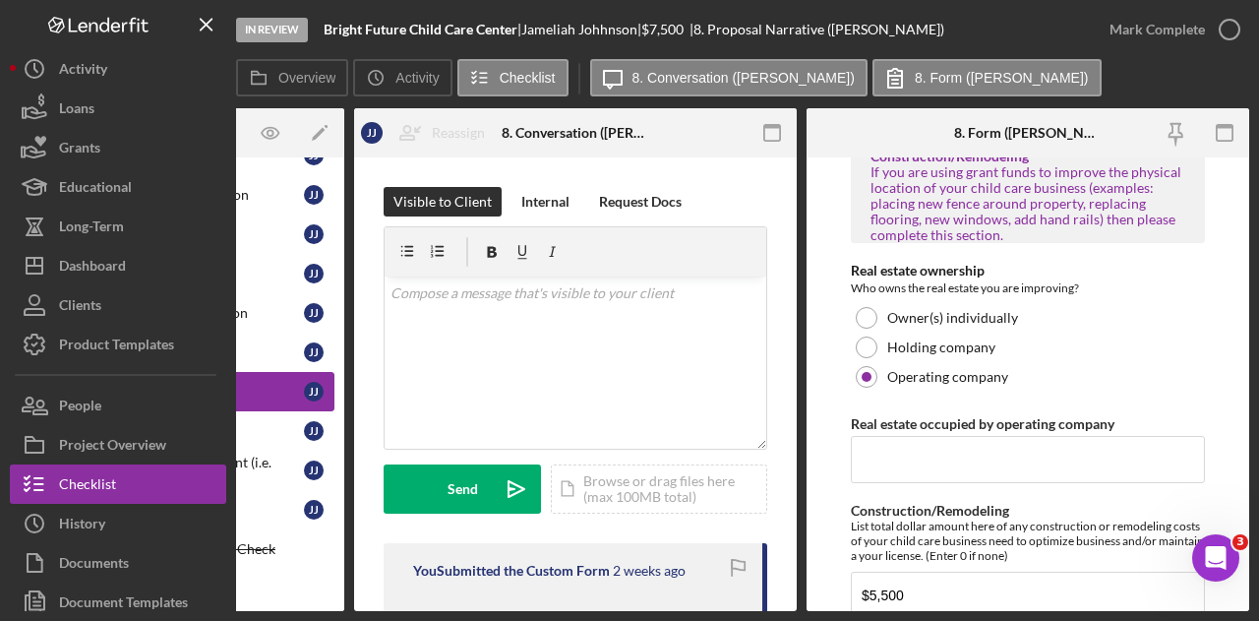
scroll to position [1265, 0]
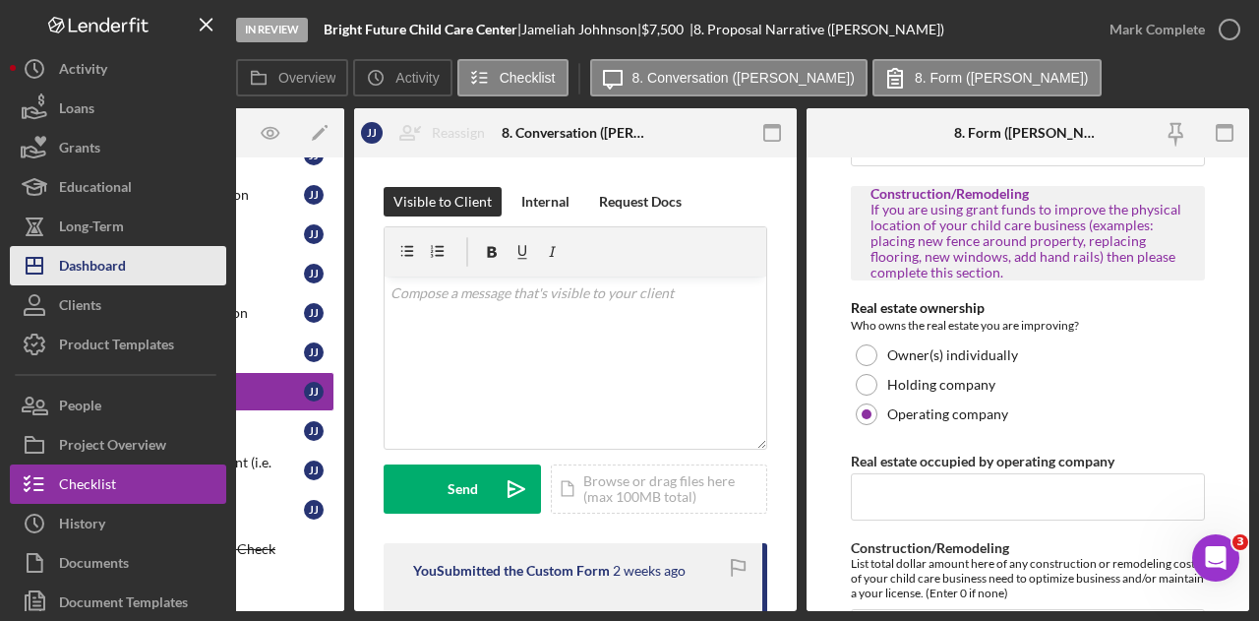
click at [141, 268] on button "Icon/Dashboard Dashboard" at bounding box center [118, 265] width 216 height 39
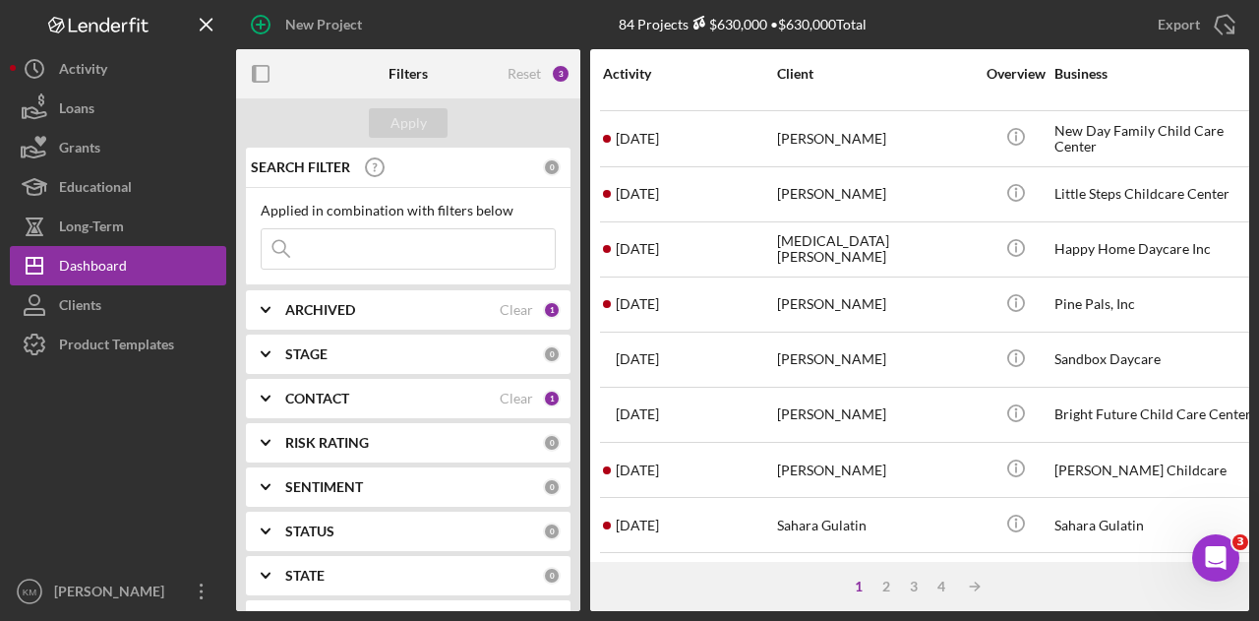
scroll to position [590, 0]
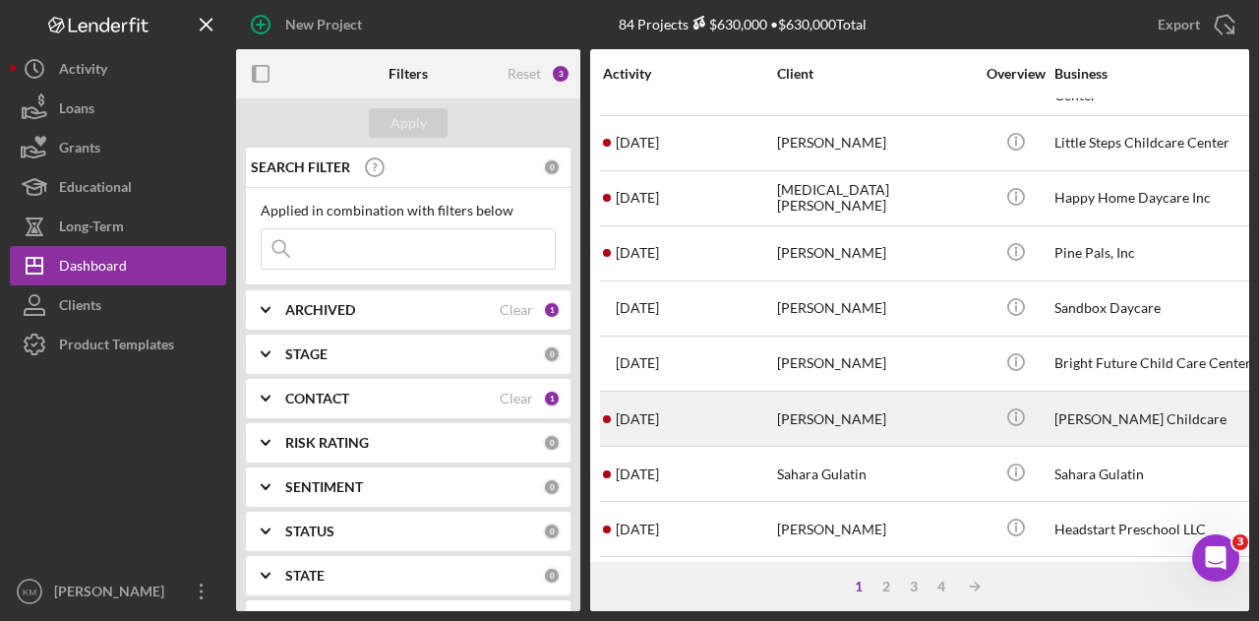
click at [972, 392] on div "[PERSON_NAME]" at bounding box center [875, 418] width 197 height 52
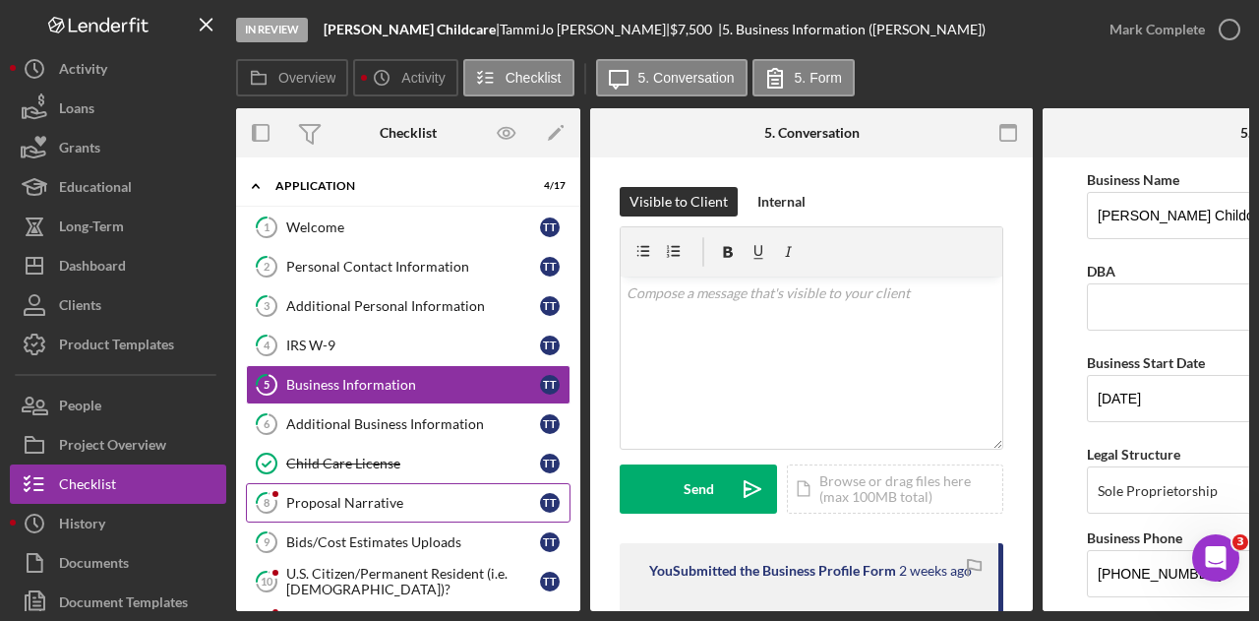
click at [348, 483] on link "8 Proposal Narrative T T" at bounding box center [408, 502] width 325 height 39
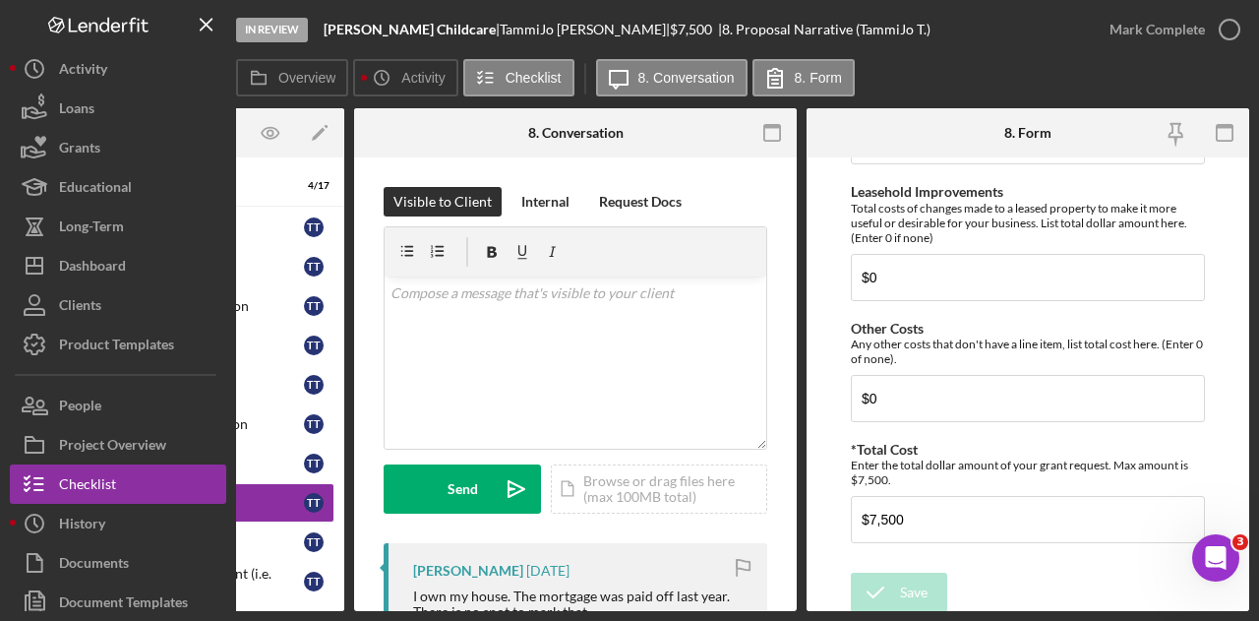
scroll to position [1560, 0]
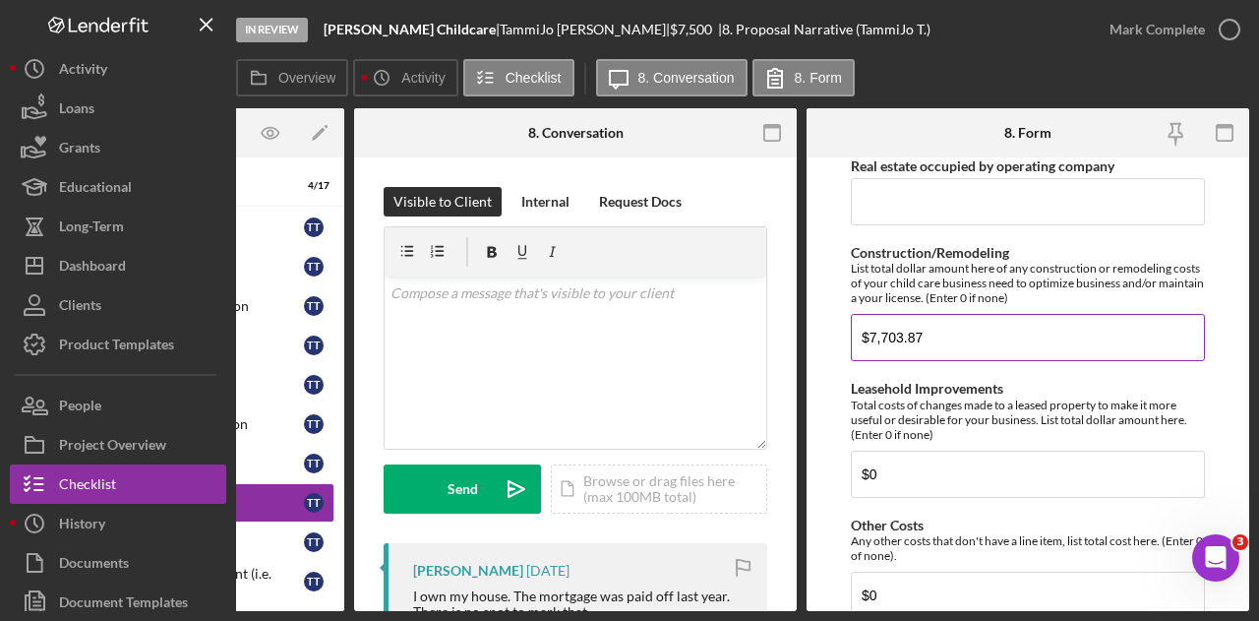
click at [945, 338] on input "$7,703.87" at bounding box center [1028, 337] width 354 height 47
click at [944, 338] on input "$7,703.87" at bounding box center [1028, 337] width 354 height 47
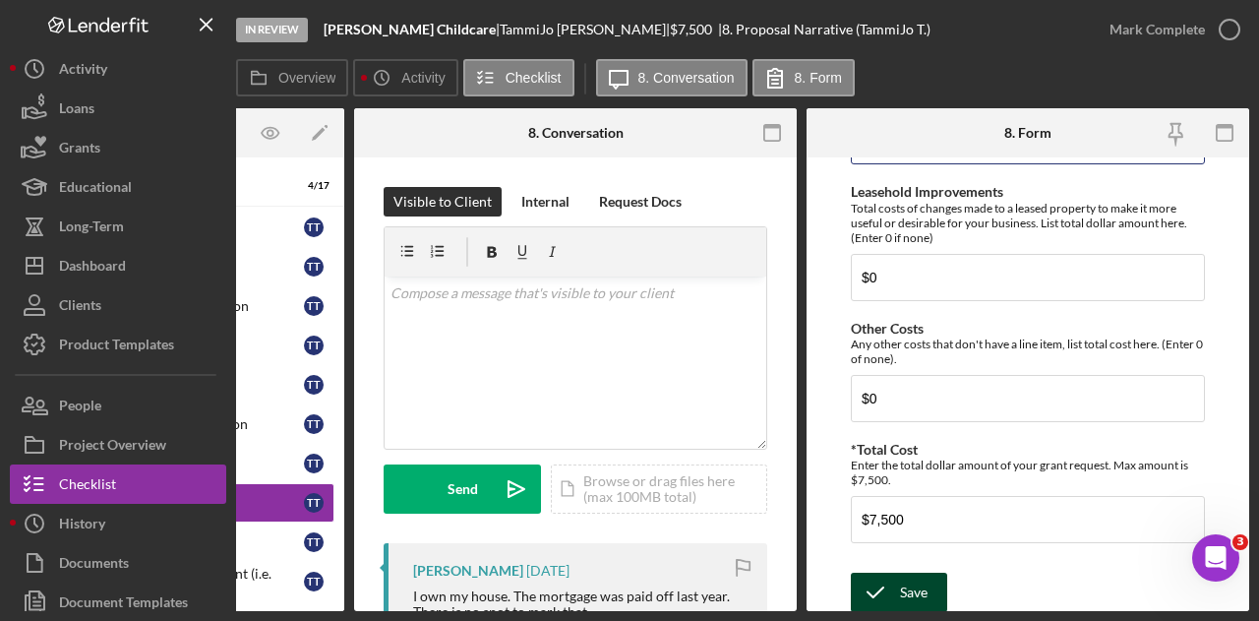
type input "$7,500"
click at [897, 570] on icon "submit" at bounding box center [875, 591] width 49 height 49
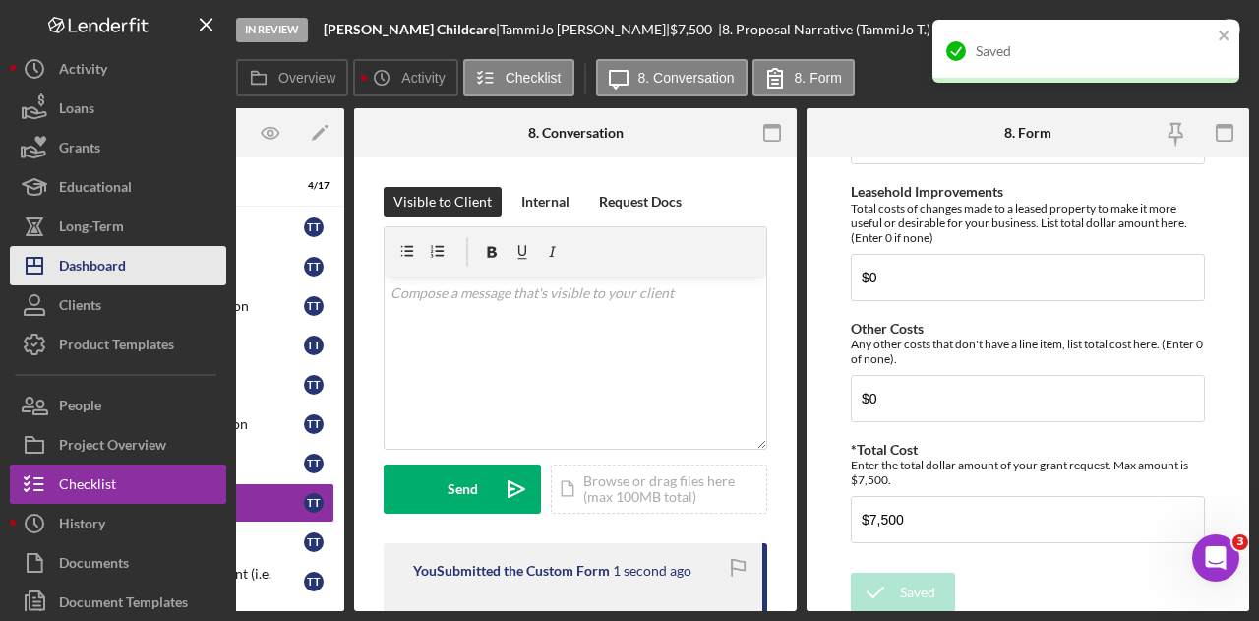
click at [94, 270] on div "Dashboard" at bounding box center [92, 268] width 67 height 44
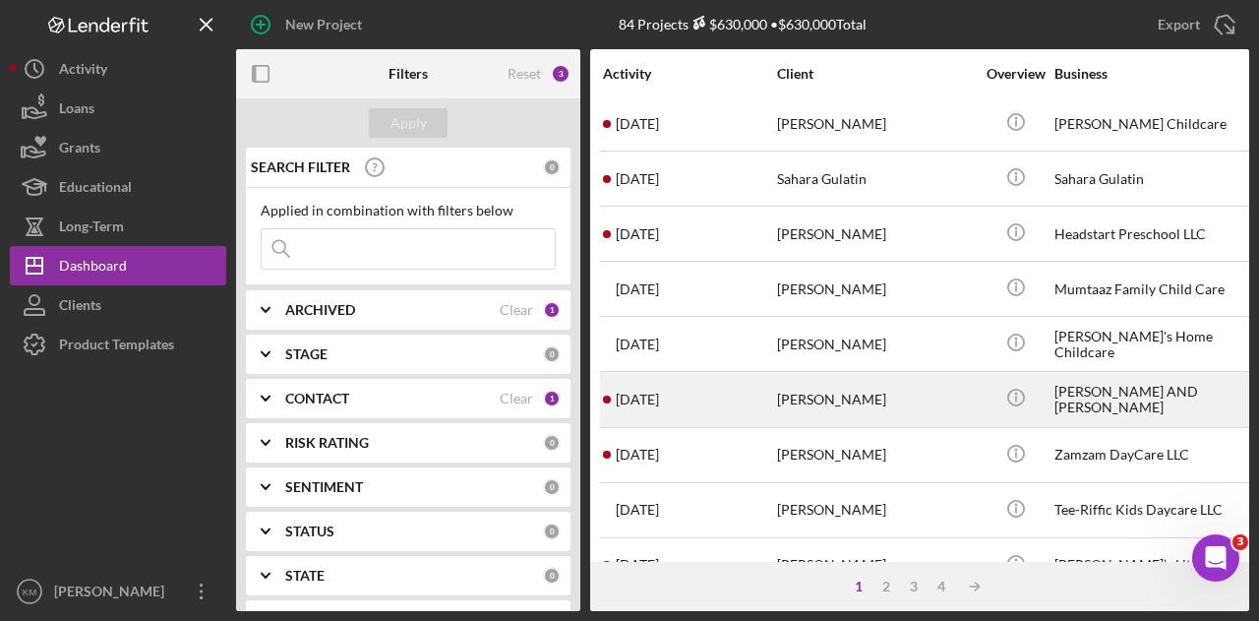
scroll to position [787, 0]
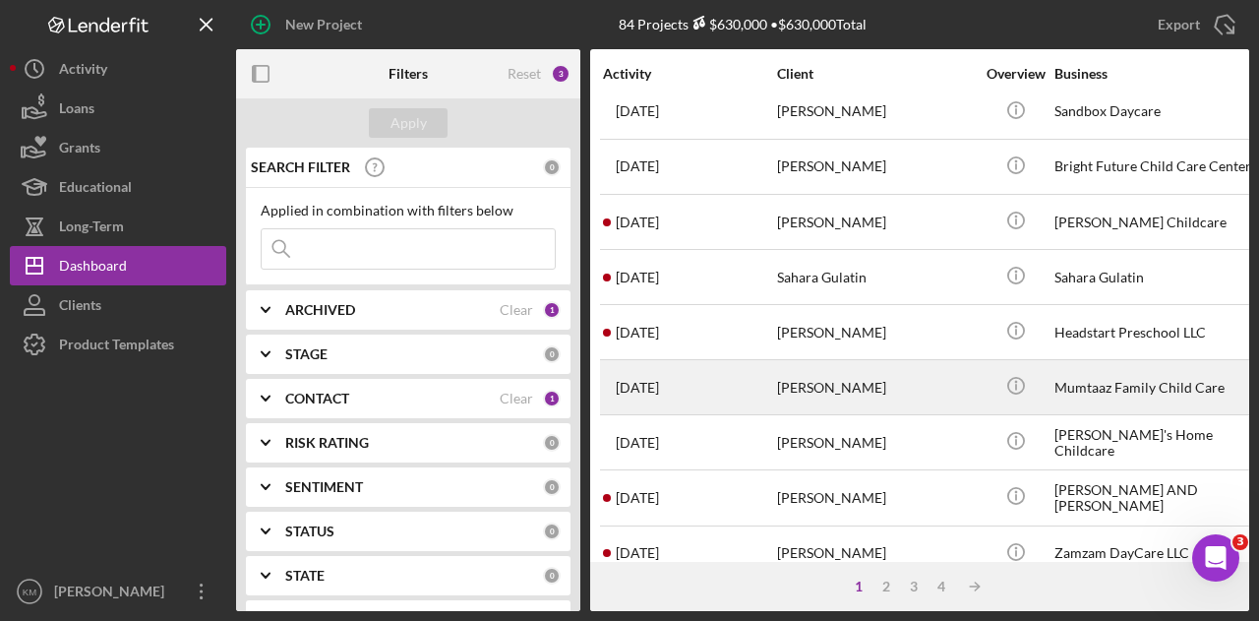
click at [819, 361] on div "[PERSON_NAME]" at bounding box center [875, 387] width 197 height 52
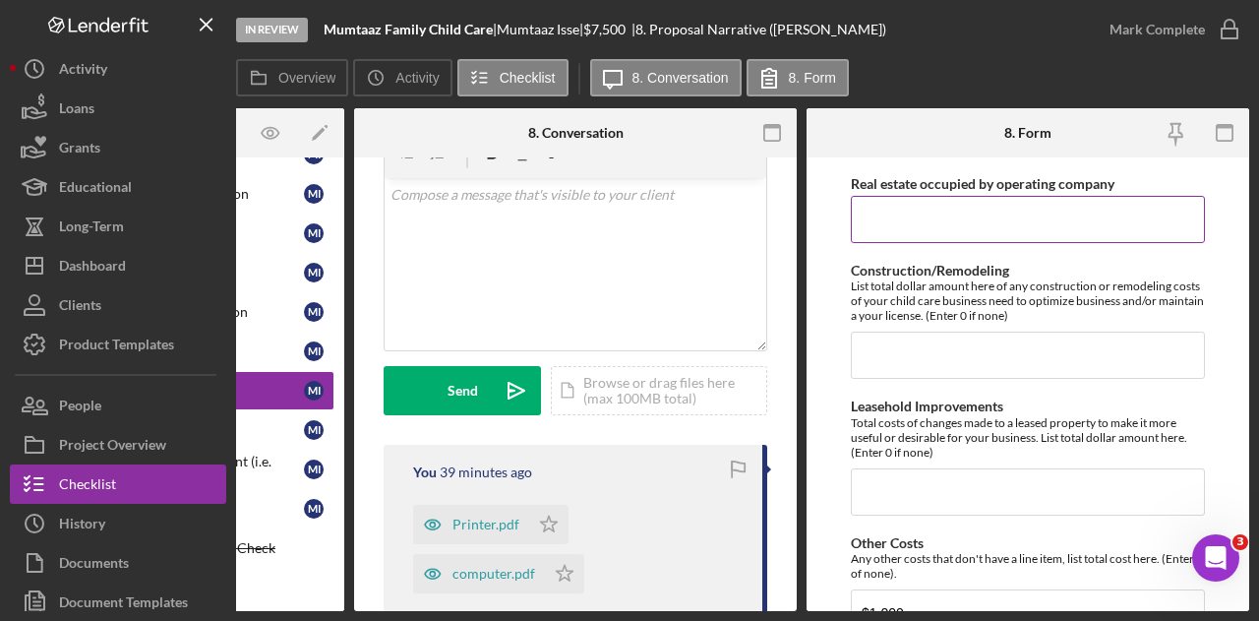
scroll to position [1757, 0]
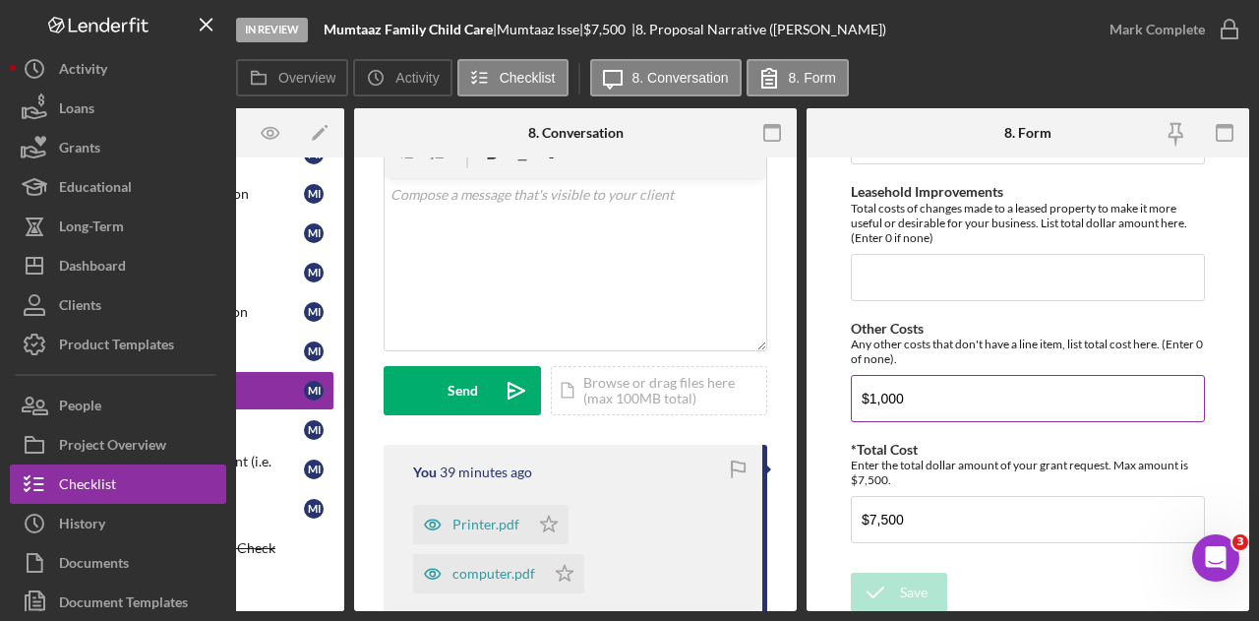
click at [882, 385] on input "$1,000" at bounding box center [1028, 398] width 354 height 47
type input "$1,500"
click at [921, 572] on div "Save" at bounding box center [914, 591] width 28 height 39
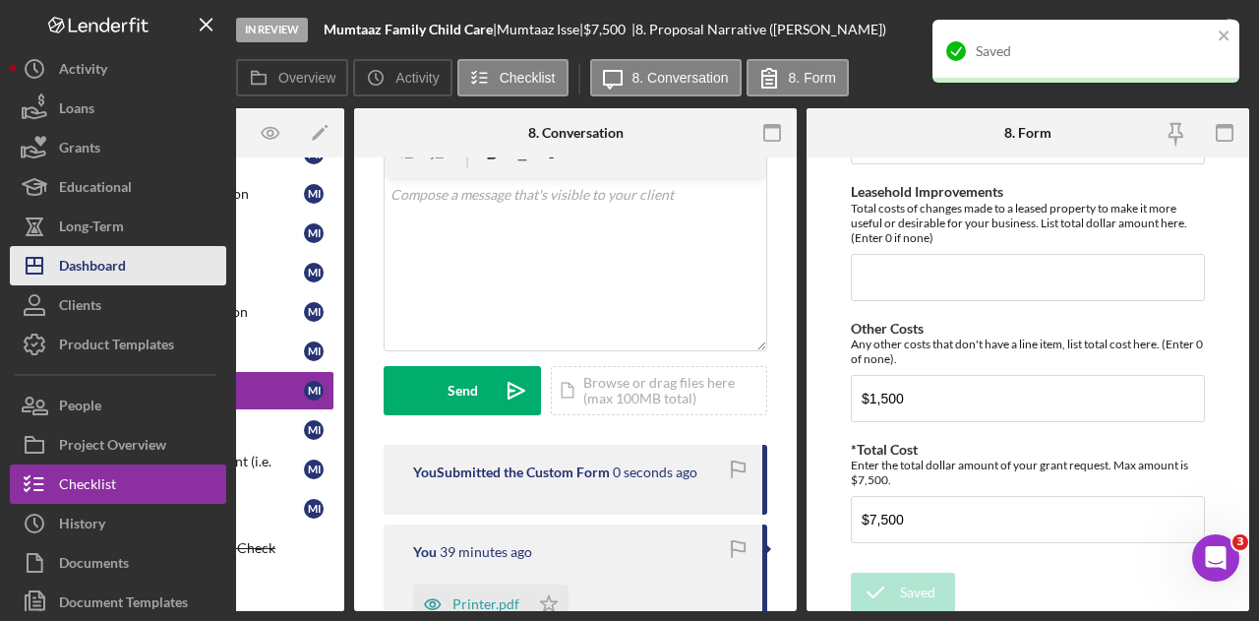
click at [101, 270] on div "Dashboard" at bounding box center [92, 268] width 67 height 44
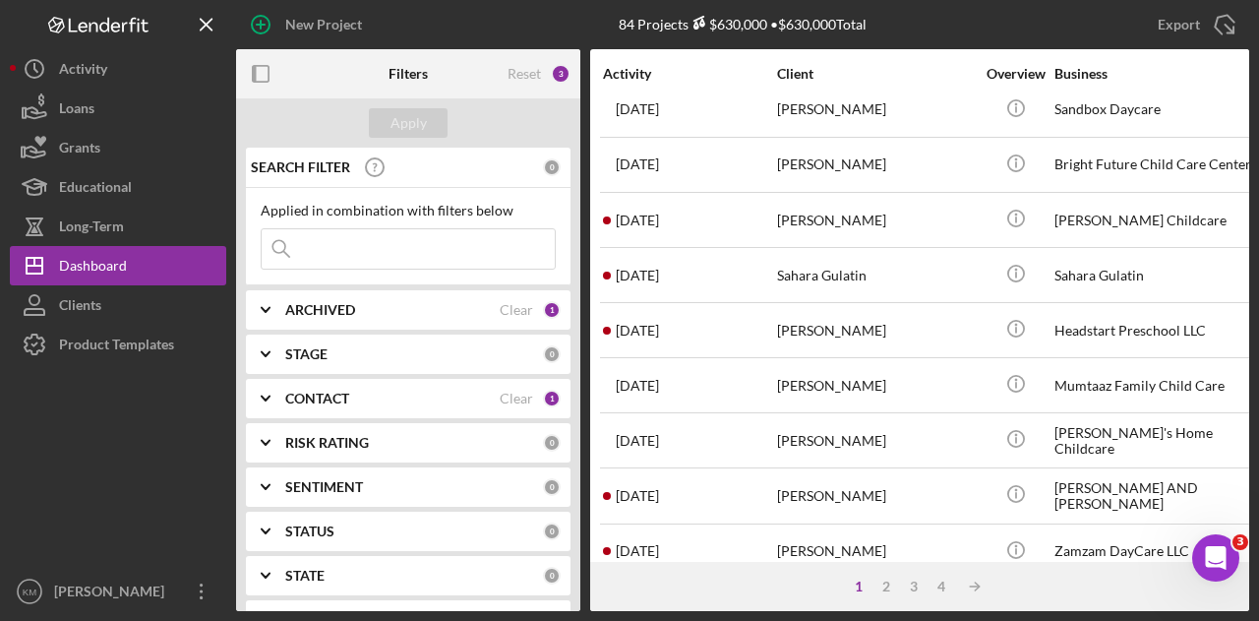
scroll to position [885, 0]
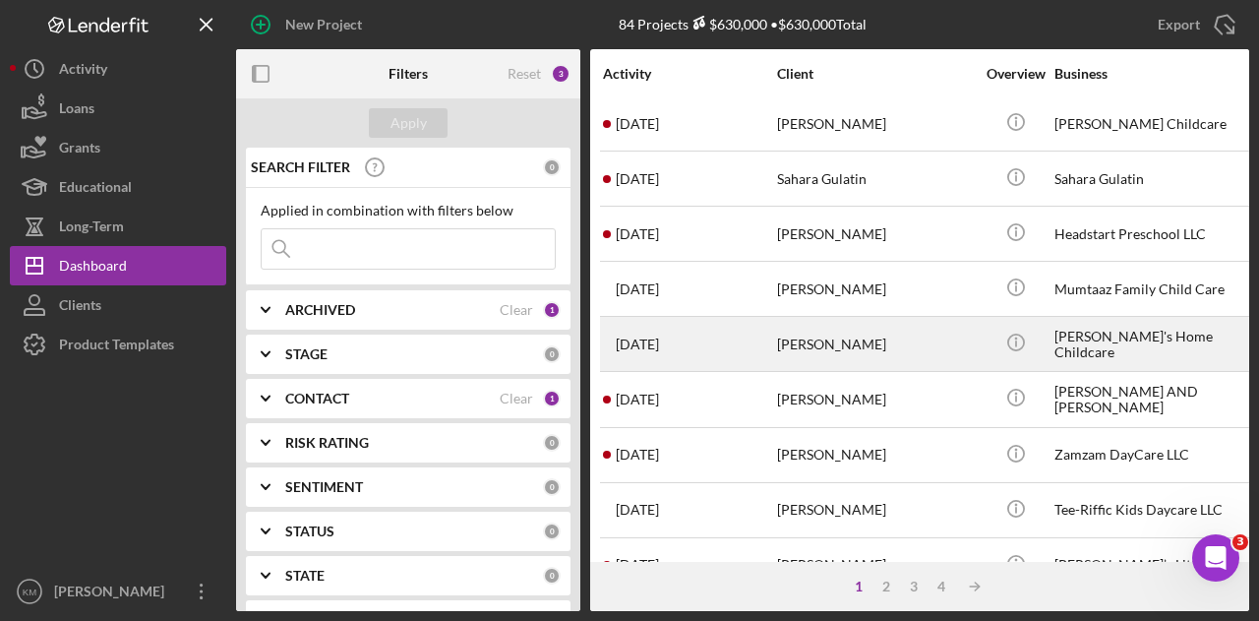
click at [911, 334] on div "[PERSON_NAME]" at bounding box center [875, 344] width 197 height 52
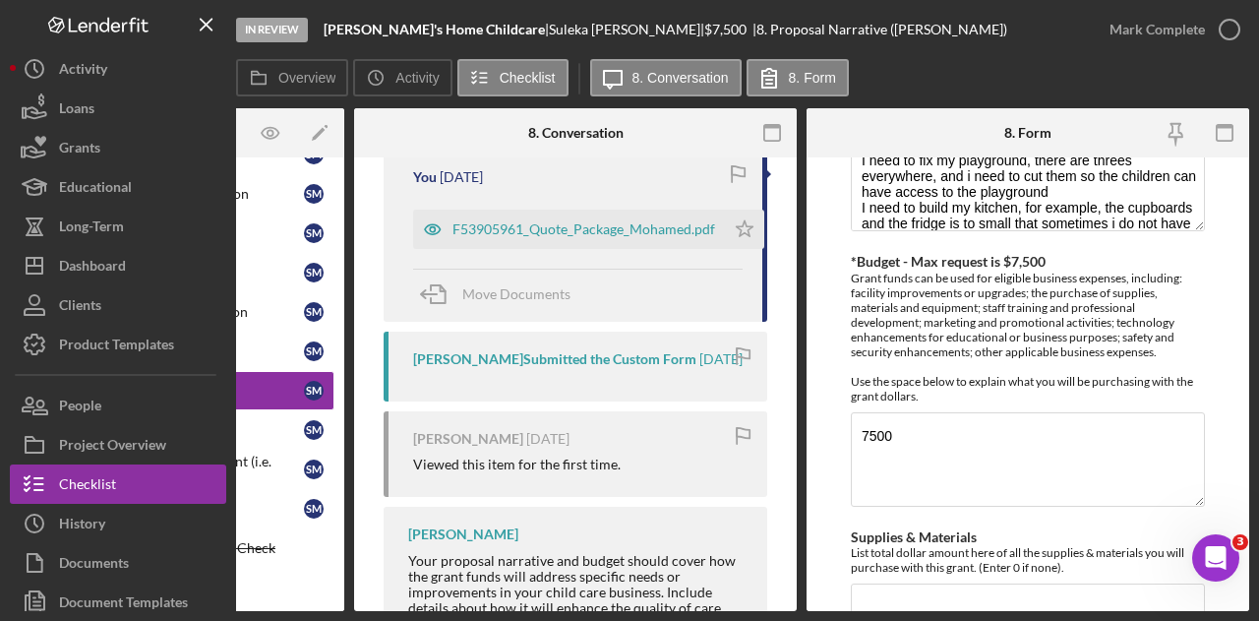
scroll to position [590, 0]
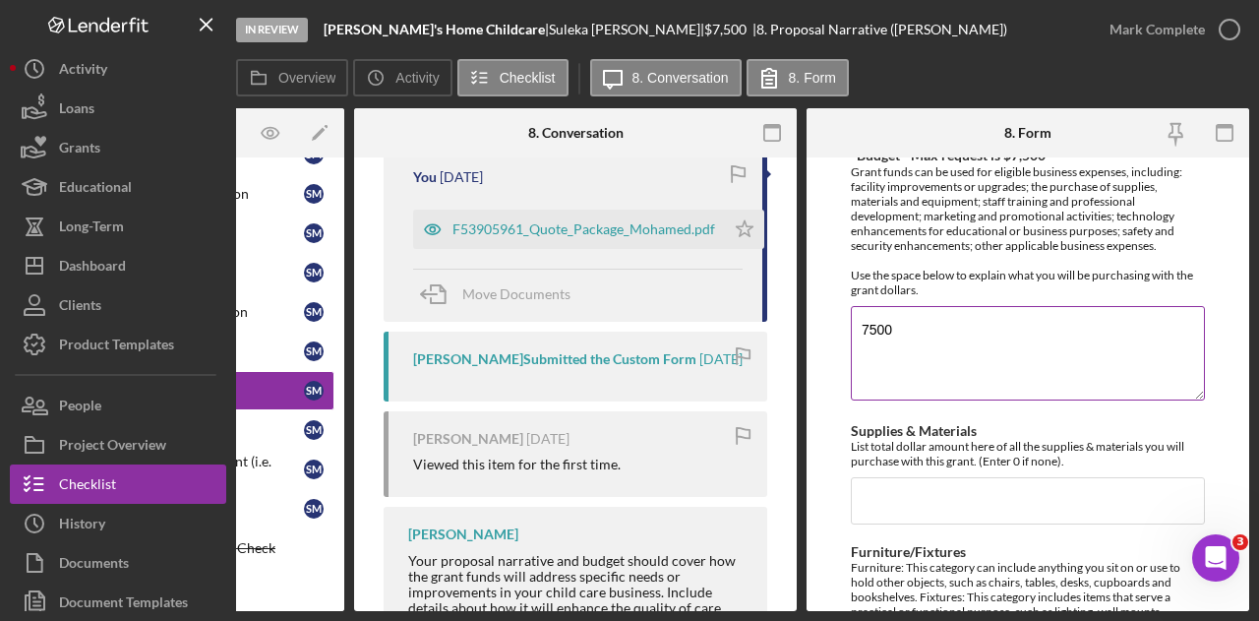
click at [925, 323] on textarea "7500" at bounding box center [1028, 353] width 354 height 94
click at [925, 322] on textarea "7500" at bounding box center [1028, 353] width 354 height 94
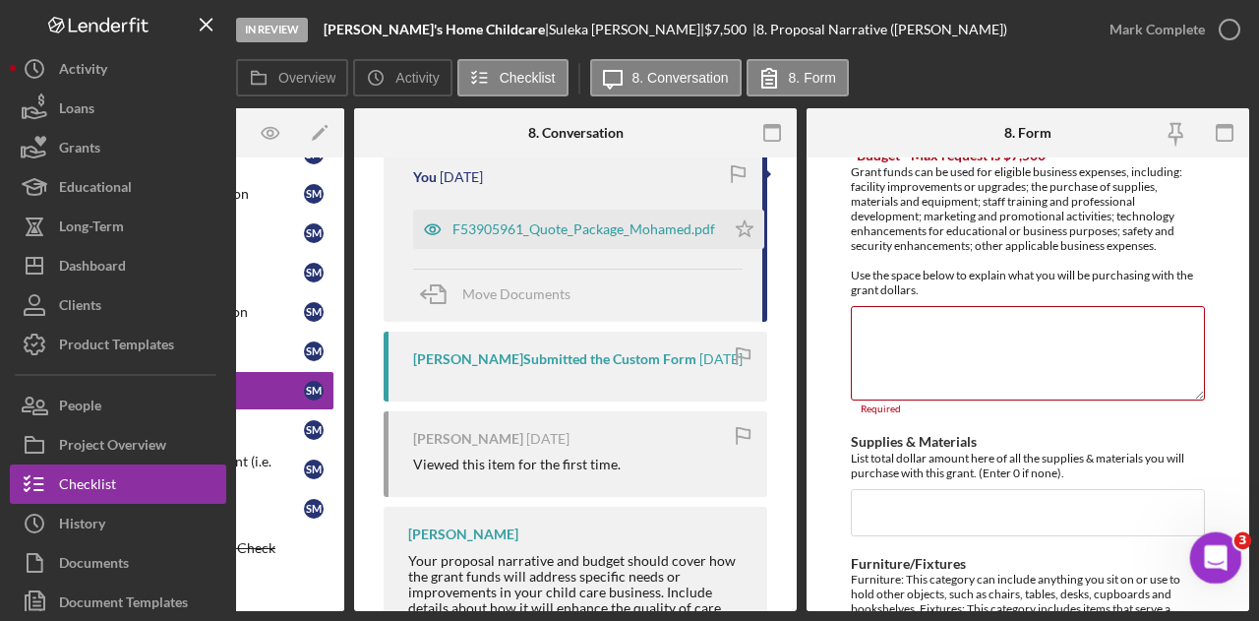
click at [1220, 564] on icon "Open Intercom Messenger" at bounding box center [1213, 555] width 32 height 32
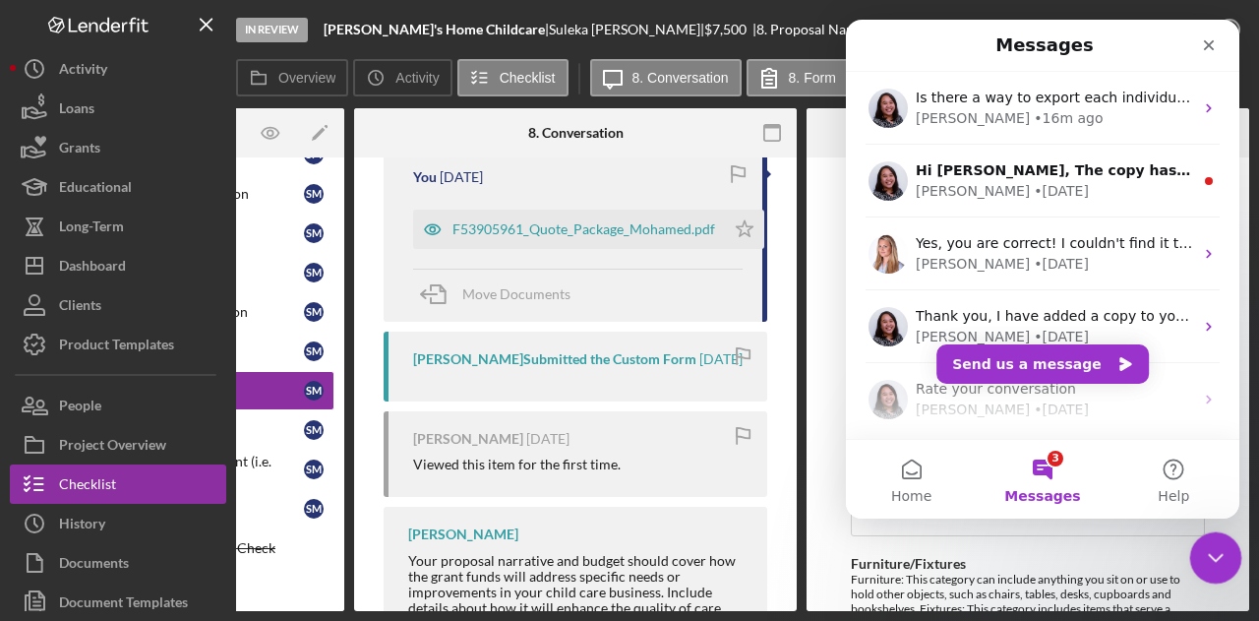
click at [1212, 556] on icon "Close Intercom Messenger" at bounding box center [1213, 555] width 24 height 24
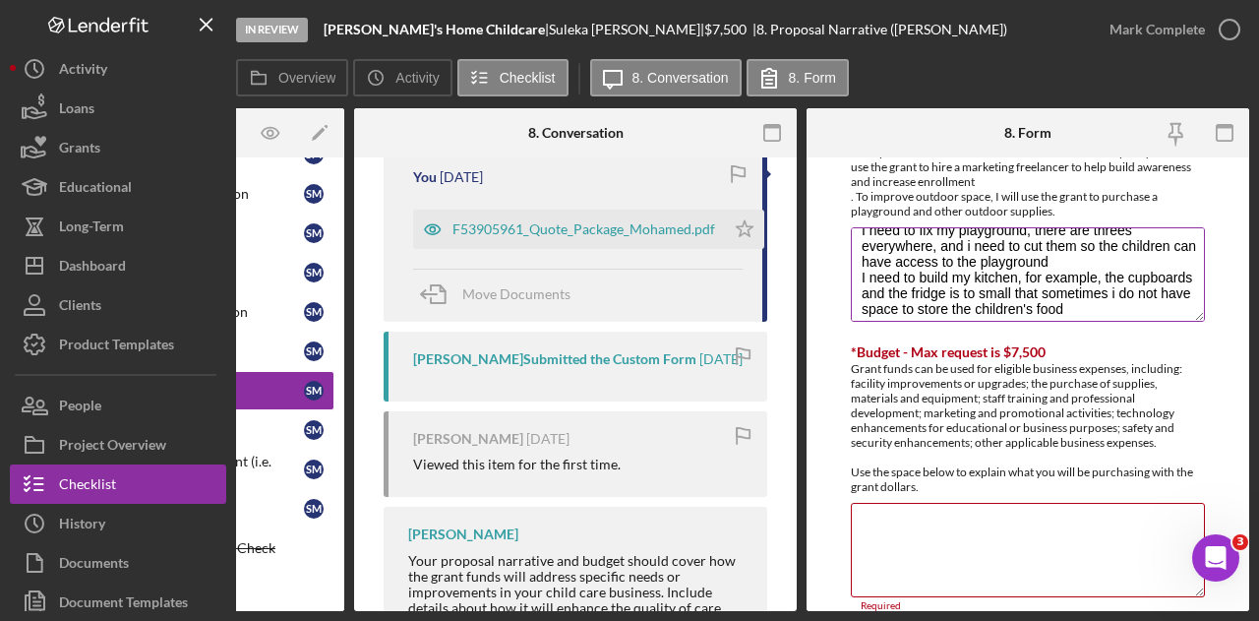
scroll to position [31, 0]
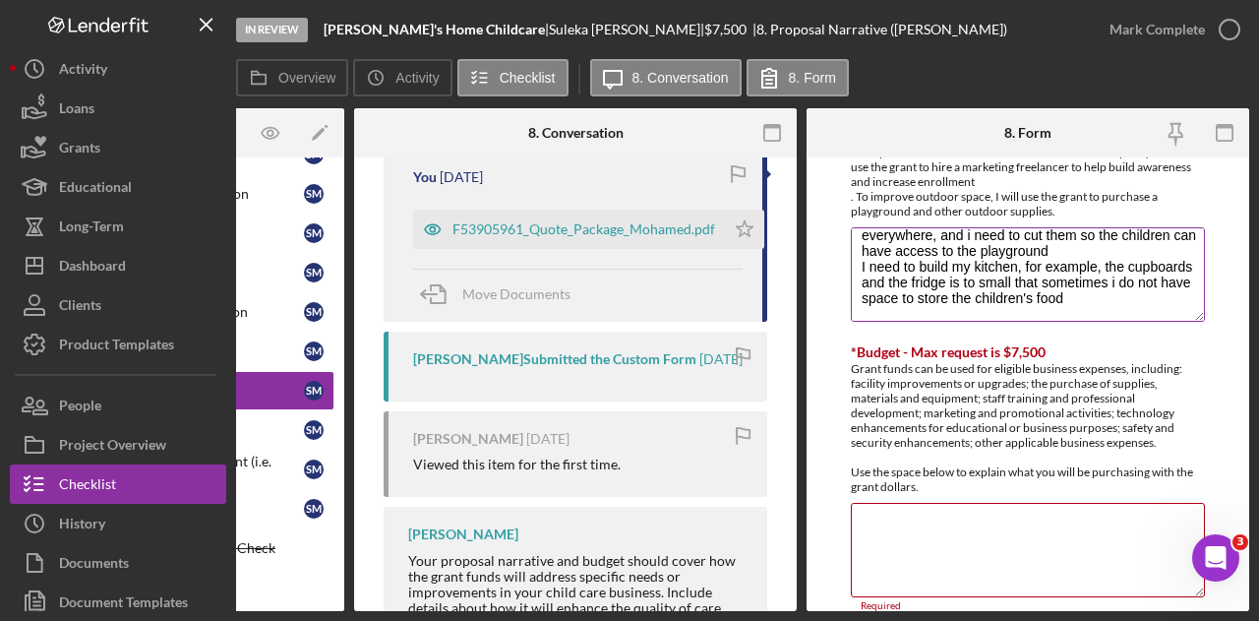
drag, startPoint x: 1136, startPoint y: 297, endPoint x: 1000, endPoint y: 289, distance: 136.0
click at [1000, 289] on textarea "I need to fix my playground, there are threes everywhere, and i need to cut the…" at bounding box center [1028, 274] width 354 height 94
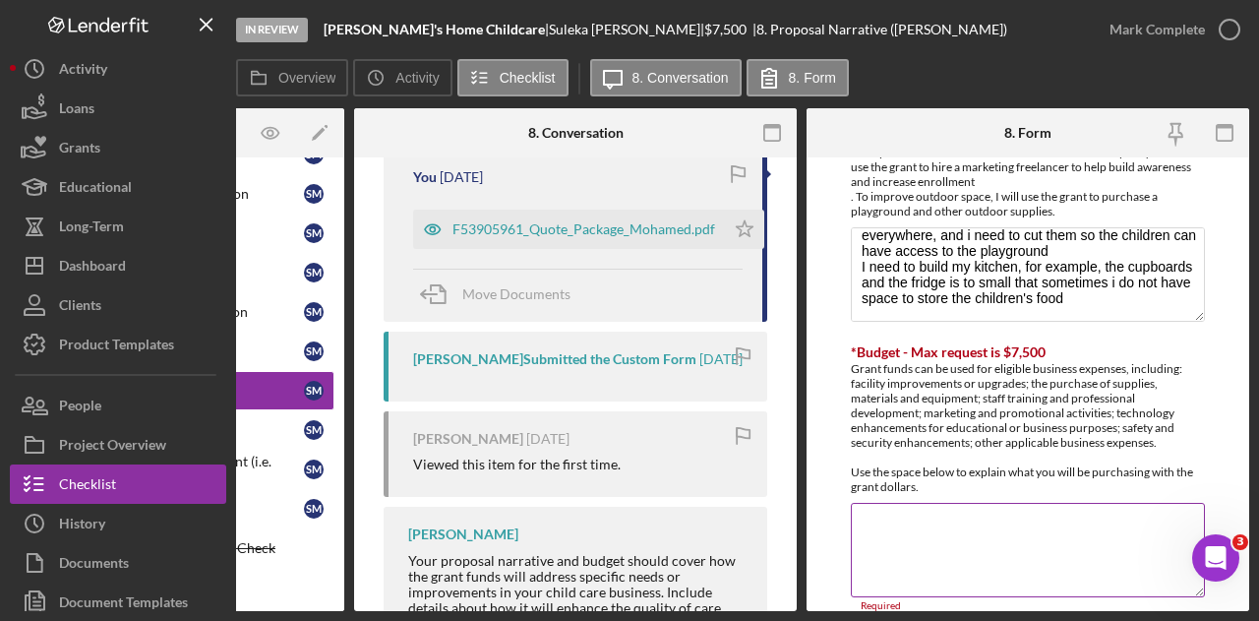
click at [908, 534] on textarea "*Budget - Max request is $7,500" at bounding box center [1028, 550] width 354 height 94
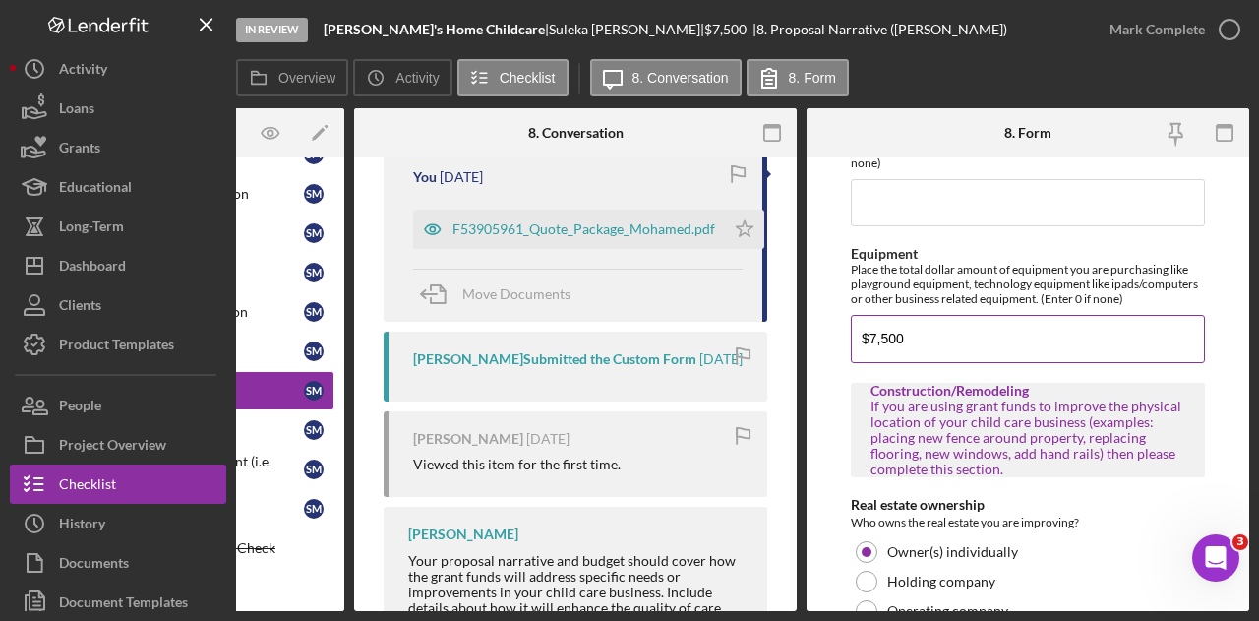
scroll to position [1068, 0]
type textarea "I will be purchasing improvements for my kitchen it is not functional for makin…"
drag, startPoint x: 921, startPoint y: 335, endPoint x: 848, endPoint y: 342, distance: 73.1
click at [844, 342] on form "*Briefly describe your child care business We provide a safe, nurturing, and en…" at bounding box center [1027, 383] width 443 height 453
drag, startPoint x: 885, startPoint y: 338, endPoint x: 859, endPoint y: 290, distance: 55.0
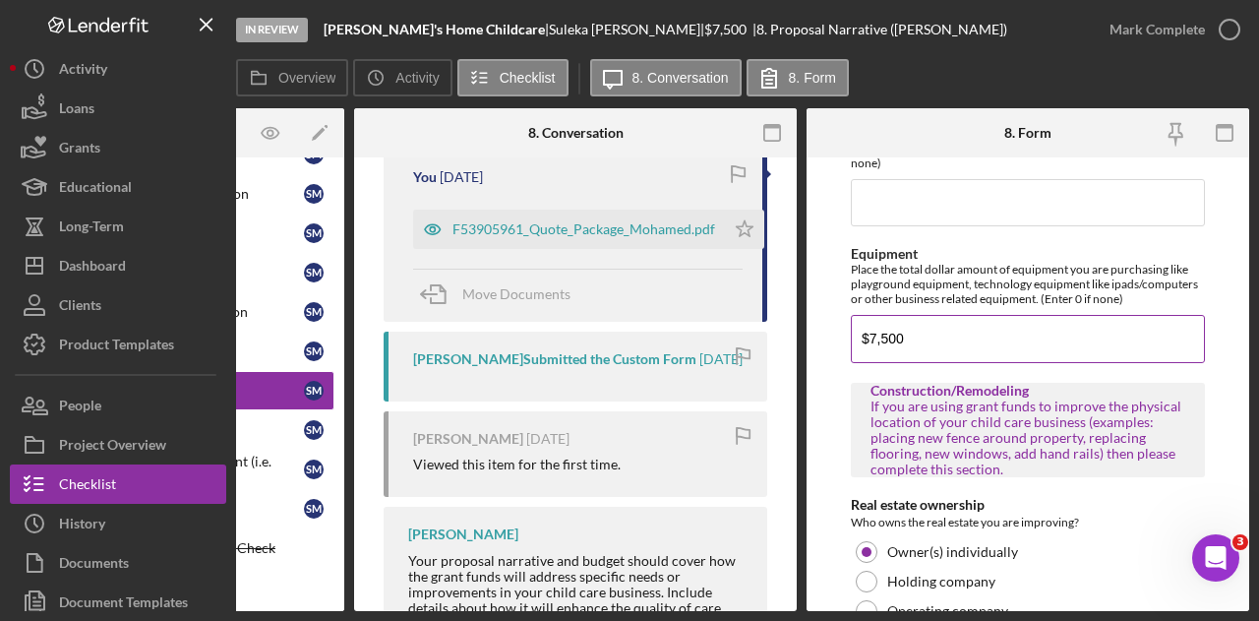
click at [859, 290] on div "Place the total dollar amount of equipment you are purchasing like playground e…" at bounding box center [1028, 284] width 354 height 44
drag, startPoint x: 927, startPoint y: 331, endPoint x: 852, endPoint y: 329, distance: 75.8
click at [852, 329] on input "$7,500" at bounding box center [1028, 338] width 354 height 47
type input "$7,500"
drag, startPoint x: 917, startPoint y: 332, endPoint x: 837, endPoint y: 328, distance: 79.8
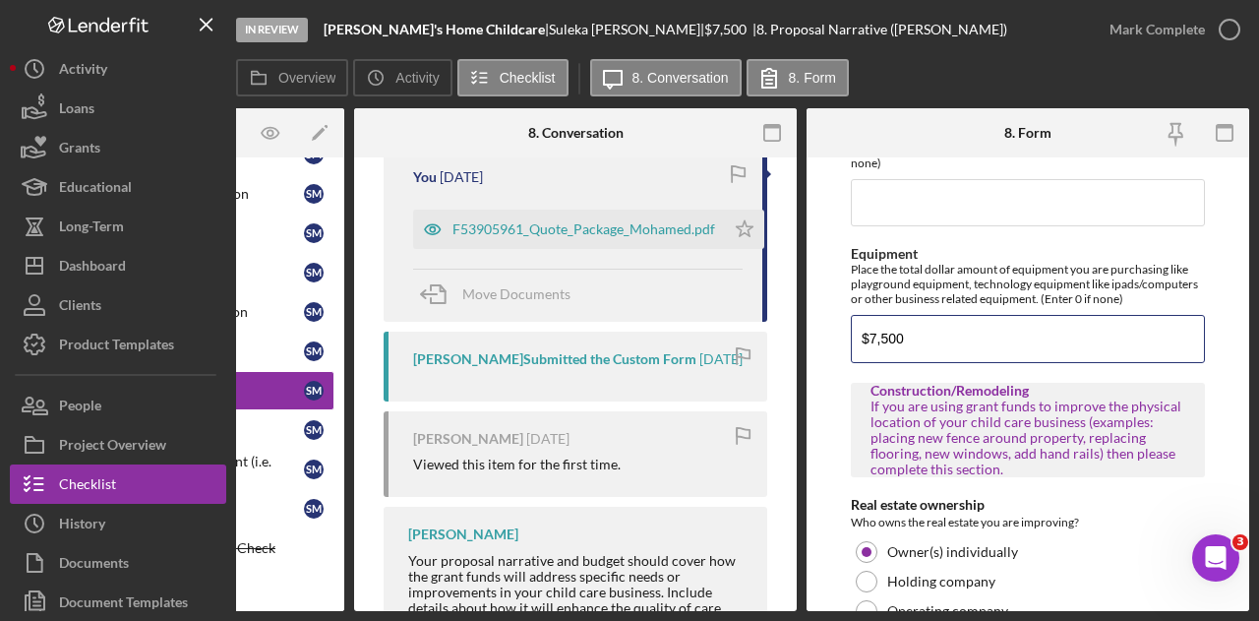
click at [837, 328] on form "*Briefly describe your child care business We provide a safe, nurturing, and en…" at bounding box center [1027, 383] width 443 height 453
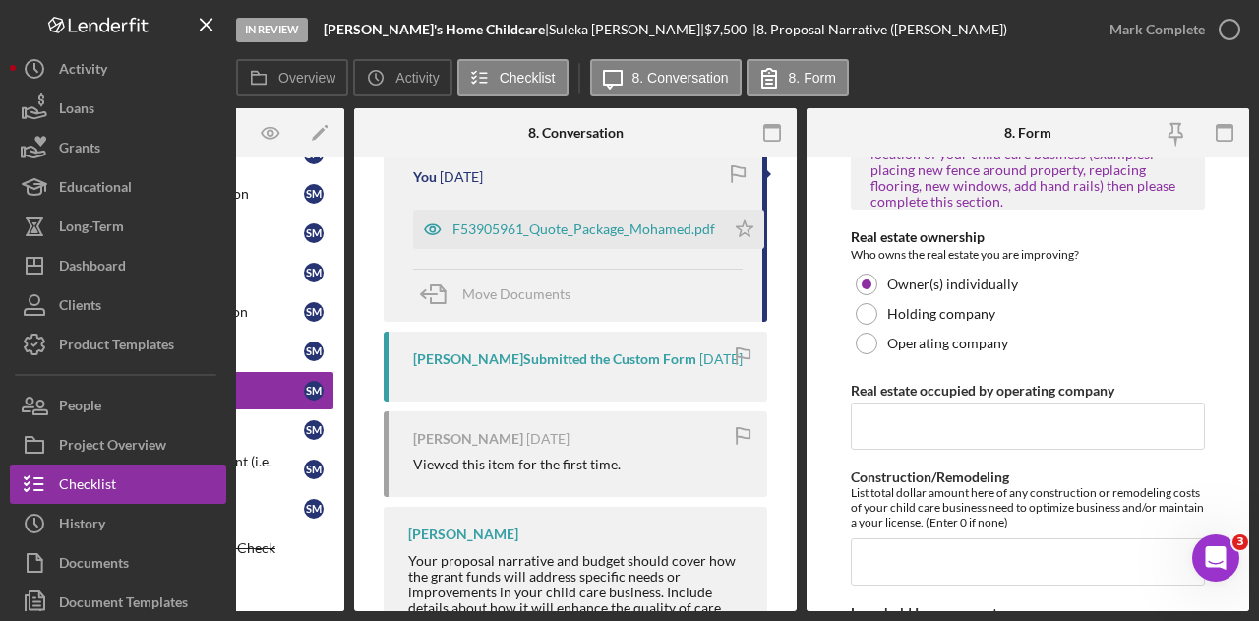
scroll to position [1560, 0]
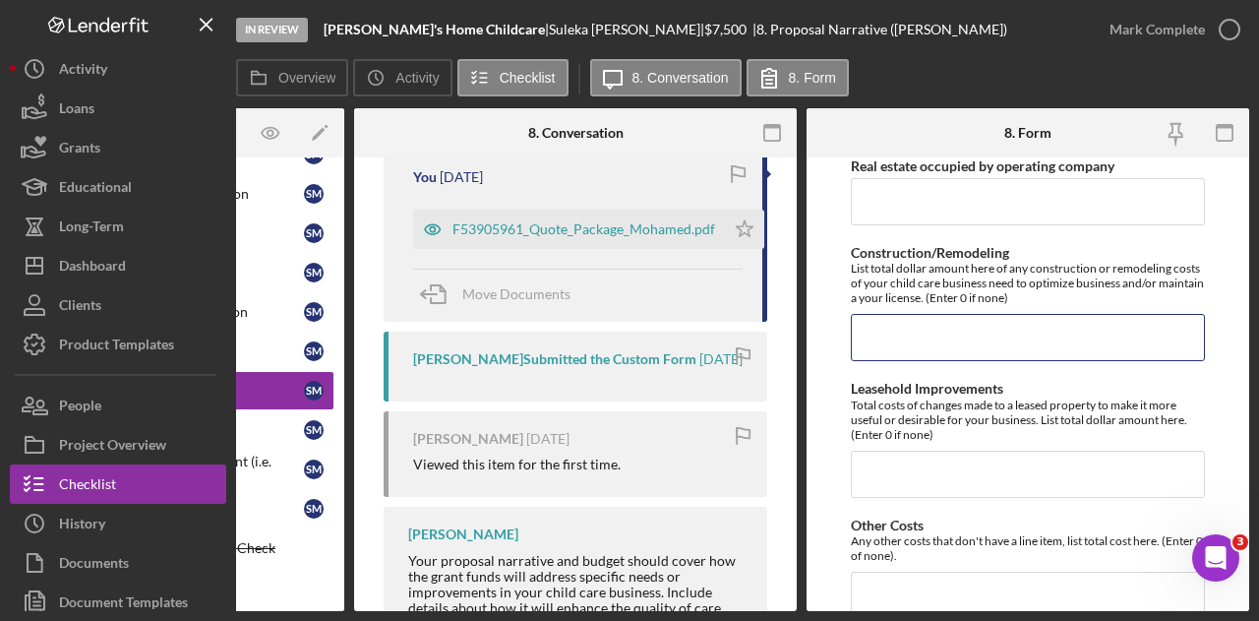
click at [984, 347] on input "Construction/Remodeling" at bounding box center [1028, 337] width 354 height 47
type input "$7,500"
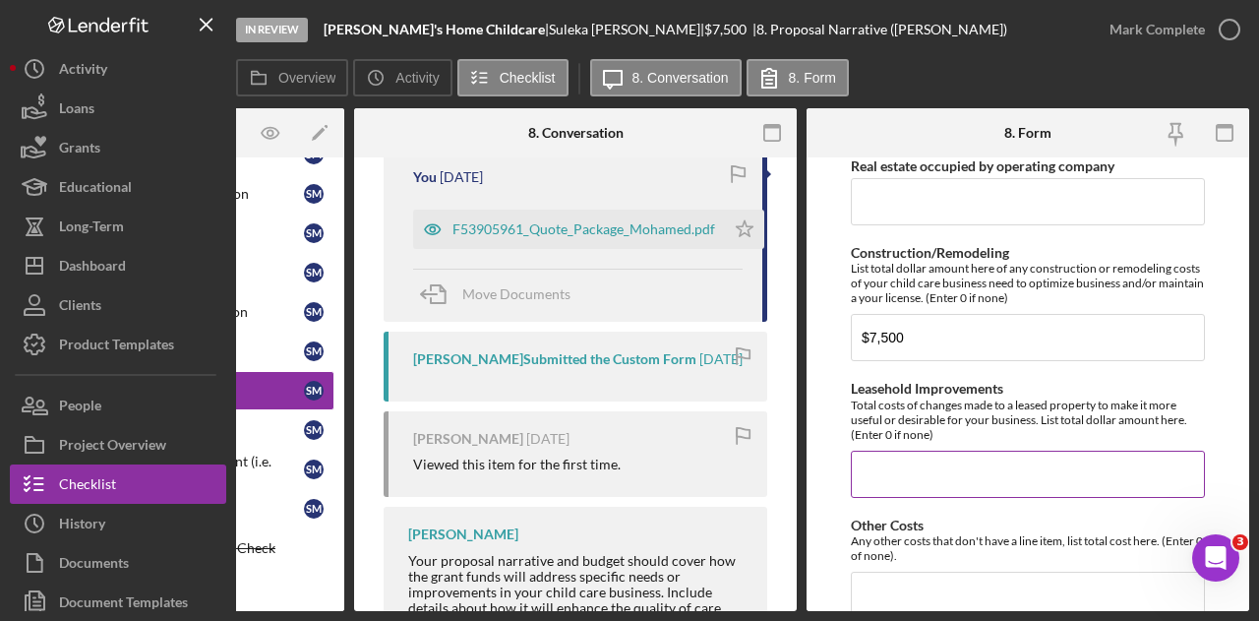
click at [893, 456] on input "Leasehold Improvements" at bounding box center [1028, 473] width 354 height 47
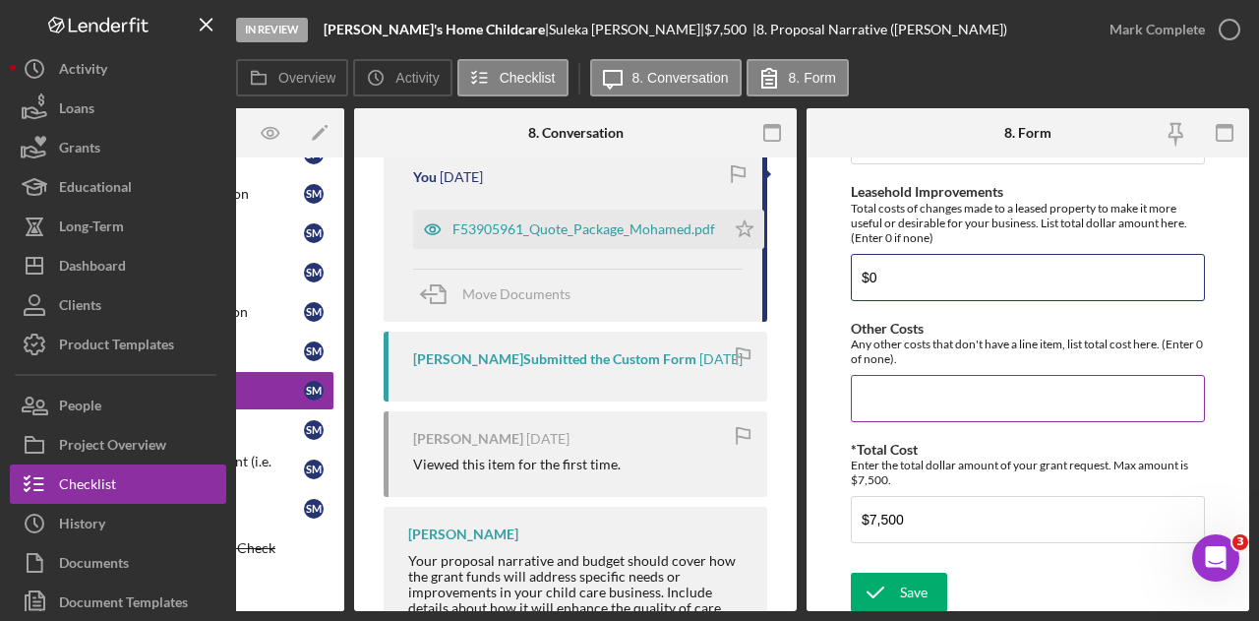
type input "$0"
click at [907, 404] on input "Other Costs" at bounding box center [1028, 398] width 354 height 47
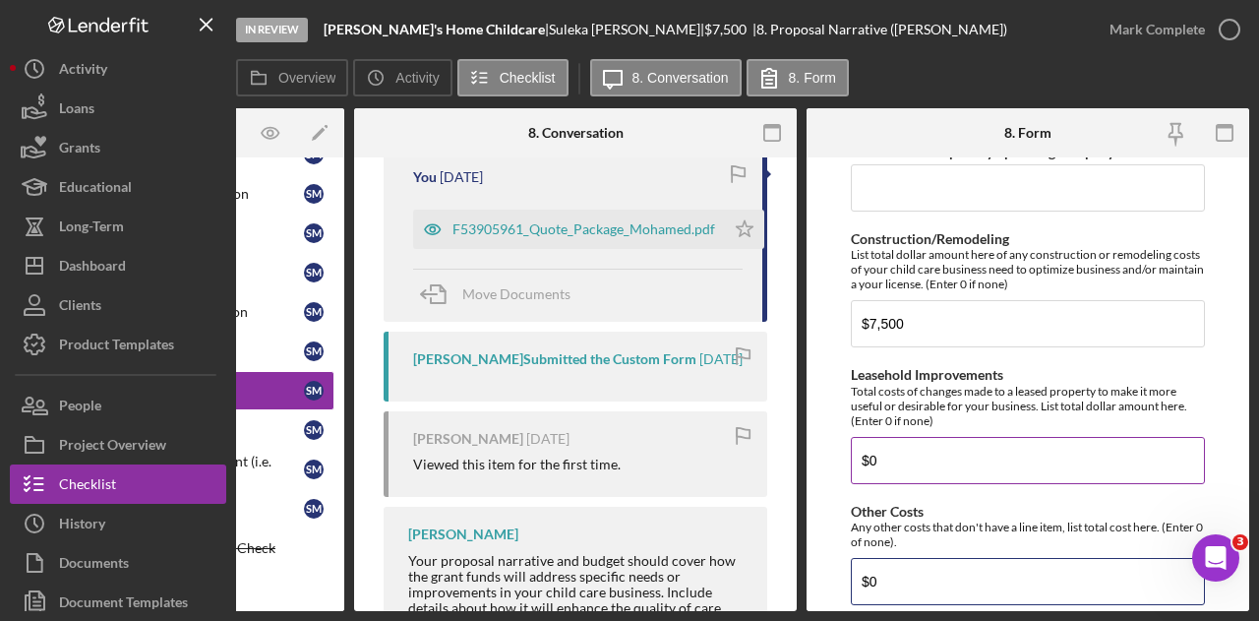
scroll to position [1462, 0]
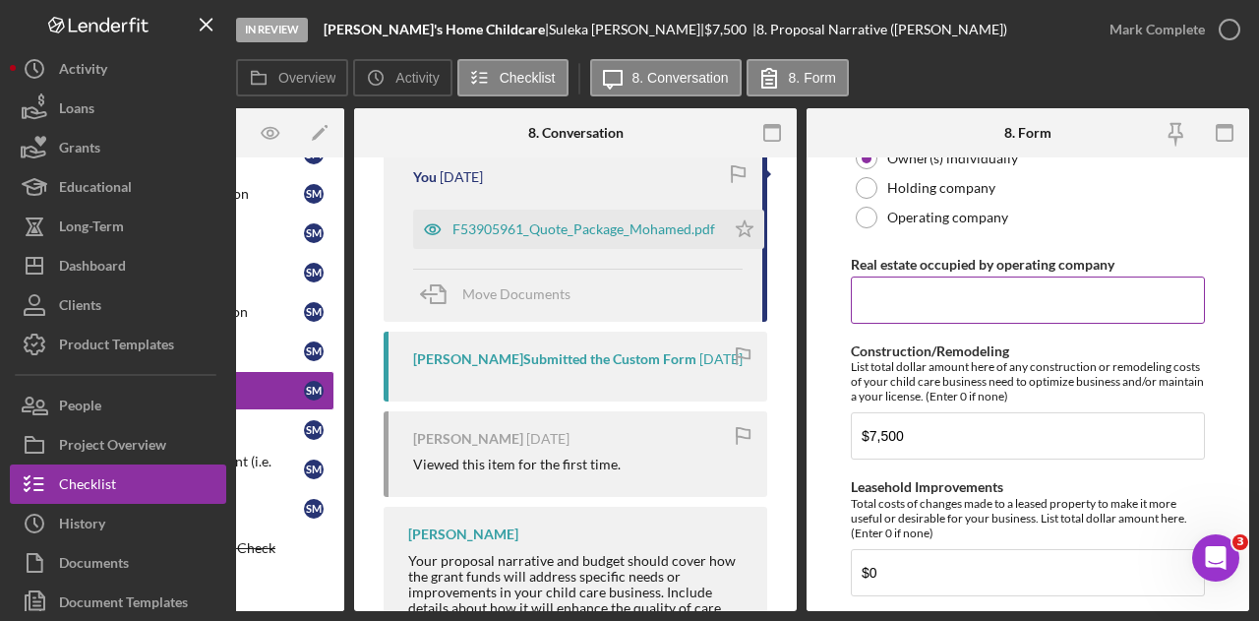
type input "$0"
click at [906, 296] on input "Real estate occupied by operating company" at bounding box center [1028, 299] width 354 height 47
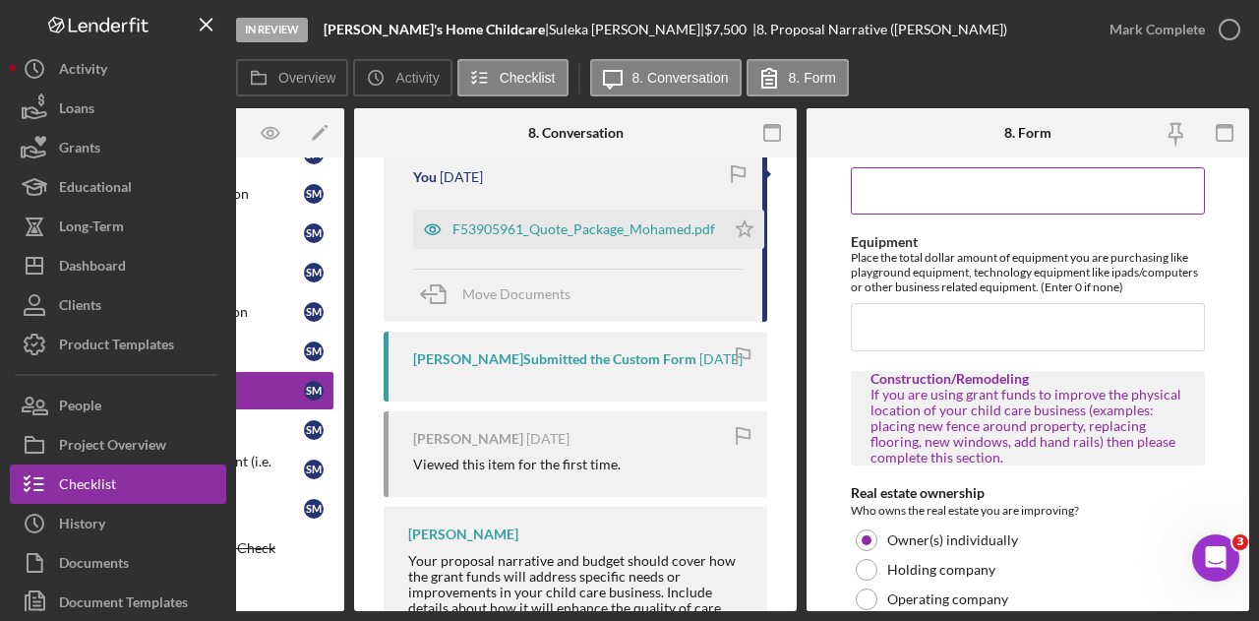
scroll to position [970, 0]
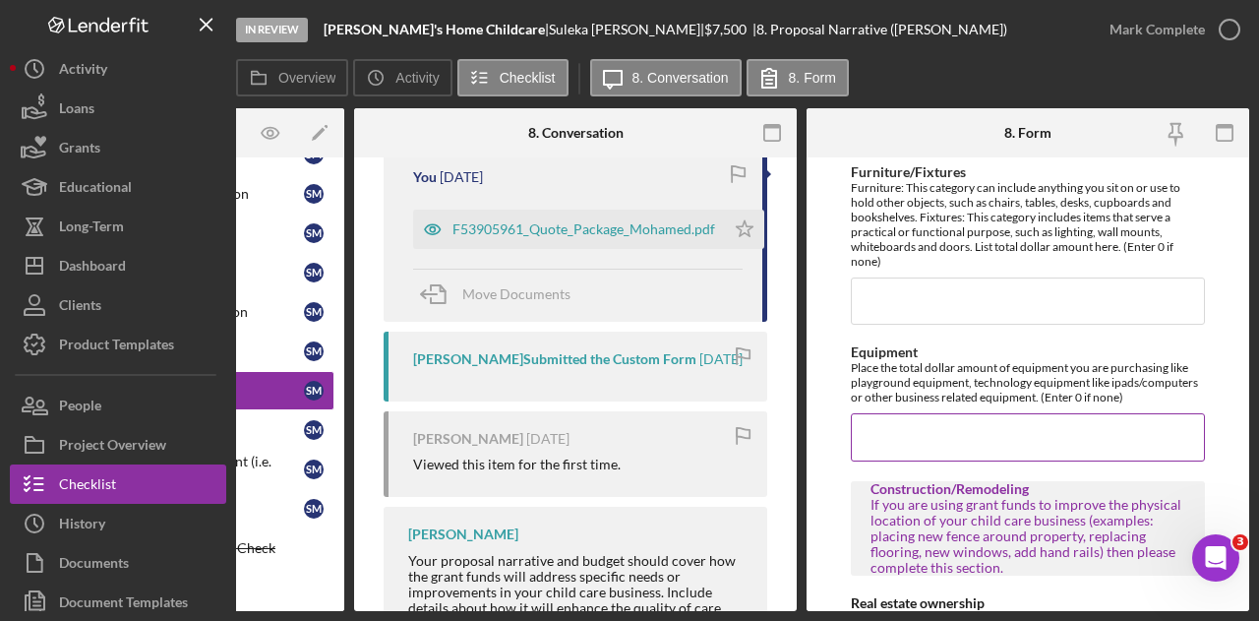
type input "0.00000%"
click at [893, 430] on input "Equipment" at bounding box center [1028, 436] width 354 height 47
type input "$0"
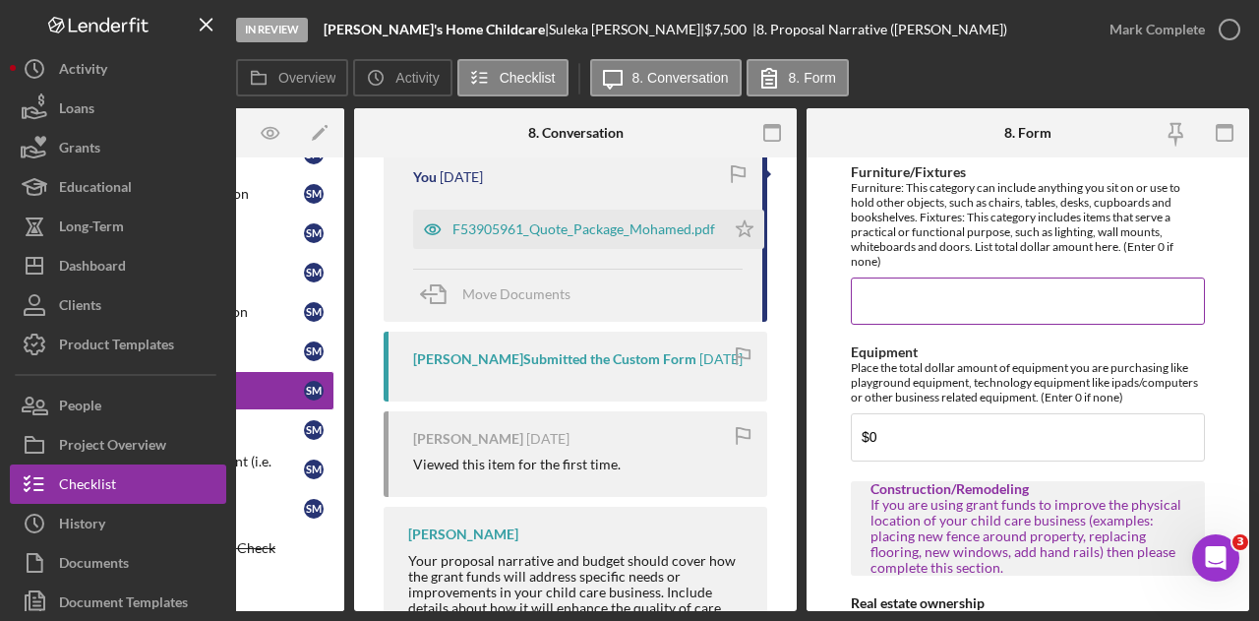
click at [880, 318] on input "Furniture/Fixtures" at bounding box center [1028, 300] width 354 height 47
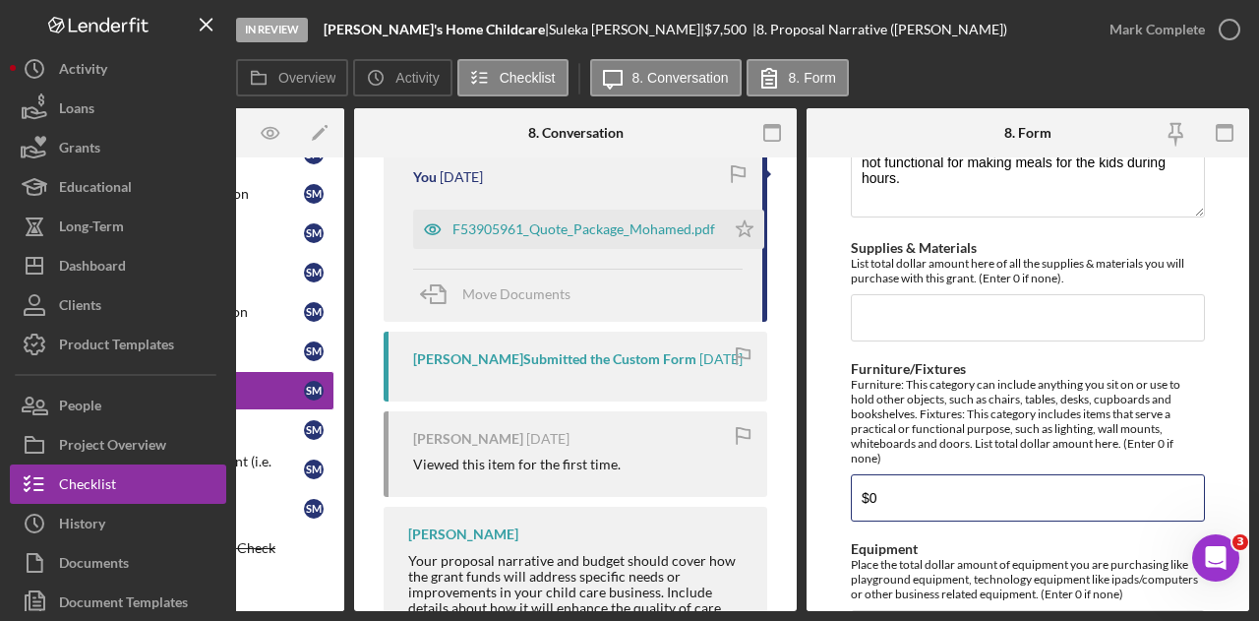
type input "$0"
click at [877, 337] on div "*Briefly describe your child care business We provide a safe, nurturing, and en…" at bounding box center [1028, 470] width 354 height 2152
click at [884, 320] on input "Supplies & Materials" at bounding box center [1028, 317] width 354 height 47
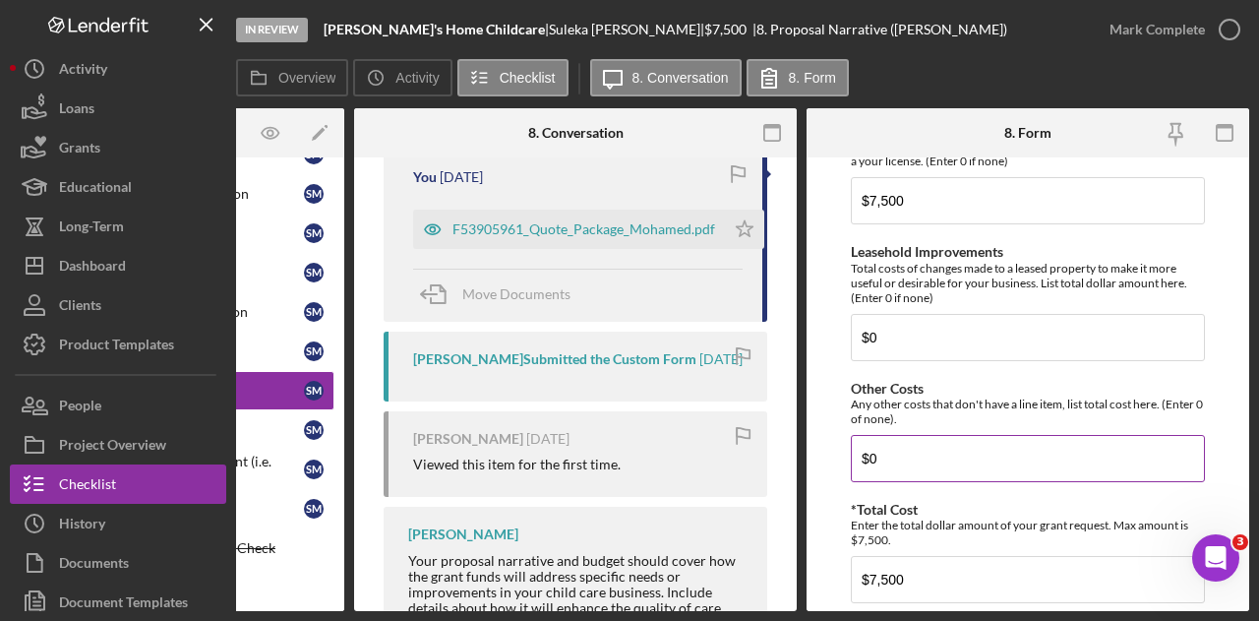
scroll to position [1757, 0]
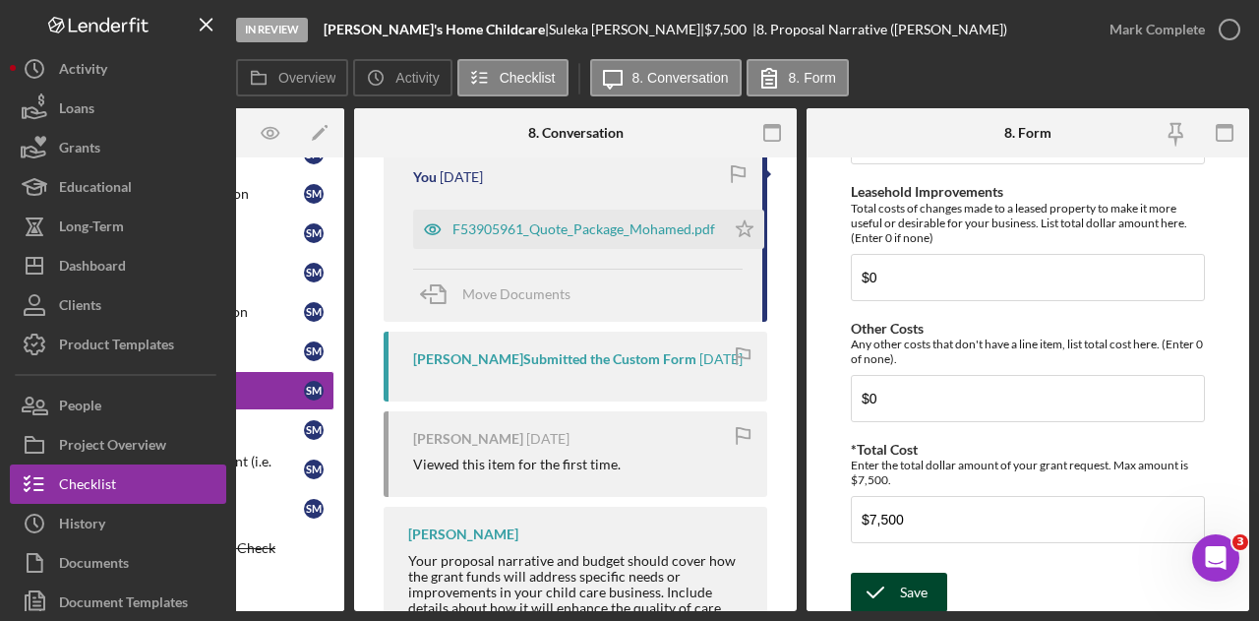
type input "$0"
click at [880, 591] on icon "submit" at bounding box center [875, 591] width 49 height 49
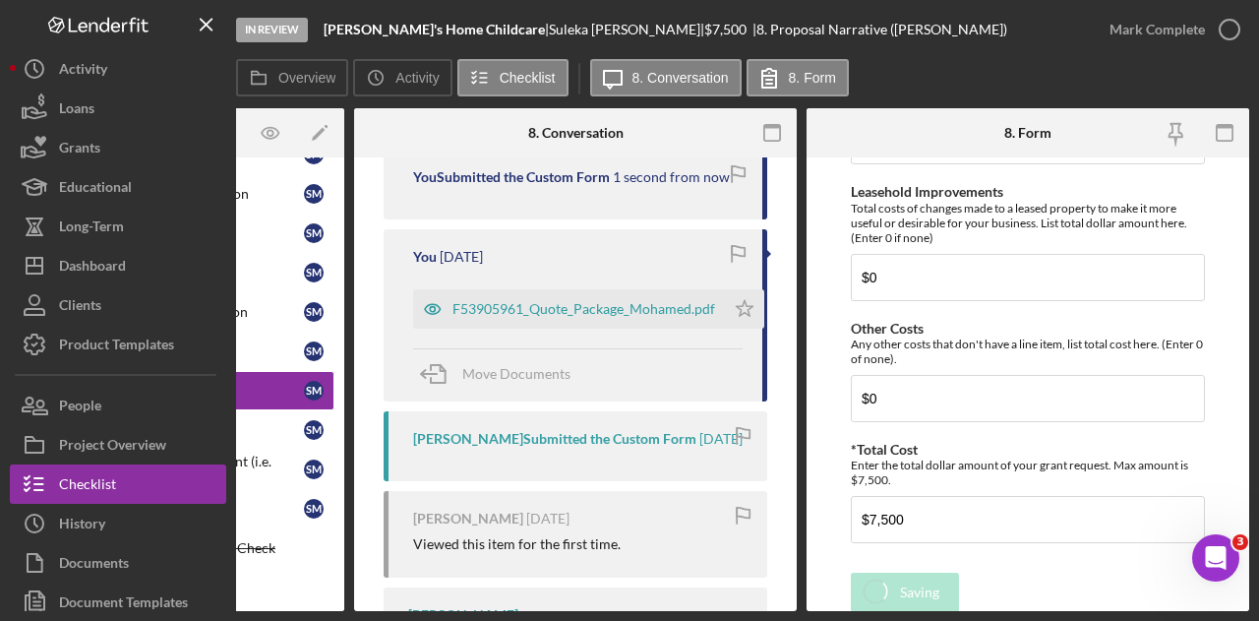
scroll to position [472, 0]
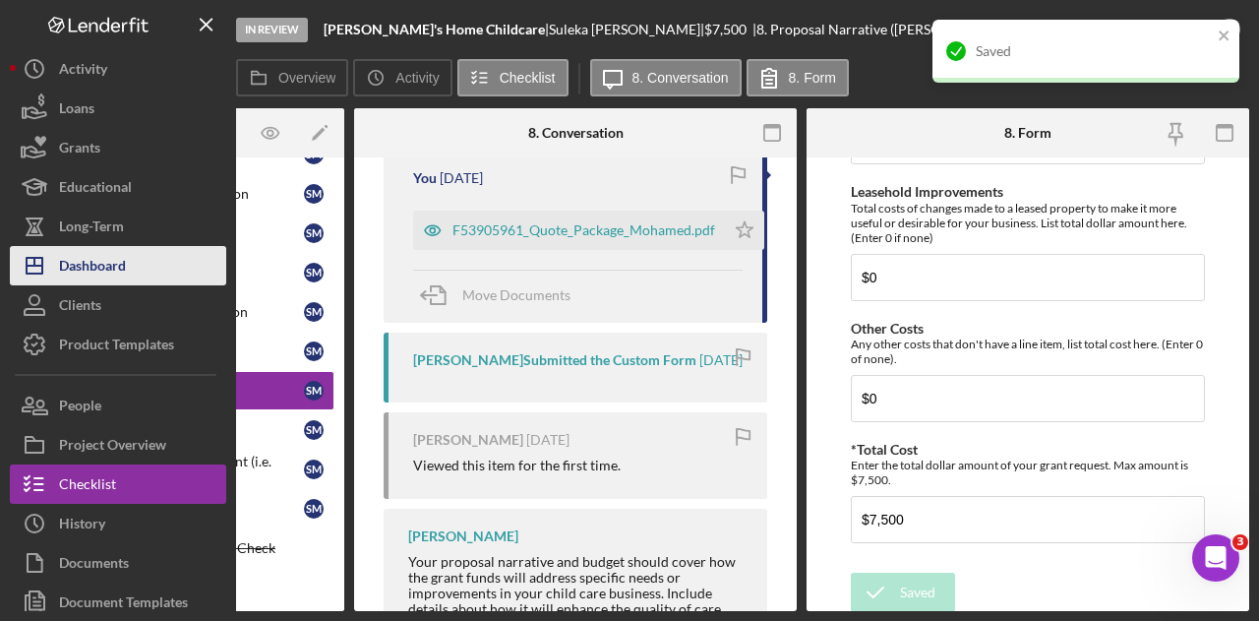
click at [121, 267] on div "Dashboard" at bounding box center [92, 268] width 67 height 44
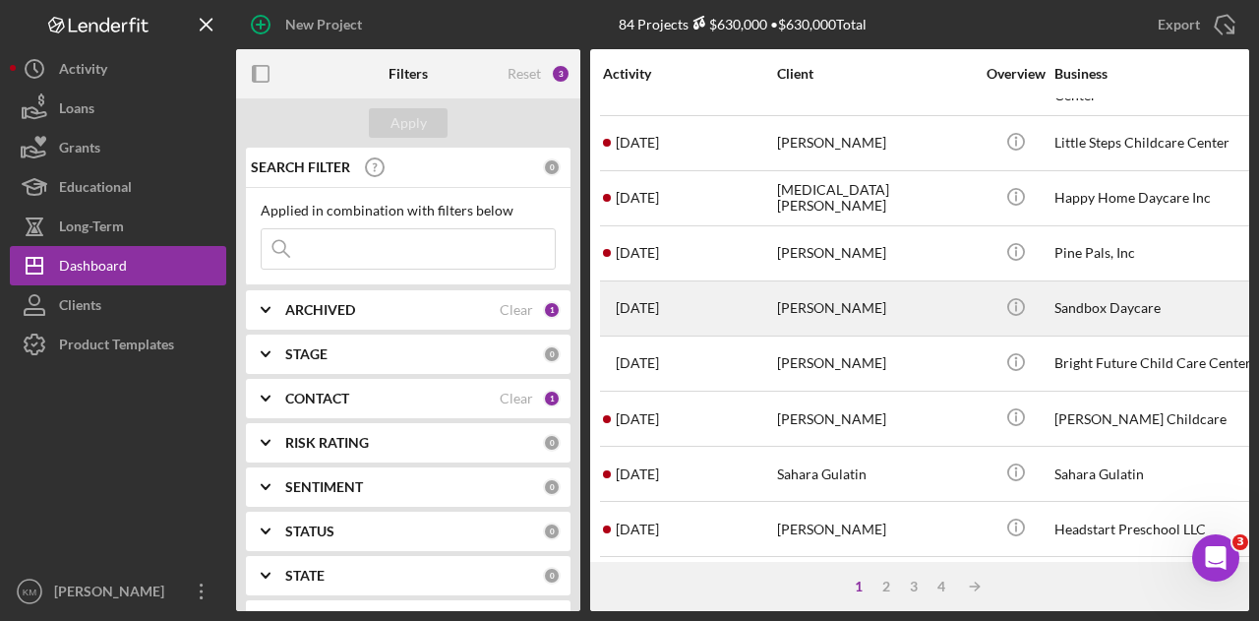
scroll to position [688, 0]
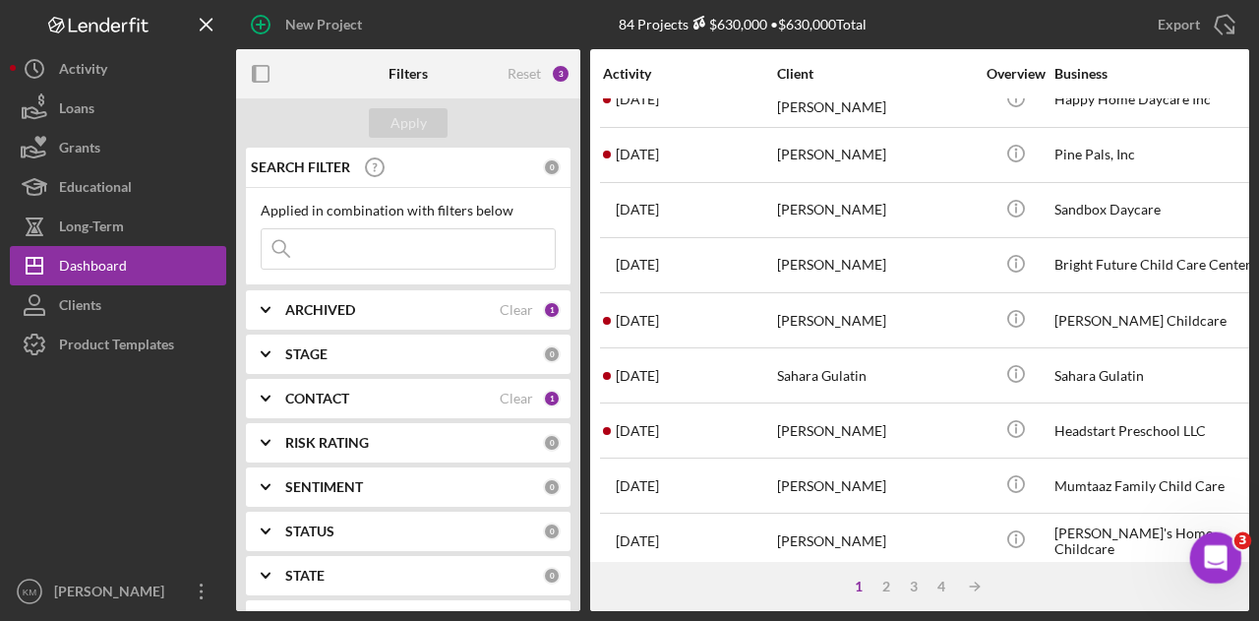
click at [1198, 550] on div "Open Intercom Messenger" at bounding box center [1212, 554] width 65 height 65
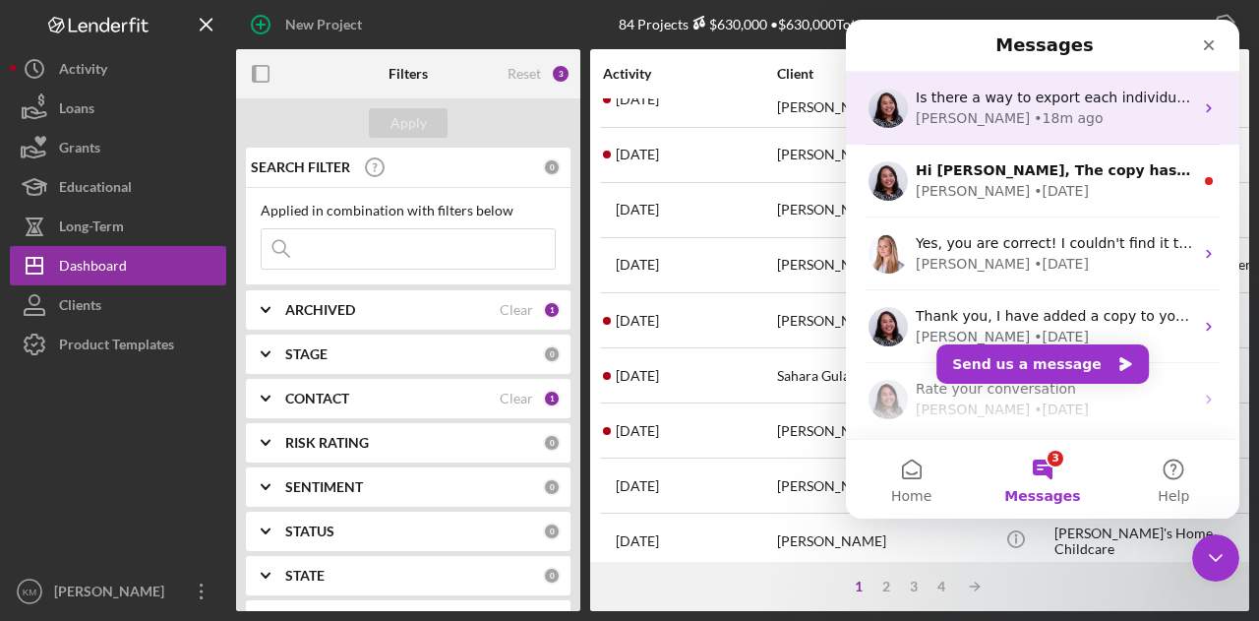
click at [1034, 123] on div "• 18m ago" at bounding box center [1068, 118] width 69 height 21
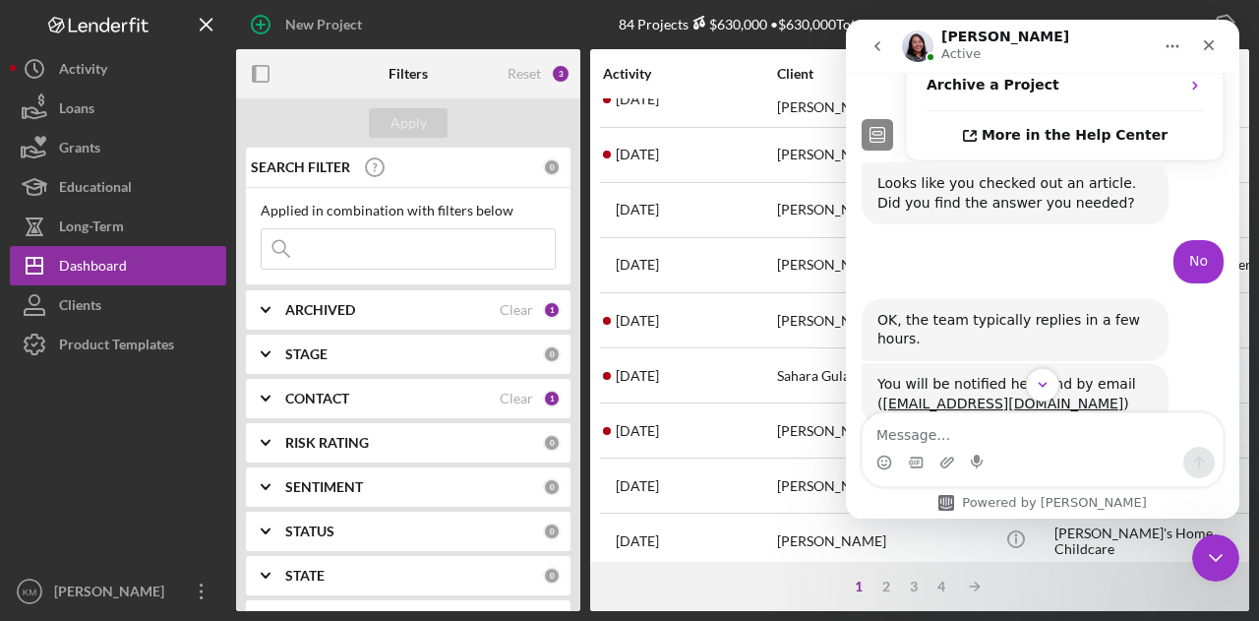
scroll to position [1062, 0]
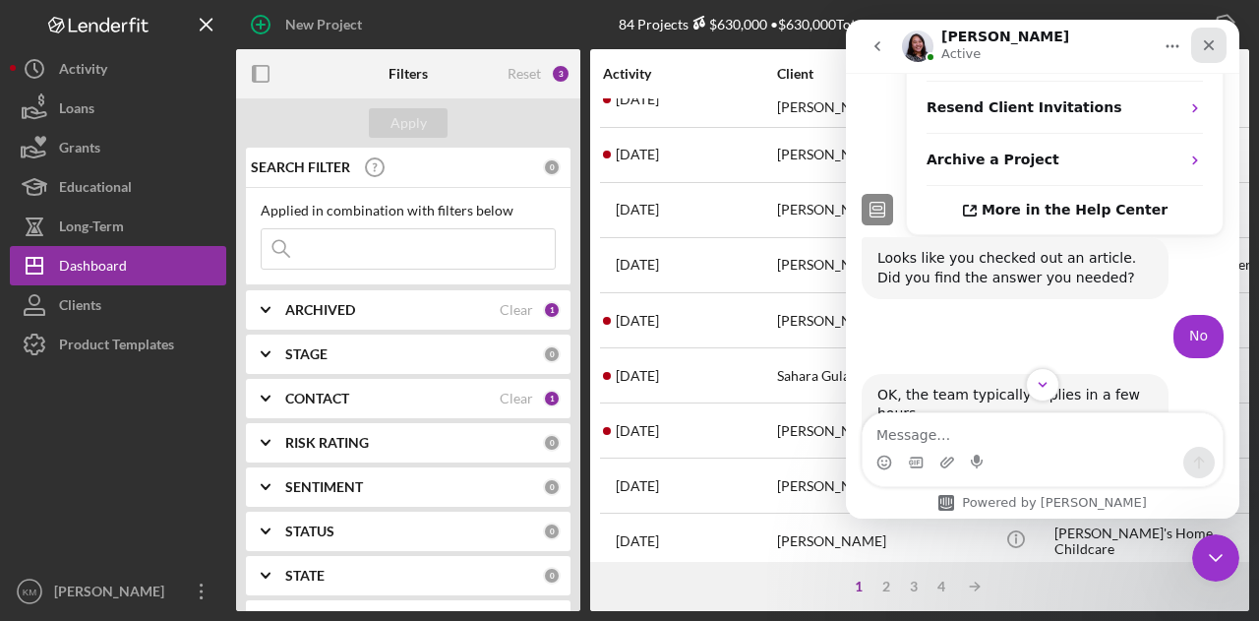
click at [1214, 49] on icon "Close" at bounding box center [1209, 45] width 16 height 16
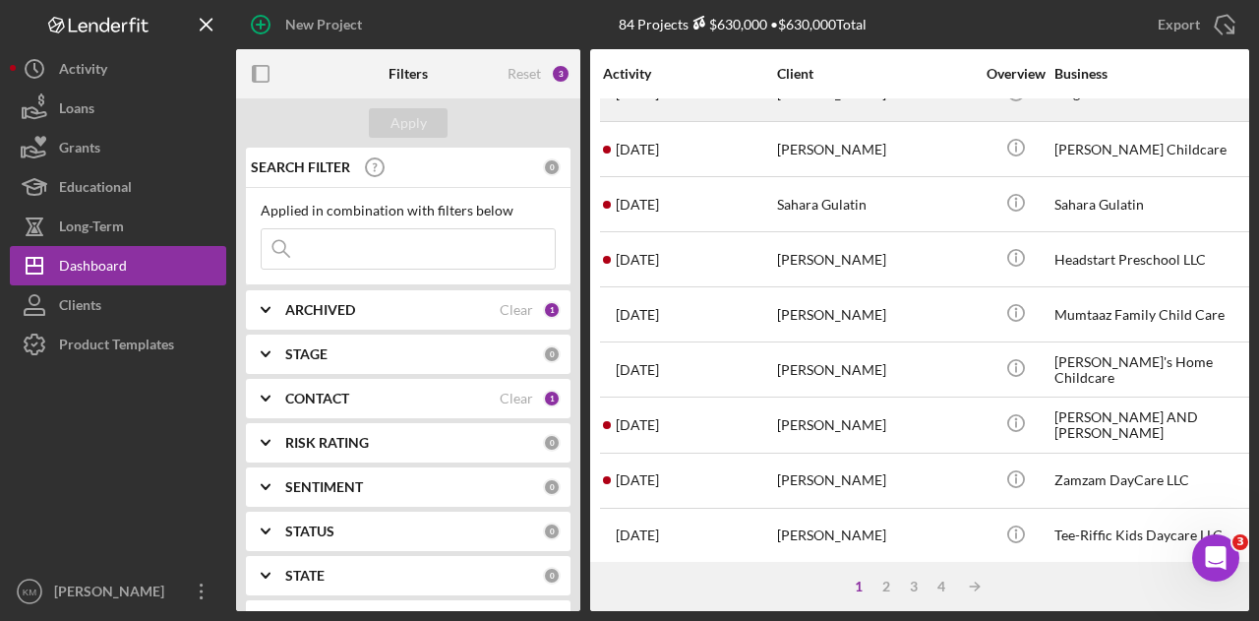
scroll to position [885, 0]
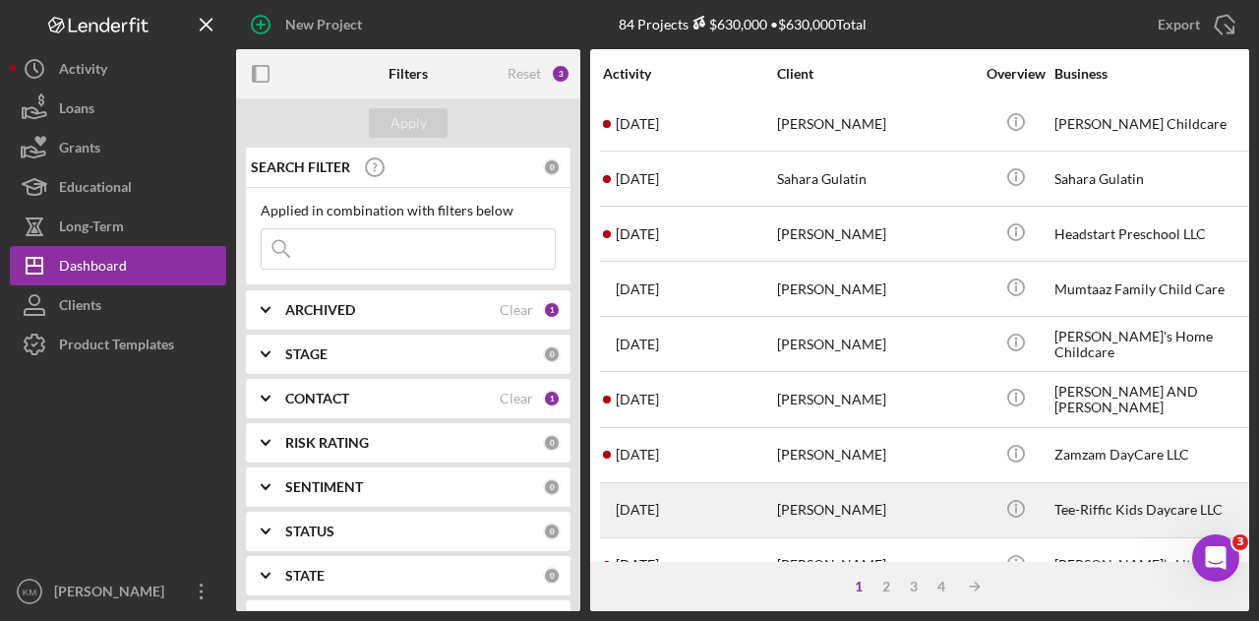
click at [832, 484] on div "[PERSON_NAME]" at bounding box center [875, 510] width 197 height 52
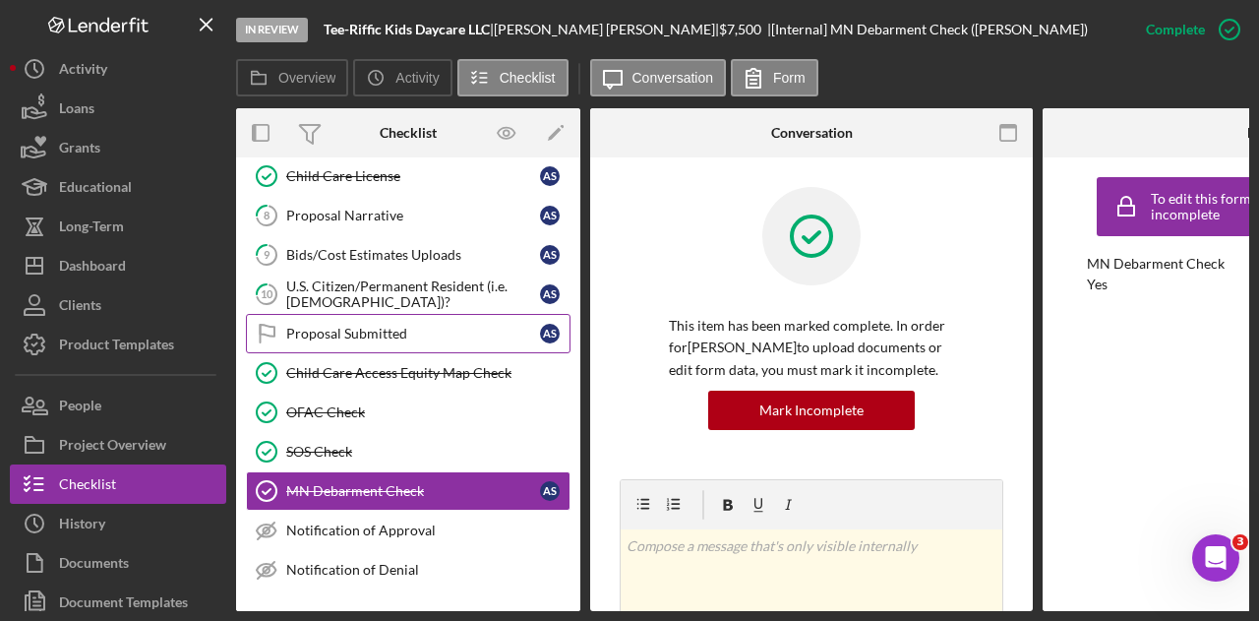
scroll to position [262, 0]
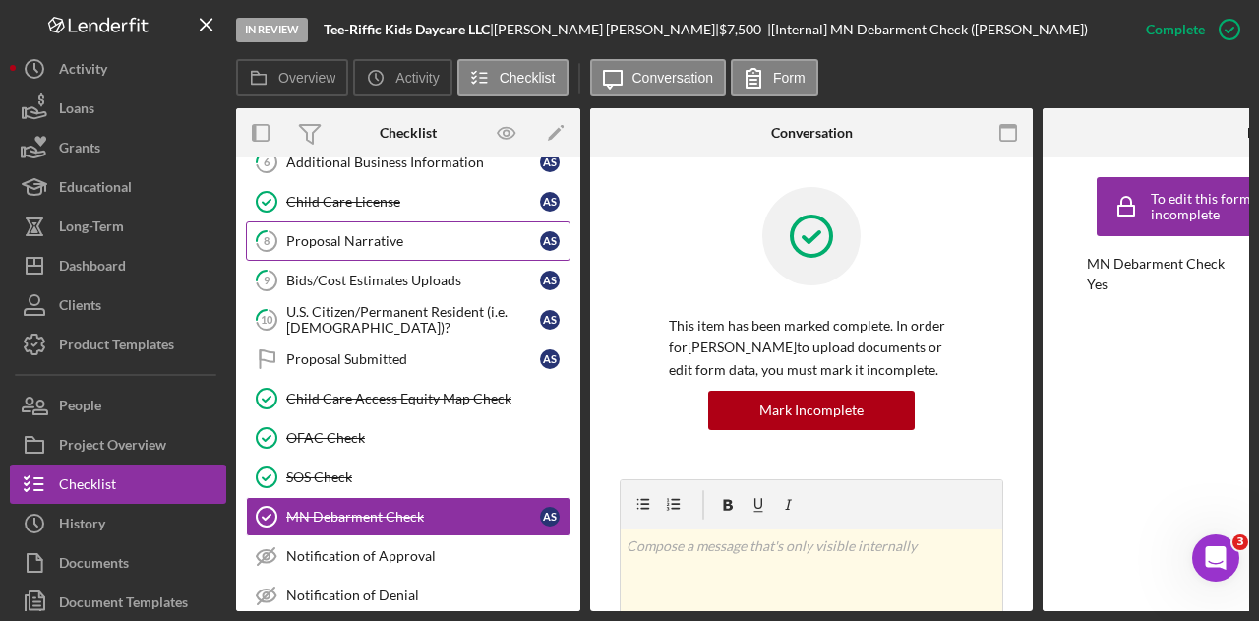
click at [411, 241] on div "Proposal Narrative" at bounding box center [413, 241] width 254 height 16
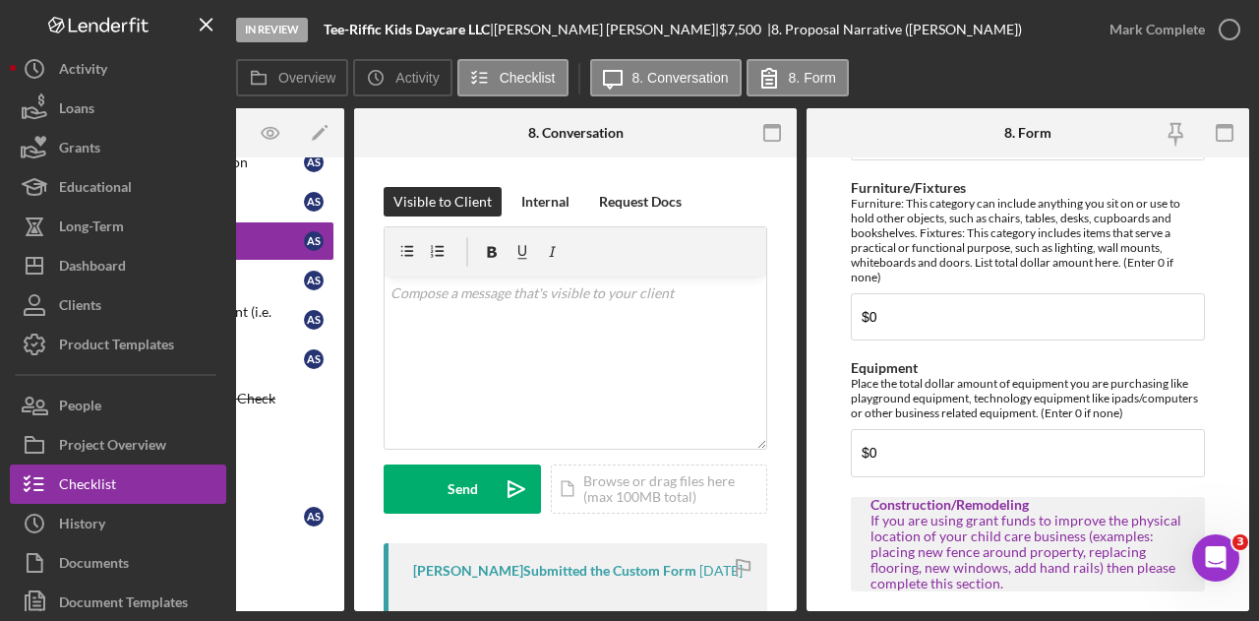
scroll to position [871, 0]
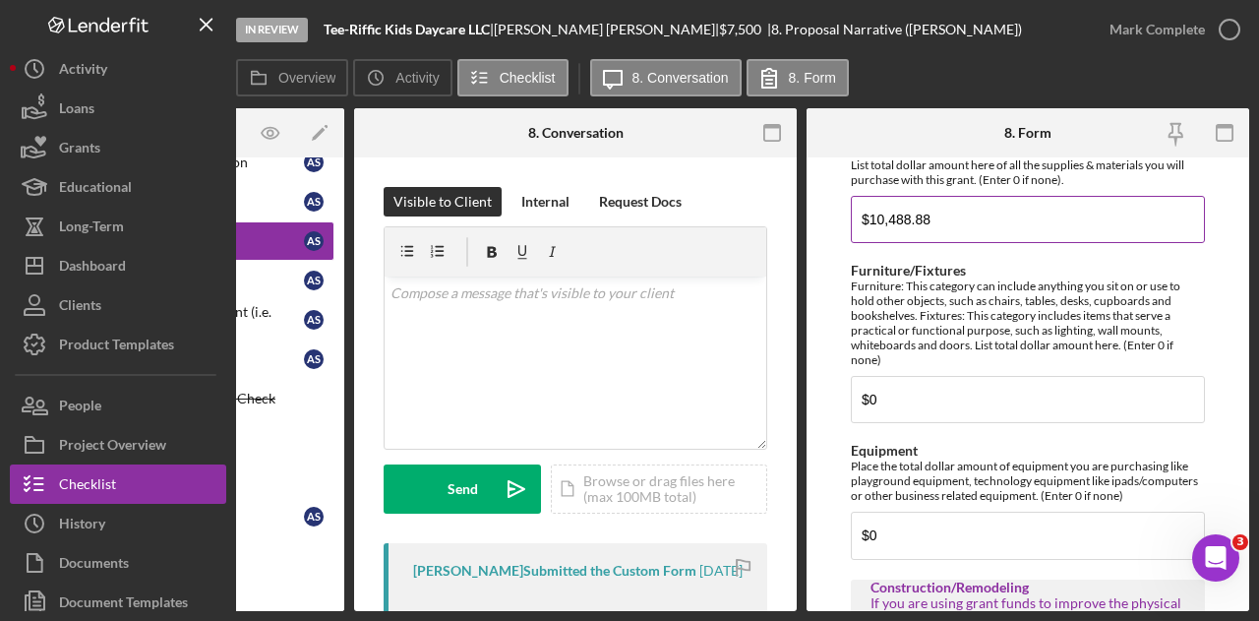
click at [991, 210] on input "$10,488.88" at bounding box center [1028, 219] width 354 height 47
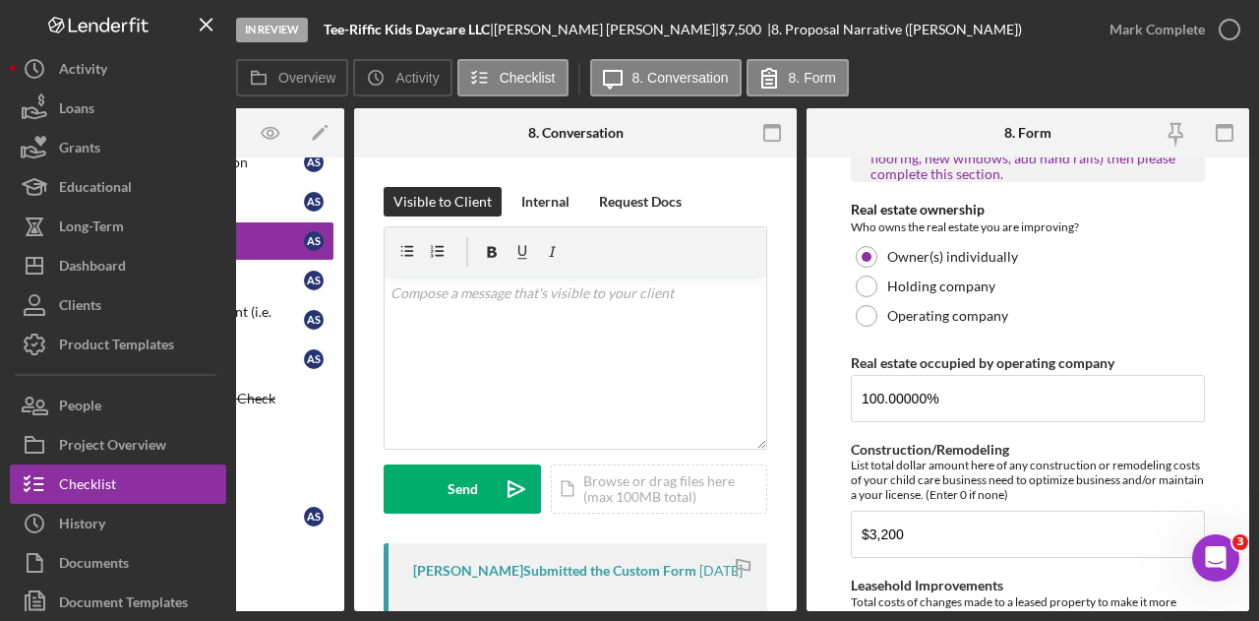
scroll to position [1757, 0]
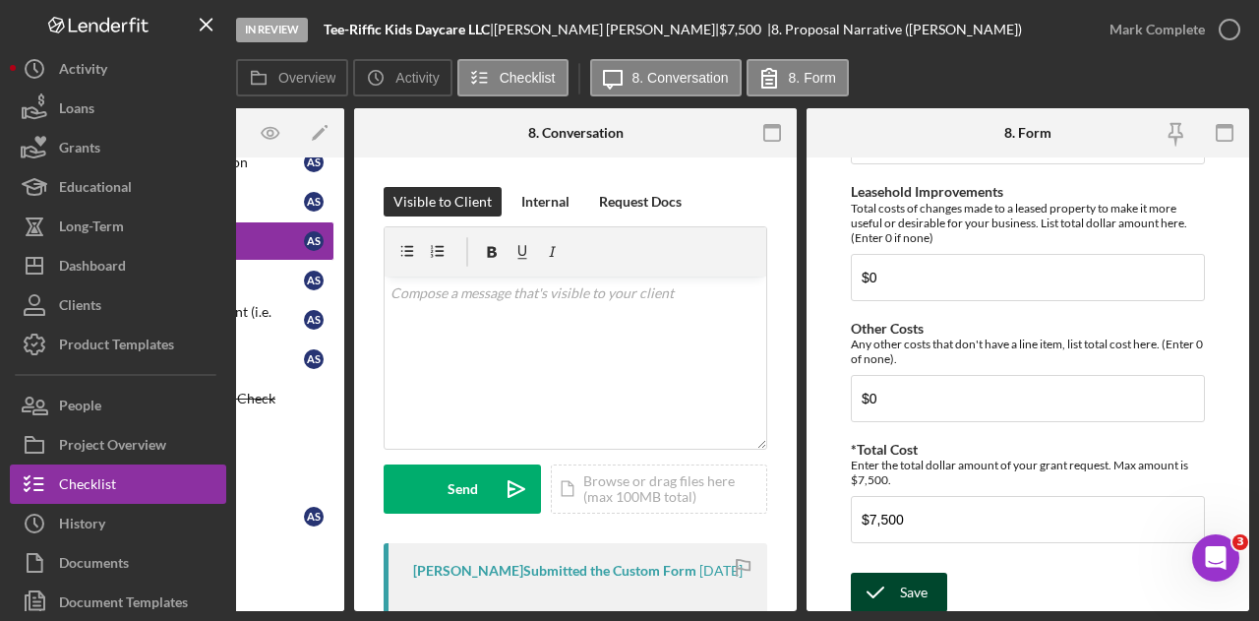
type input "$4,300"
click at [897, 575] on icon "submit" at bounding box center [875, 591] width 49 height 49
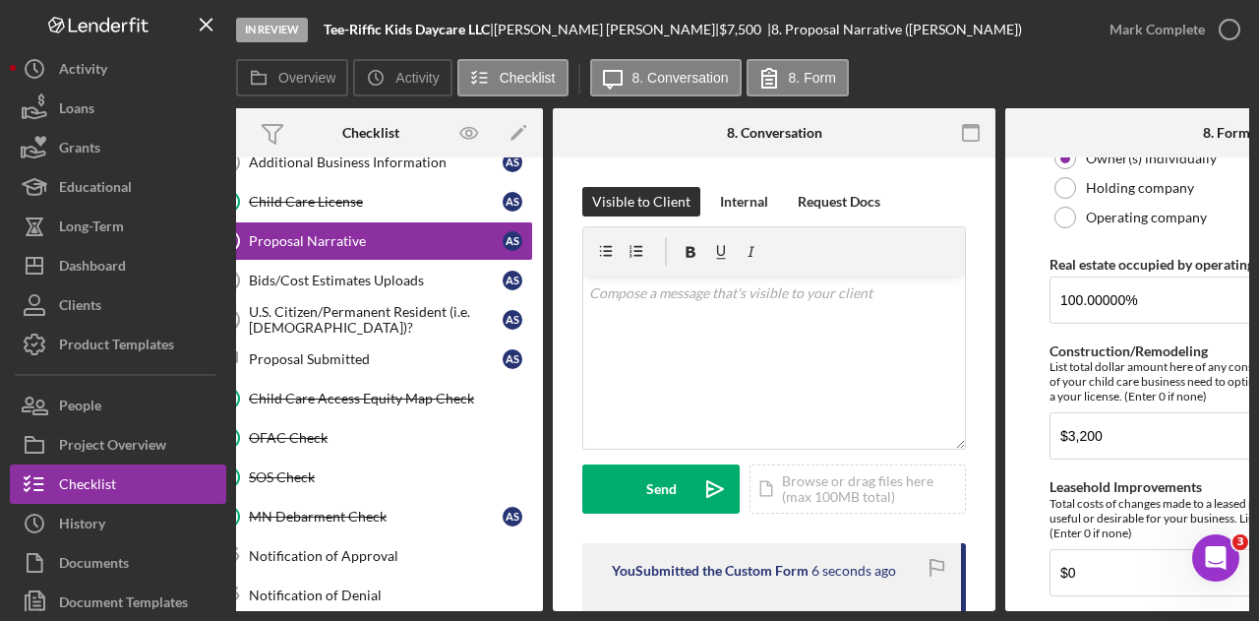
scroll to position [0, 0]
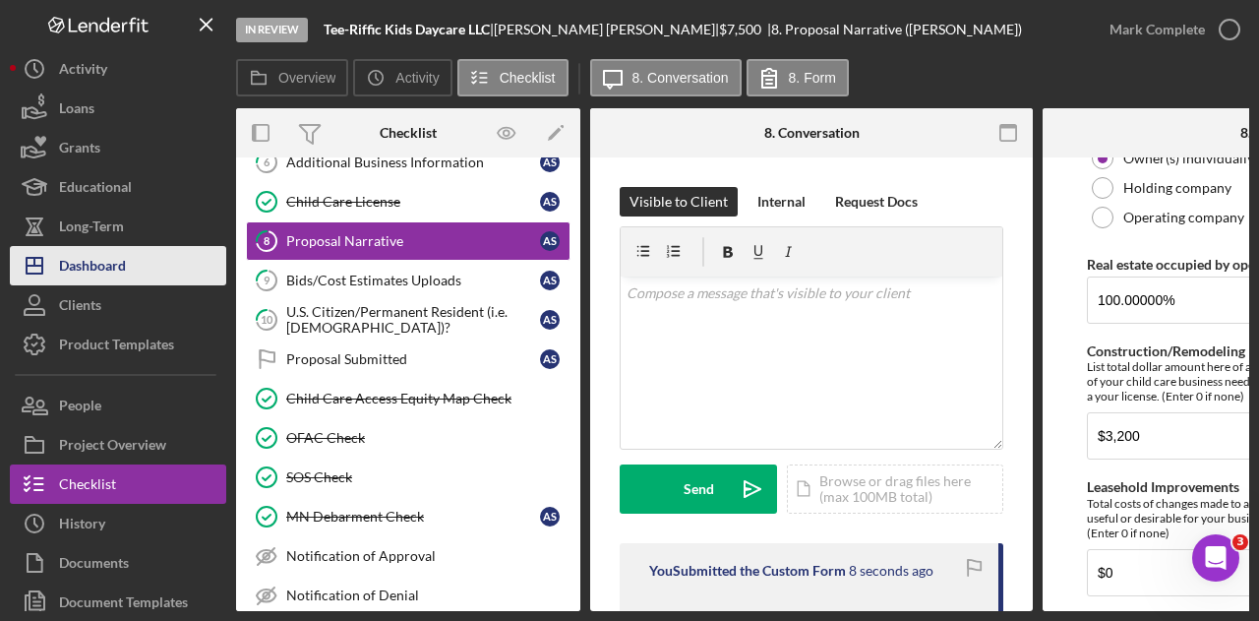
click at [149, 266] on button "Icon/Dashboard Dashboard" at bounding box center [118, 265] width 216 height 39
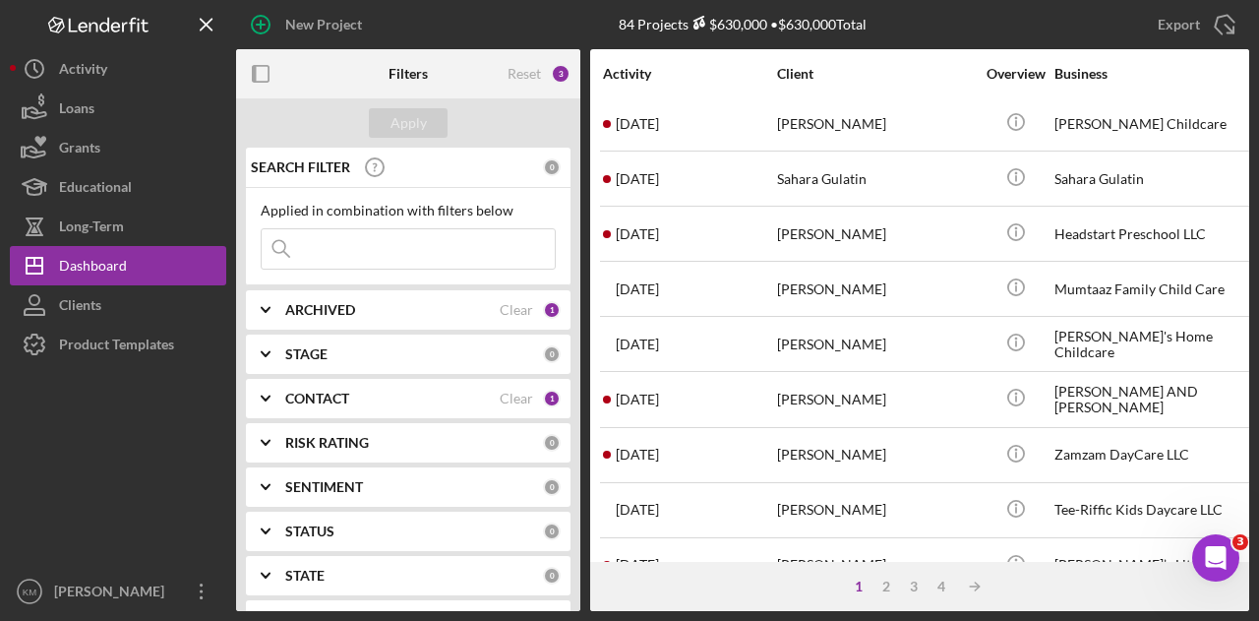
scroll to position [925, 0]
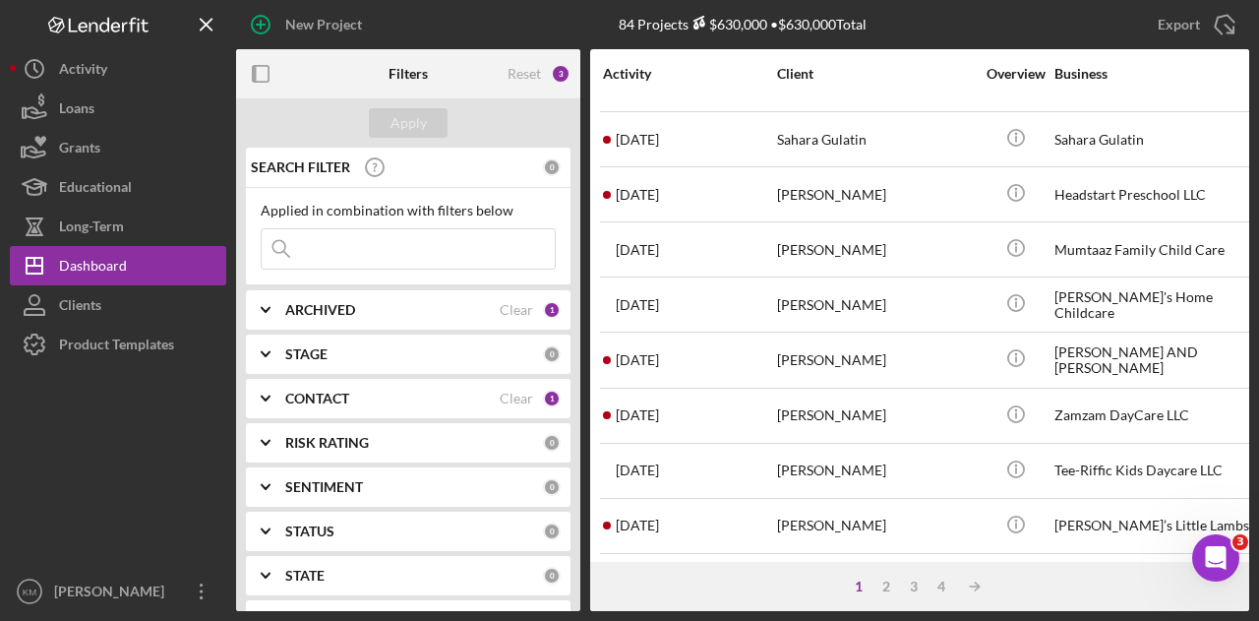
click at [883, 575] on div "1 2 3 4 Icon/Table Sort Arrow" at bounding box center [919, 586] width 659 height 49
click at [883, 592] on div "2" at bounding box center [886, 586] width 28 height 16
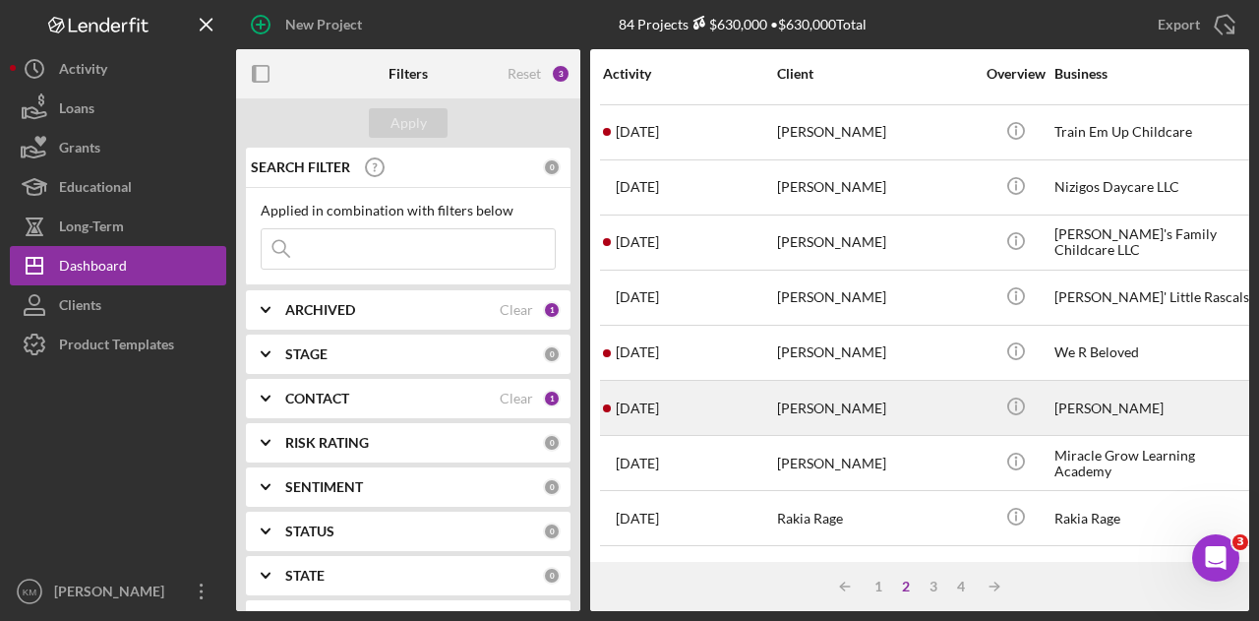
scroll to position [0, 0]
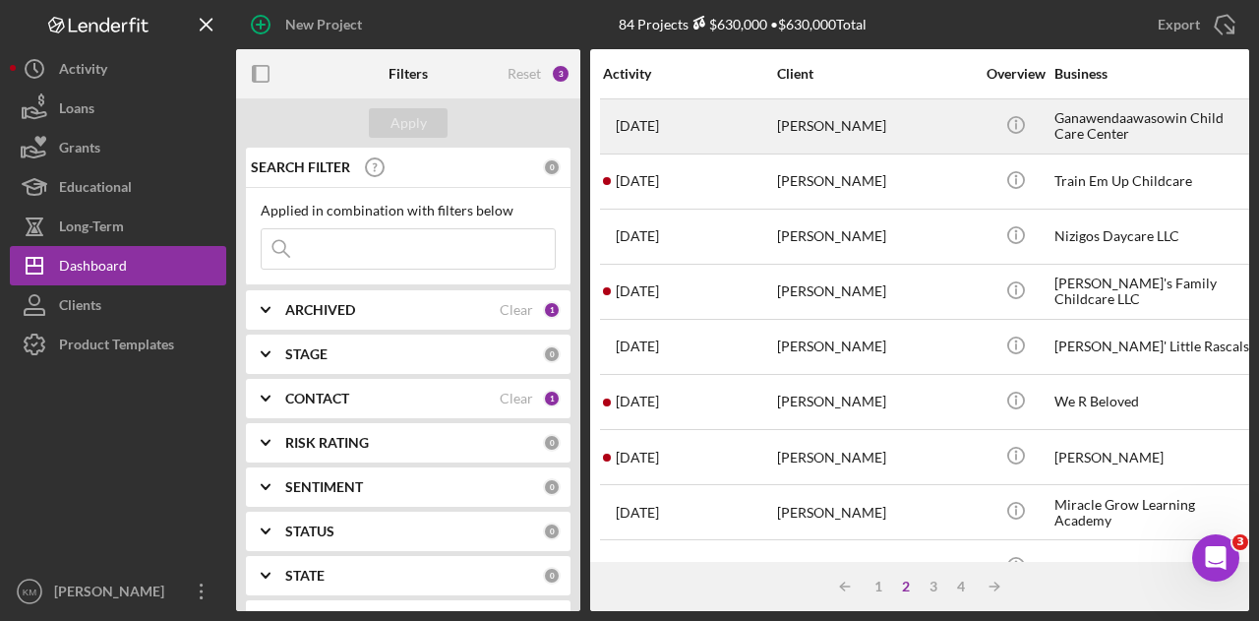
click at [879, 122] on div "[PERSON_NAME]" at bounding box center [875, 126] width 197 height 52
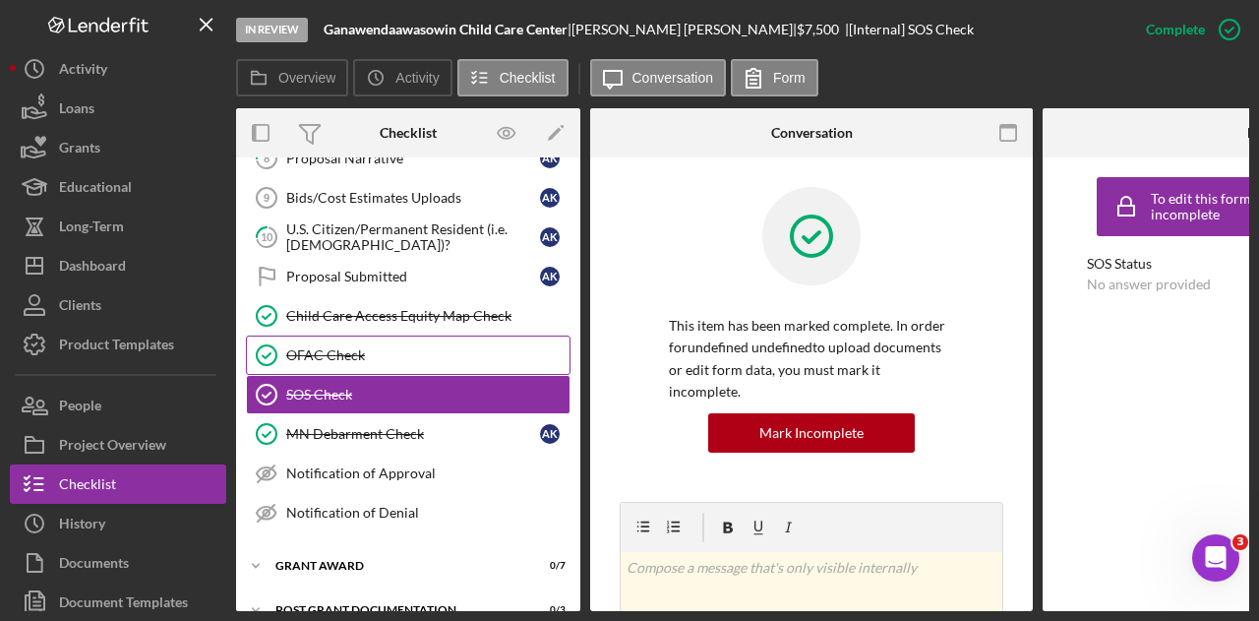
scroll to position [246, 0]
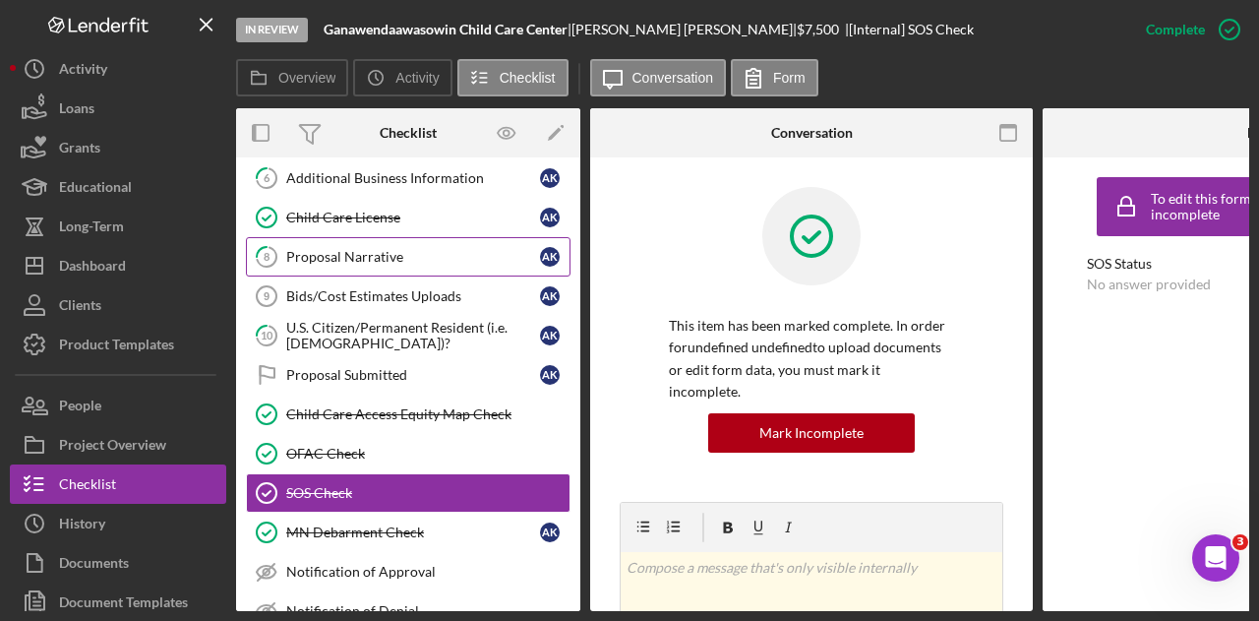
click at [415, 249] on div "Proposal Narrative" at bounding box center [413, 257] width 254 height 16
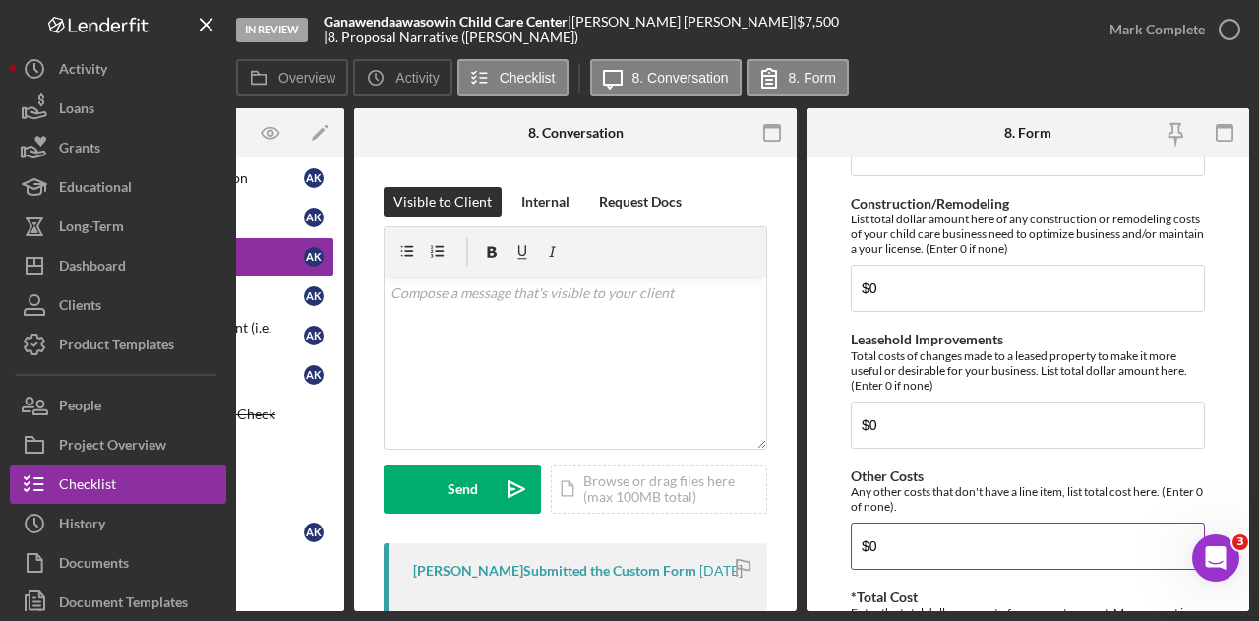
scroll to position [1757, 0]
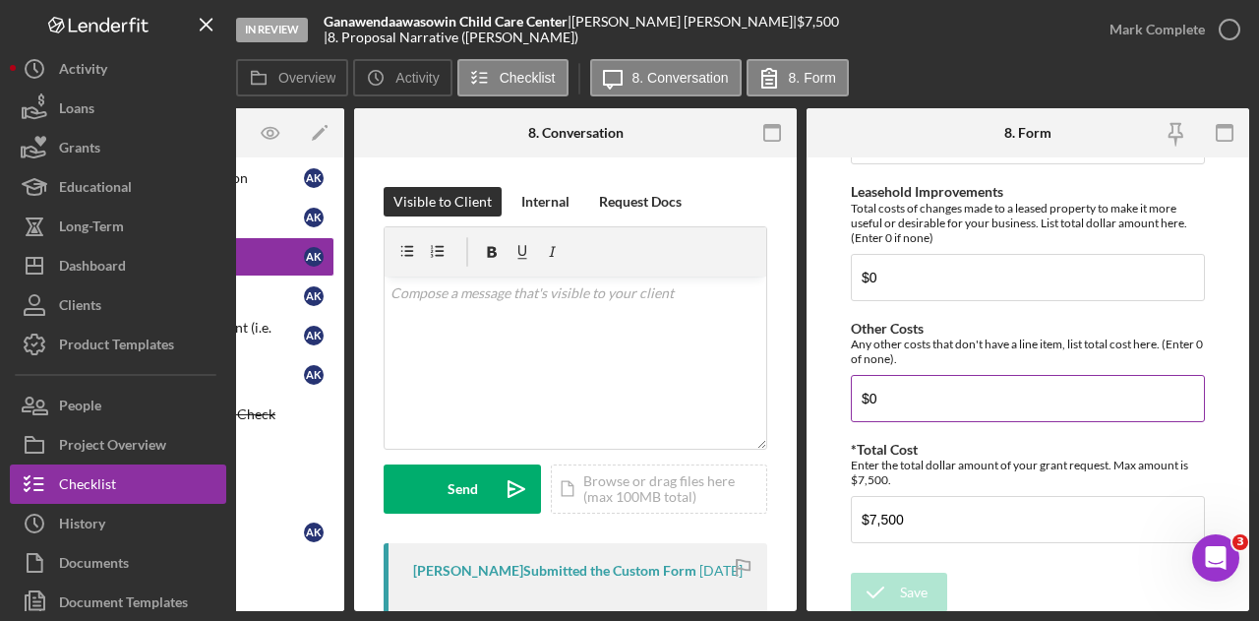
click at [939, 388] on input "$0" at bounding box center [1028, 398] width 354 height 47
type input "$1,500"
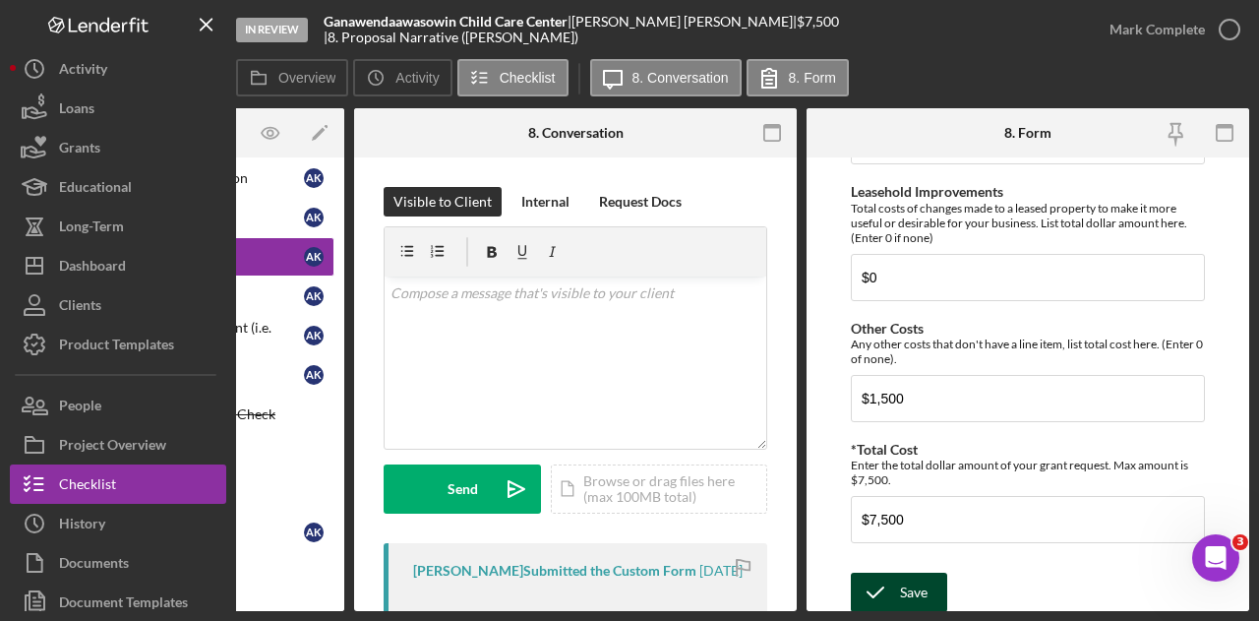
click at [891, 587] on icon "submit" at bounding box center [875, 591] width 49 height 49
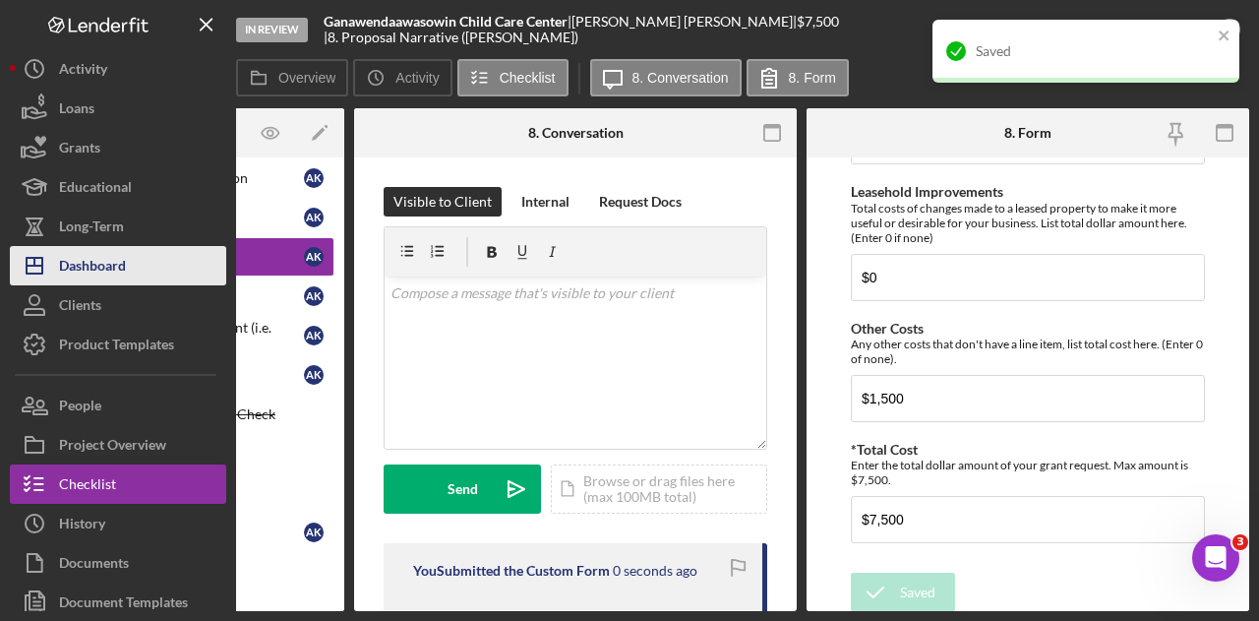
click at [118, 260] on div "Dashboard" at bounding box center [92, 268] width 67 height 44
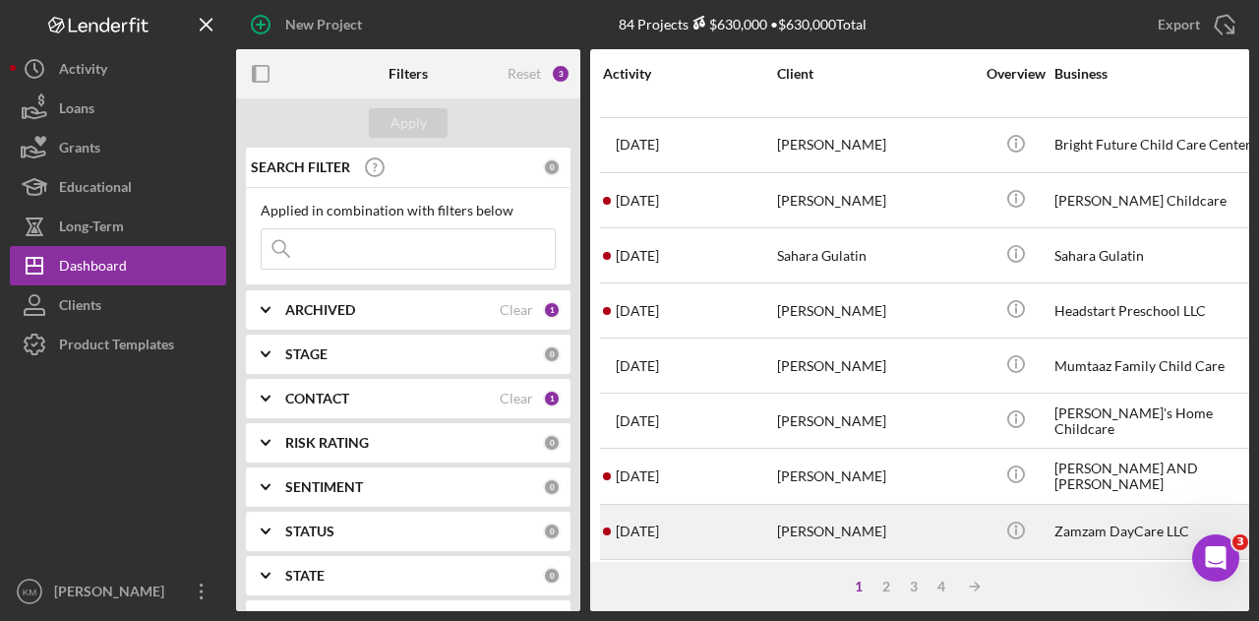
scroll to position [925, 0]
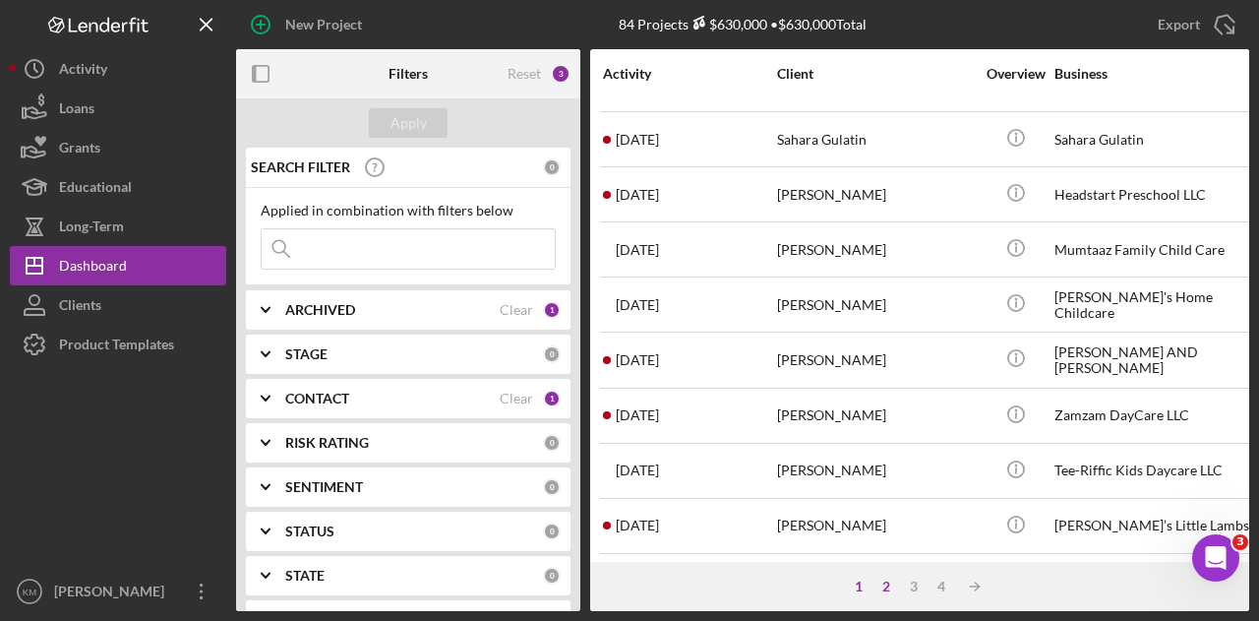
click at [881, 588] on div "2" at bounding box center [886, 586] width 28 height 16
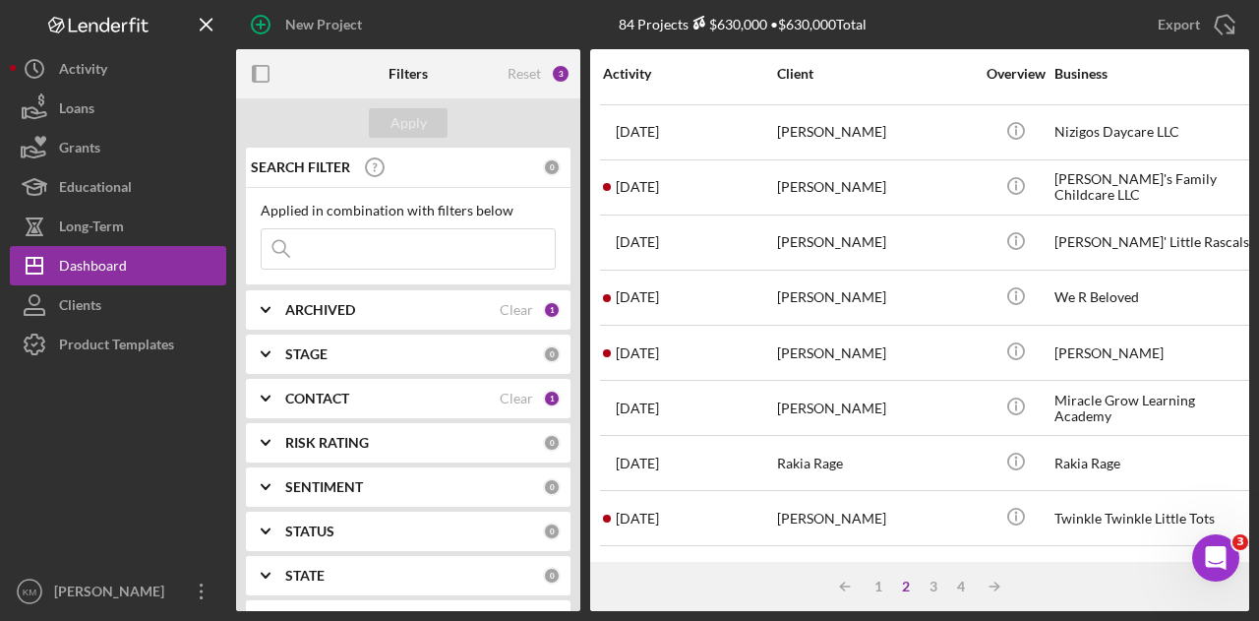
scroll to position [0, 0]
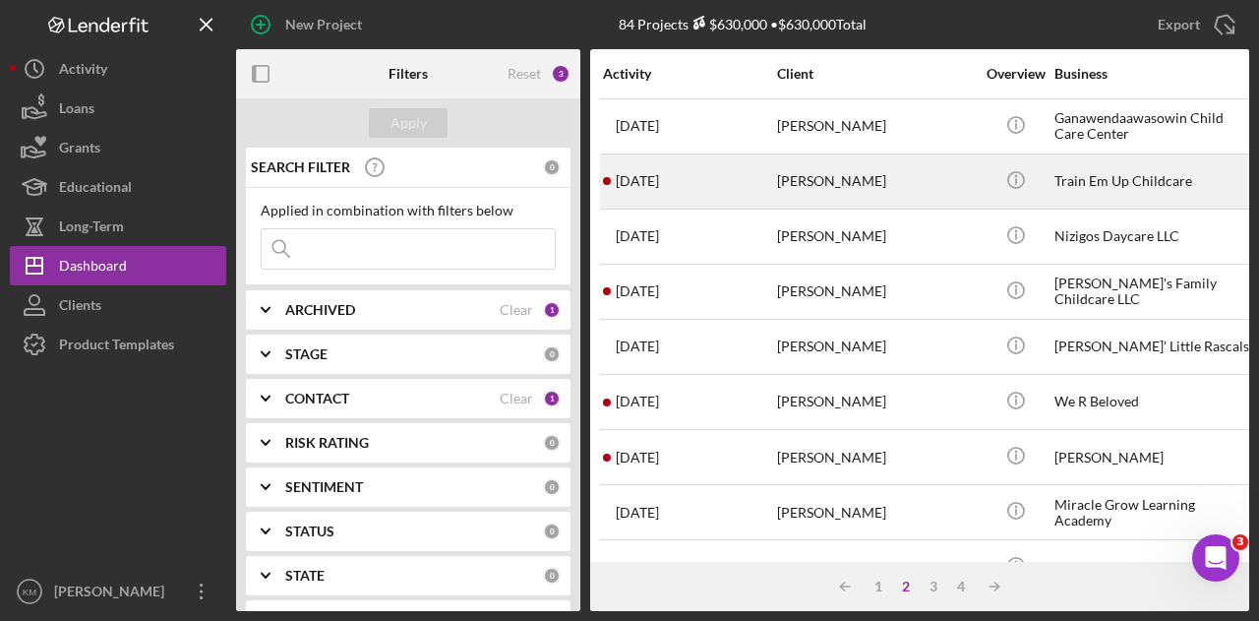
click at [806, 190] on div "[PERSON_NAME]" at bounding box center [875, 181] width 197 height 52
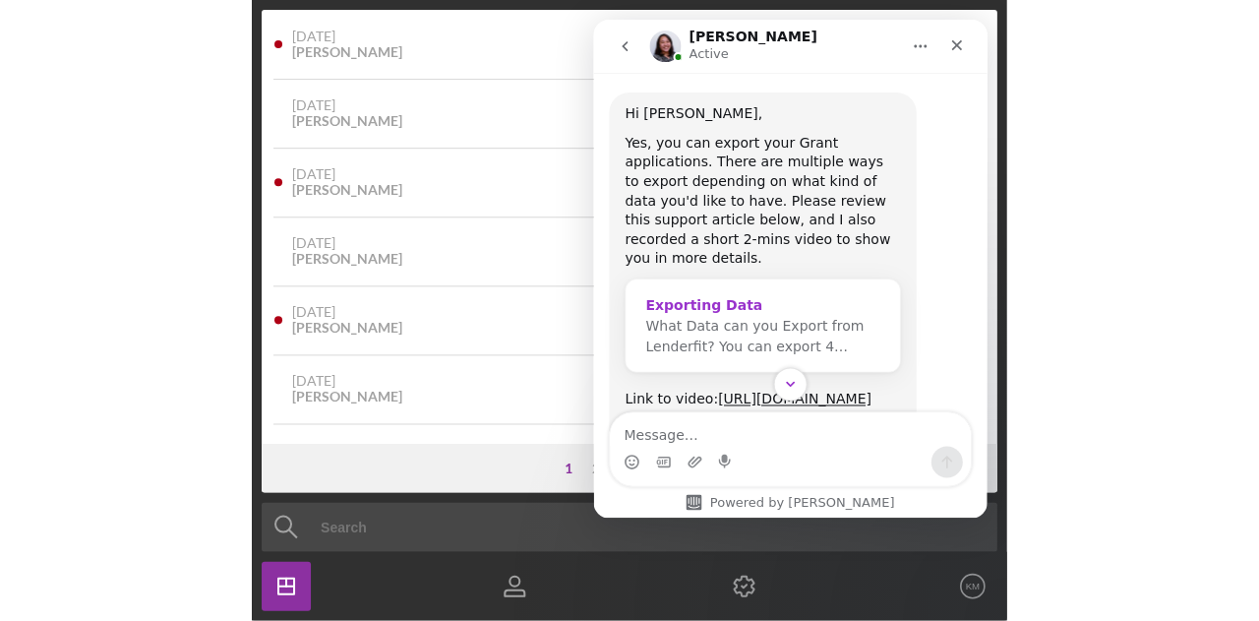
scroll to position [1589, 0]
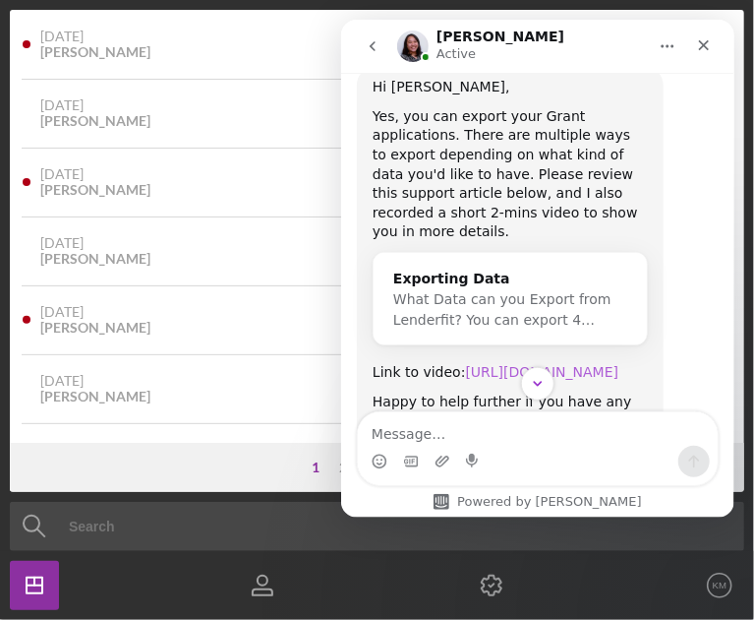
click at [501, 363] on link "https://www.loom.com/share/9afc4f8c13e6429da91c783dd240c096?sid=c64ea9d9-488a-4…" at bounding box center [541, 371] width 153 height 16
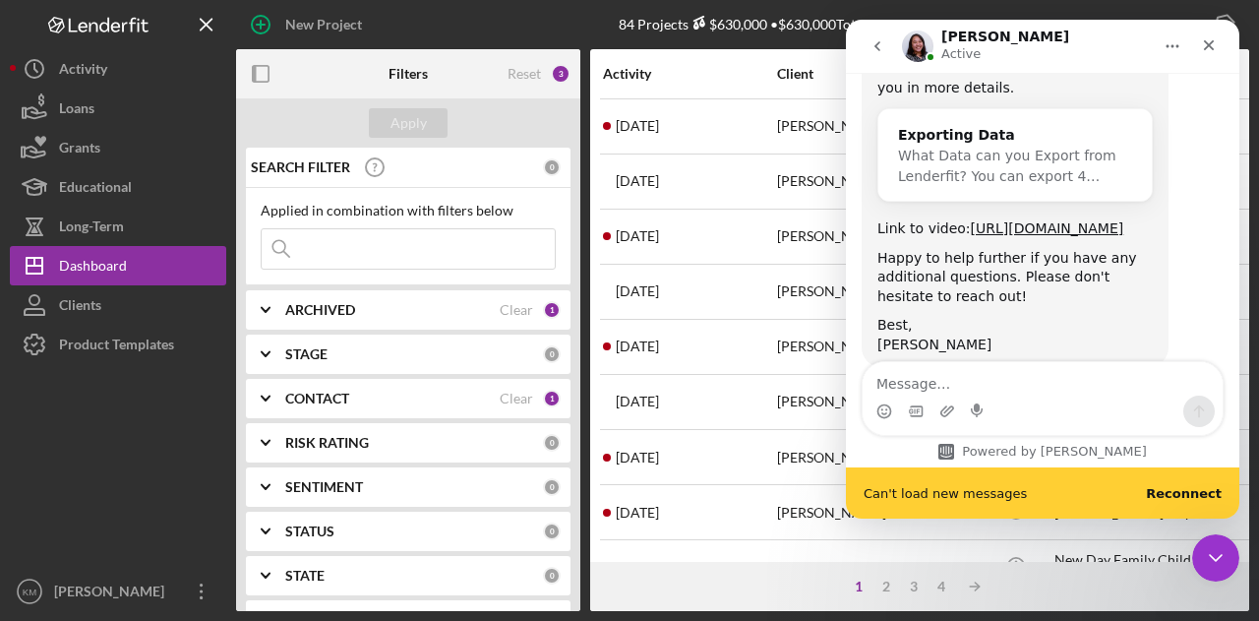
scroll to position [1737, 0]
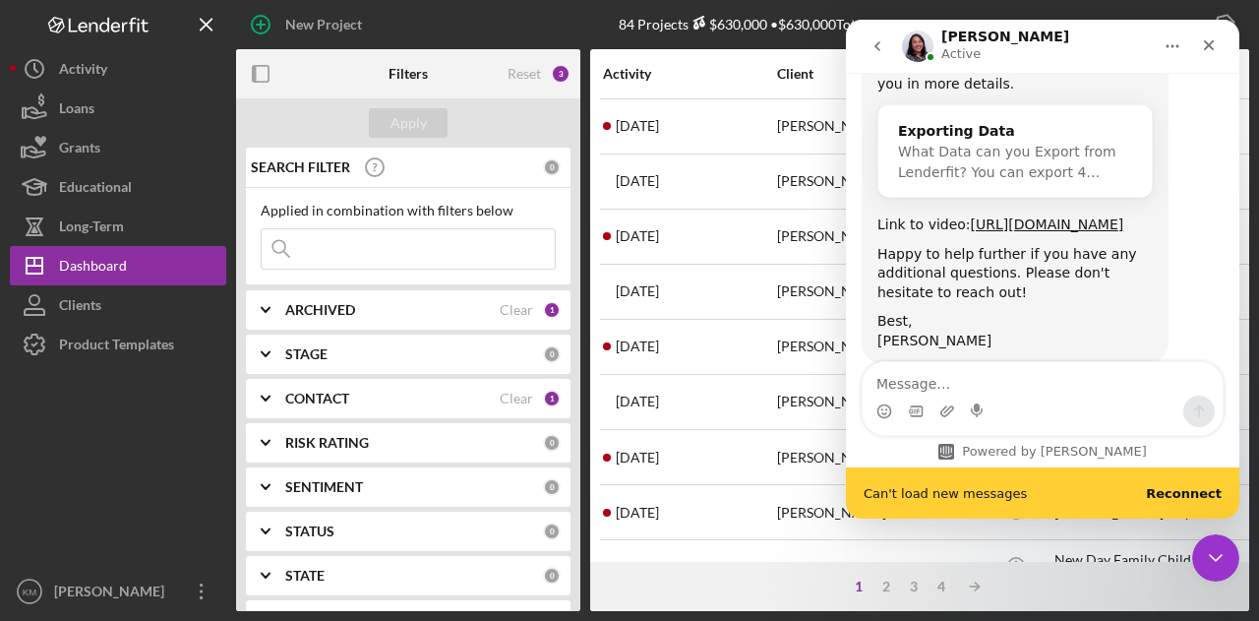
drag, startPoint x: 899, startPoint y: 438, endPoint x: 858, endPoint y: 454, distance: 44.6
click at [753, 454] on div "Powered by [PERSON_NAME]" at bounding box center [1042, 414] width 393 height 106
click at [753, 355] on div "Hi Katie, Yes, you can export your Grant applications. There are multiple ways …" at bounding box center [1043, 161] width 362 height 487
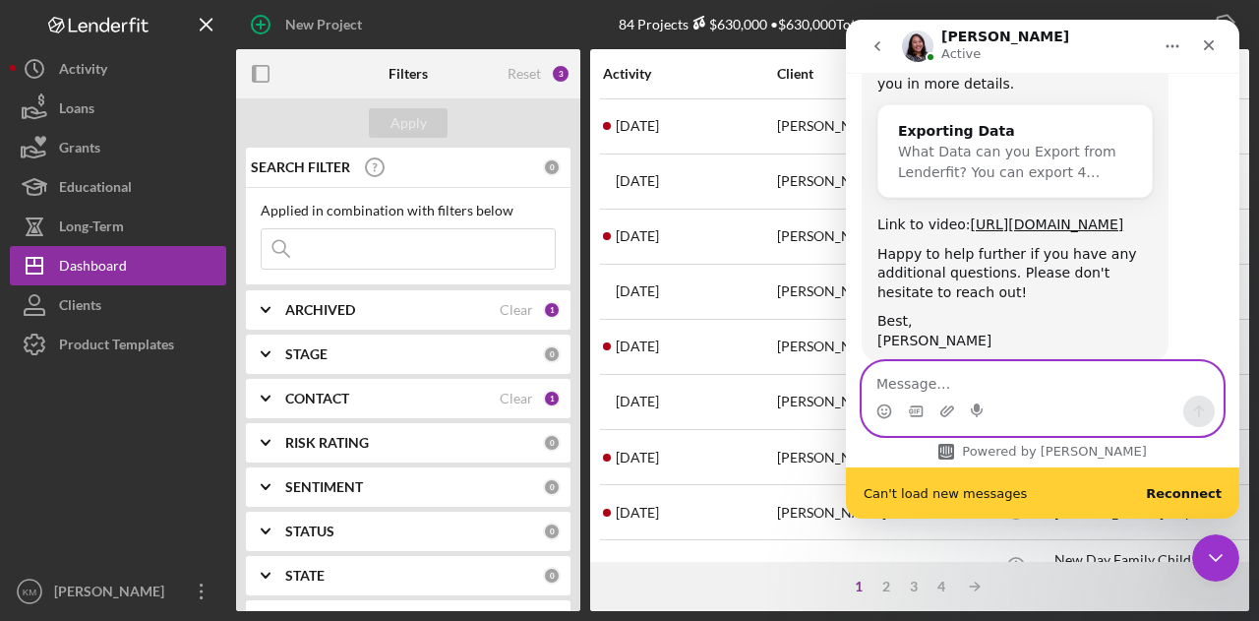
click at [753, 388] on textarea "Message…" at bounding box center [1043, 378] width 360 height 33
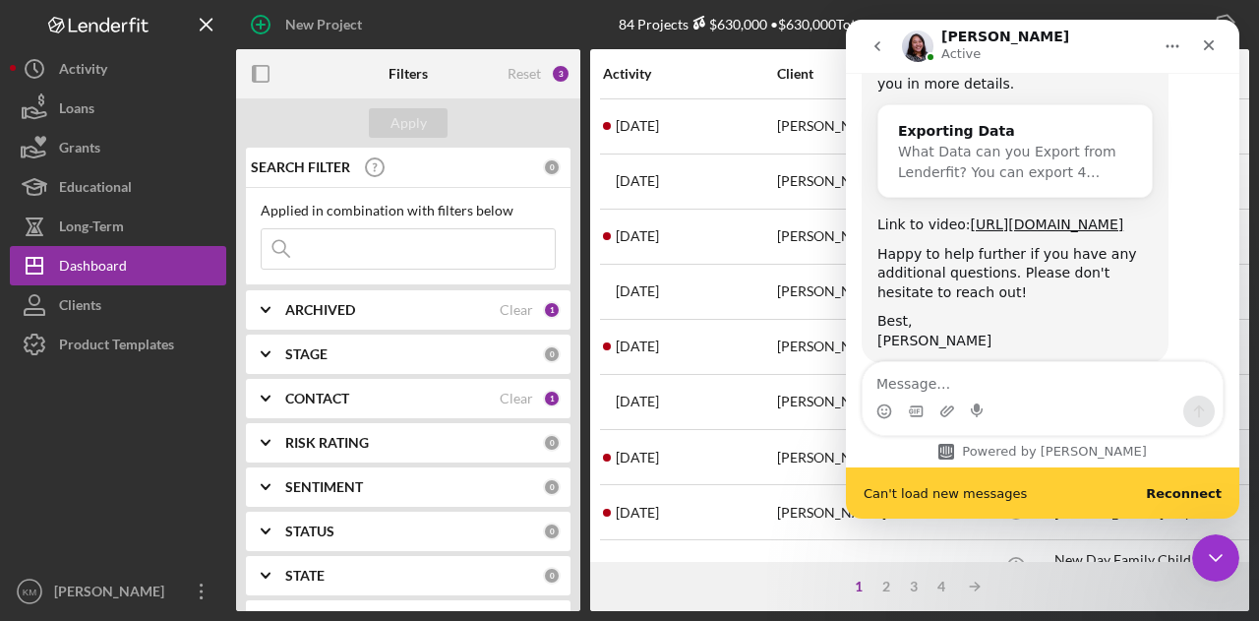
click at [753, 494] on b "Reconnect" at bounding box center [1184, 493] width 76 height 15
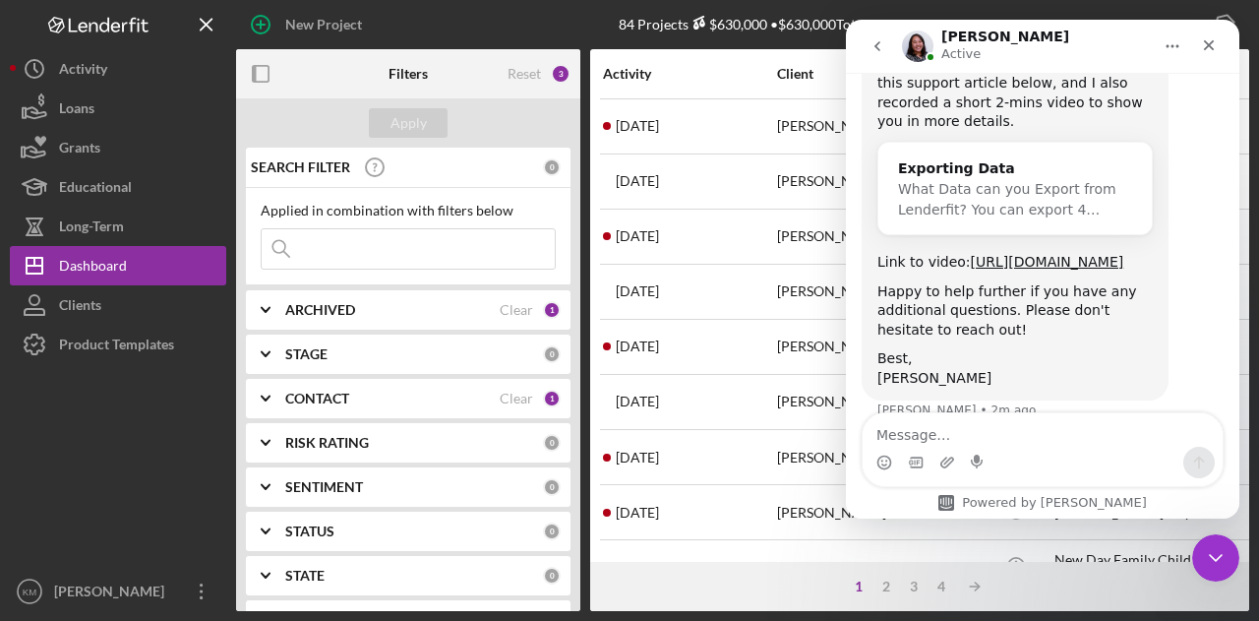
scroll to position [1686, 0]
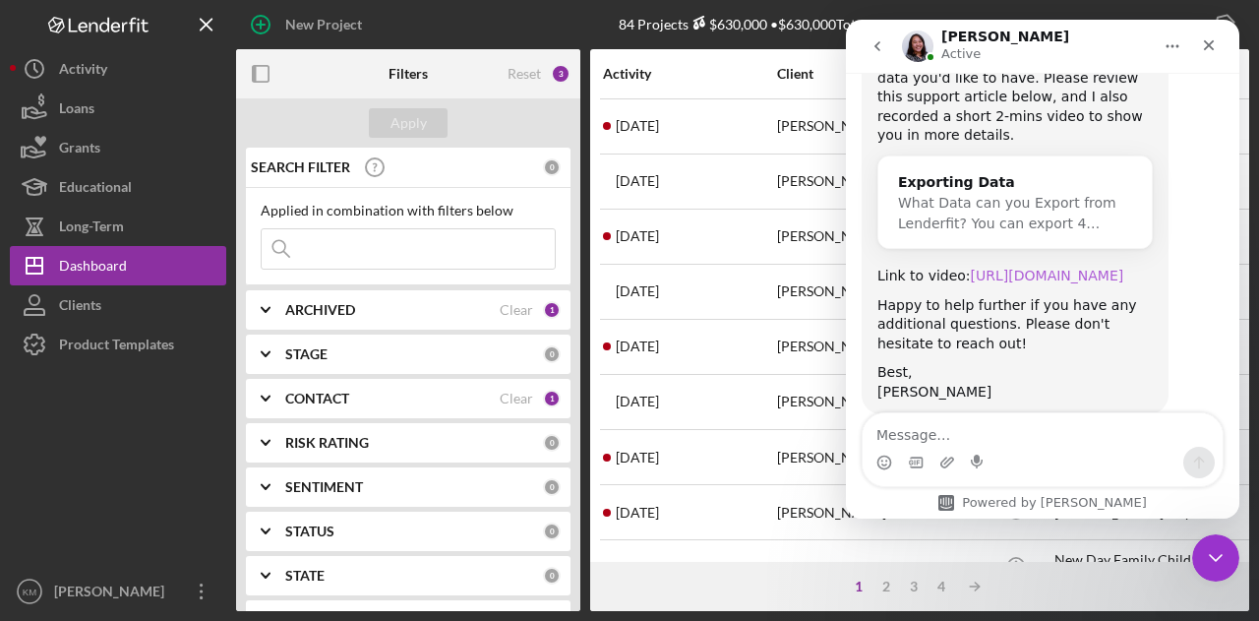
click at [753, 268] on link "[URL][DOMAIN_NAME]" at bounding box center [1047, 276] width 153 height 16
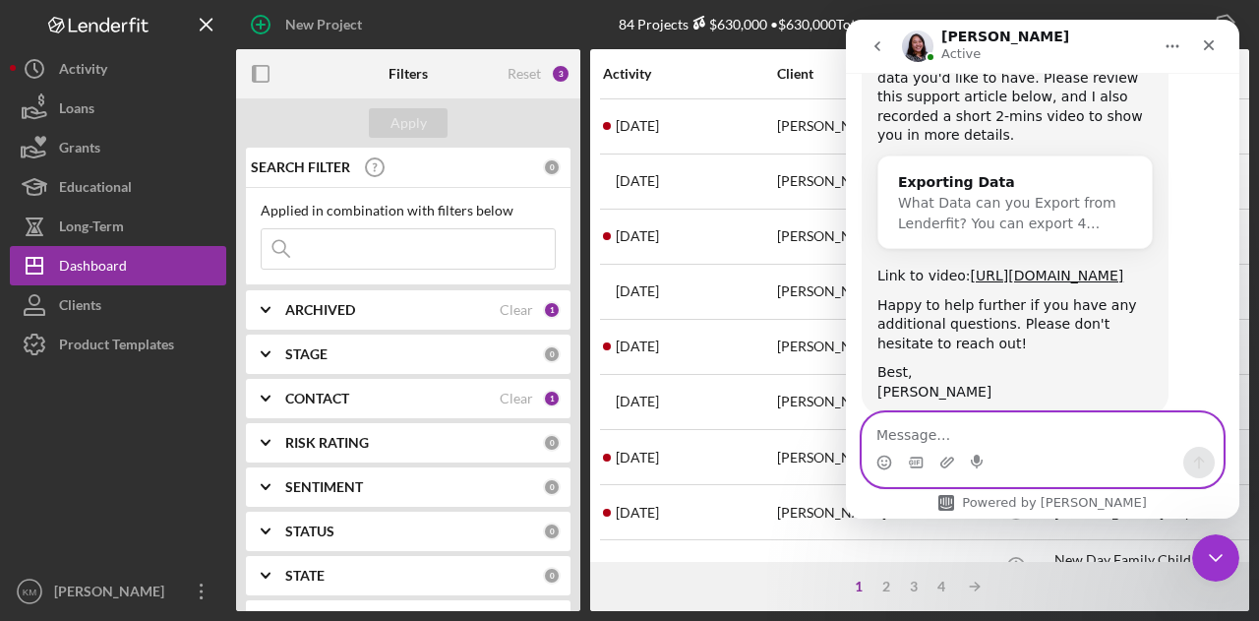
click at [753, 431] on textarea "Message…" at bounding box center [1043, 429] width 360 height 33
type textarea "E"
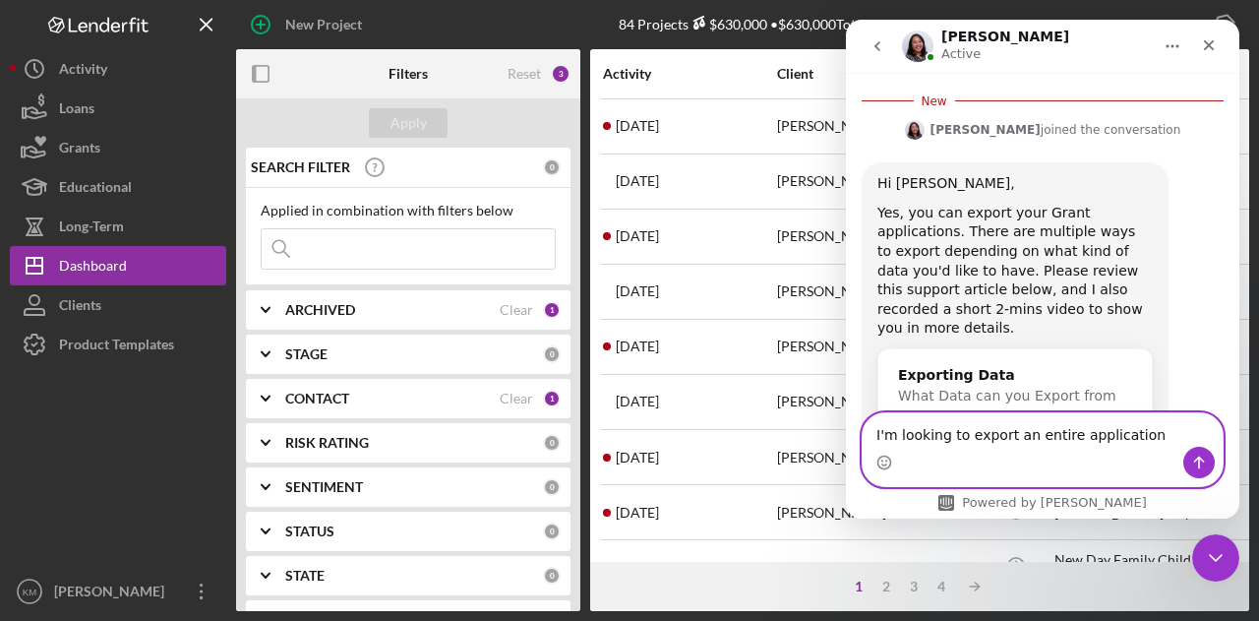
scroll to position [1489, 0]
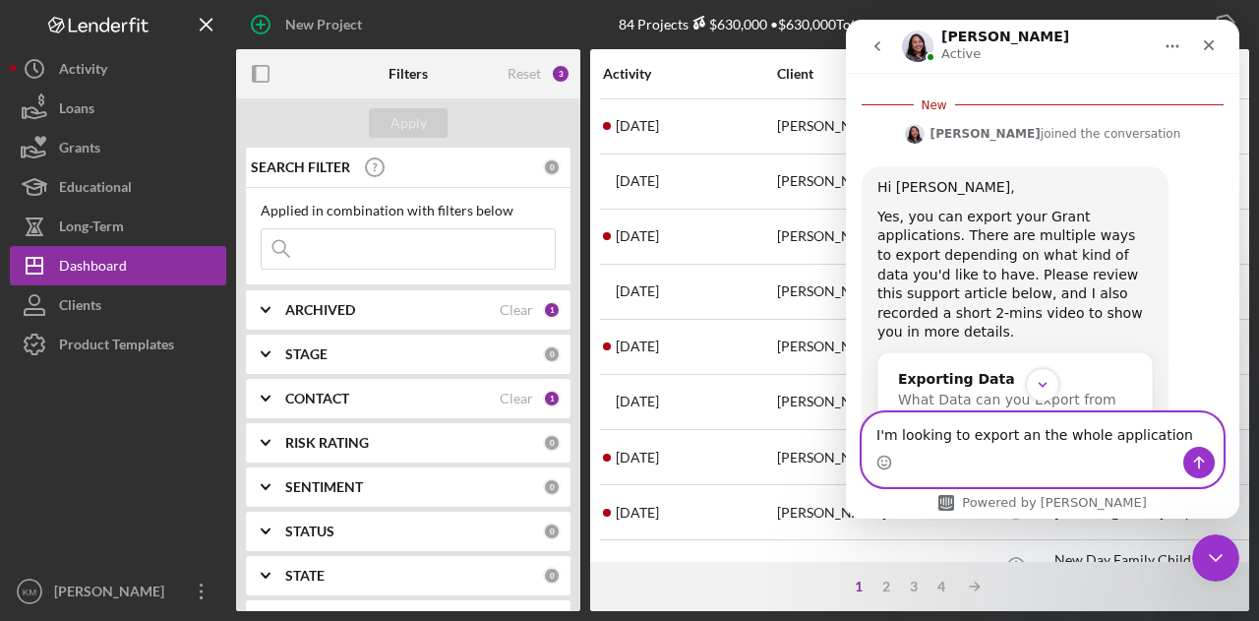
type textarea "I'm looking to export an the whole application"
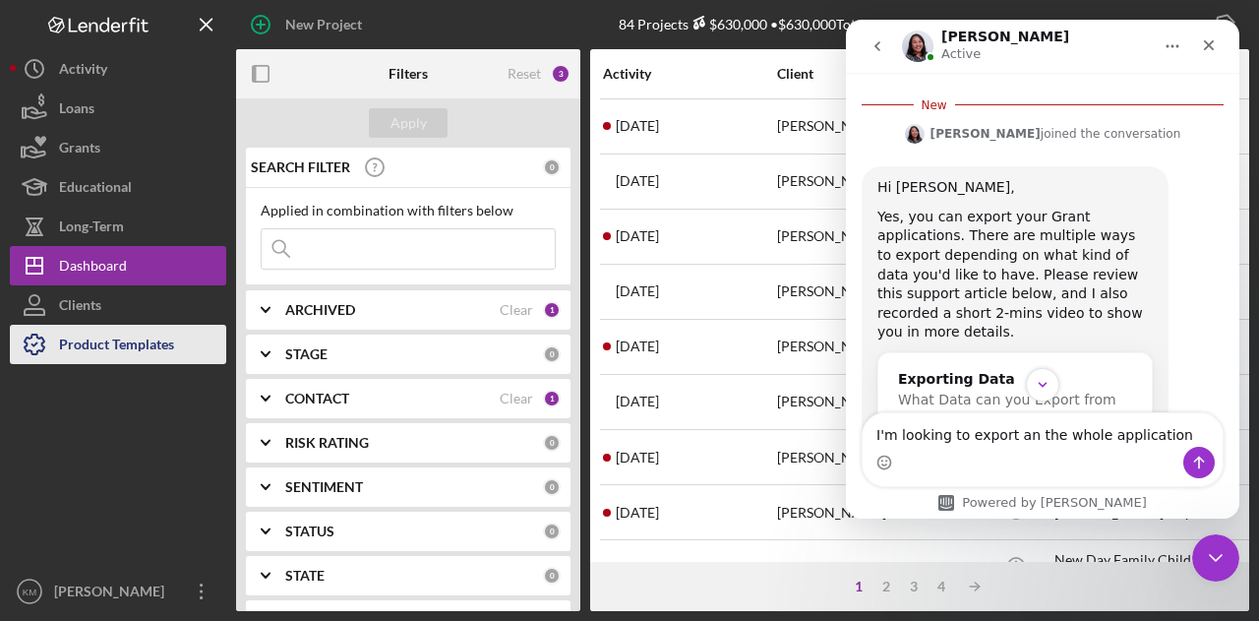
click at [126, 346] on div "Product Templates" at bounding box center [116, 347] width 115 height 44
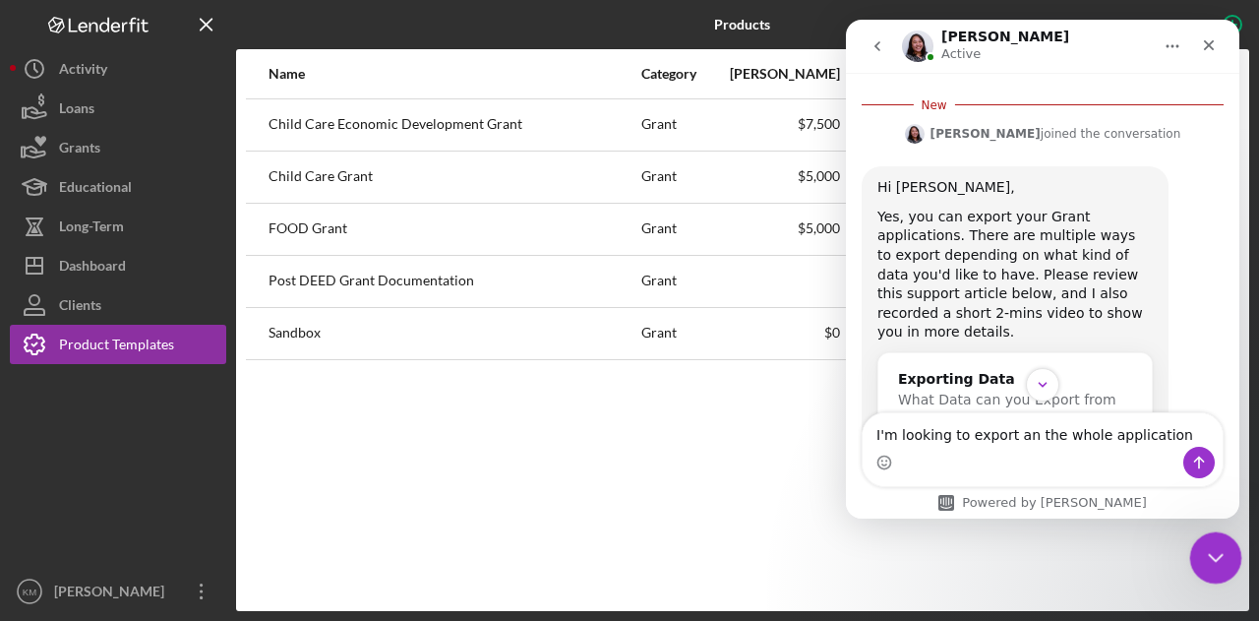
click at [753, 556] on icon "Close Intercom Messenger" at bounding box center [1213, 555] width 24 height 24
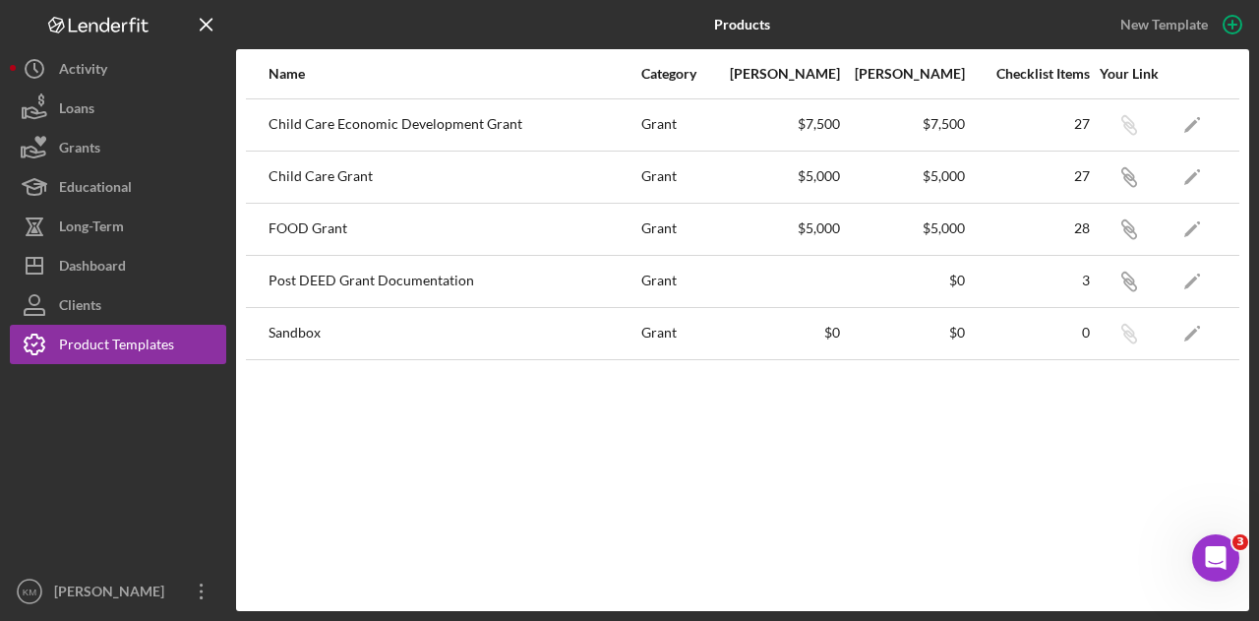
scroll to position [1654, 0]
click at [753, 125] on icon "Icon/Edit" at bounding box center [1192, 124] width 44 height 44
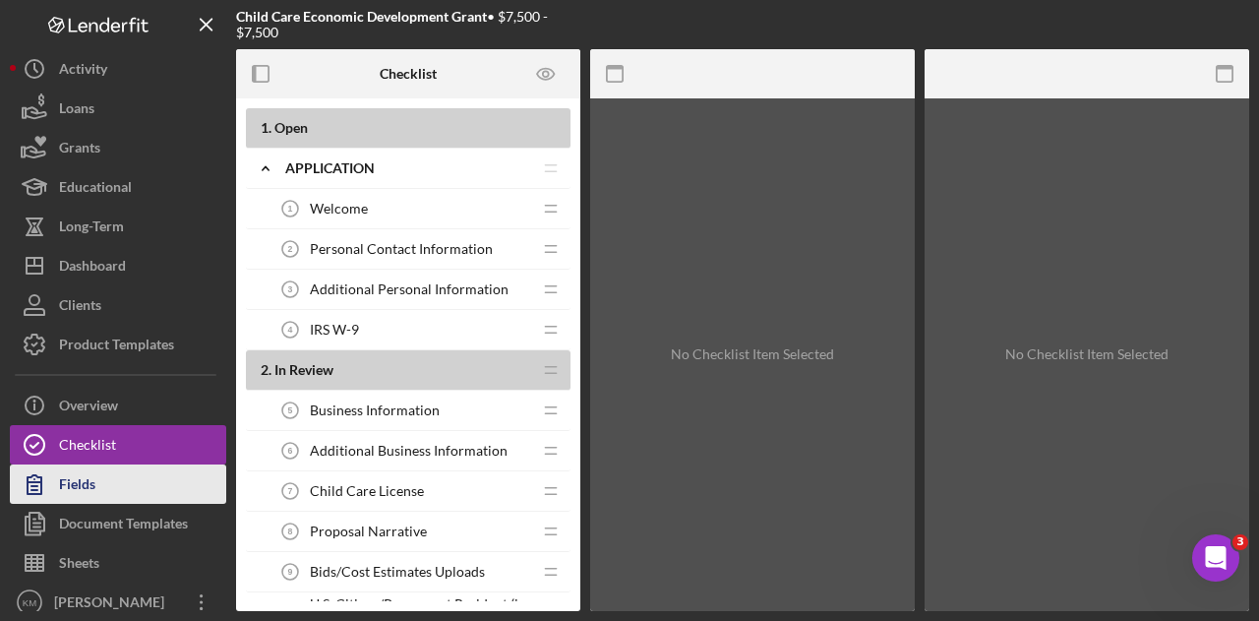
click at [95, 478] on button "Fields" at bounding box center [118, 483] width 216 height 39
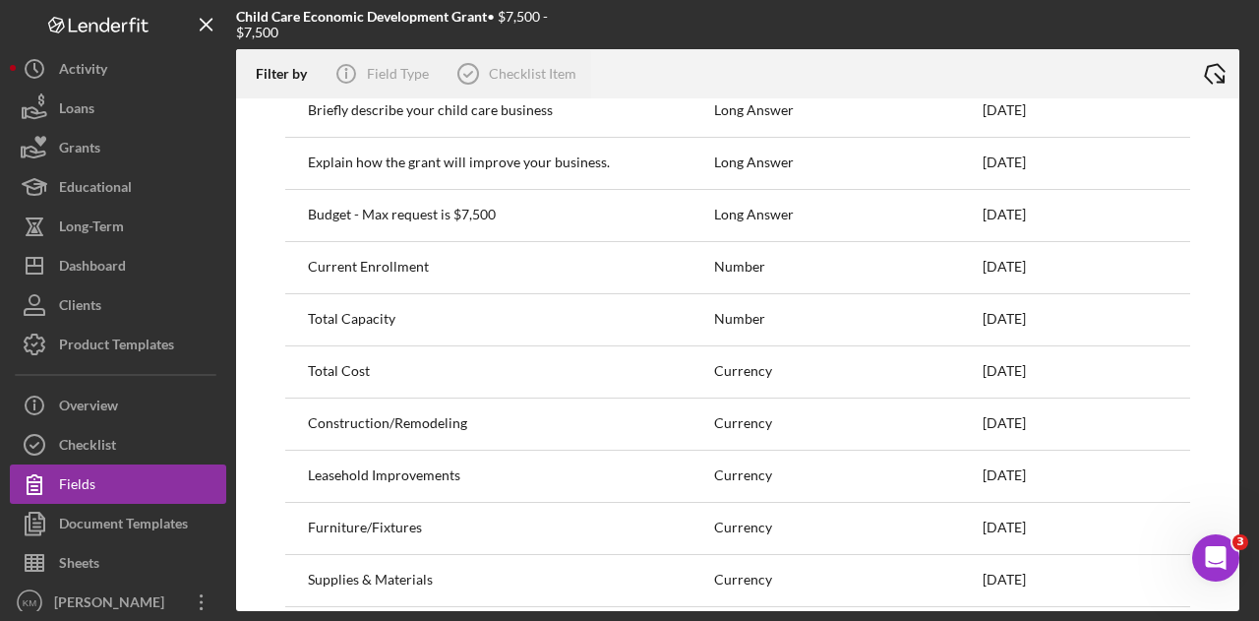
scroll to position [590, 0]
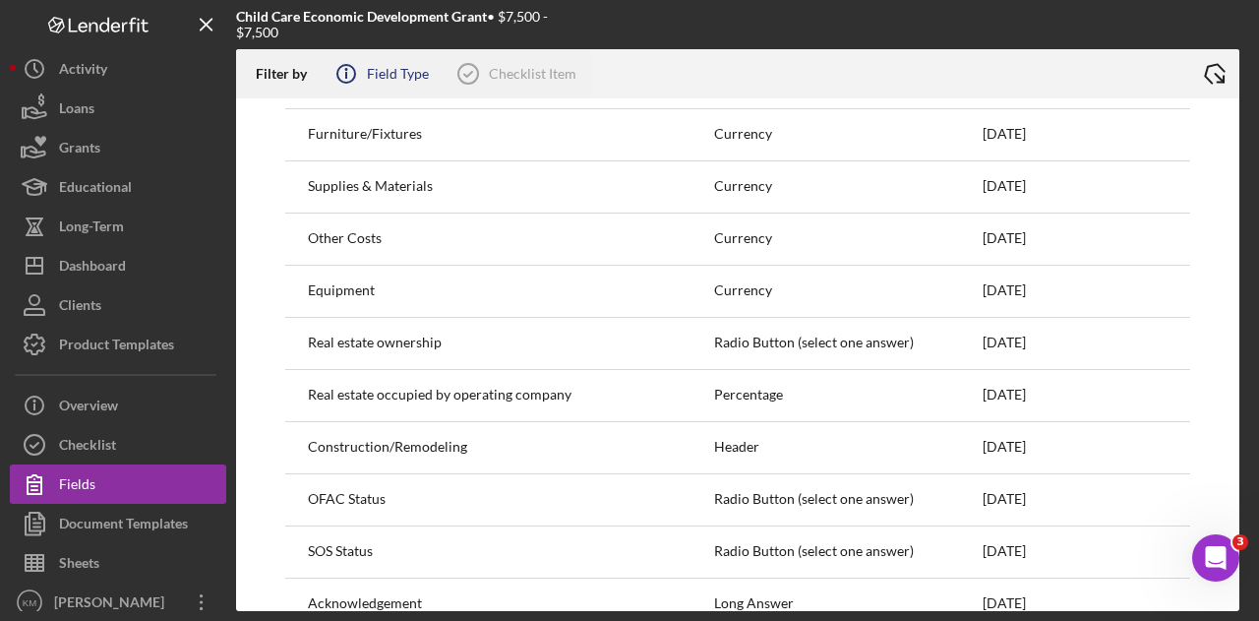
click at [399, 72] on div "Field Type" at bounding box center [398, 74] width 62 height 16
click at [753, 30] on div at bounding box center [741, 24] width 337 height 49
click at [753, 60] on icon "Icon/Export" at bounding box center [1214, 73] width 49 height 49
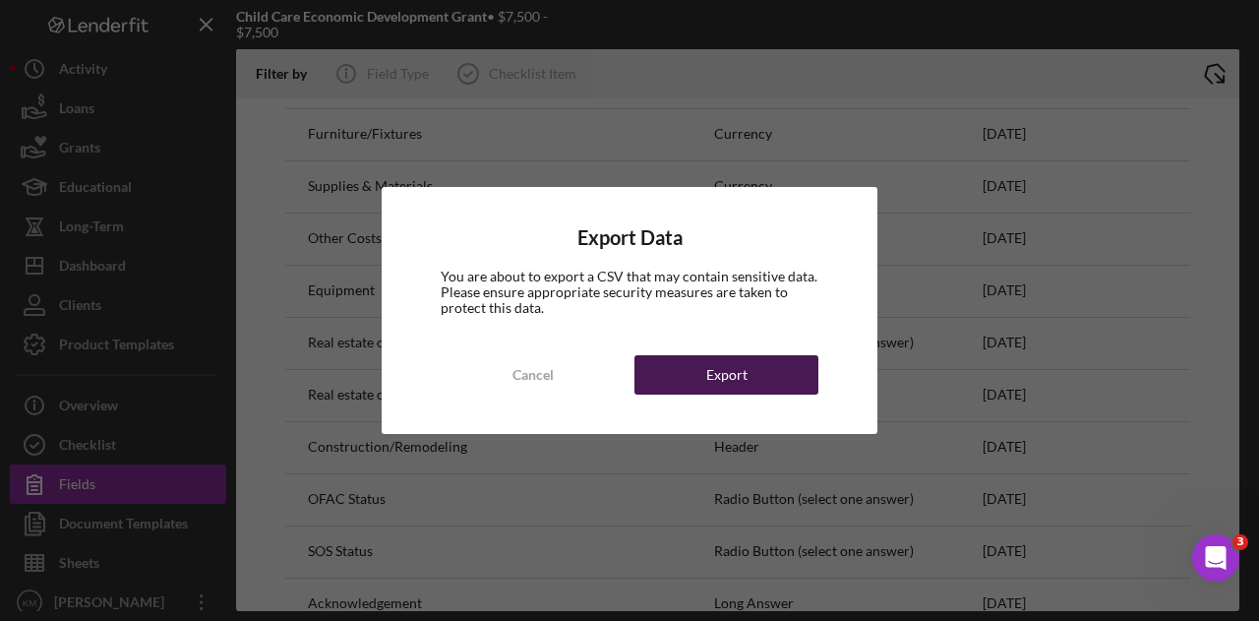
click at [753, 373] on button "Export" at bounding box center [726, 374] width 184 height 39
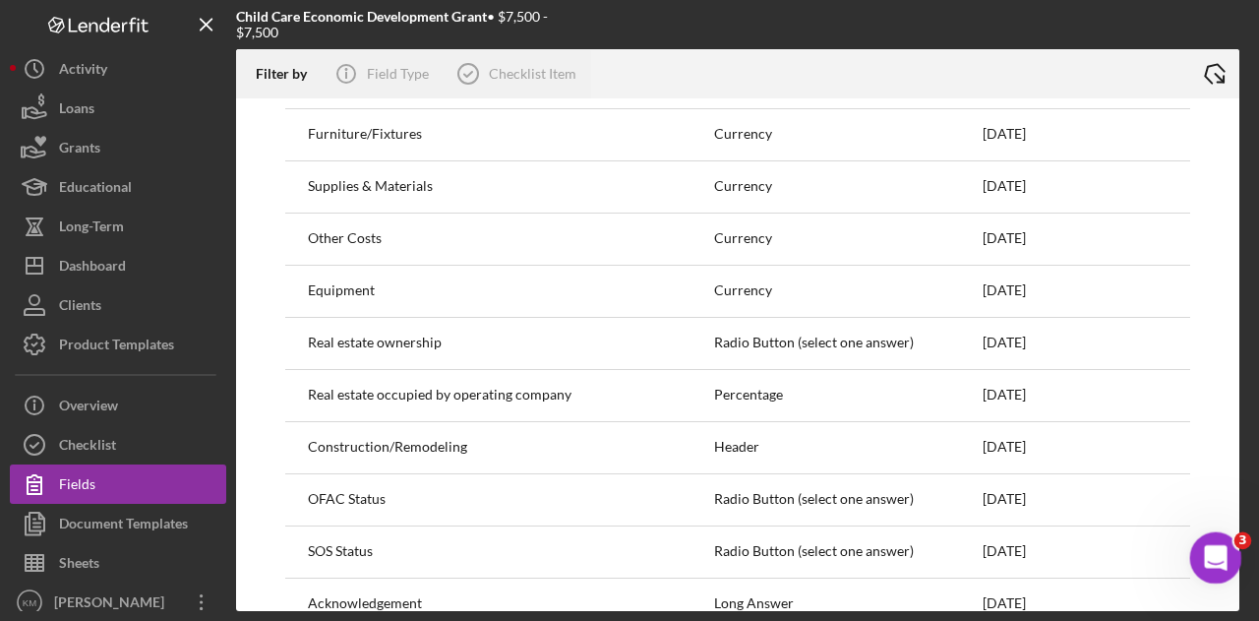
click at [753, 564] on icon "Open Intercom Messenger" at bounding box center [1213, 555] width 32 height 32
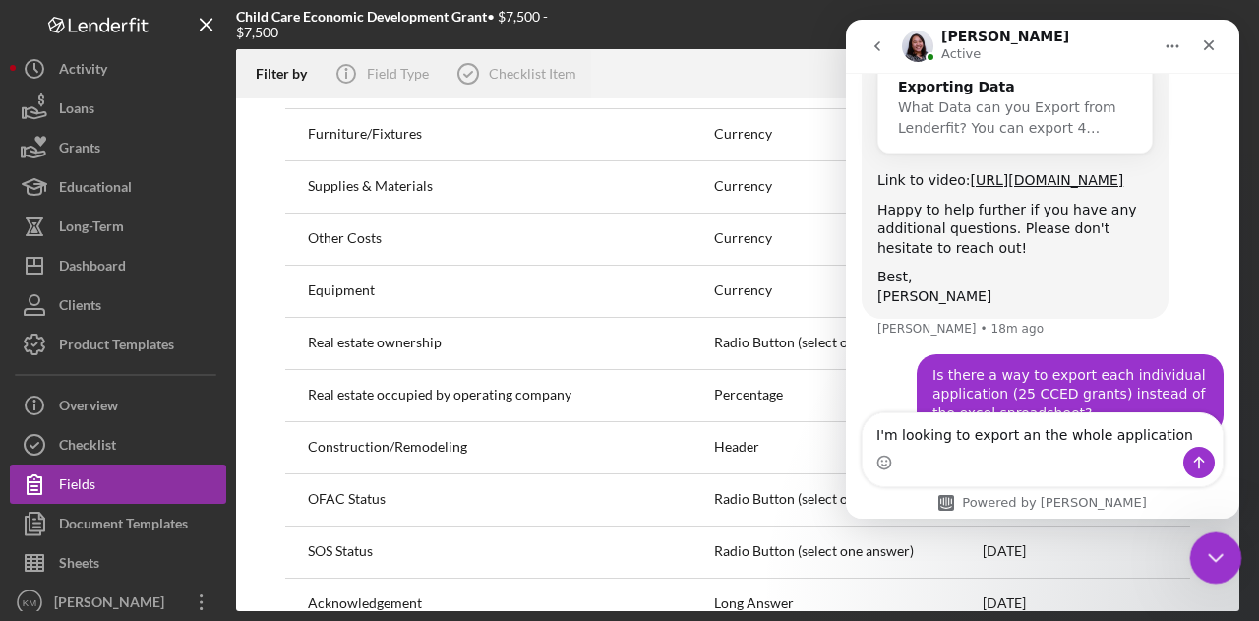
scroll to position [1751, 0]
click at [753, 564] on icon "Close Intercom Messenger" at bounding box center [1213, 555] width 24 height 24
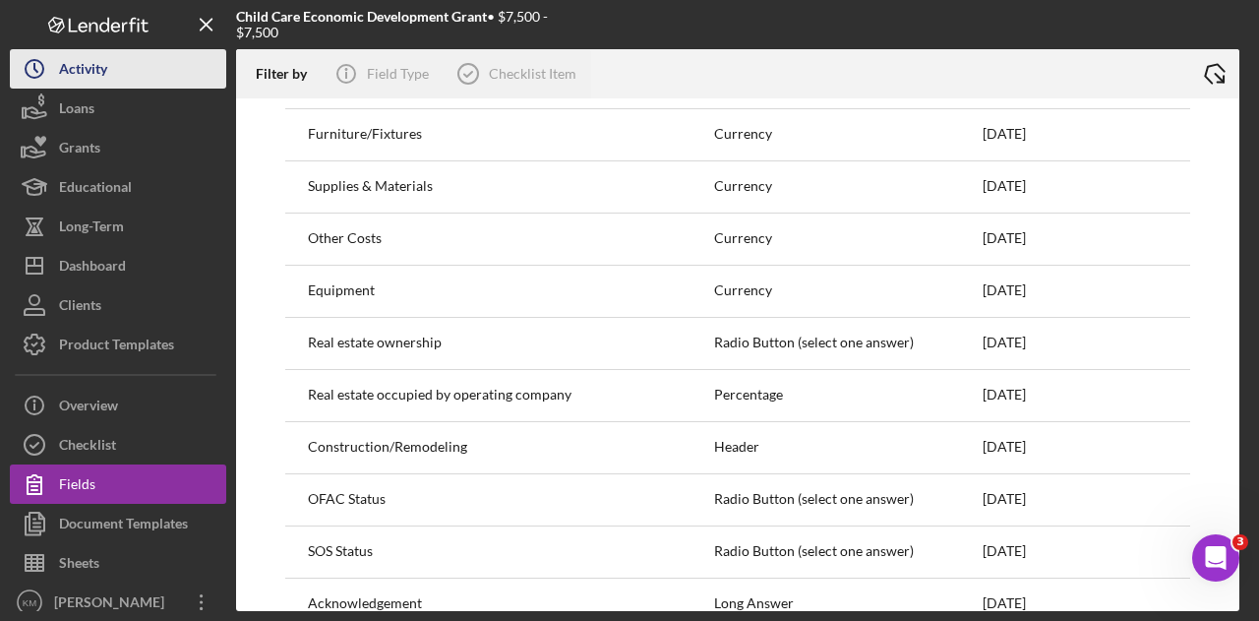
click at [97, 80] on div "Activity" at bounding box center [83, 71] width 48 height 44
